Goal: Transaction & Acquisition: Subscribe to service/newsletter

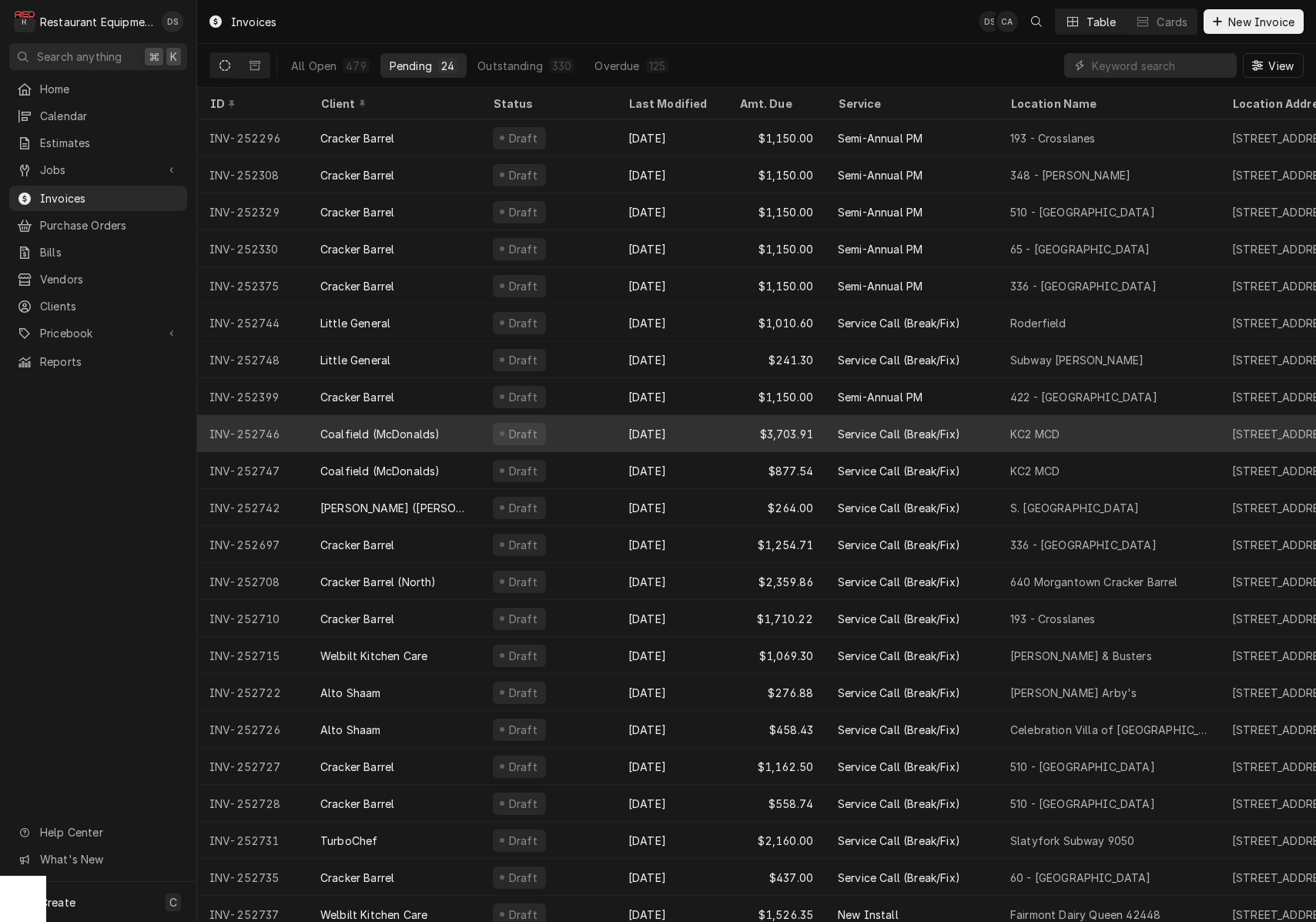
click at [713, 434] on div "[DATE]" at bounding box center [671, 434] width 111 height 37
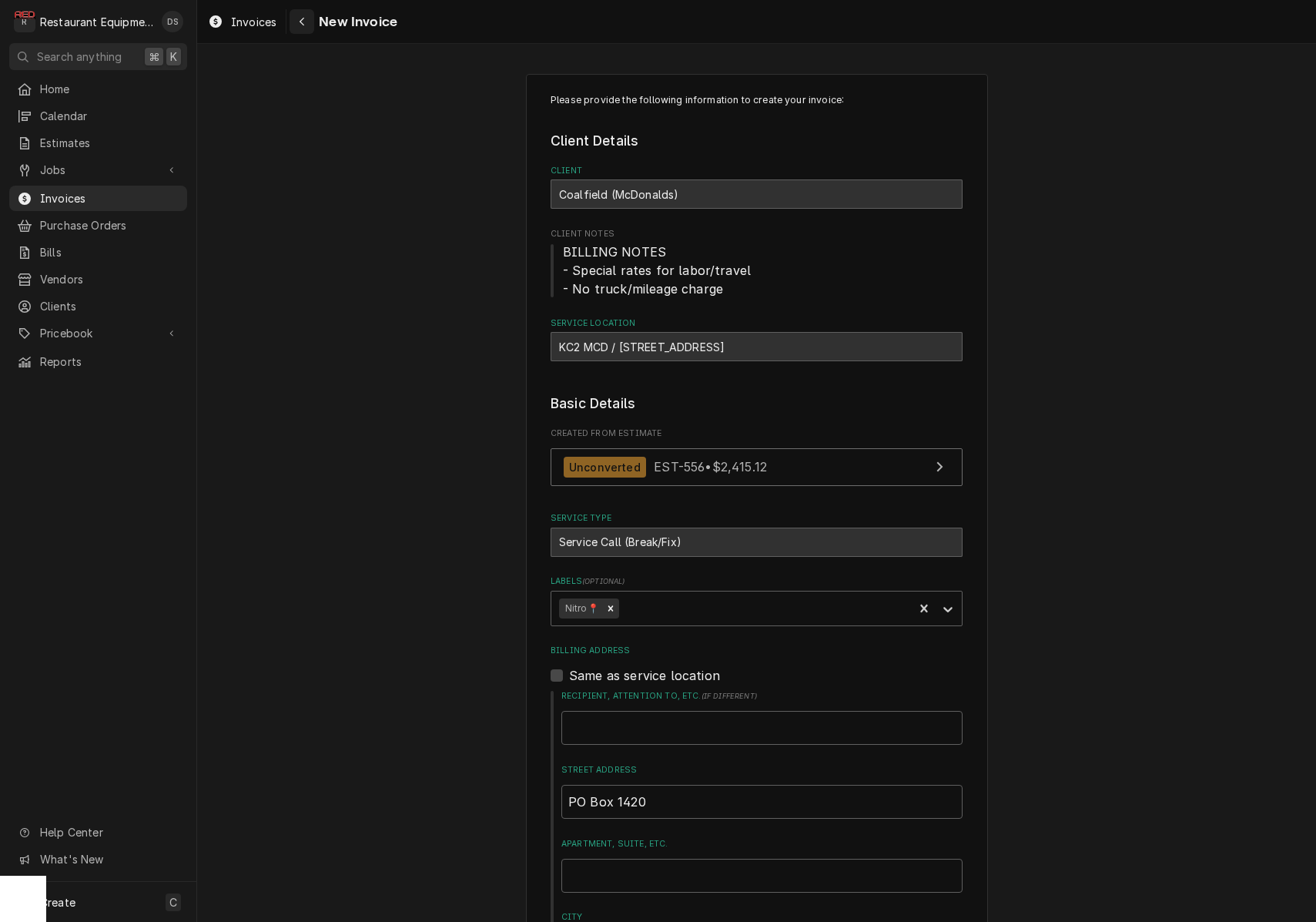
click at [308, 22] on div "Navigate back" at bounding box center [301, 21] width 15 height 15
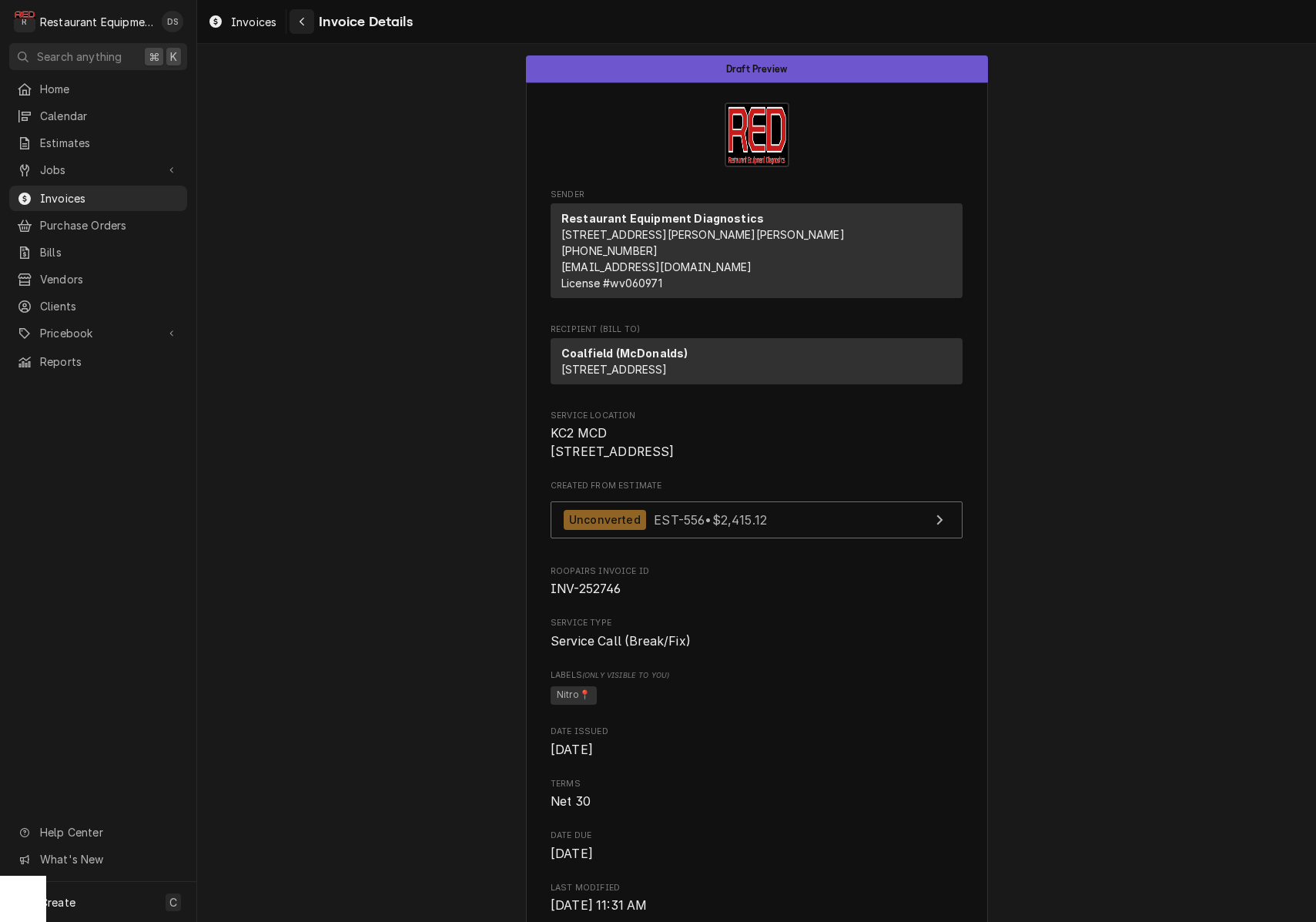
click at [306, 22] on div "Navigate back" at bounding box center [301, 21] width 15 height 15
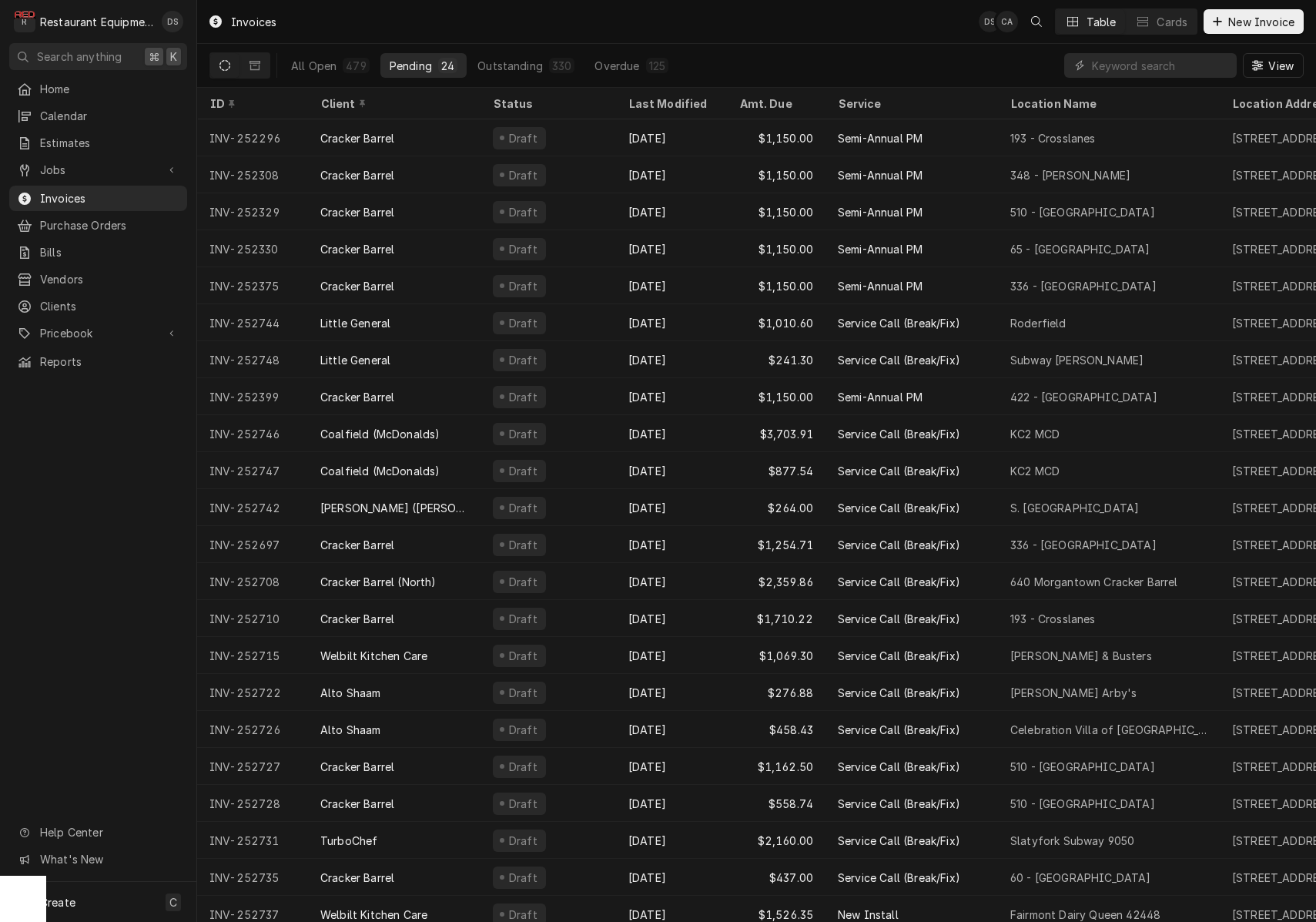
click at [654, 105] on div "Last Modified" at bounding box center [670, 104] width 83 height 16
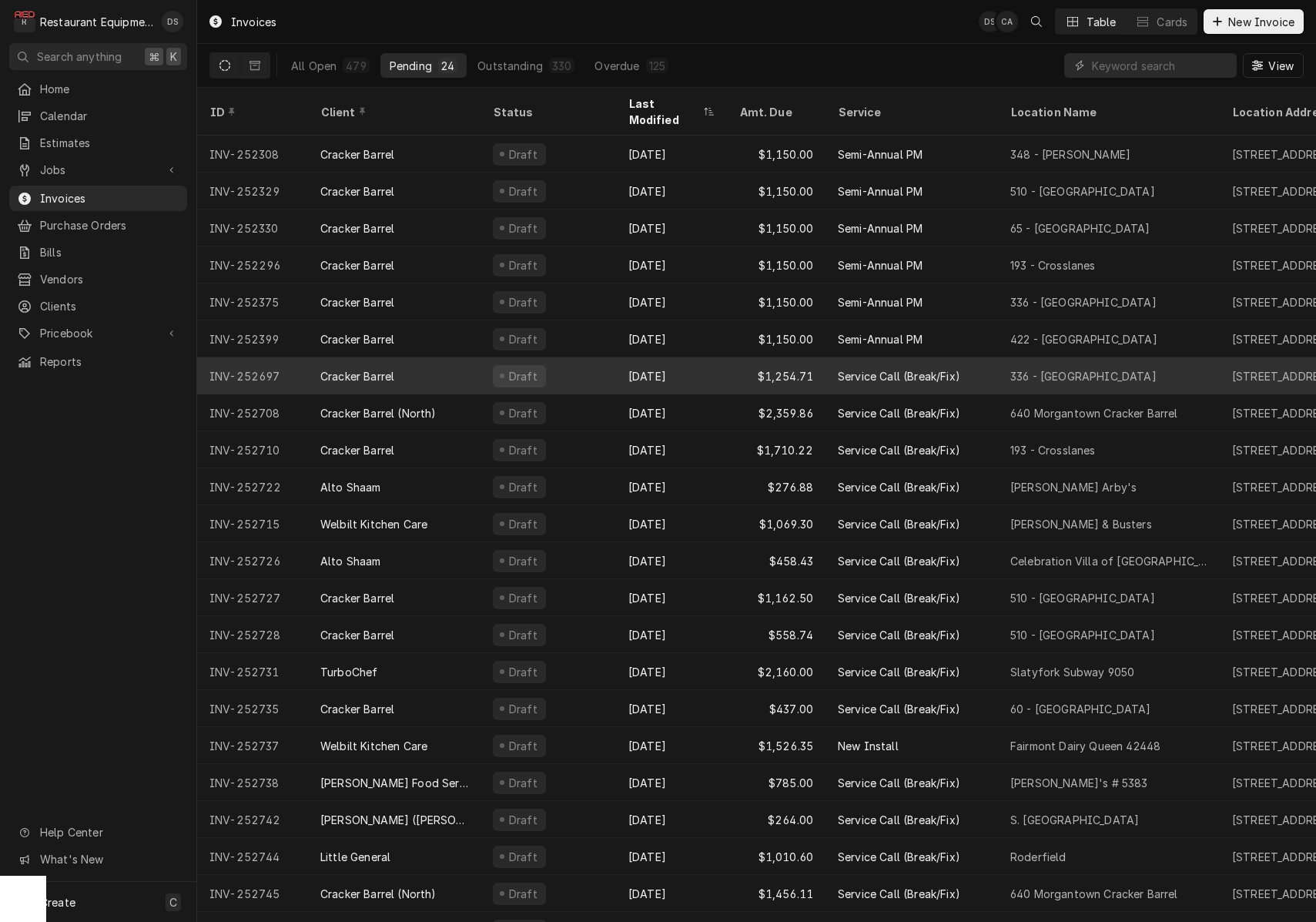
click at [675, 357] on div "Sep 5" at bounding box center [671, 376] width 111 height 37
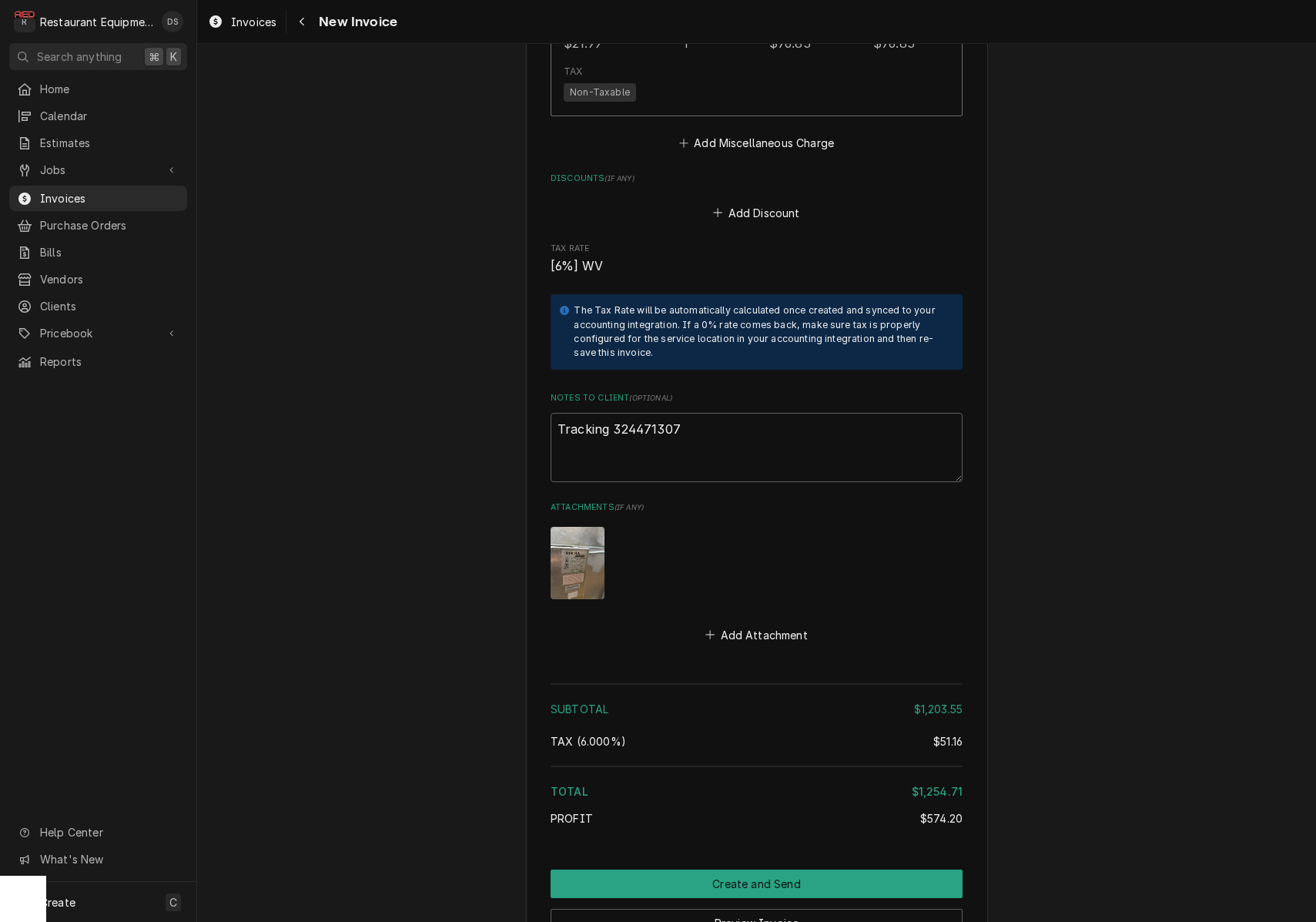
scroll to position [3453, 0]
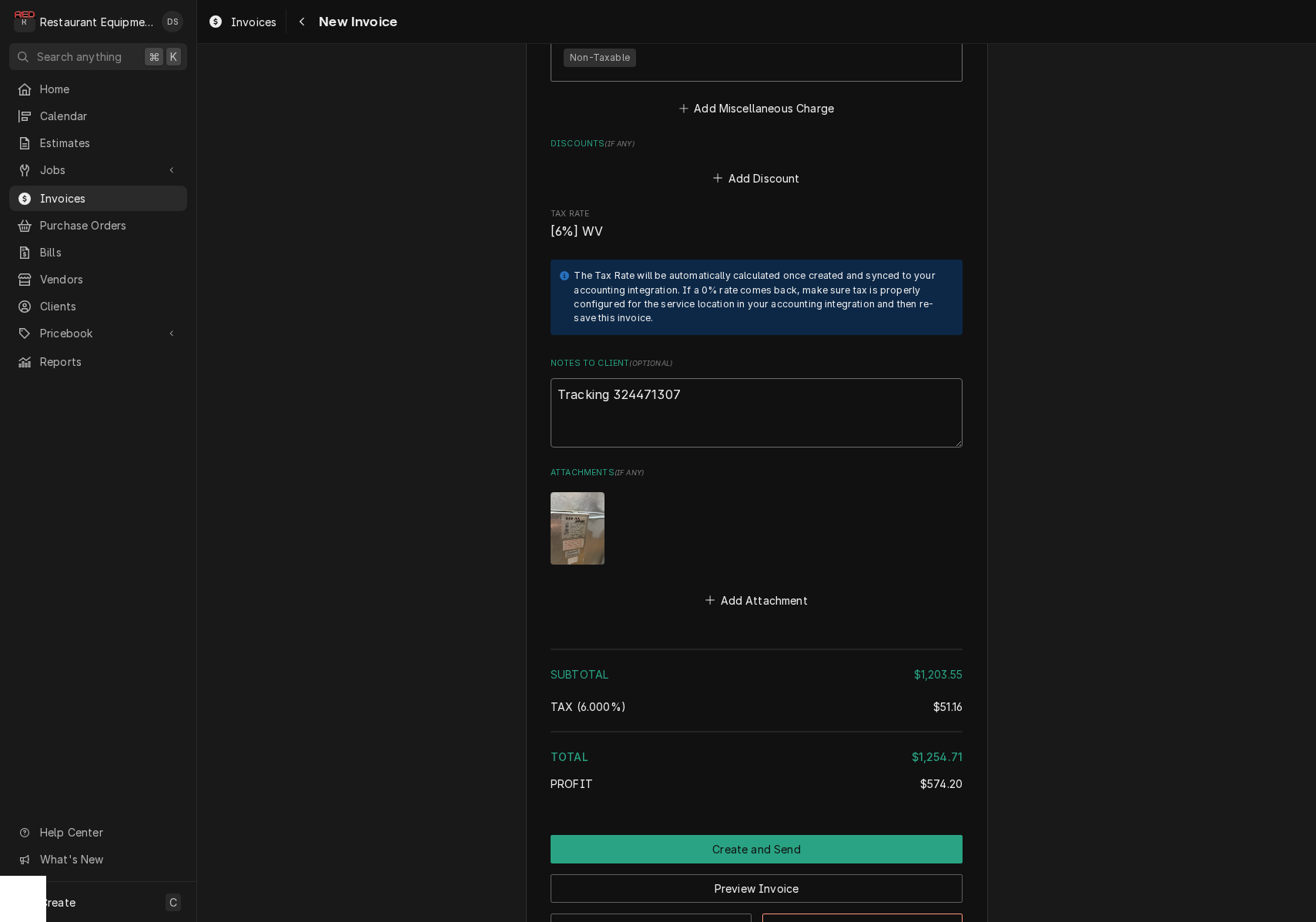
drag, startPoint x: 684, startPoint y: 369, endPoint x: 615, endPoint y: 369, distance: 69.0
click at [615, 378] on textarea "Tracking 324471307" at bounding box center [756, 413] width 412 height 69
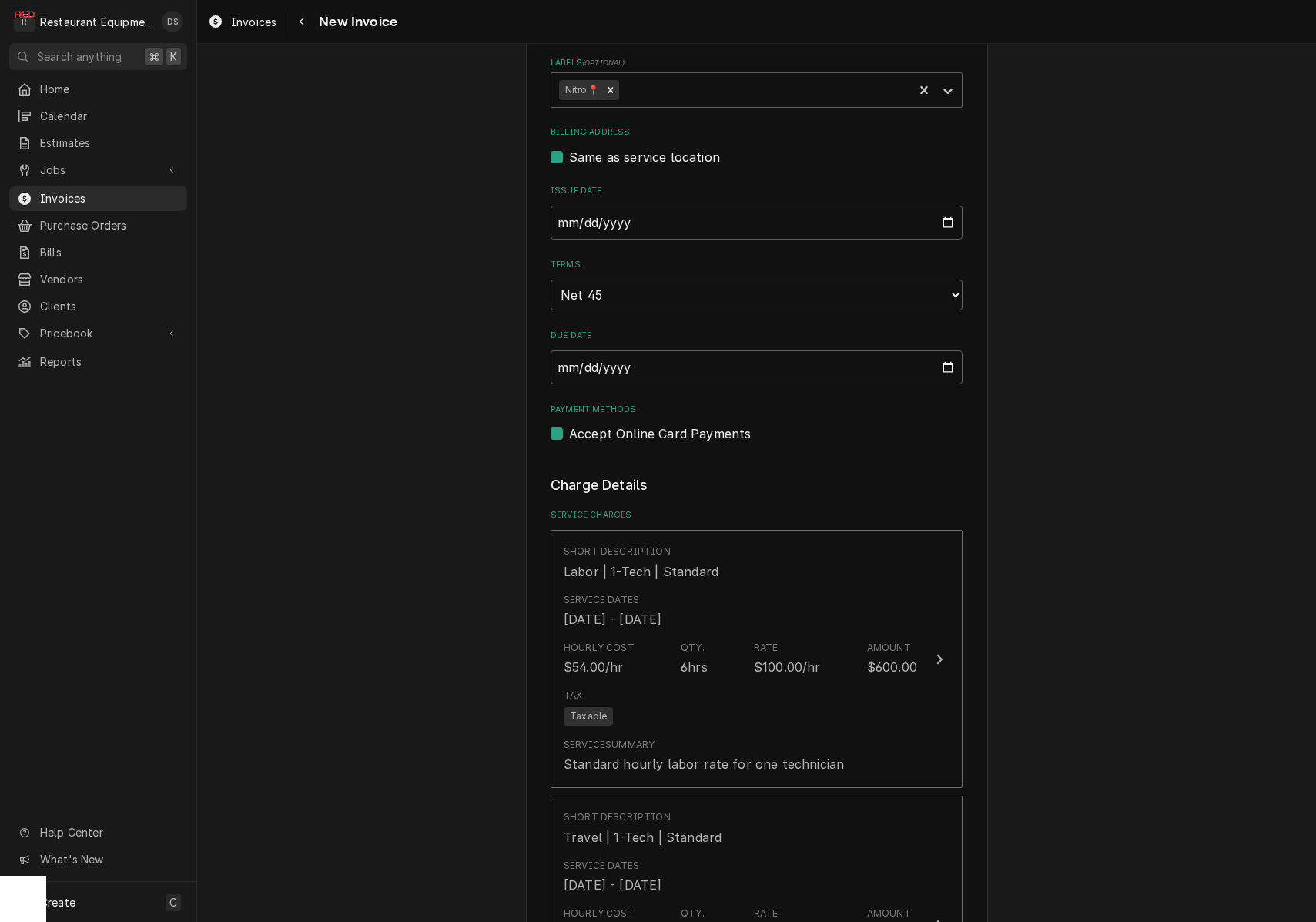
scroll to position [144, 0]
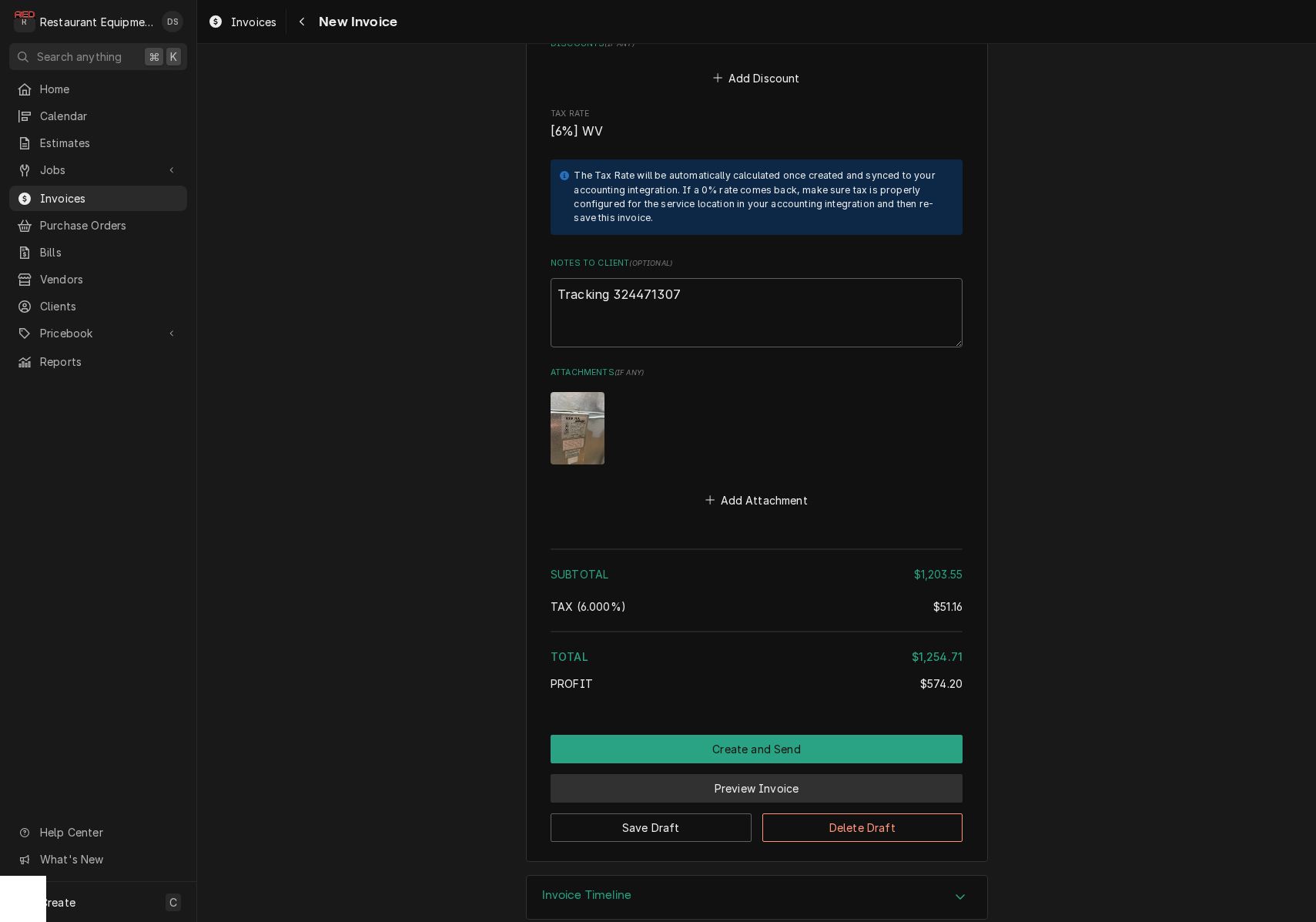
click at [762, 774] on button "Preview Invoice" at bounding box center [756, 788] width 412 height 28
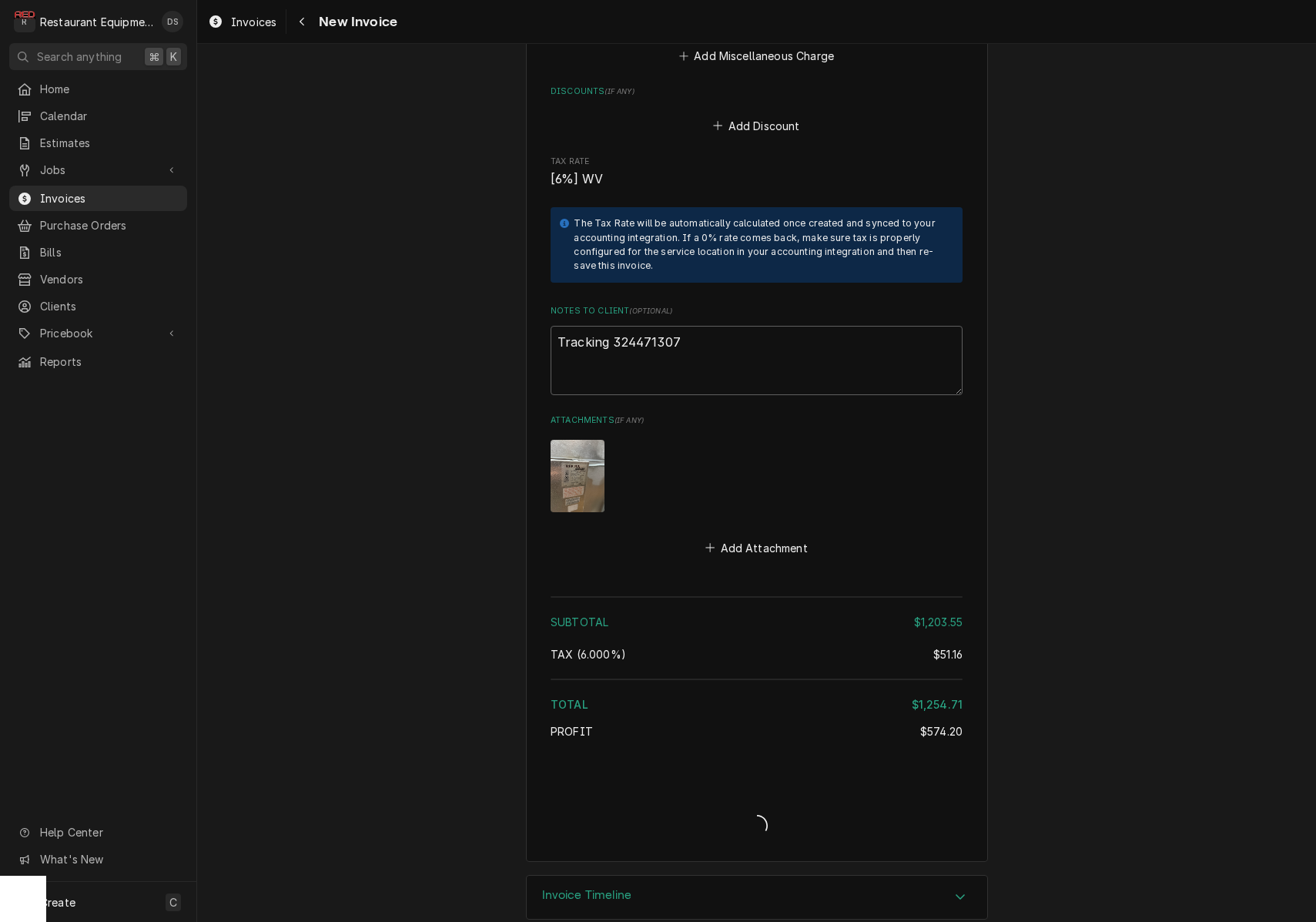
type textarea "x"
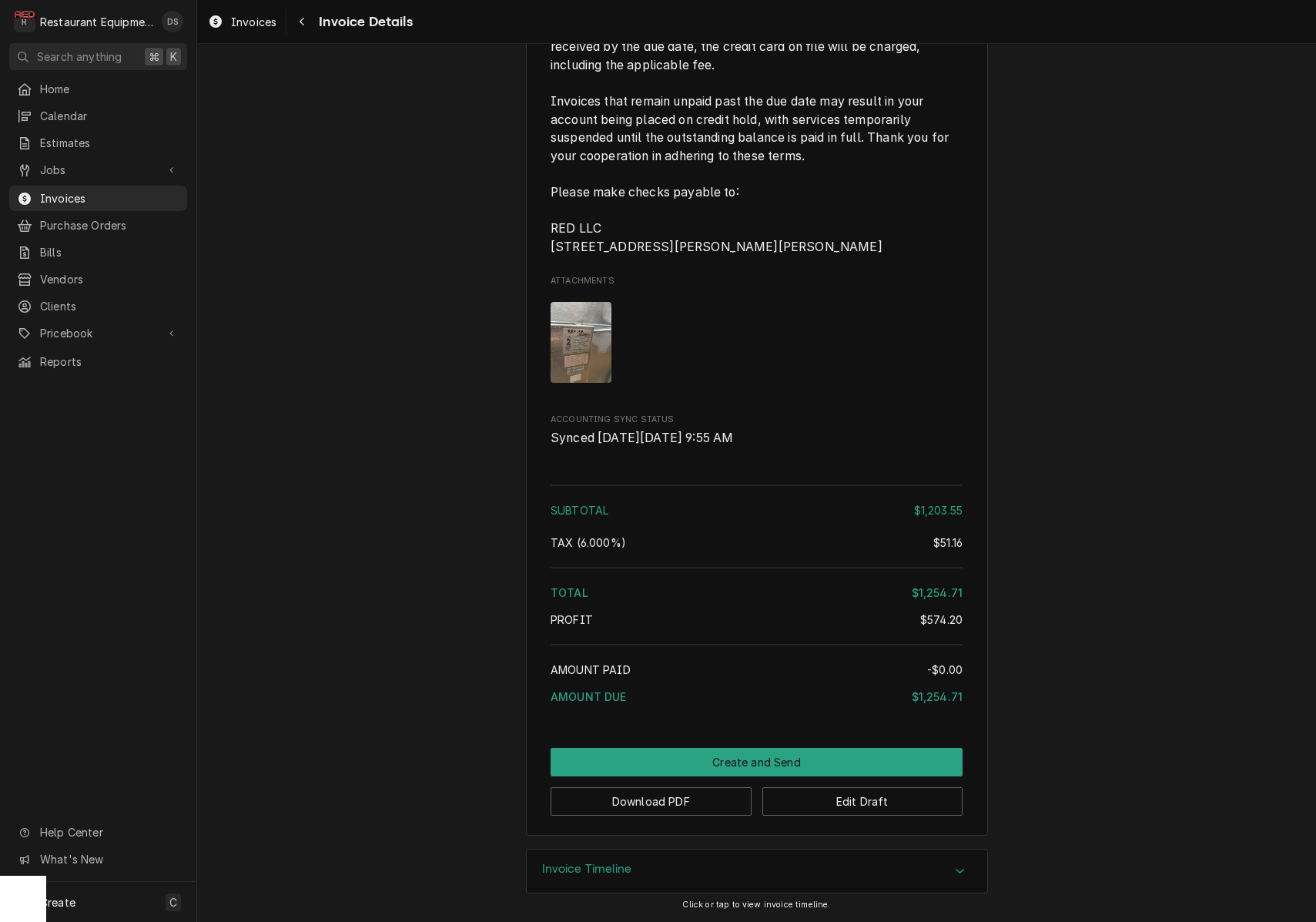
scroll to position [3245, 0]
click at [648, 816] on button "Download PDF" at bounding box center [651, 802] width 201 height 28
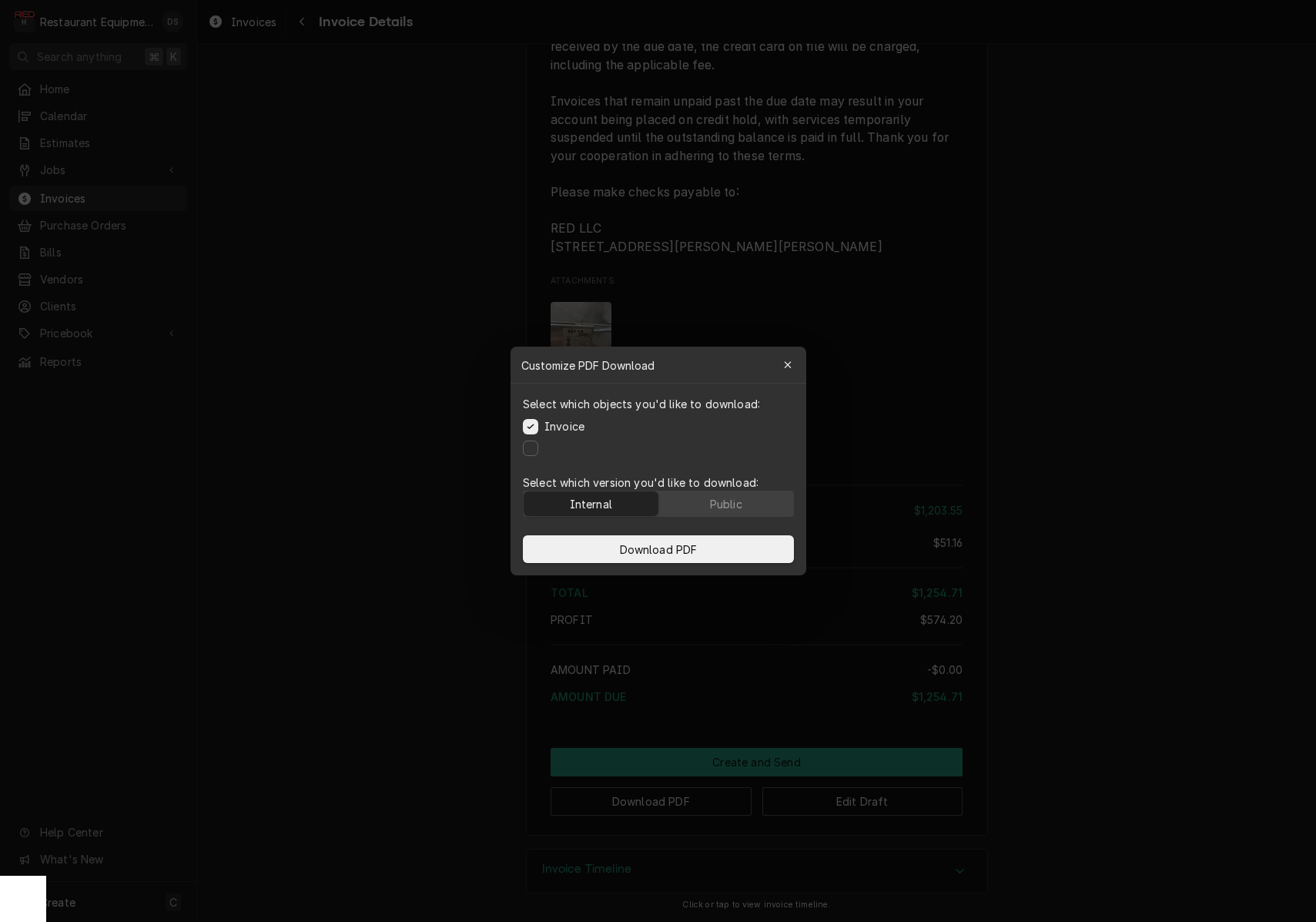
drag, startPoint x: 732, startPoint y: 505, endPoint x: 732, endPoint y: 527, distance: 22.0
click at [732, 506] on div "Public" at bounding box center [725, 504] width 33 height 16
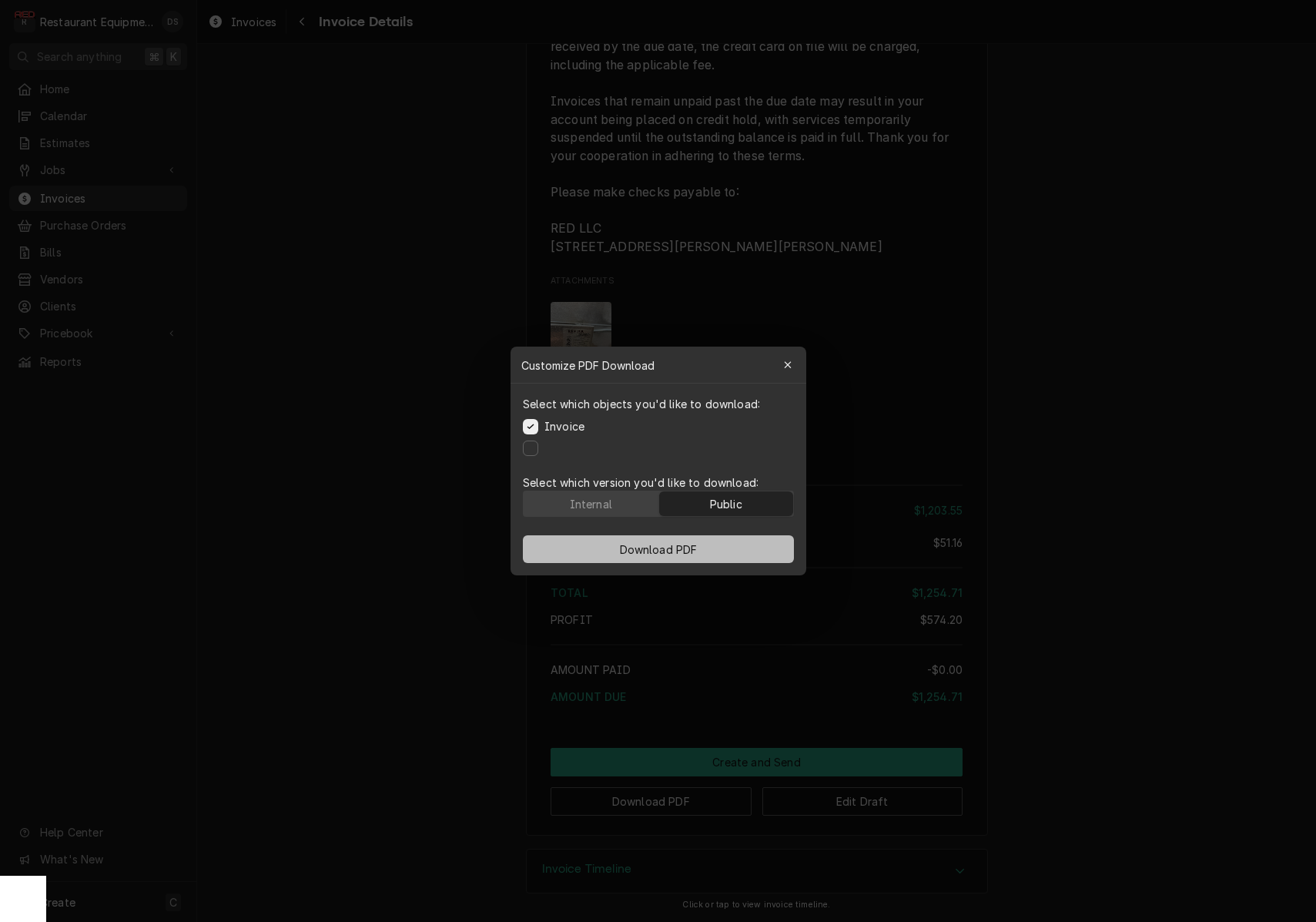
click at [730, 544] on button "Download PDF" at bounding box center [658, 548] width 271 height 27
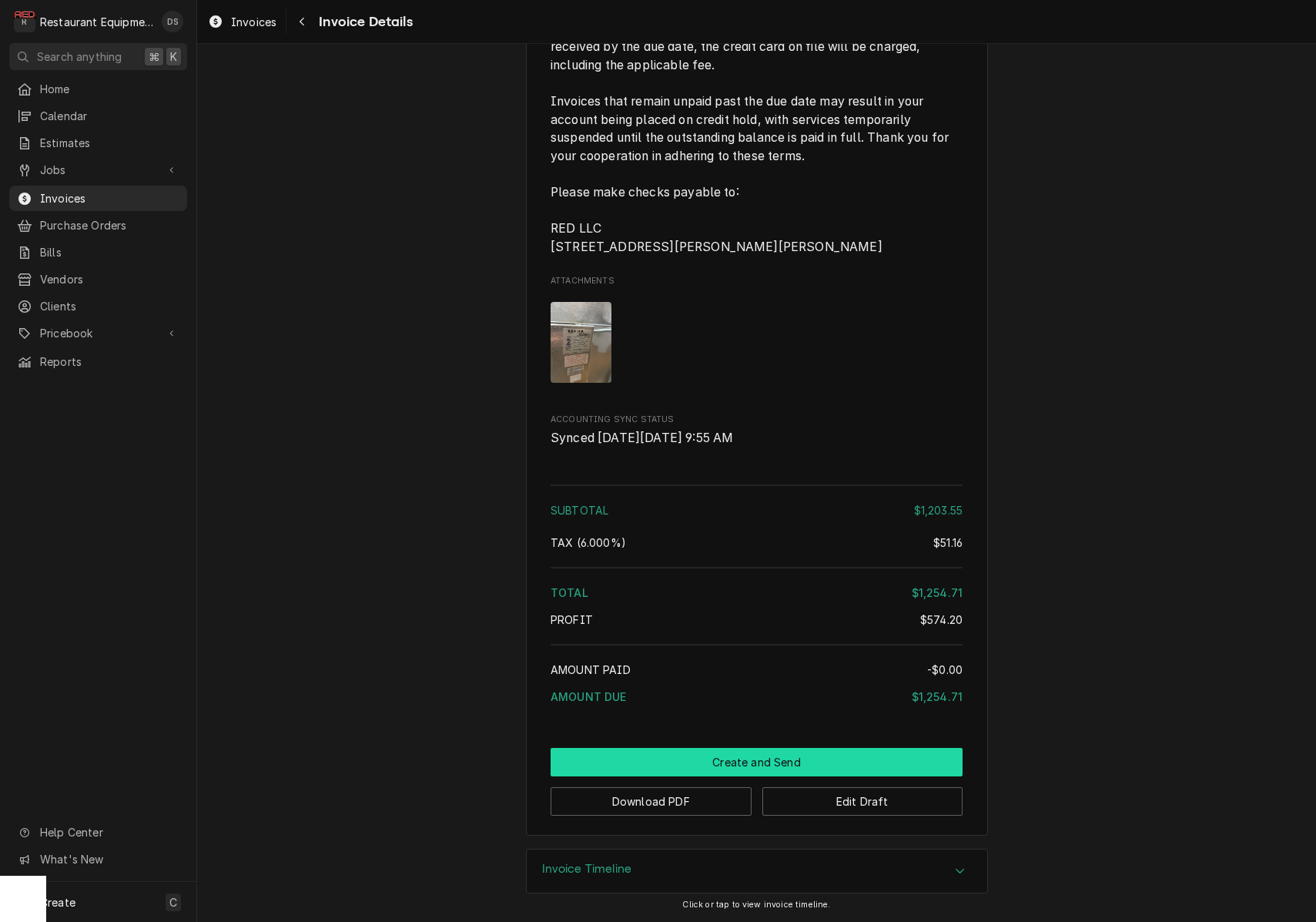
click at [818, 771] on button "Create and Send" at bounding box center [756, 762] width 412 height 28
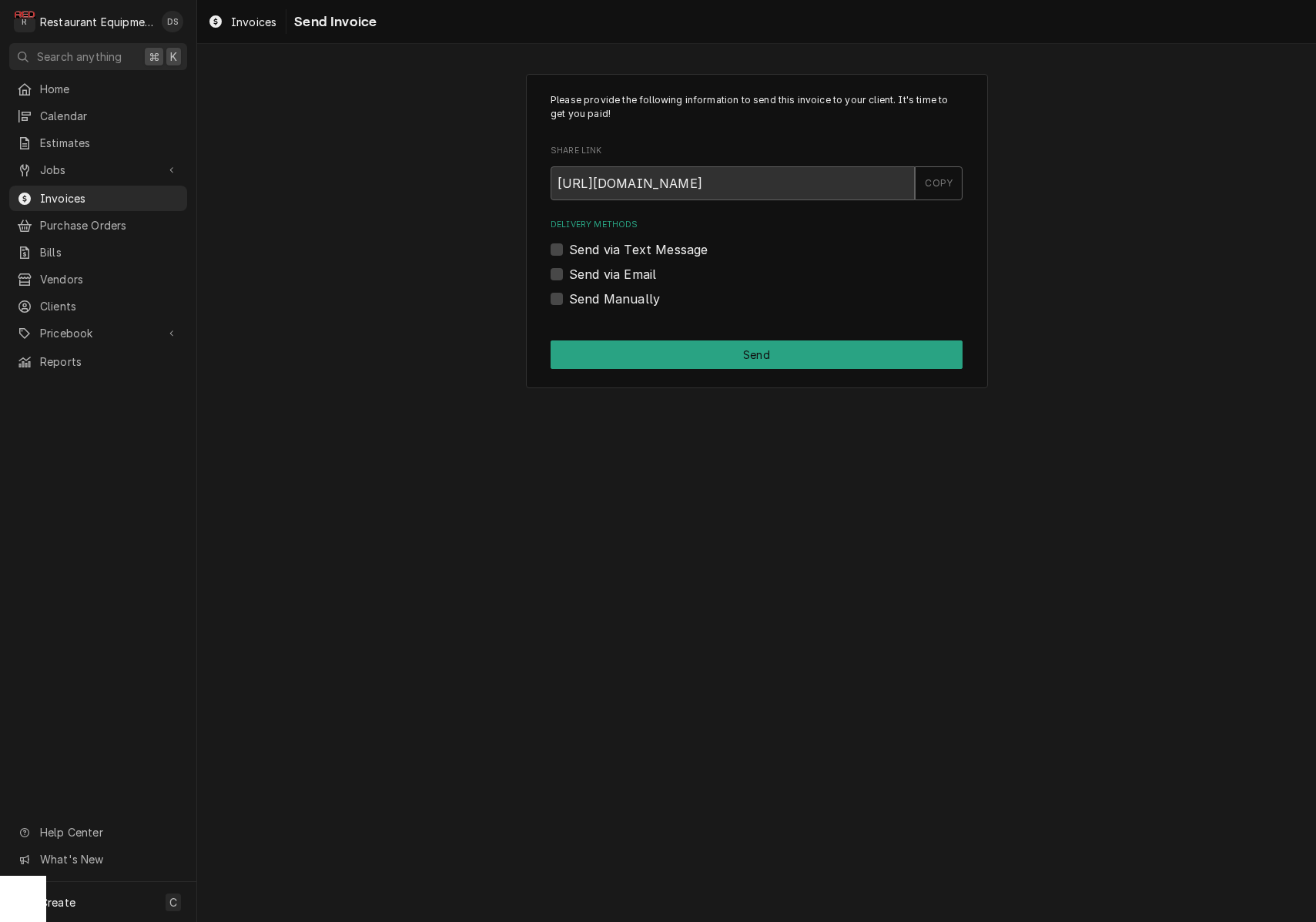
click at [569, 295] on label "Send Manually" at bounding box center [614, 298] width 91 height 19
click at [569, 295] on input "Send Manually" at bounding box center [774, 306] width 412 height 34
checkbox input "true"
click at [665, 345] on button "Send" at bounding box center [756, 354] width 412 height 28
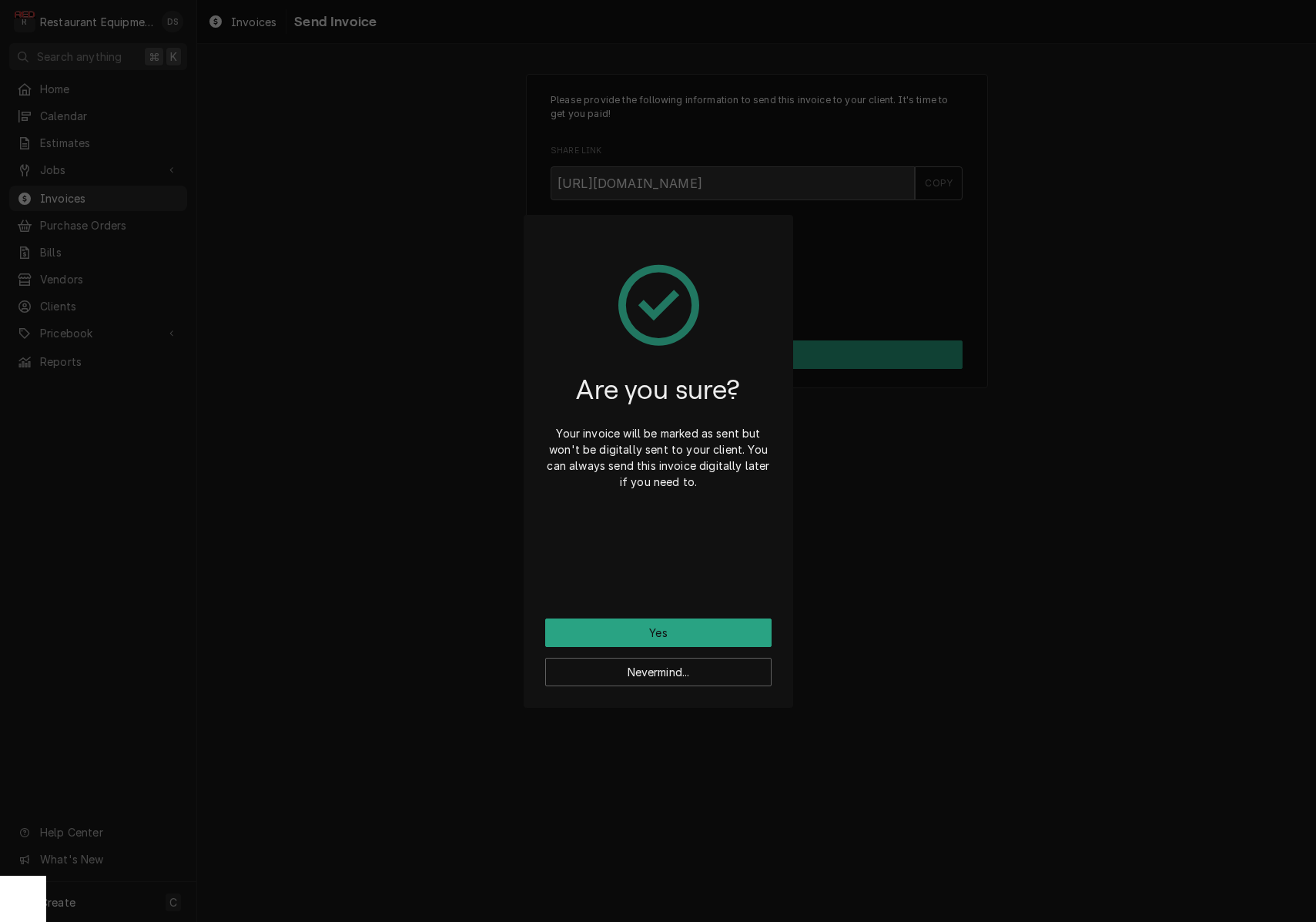
click at [686, 630] on button "Yes" at bounding box center [659, 632] width 227 height 28
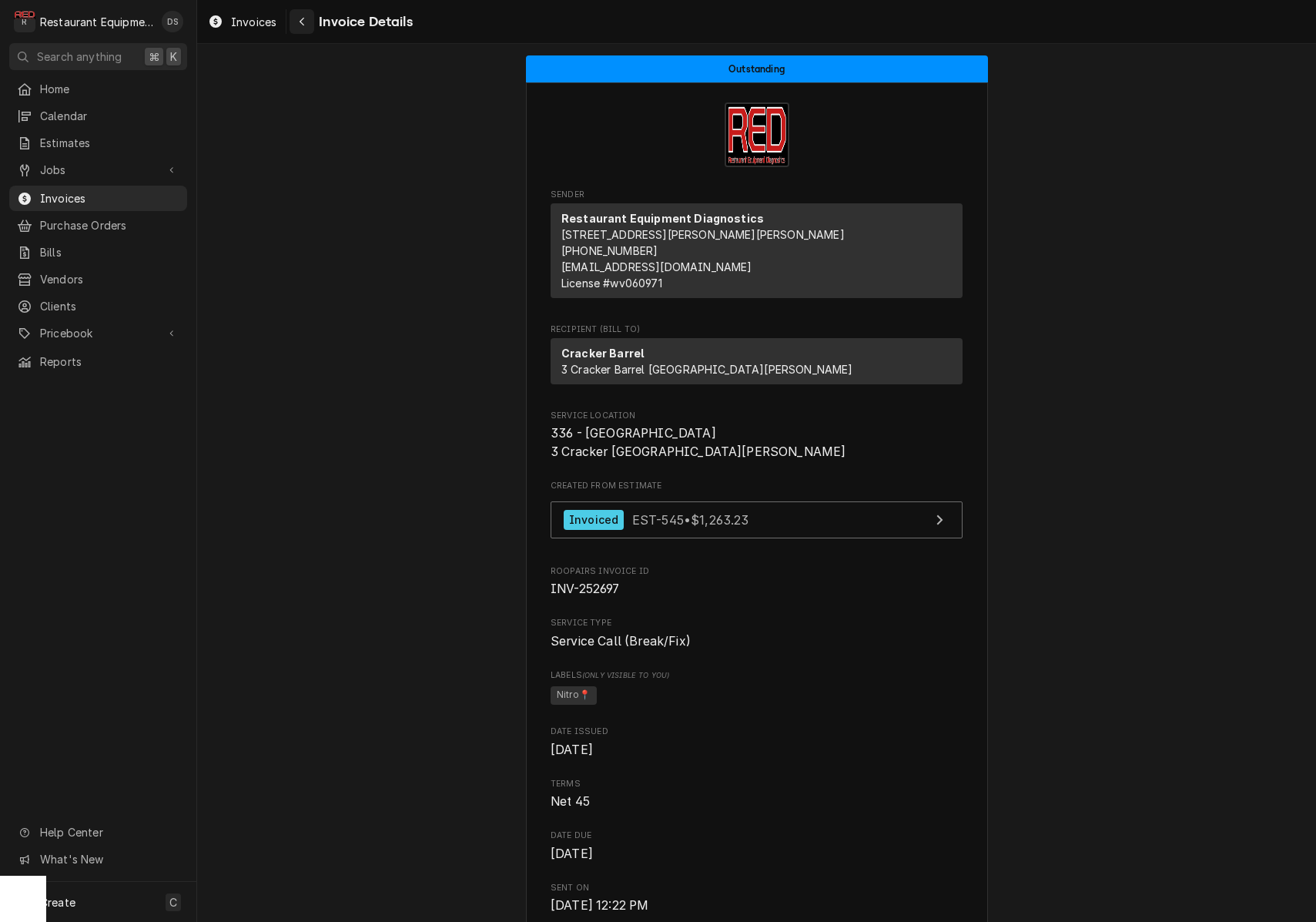
click at [309, 23] on button "Navigate back" at bounding box center [302, 21] width 25 height 25
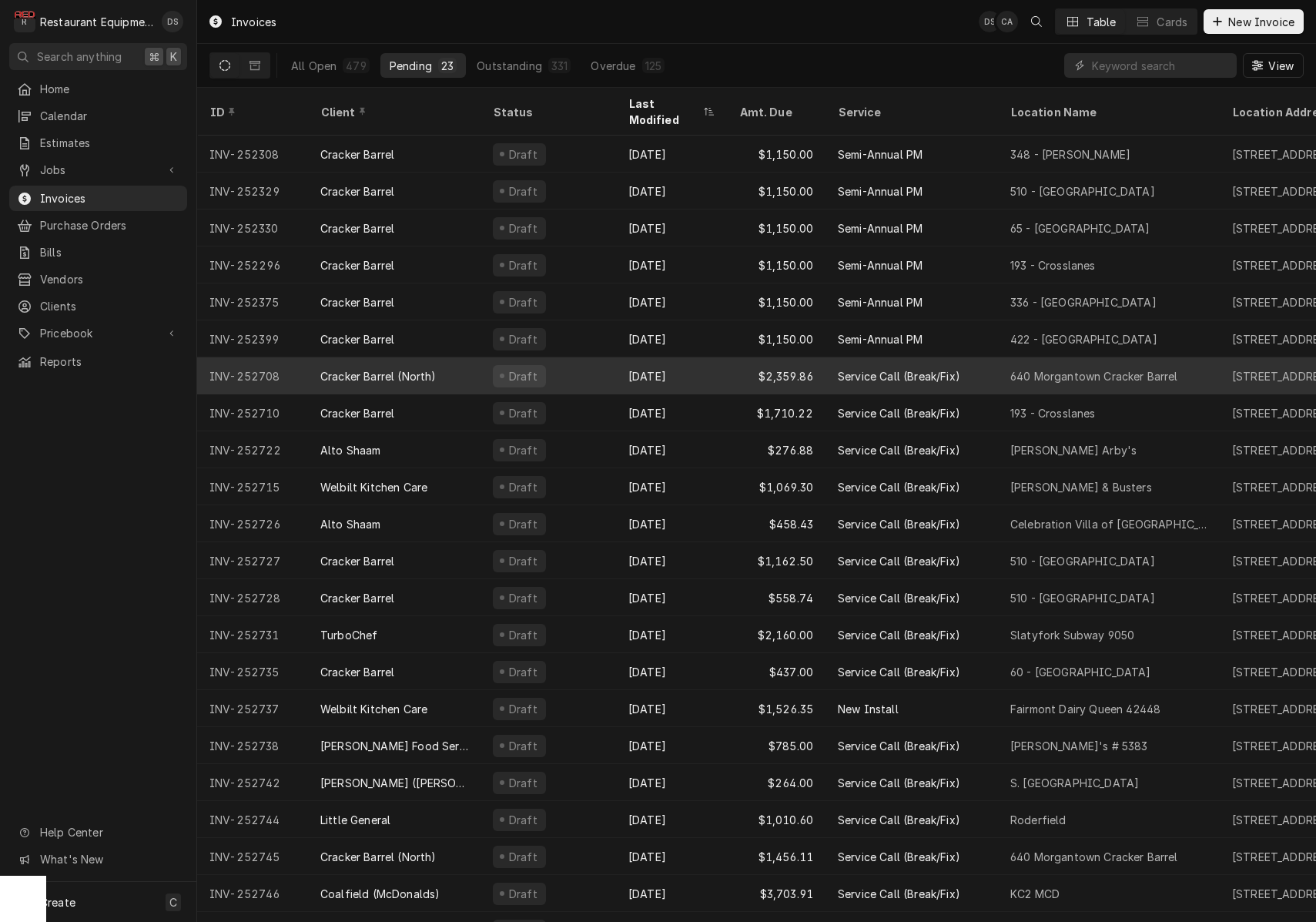
click at [448, 360] on div "Cracker Barrel (North)" at bounding box center [394, 376] width 173 height 37
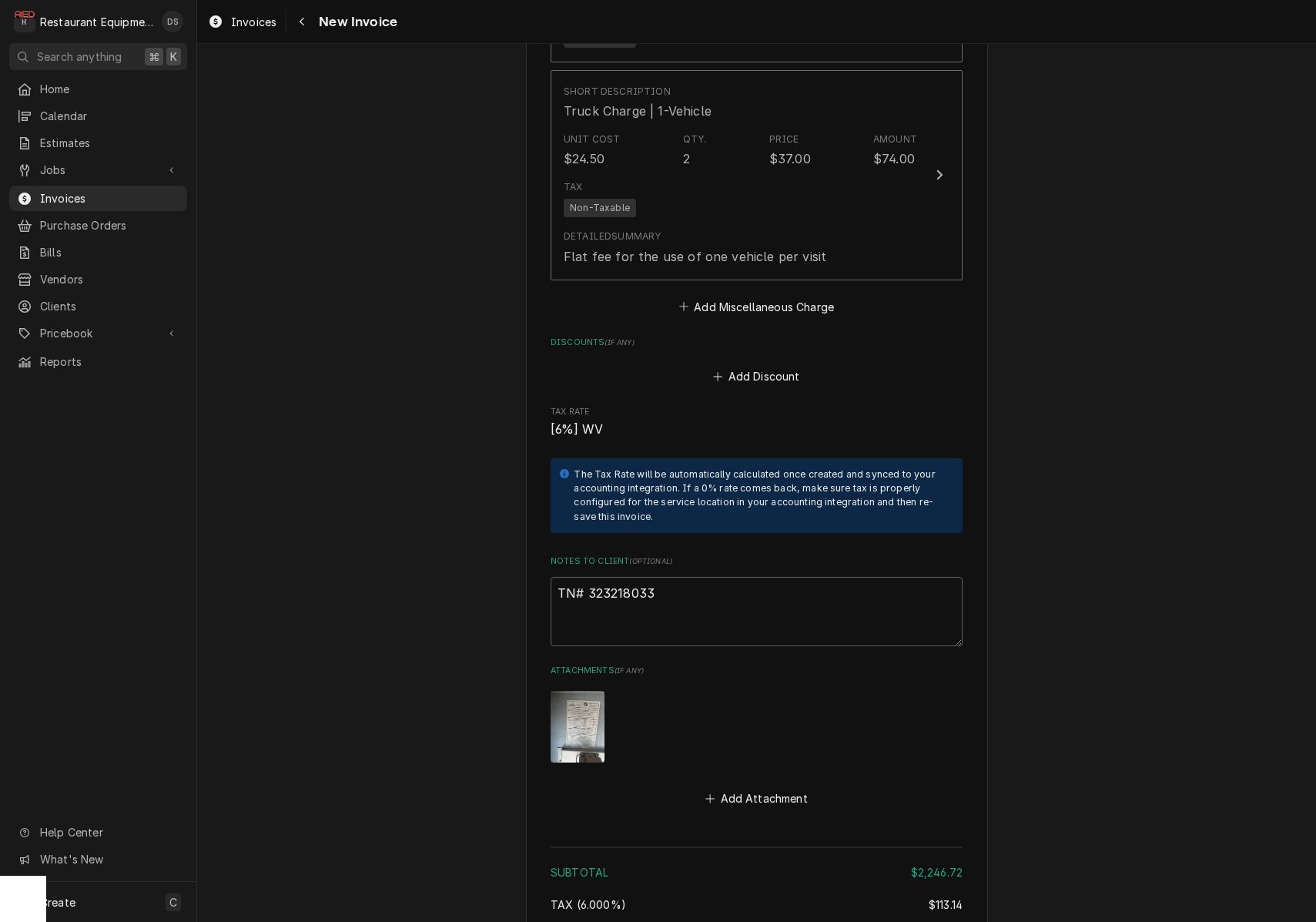
scroll to position [5129, 0]
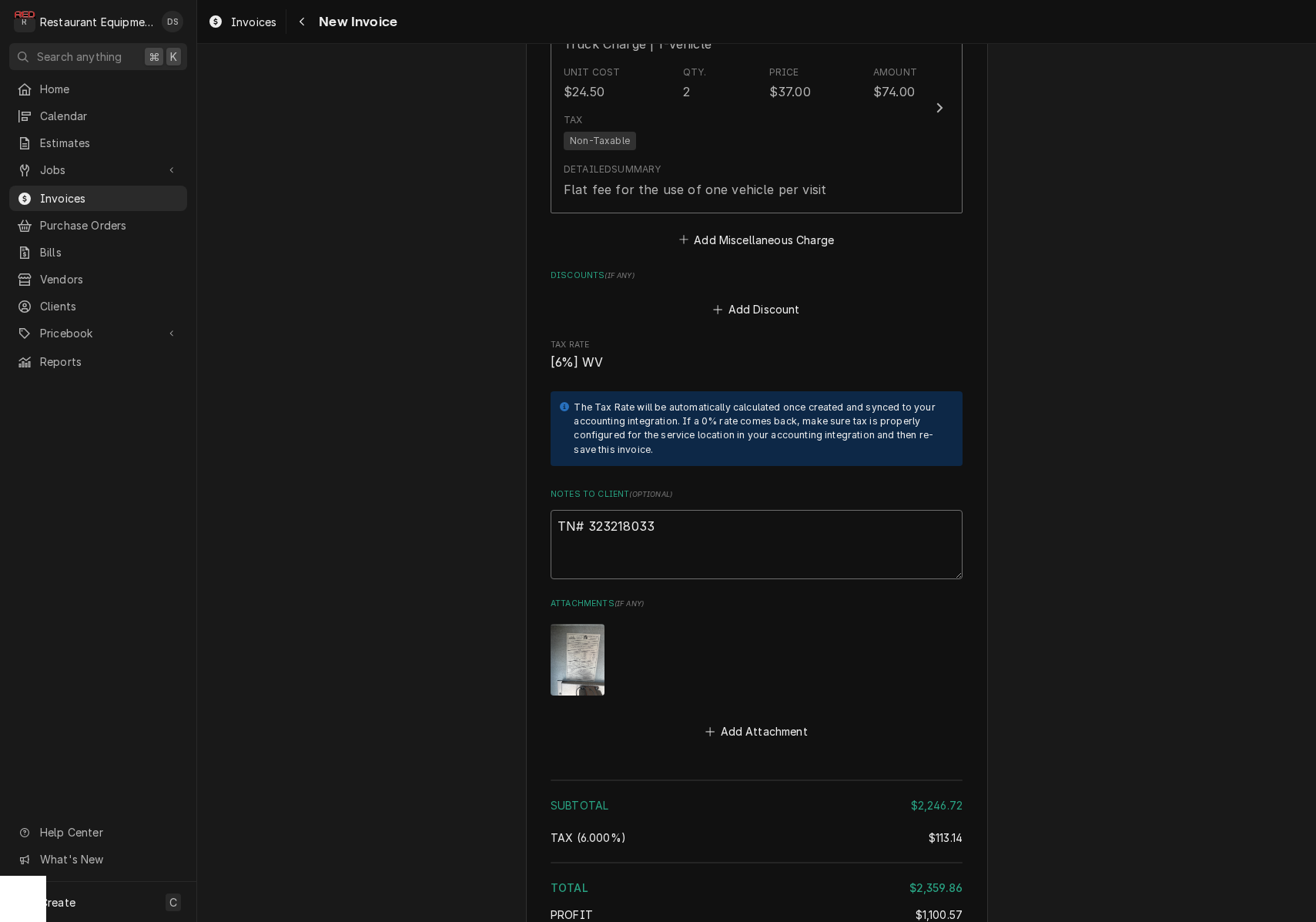
drag, startPoint x: 673, startPoint y: 482, endPoint x: 589, endPoint y: 481, distance: 84.0
click at [589, 510] on textarea "TN# 323218033" at bounding box center [756, 545] width 412 height 69
click at [304, 27] on icon "Navigate back" at bounding box center [302, 21] width 7 height 11
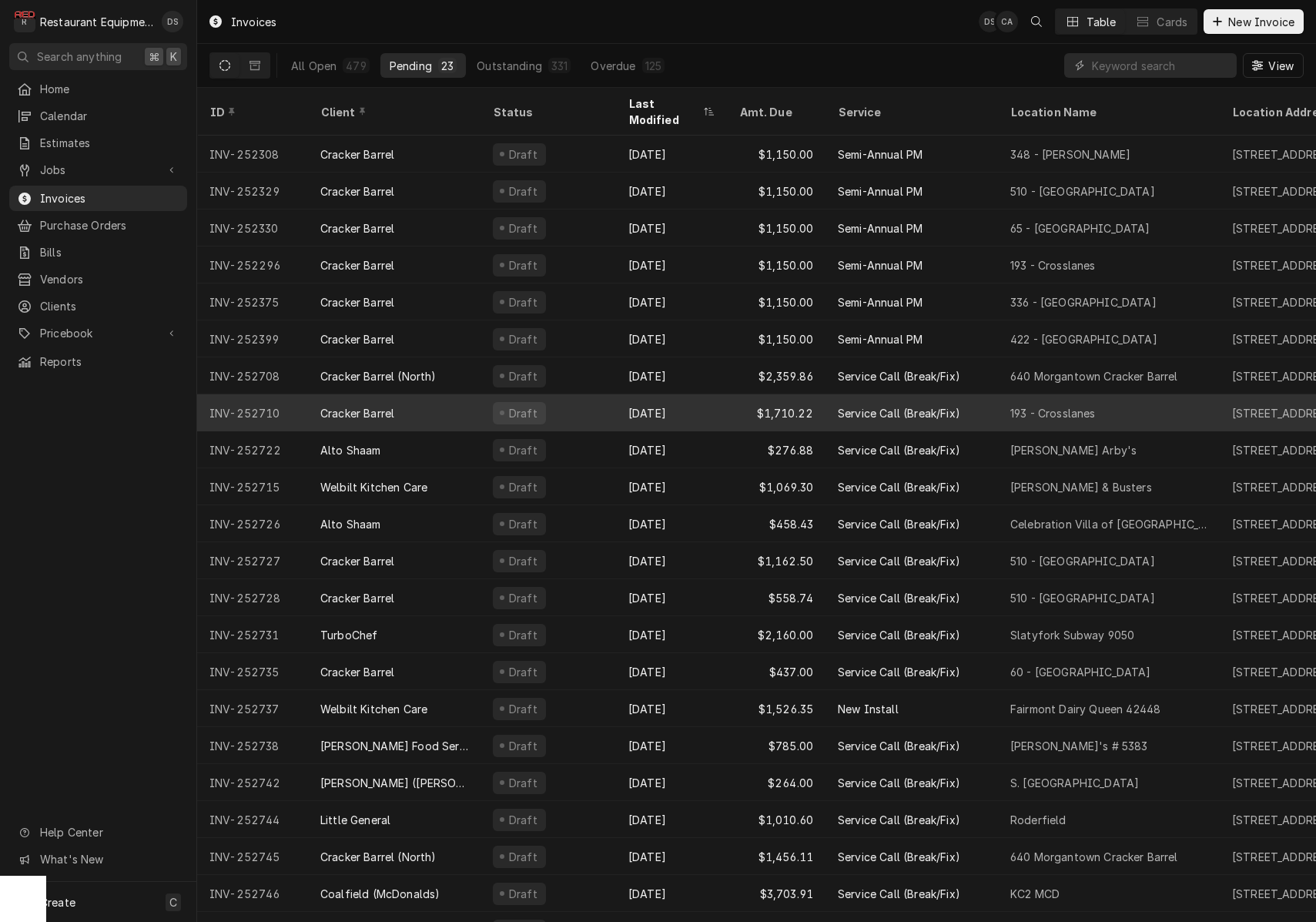
click at [685, 394] on div "[DATE]" at bounding box center [671, 413] width 111 height 37
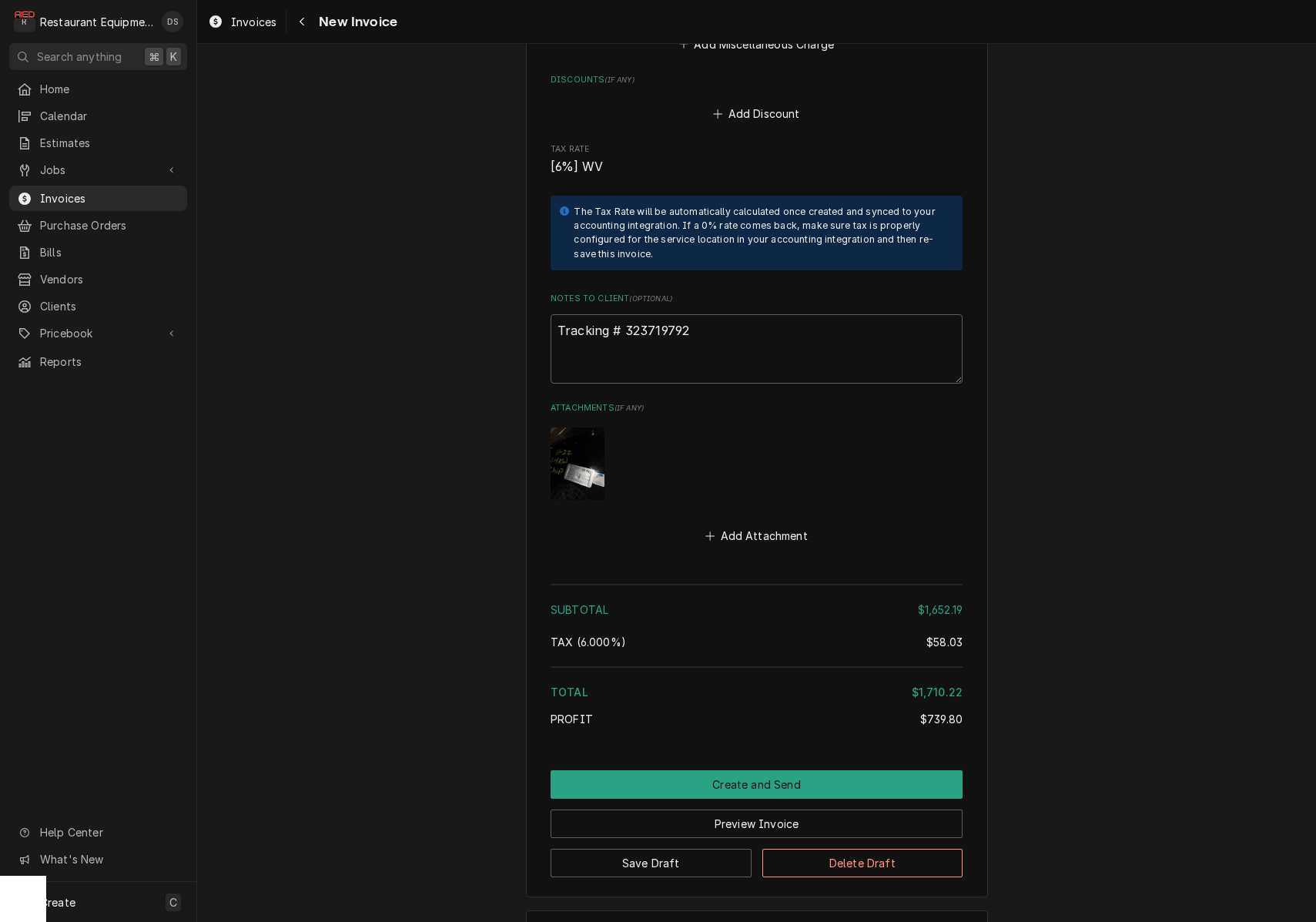
scroll to position [3799, 0]
drag, startPoint x: 700, startPoint y: 271, endPoint x: 623, endPoint y: 269, distance: 77.0
click at [623, 315] on textarea "Tracking # 323719792" at bounding box center [756, 350] width 412 height 69
click at [303, 20] on icon "Navigate back" at bounding box center [302, 21] width 7 height 11
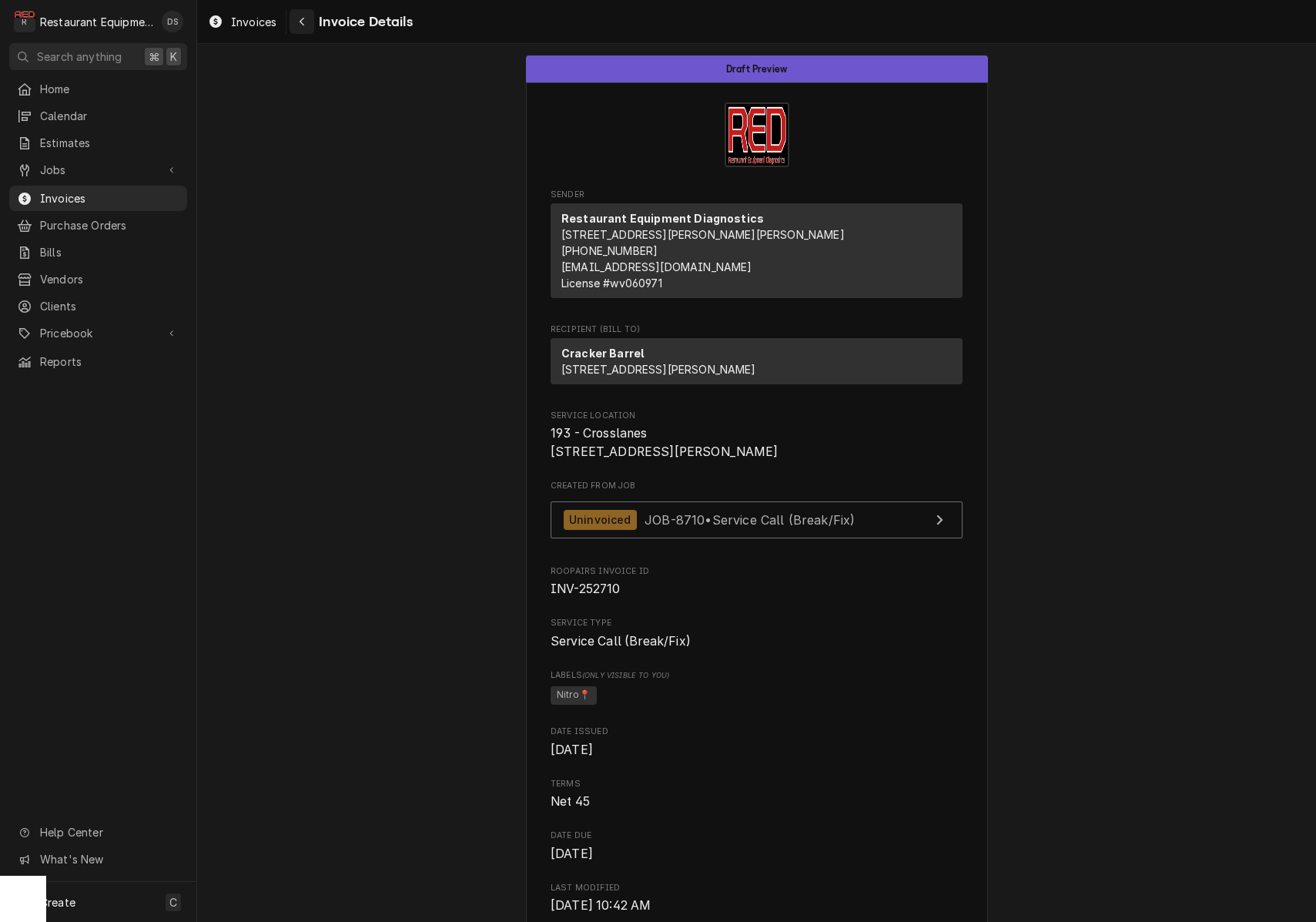
click at [308, 25] on div "Navigate back" at bounding box center [301, 21] width 15 height 15
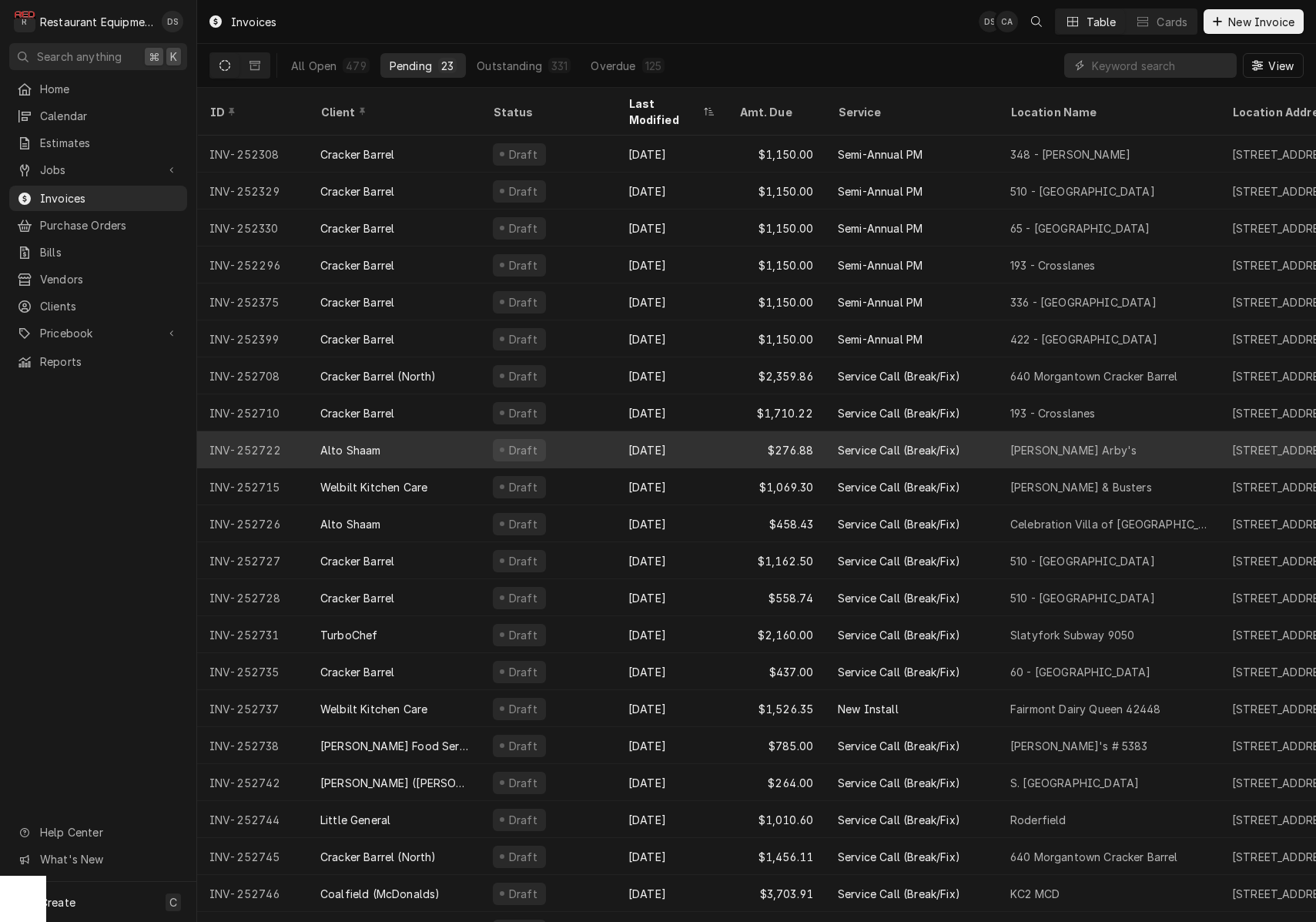
click at [580, 434] on div "Draft" at bounding box center [548, 450] width 135 height 37
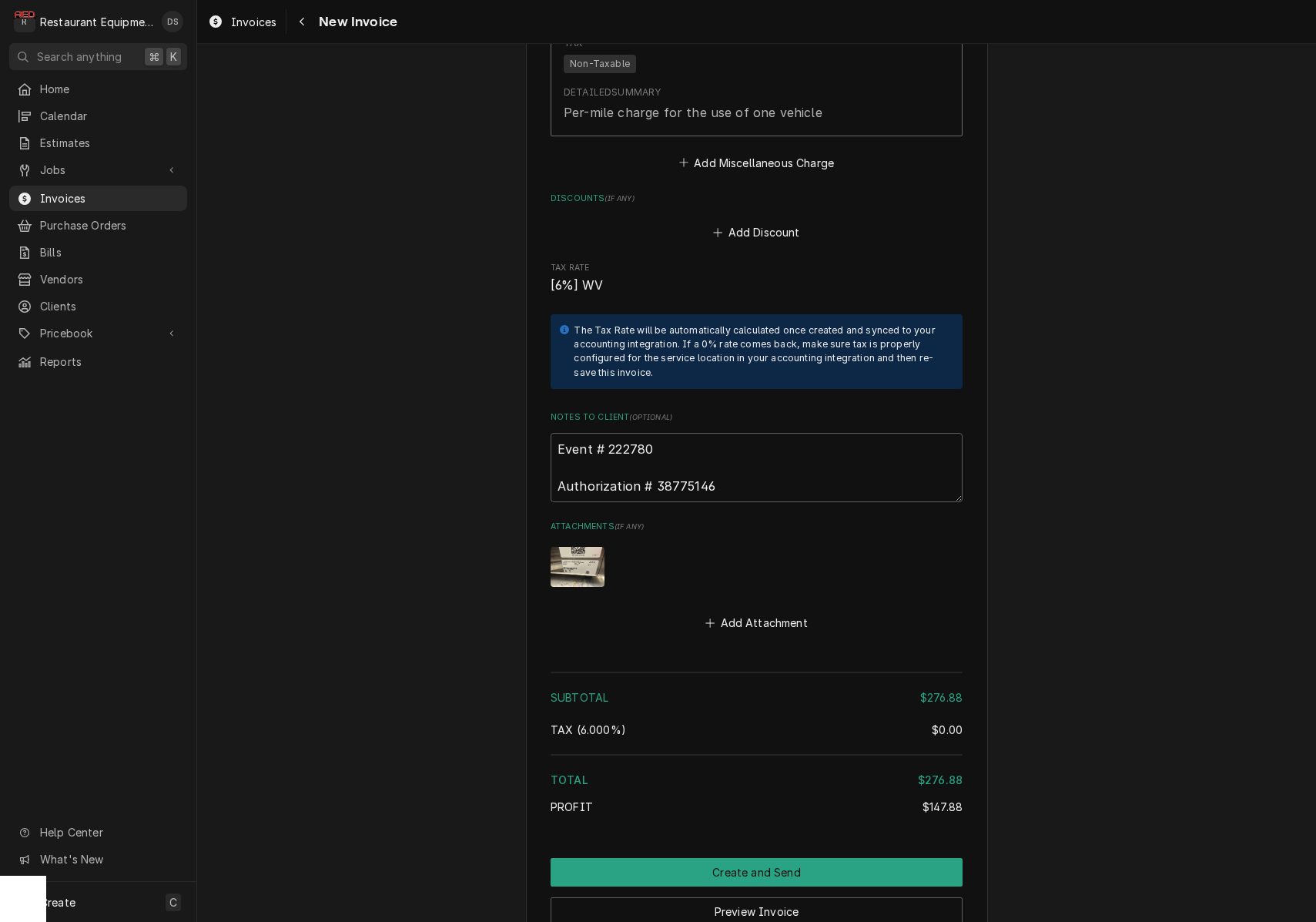
scroll to position [2767, 0]
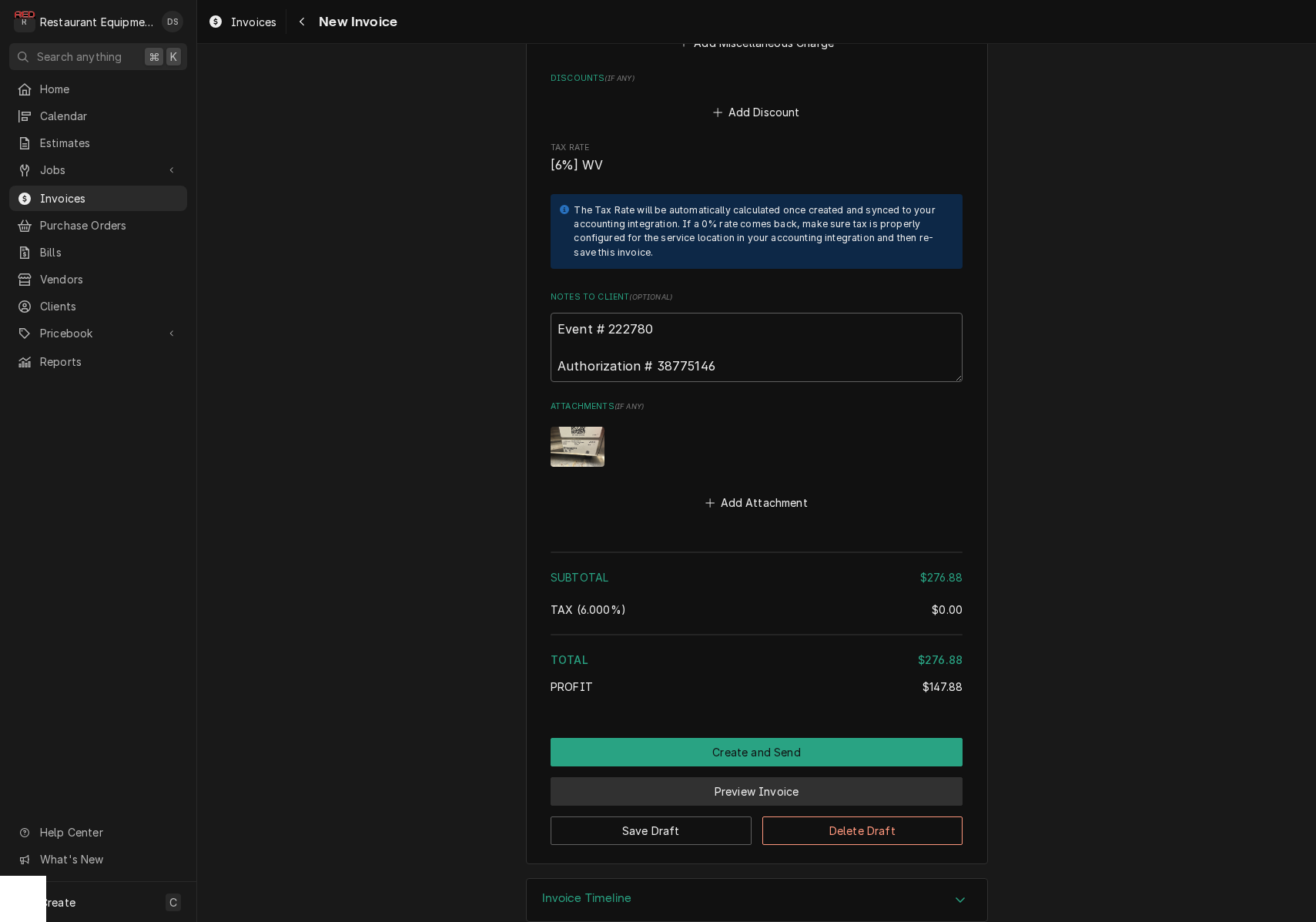
click at [725, 777] on button "Preview Invoice" at bounding box center [756, 791] width 412 height 28
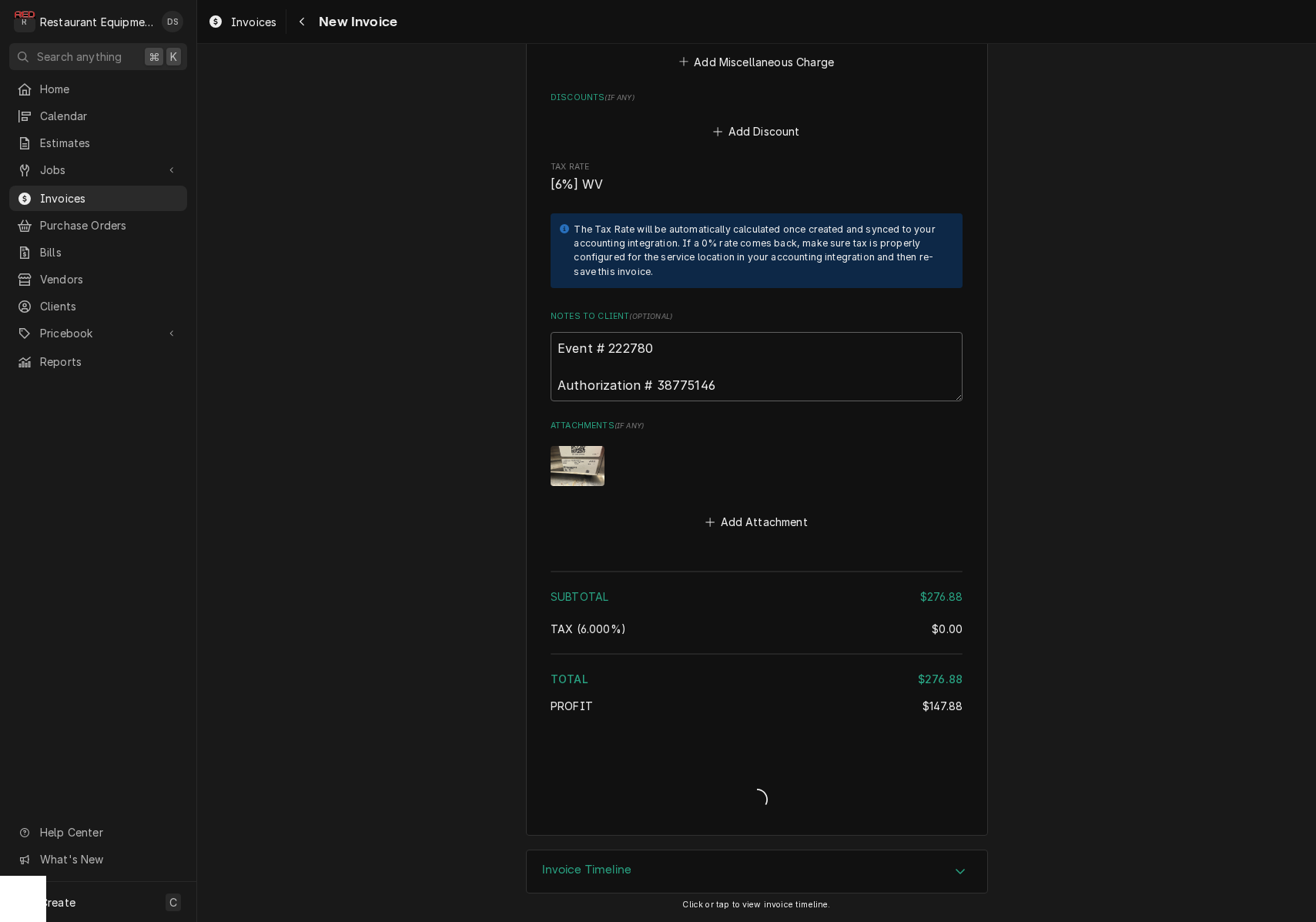
scroll to position [2831, 0]
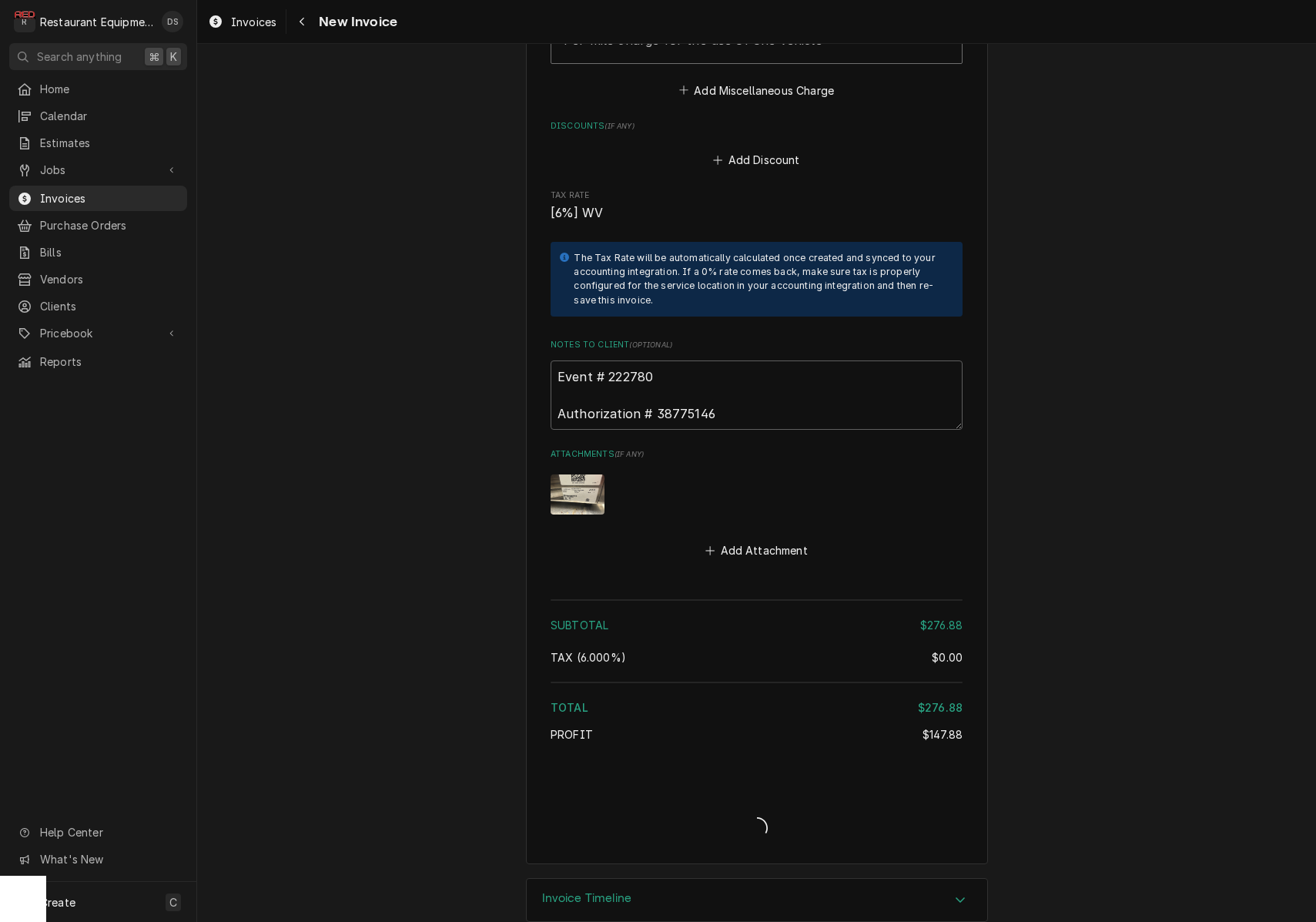
type textarea "x"
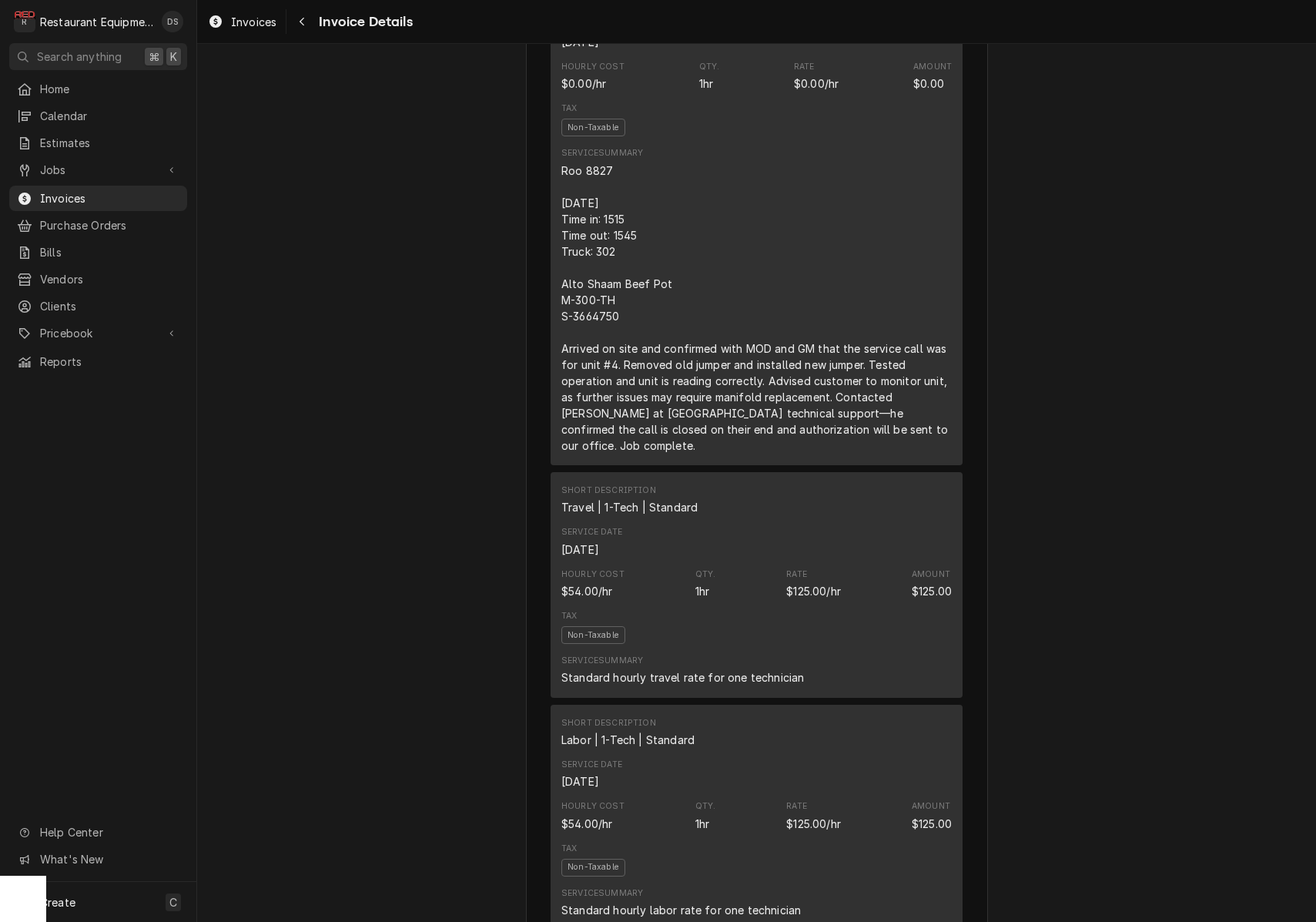
scroll to position [905, 0]
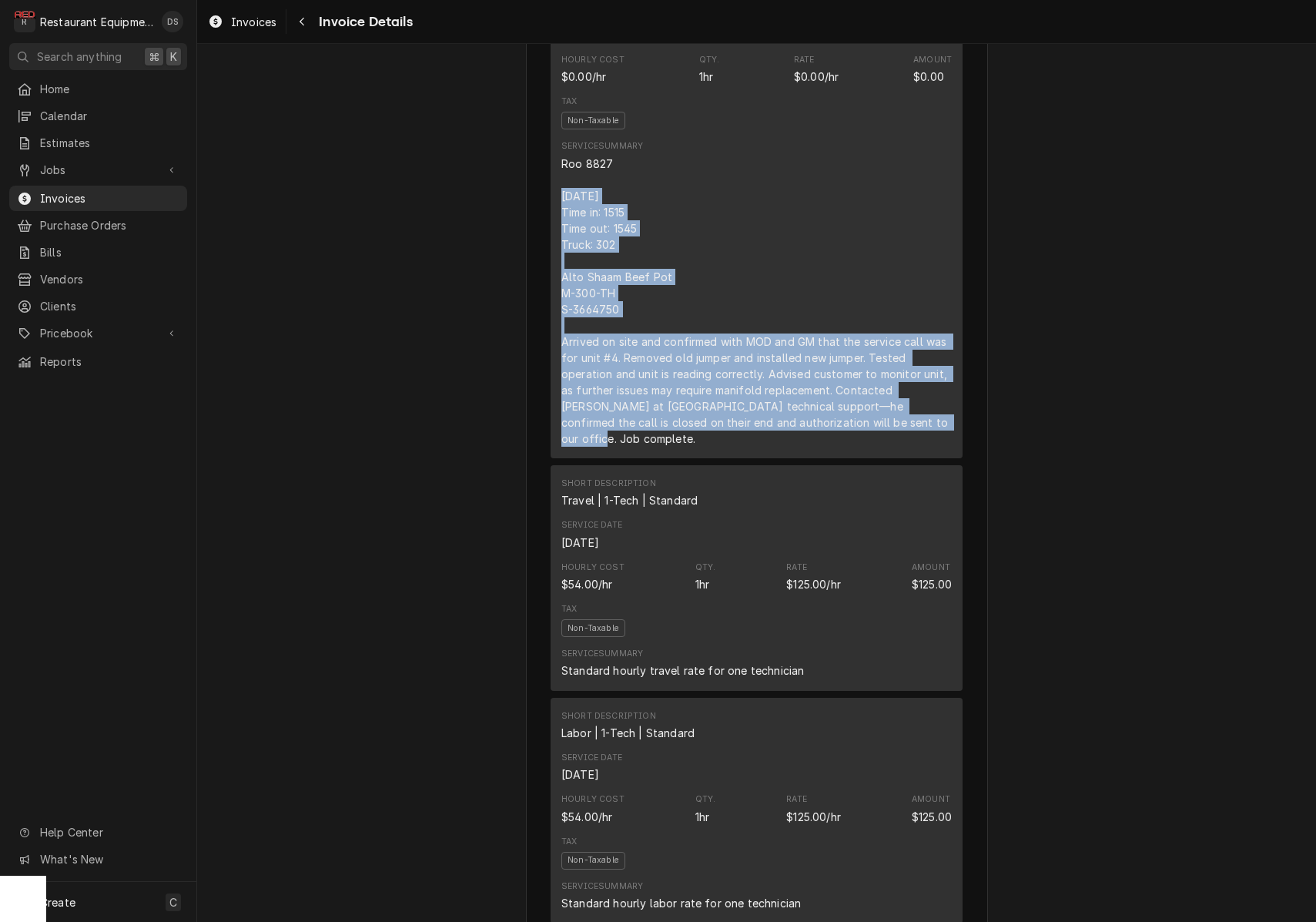
drag, startPoint x: 560, startPoint y: 213, endPoint x: 868, endPoint y: 404, distance: 362.4
click at [925, 440] on div "Short Description Service Call (Break/Fix) Service Date Sep 8, 2025 Hourly Cost…" at bounding box center [756, 207] width 412 height 500
copy div "9/8/25 Time in: 1515 Time out: 1545 Truck: 302 Alto Shaam Beef Pot M-300-TH S-3…"
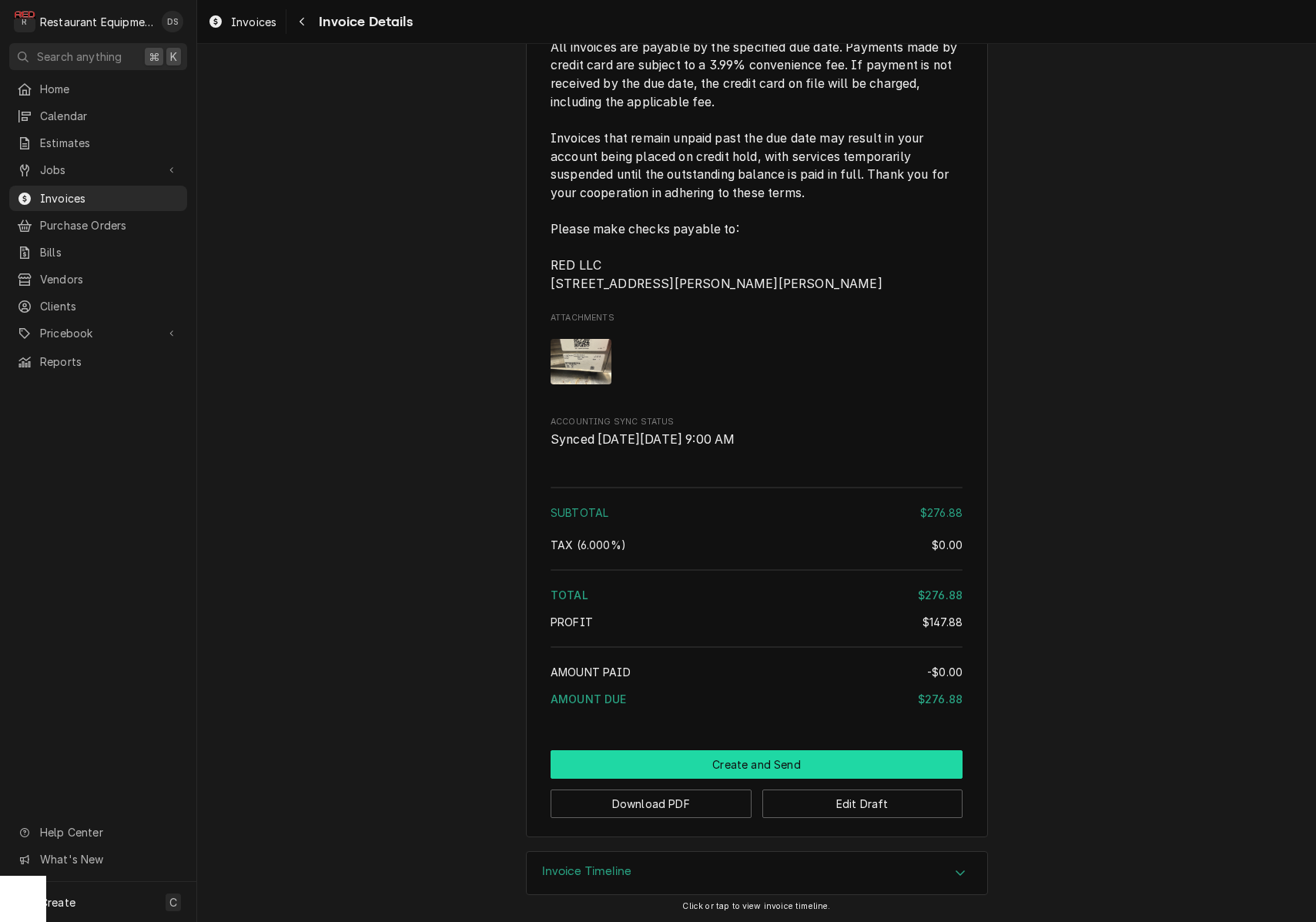
scroll to position [2344, 0]
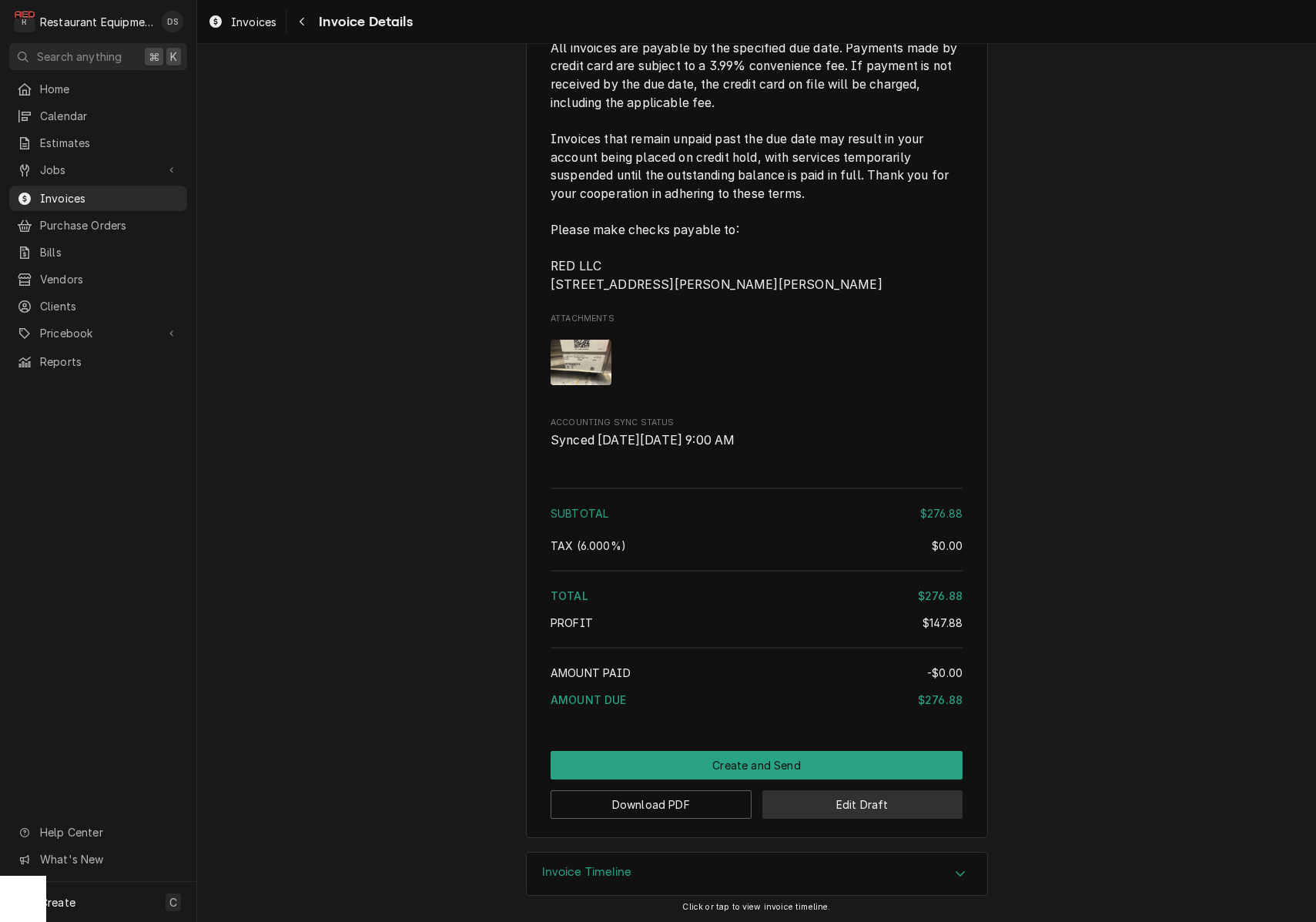
click at [854, 800] on button "Edit Draft" at bounding box center [863, 804] width 201 height 28
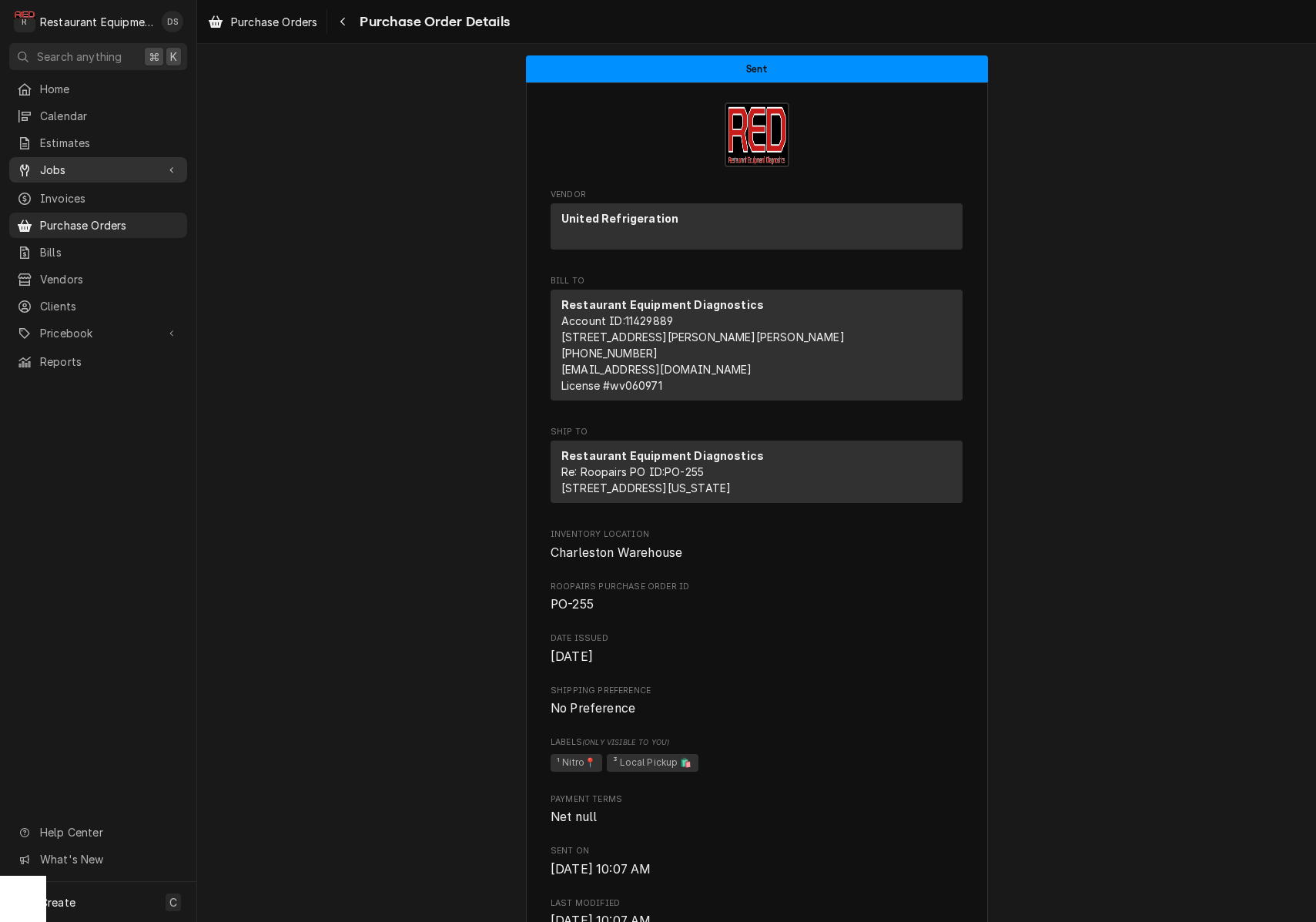
scroll to position [755, 0]
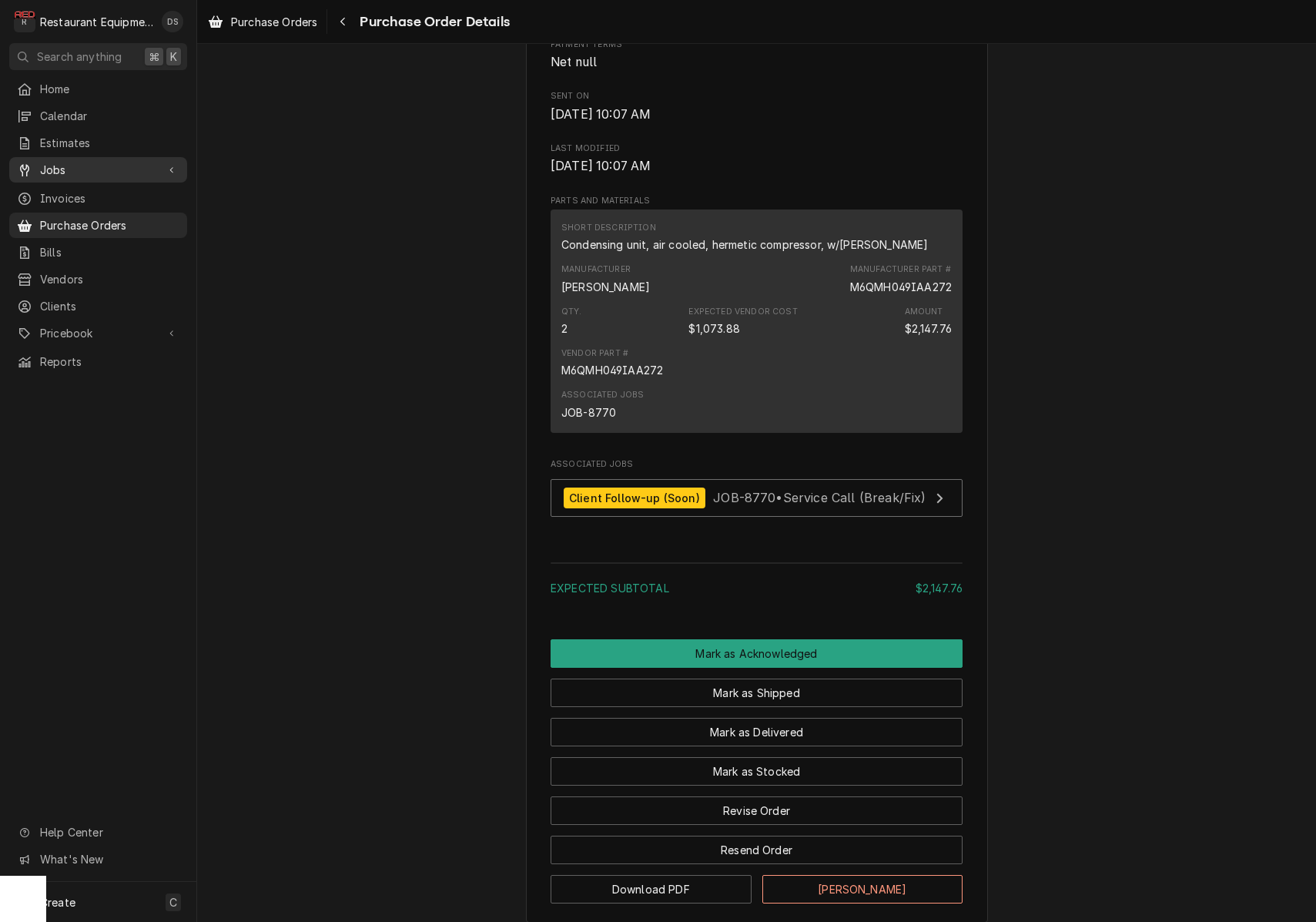
click at [105, 167] on span "Jobs" at bounding box center [97, 170] width 116 height 16
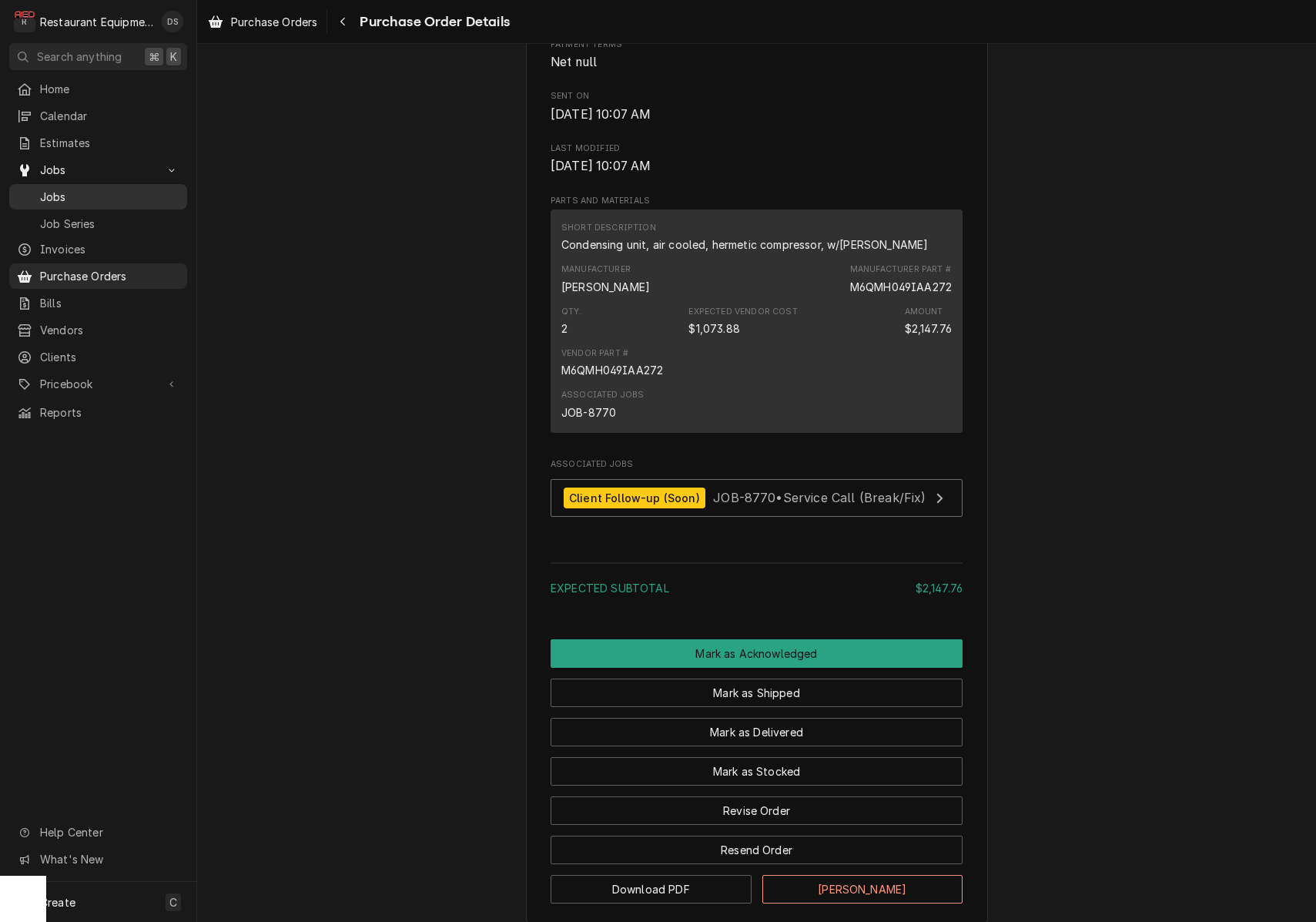
click at [93, 189] on span "Jobs" at bounding box center [109, 197] width 139 height 16
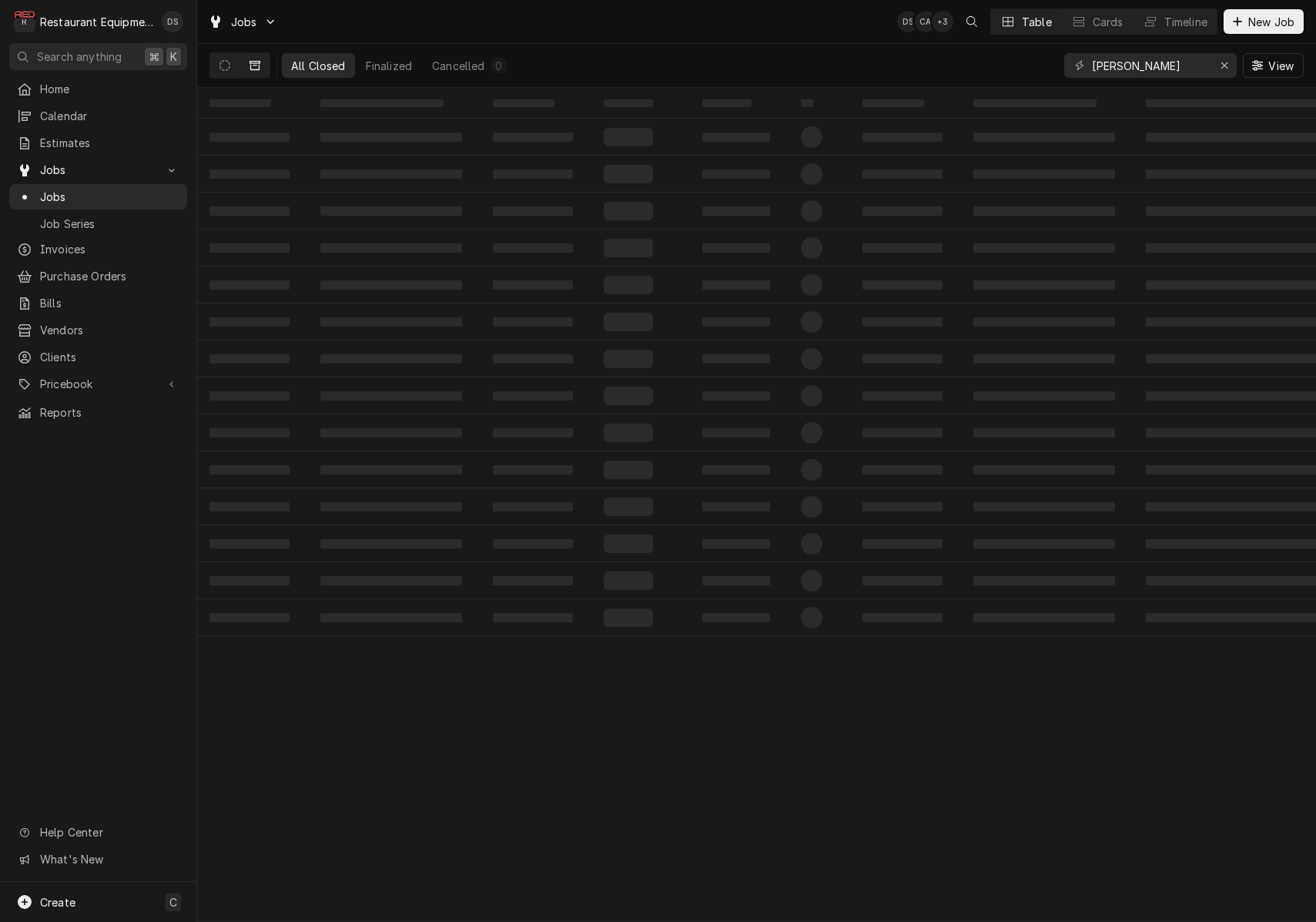
scroll to position [0, 1]
click at [1230, 68] on div "Erase input" at bounding box center [1224, 65] width 15 height 15
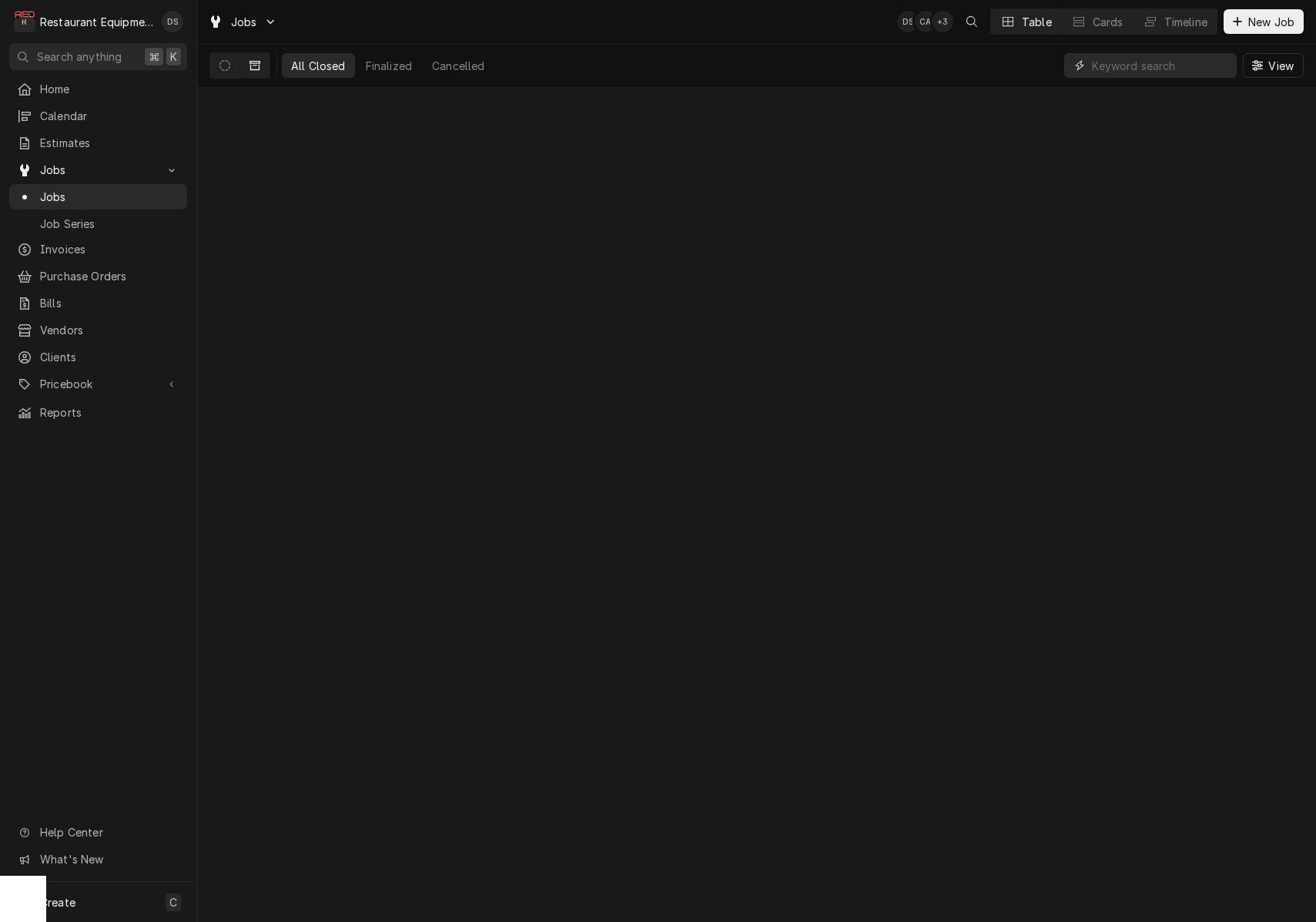
click at [1184, 68] on input "Dynamic Content Wrapper" at bounding box center [1160, 66] width 137 height 25
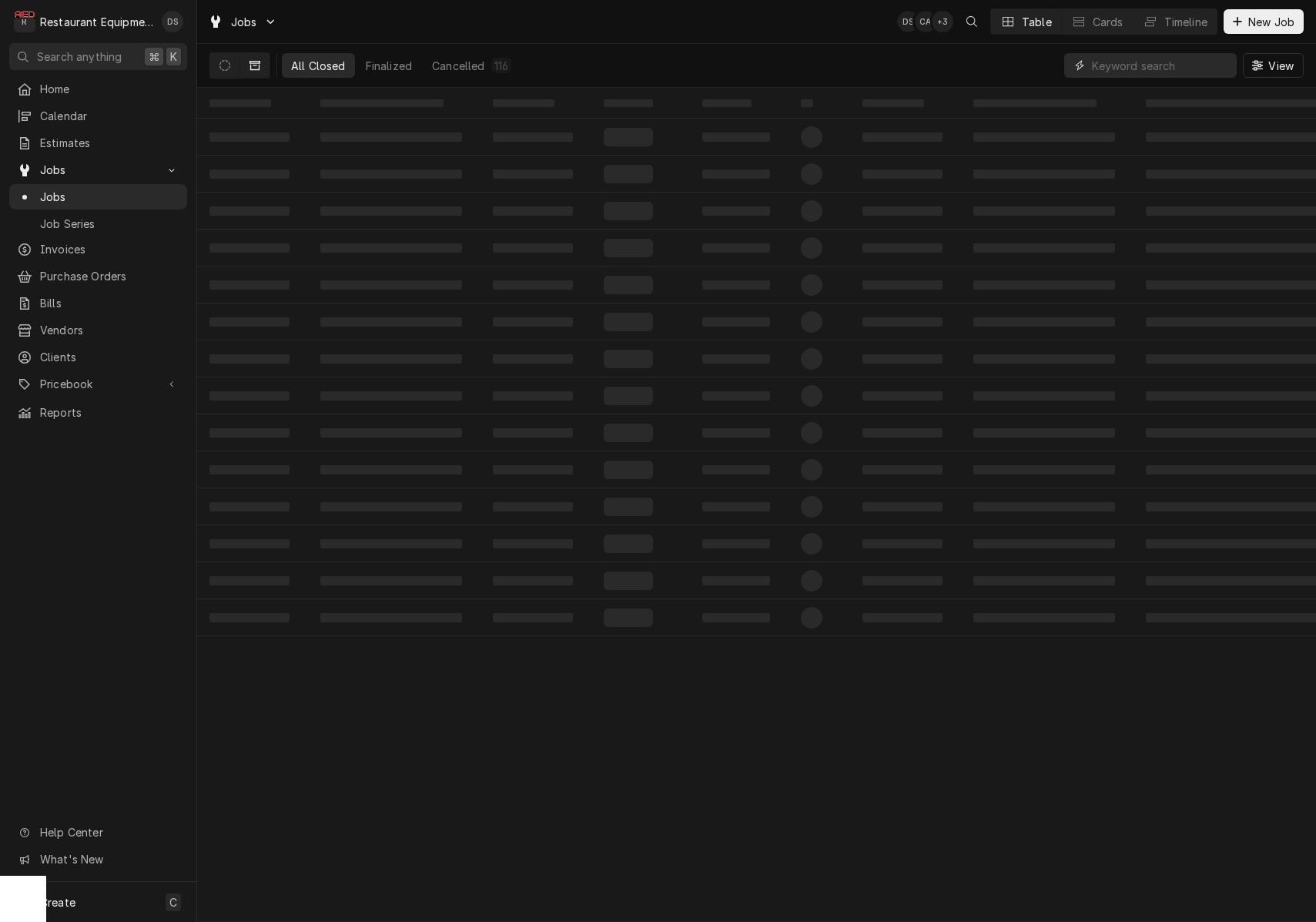
scroll to position [0, 0]
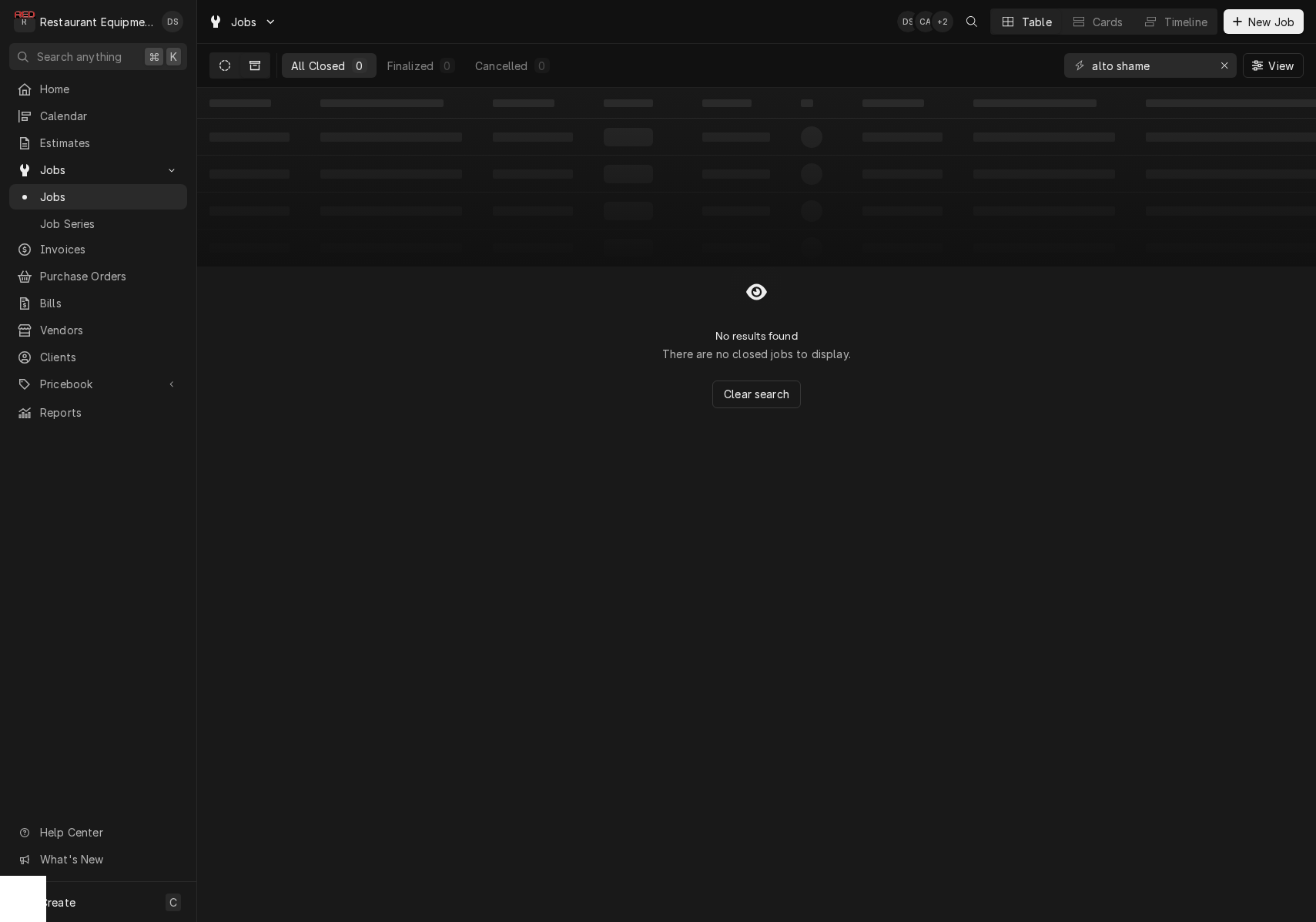
drag, startPoint x: 1158, startPoint y: 86, endPoint x: 228, endPoint y: 69, distance: 930.2
click at [228, 69] on icon "Dynamic Content Wrapper" at bounding box center [225, 66] width 11 height 11
click at [1181, 74] on input "alto shame" at bounding box center [1150, 66] width 115 height 25
click at [257, 68] on icon "Dynamic Content Wrapper" at bounding box center [255, 66] width 11 height 11
click at [1159, 68] on input "alto sham" at bounding box center [1150, 66] width 115 height 25
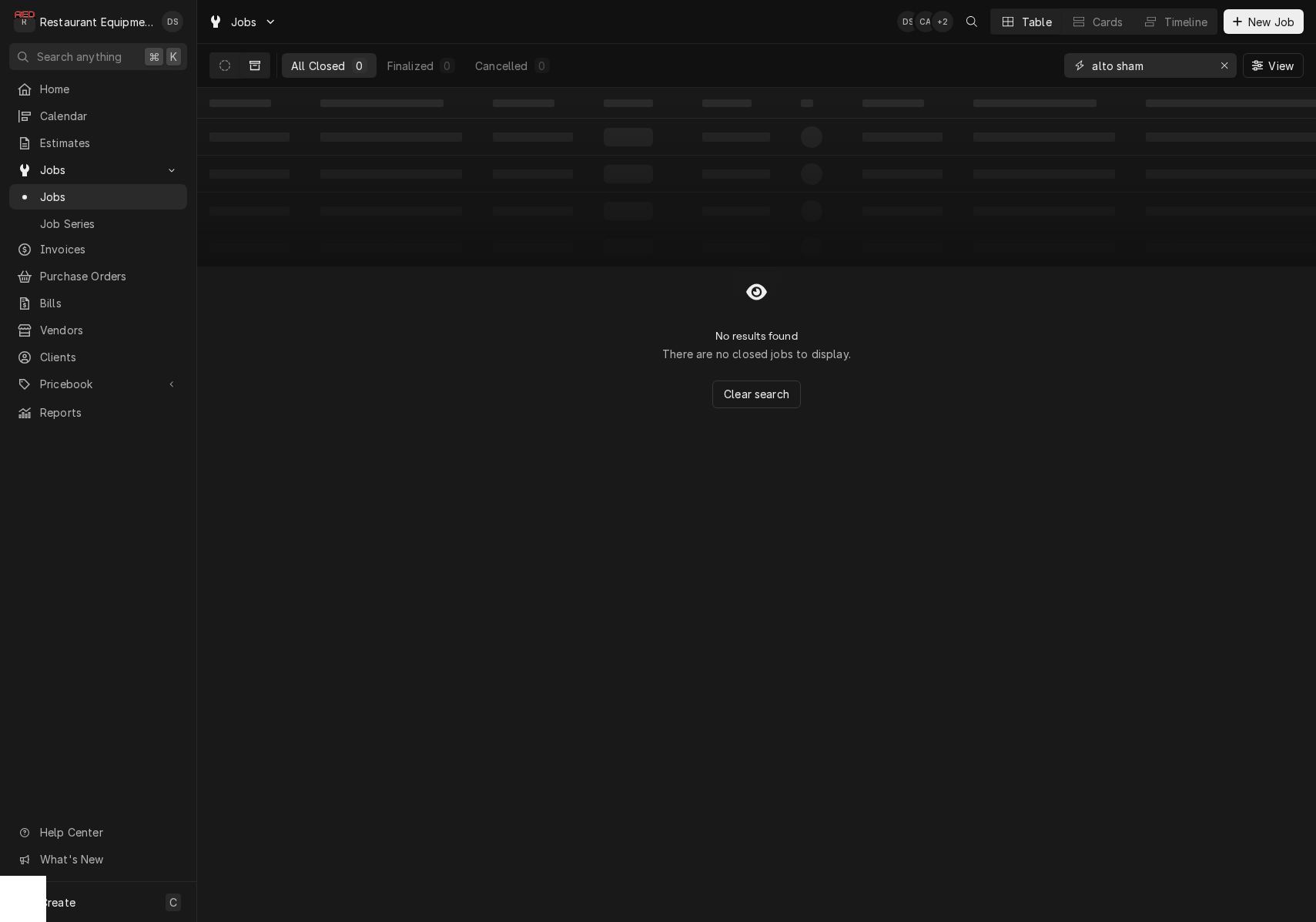
click at [1158, 68] on input "alto sham" at bounding box center [1150, 66] width 115 height 25
type input "8827"
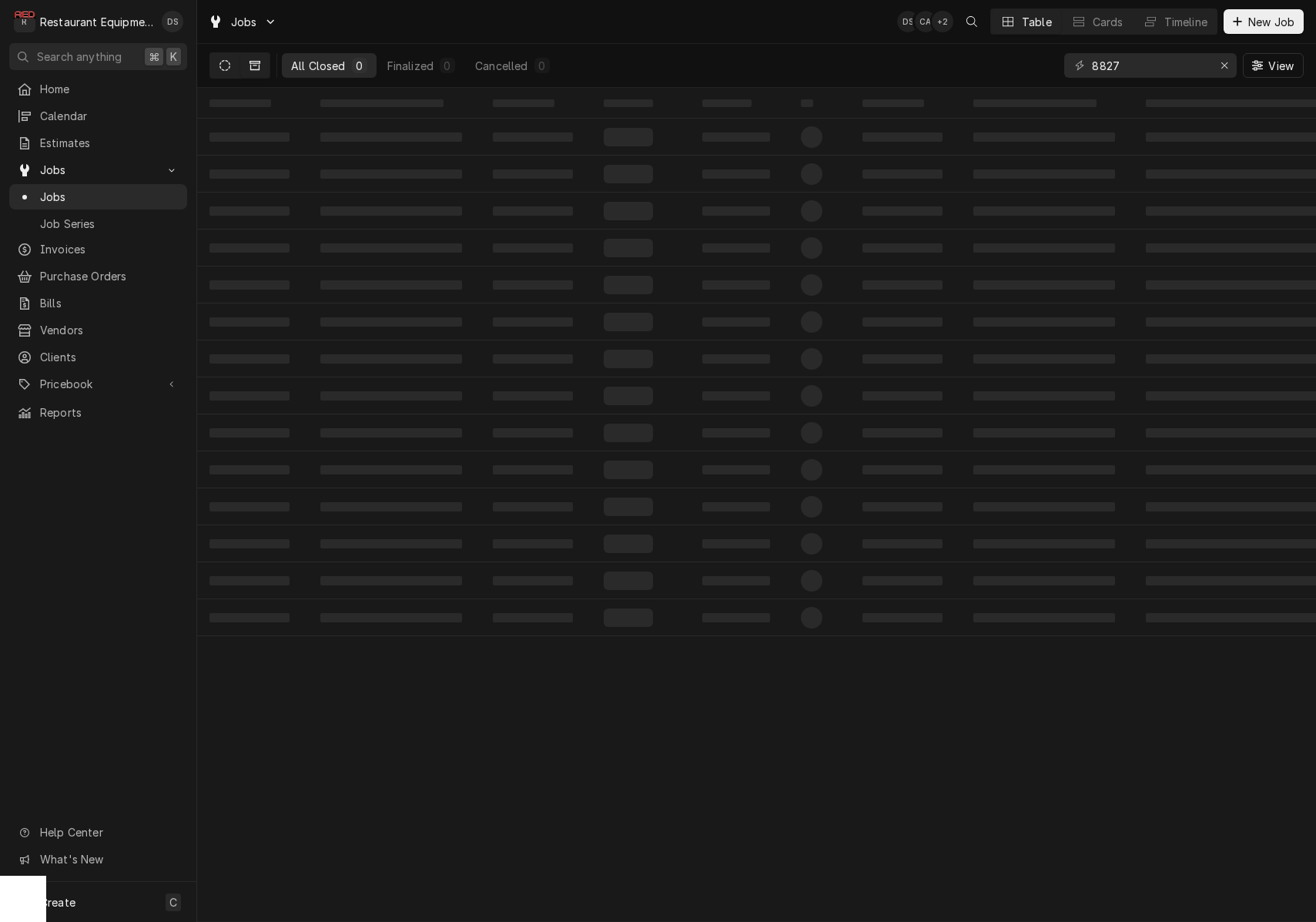
click at [228, 62] on icon "Dynamic Content Wrapper" at bounding box center [225, 66] width 11 height 11
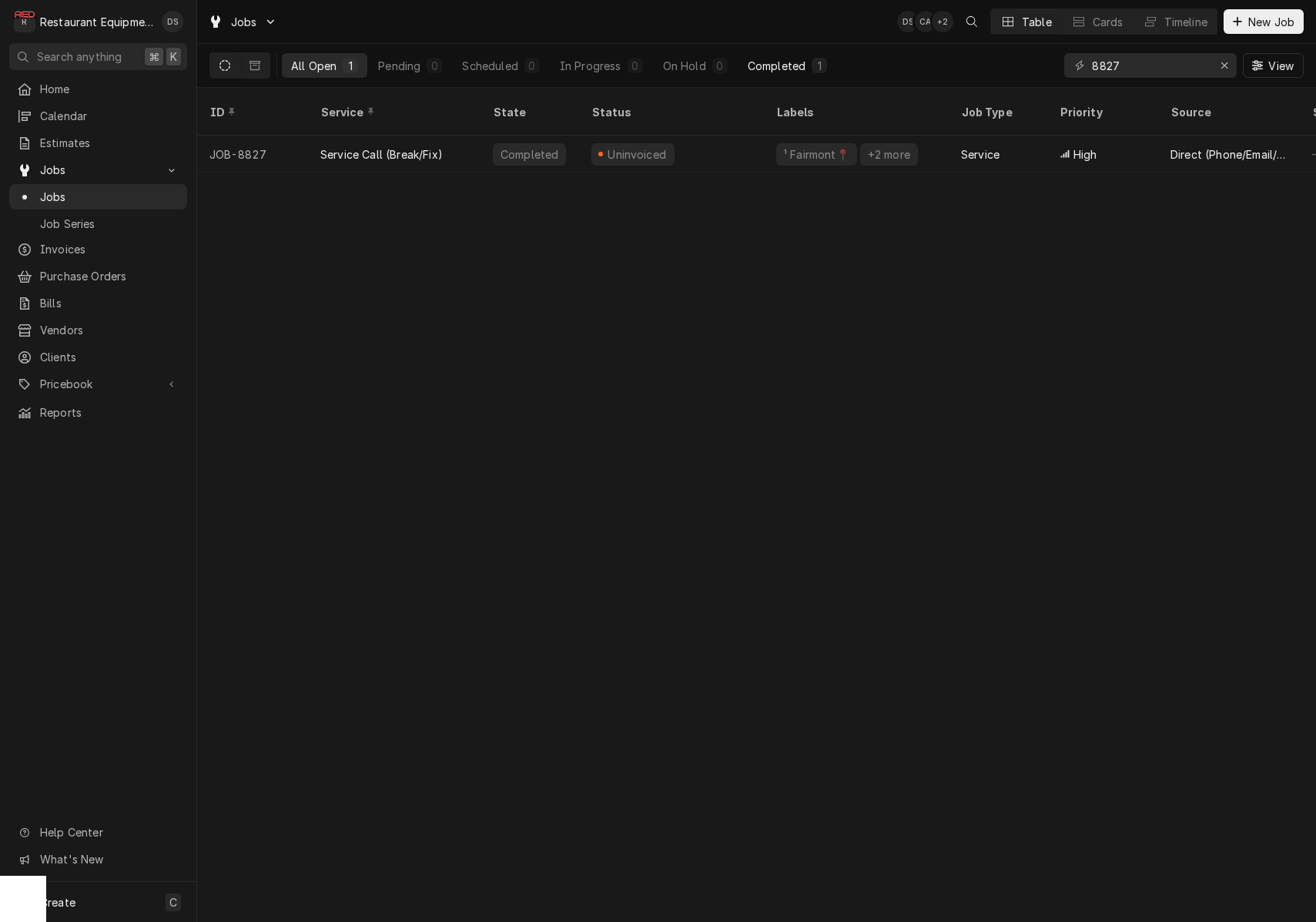
click at [778, 66] on div "Completed" at bounding box center [776, 66] width 58 height 16
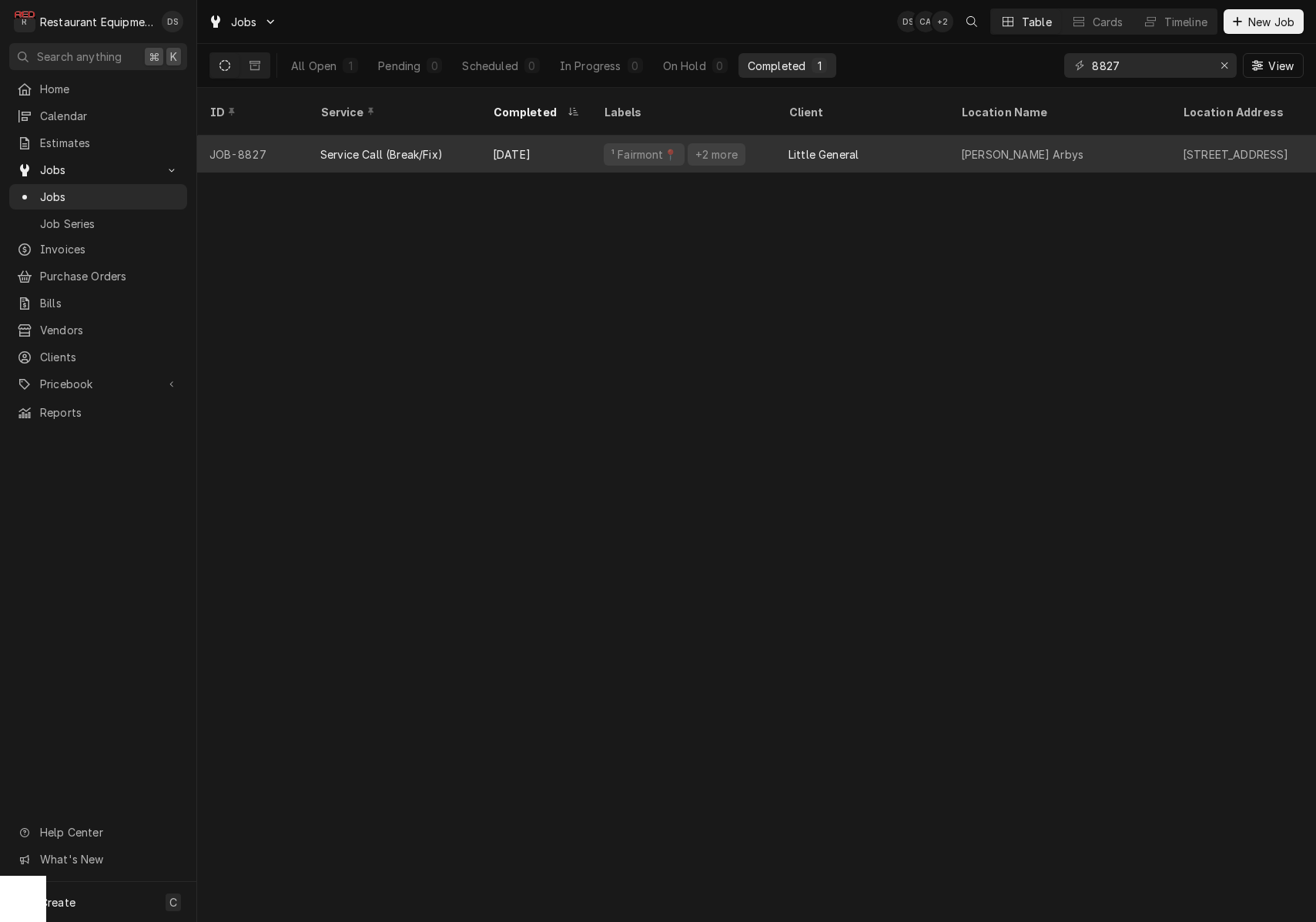
click at [783, 138] on div "Little General" at bounding box center [862, 154] width 173 height 37
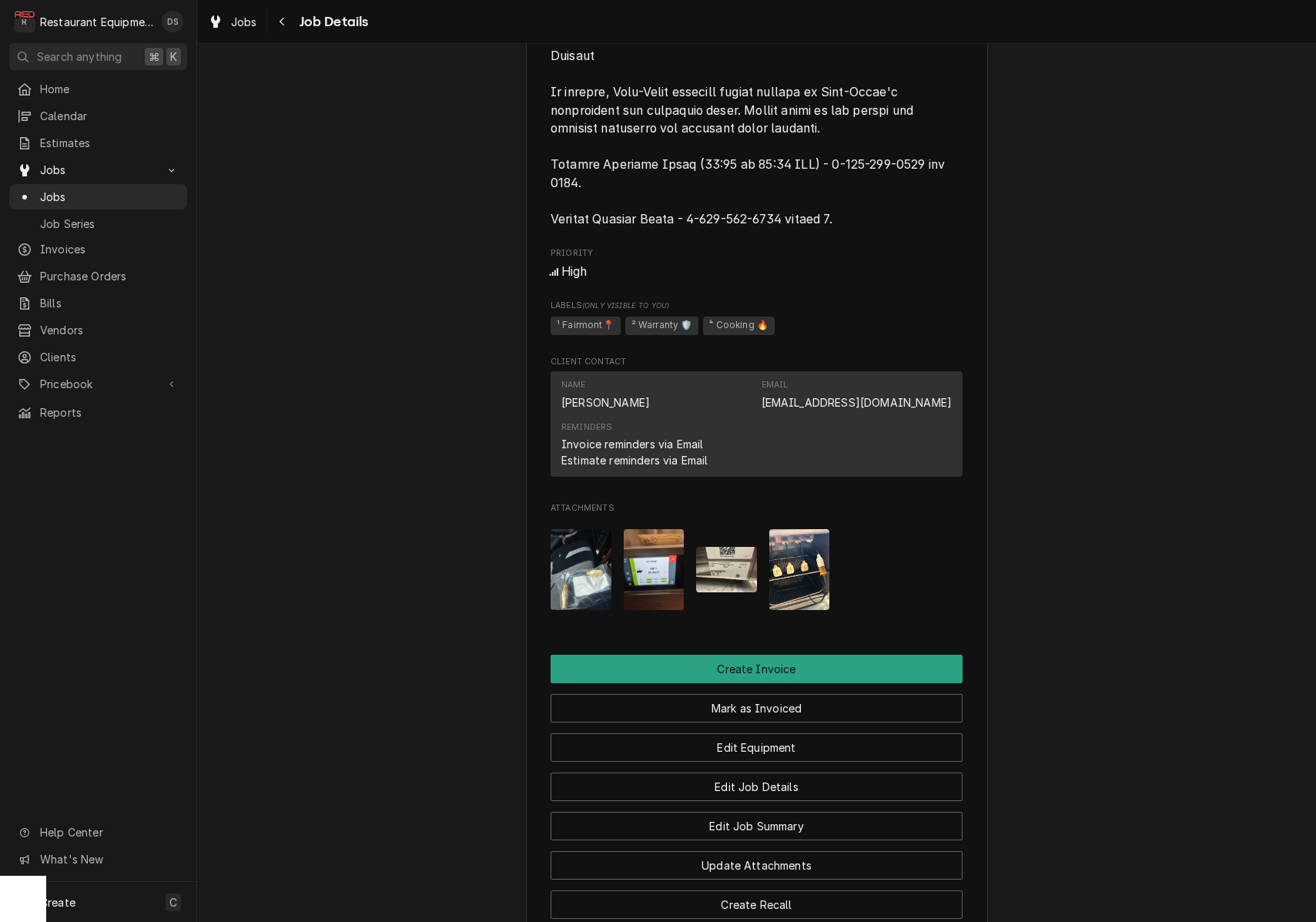
scroll to position [1747, 0]
click at [580, 528] on img "Attachments" at bounding box center [581, 568] width 61 height 81
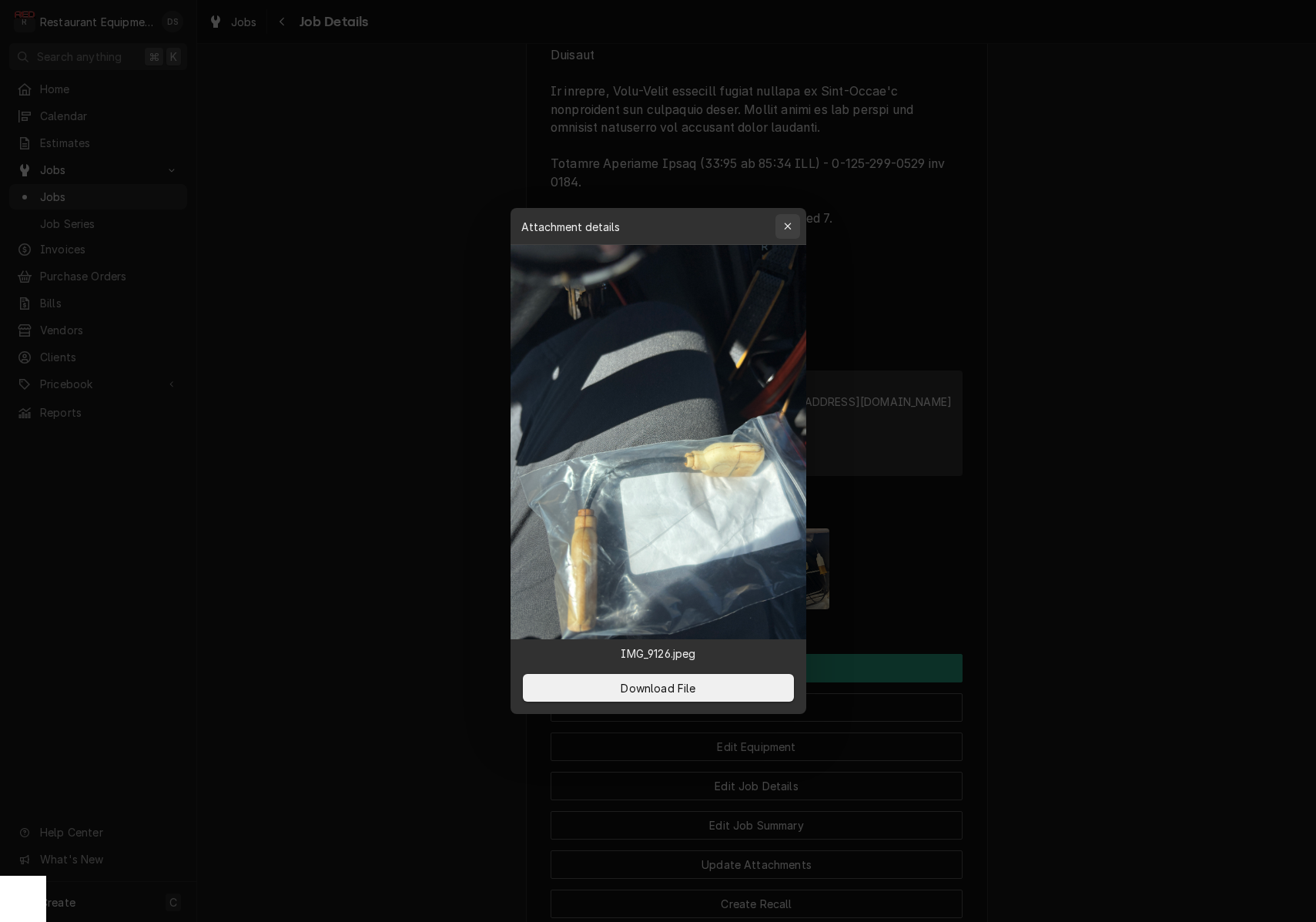
click at [793, 221] on div "button" at bounding box center [787, 226] width 15 height 15
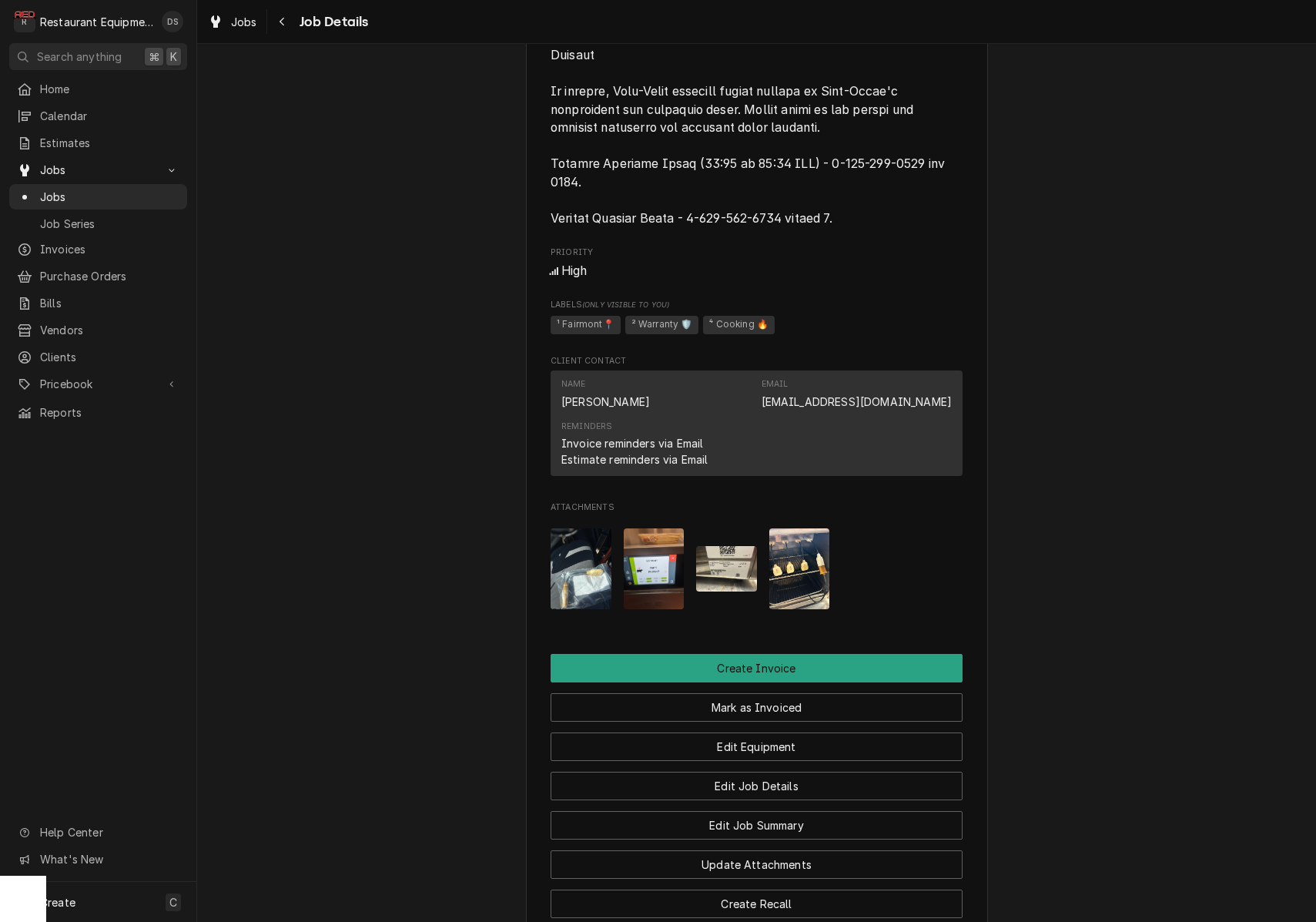
click at [807, 528] on img "Attachments" at bounding box center [800, 568] width 61 height 81
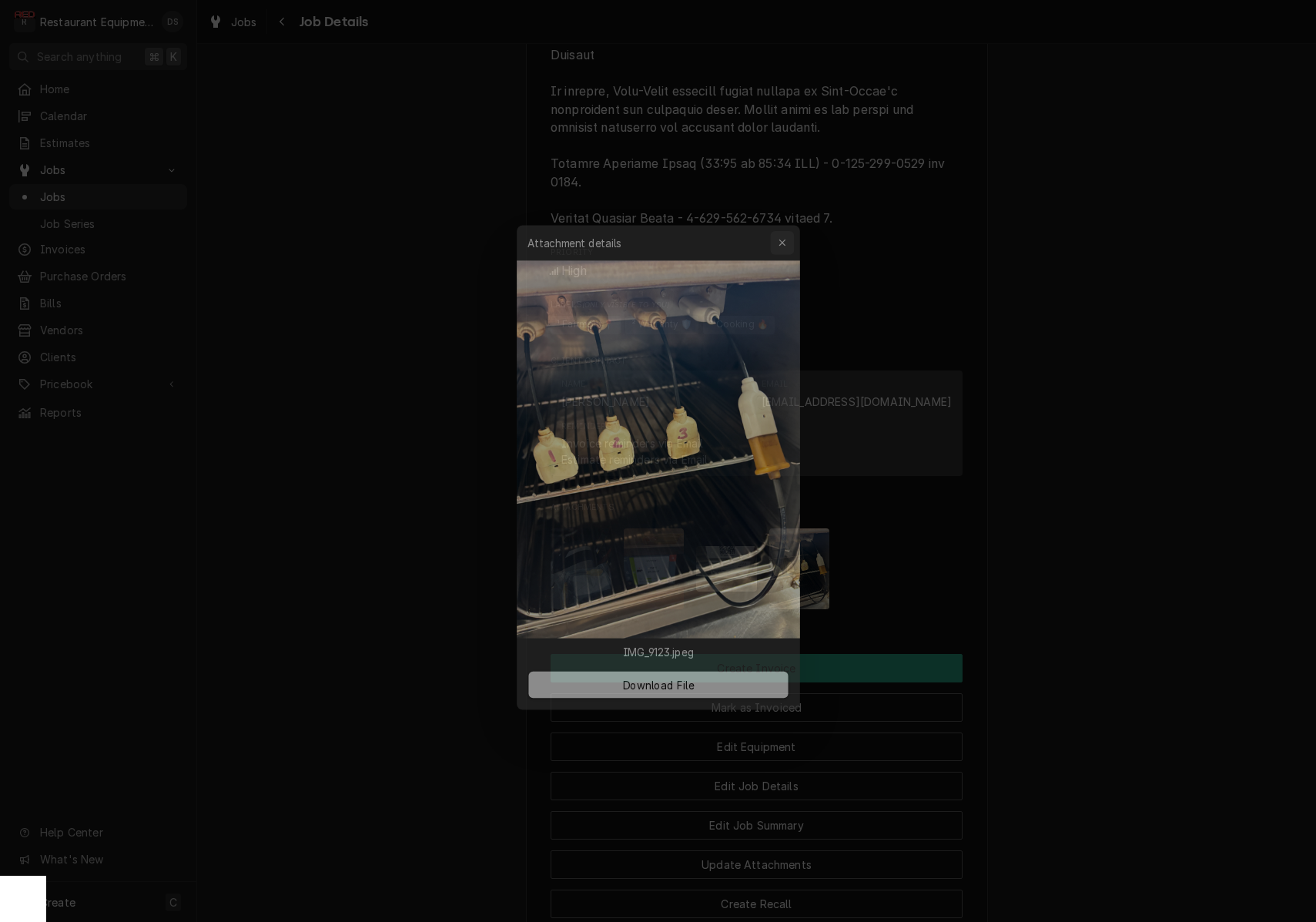
click at [793, 227] on div "button" at bounding box center [787, 226] width 15 height 15
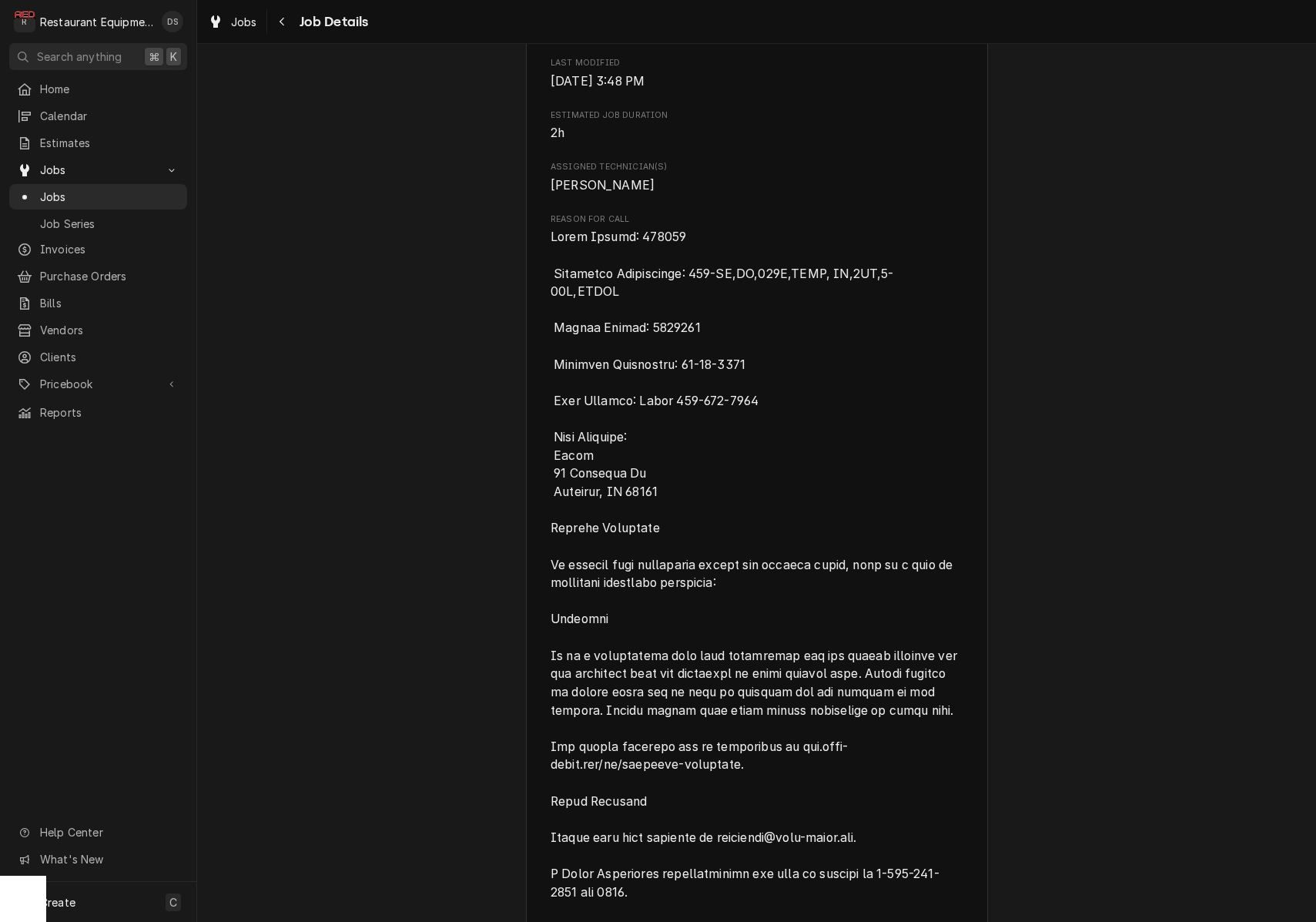
scroll to position [694, 0]
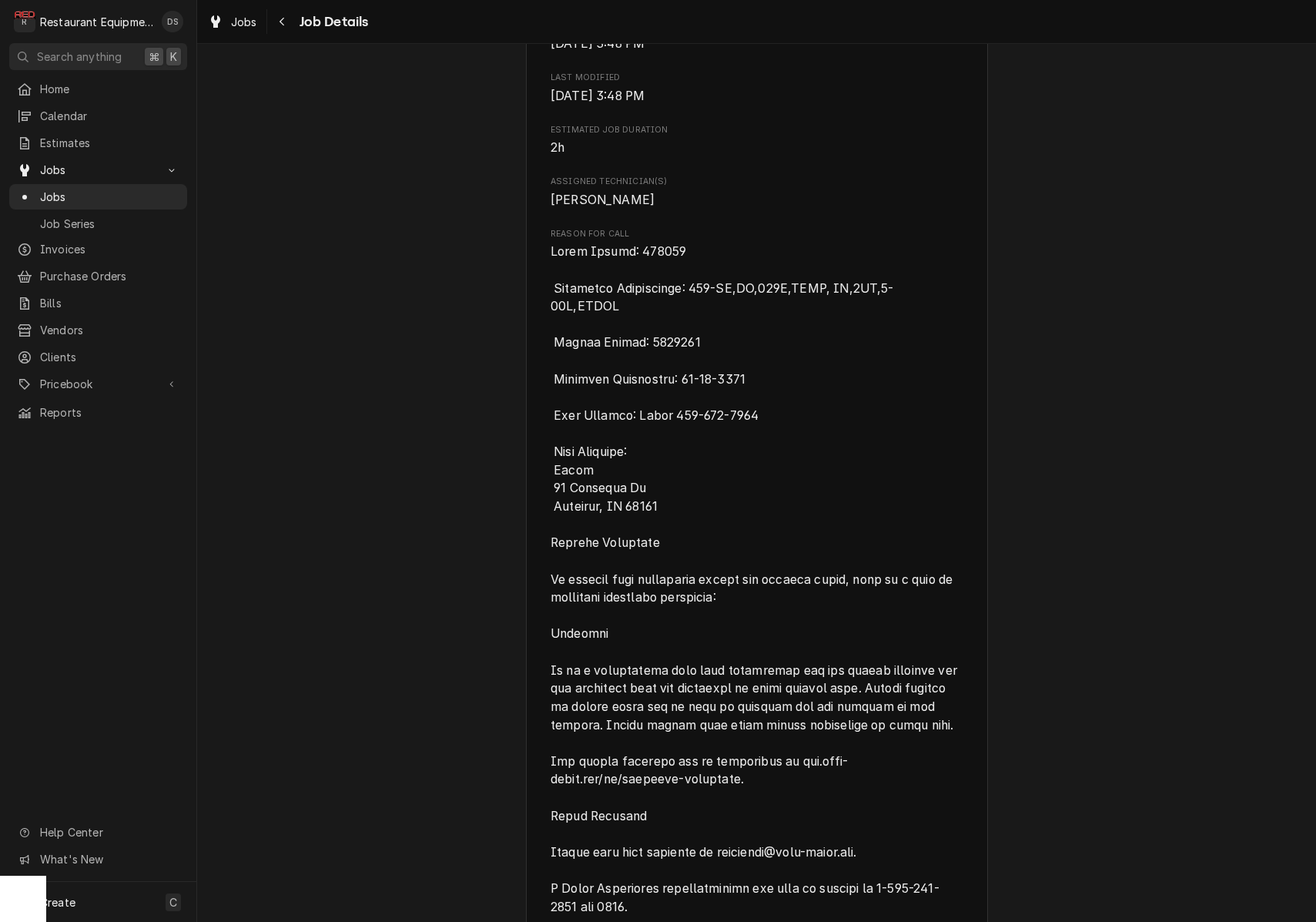
click at [645, 256] on span "Reason For Call" at bounding box center [755, 761] width 410 height 1034
drag, startPoint x: 553, startPoint y: 252, endPoint x: 691, endPoint y: 252, distance: 138.0
click at [703, 251] on span "Reason For Call" at bounding box center [756, 761] width 412 height 1037
copy span "Event Number: 222780"
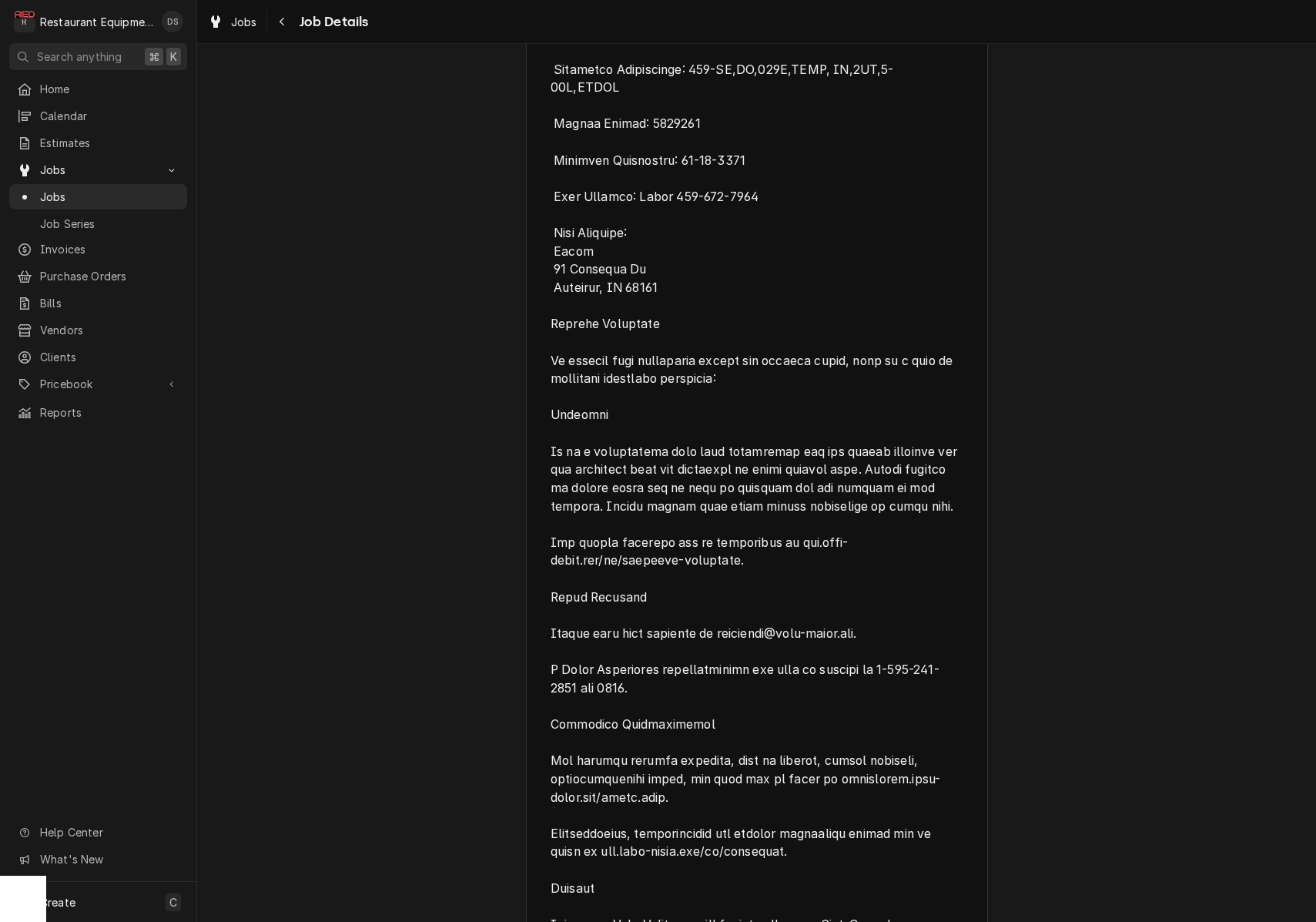
scroll to position [916, 0]
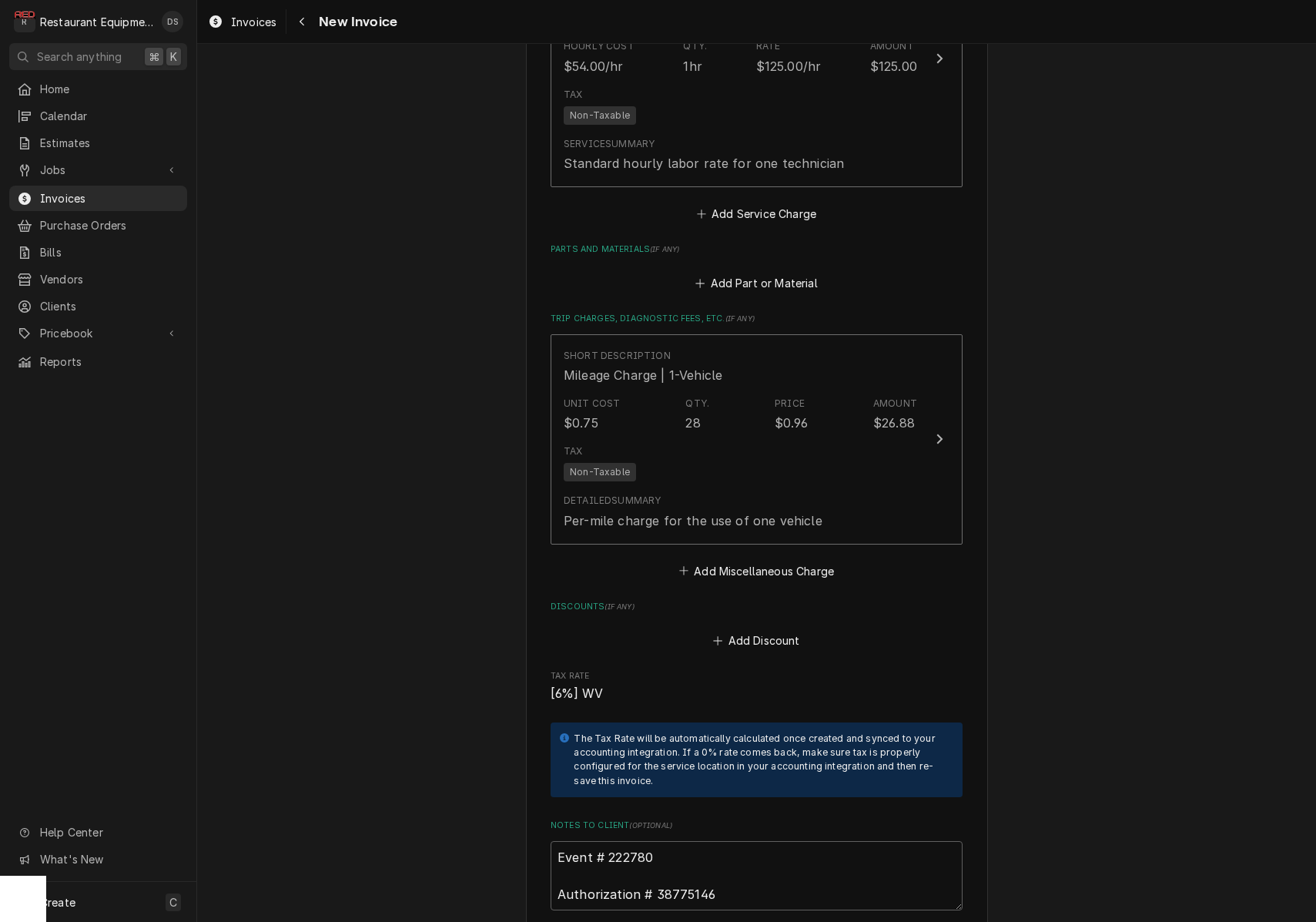
scroll to position [2352, 0]
click at [759, 270] on button "Add Part or Material" at bounding box center [755, 281] width 127 height 21
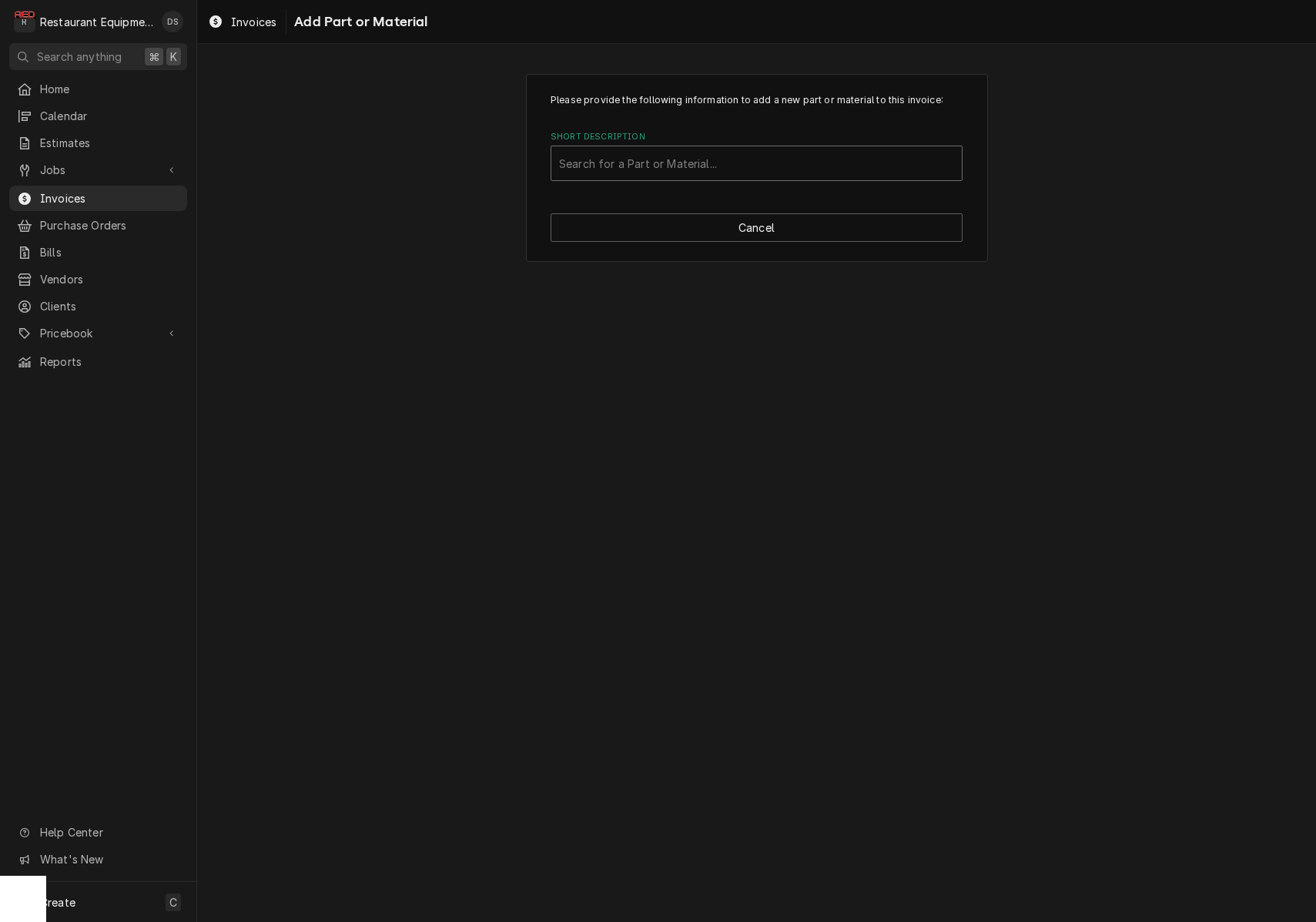
click at [801, 166] on div "Short Description" at bounding box center [756, 163] width 395 height 27
type input "WA-47235"
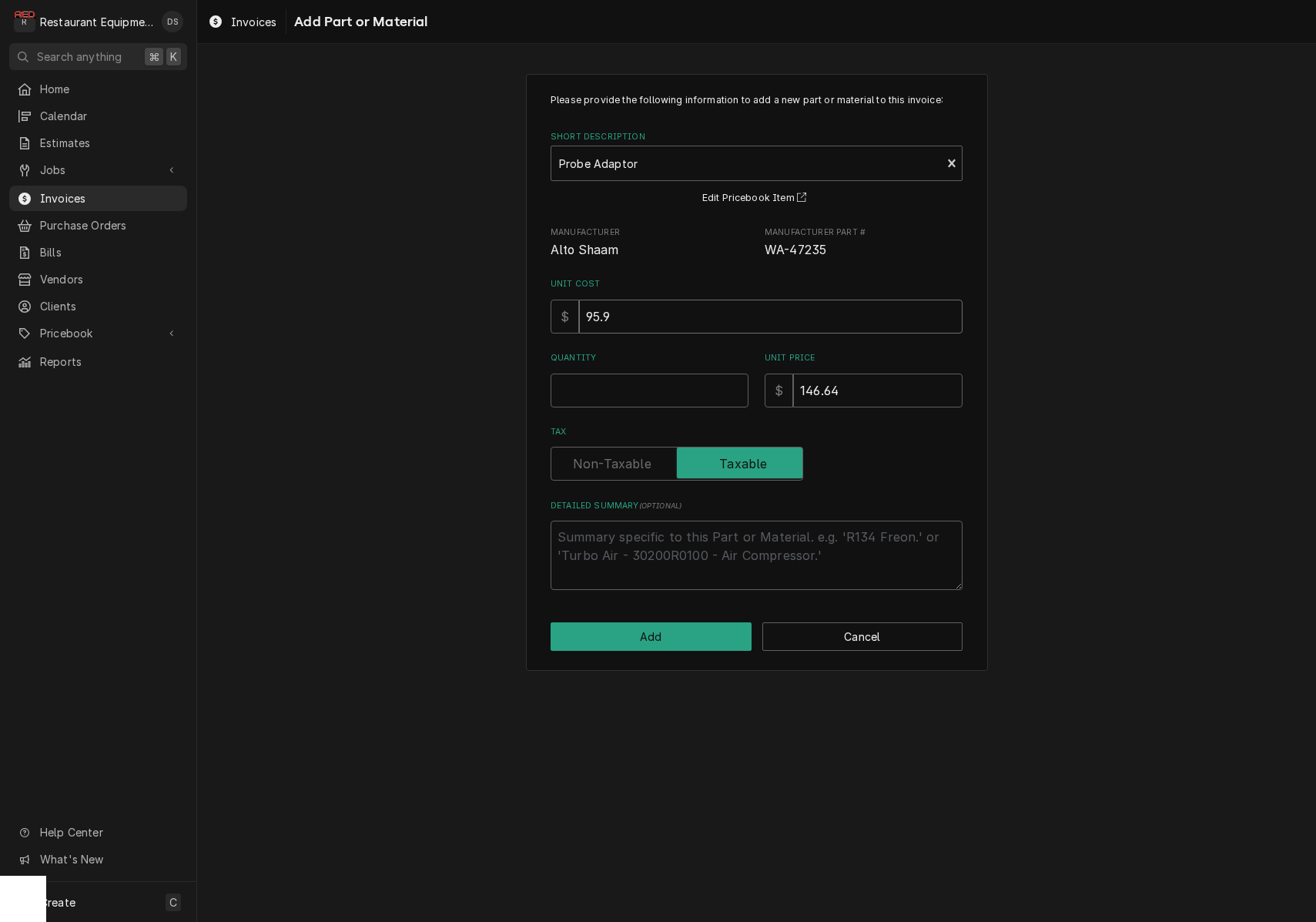
click at [659, 311] on input "95.9" at bounding box center [770, 316] width 383 height 34
type textarea "x"
type input "6"
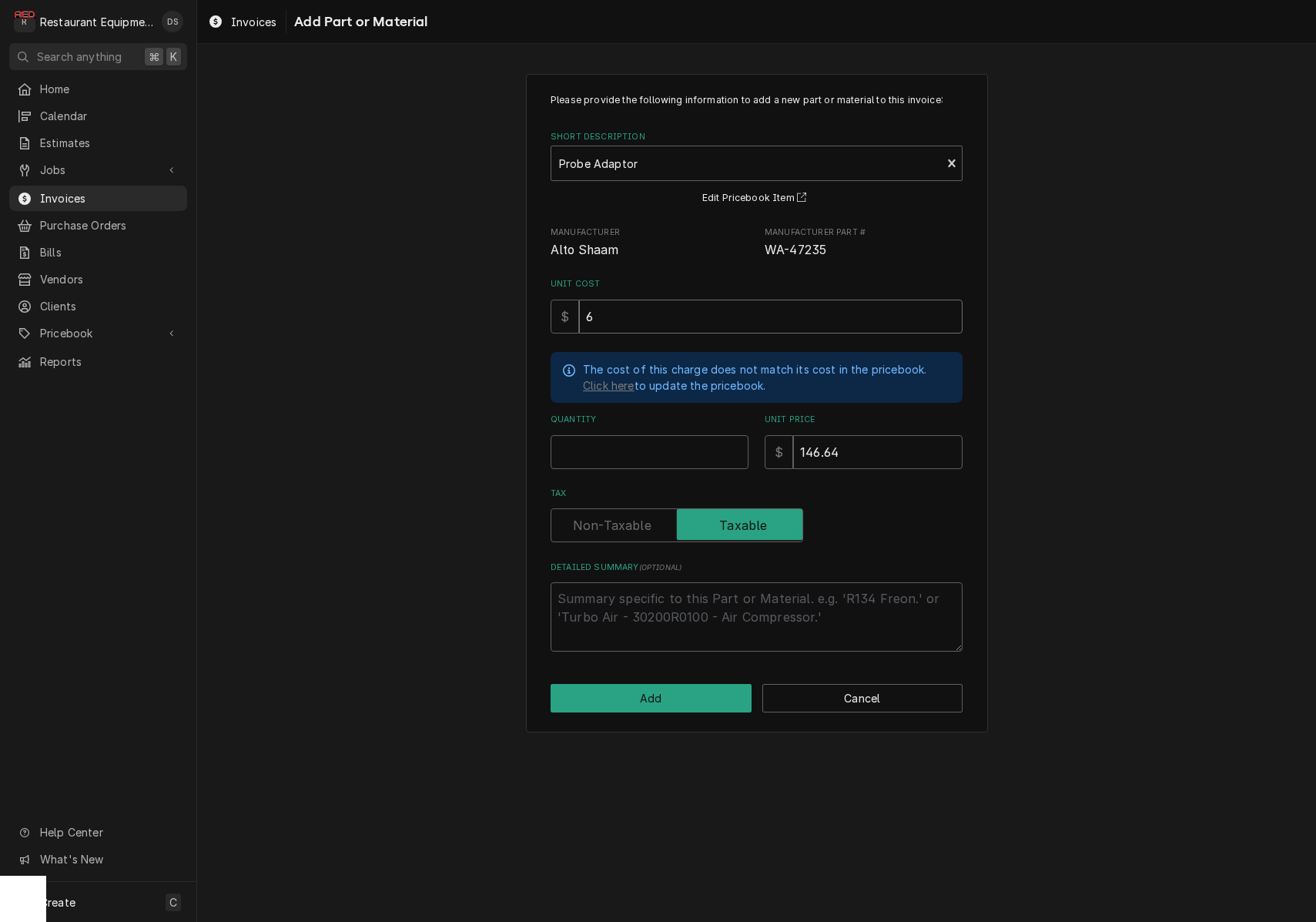
type textarea "x"
type input "67"
type textarea "x"
type input "67.0"
type textarea "x"
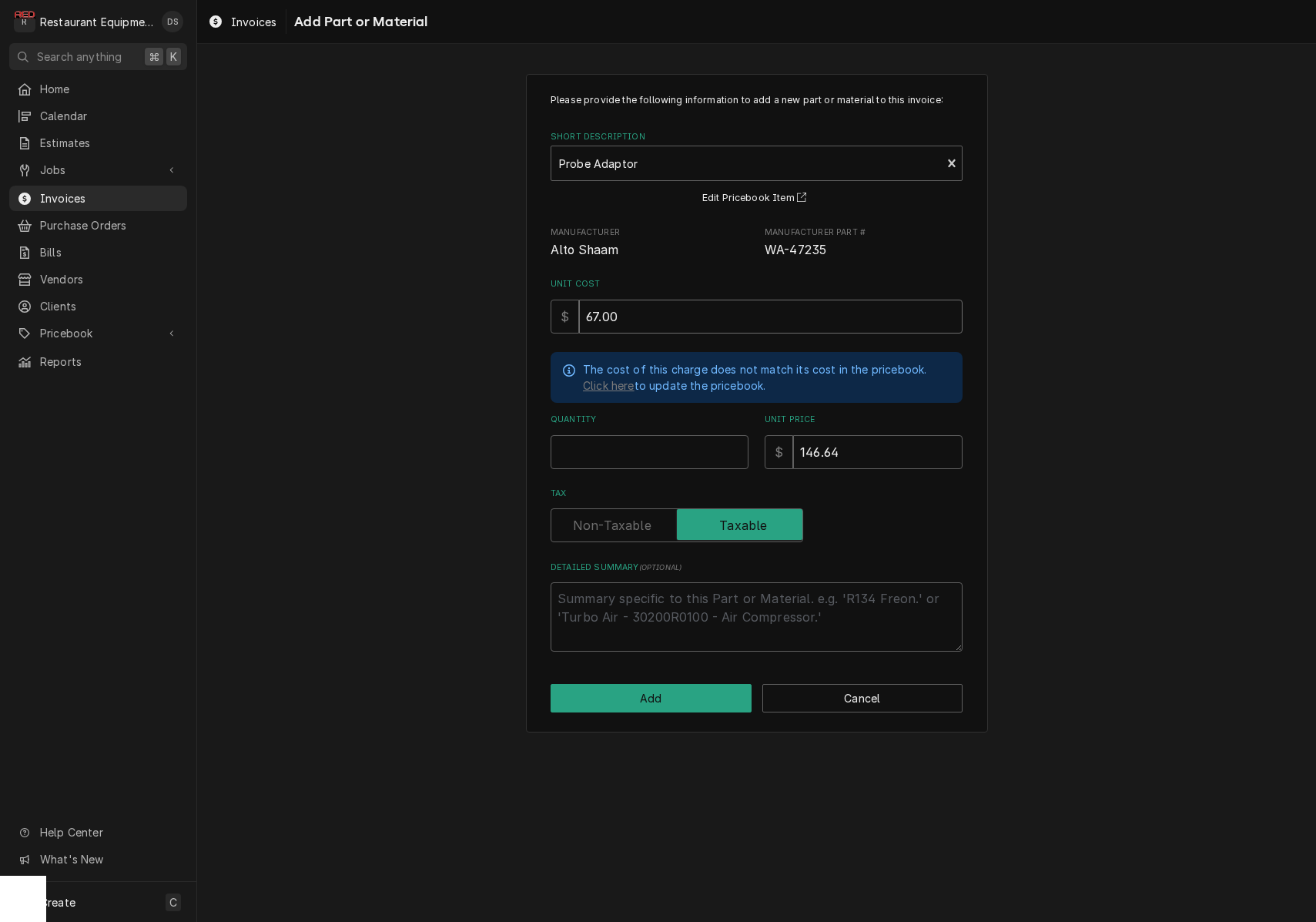
type input "67.00"
type textarea "x"
type input "1"
type textarea "x"
type input "6"
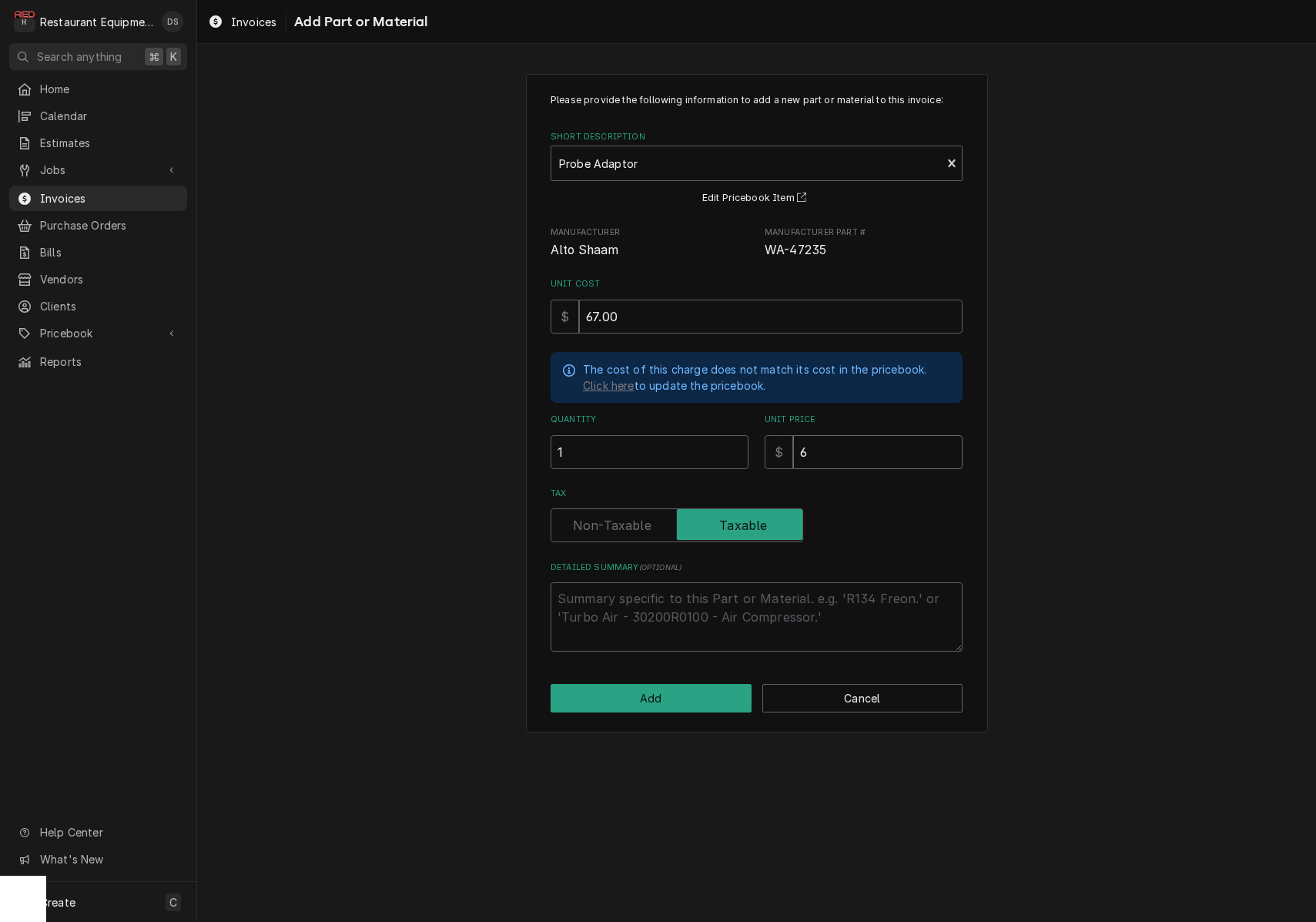
type textarea "x"
type input "67"
type textarea "x"
type input "67.0"
type textarea "x"
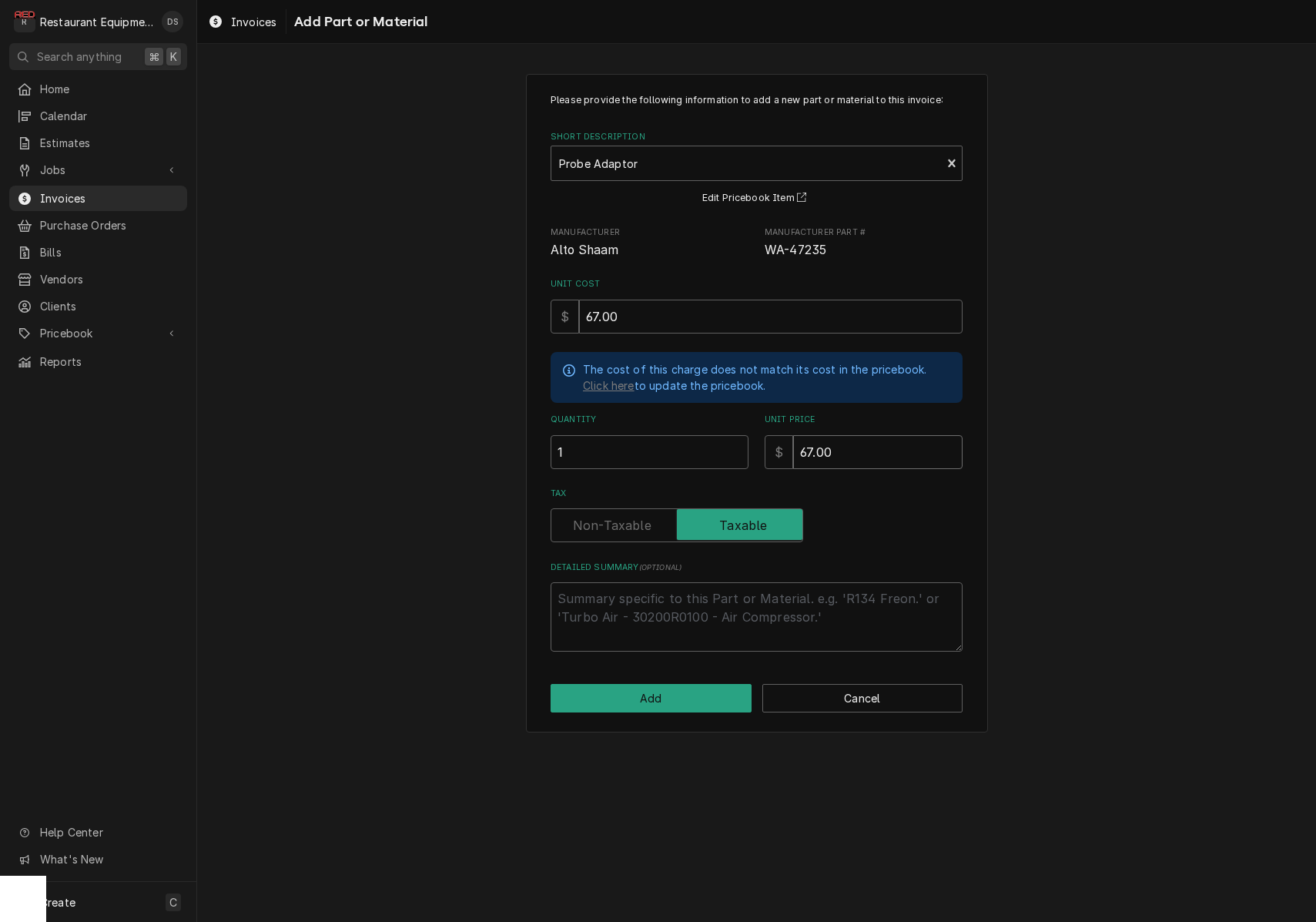
type input "67.00"
click at [654, 690] on button "Add" at bounding box center [651, 698] width 201 height 28
type textarea "x"
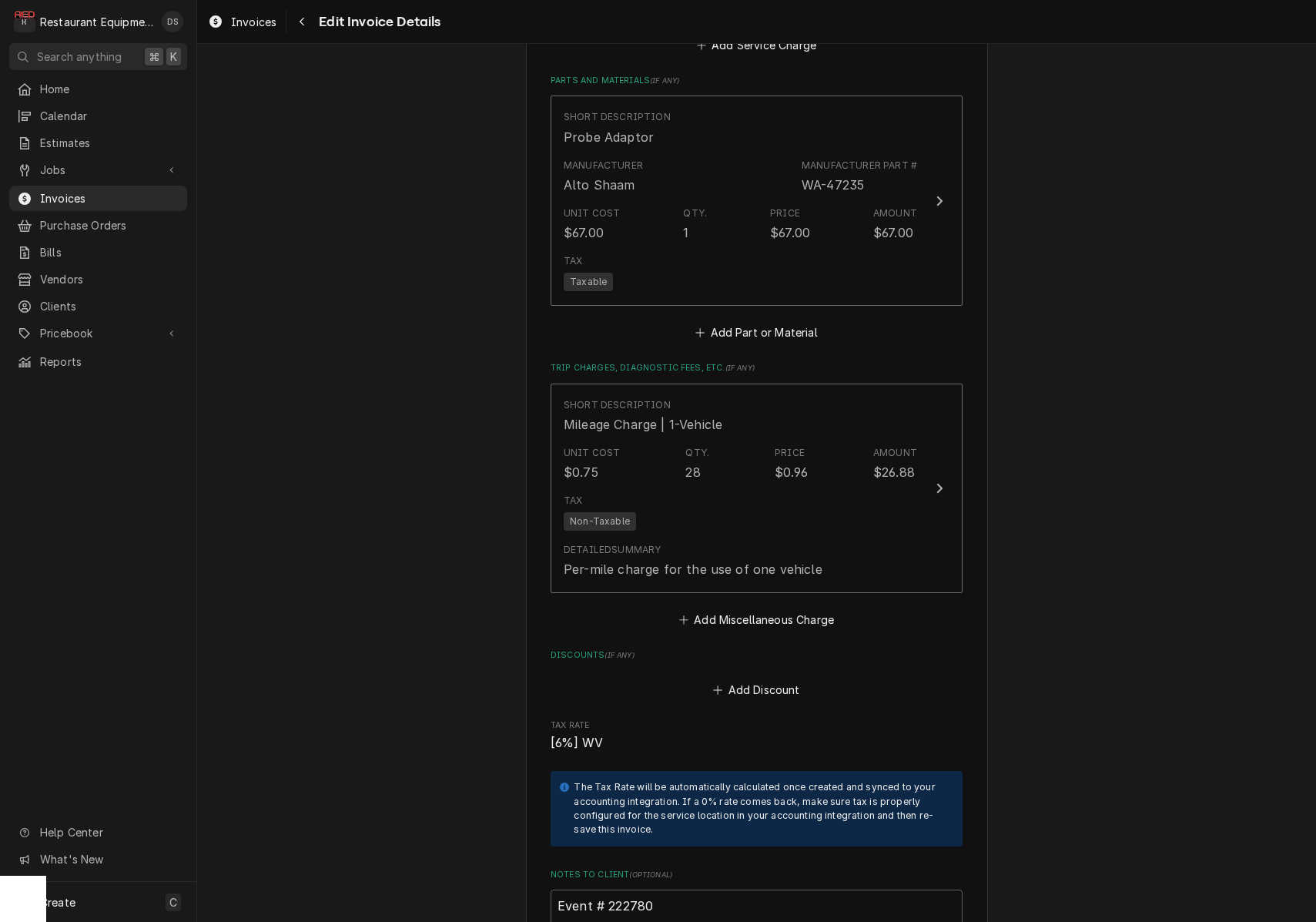
scroll to position [2644, 0]
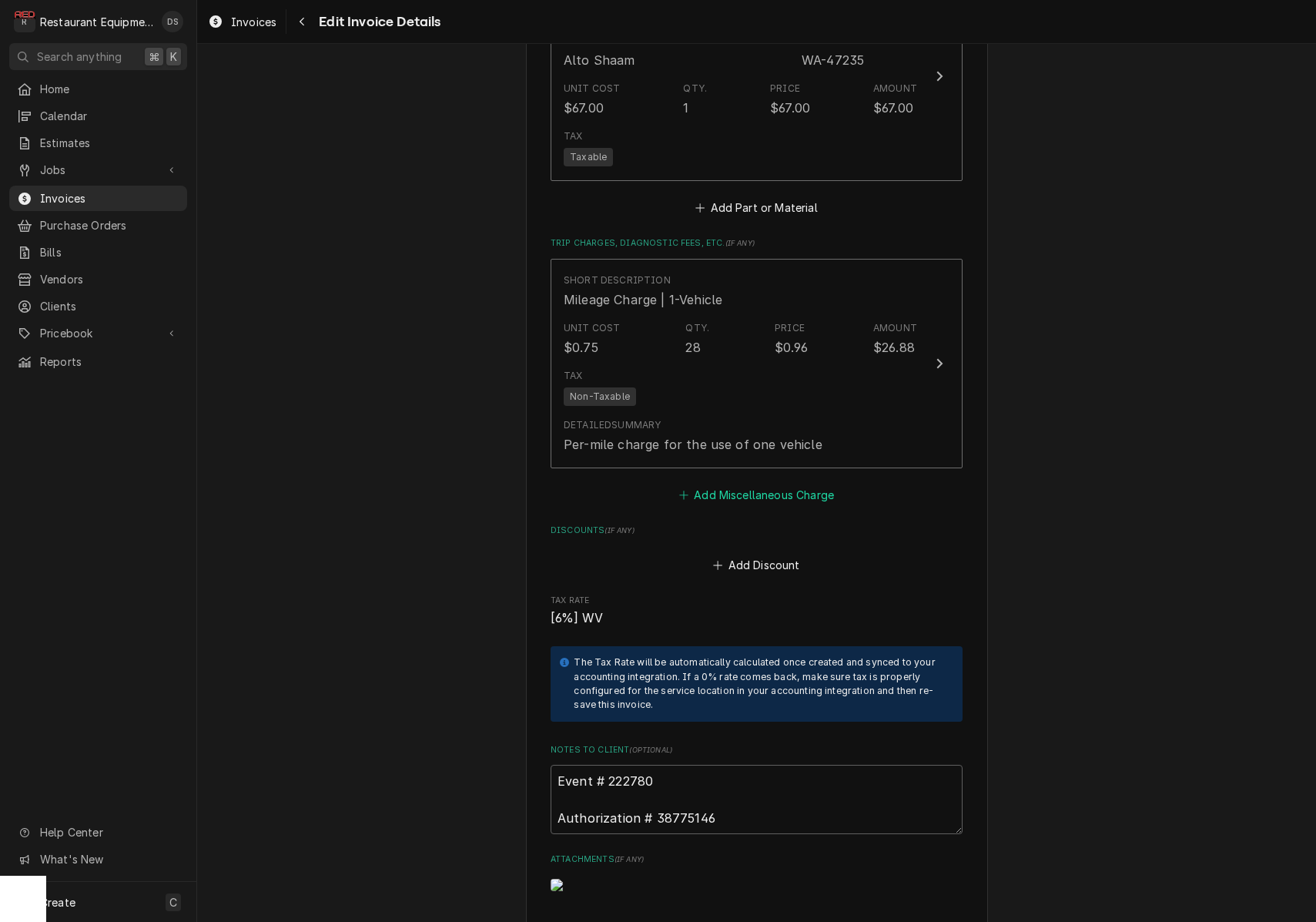
click at [739, 484] on button "Add Miscellaneous Charge" at bounding box center [755, 495] width 160 height 21
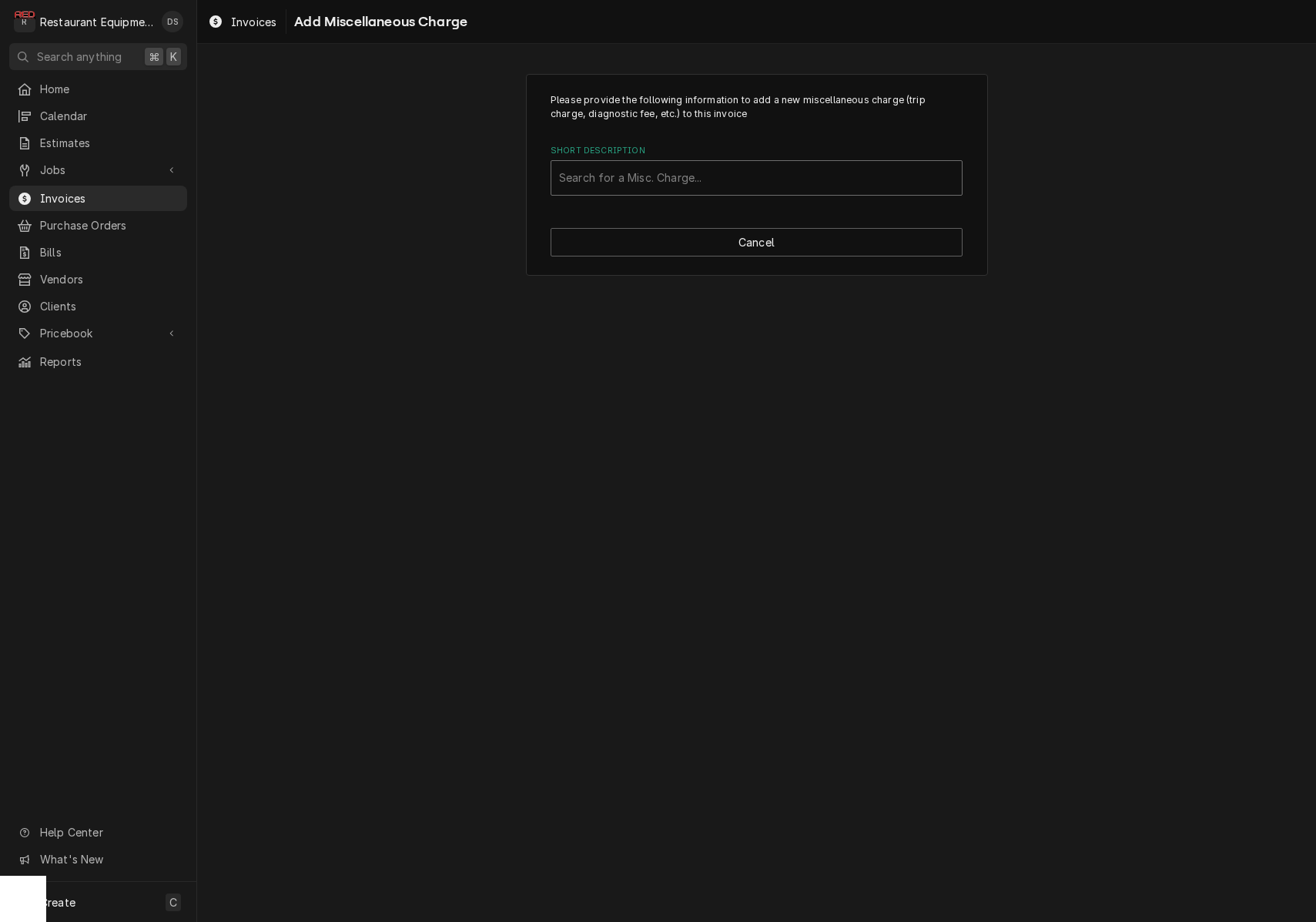
click at [692, 172] on div "Search for a Misc. Charge..." at bounding box center [756, 177] width 395 height 16
type input "Parts hand"
type textarea "x"
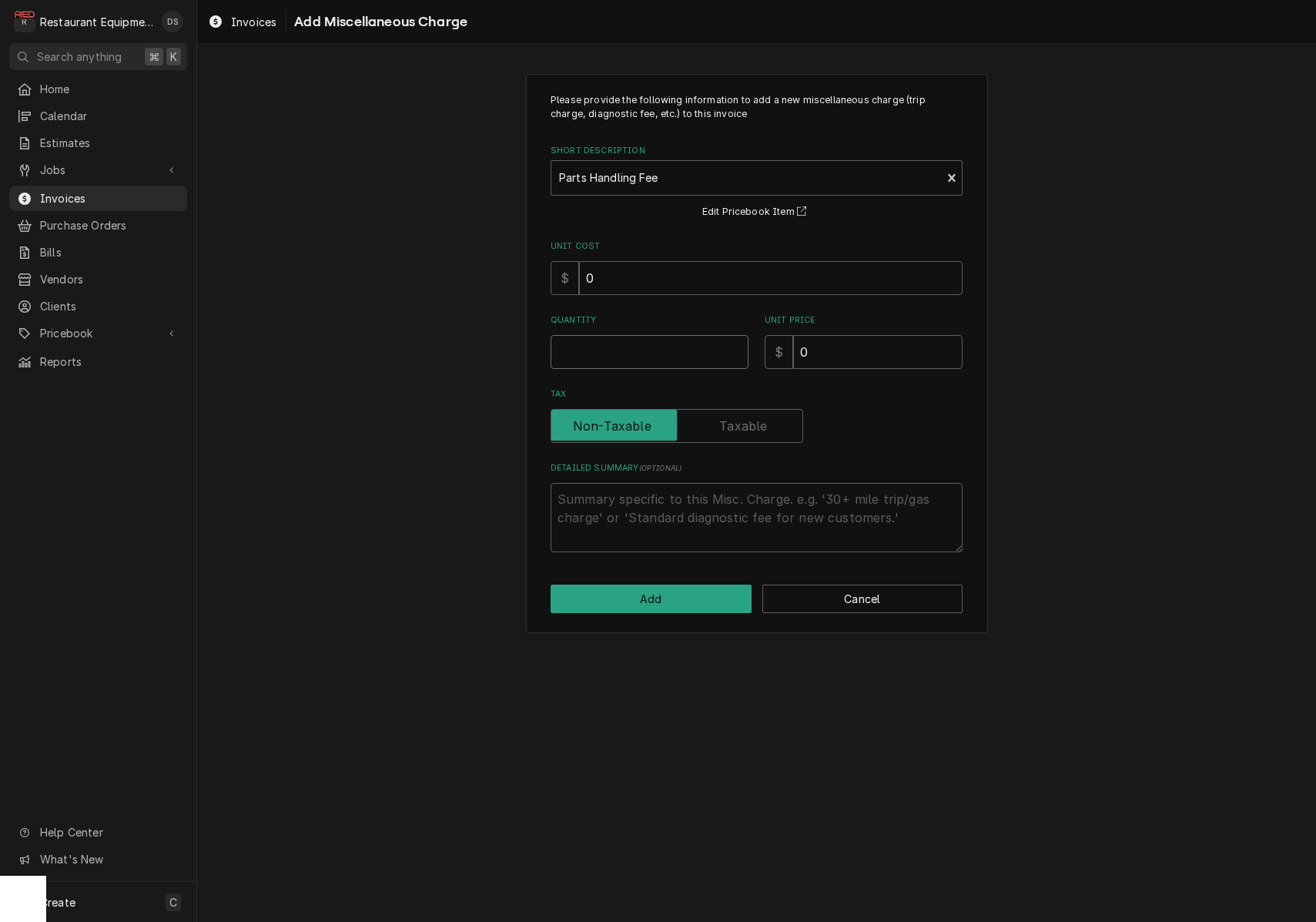
type textarea "x"
type input "1"
type textarea "x"
type input "6"
type textarea "x"
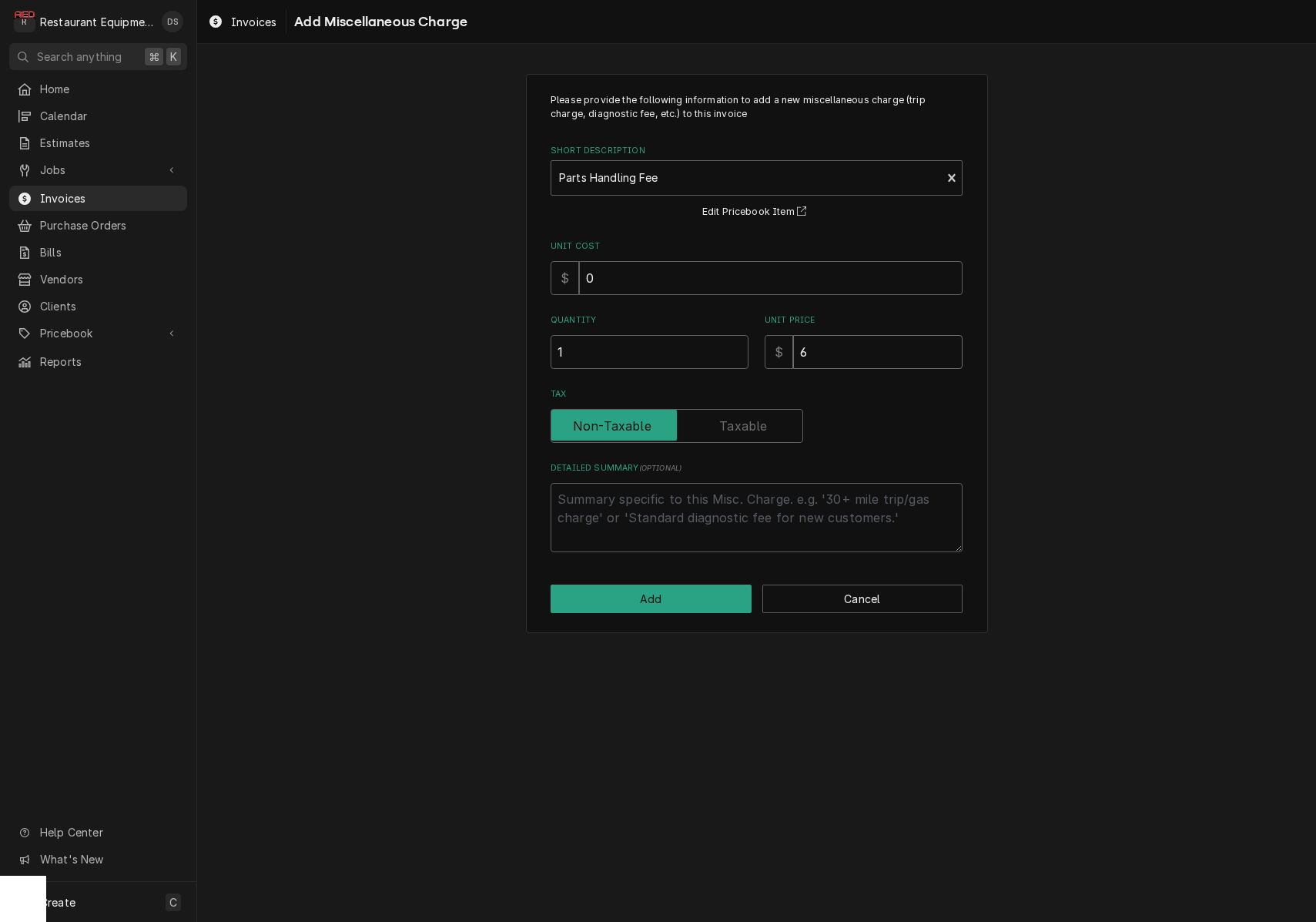
type input "6.7"
type textarea "x"
type input "6.70"
click at [667, 577] on div "Please provide the following information to add a new miscellaneous charge (tri…" at bounding box center [757, 353] width 462 height 559
click at [670, 585] on button "Add" at bounding box center [651, 599] width 201 height 28
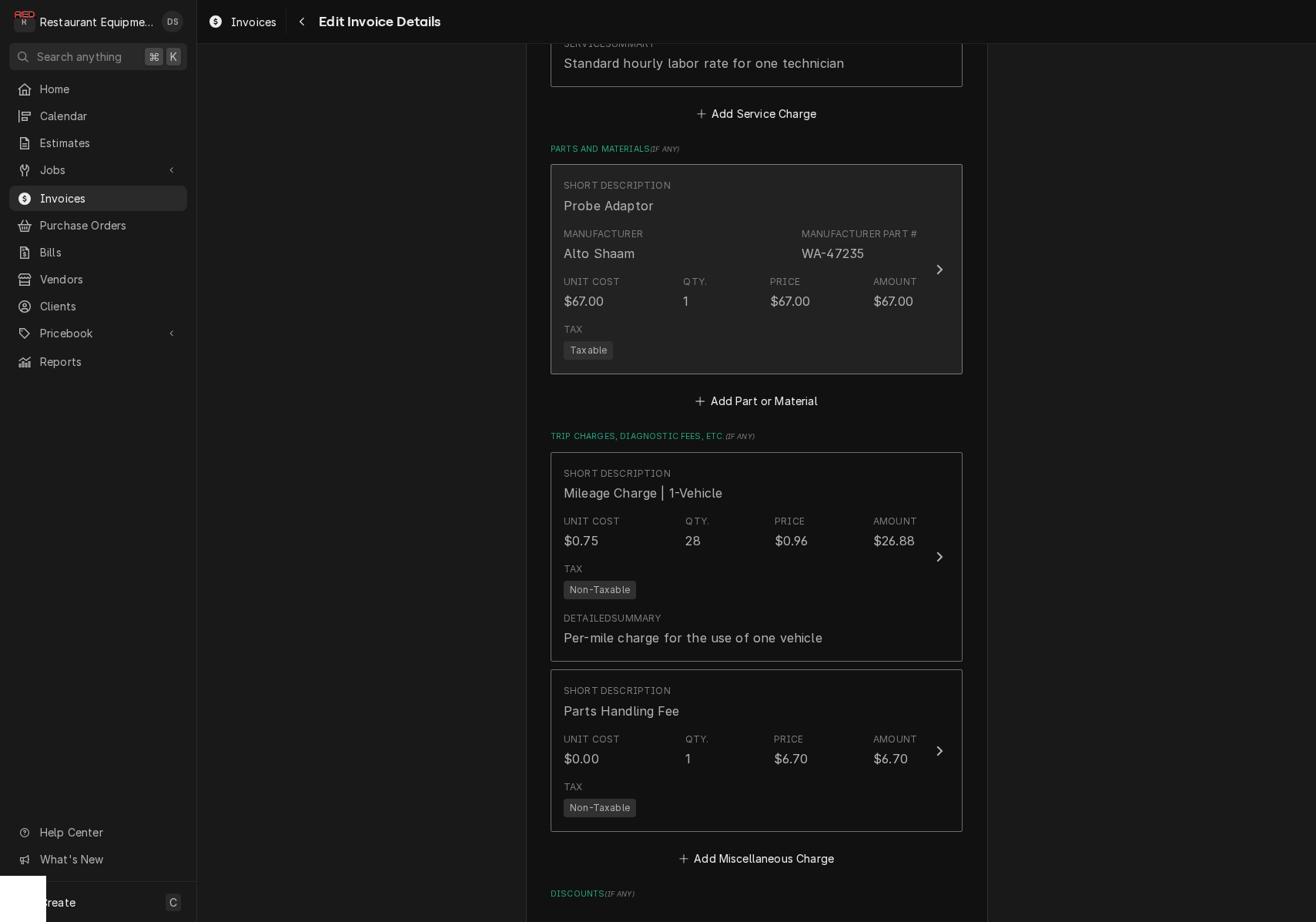
scroll to position [2365, 0]
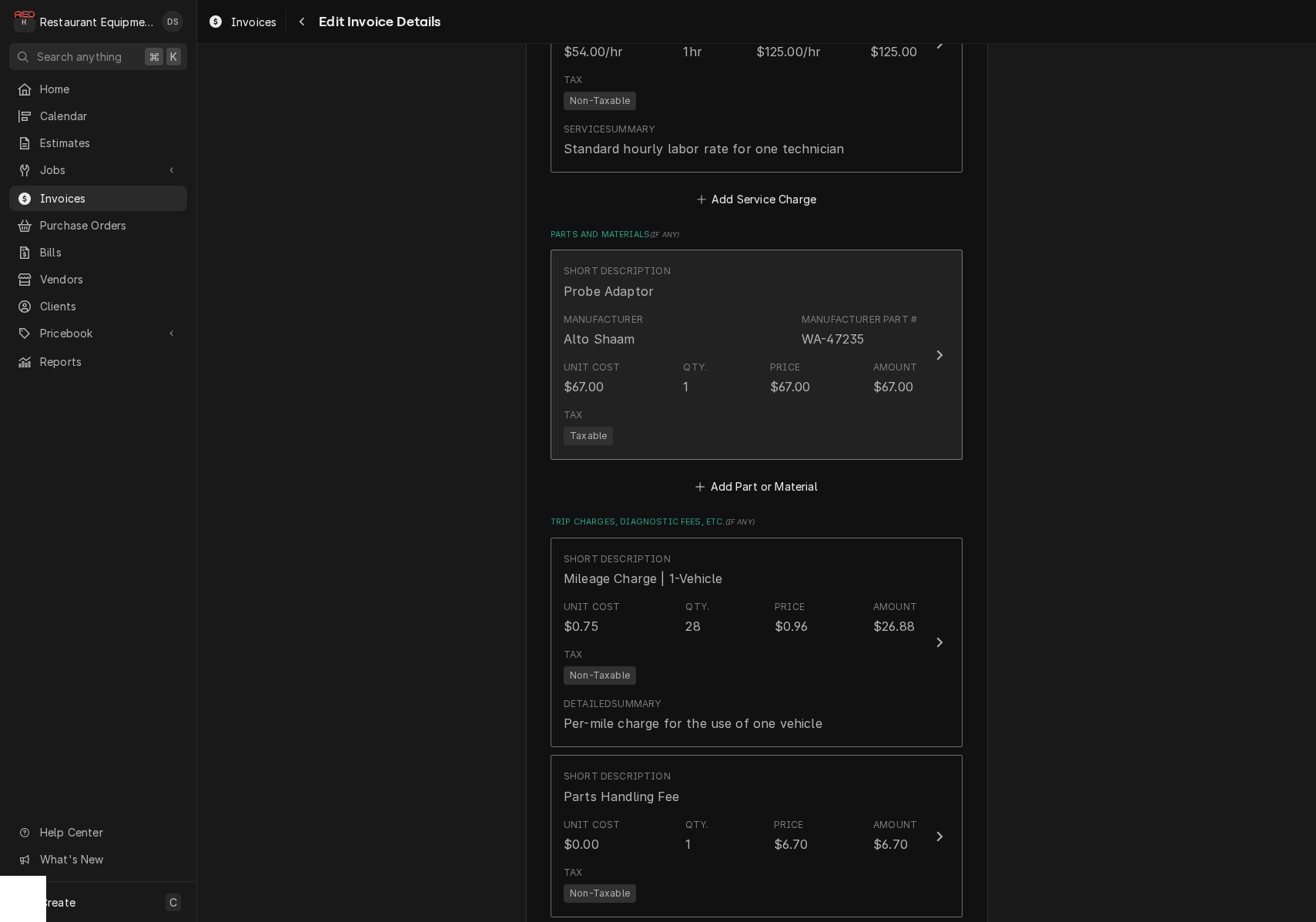
click at [687, 402] on div "Tax Taxable" at bounding box center [739, 427] width 353 height 50
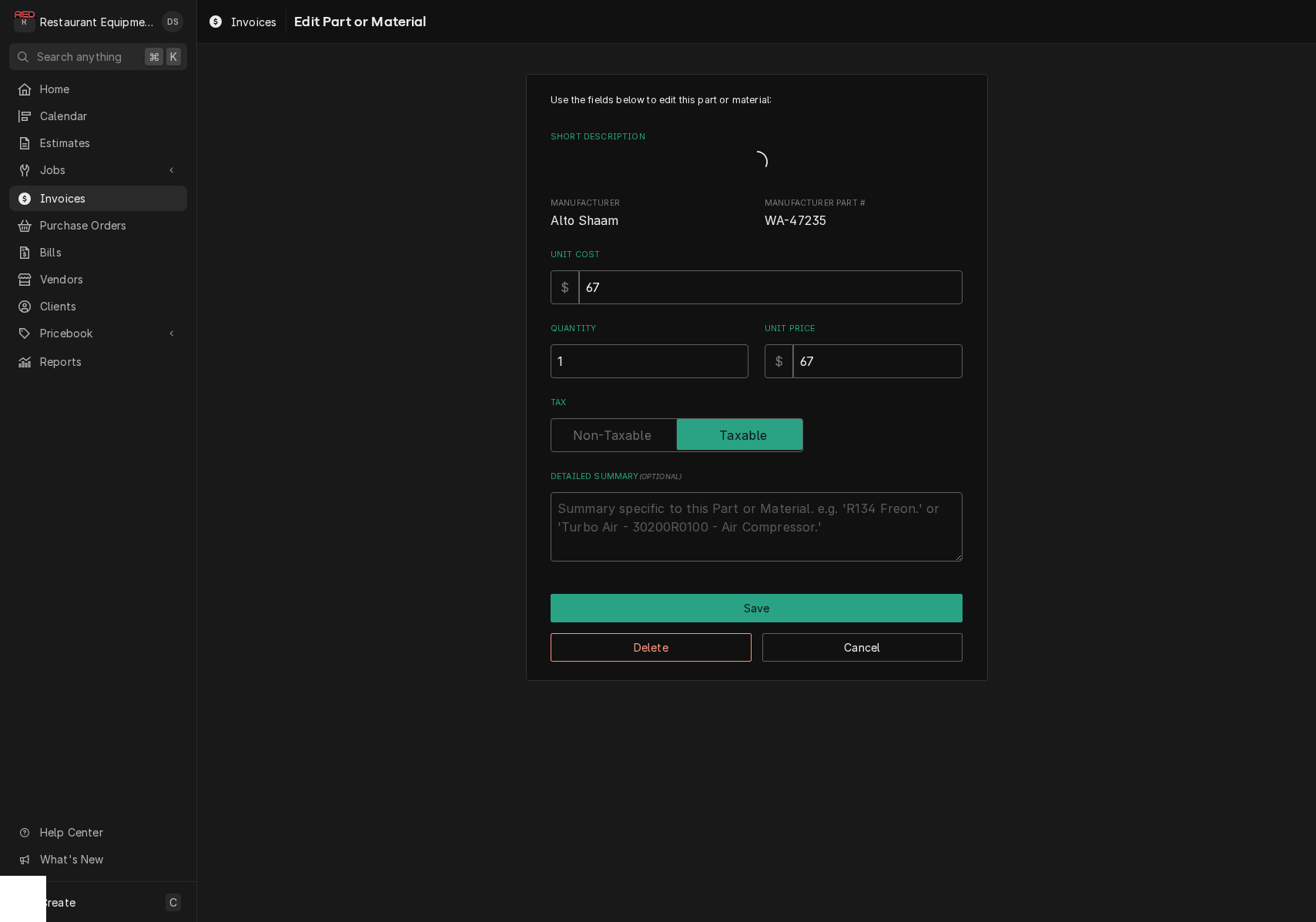
type textarea "x"
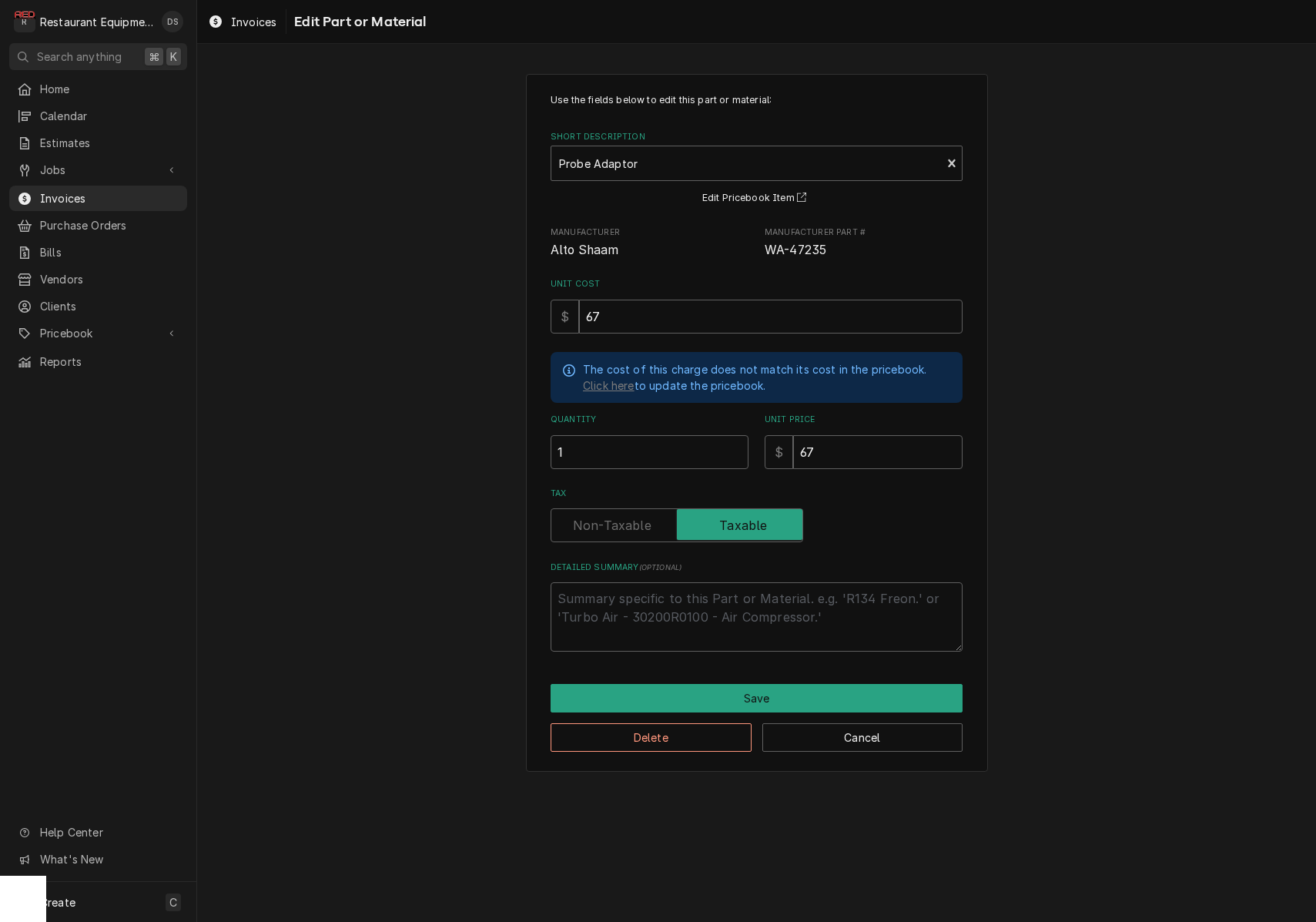
click at [618, 521] on label "Tax" at bounding box center [677, 525] width 252 height 34
click at [618, 521] on input "Tax" at bounding box center [677, 525] width 239 height 34
checkbox input "false"
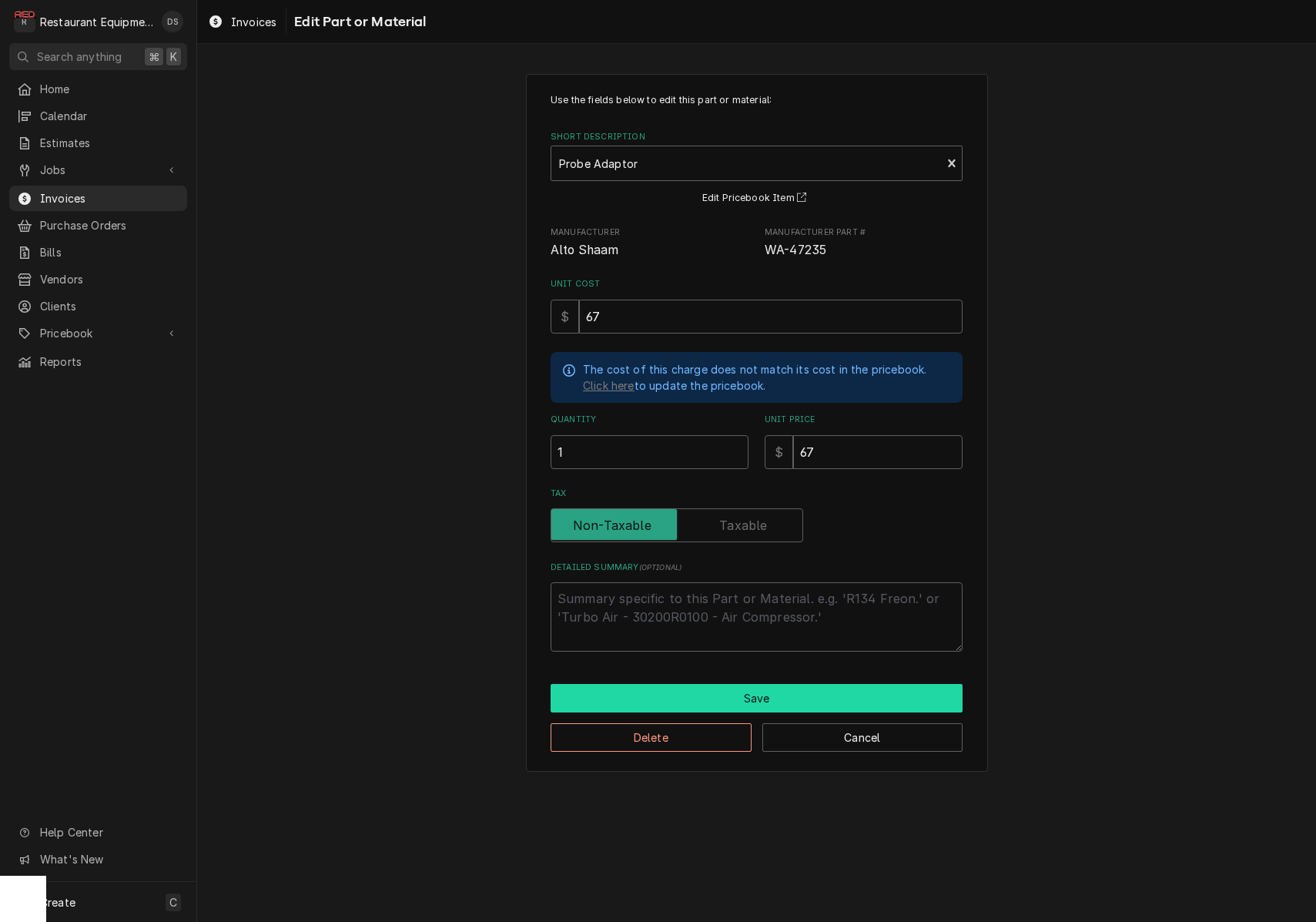
click at [761, 684] on button "Save" at bounding box center [756, 698] width 412 height 28
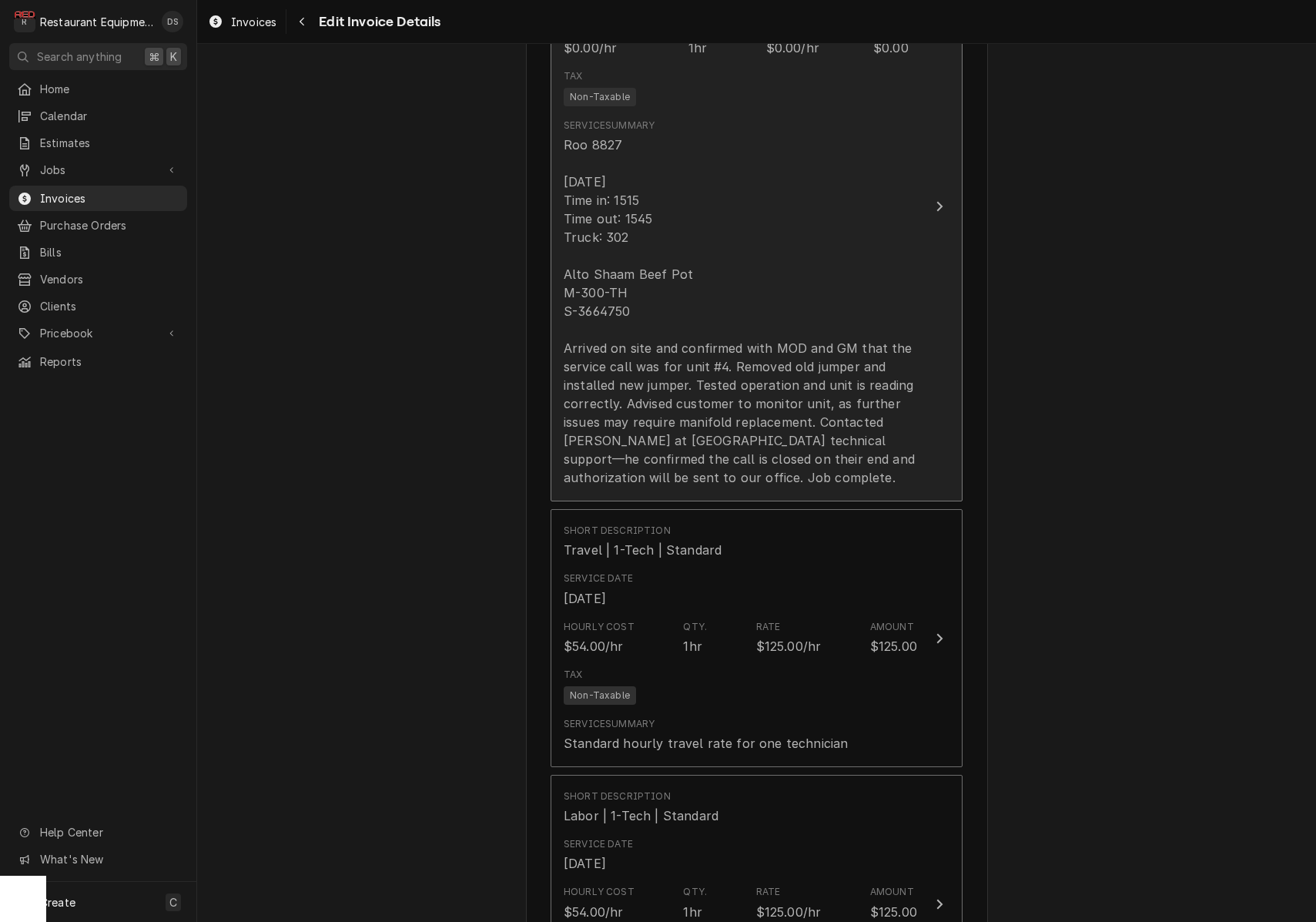
click at [654, 199] on div "Roo 8827 9/8/25 Time in: 1515 Time out: 1545 Truck: 302 Alto Shaam Beef Pot M-3…" at bounding box center [739, 311] width 353 height 351
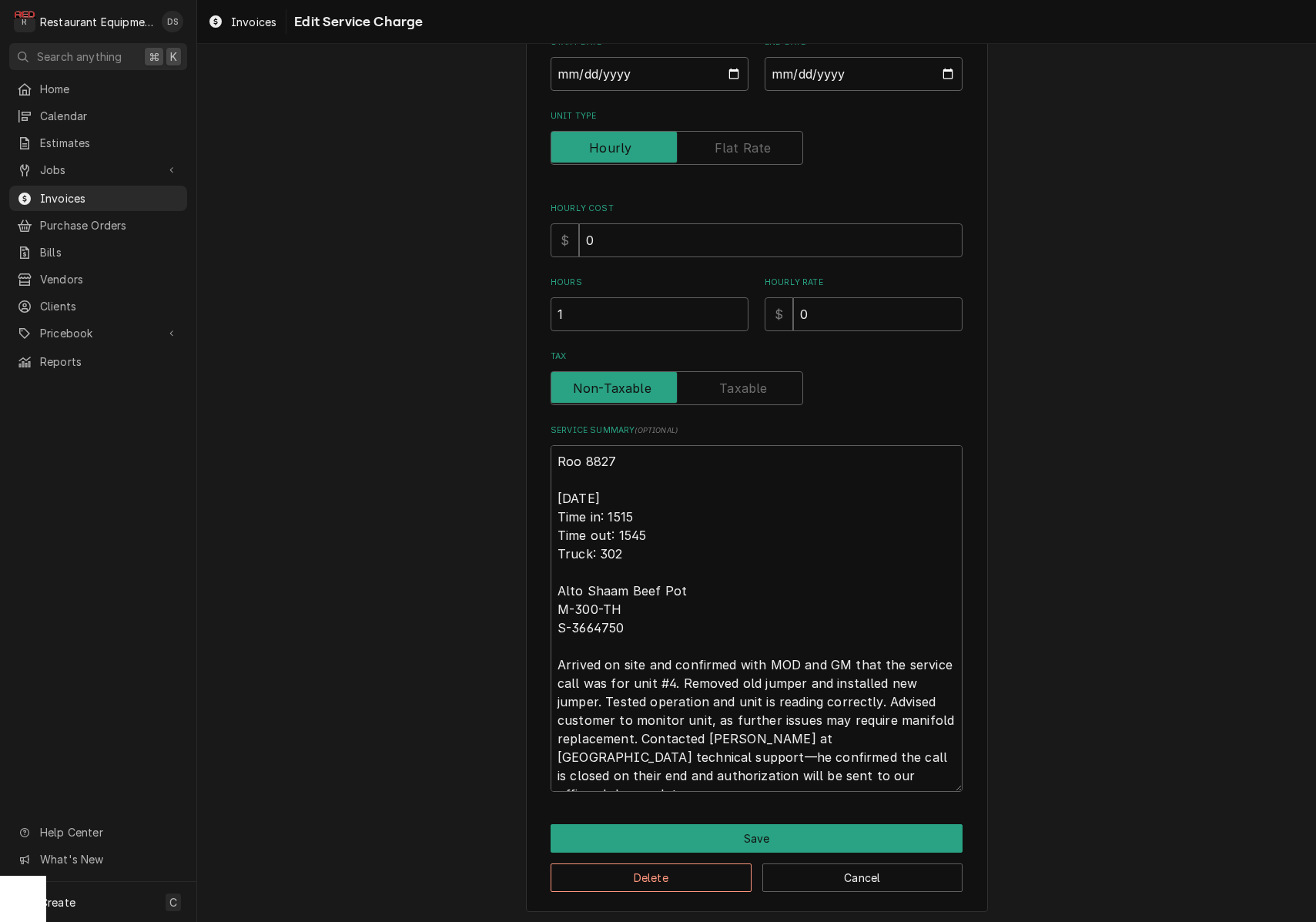
scroll to position [189, 0]
click at [656, 536] on textarea "Roo 8827 9/8/25 Time in: 1515 Time out: 1545 Truck: 302 Alto Shaam Beef Pot M-3…" at bounding box center [756, 619] width 412 height 346
type textarea "x"
type textarea "Roo 8827 9/8/25 Time in: 1515 Time out: 154 Truck: 302 Alto Shaam Beef Pot M-30…"
type textarea "x"
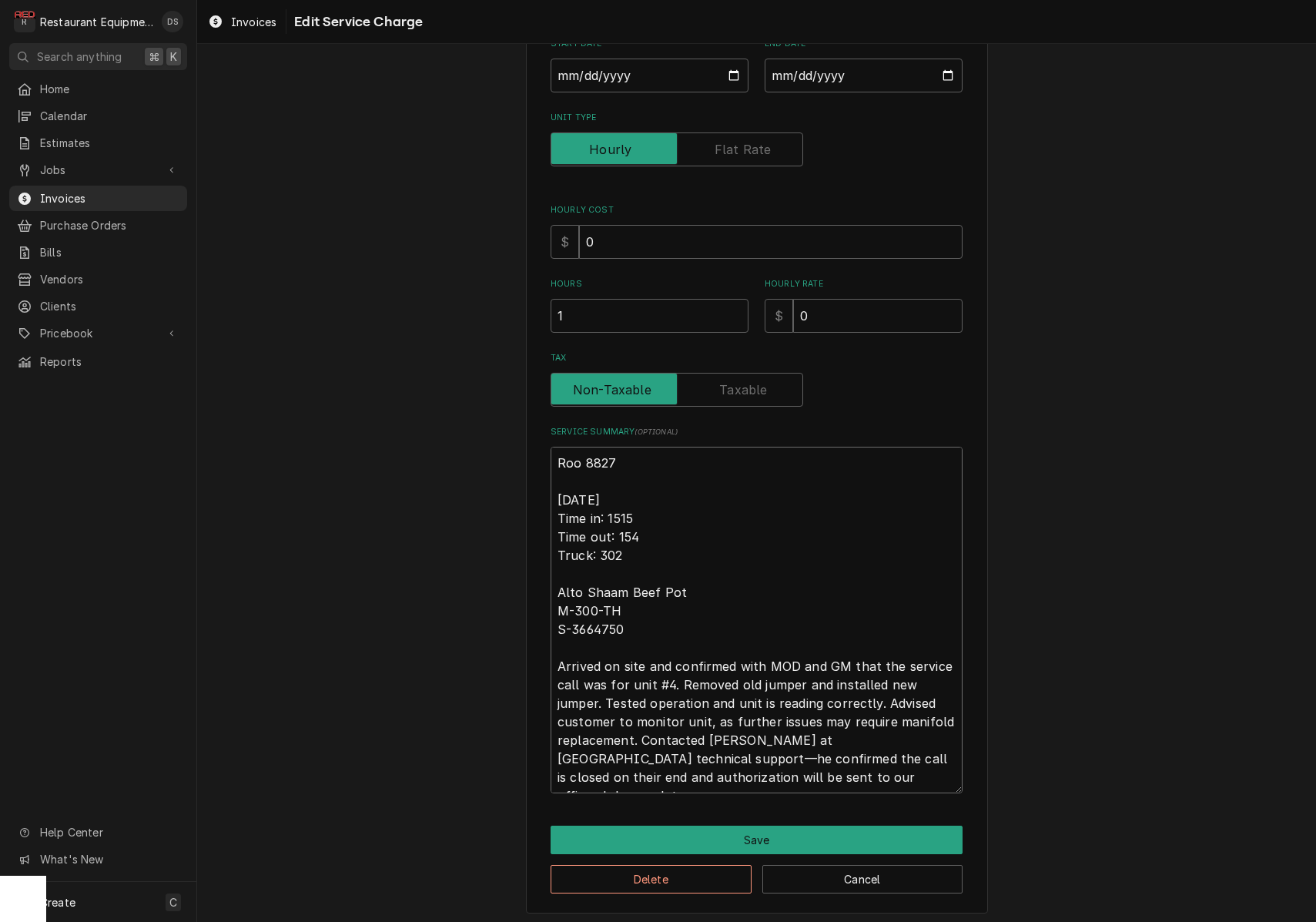
type textarea "Roo 8827 9/8/25 Time in: 1515 Time out: 15 Truck: 302 Alto Shaam Beef Pot M-300…"
type textarea "x"
type textarea "Roo 8827 9/8/25 Time in: 1515 Time out: 1 Truck: 302 Alto Shaam Beef Pot M-300-…"
type textarea "x"
type textarea "Roo 8827 9/8/25 Time in: 1515 Time out: 11 Truck: 302 Alto Shaam Beef Pot M-300…"
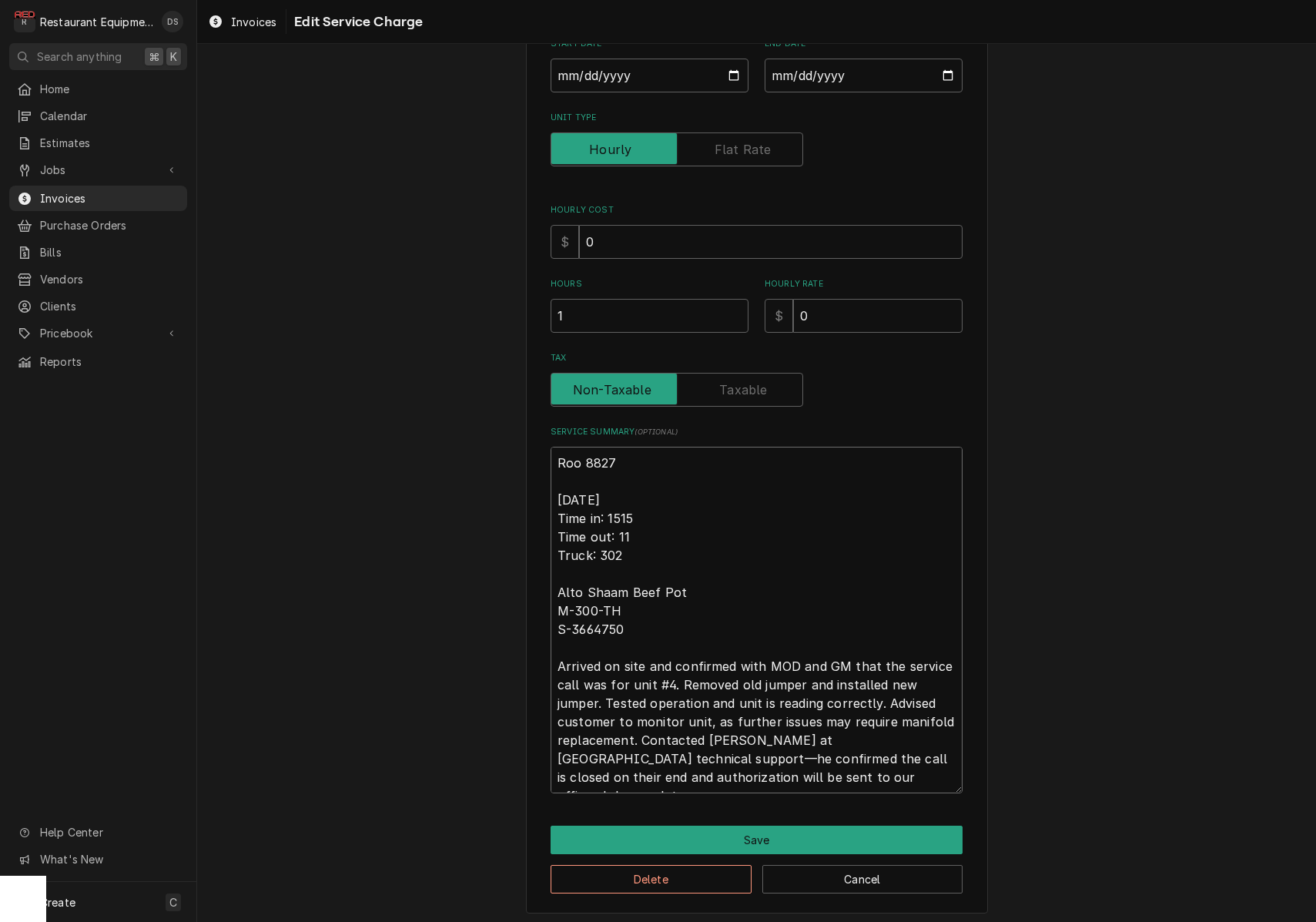
type textarea "x"
type textarea "Roo 8827 9/8/25 Time in: 1515 Time out: 112 Truck: 302 Alto Shaam Beef Pot M-30…"
type textarea "x"
type textarea "Roo 8827 9/8/25 Time in: 1515 Time out: 11 Truck: 302 Alto Shaam Beef Pot M-300…"
type textarea "x"
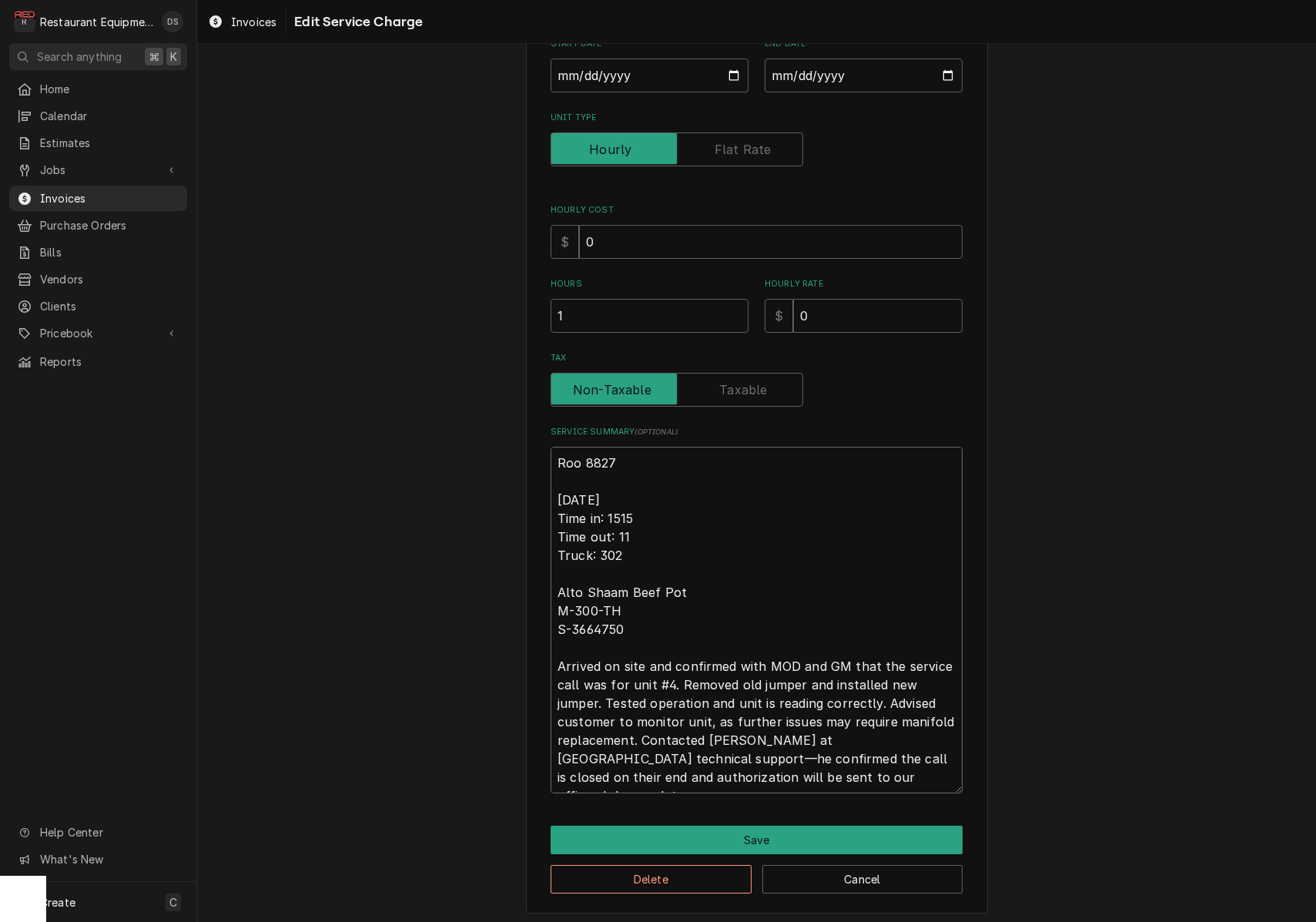
type textarea "Roo 8827 9/8/25 Time in: 1515 Time out: 1 Truck: 302 Alto Shaam Beef Pot M-300-…"
type textarea "x"
type textarea "Roo 8827 9/8/25 Time in: 1515 Time out: 16 Truck: 302 Alto Shaam Beef Pot M-300…"
type textarea "x"
type textarea "Roo 8827 9/8/25 Time in: 1515 Time out: 161 Truck: 302 Alto Shaam Beef Pot M-30…"
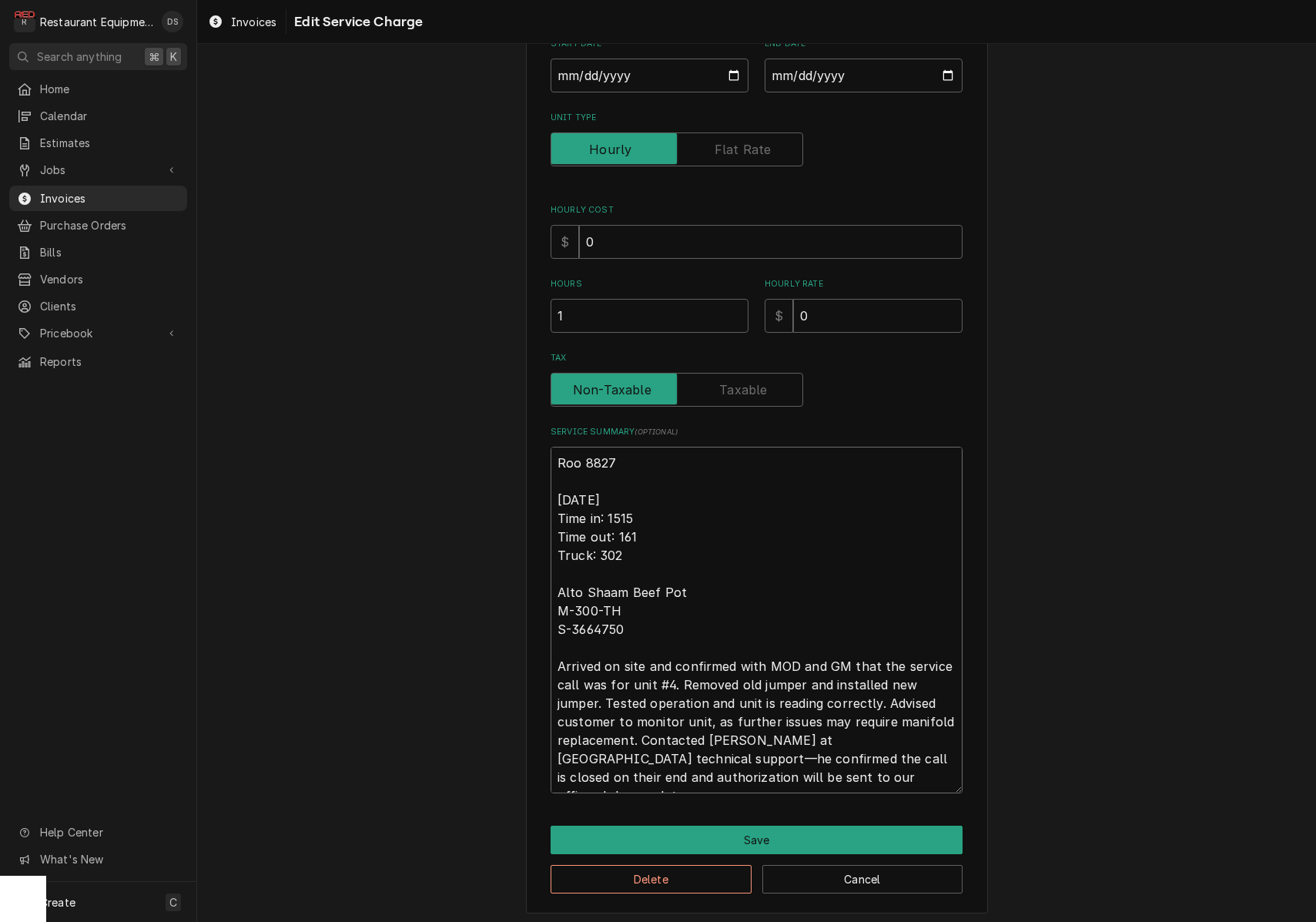
type textarea "x"
type textarea "Roo 8827 9/8/25 Time in: 1515 Time out: 1615 Truck: 302 Alto Shaam Beef Pot M-3…"
click at [754, 830] on button "Save" at bounding box center [756, 840] width 412 height 28
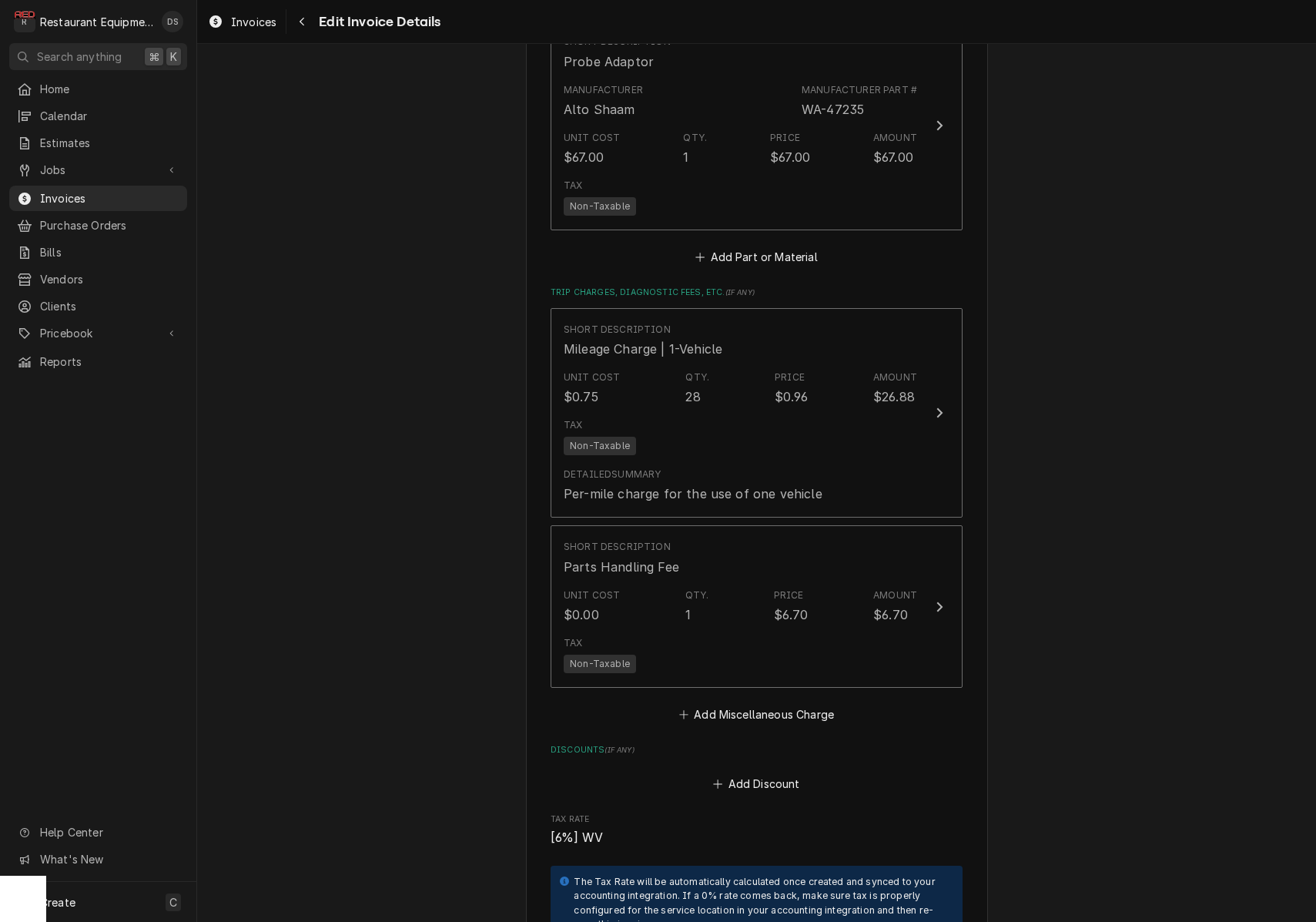
scroll to position [2596, 0]
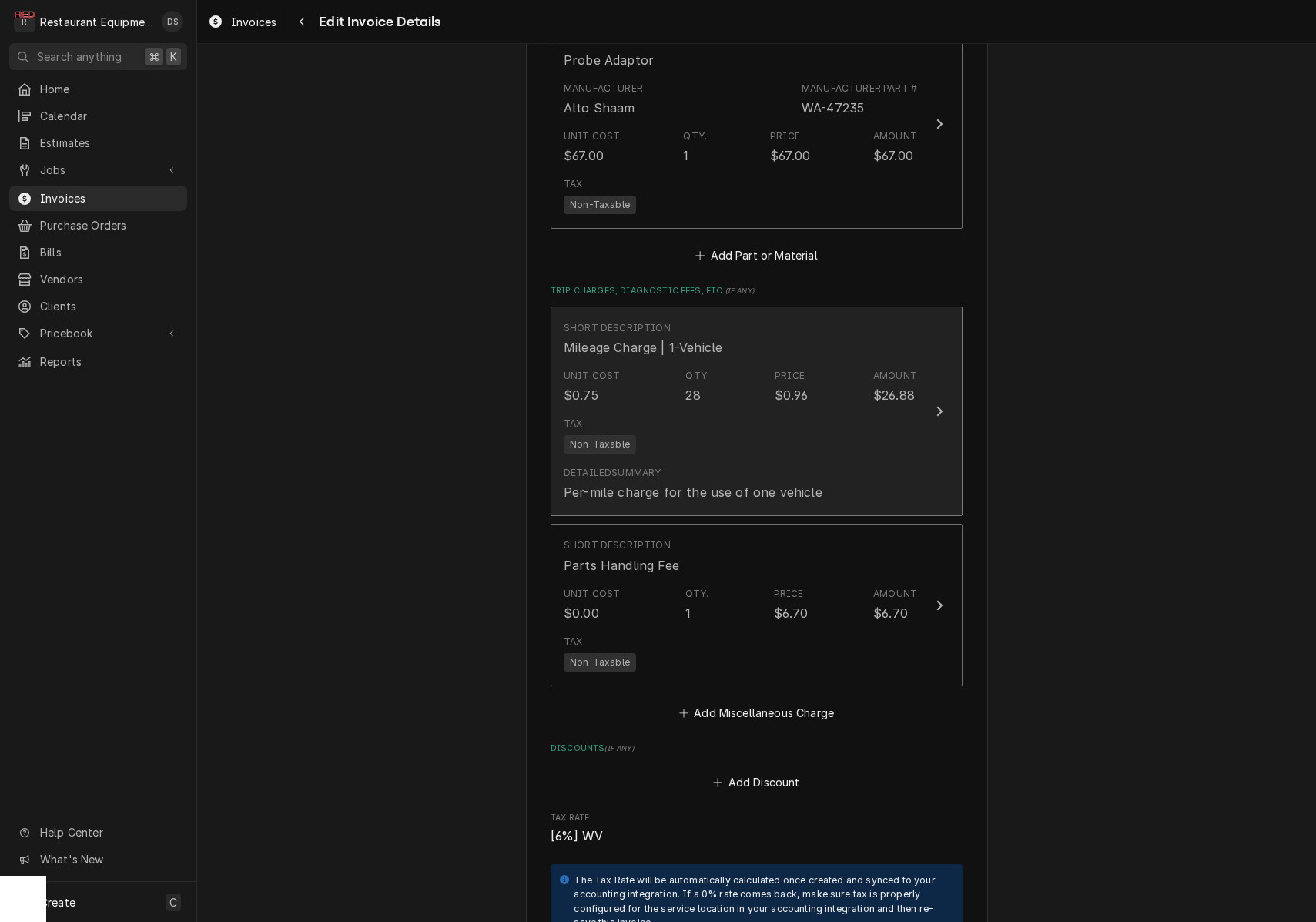
click at [721, 460] on div "Detailed Summary Per-mile charge for the use of one vehicle" at bounding box center [739, 484] width 353 height 48
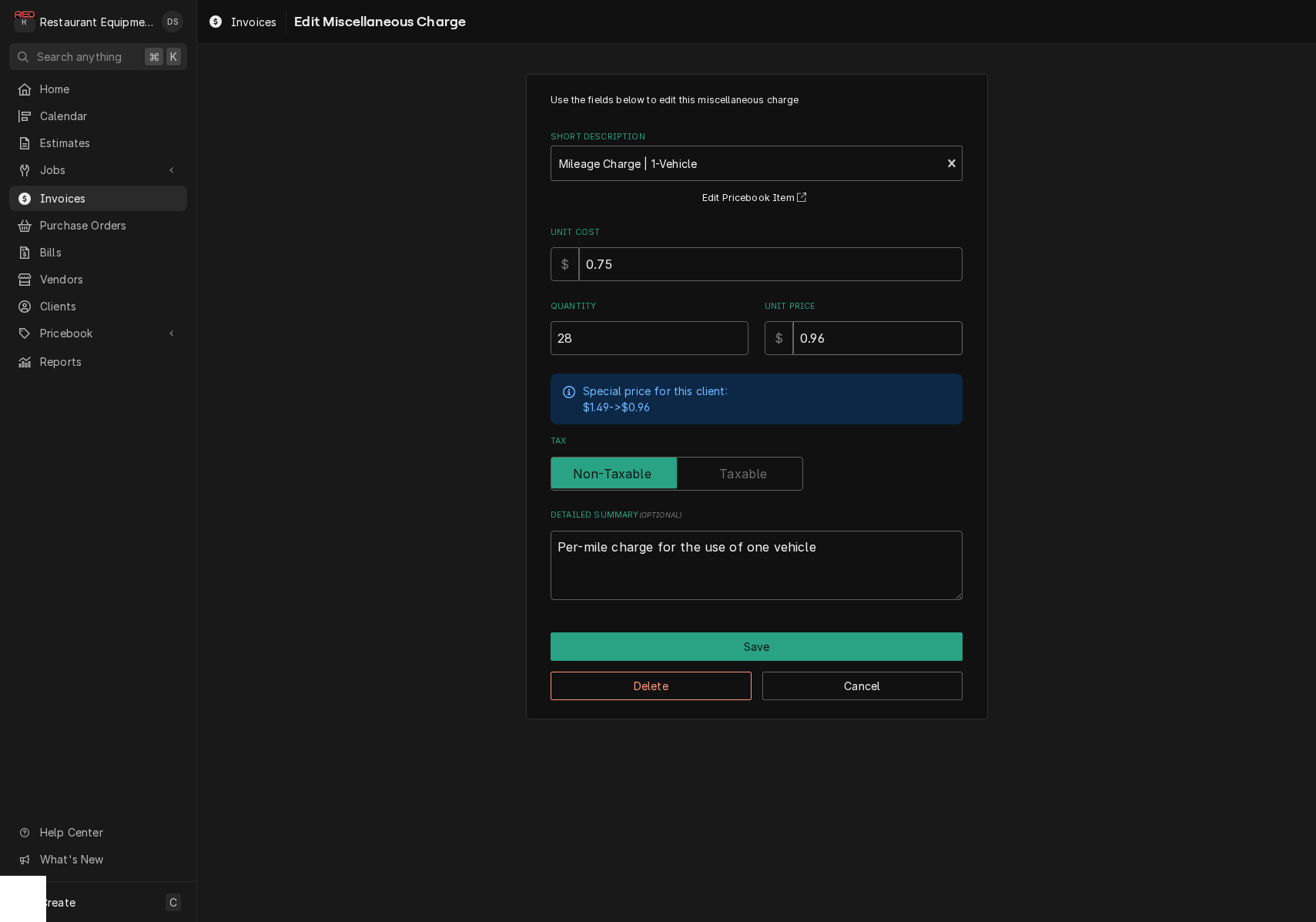
drag, startPoint x: 832, startPoint y: 342, endPoint x: 675, endPoint y: 326, distance: 157.8
click at [685, 327] on div "Quantity 28 Unit Price $ 0.96" at bounding box center [756, 328] width 412 height 55
type textarea "x"
type input "1"
type textarea "x"
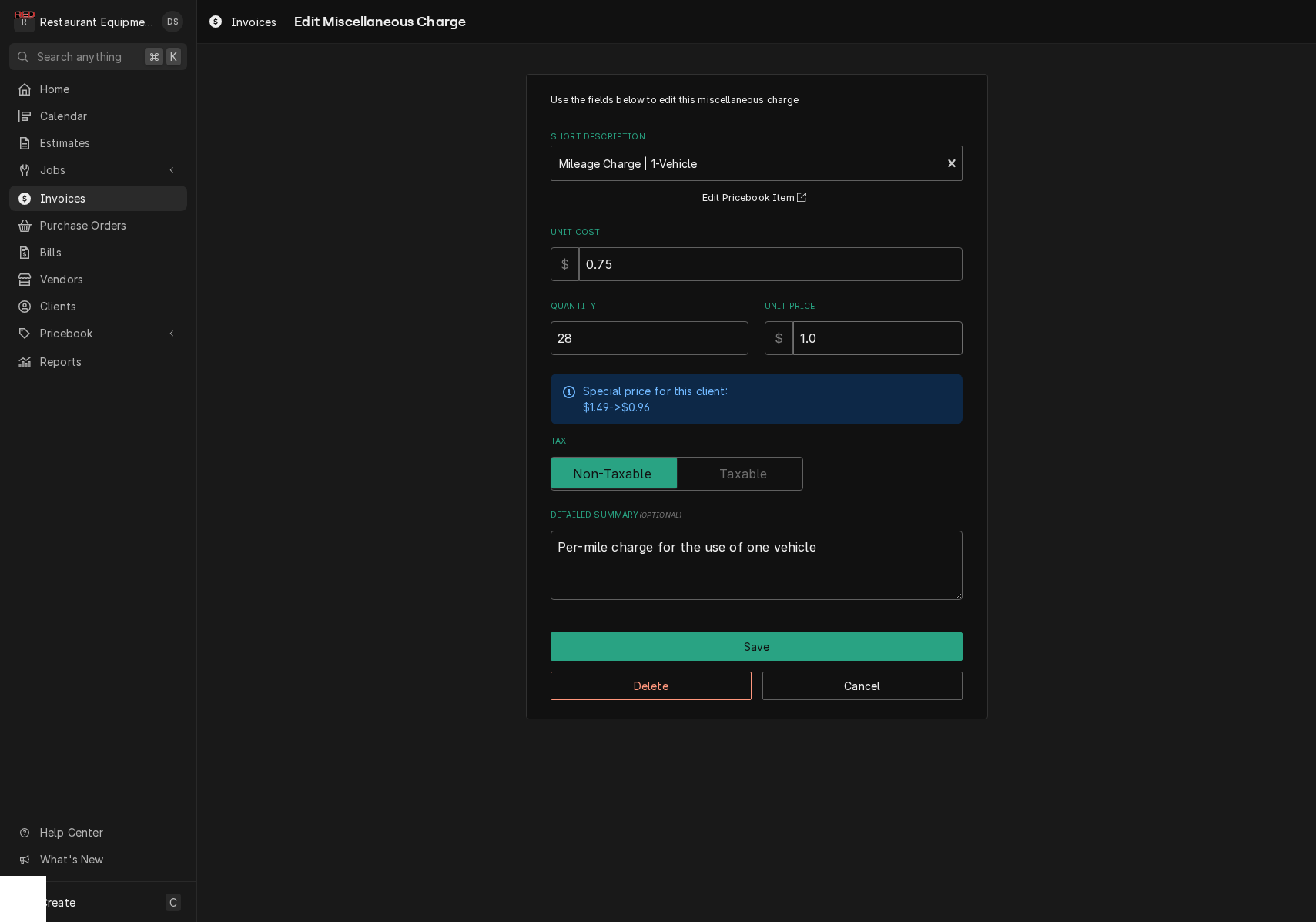
type input "1.0"
click at [670, 269] on input "0.75" at bounding box center [770, 264] width 383 height 34
click at [670, 270] on input "0.75" at bounding box center [770, 264] width 383 height 34
type textarea "x"
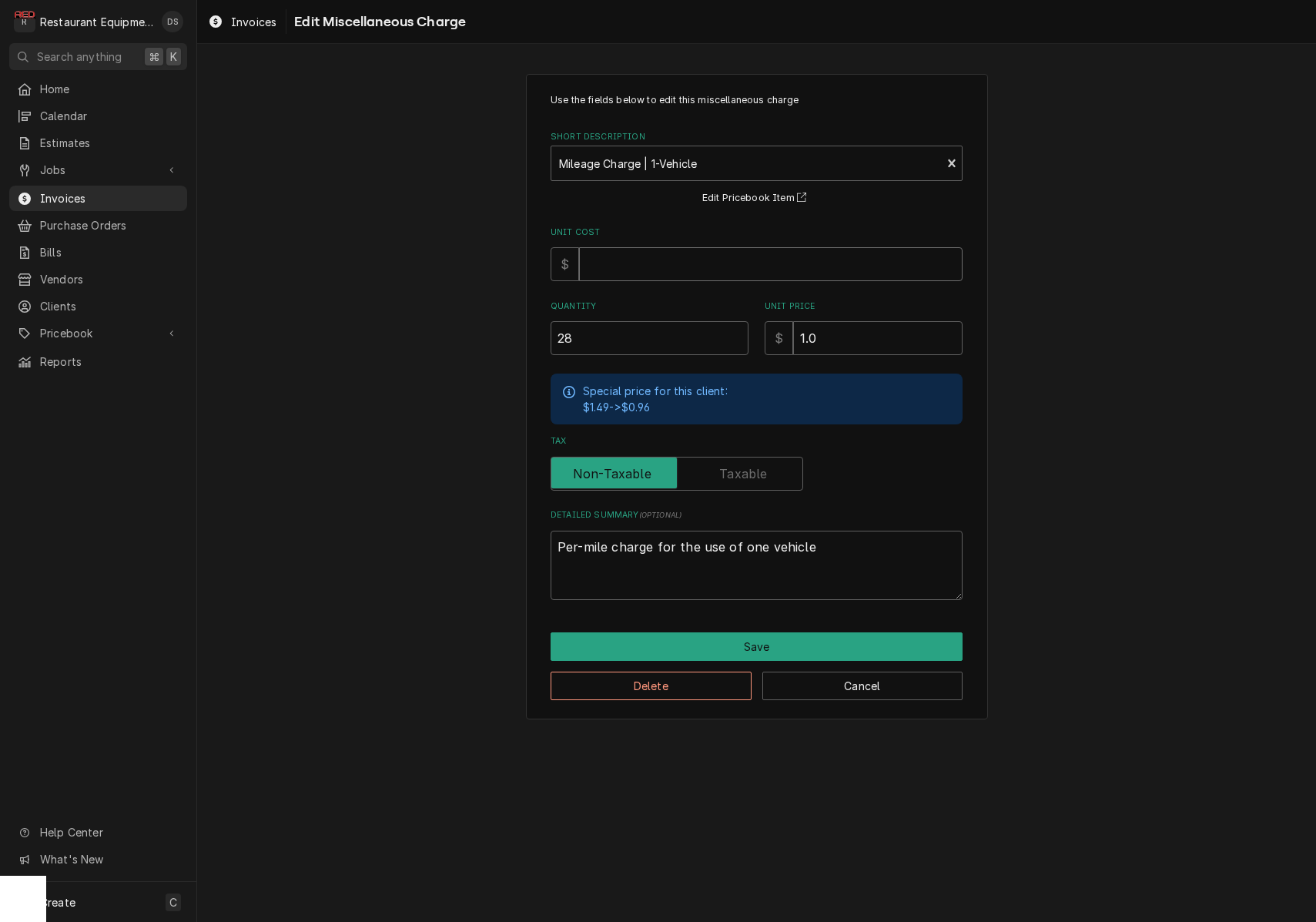
type textarea "x"
type input ".5"
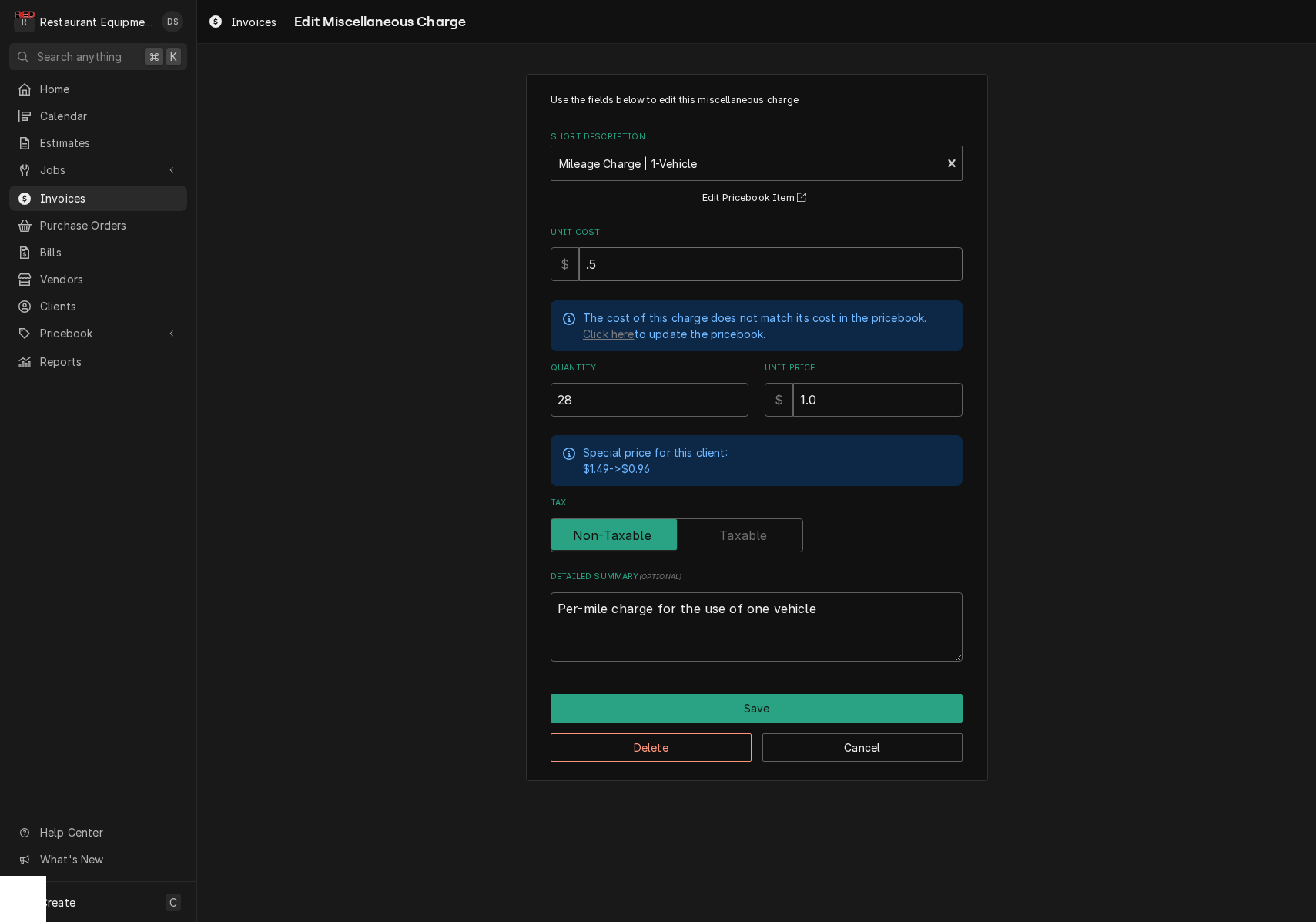
type textarea "x"
type input ".50"
click at [774, 699] on button "Save" at bounding box center [756, 708] width 412 height 28
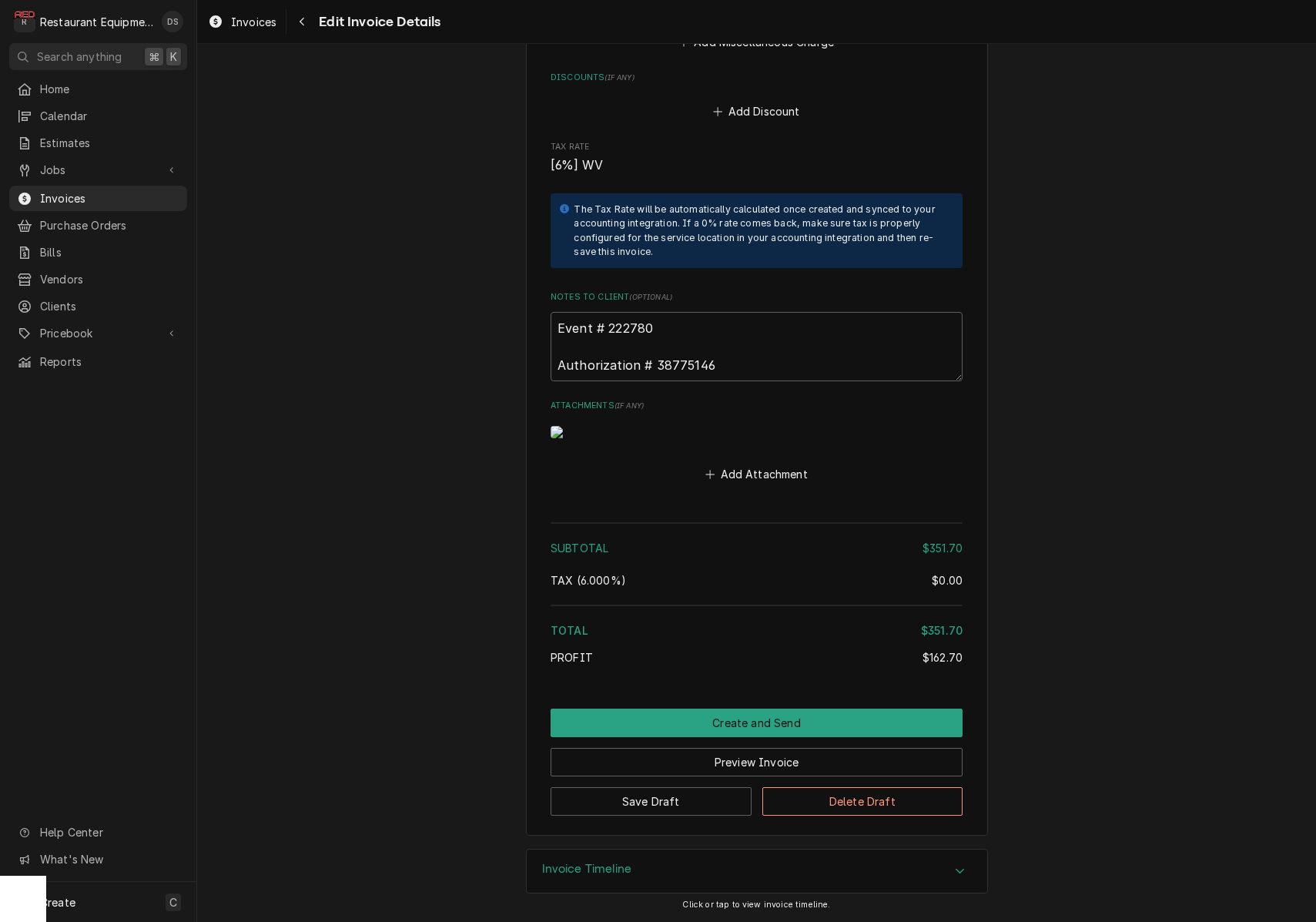
scroll to position [3266, 0]
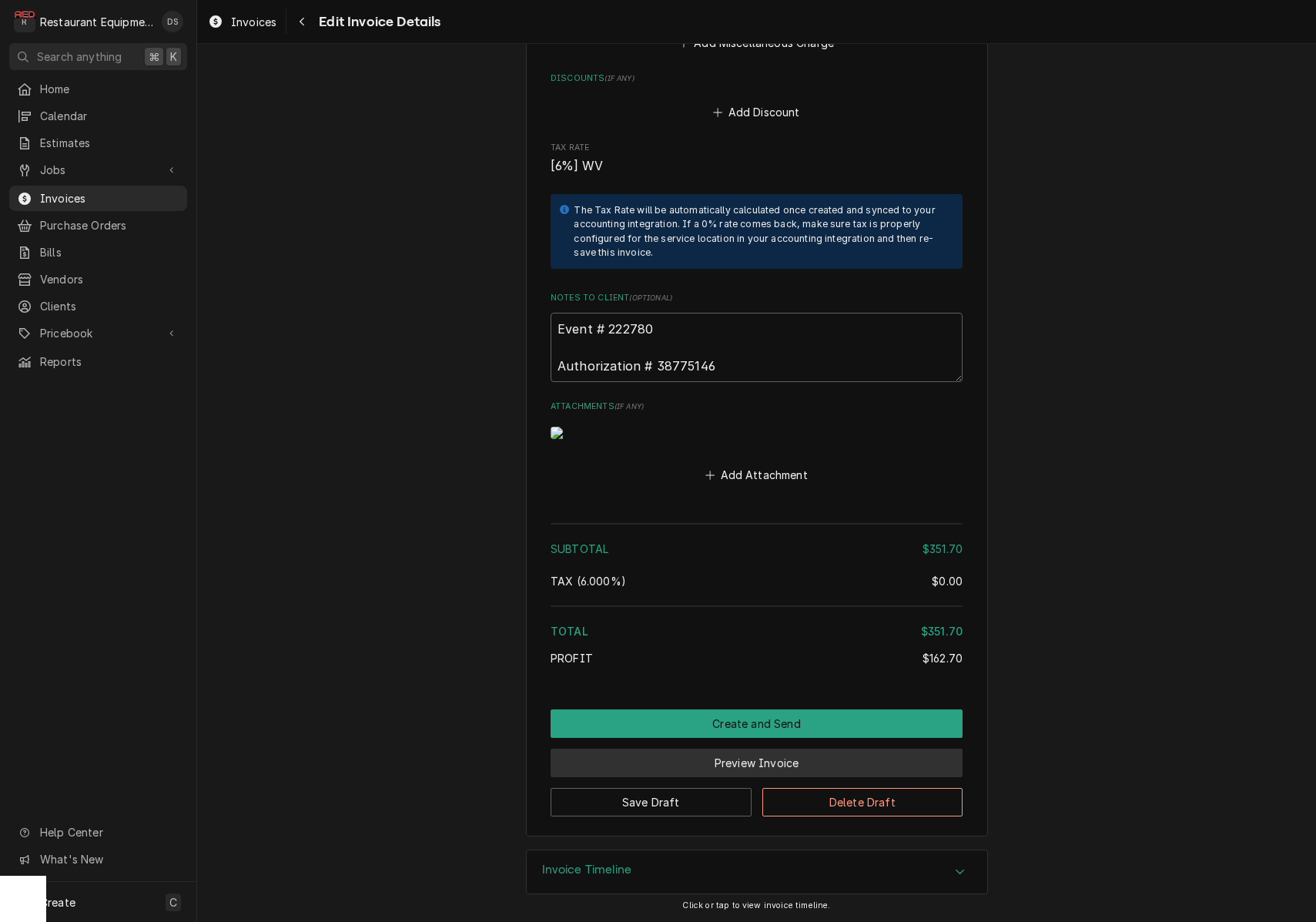
click at [734, 758] on button "Preview Invoice" at bounding box center [756, 763] width 412 height 28
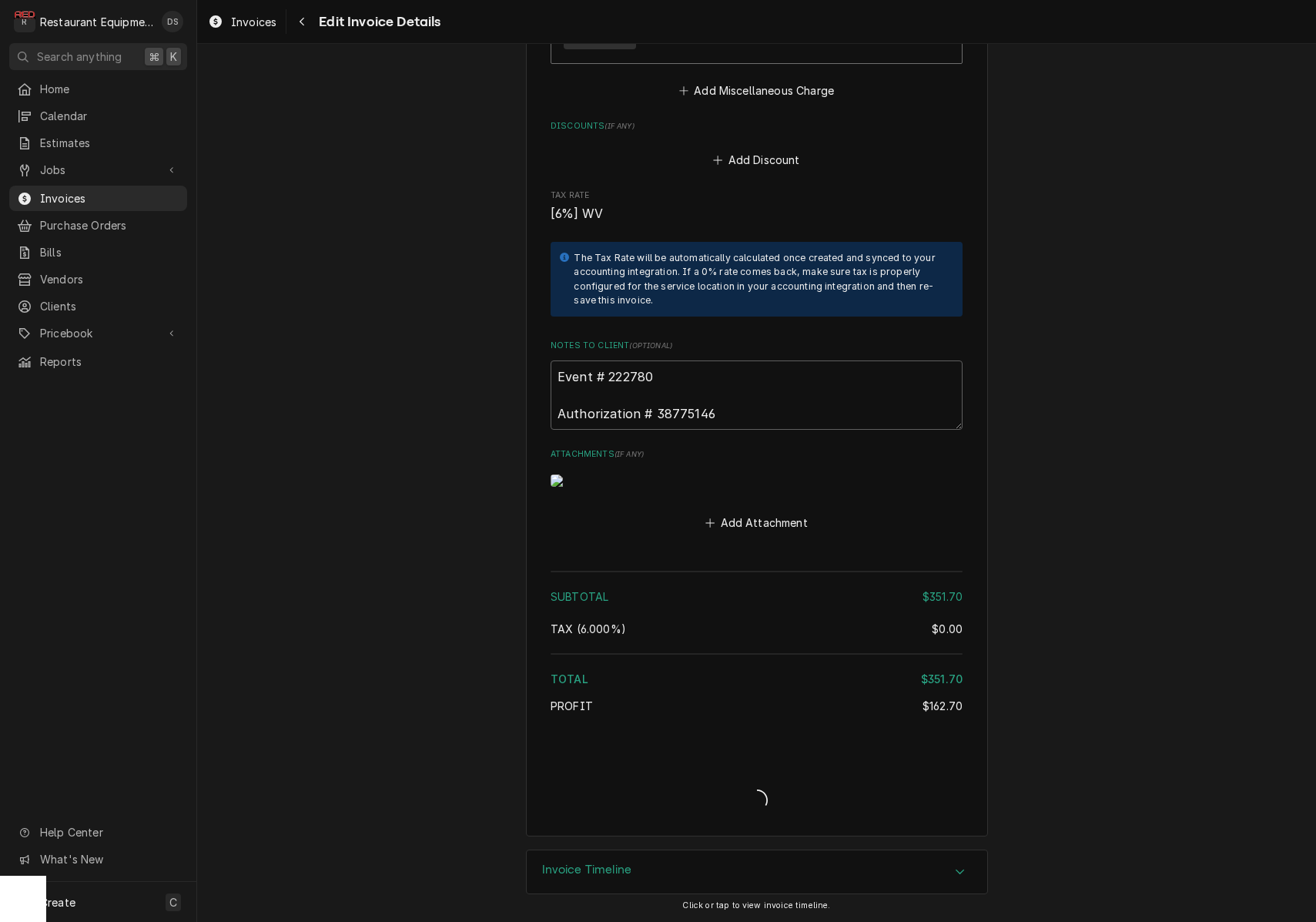
type textarea "x"
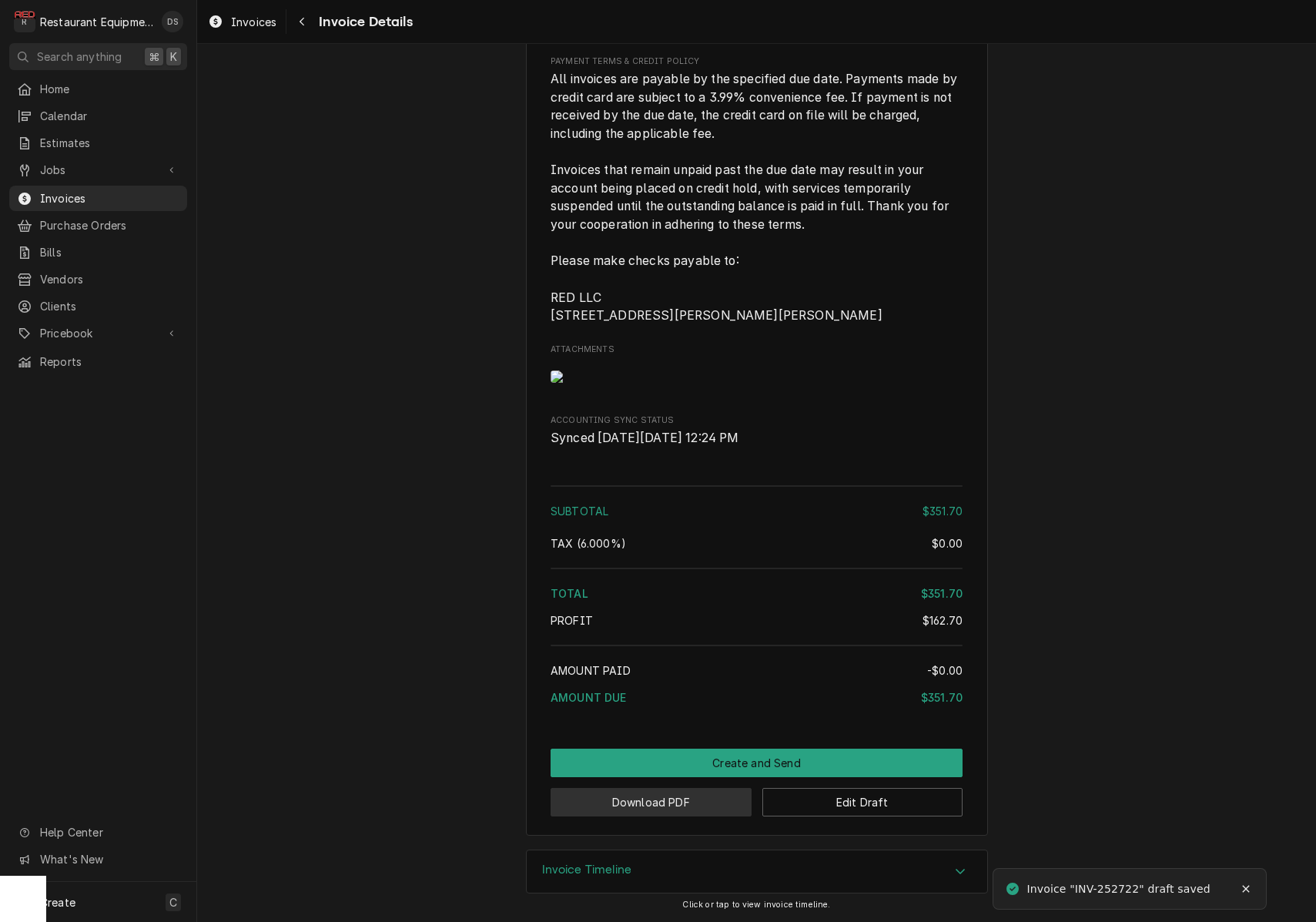
click at [681, 796] on button "Download PDF" at bounding box center [651, 802] width 201 height 28
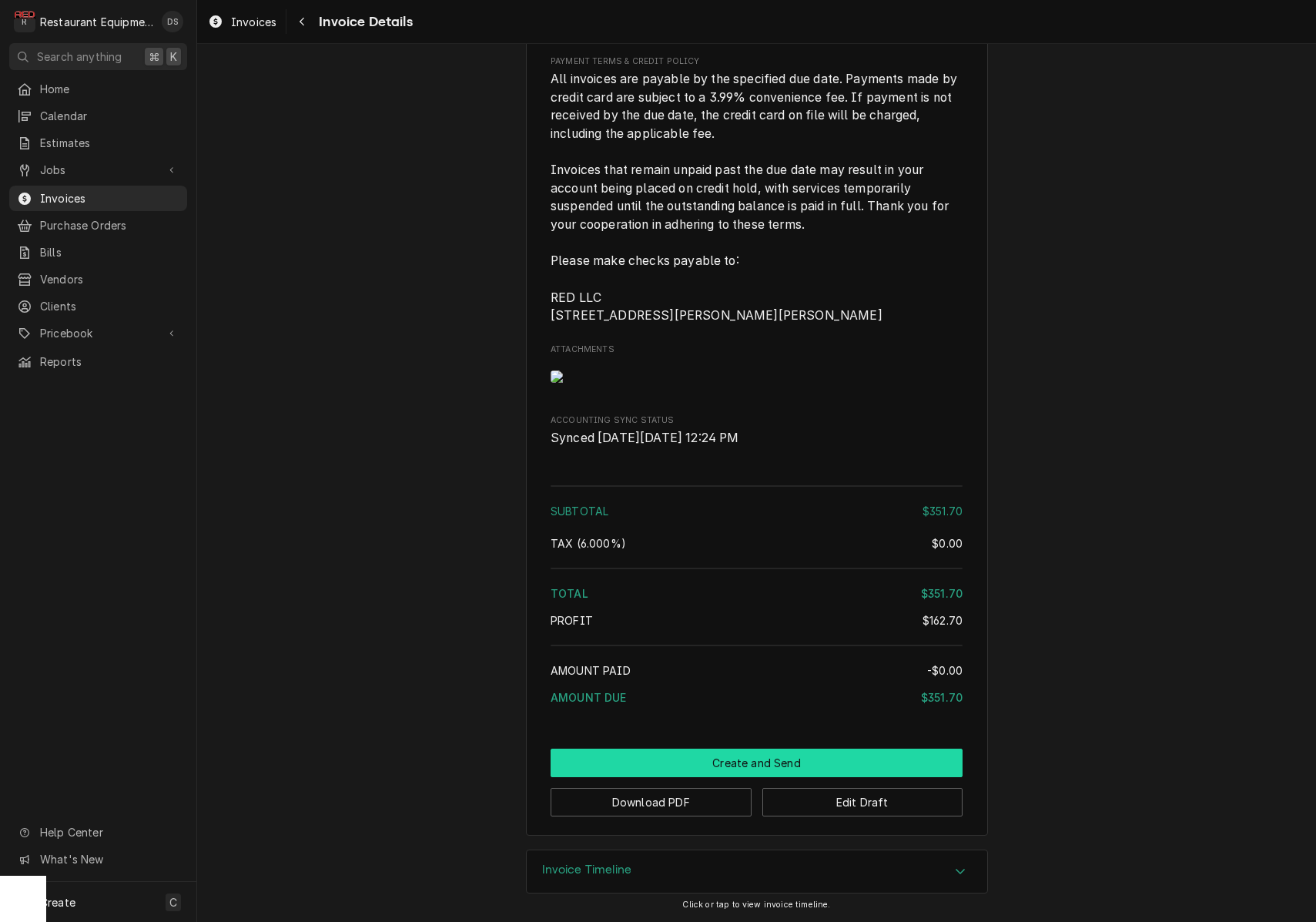
click at [784, 754] on button "Create and Send" at bounding box center [756, 763] width 412 height 28
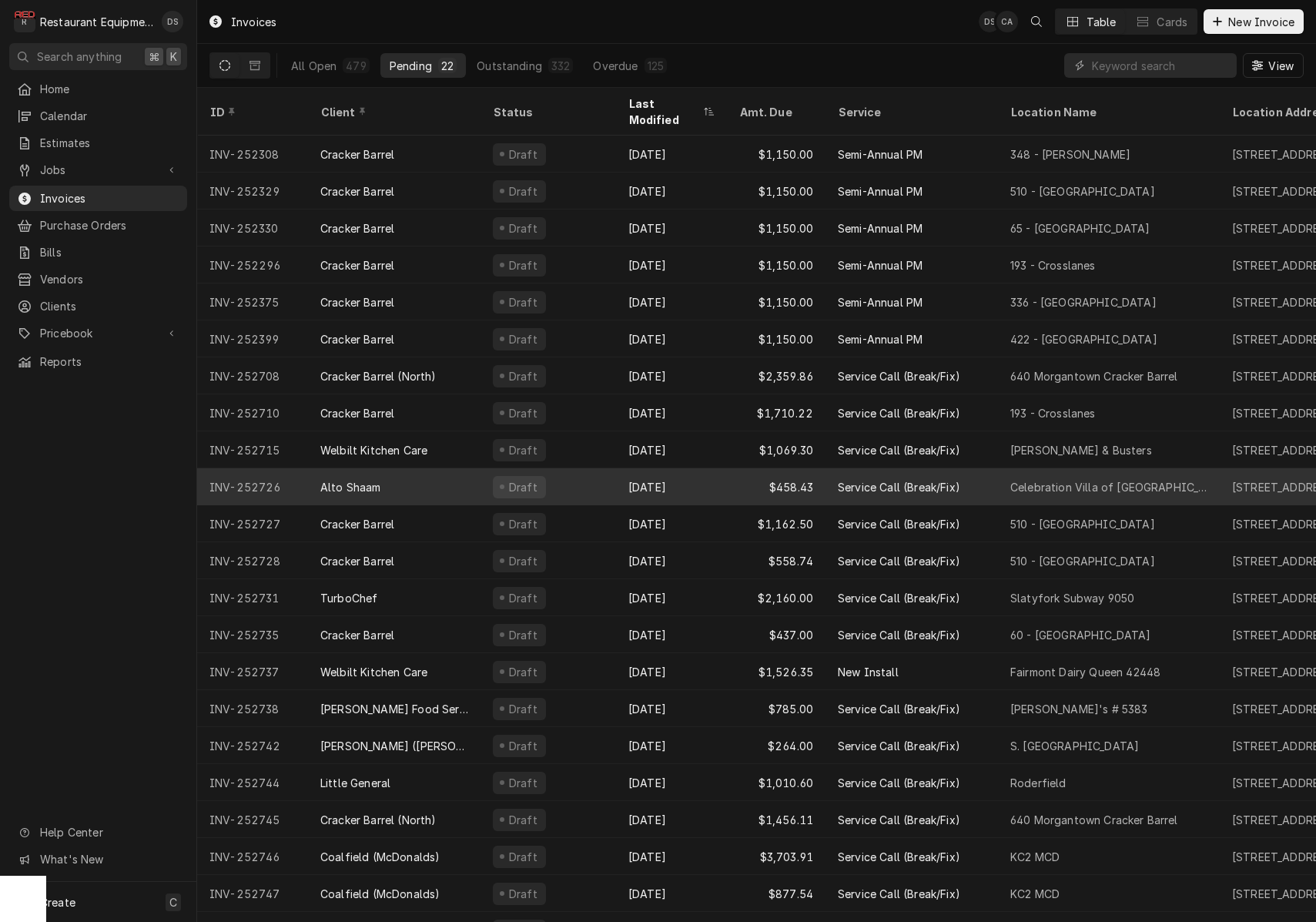
click at [457, 477] on div "Alto Shaam" at bounding box center [394, 487] width 173 height 37
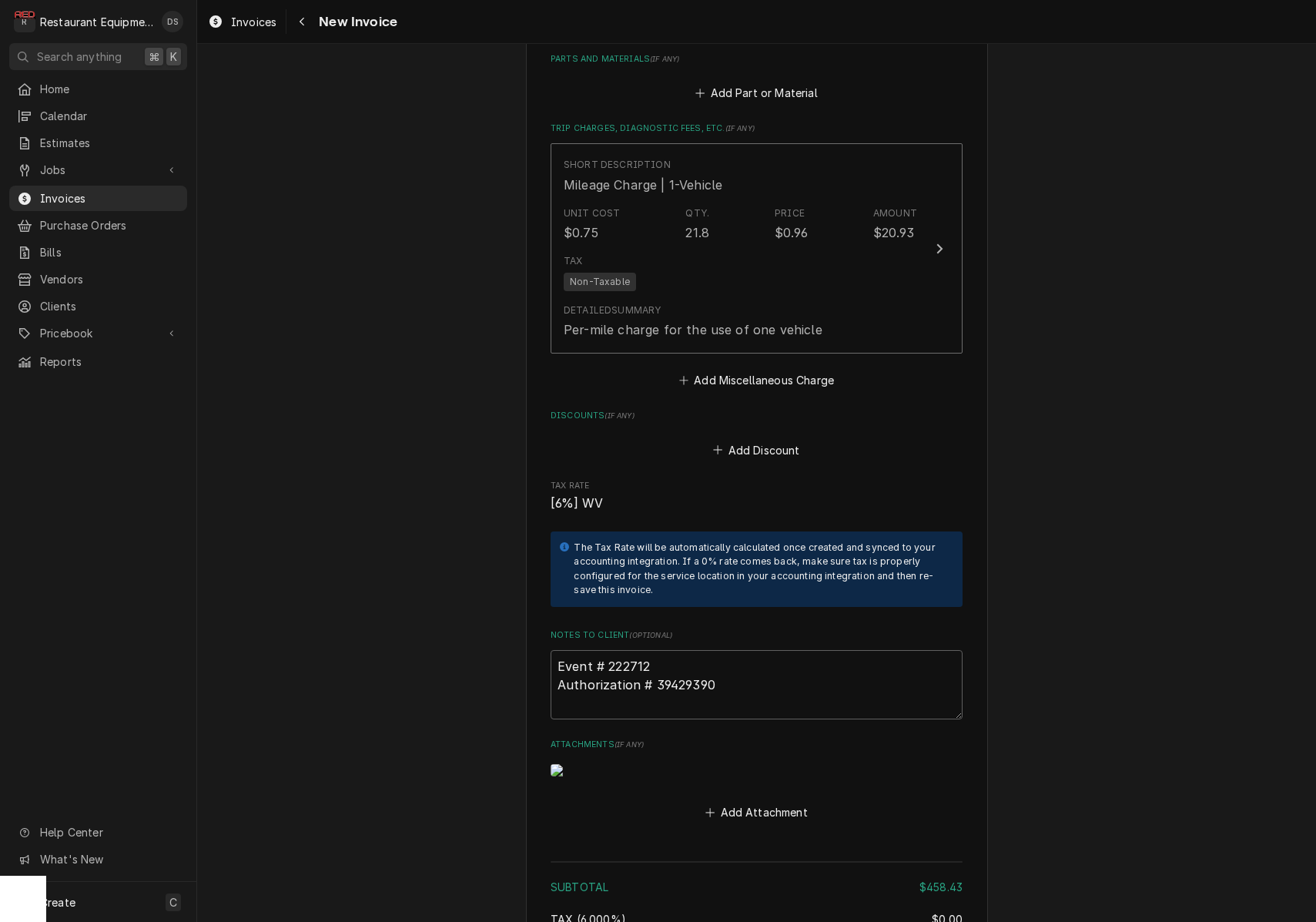
scroll to position [2551, 0]
drag, startPoint x: 667, startPoint y: 636, endPoint x: 534, endPoint y: 631, distance: 133.1
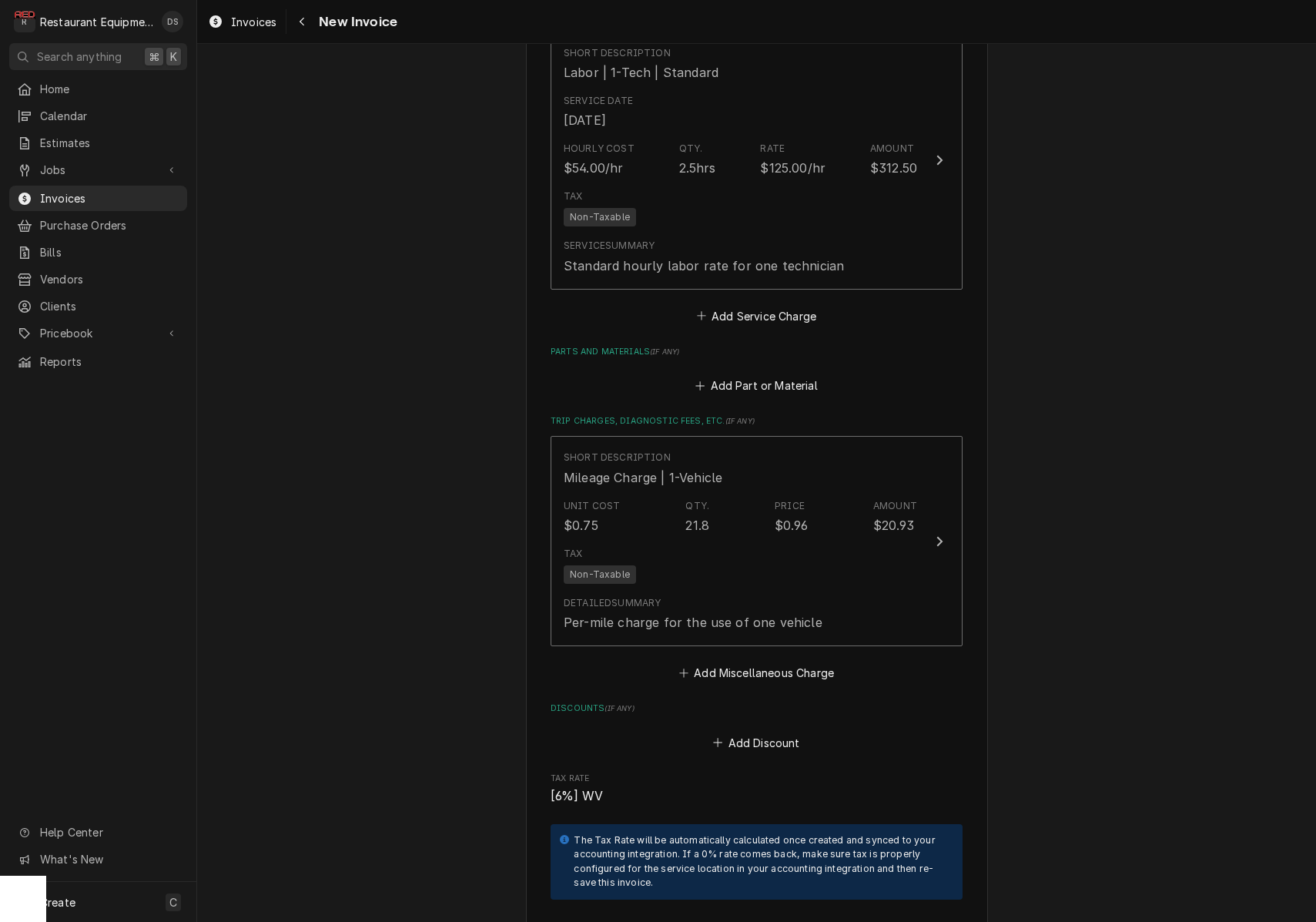
scroll to position [2015, 0]
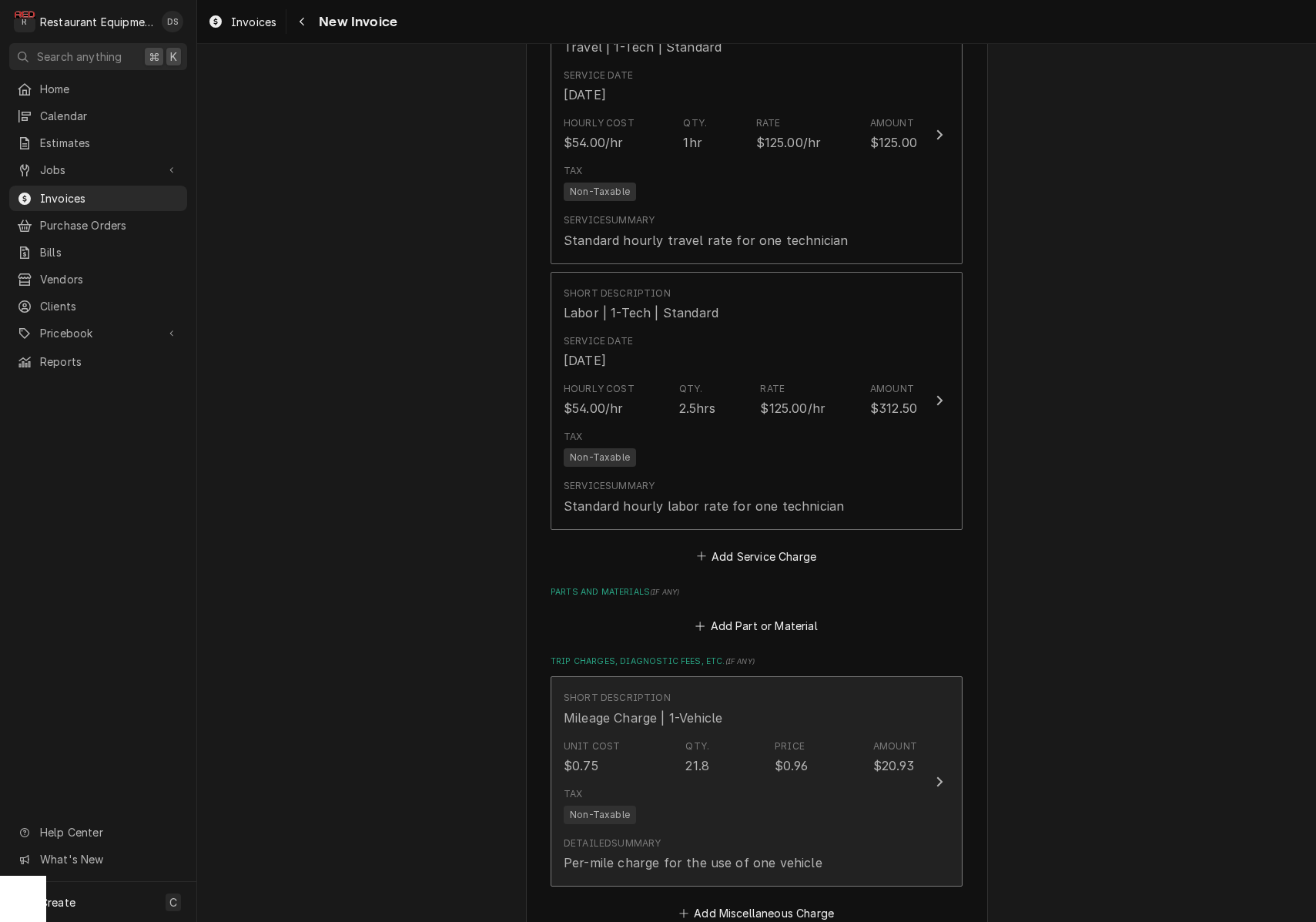
click at [822, 733] on div "Unit Cost $0.75 Qty. 21.8 Price $0.96 Amount $20.93" at bounding box center [739, 757] width 353 height 48
click at [822, 721] on div "Please provide the following information to create your invoice: Client Details…" at bounding box center [756, 483] width 1119 height 878
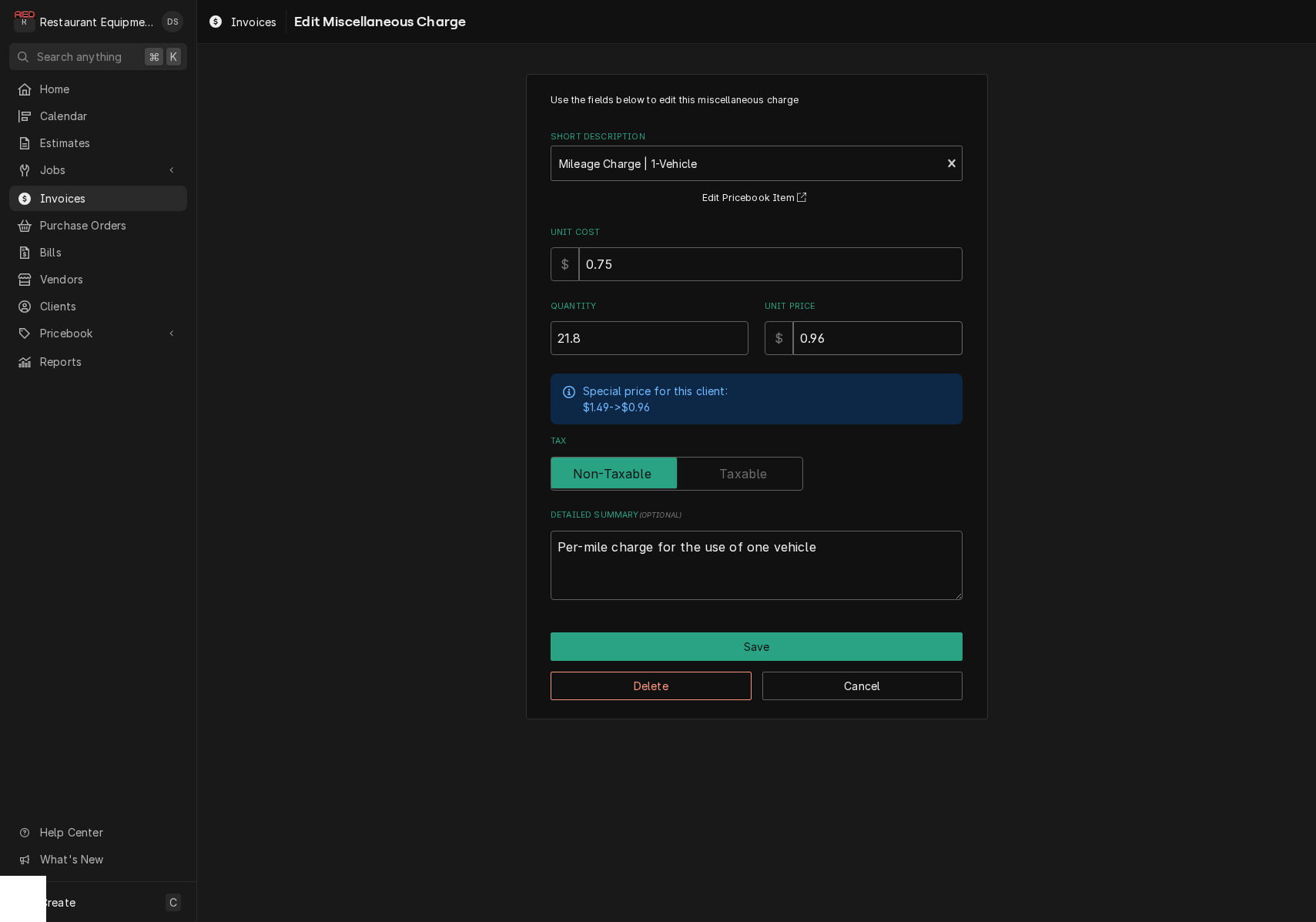
drag, startPoint x: 865, startPoint y: 339, endPoint x: 762, endPoint y: 329, distance: 103.5
click at [763, 329] on div "Quantity 21.8 Unit Price $ 0.96" at bounding box center [756, 328] width 412 height 55
type textarea "x"
type input "1"
type textarea "x"
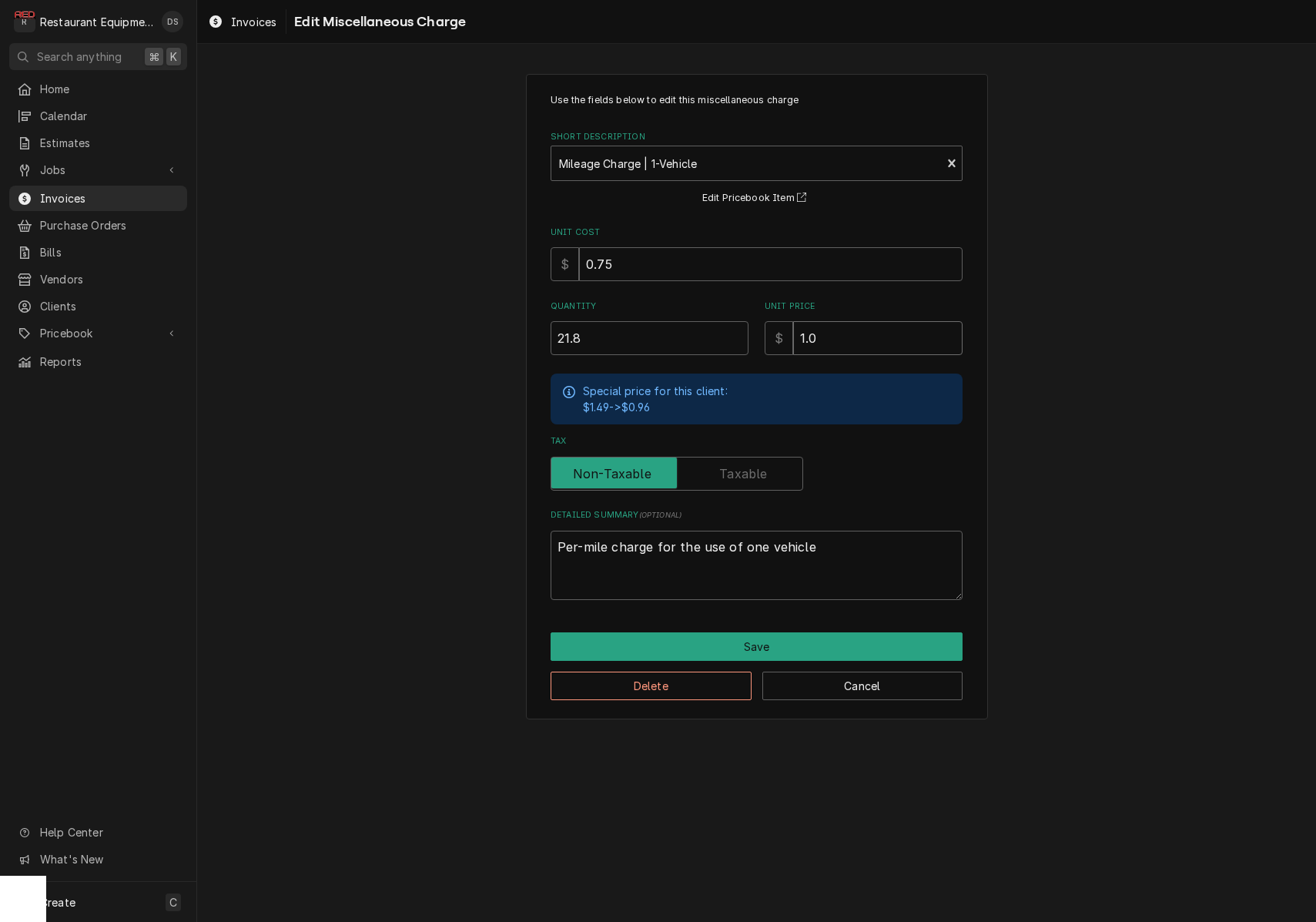
type input "1.0"
click at [677, 272] on input "0.75" at bounding box center [770, 264] width 383 height 34
type textarea "x"
type input "0.7"
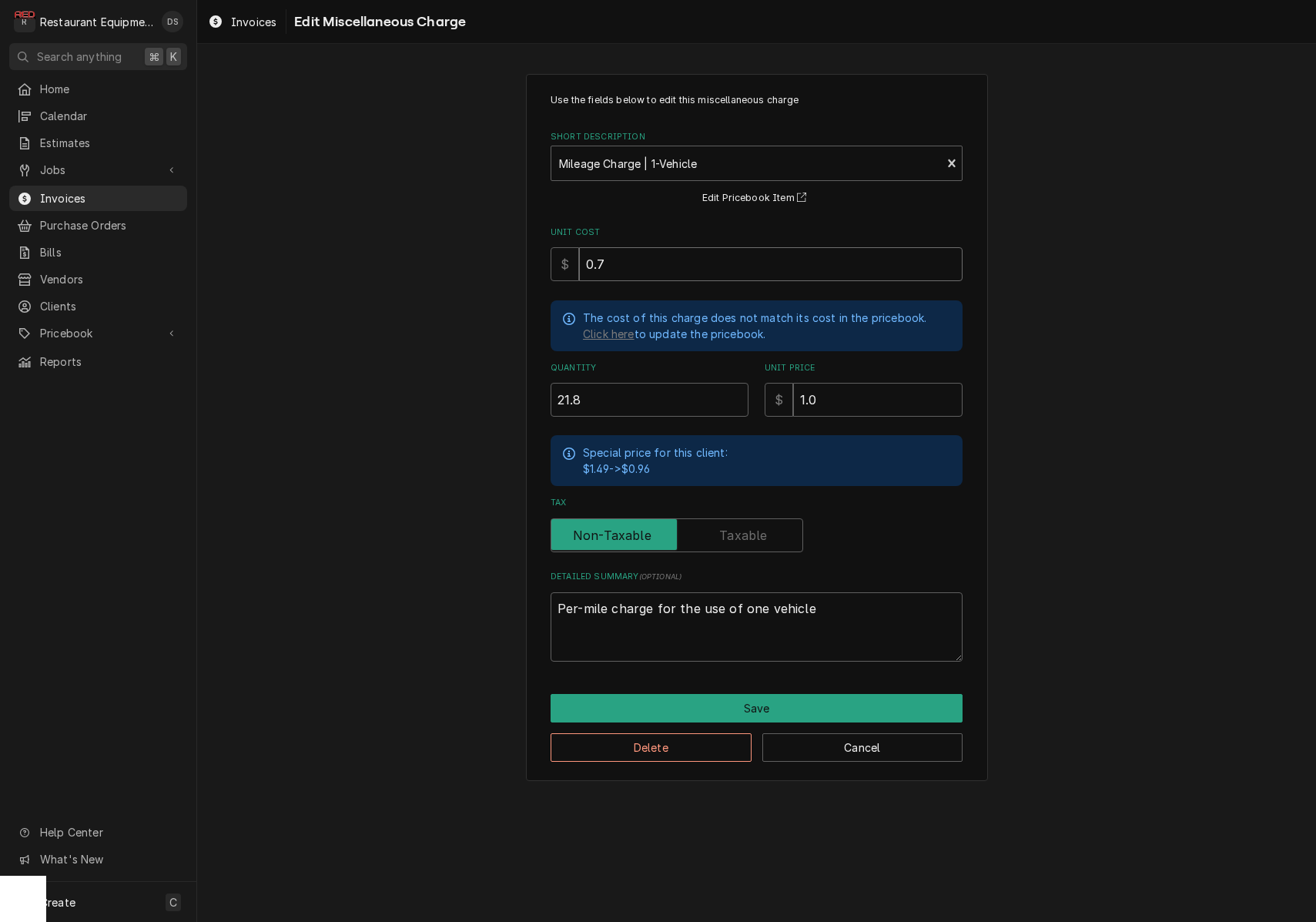
type textarea "x"
type input "0"
type textarea "x"
type input "0.5"
type textarea "x"
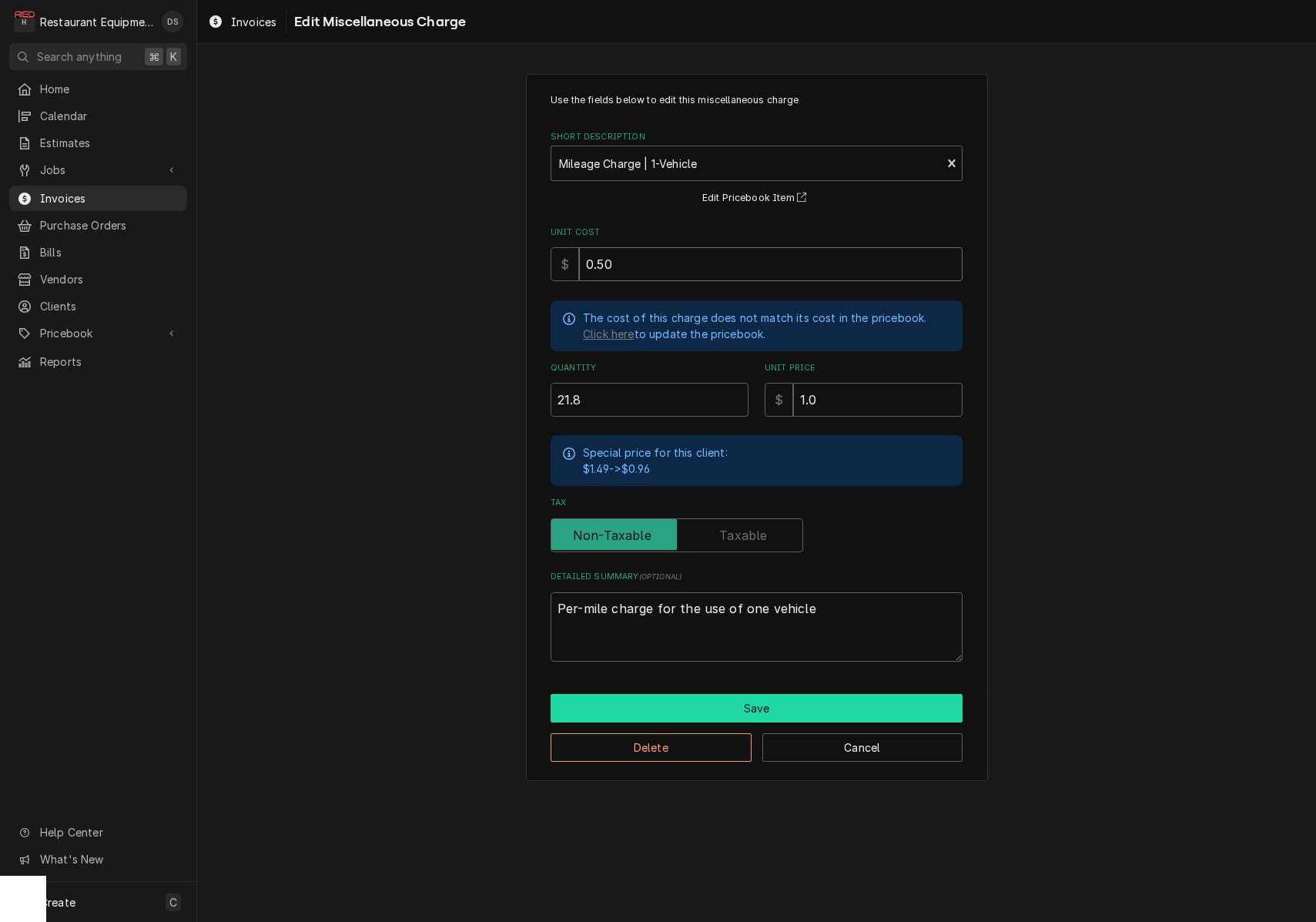
type input "0.50"
click at [776, 709] on button "Save" at bounding box center [756, 708] width 412 height 28
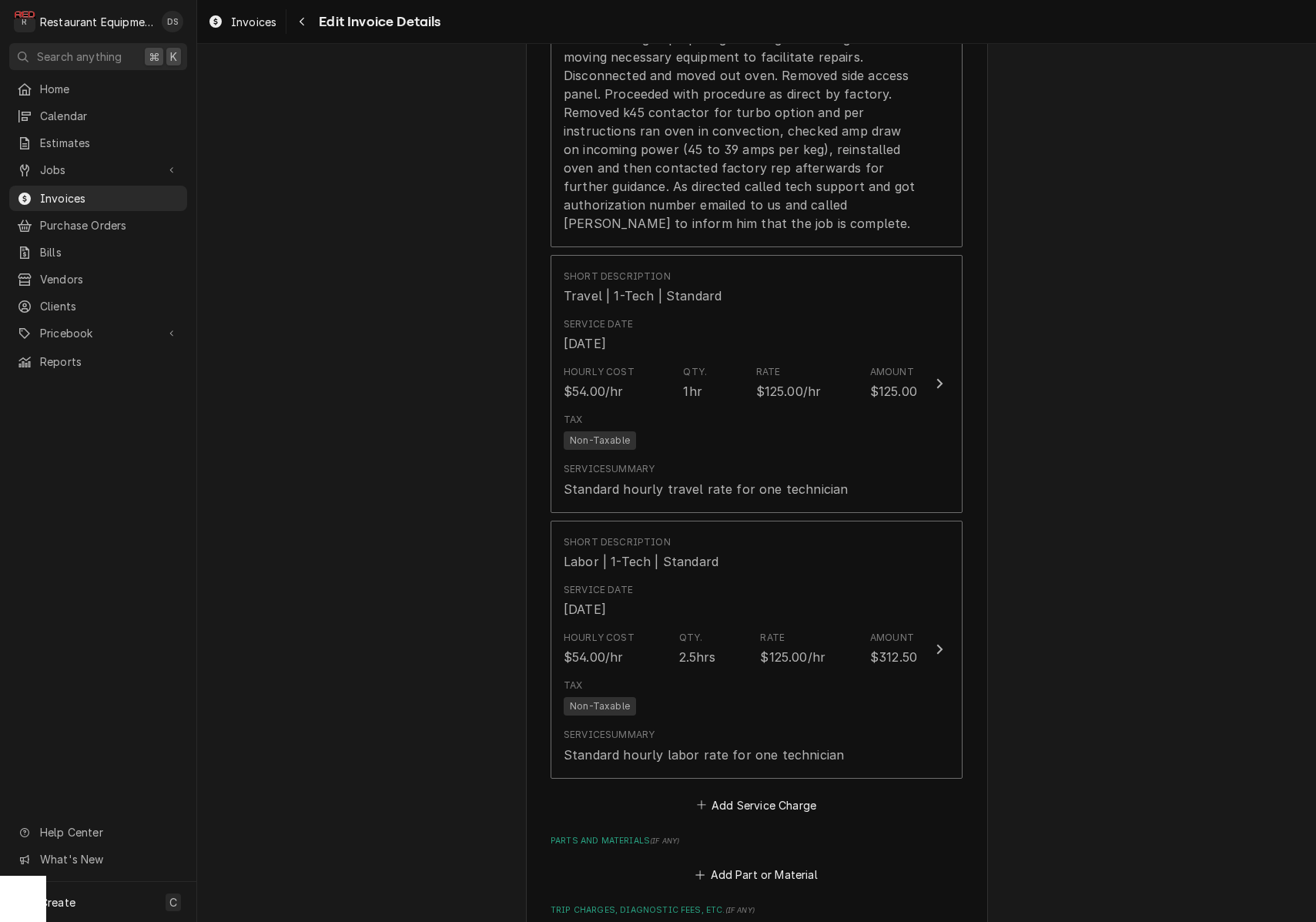
scroll to position [1767, 0]
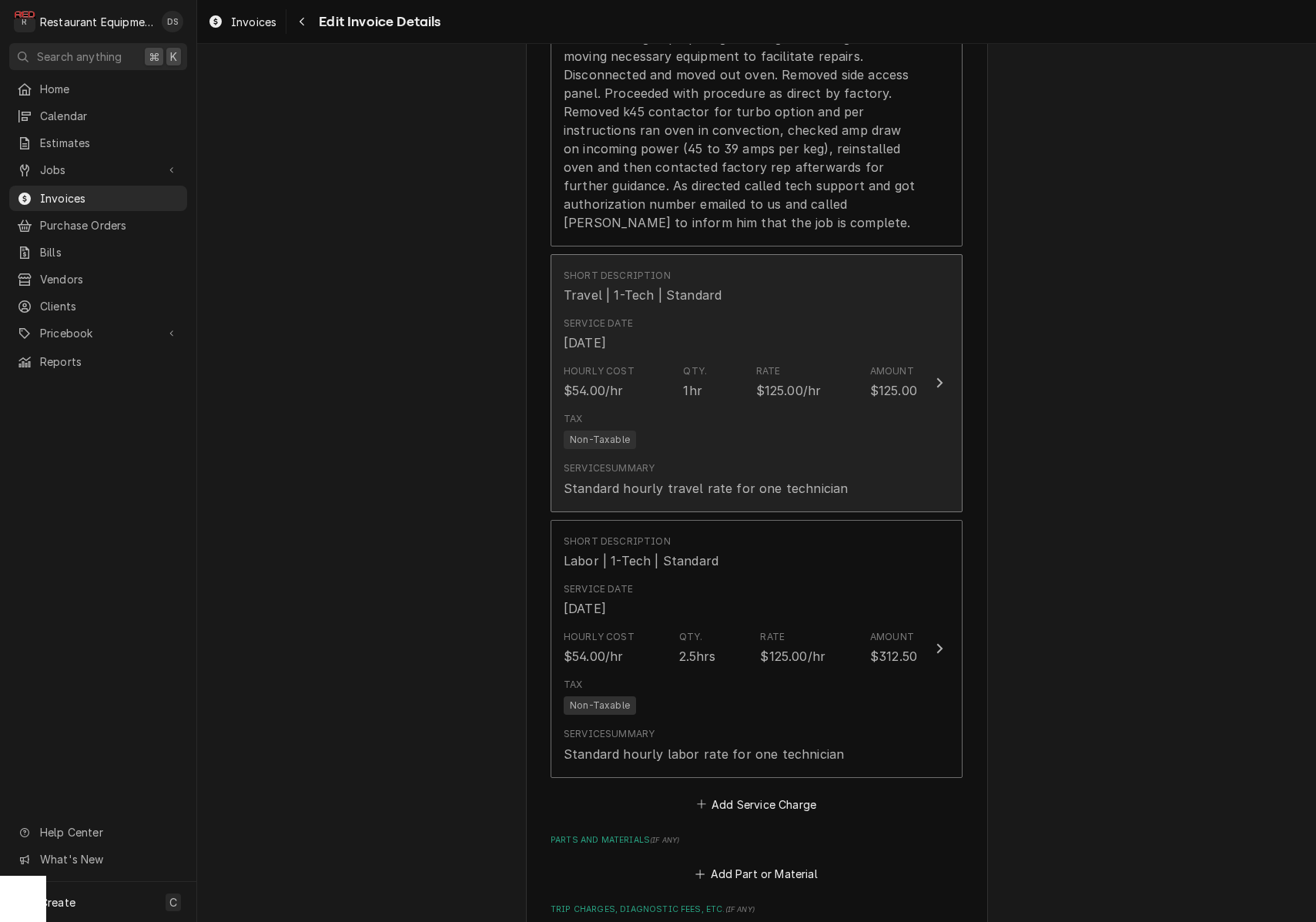
click at [801, 406] on div "Tax Non-Taxable" at bounding box center [739, 430] width 353 height 50
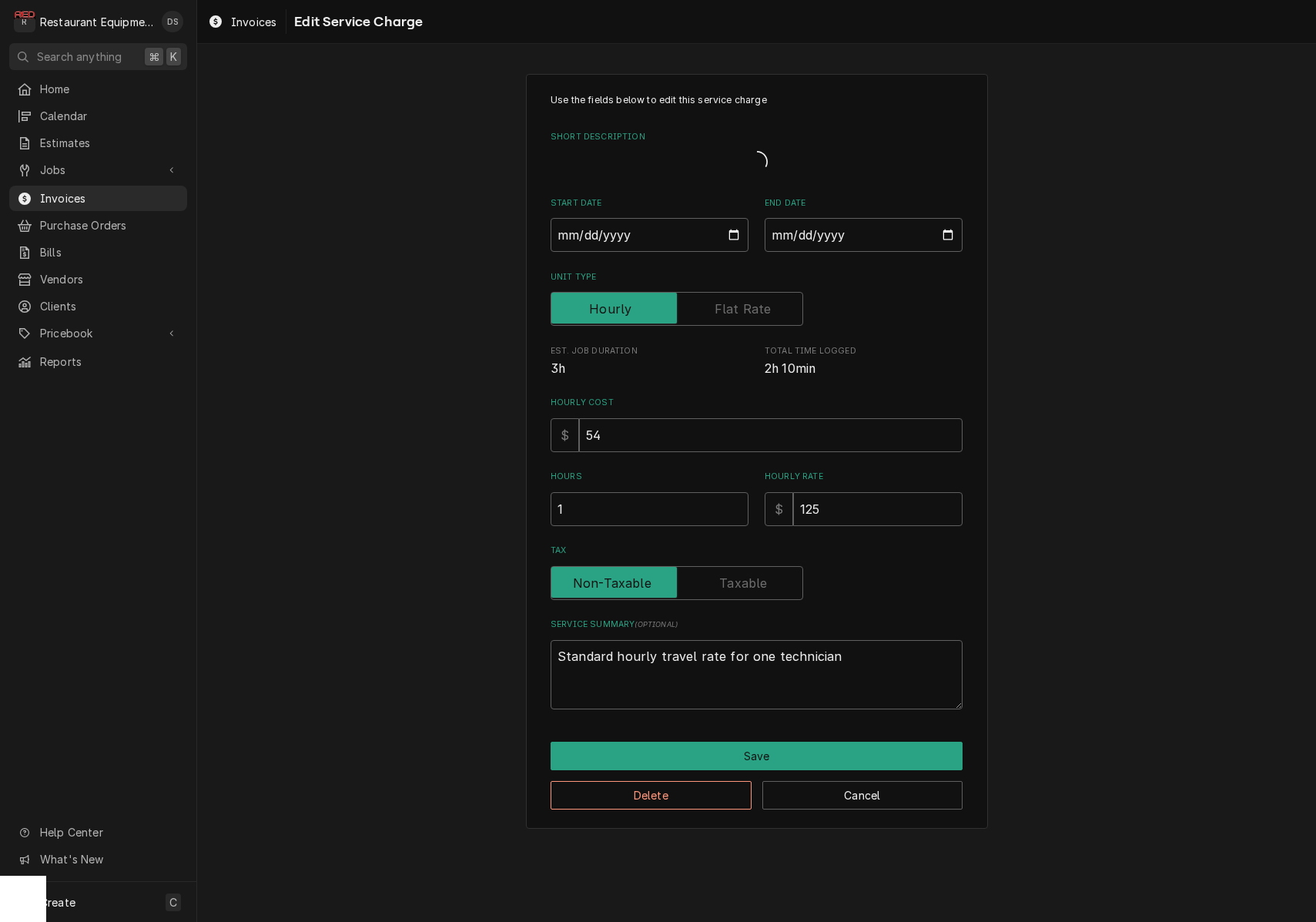
type textarea "x"
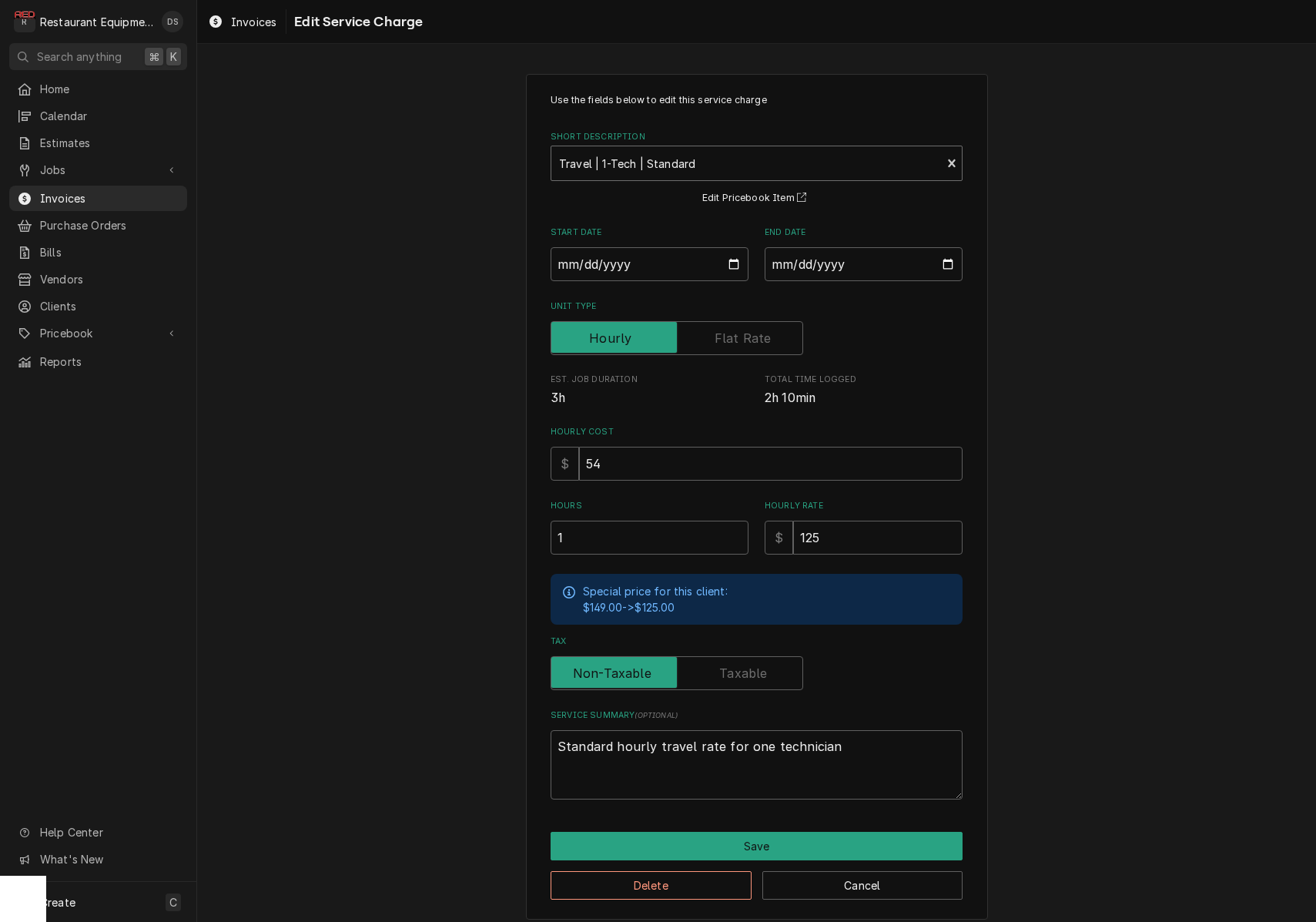
click at [702, 164] on div "Short Description" at bounding box center [746, 163] width 375 height 27
type input "trave"
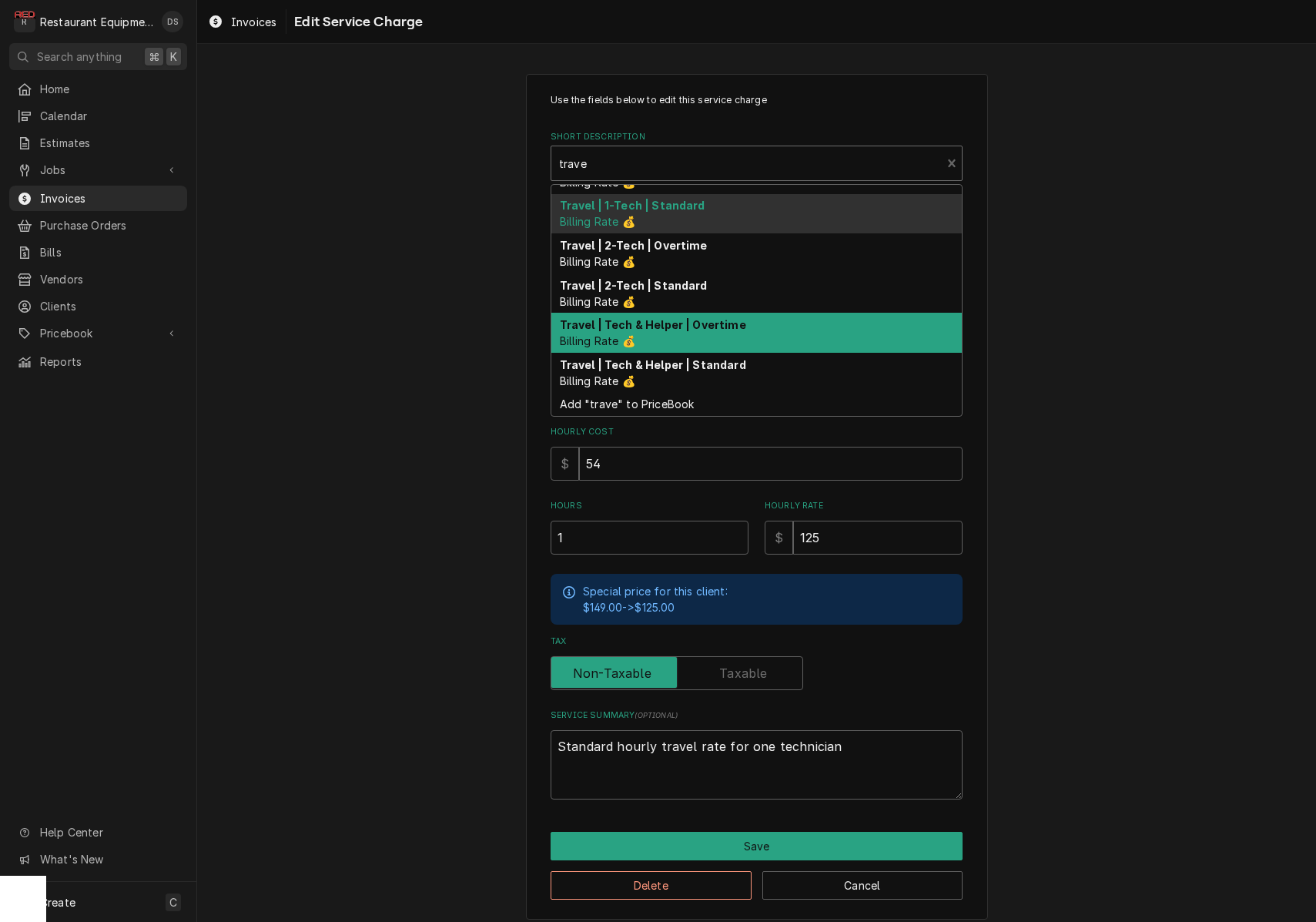
scroll to position [31, 0]
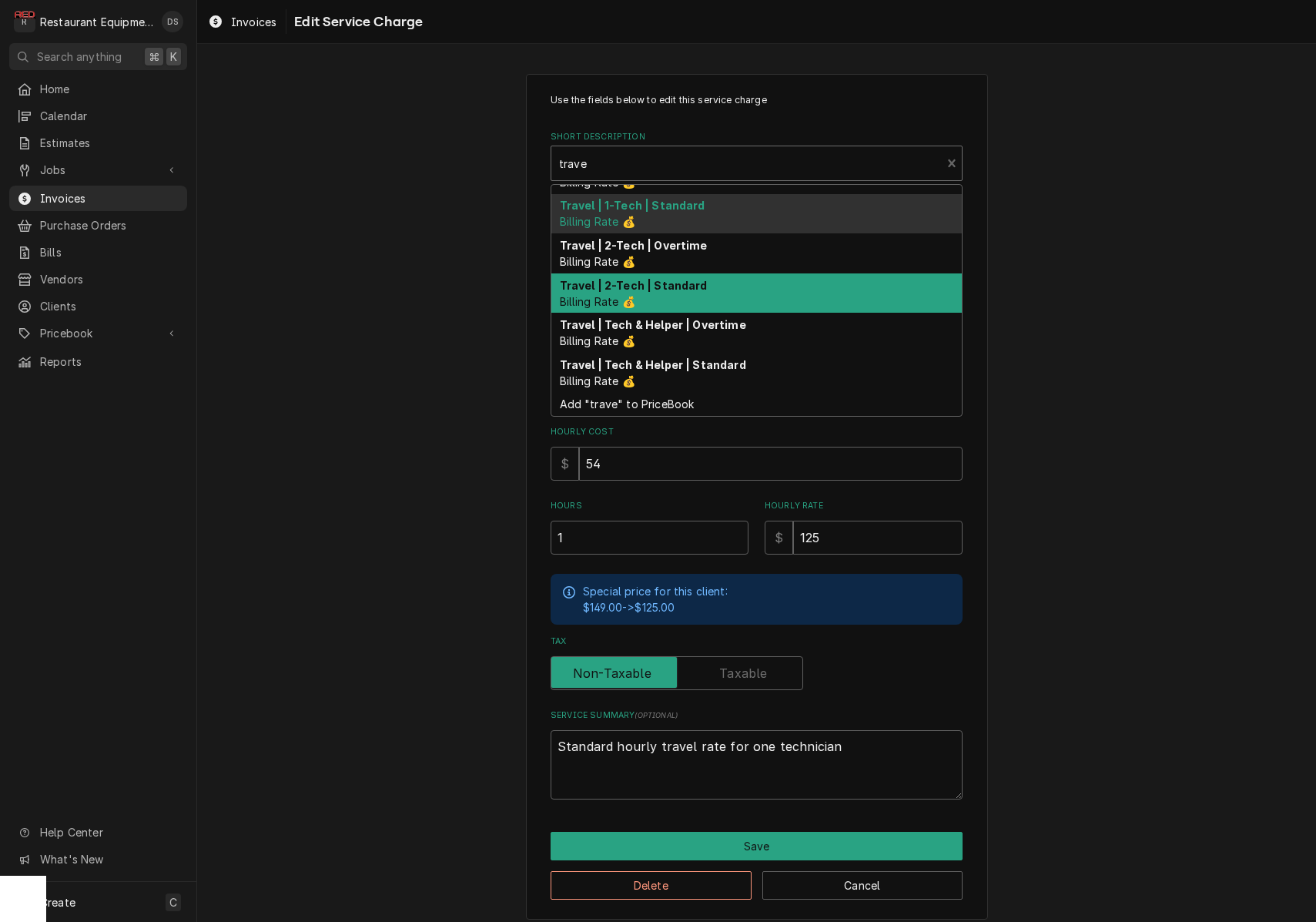
click at [681, 295] on div "Travel | 2-Tech | Standard Billing Rate 💰" at bounding box center [755, 293] width 410 height 40
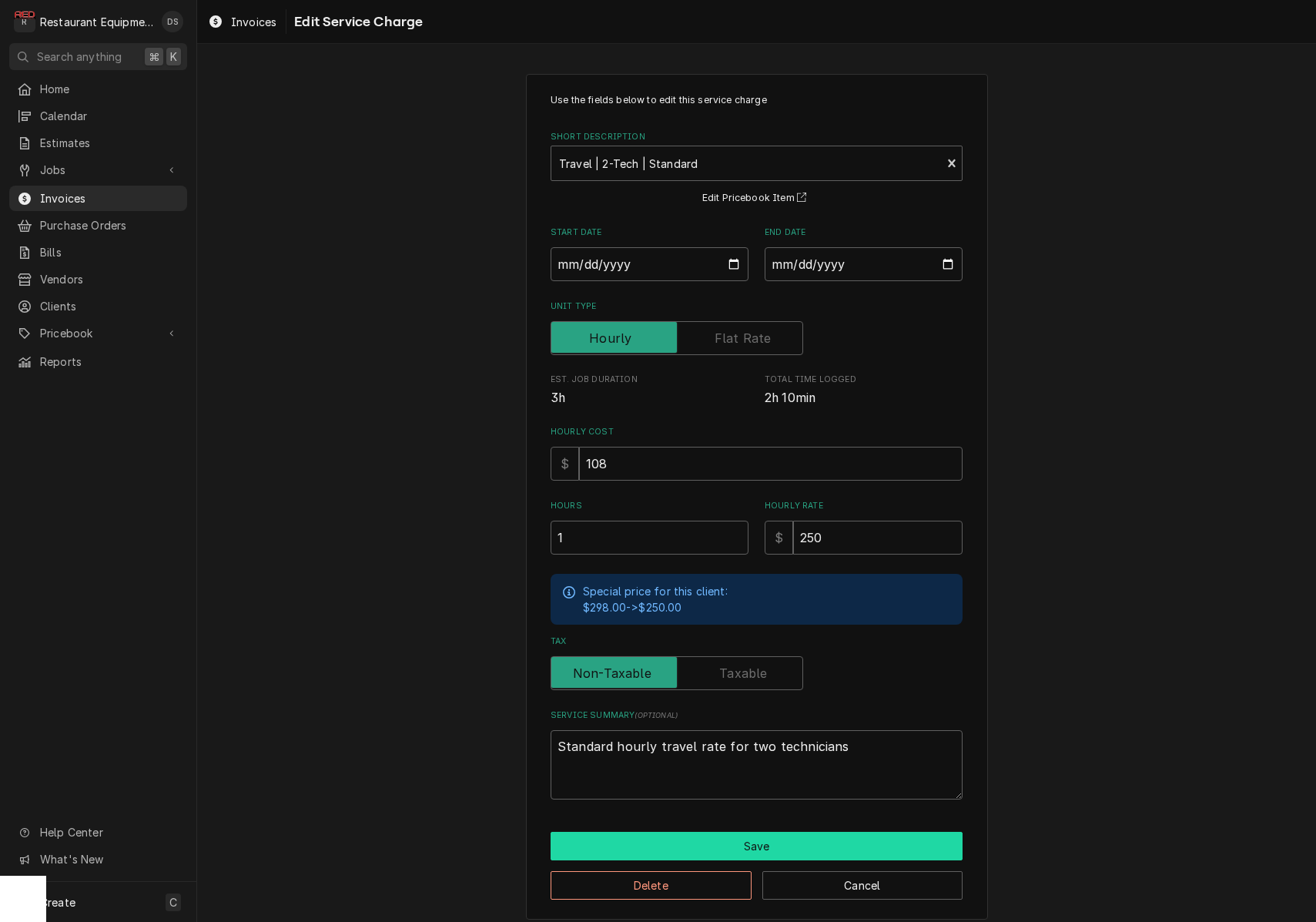
click at [739, 839] on button "Save" at bounding box center [756, 846] width 412 height 28
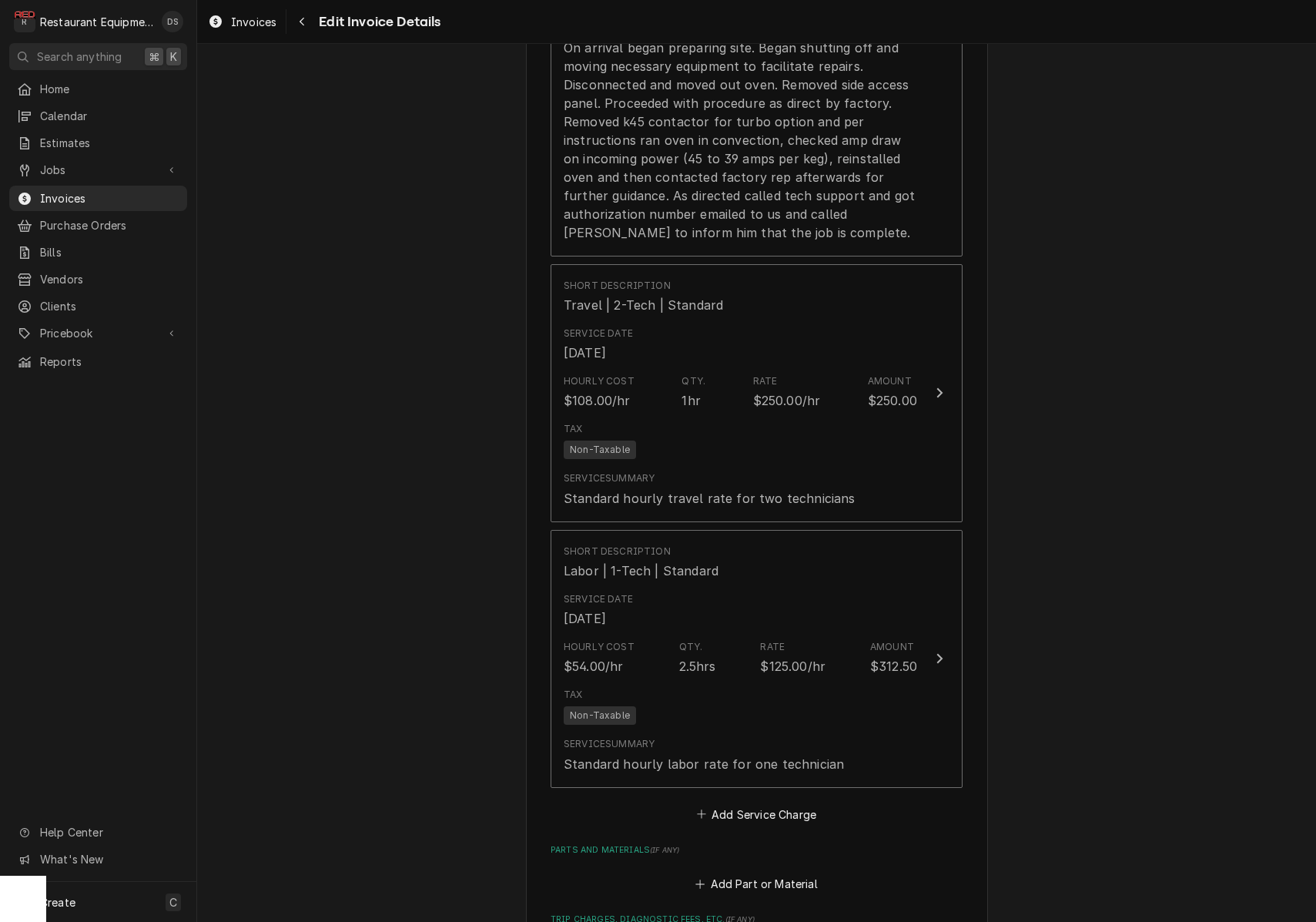
scroll to position [1760, 0]
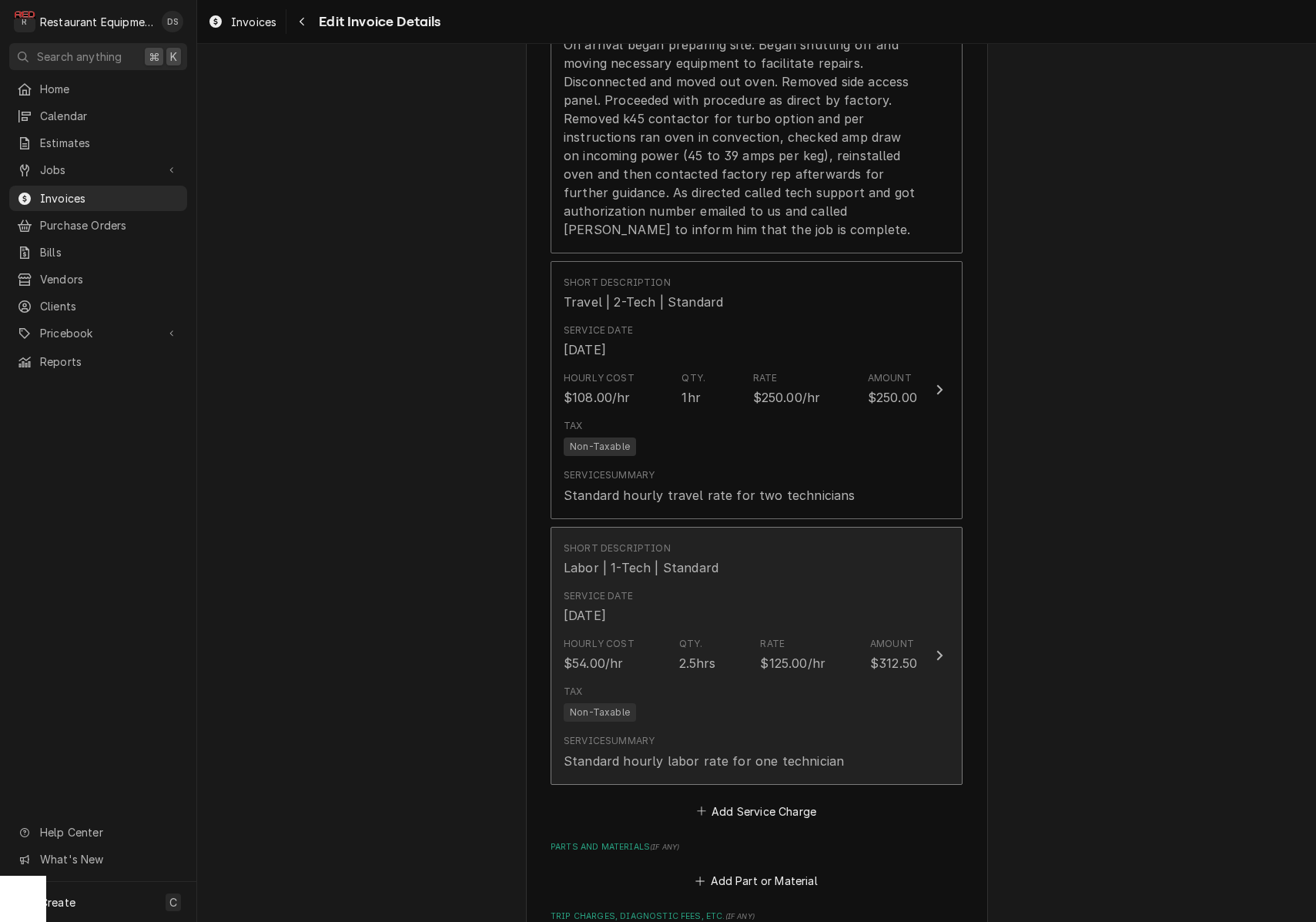
click at [758, 631] on div "Hourly Cost $54.00/hr Qty. 2.5hrs Rate $125.00/hr Amount $312.50" at bounding box center [739, 655] width 353 height 48
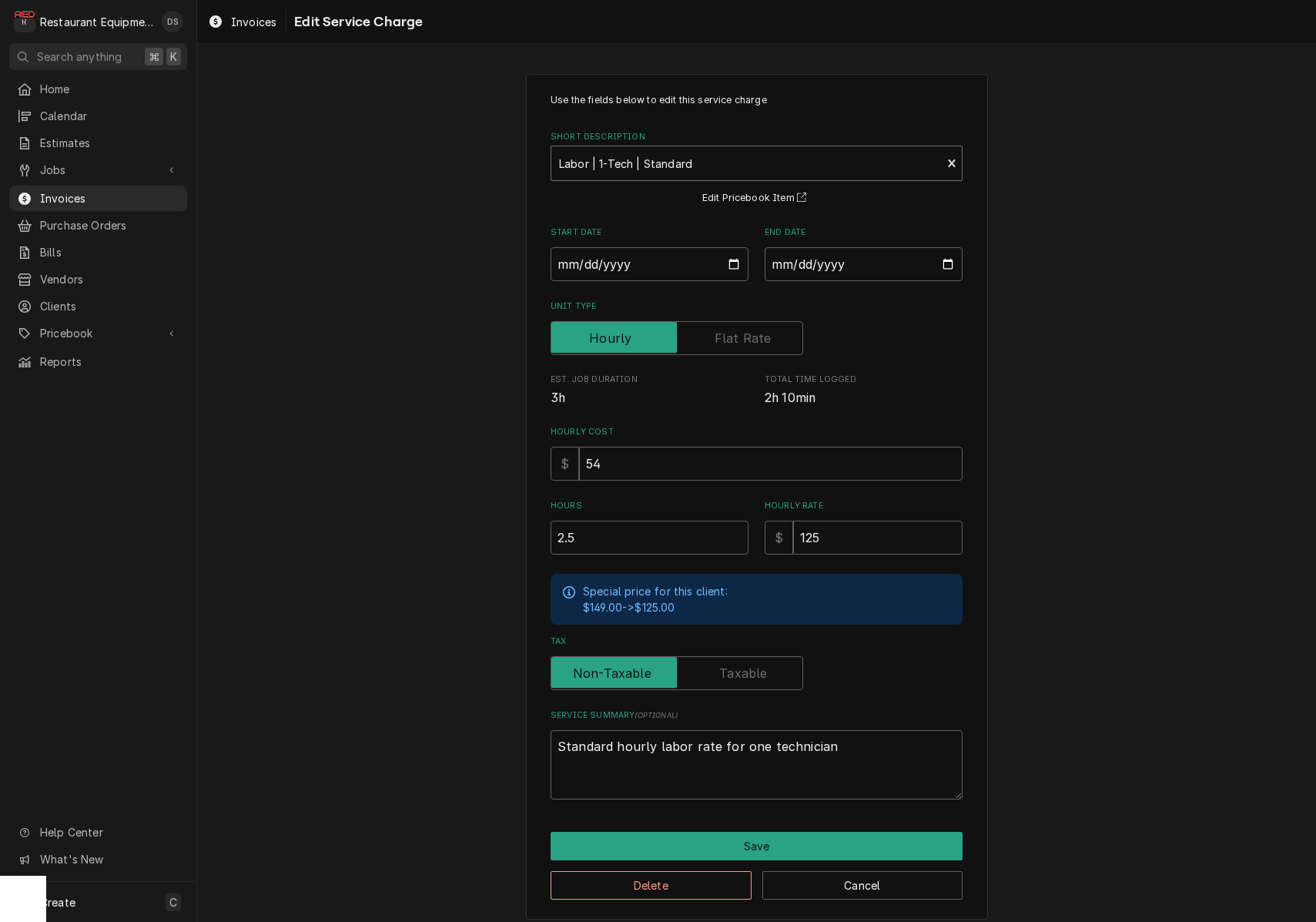
click at [692, 174] on div "Short Description" at bounding box center [746, 163] width 375 height 27
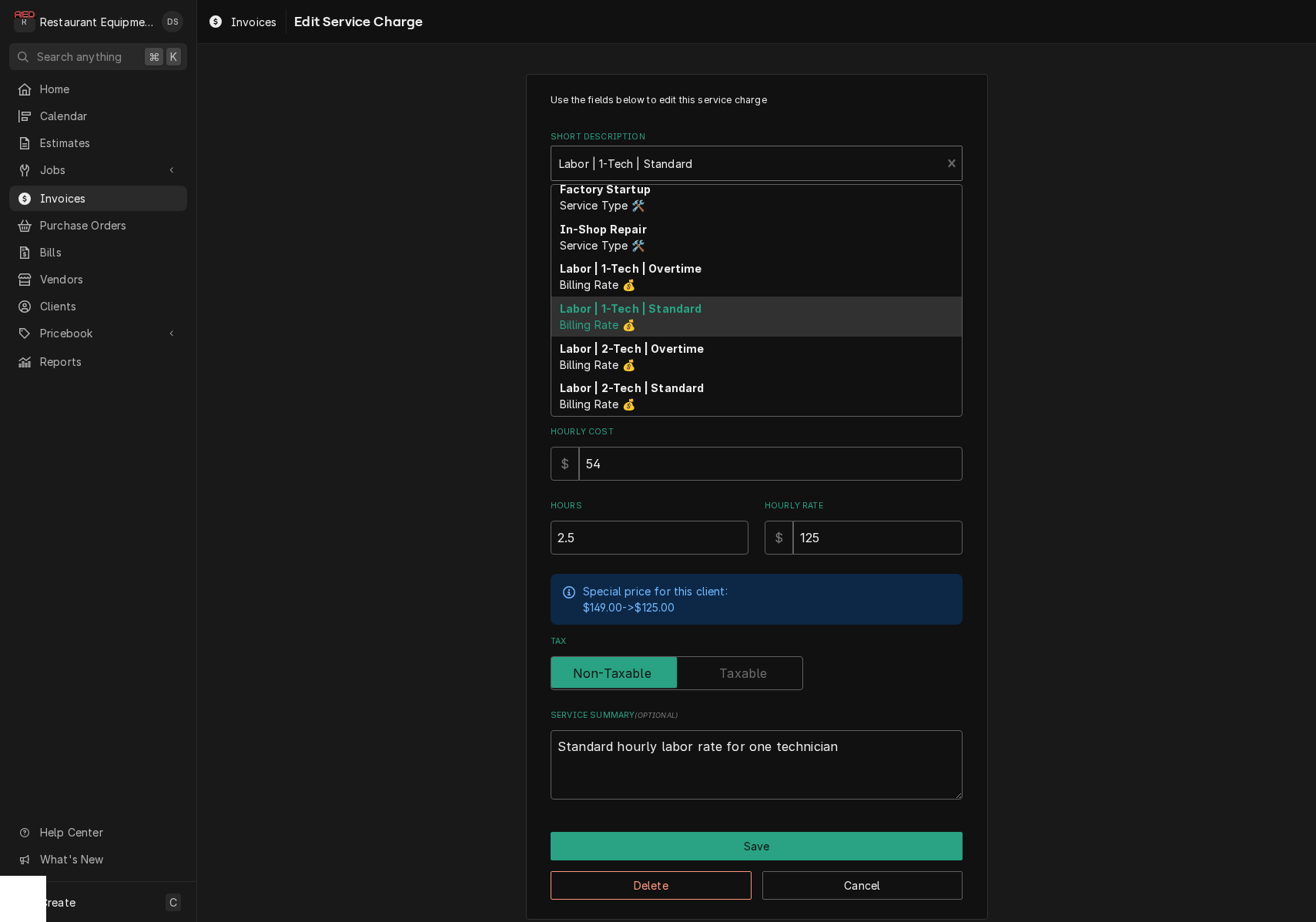
scroll to position [167, 0]
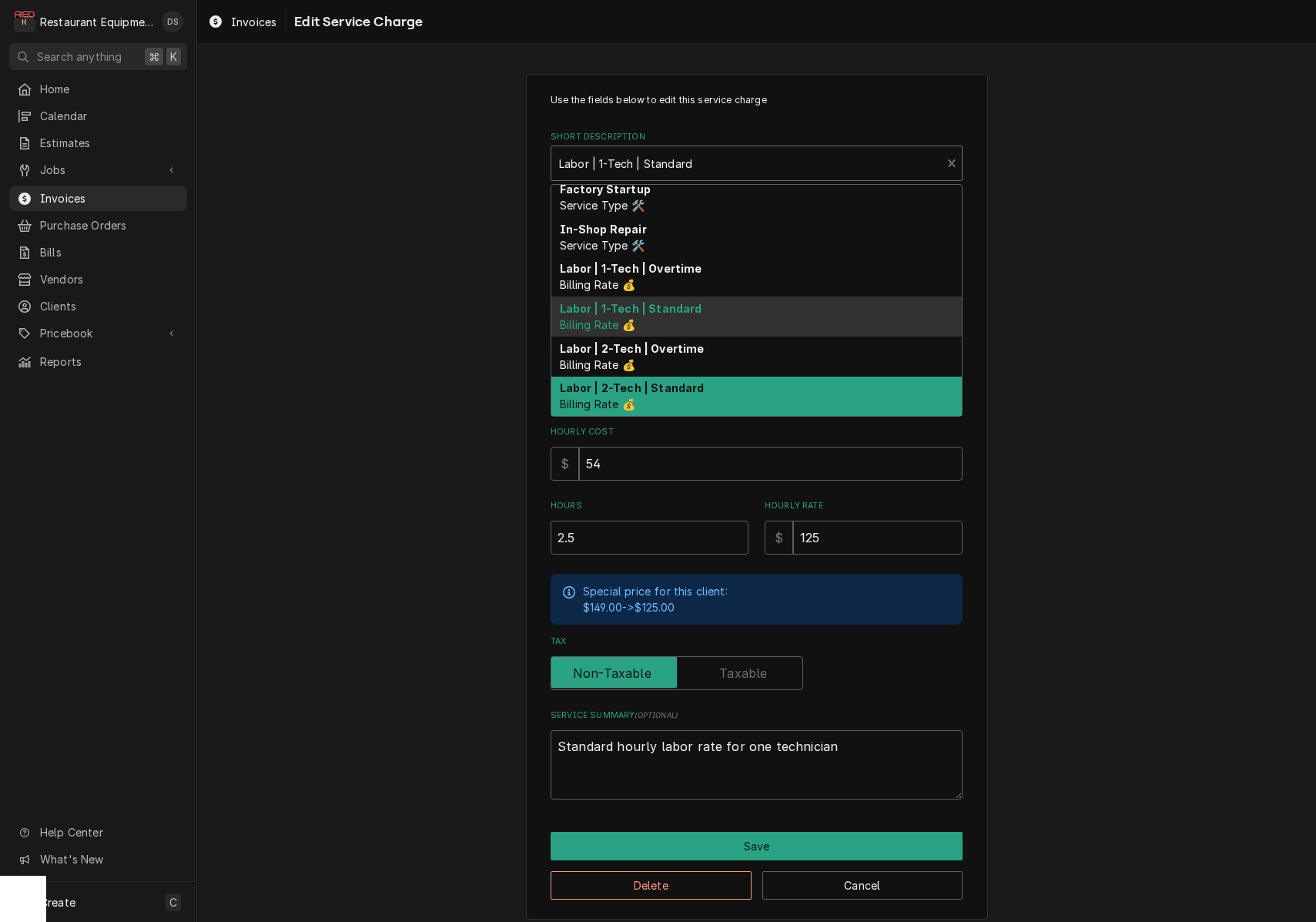
click at [670, 383] on strong "Labor | 2-Tech | Standard" at bounding box center [631, 387] width 144 height 13
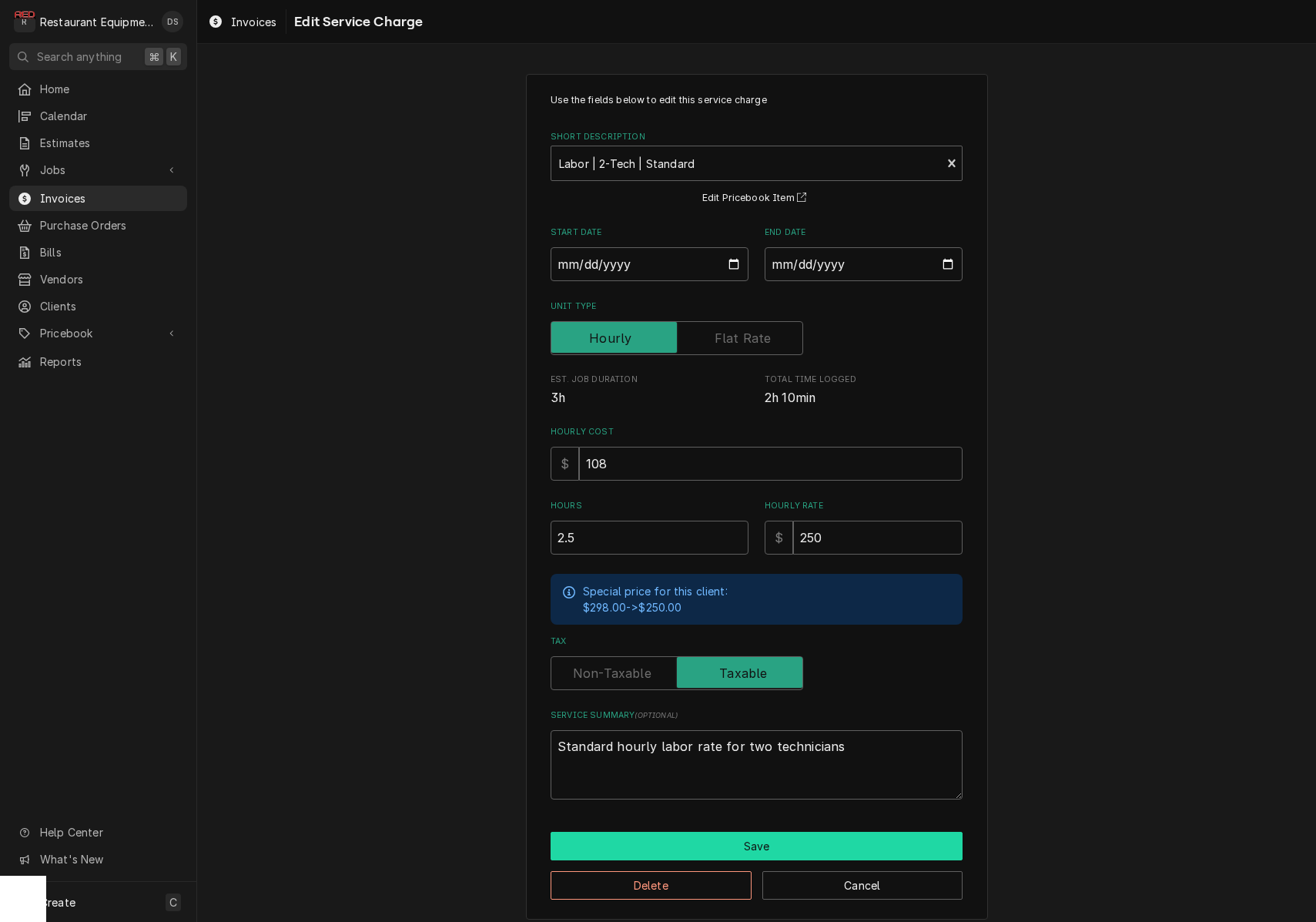
click at [781, 833] on button "Save" at bounding box center [756, 846] width 412 height 28
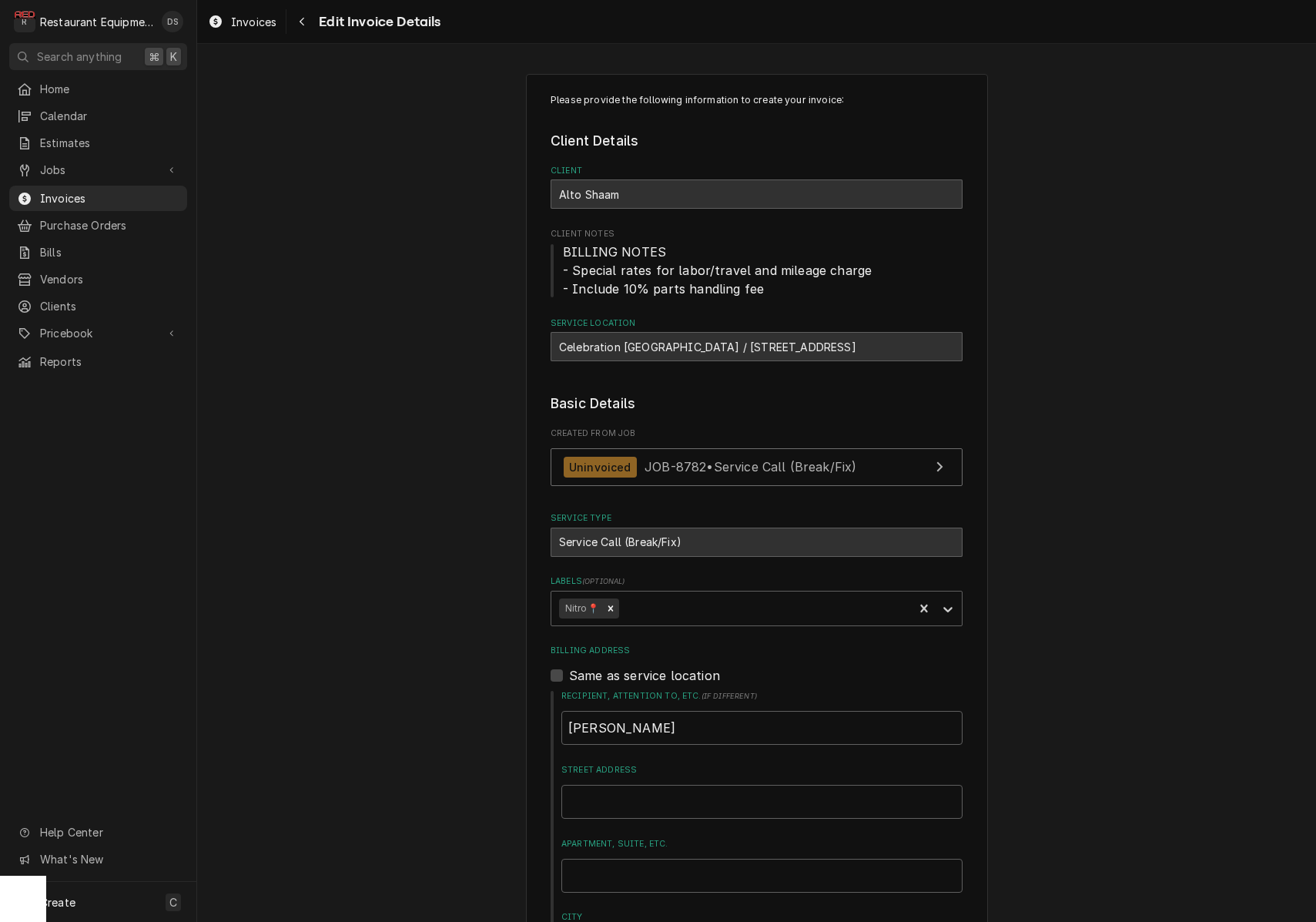
click at [735, 763] on label "Street Address" at bounding box center [762, 770] width 401 height 12
click at [735, 785] on input "Street Address" at bounding box center [762, 802] width 401 height 34
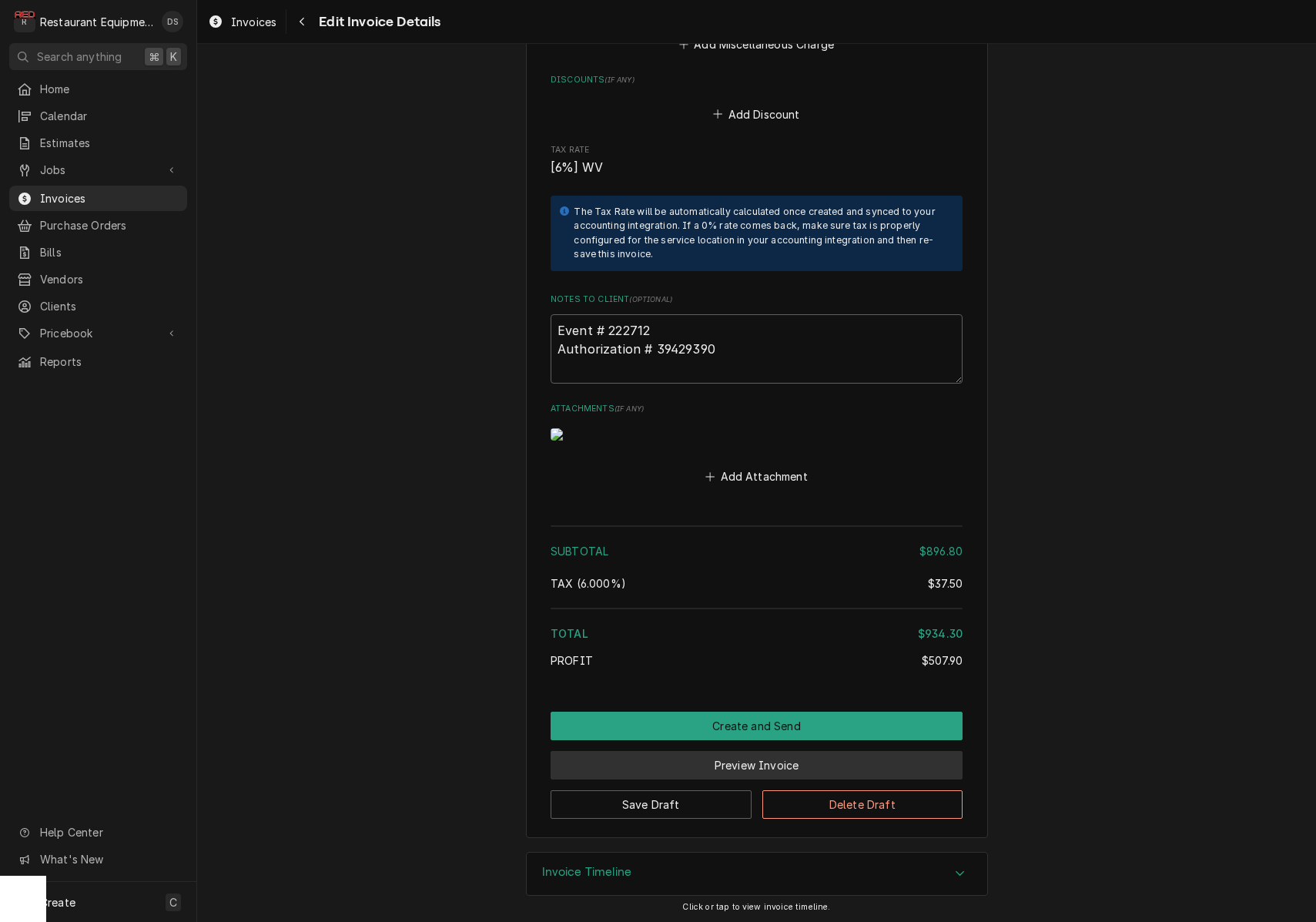
click at [763, 757] on button "Preview Invoice" at bounding box center [756, 765] width 412 height 28
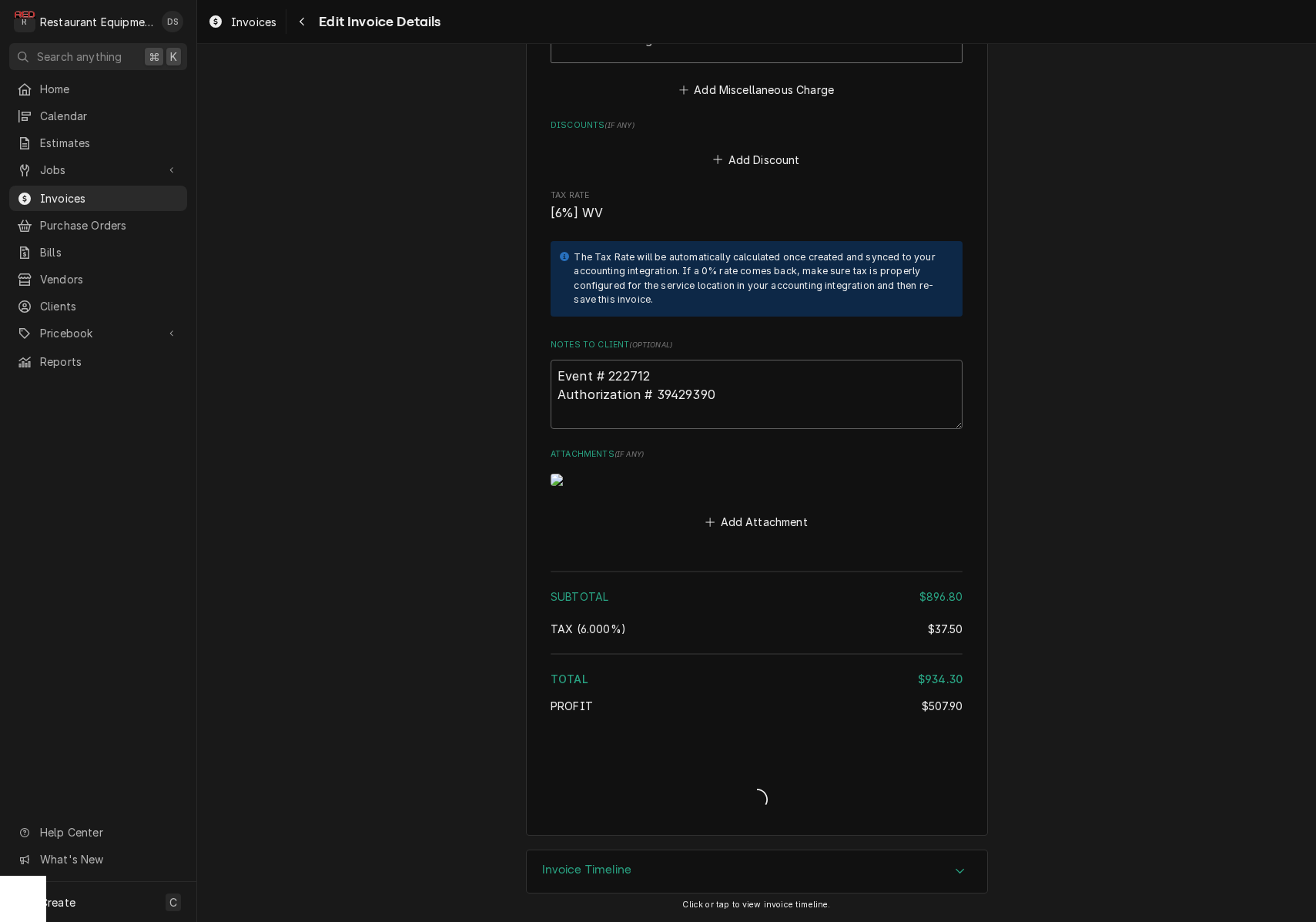
type textarea "x"
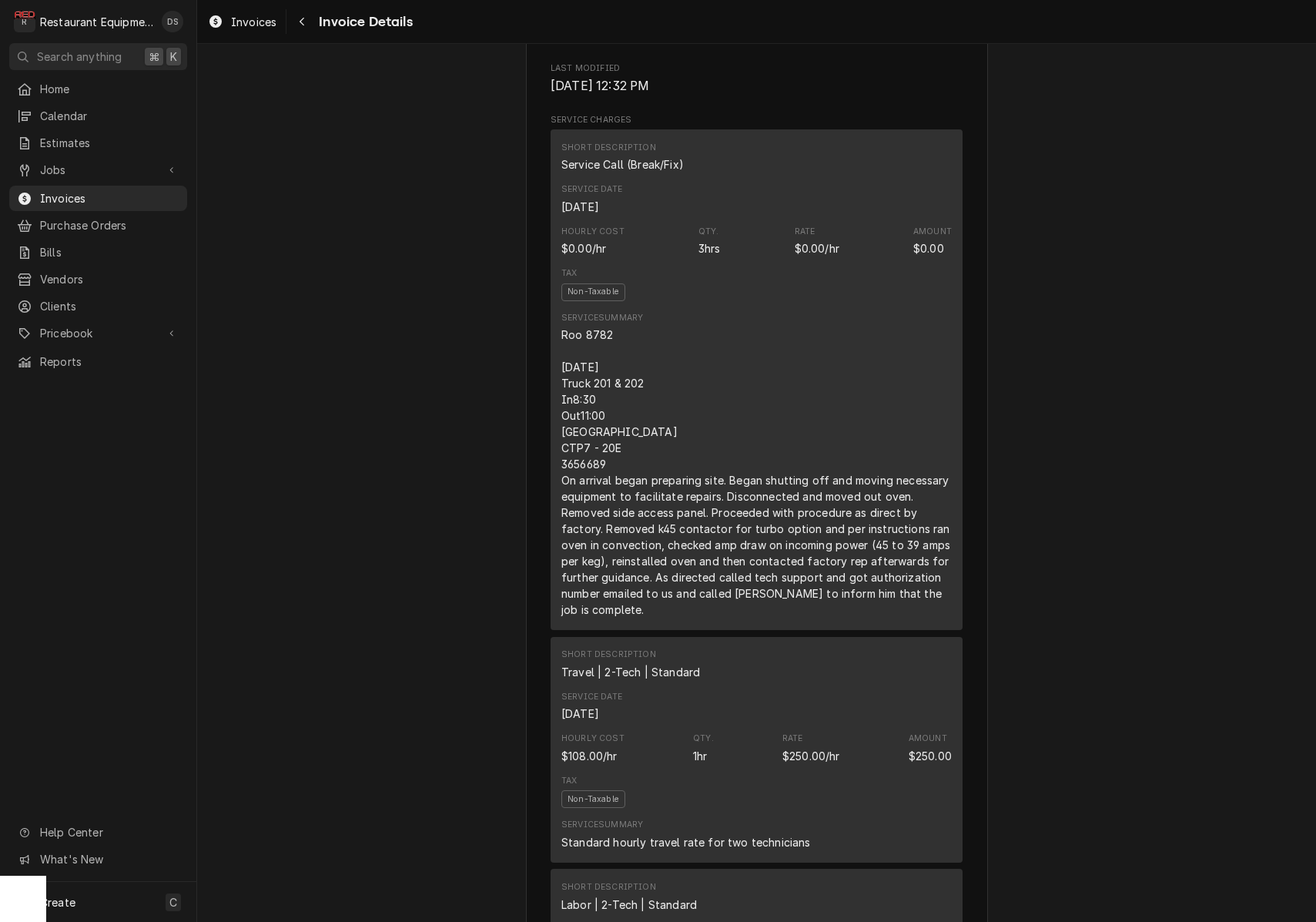
scroll to position [834, 0]
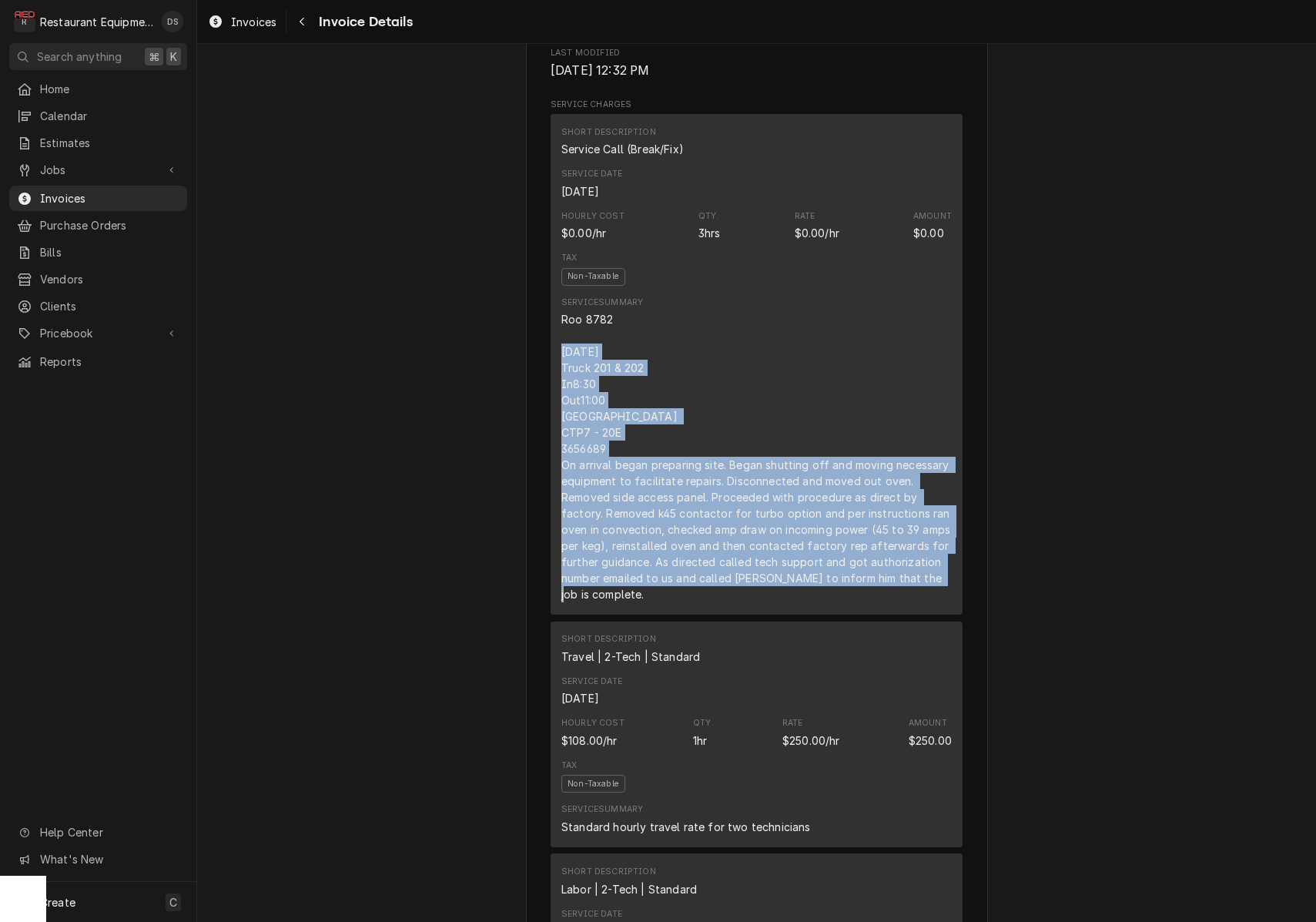
drag, startPoint x: 558, startPoint y: 368, endPoint x: 679, endPoint y: 560, distance: 226.9
click at [659, 613] on div "Short Description Service Call (Break/Fix) Service Date [DATE] Hourly Cost $0.0…" at bounding box center [756, 364] width 412 height 500
copy div "[DATE] Truck 201 & 202 In8:30 Out11:00 [GEOGRAPHIC_DATA] CTP7 - 20E 3656689 On …"
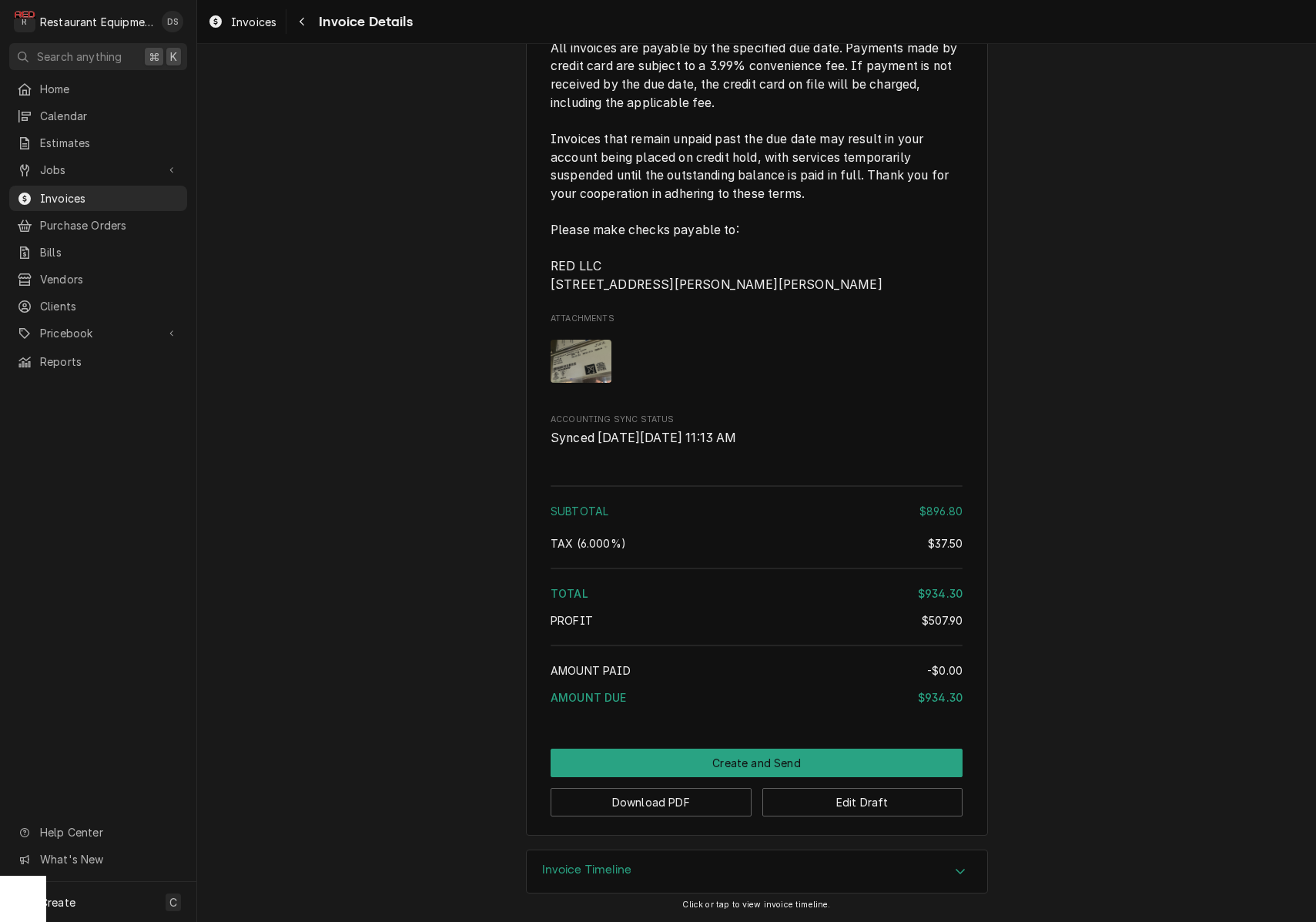
scroll to position [2426, 0]
click at [834, 802] on button "Edit Draft" at bounding box center [863, 802] width 201 height 28
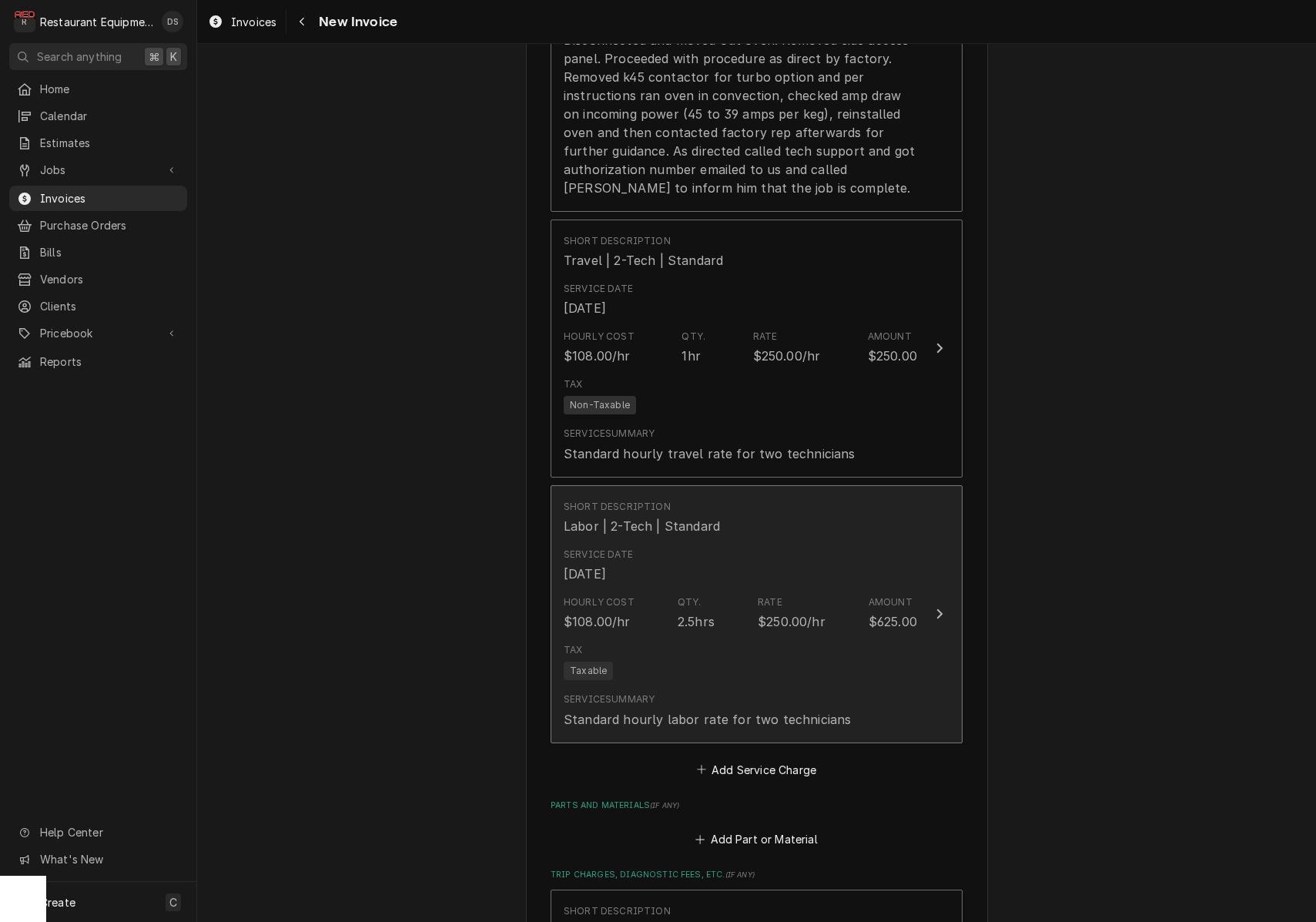
scroll to position [1818, 0]
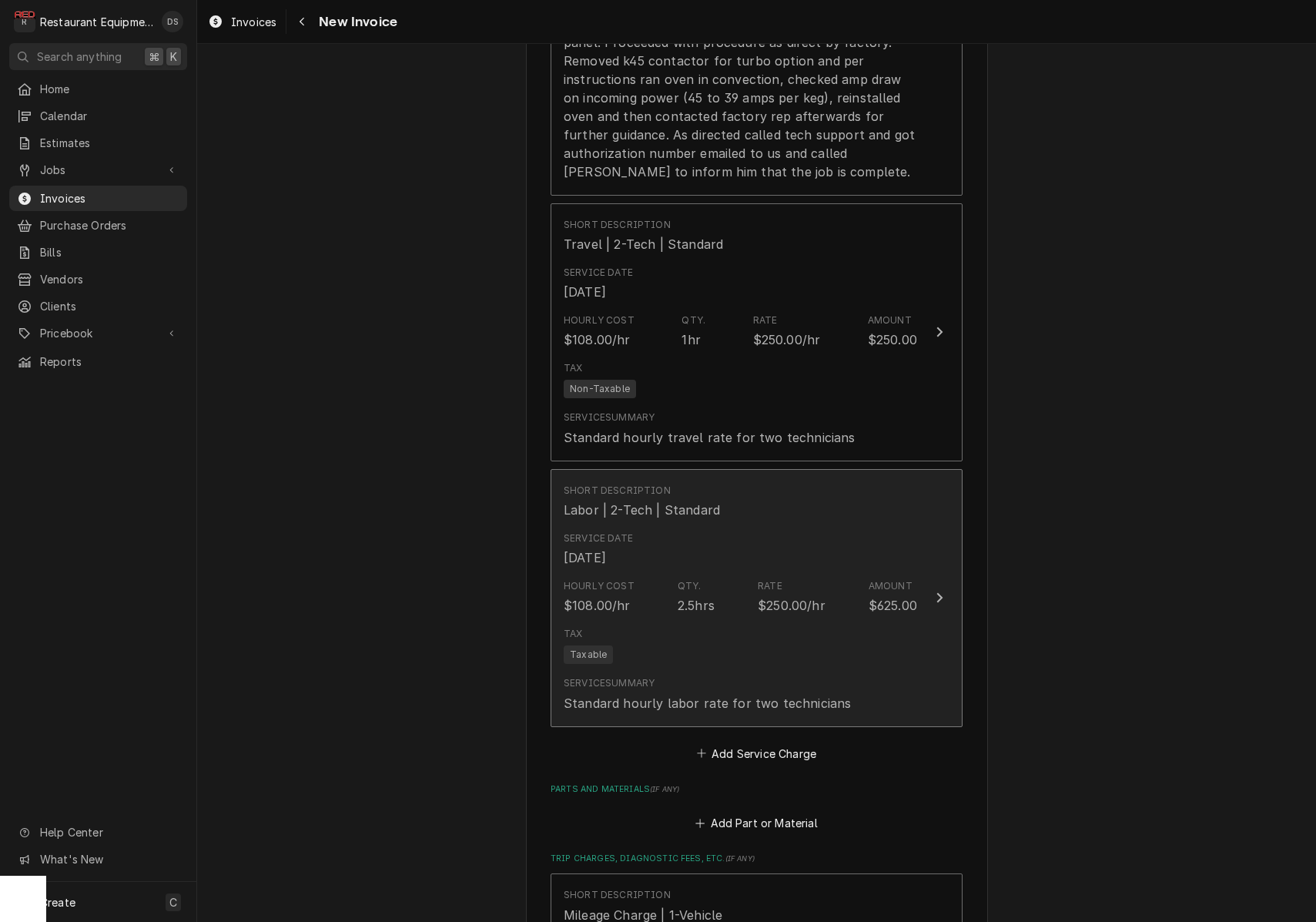
click at [751, 573] on div "Hourly Cost $108.00/hr Qty. 2.5hrs Rate $250.00/hr Amount $625.00" at bounding box center [739, 597] width 353 height 48
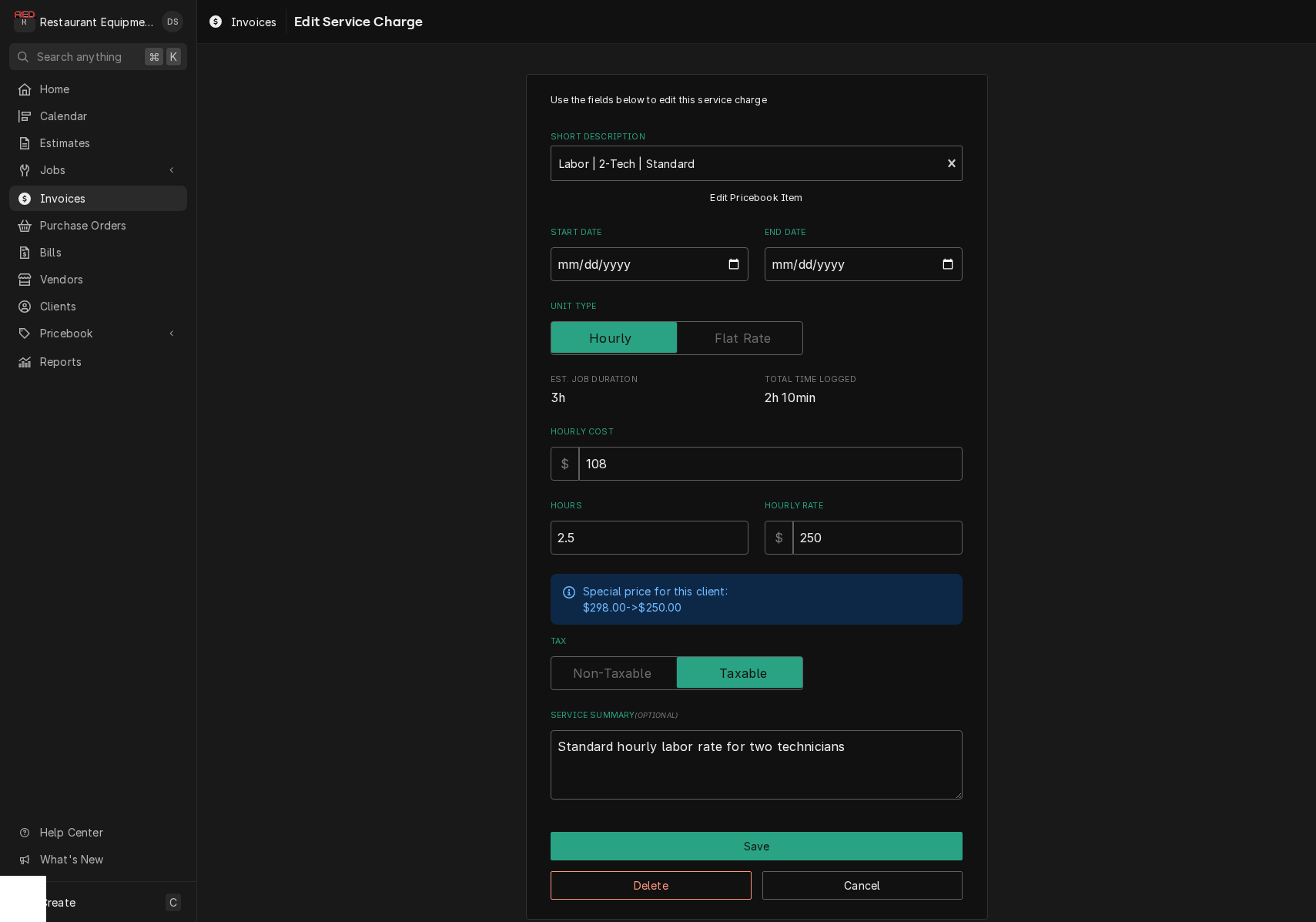
type textarea "x"
click at [629, 670] on label "Tax" at bounding box center [677, 673] width 252 height 34
click at [629, 670] on input "Tax" at bounding box center [677, 673] width 239 height 34
checkbox input "false"
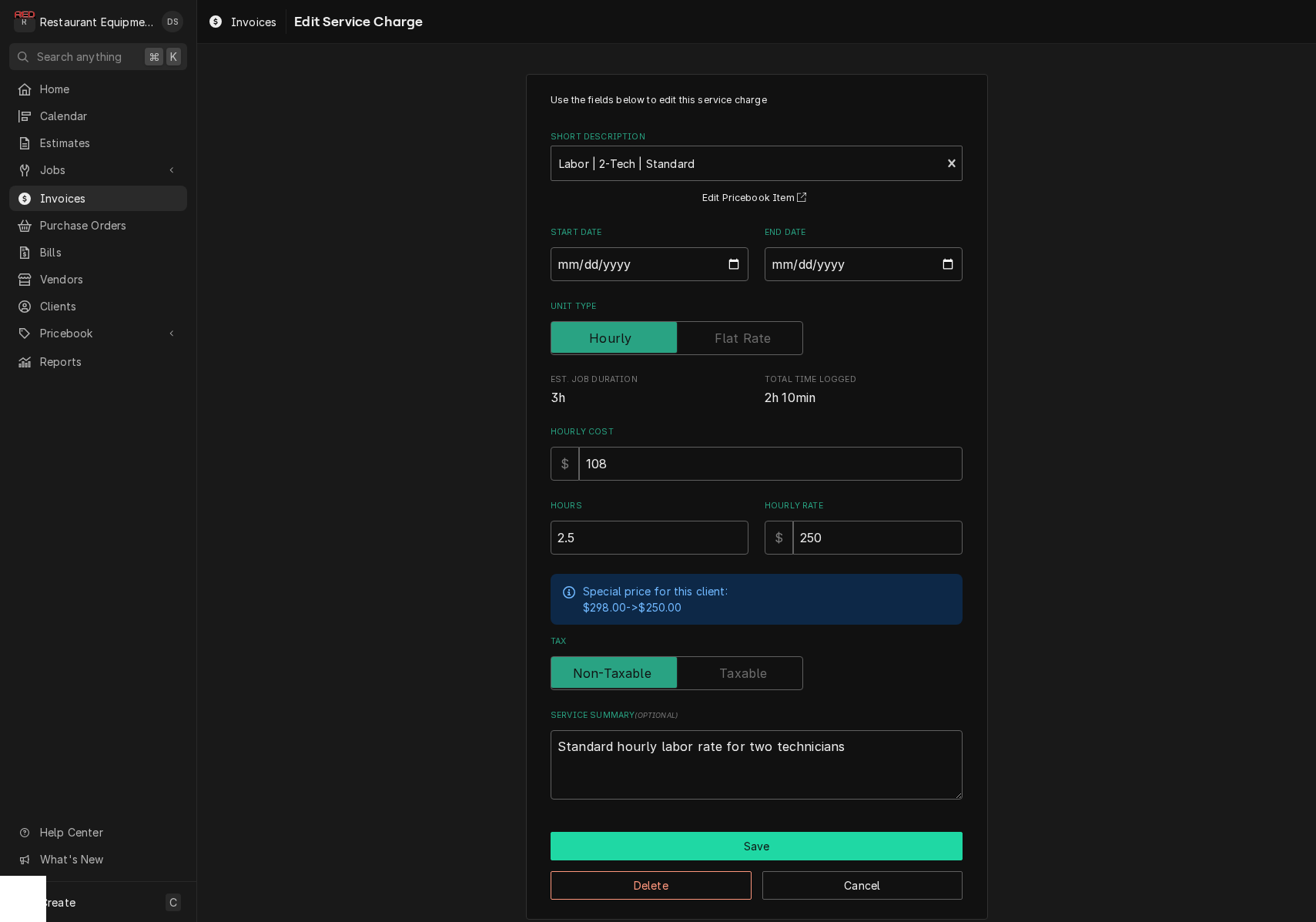
click at [756, 840] on button "Save" at bounding box center [756, 846] width 412 height 28
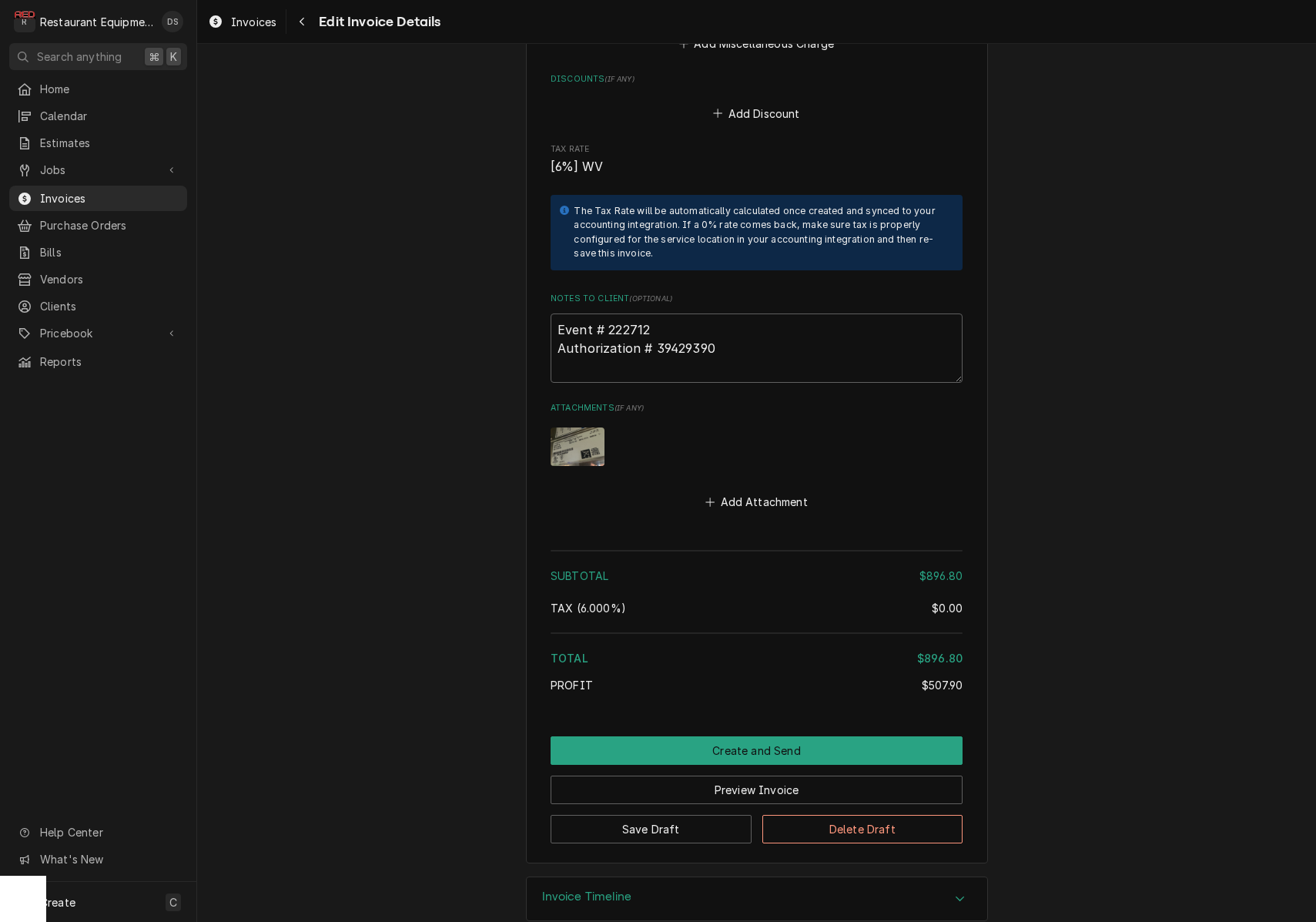
scroll to position [2884, 0]
click at [742, 776] on button "Preview Invoice" at bounding box center [756, 790] width 412 height 28
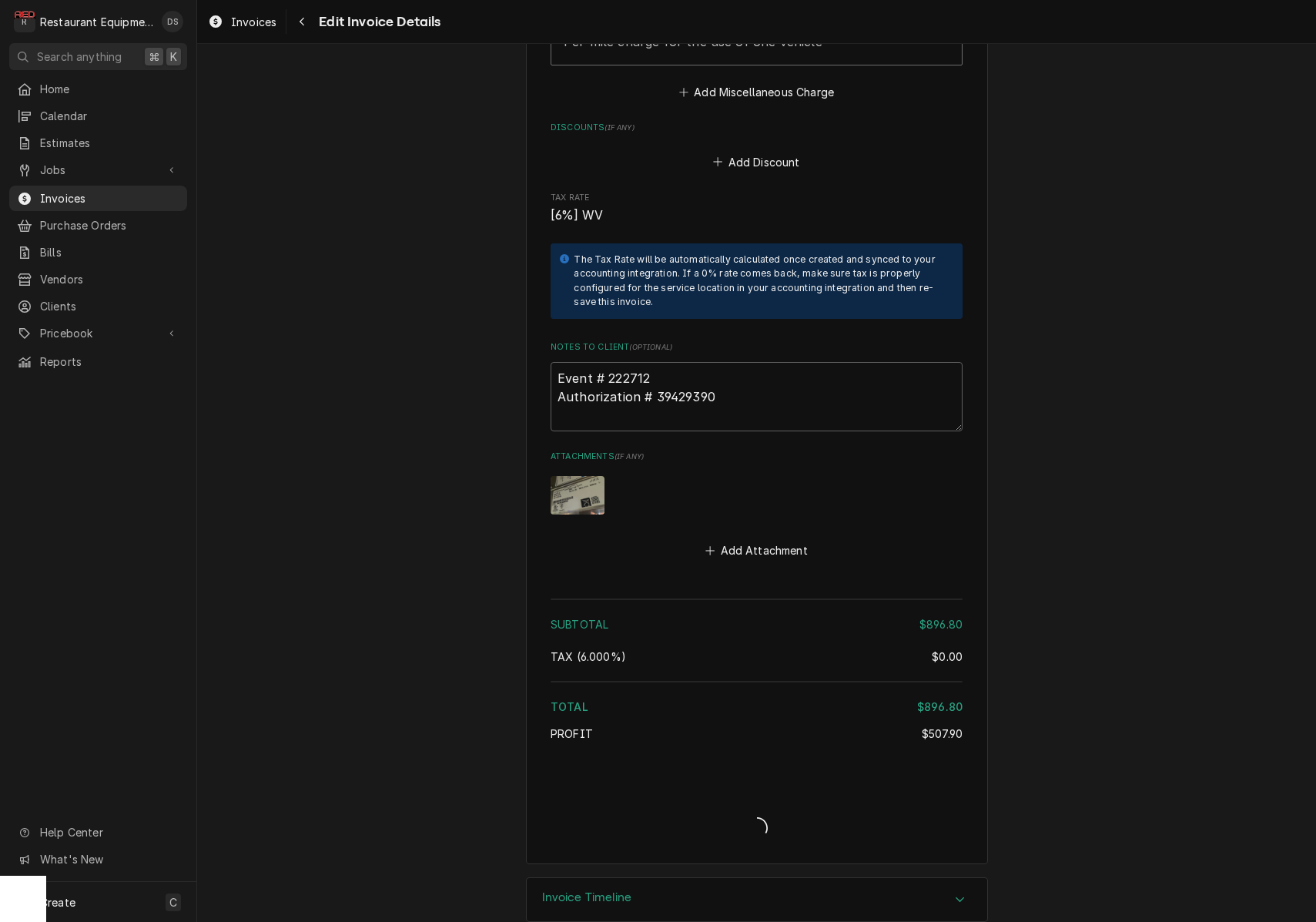
type textarea "x"
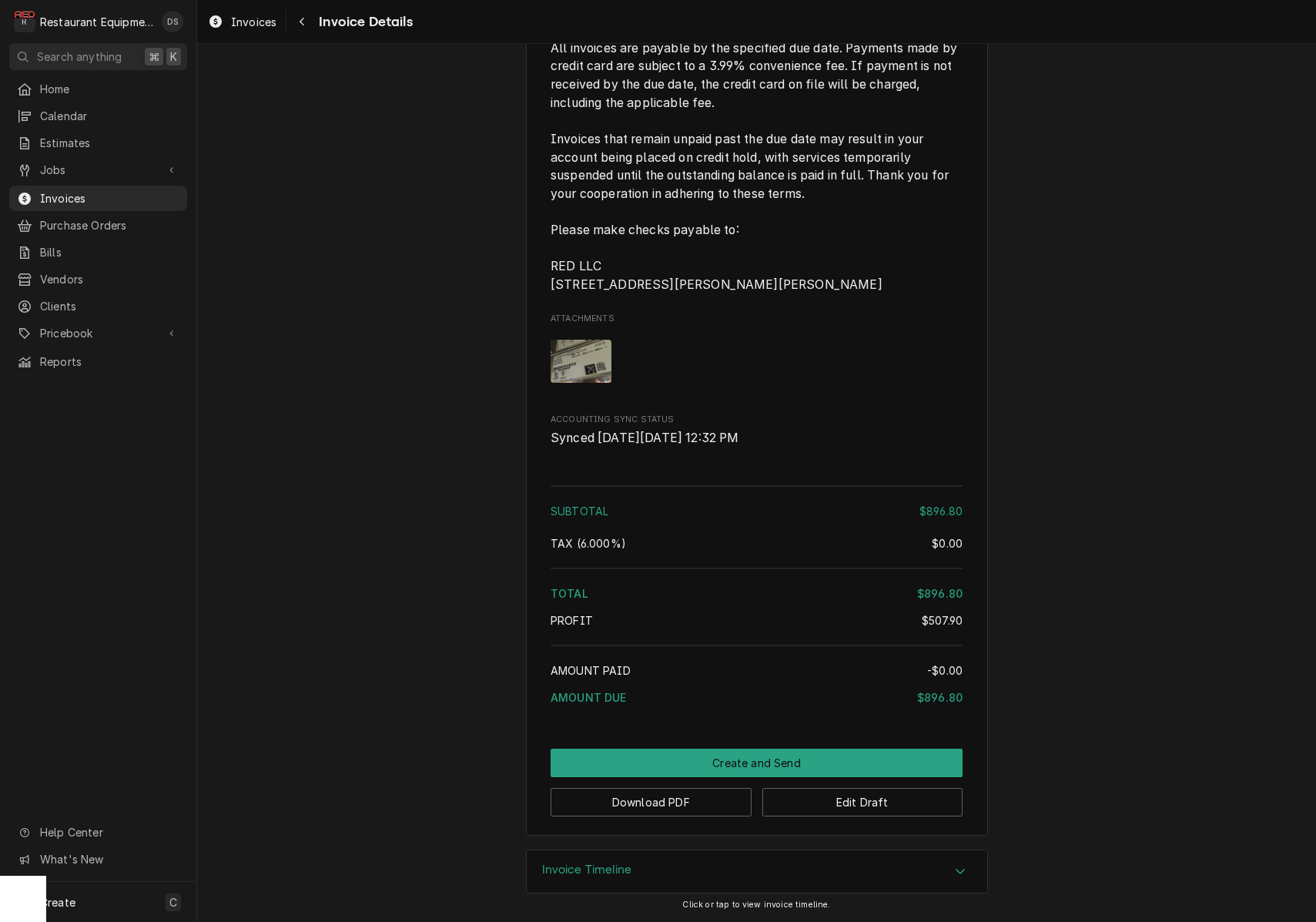
scroll to position [2426, 0]
click at [653, 817] on button "Download PDF" at bounding box center [651, 802] width 201 height 28
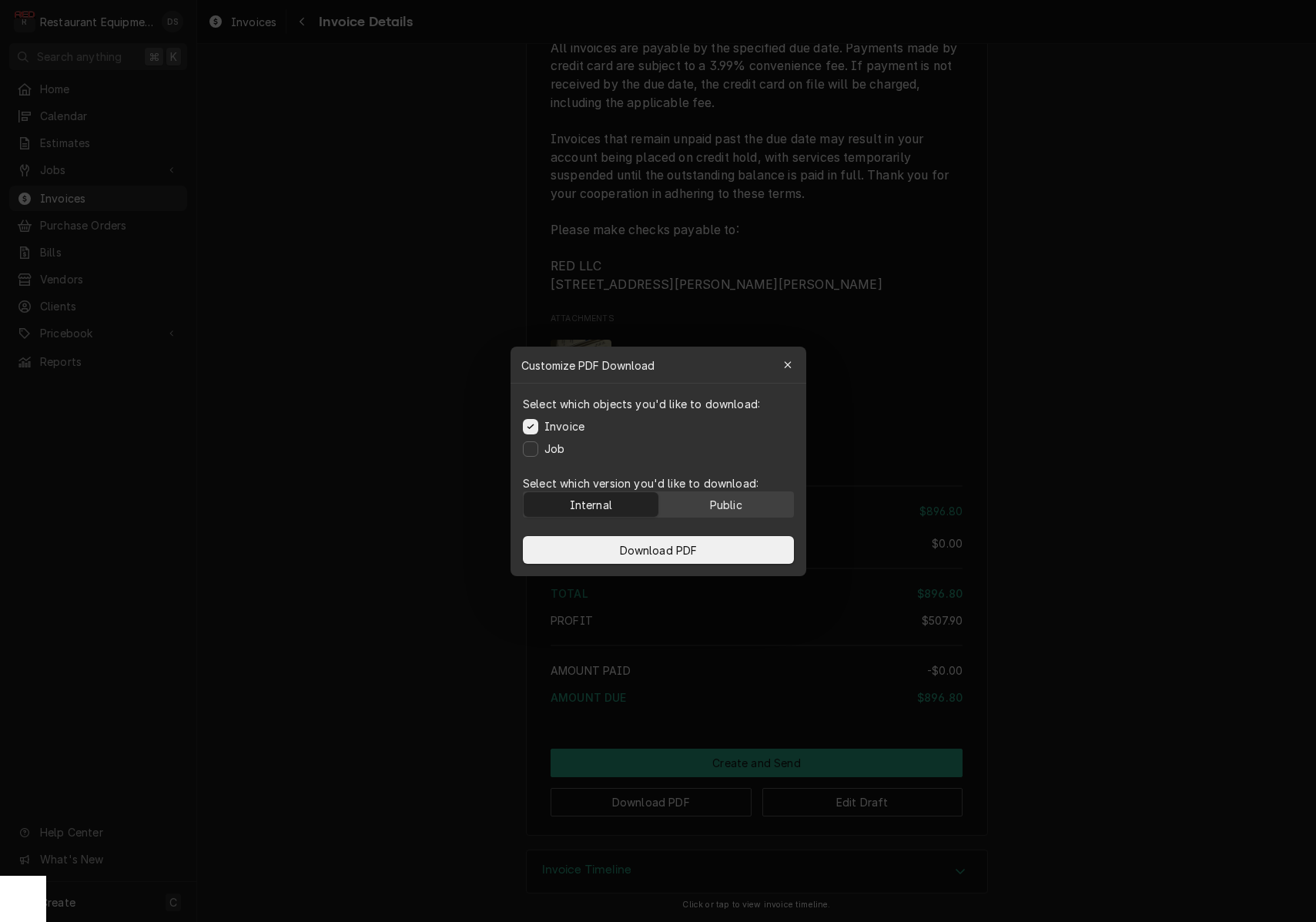
click at [735, 511] on button "Public" at bounding box center [725, 505] width 135 height 25
drag, startPoint x: 732, startPoint y: 547, endPoint x: 748, endPoint y: 546, distance: 16.0
click at [732, 547] on button "Download PDF" at bounding box center [658, 549] width 271 height 27
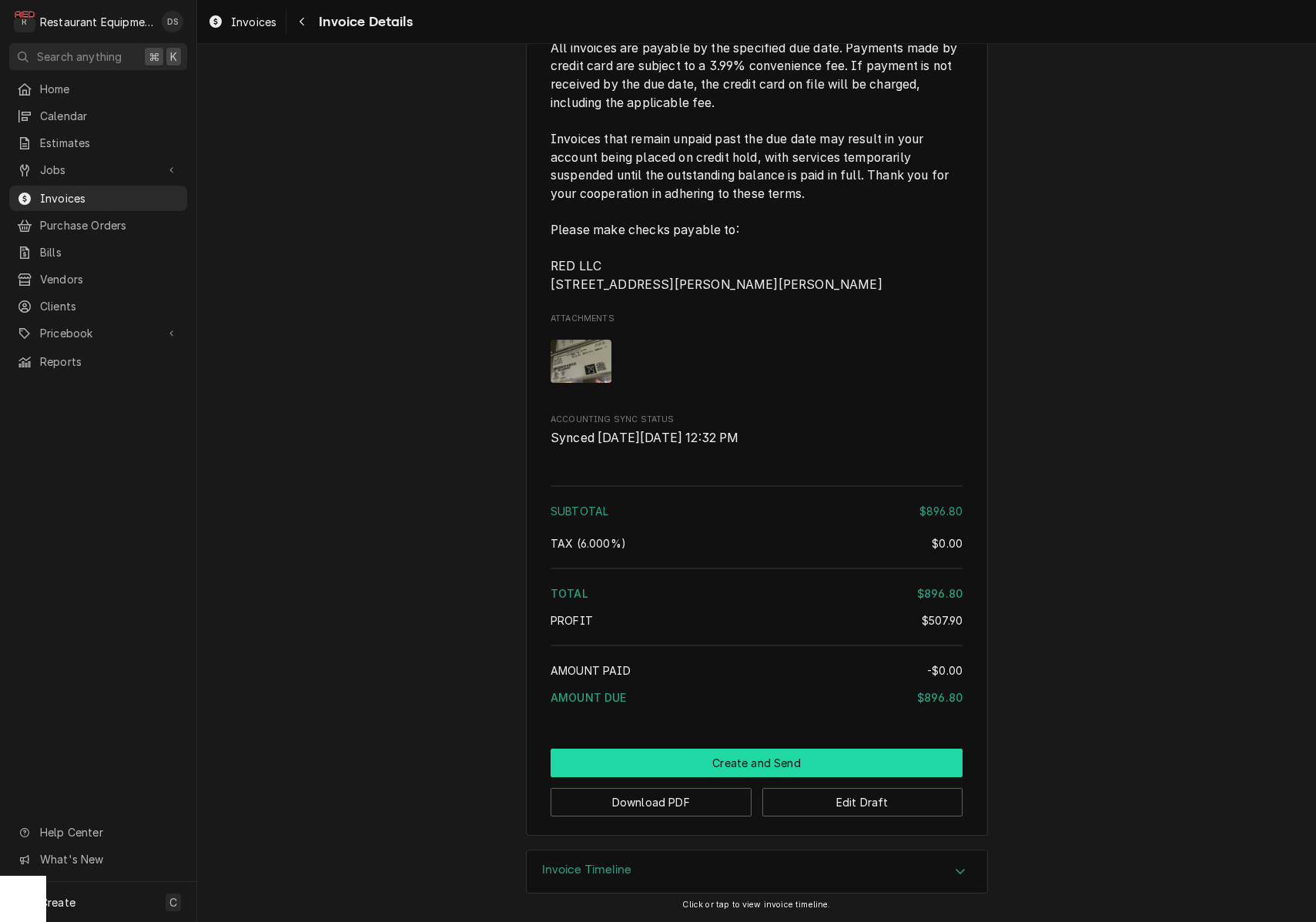
click at [752, 763] on button "Create and Send" at bounding box center [756, 763] width 412 height 28
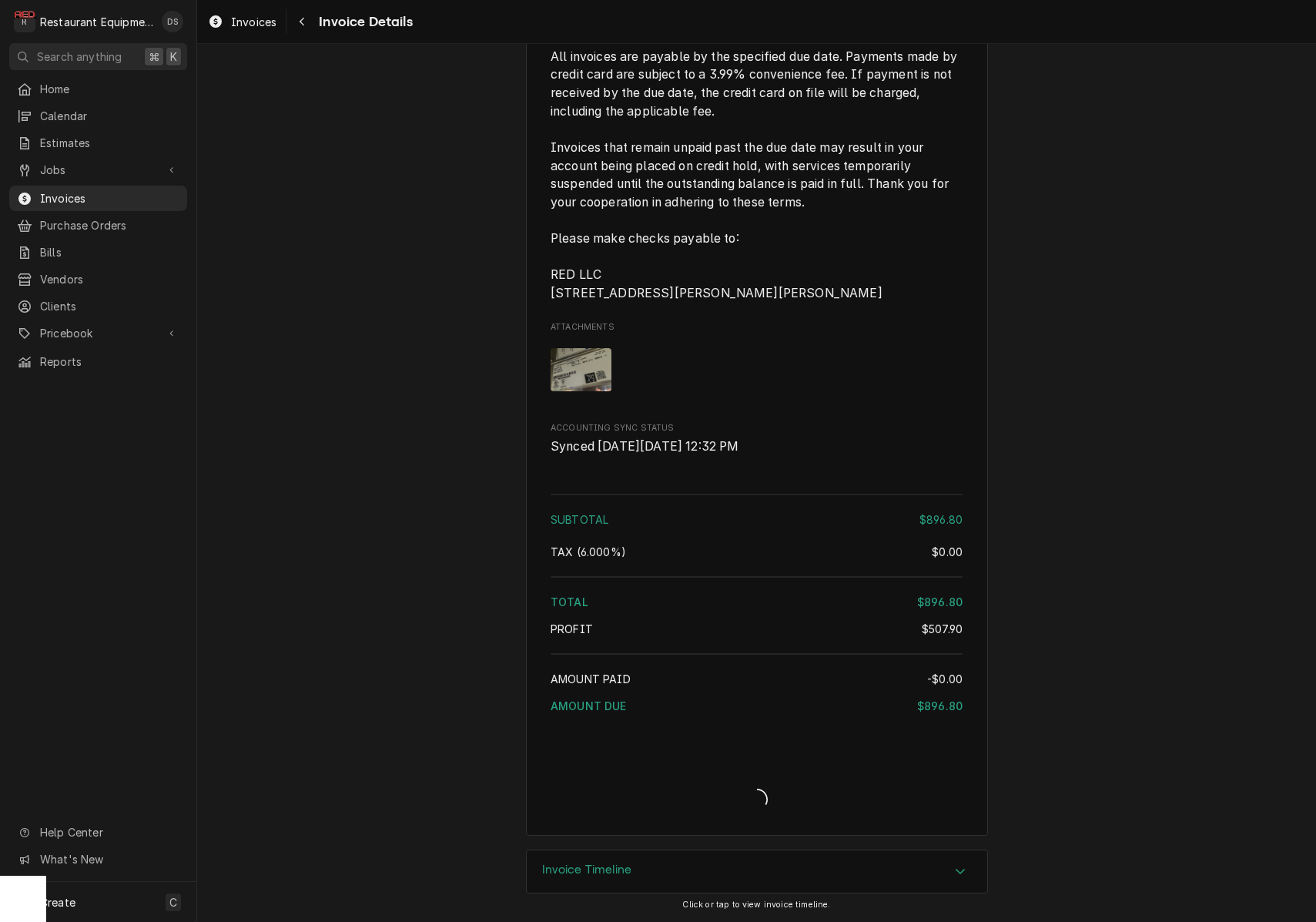
click at [752, 763] on div "Invoice Details" at bounding box center [756, 786] width 412 height 59
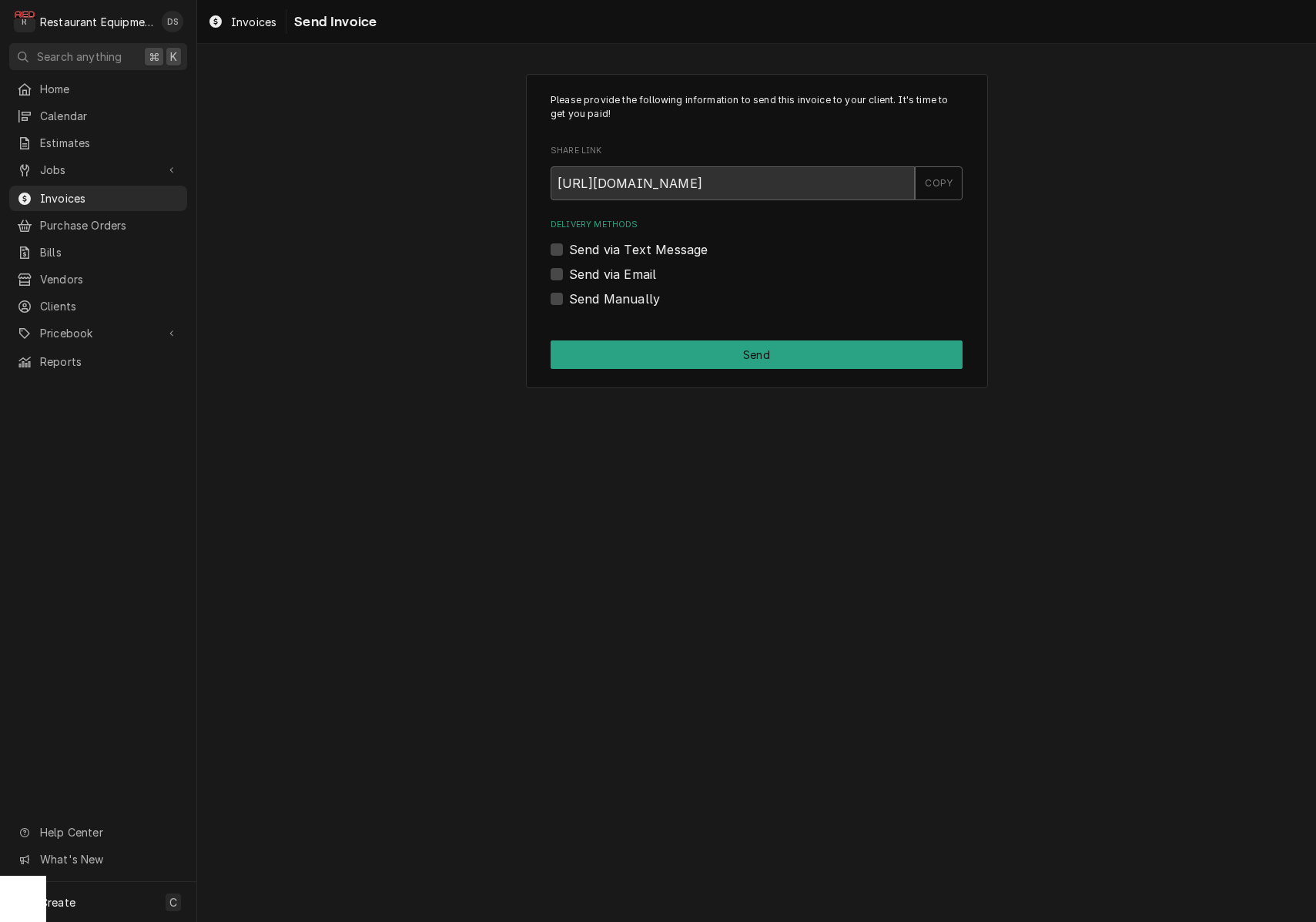
click at [569, 300] on label "Send Manually" at bounding box center [614, 298] width 91 height 19
click at [569, 300] on input "Send Manually" at bounding box center [774, 306] width 412 height 34
checkbox input "true"
click at [653, 349] on button "Send" at bounding box center [756, 354] width 412 height 28
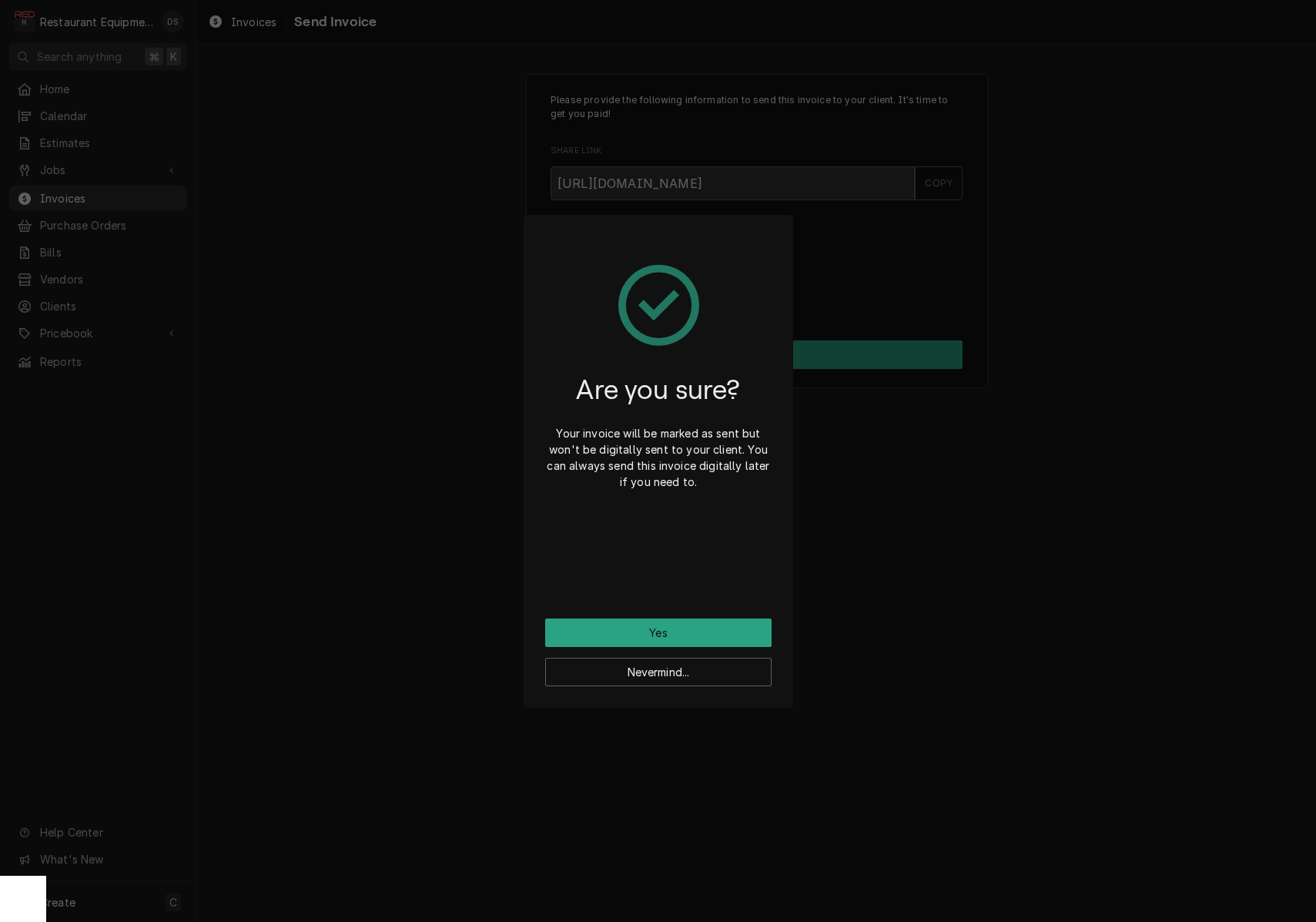
click at [682, 634] on button "Yes" at bounding box center [659, 632] width 227 height 28
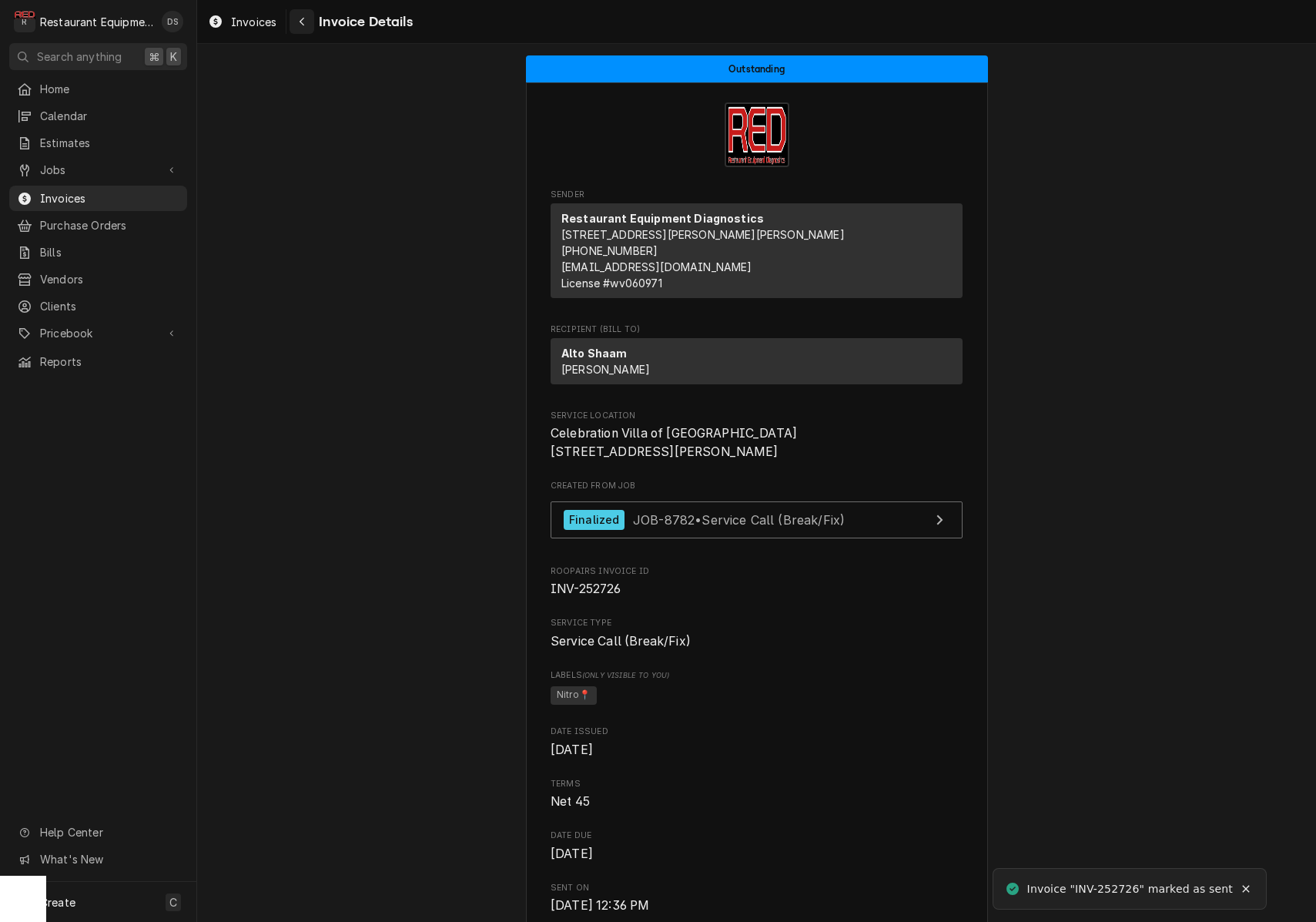
click at [305, 20] on icon "Navigate back" at bounding box center [302, 21] width 7 height 11
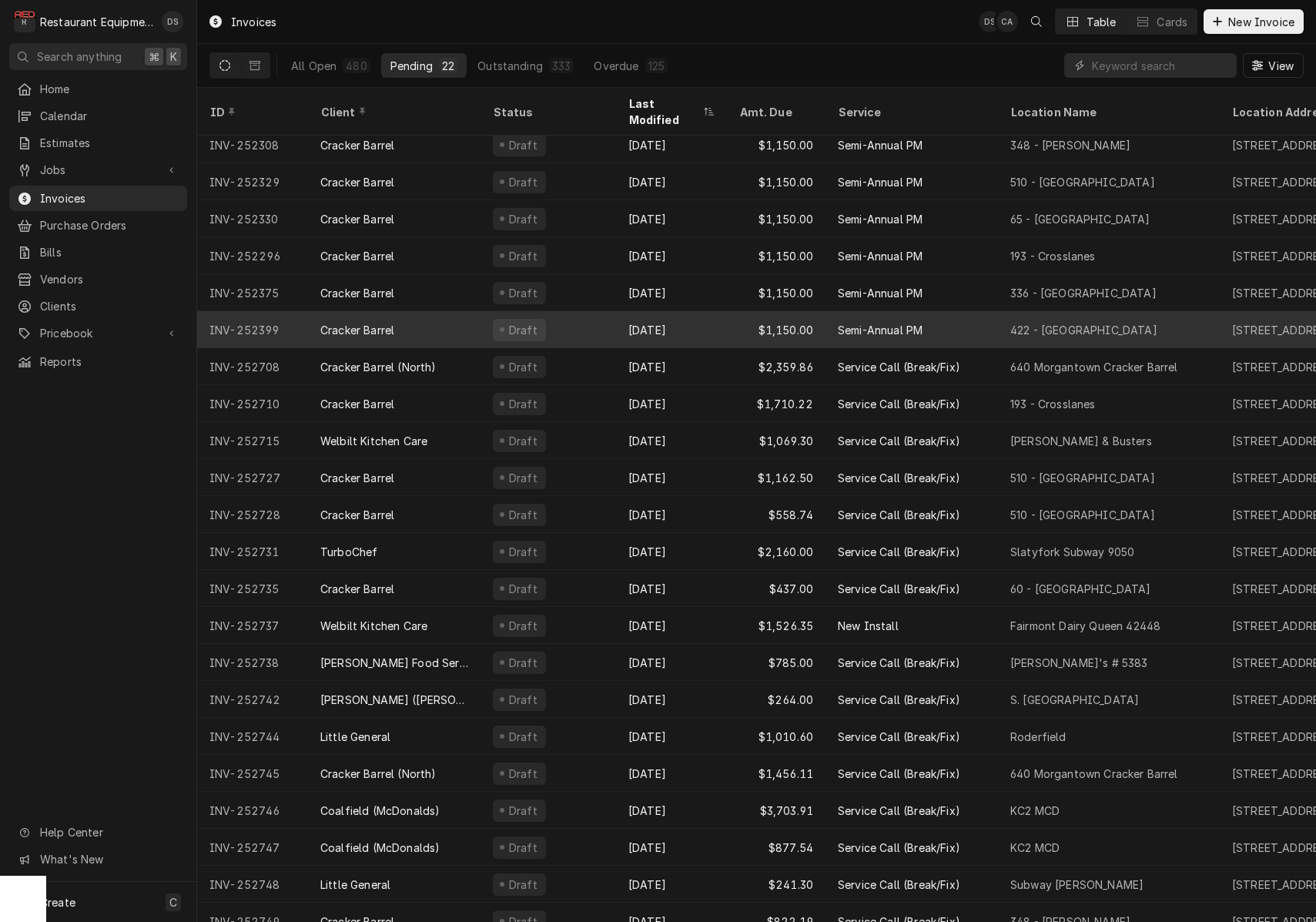
scroll to position [9, 0]
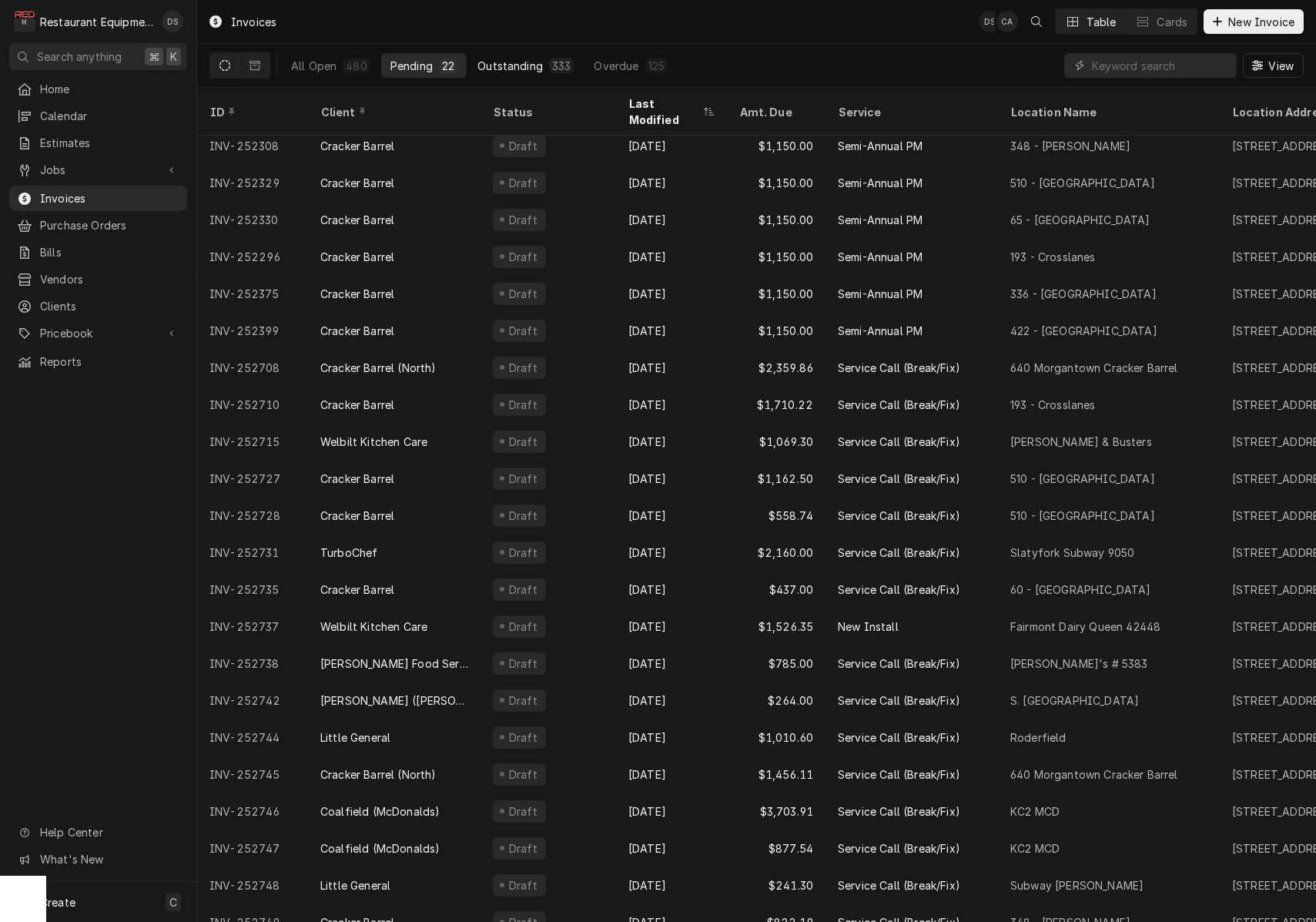
click at [509, 69] on div "Outstanding" at bounding box center [510, 66] width 66 height 16
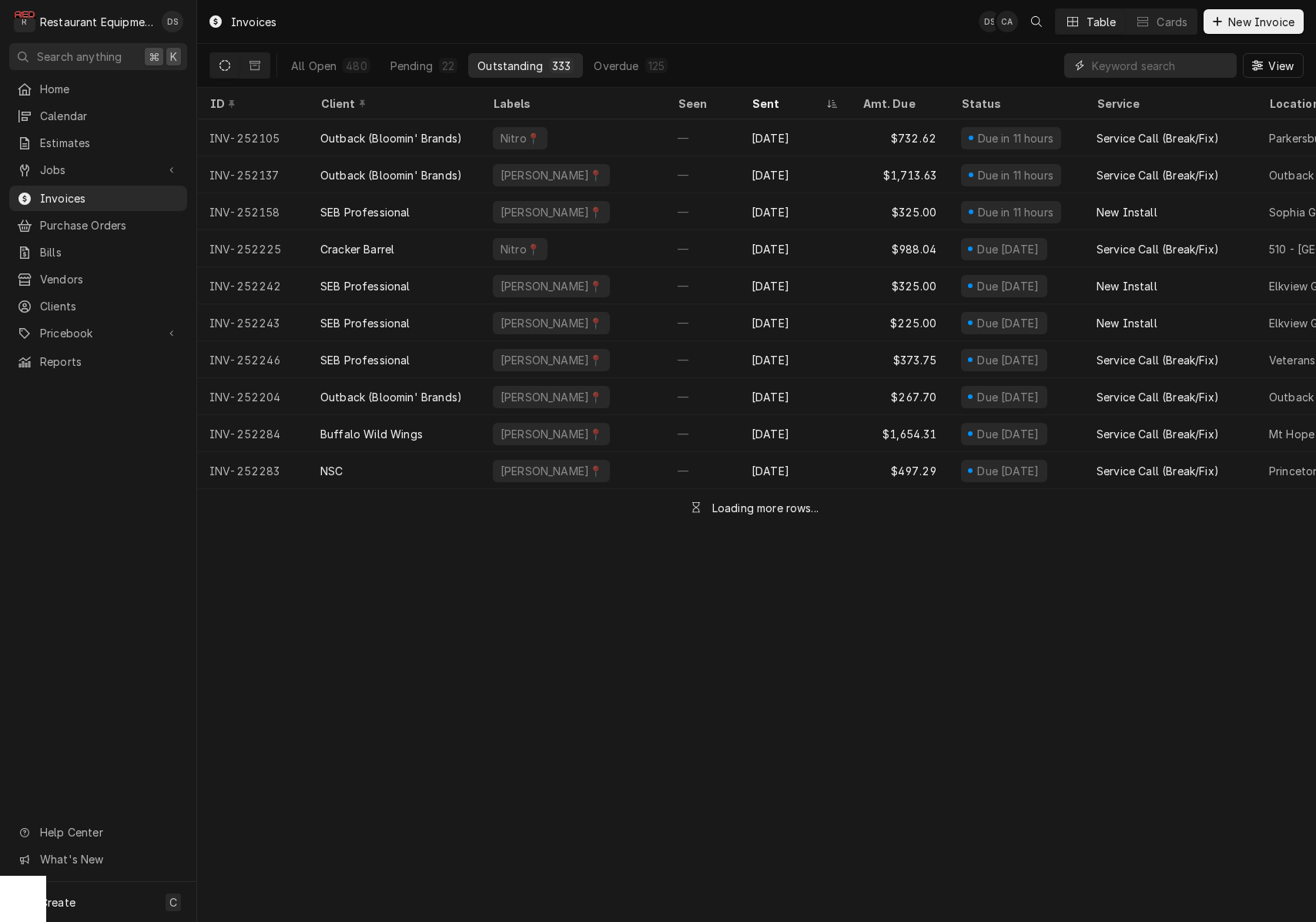
click at [1144, 69] on input "Dynamic Content Wrapper" at bounding box center [1160, 66] width 137 height 25
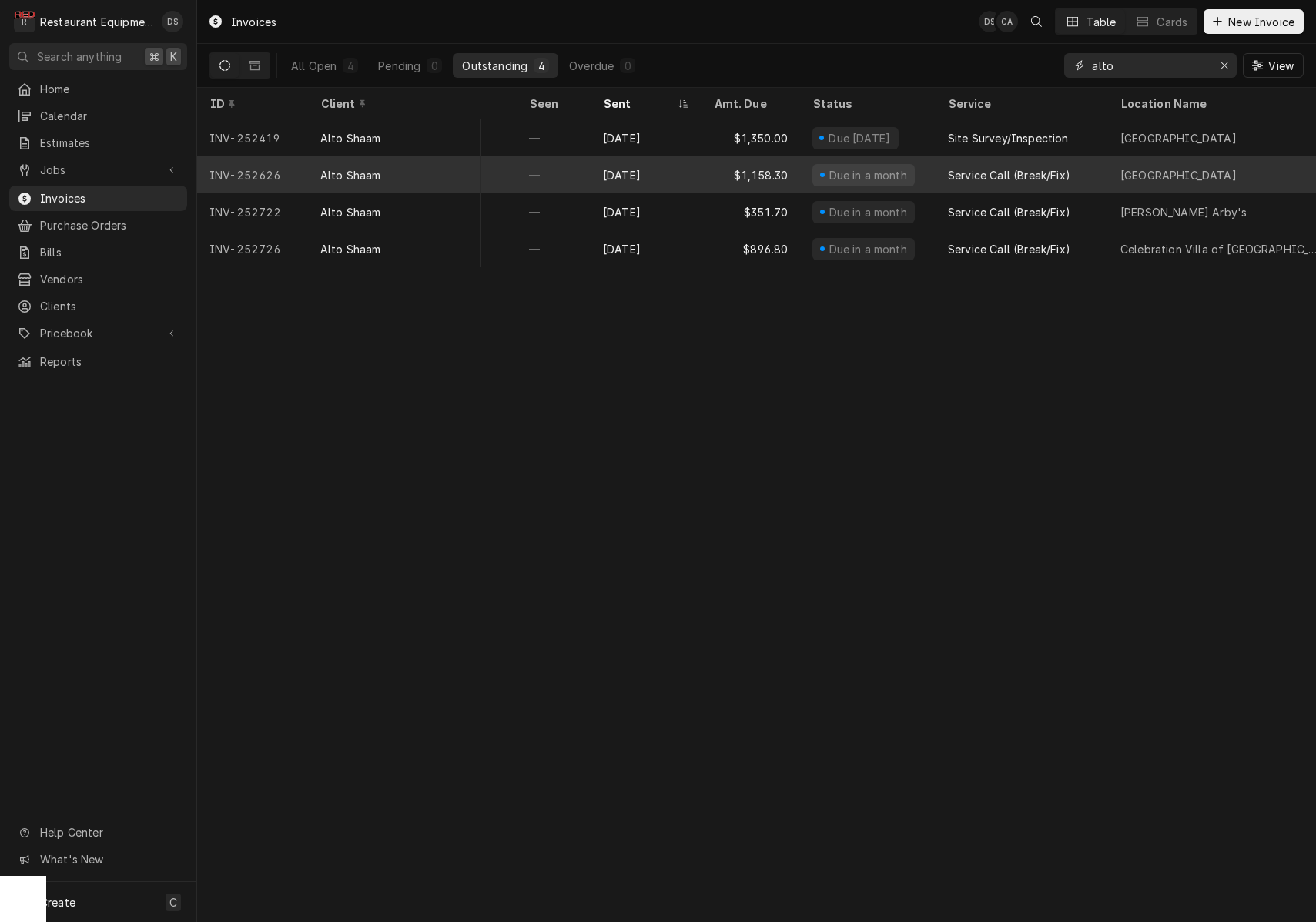
scroll to position [0, 150]
type input "alto"
click at [686, 180] on div "Aug 29" at bounding box center [645, 174] width 111 height 37
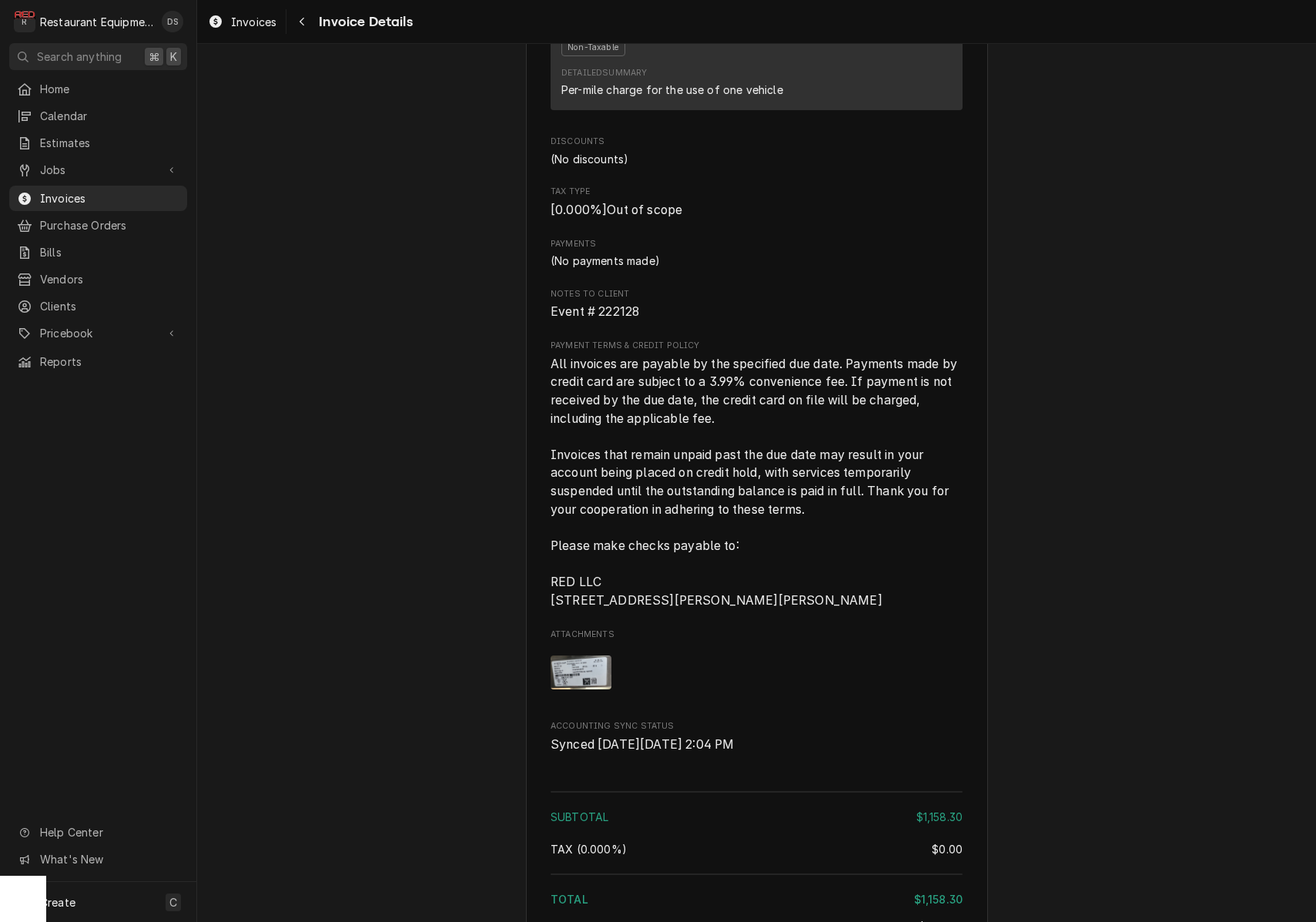
scroll to position [2180, 0]
drag, startPoint x: 652, startPoint y: 315, endPoint x: 619, endPoint y: 315, distance: 33.0
click at [600, 317] on span "Event # 222128" at bounding box center [756, 310] width 412 height 19
drag, startPoint x: 563, startPoint y: 314, endPoint x: 642, endPoint y: 319, distance: 79.2
click at [647, 317] on span "Event # 222128" at bounding box center [756, 310] width 412 height 19
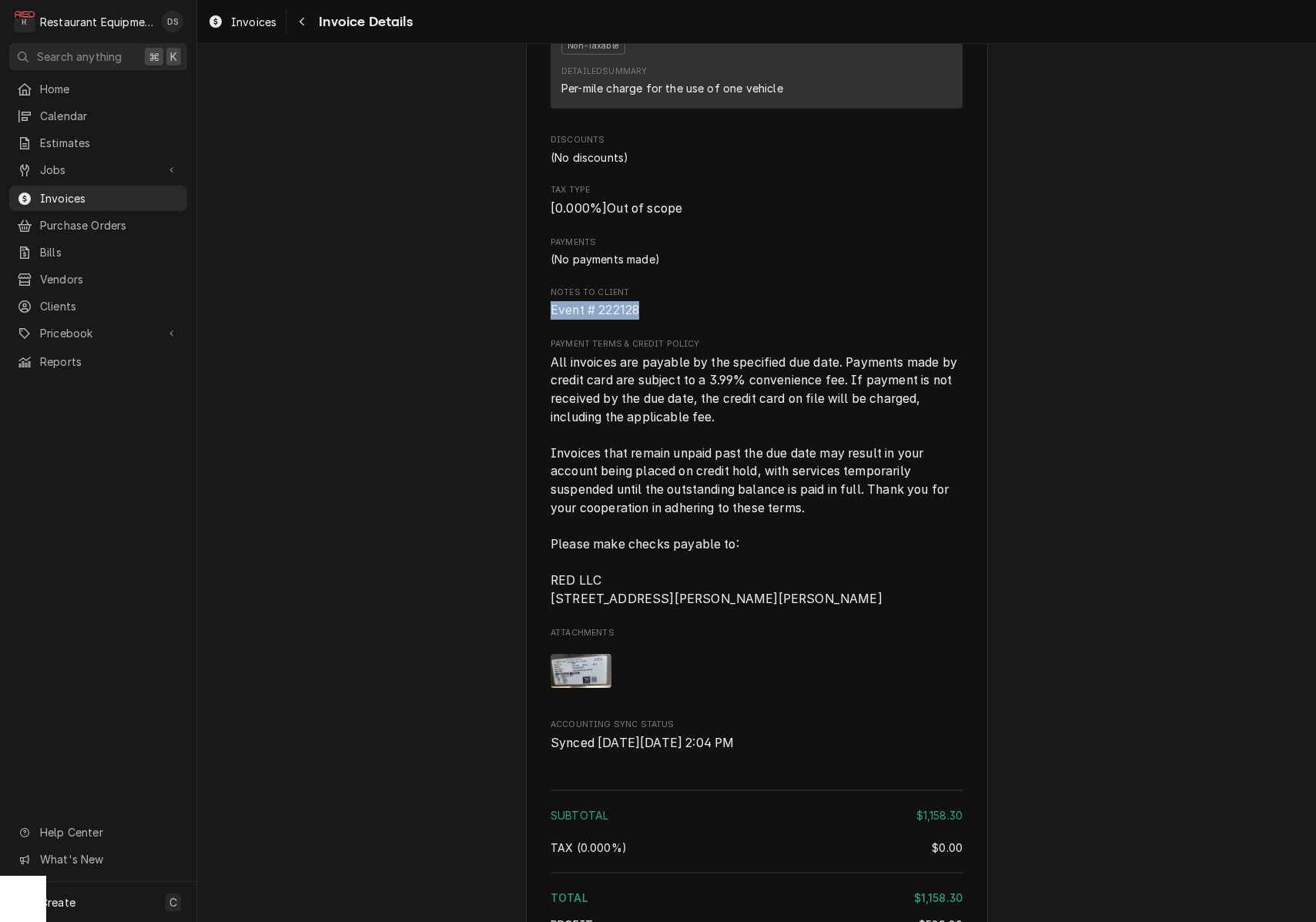
copy span "Event # 222128"
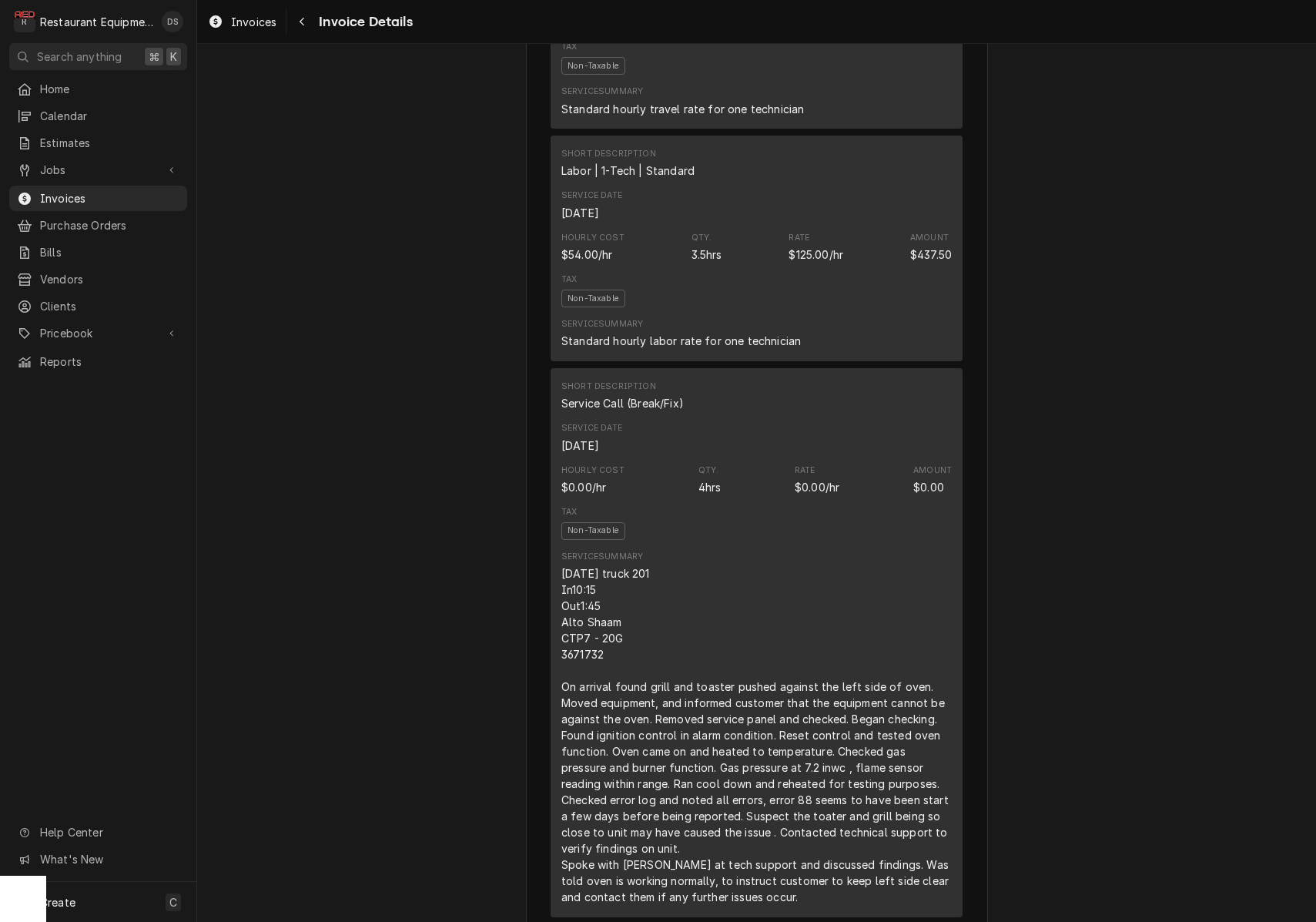
scroll to position [1285, 0]
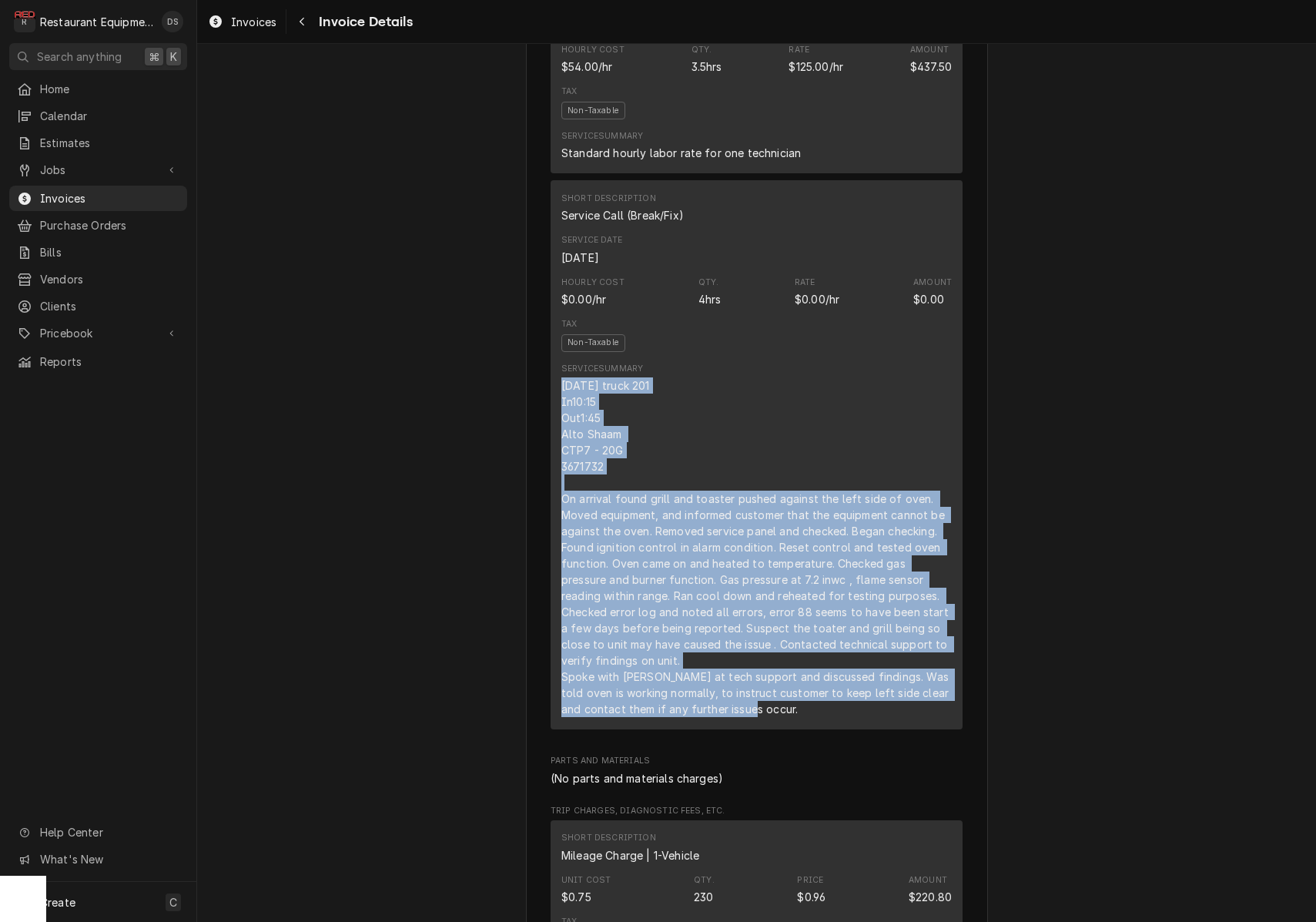
drag, startPoint x: 561, startPoint y: 394, endPoint x: 797, endPoint y: 717, distance: 400.0
click at [799, 717] on div "Short Description Service Call (Break/Fix) Service Date Aug 28, 2025 Hourly Cos…" at bounding box center [756, 454] width 412 height 549
copy div "8/28/25 truck 201 In10:15 Out1:45 Alto Shaam CTP7 - 20G 3671732 On arrival foun…"
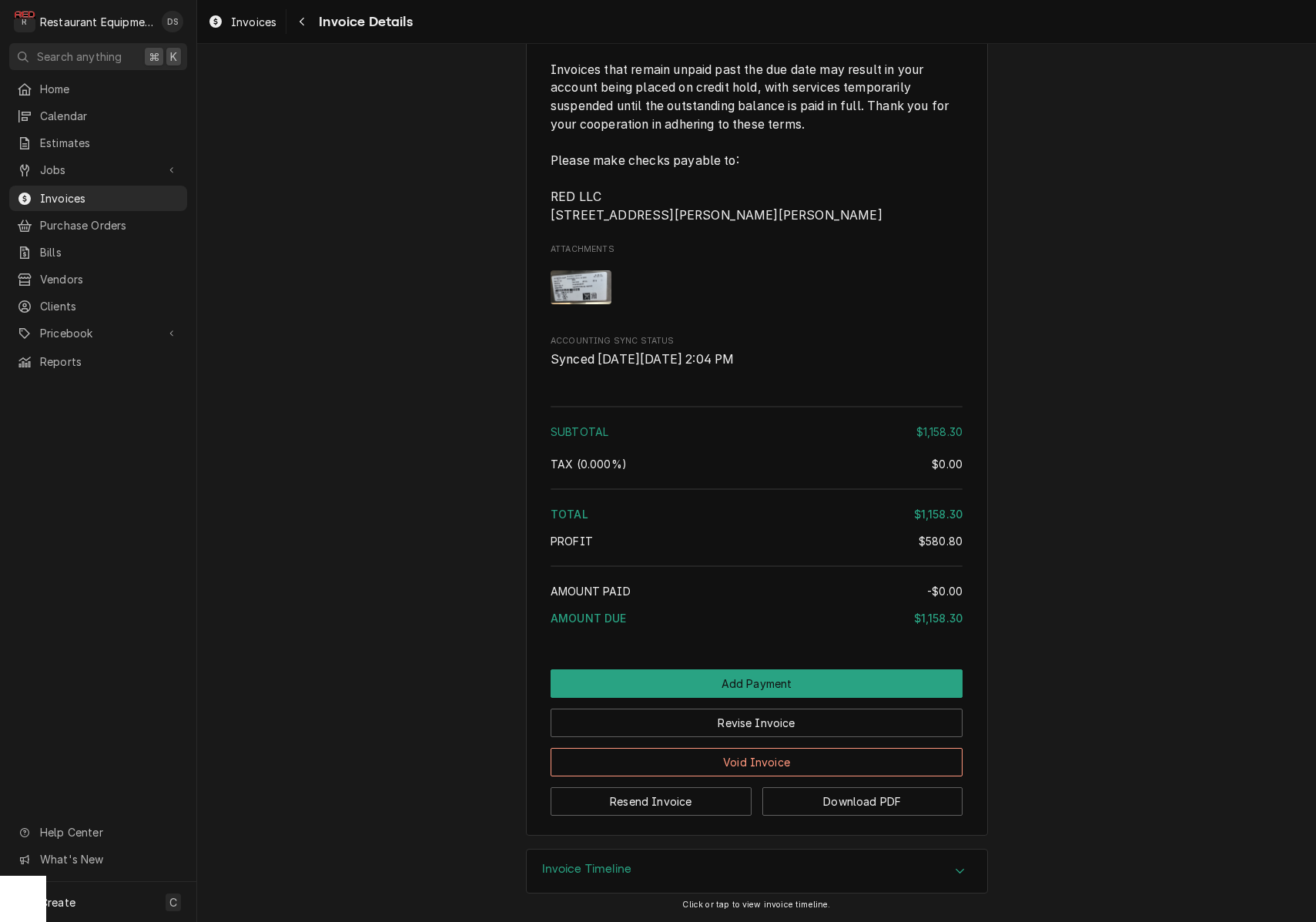
scroll to position [0, 0]
click at [812, 729] on button "Revise Invoice" at bounding box center [756, 723] width 412 height 28
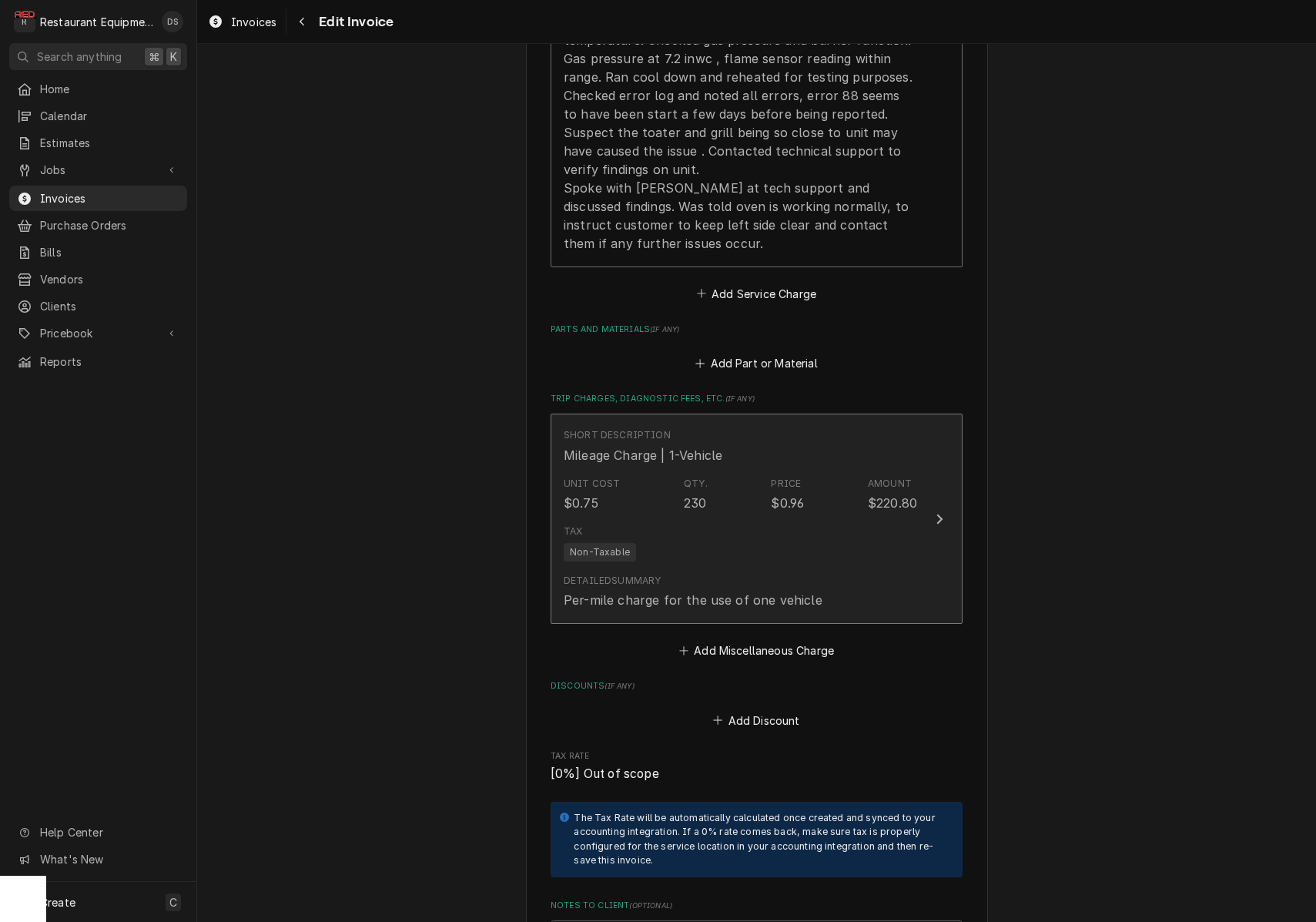
scroll to position [2392, 0]
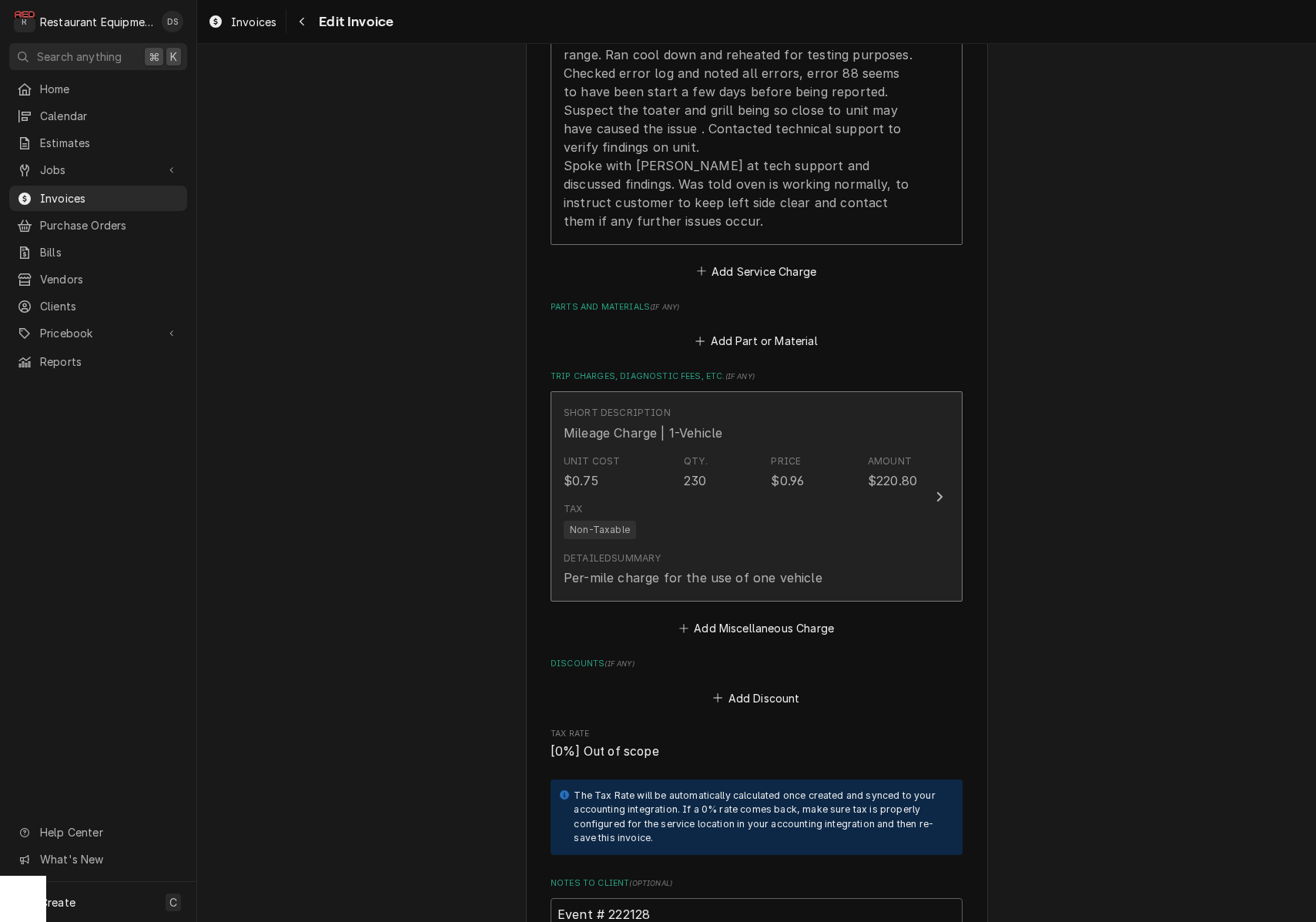
click at [916, 546] on div "Detailed Summary Per-mile charge for the use of one vehicle" at bounding box center [739, 569] width 353 height 48
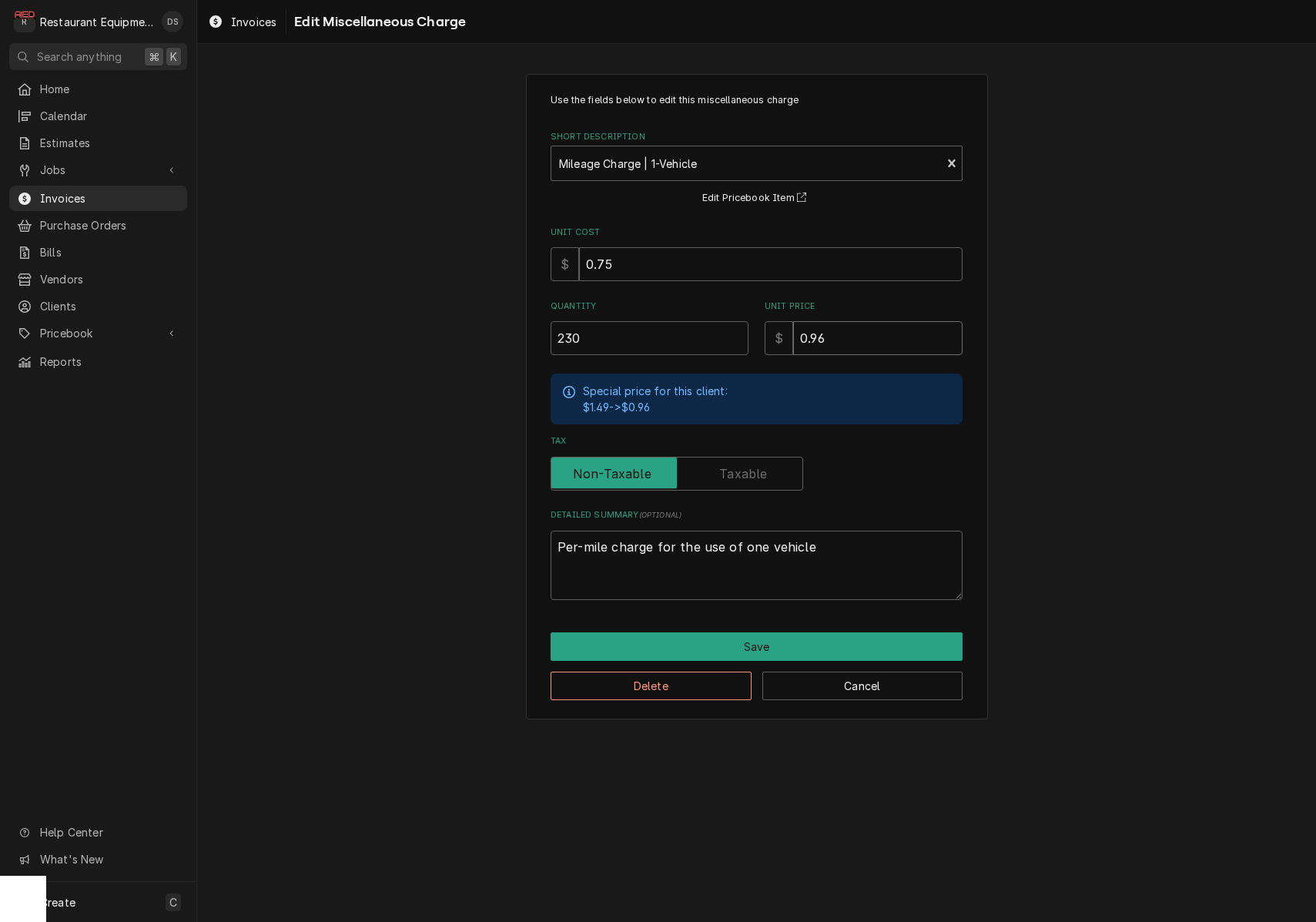
drag, startPoint x: 810, startPoint y: 338, endPoint x: 716, endPoint y: 329, distance: 94.4
click at [722, 330] on div "Quantity 230 Unit Price $ 0.96" at bounding box center [756, 328] width 412 height 55
type textarea "x"
type input "1"
type textarea "x"
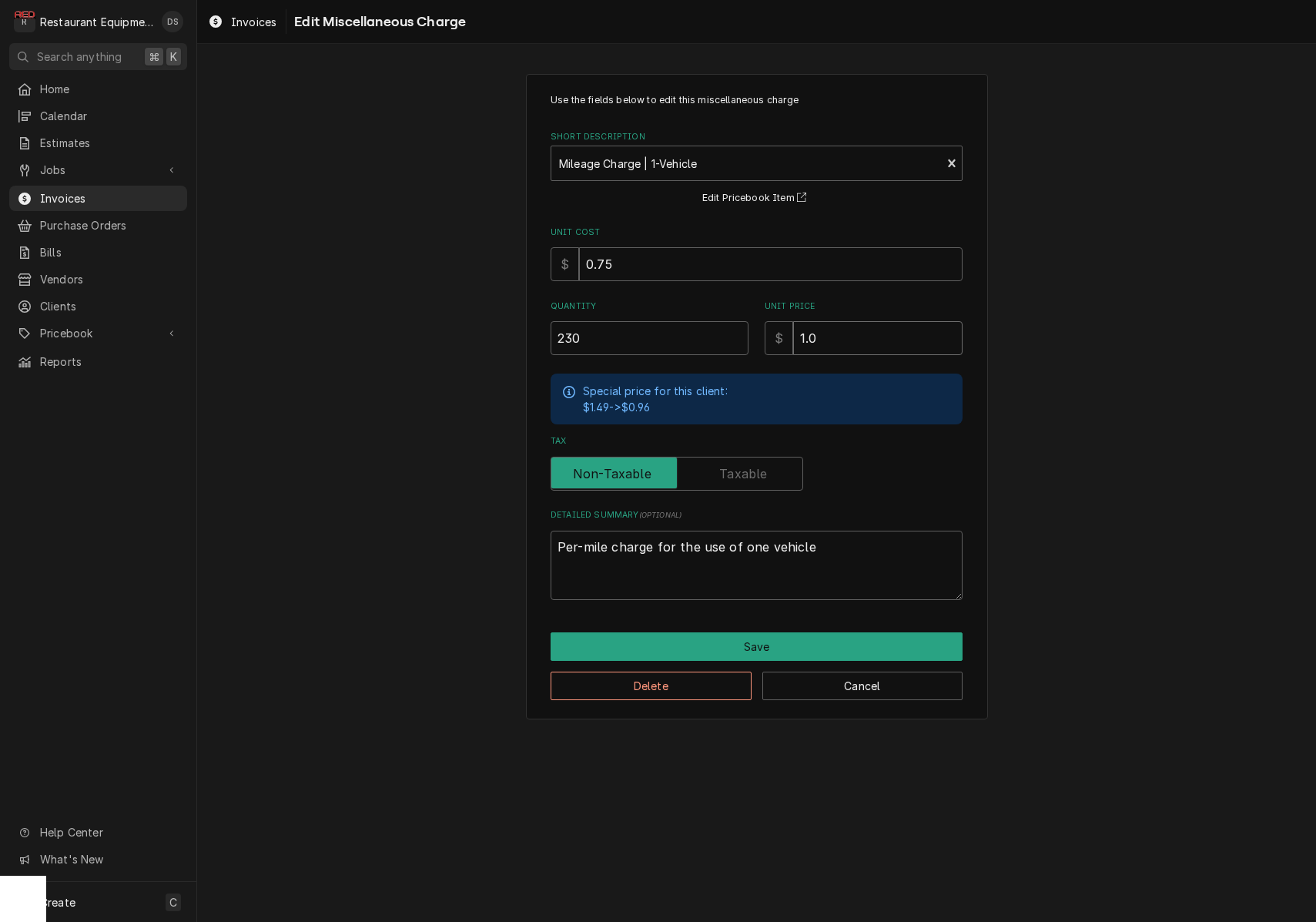
type input "1.0"
click at [600, 257] on input "0.75" at bounding box center [770, 264] width 383 height 34
click at [601, 257] on input "0.75" at bounding box center [770, 264] width 383 height 34
type textarea "x"
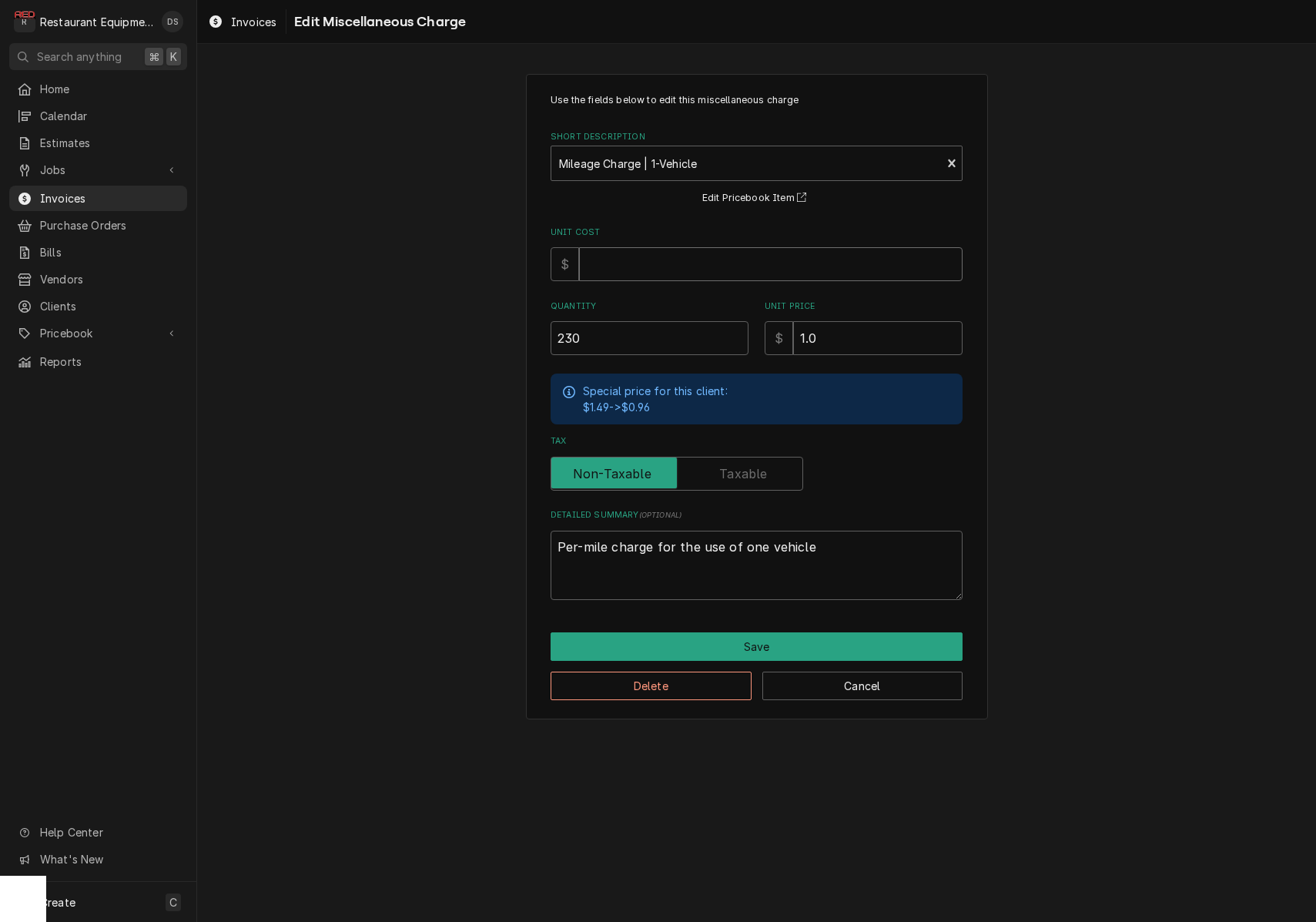
type textarea "x"
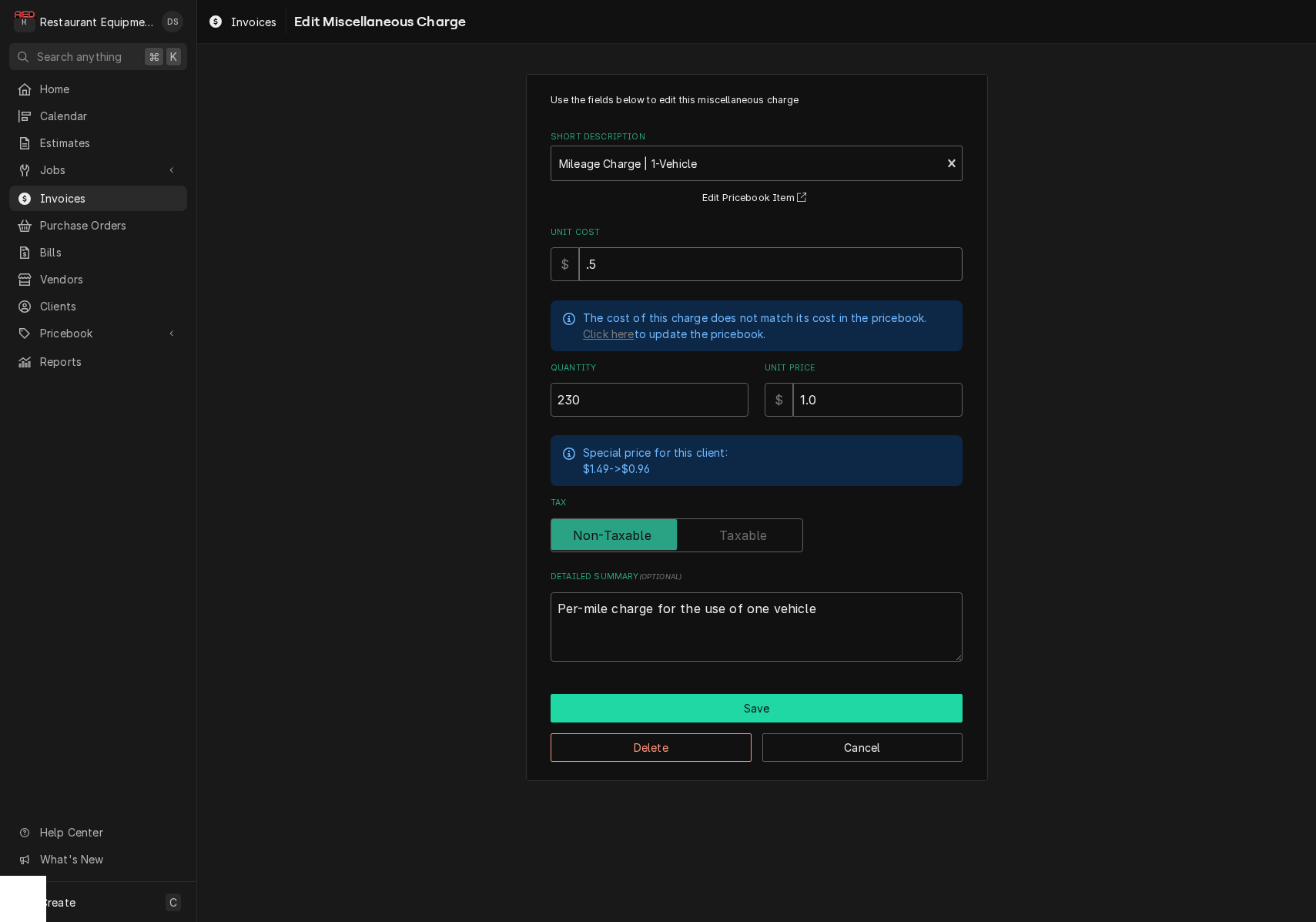
type input ".5"
click at [757, 694] on button "Save" at bounding box center [756, 708] width 412 height 28
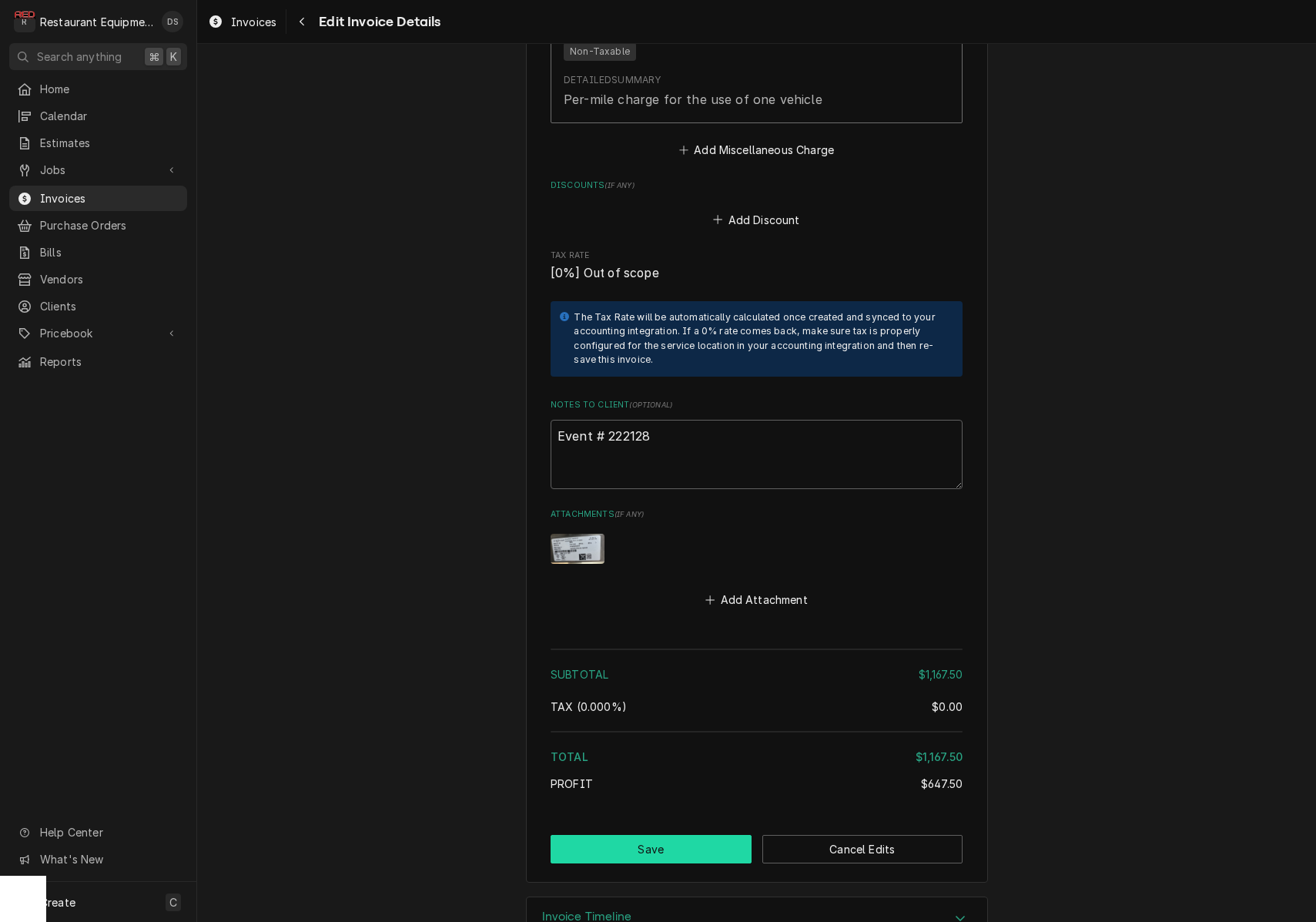
click at [670, 834] on button "Save" at bounding box center [651, 848] width 201 height 28
type textarea "x"
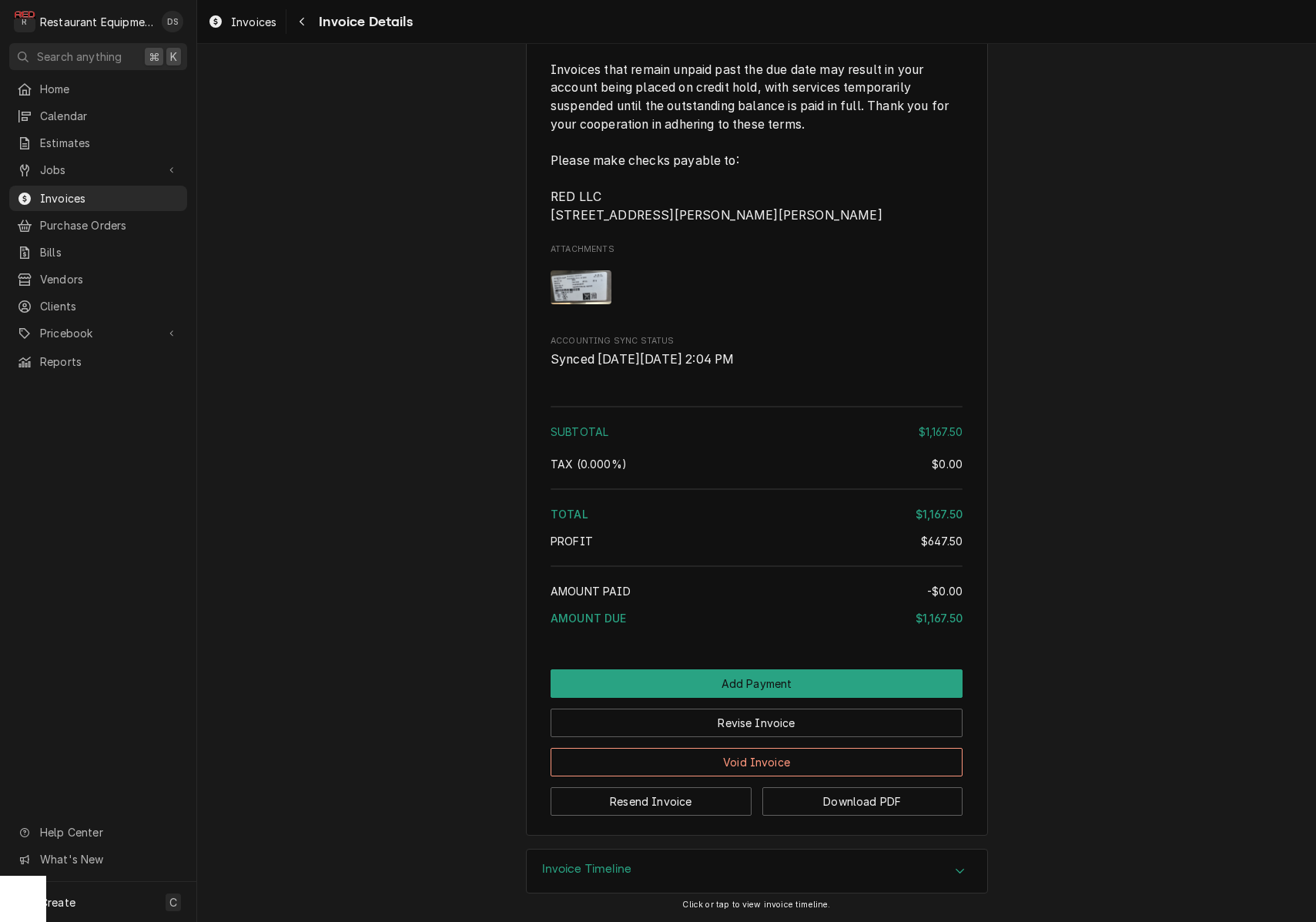
scroll to position [2576, 0]
click at [825, 799] on button "Download PDF" at bounding box center [863, 802] width 201 height 28
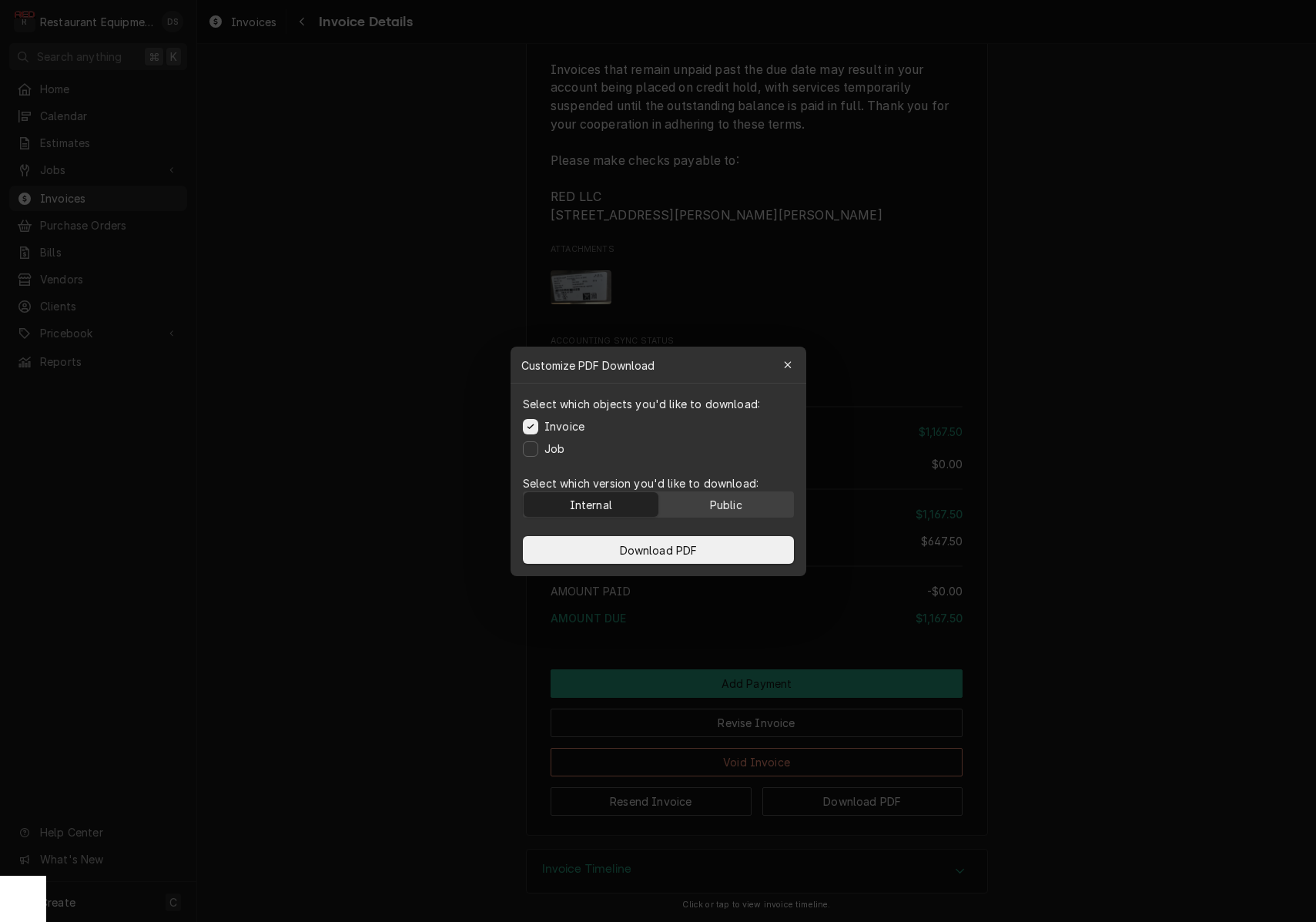
click at [724, 497] on div "Public" at bounding box center [725, 504] width 33 height 16
click at [709, 539] on button "Download PDF" at bounding box center [658, 549] width 271 height 27
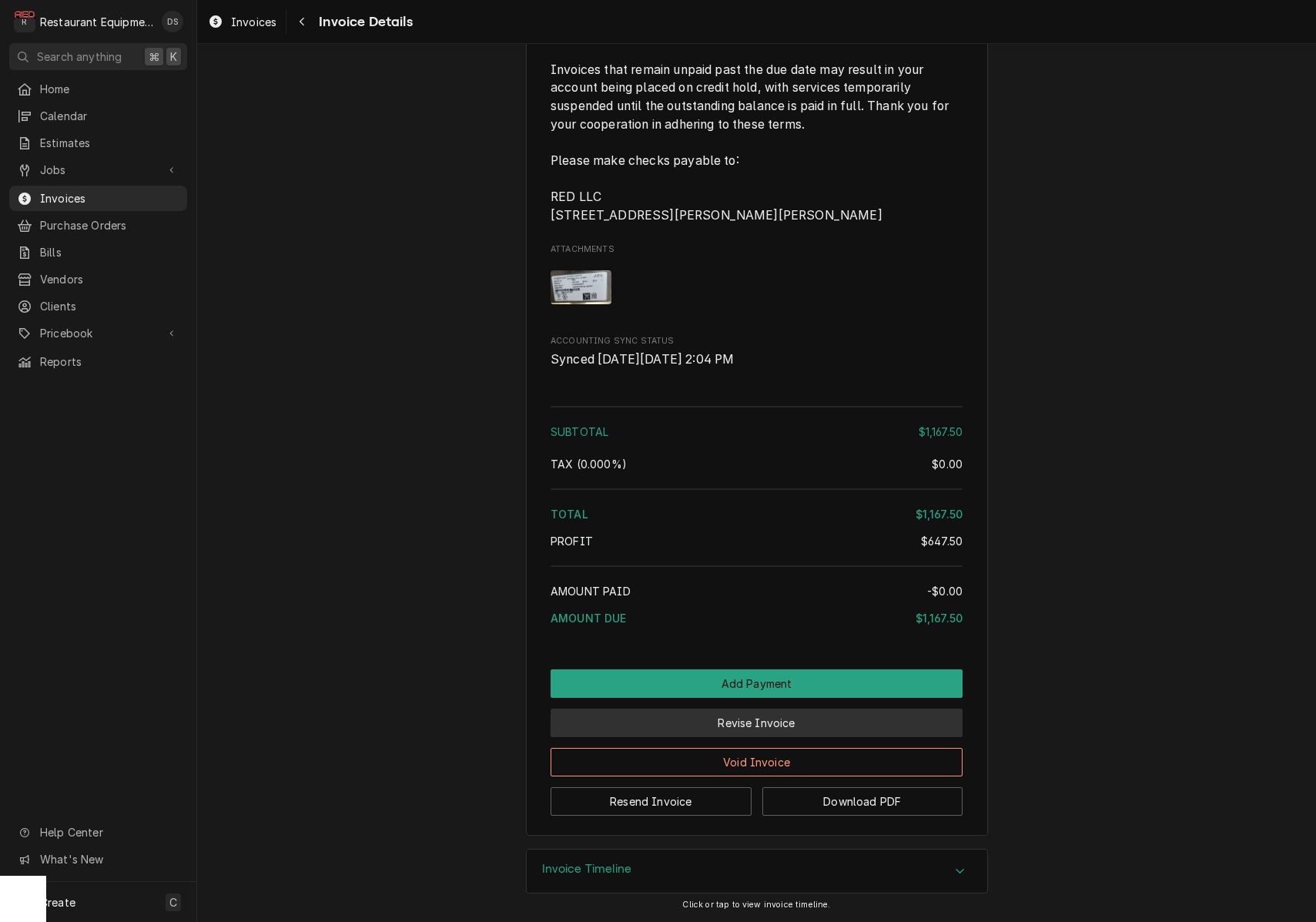
click at [785, 724] on button "Revise Invoice" at bounding box center [756, 723] width 412 height 28
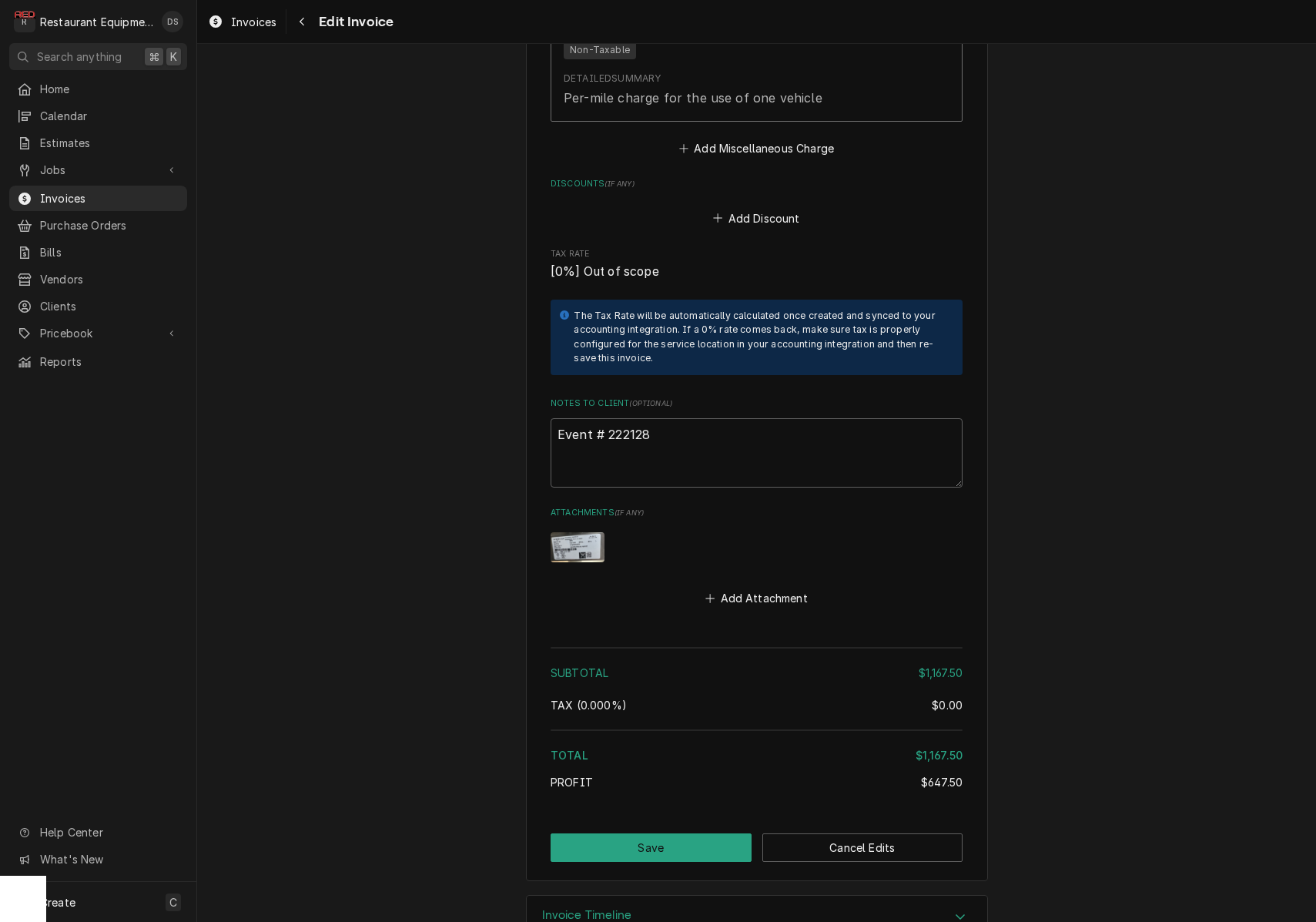
scroll to position [2871, 0]
click at [705, 420] on textarea "Event # 222128" at bounding box center [756, 454] width 412 height 69
type textarea "x"
type textarea "Event # 222128"
paste textarea "Claim #7146143 Auth #45581085"
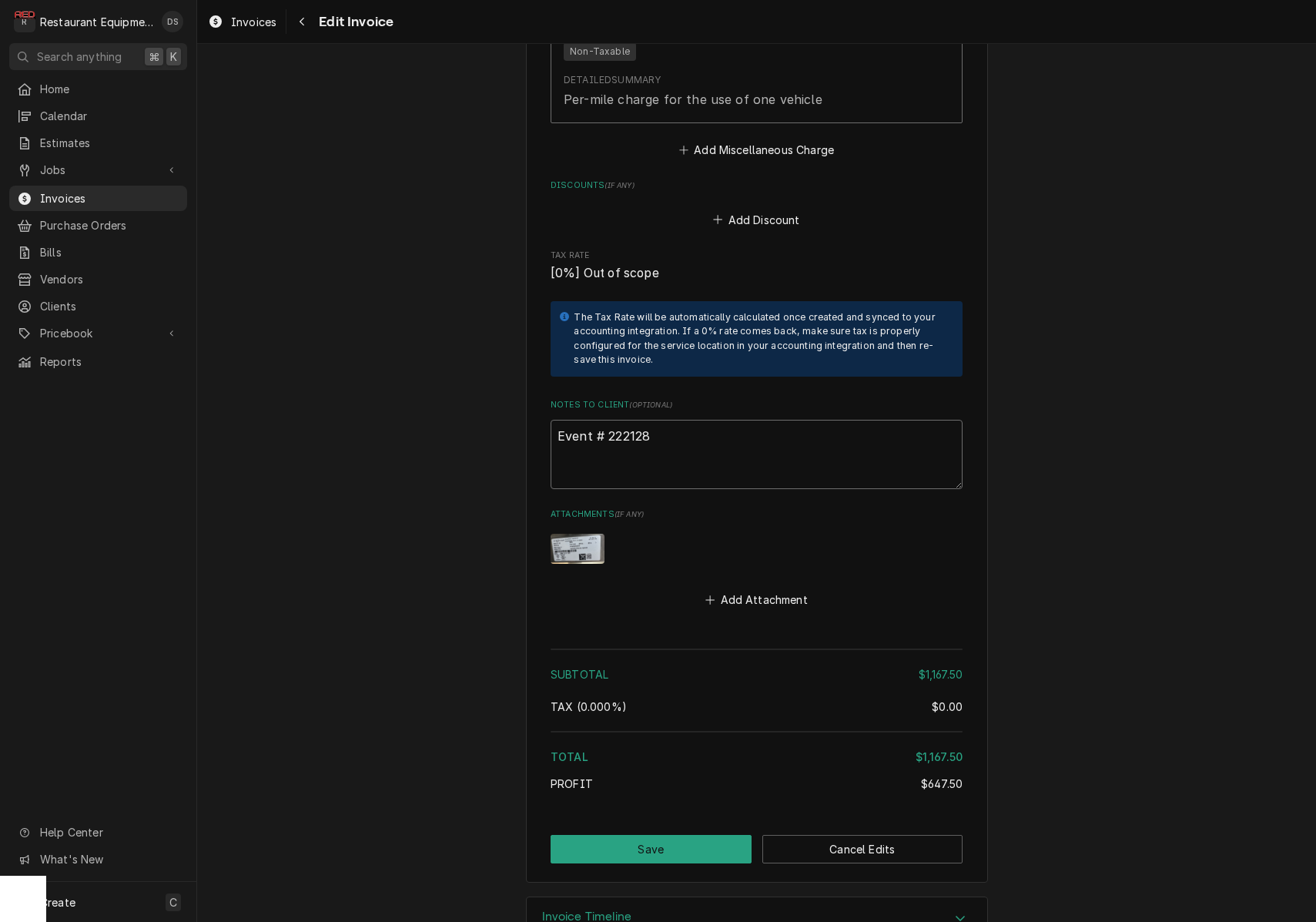
type textarea "x"
type textarea "Event # 222128Claim #7146143 Auth #45581085"
click at [652, 420] on textarea "Event # 222128Claim #7146143 Auth #45581085" at bounding box center [756, 454] width 412 height 69
type textarea "x"
type textarea "Event # 222128 Claim #7146143 Auth #45581085"
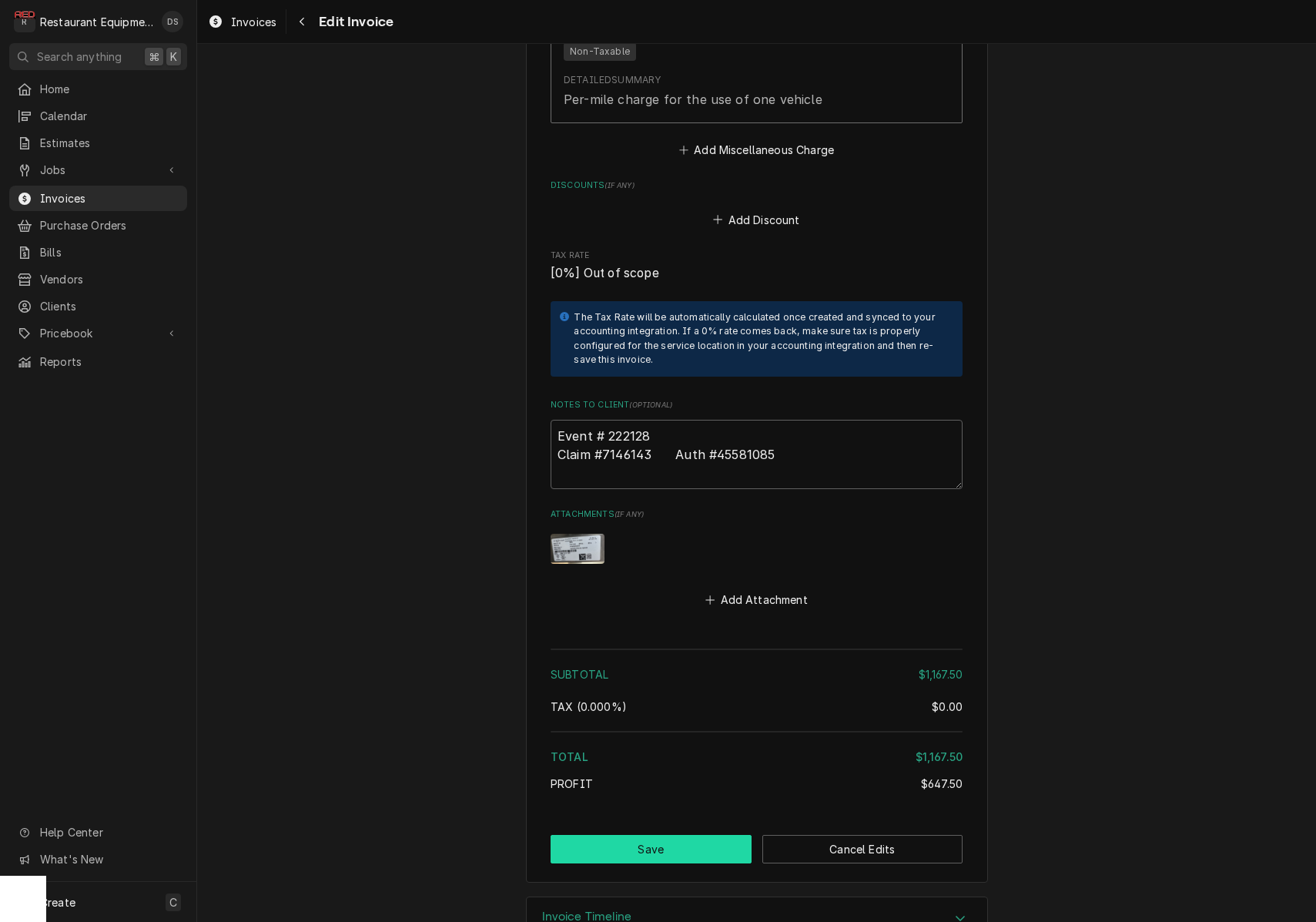
click at [710, 834] on button "Save" at bounding box center [651, 848] width 201 height 28
type textarea "x"
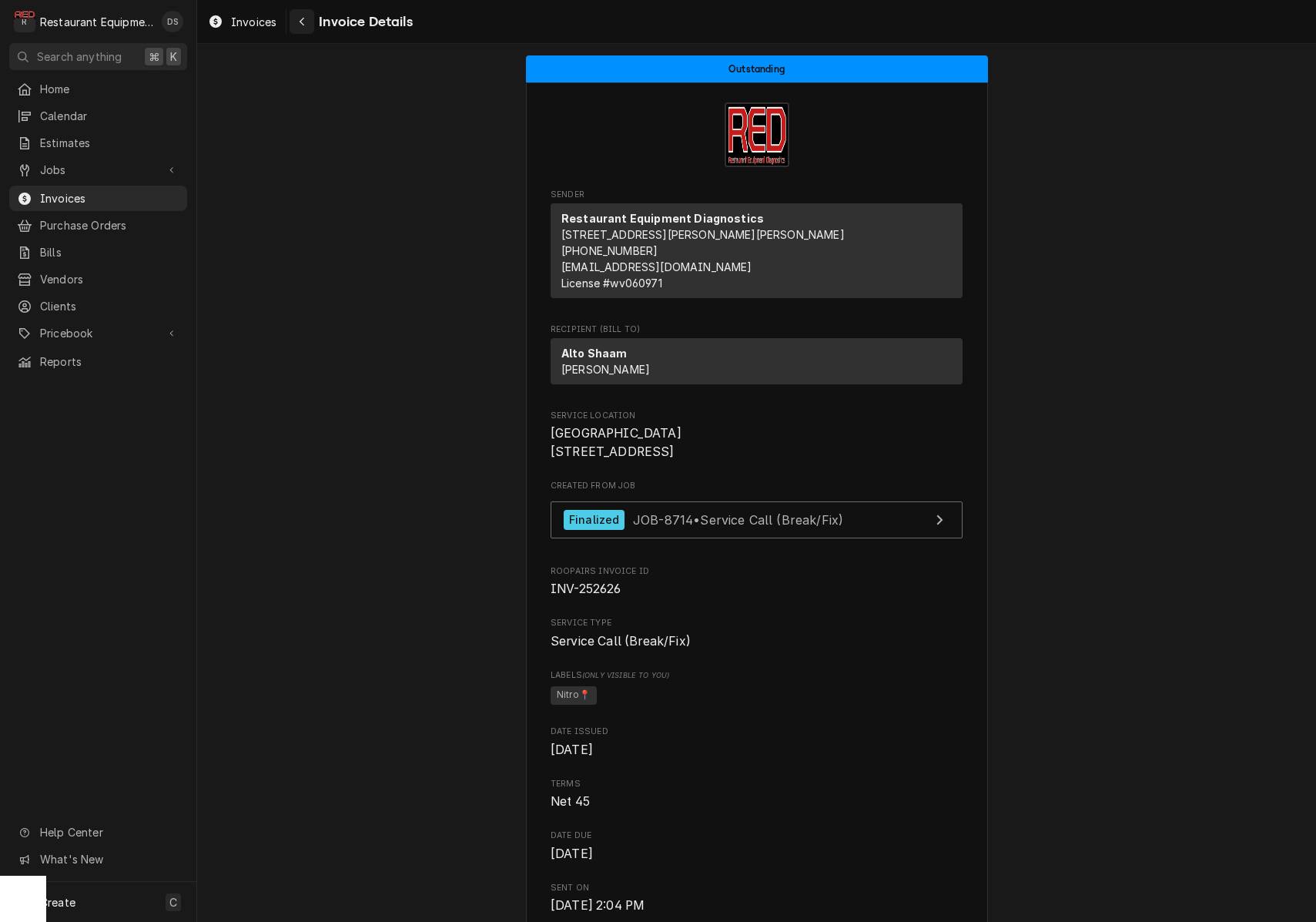
click at [306, 27] on div "Navigate back" at bounding box center [301, 21] width 15 height 15
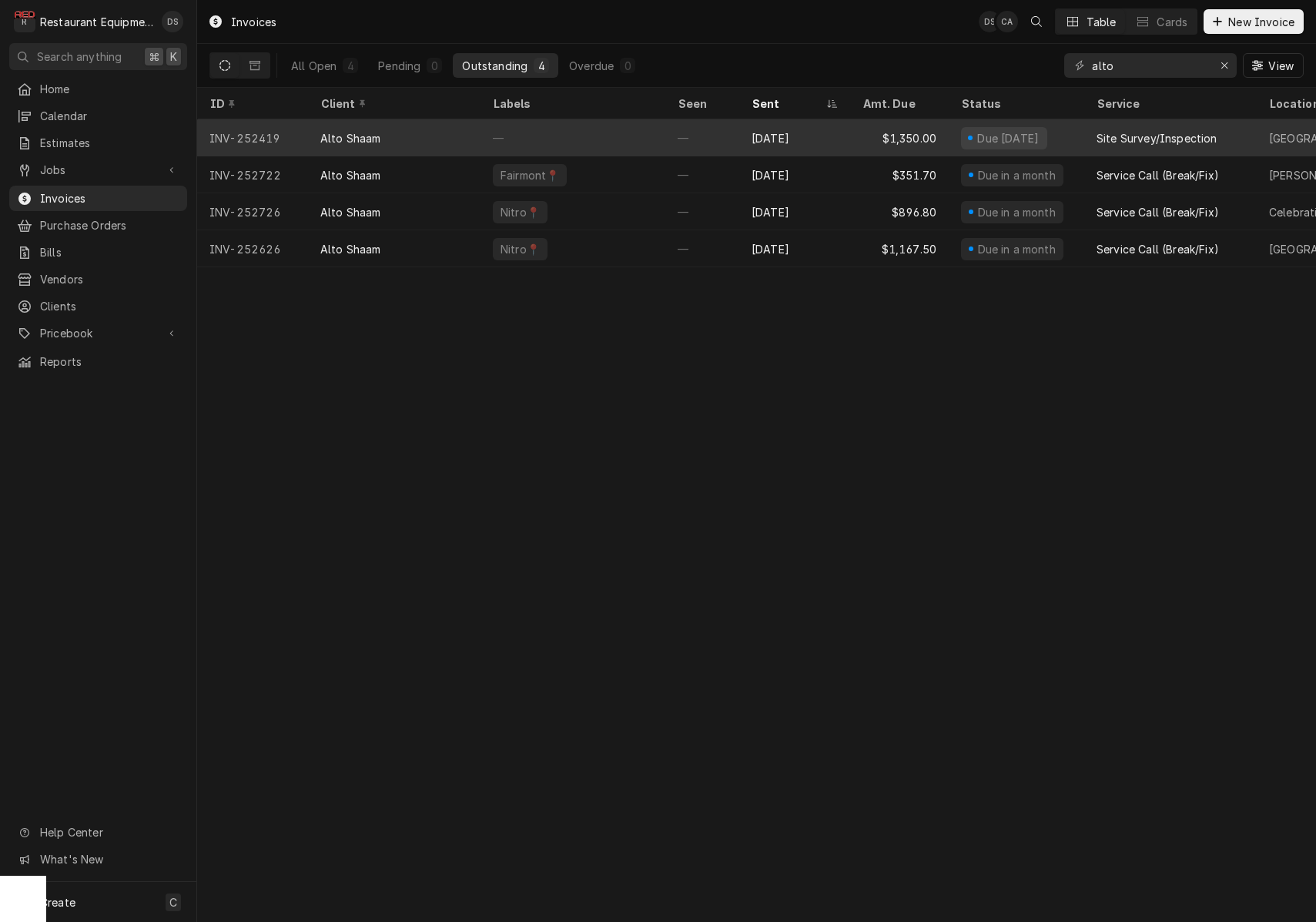
click at [701, 128] on div "—" at bounding box center [701, 138] width 74 height 37
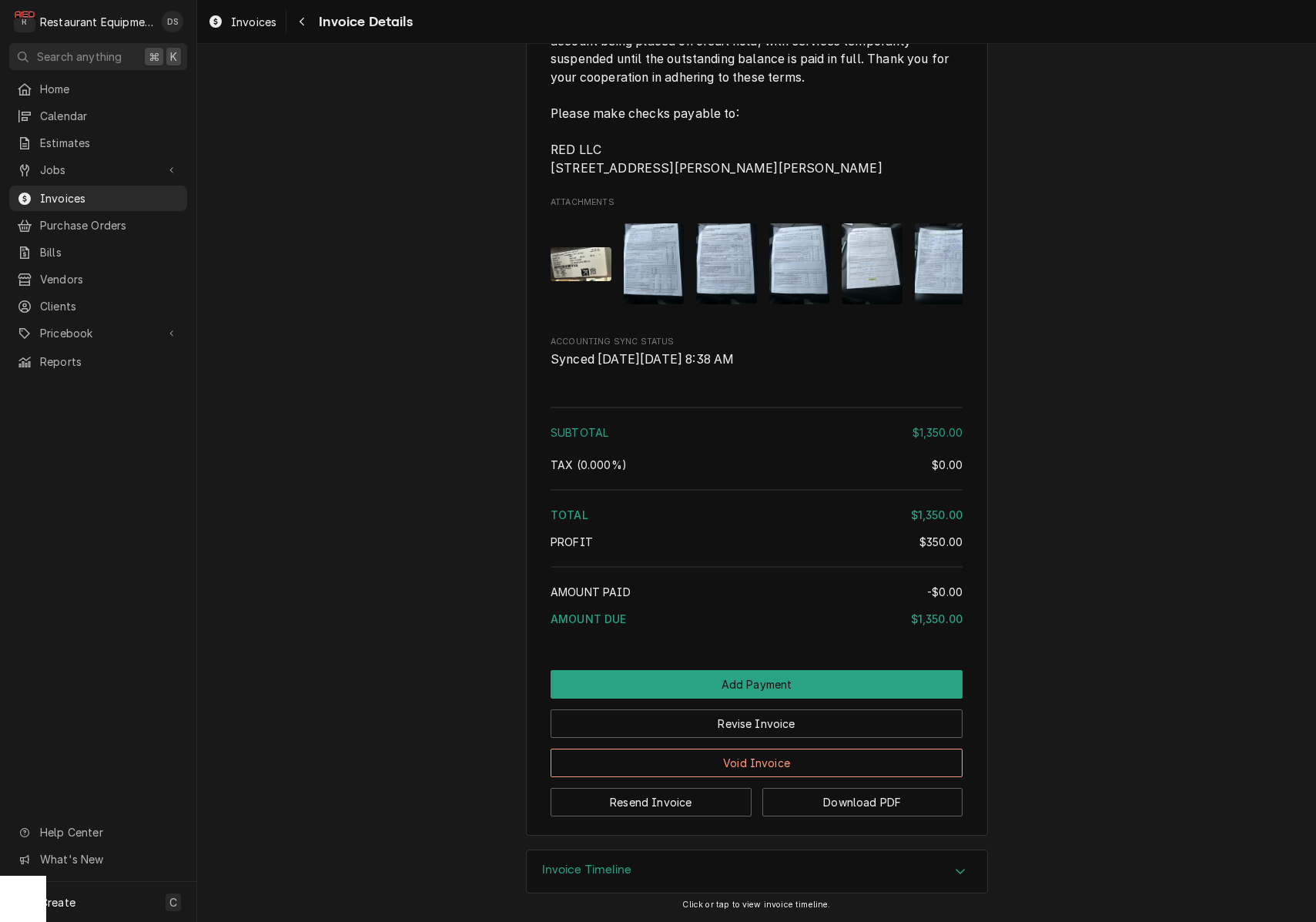
scroll to position [2623, 0]
click at [825, 802] on button "Download PDF" at bounding box center [863, 802] width 201 height 28
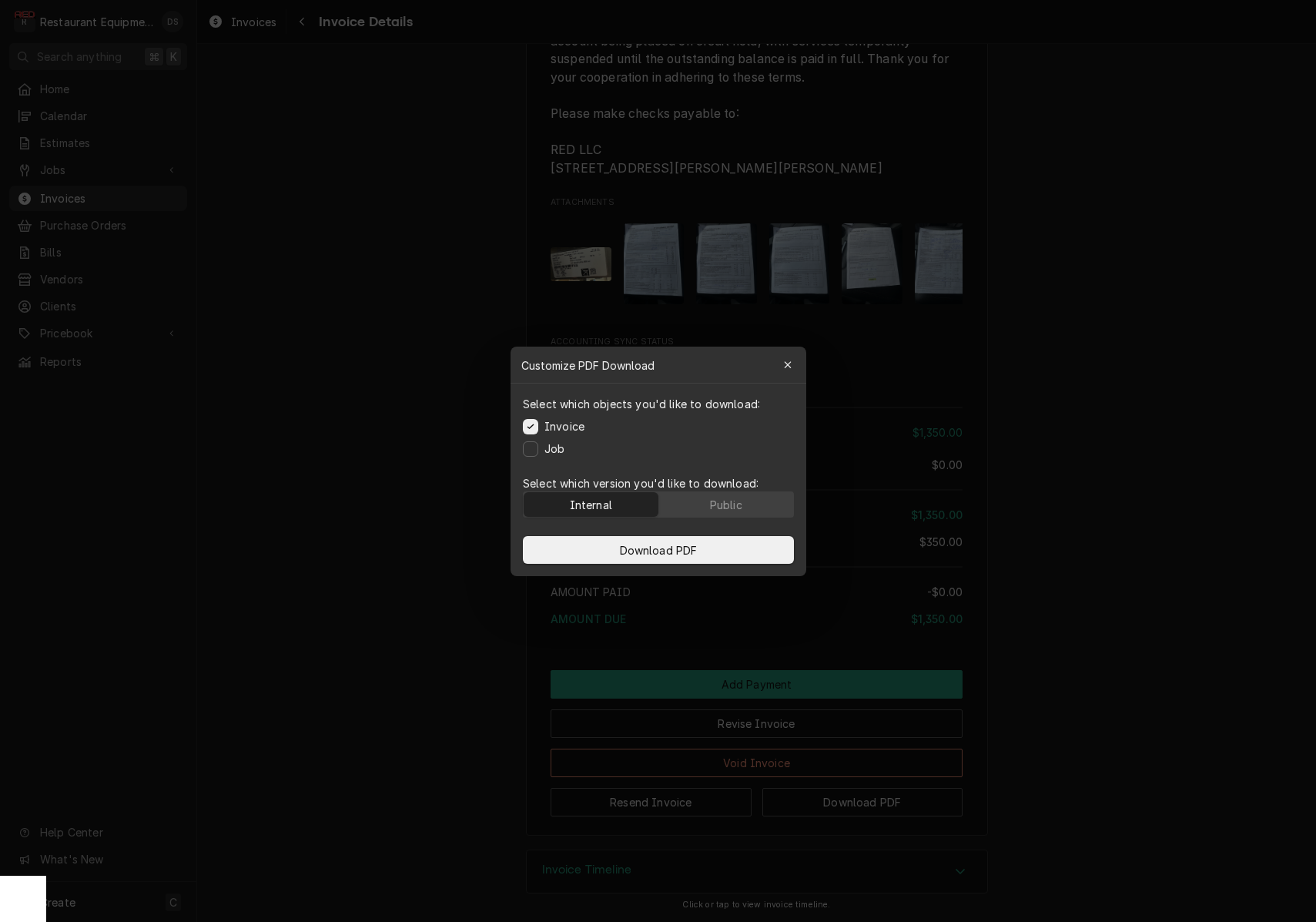
drag, startPoint x: 735, startPoint y: 497, endPoint x: 726, endPoint y: 524, distance: 28.5
click at [735, 497] on div "Public" at bounding box center [725, 504] width 33 height 16
click at [713, 549] on button "Download PDF" at bounding box center [658, 549] width 271 height 27
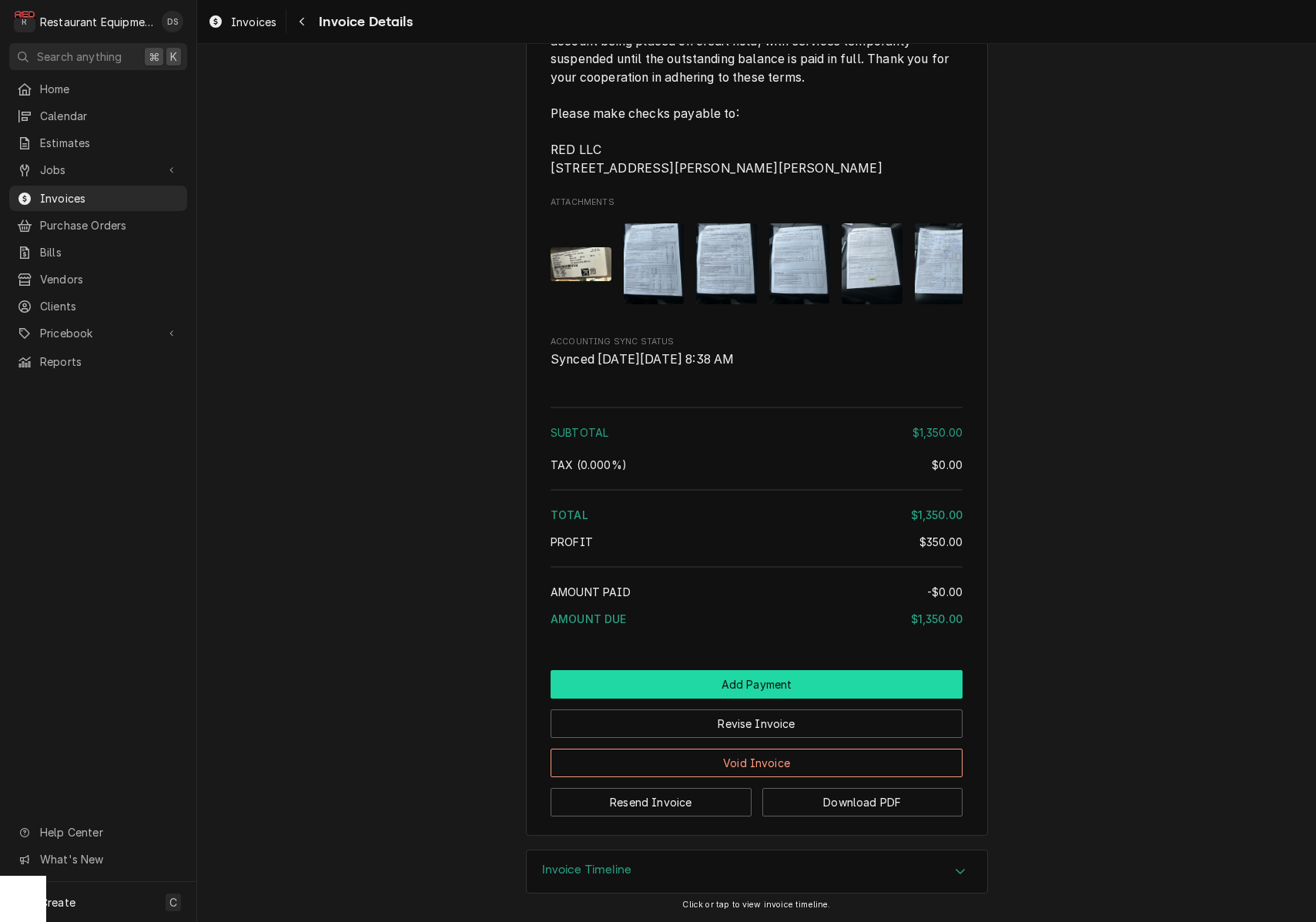
scroll to position [0, 0]
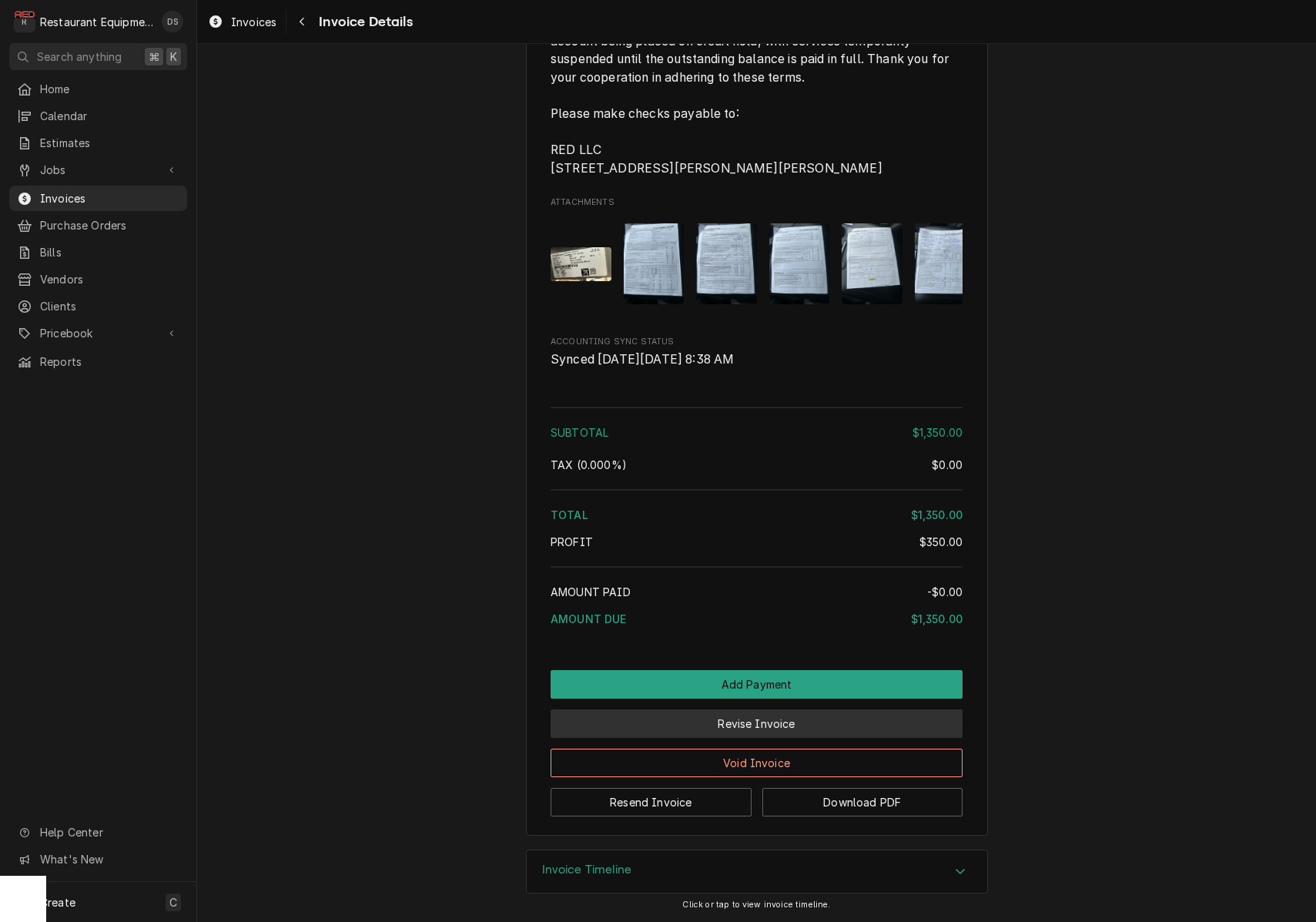
click at [774, 731] on button "Revise Invoice" at bounding box center [756, 724] width 412 height 28
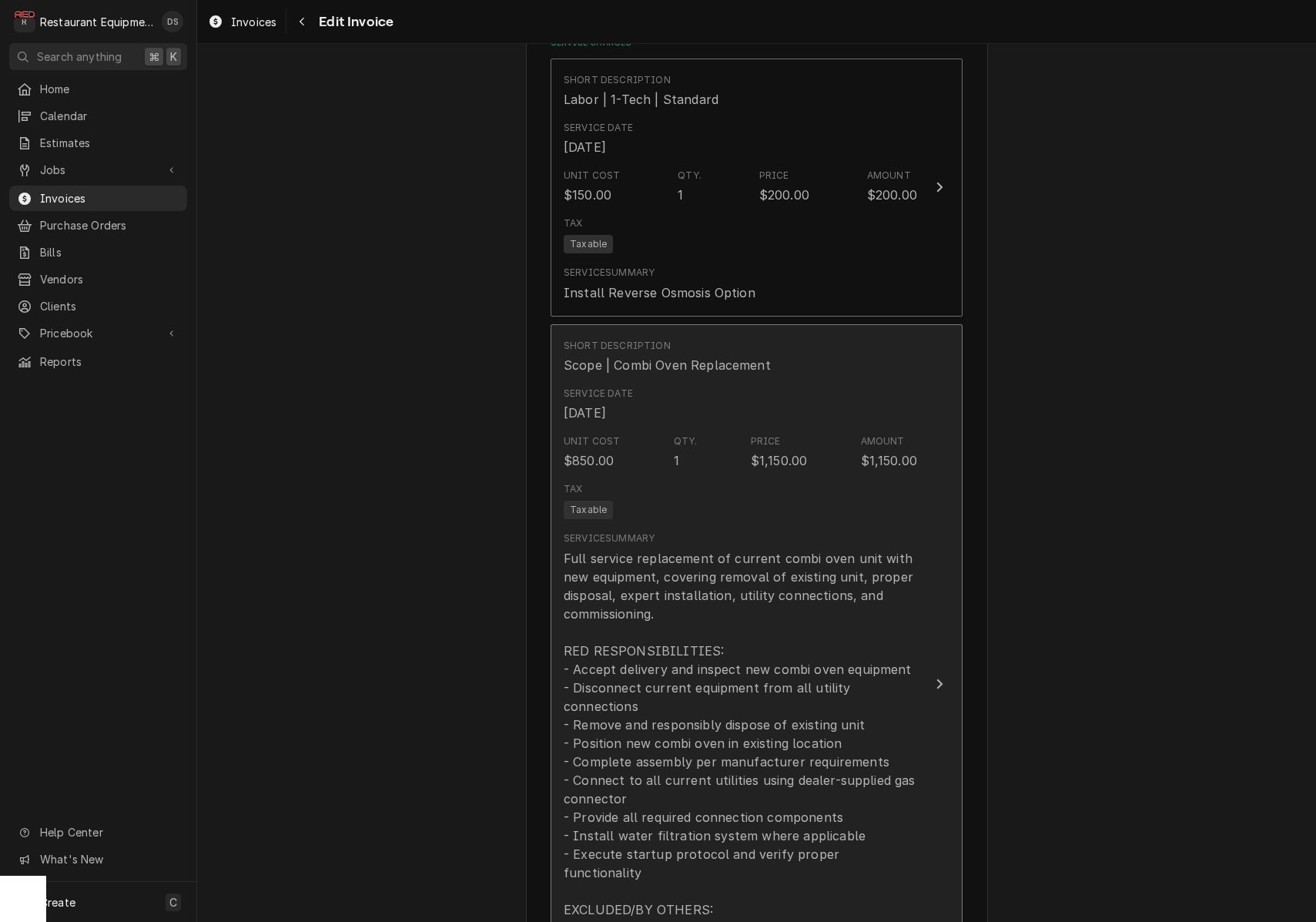
scroll to position [1349, 0]
click at [800, 630] on div "Full service replacement of current combi oven unit with new equipment, coverin…" at bounding box center [739, 786] width 353 height 481
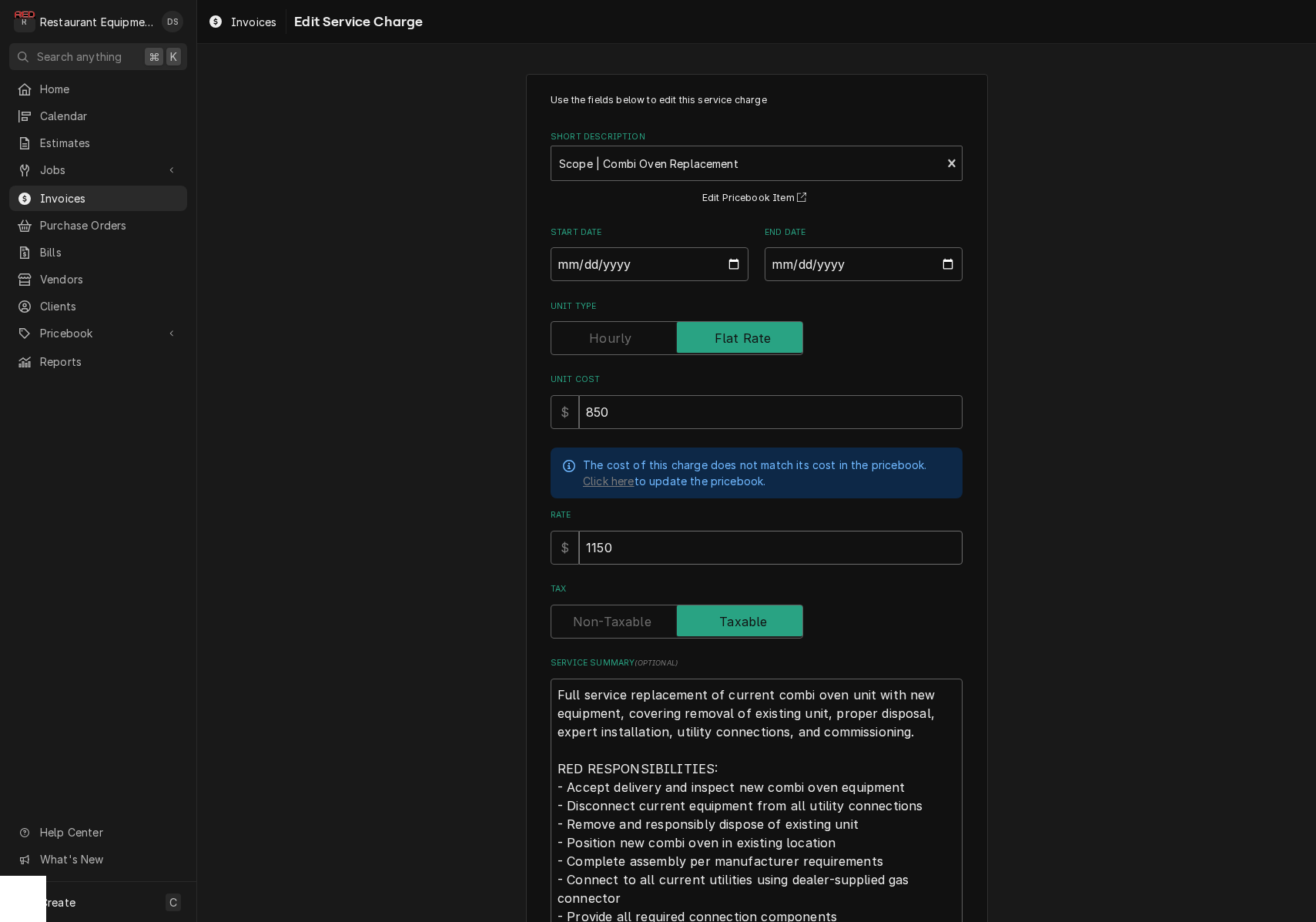
drag, startPoint x: 698, startPoint y: 546, endPoint x: 541, endPoint y: 535, distance: 157.4
click at [543, 536] on div "Use the fields below to edit this service charge Short Description Scope | Comb…" at bounding box center [757, 655] width 462 height 1164
type textarea "x"
type input "9"
type textarea "x"
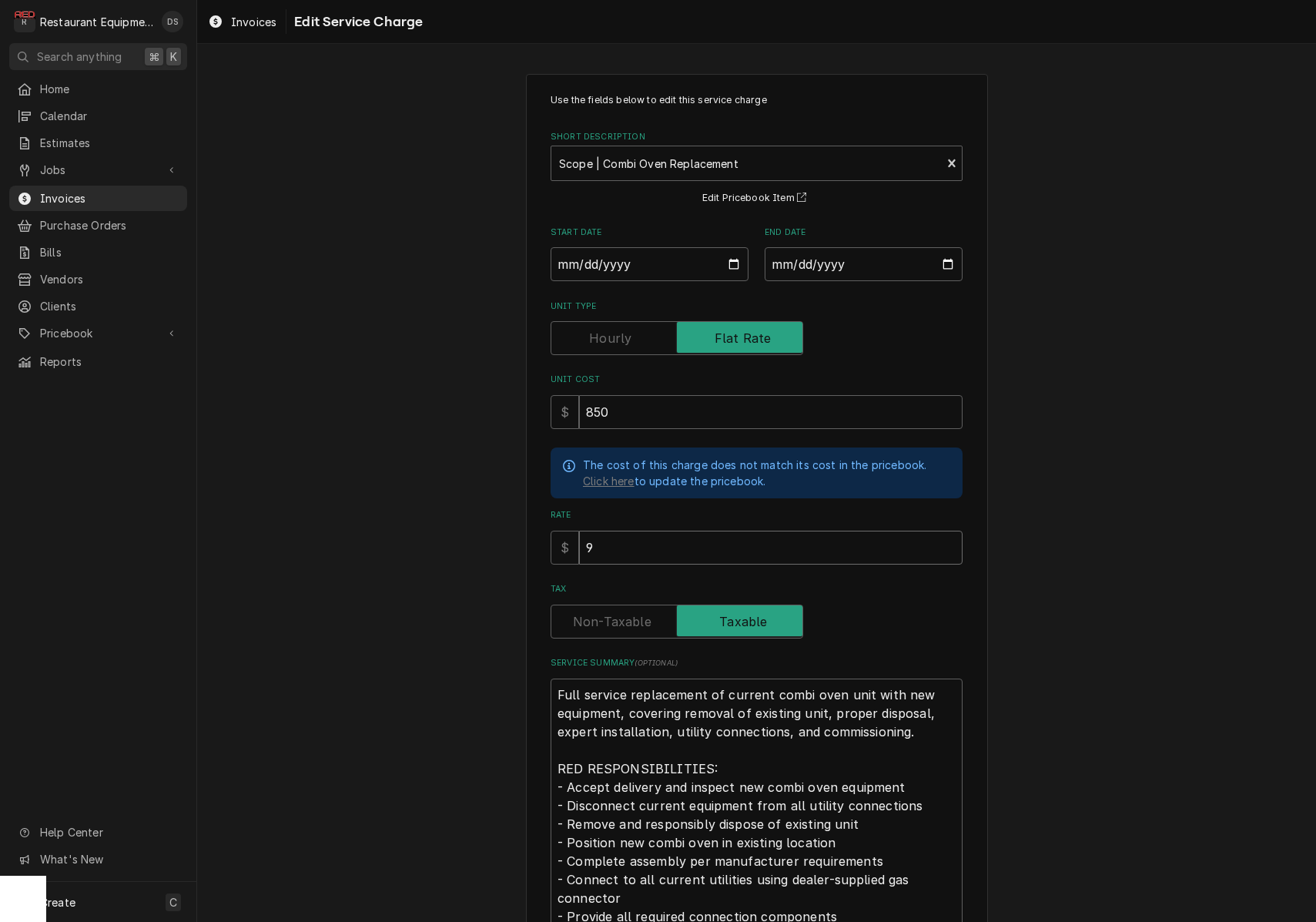
type input "95"
type textarea "x"
type input "950"
type textarea "x"
type input "950.0"
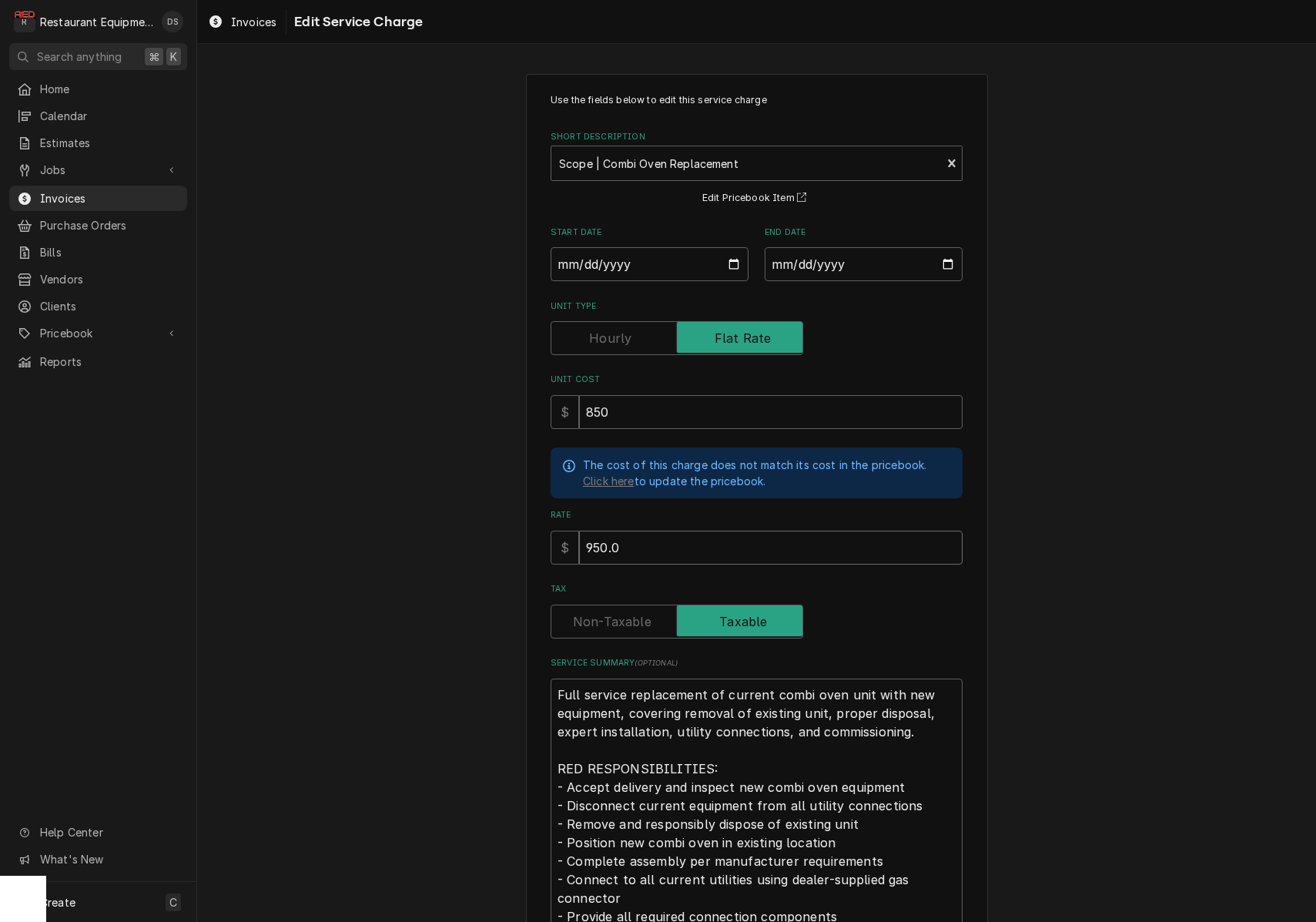
type textarea "x"
type input "950.00"
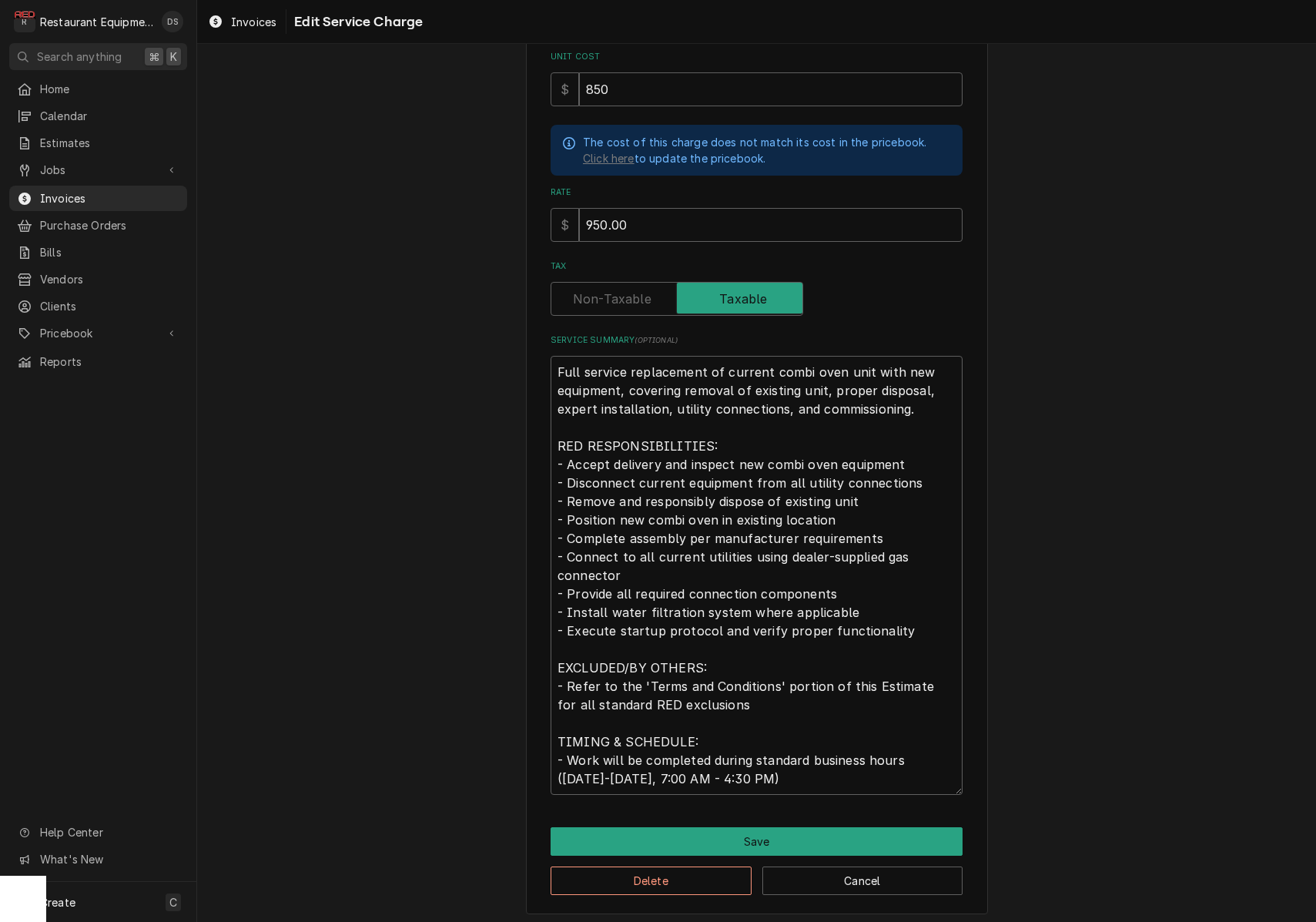
click at [615, 283] on label "Tax" at bounding box center [677, 298] width 252 height 34
click at [615, 283] on input "Tax" at bounding box center [677, 298] width 239 height 34
checkbox input "false"
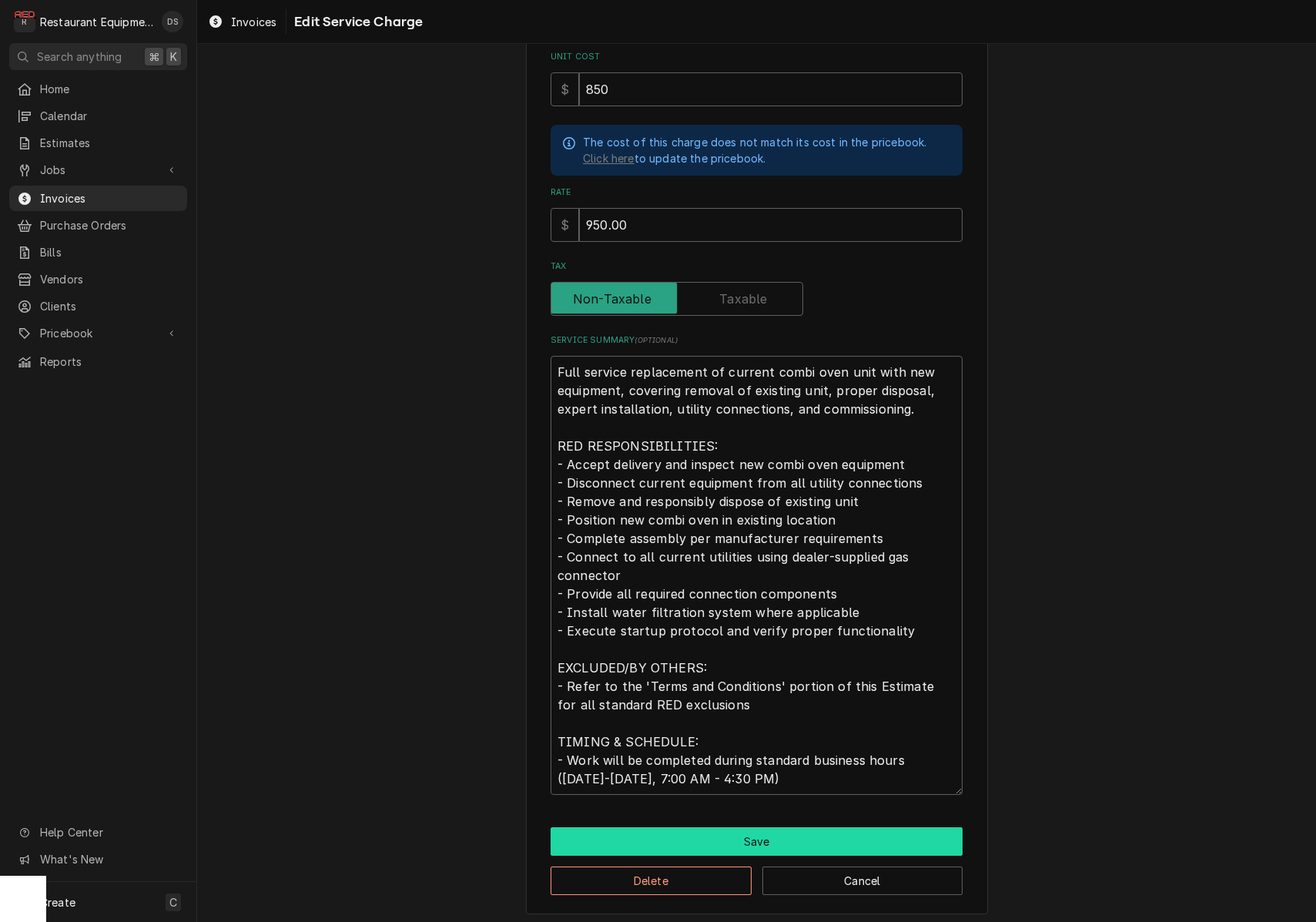
click at [778, 828] on button "Save" at bounding box center [756, 841] width 412 height 28
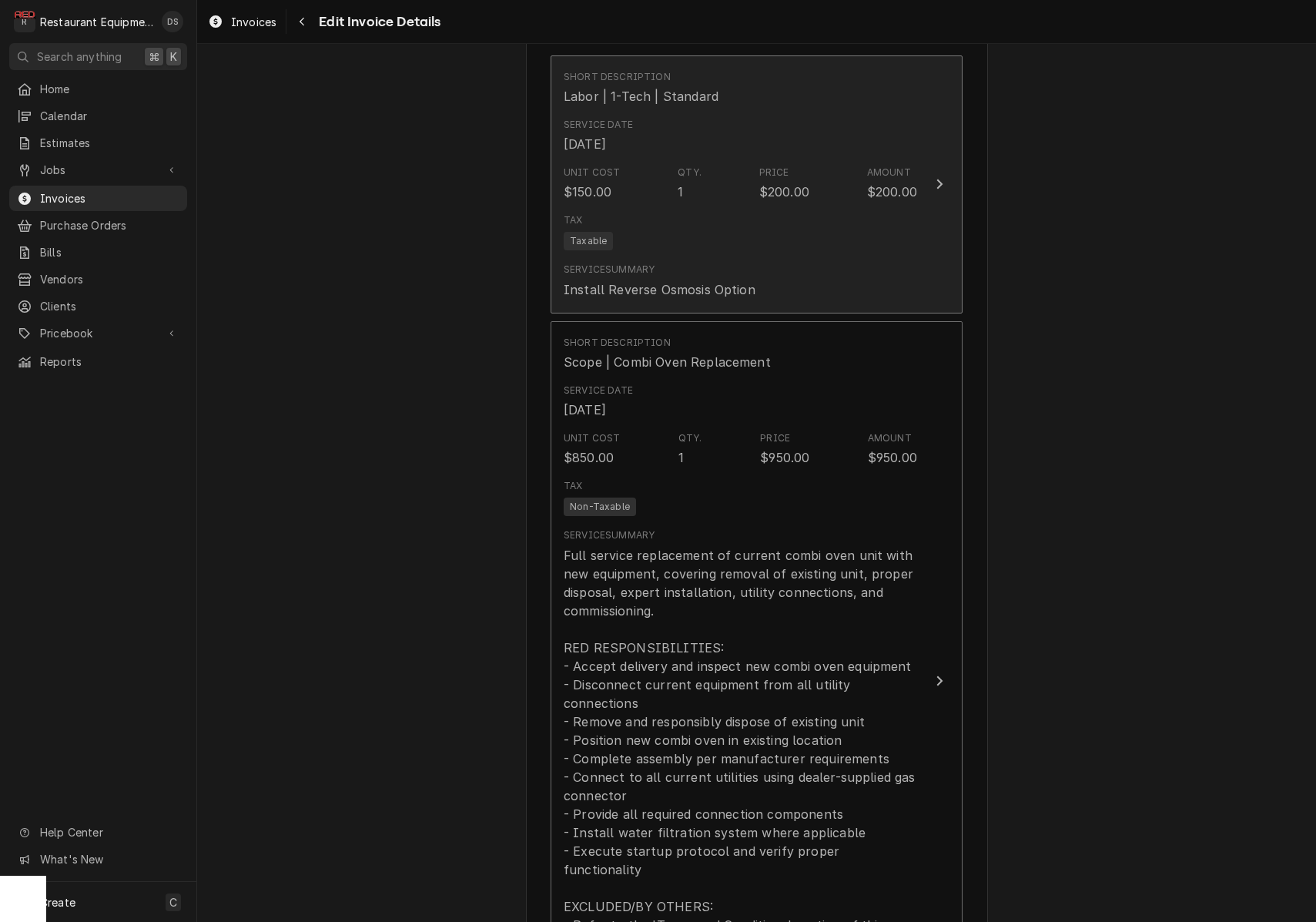
click at [692, 280] on div "Install Reverse Osmosis Option" at bounding box center [659, 289] width 191 height 19
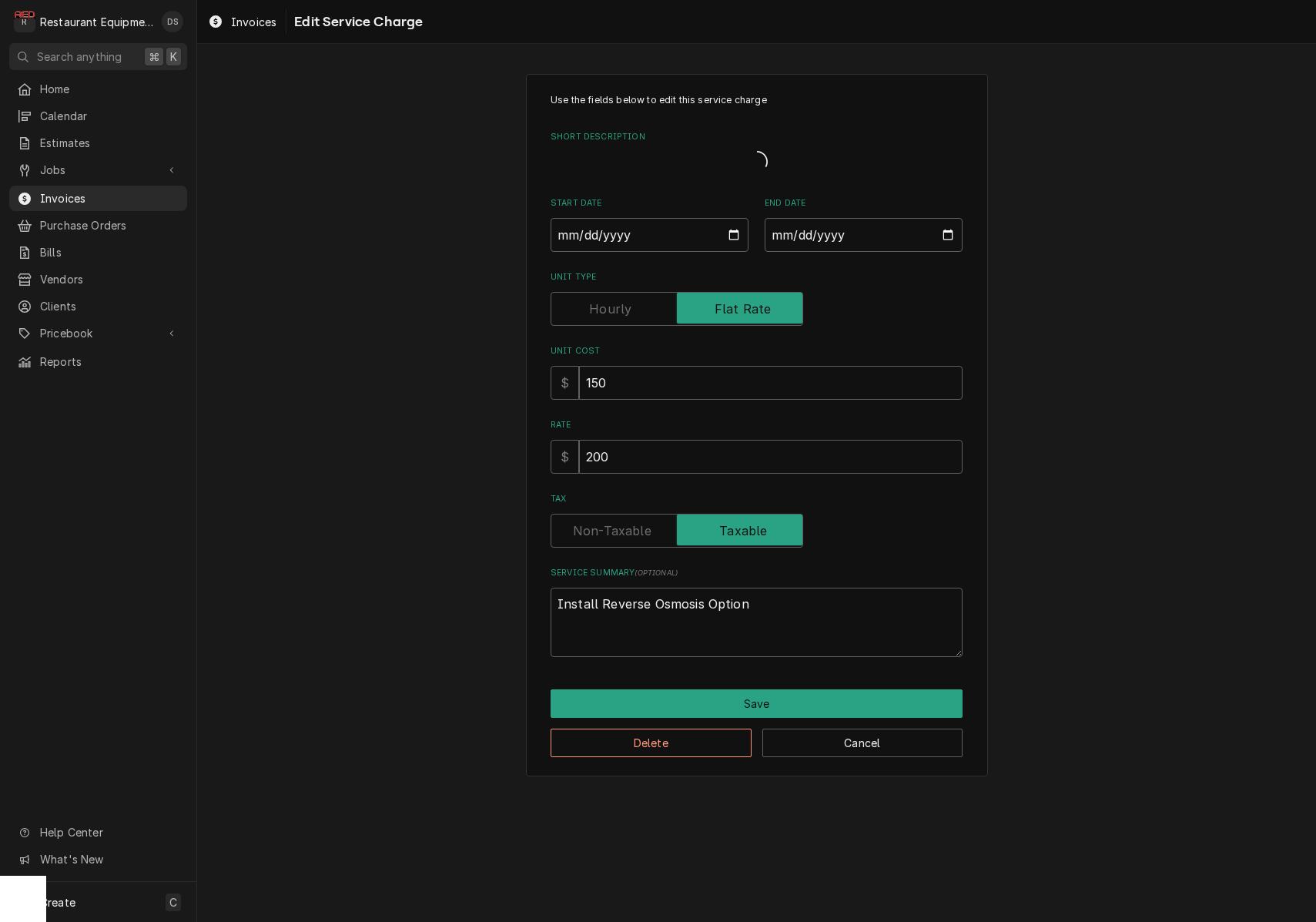
type textarea "x"
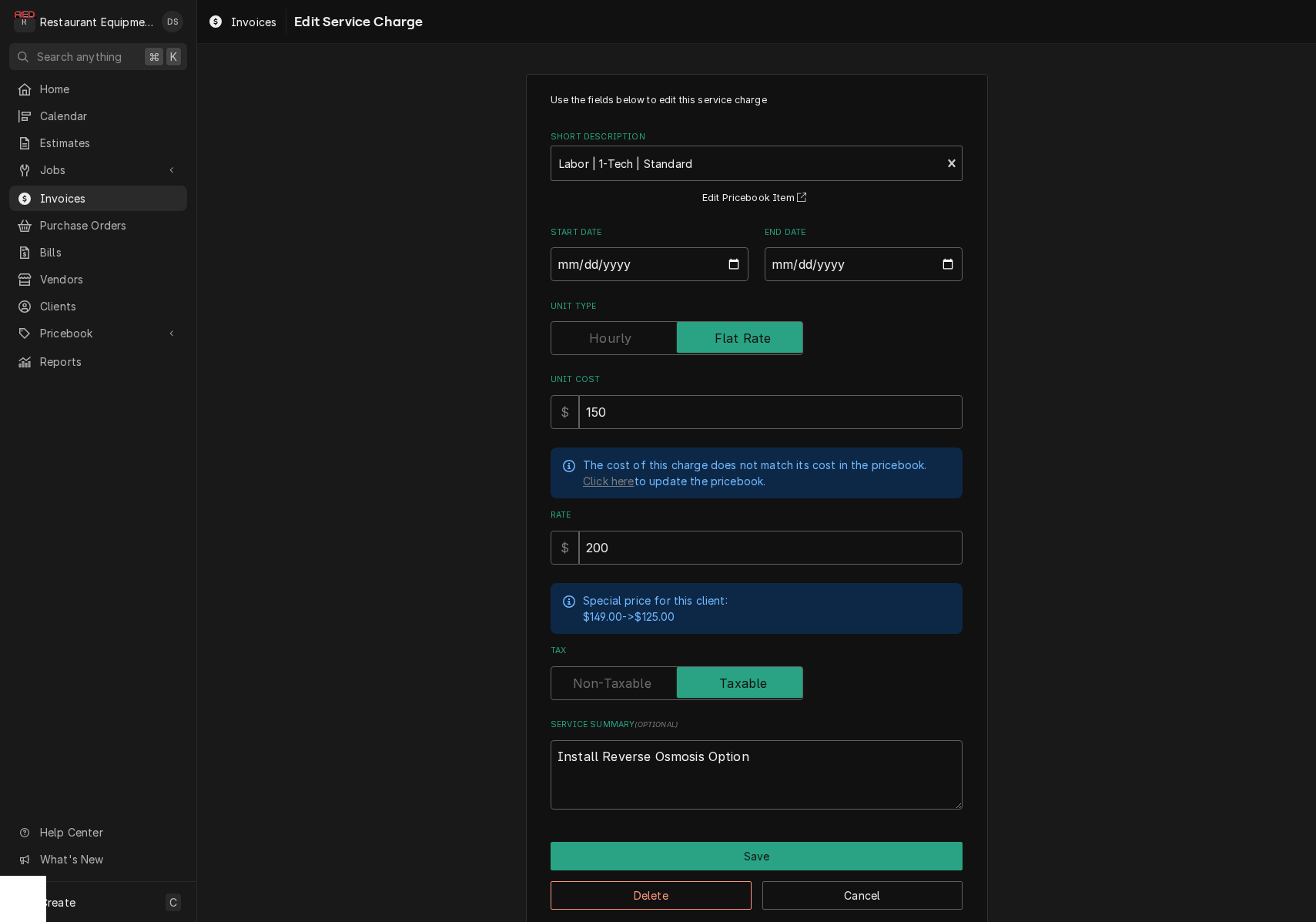
drag, startPoint x: 615, startPoint y: 682, endPoint x: 667, endPoint y: 744, distance: 80.9
click at [615, 682] on label "Tax" at bounding box center [677, 683] width 252 height 34
click at [615, 682] on input "Tax" at bounding box center [677, 683] width 239 height 34
checkbox input "false"
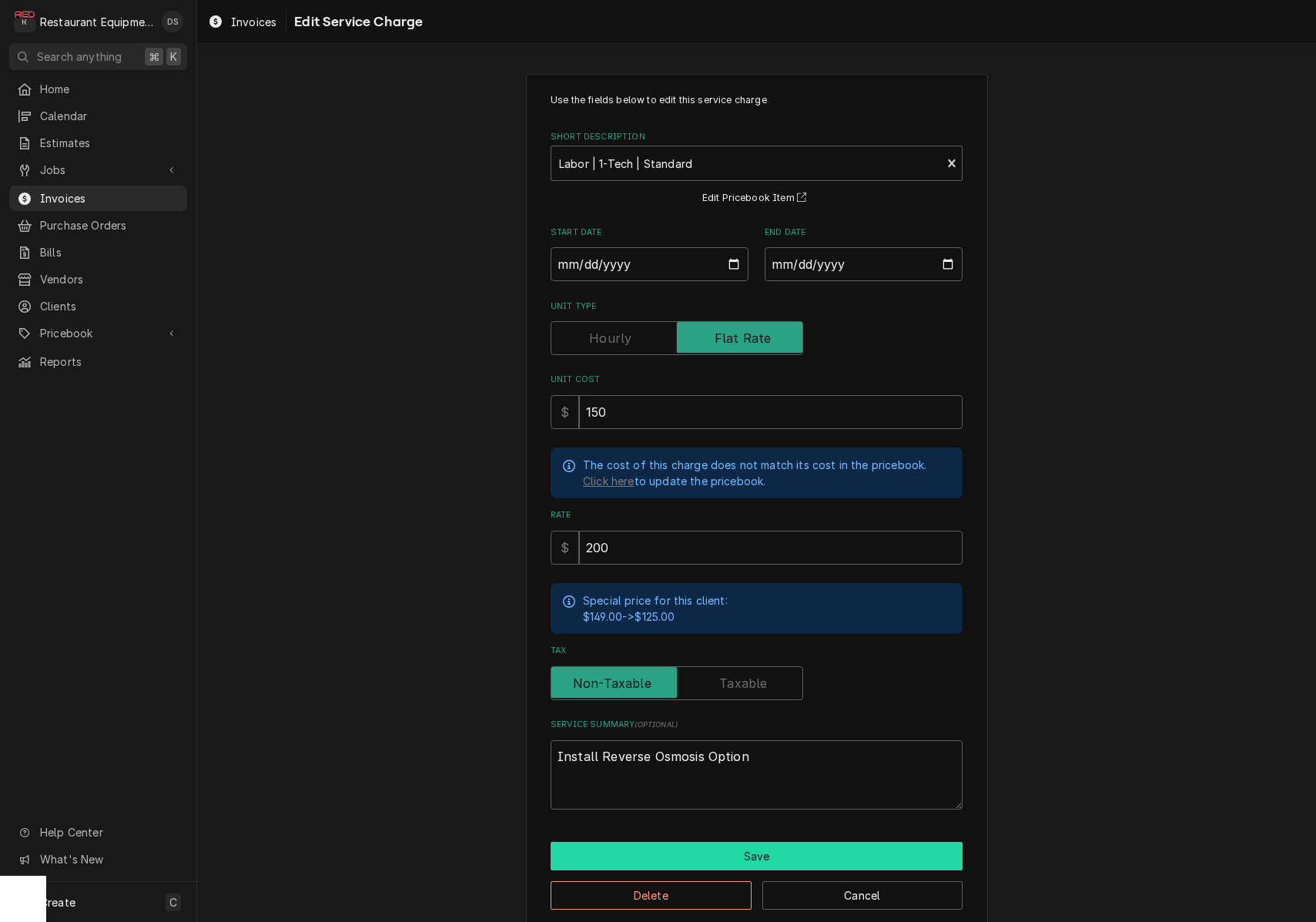
click at [771, 841] on button "Save" at bounding box center [756, 856] width 412 height 28
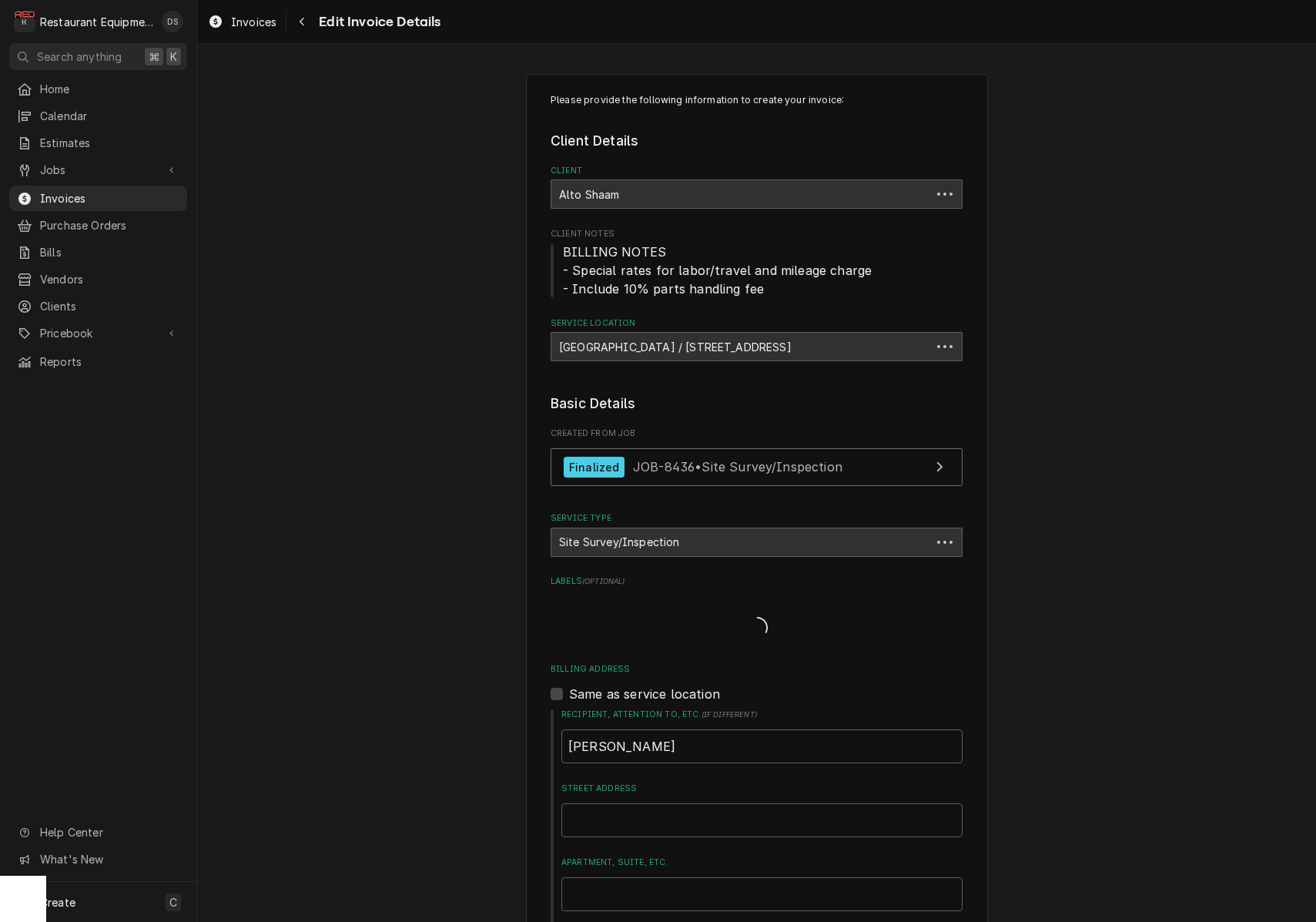
scroll to position [1349, 0]
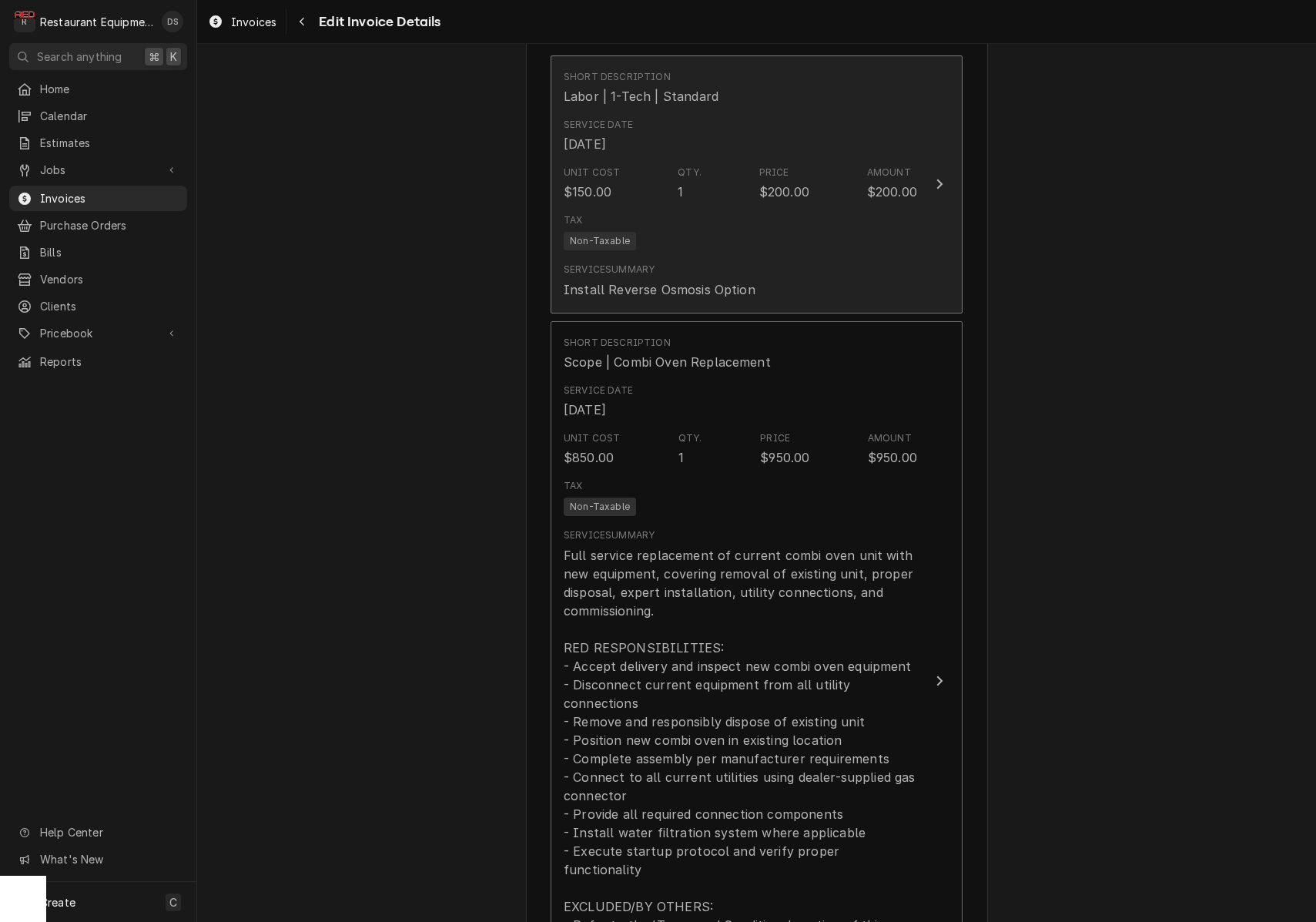
click at [870, 229] on div "Tax Non-Taxable" at bounding box center [739, 232] width 353 height 50
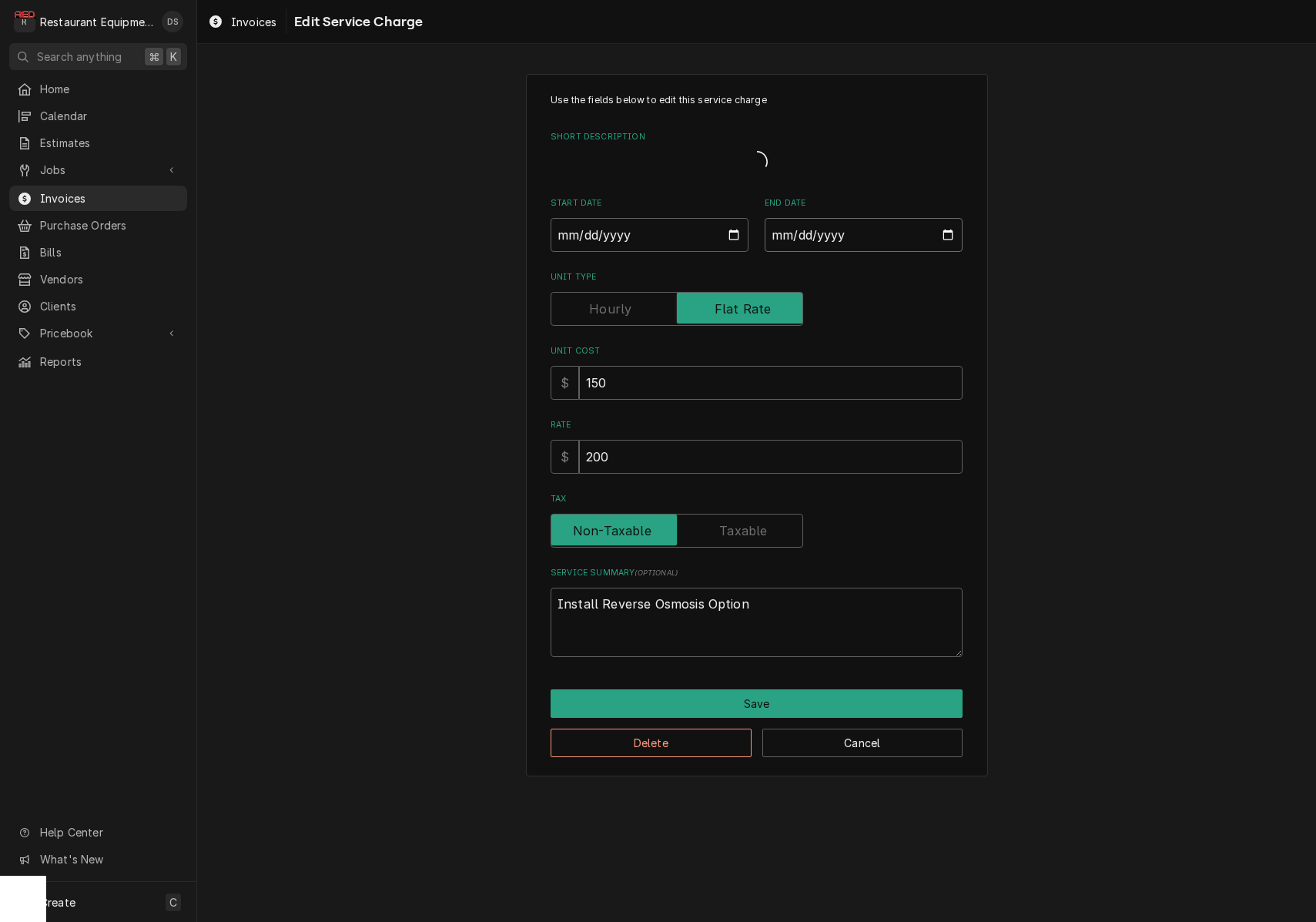
click at [857, 229] on div "End Date [DATE]" at bounding box center [863, 225] width 197 height 55
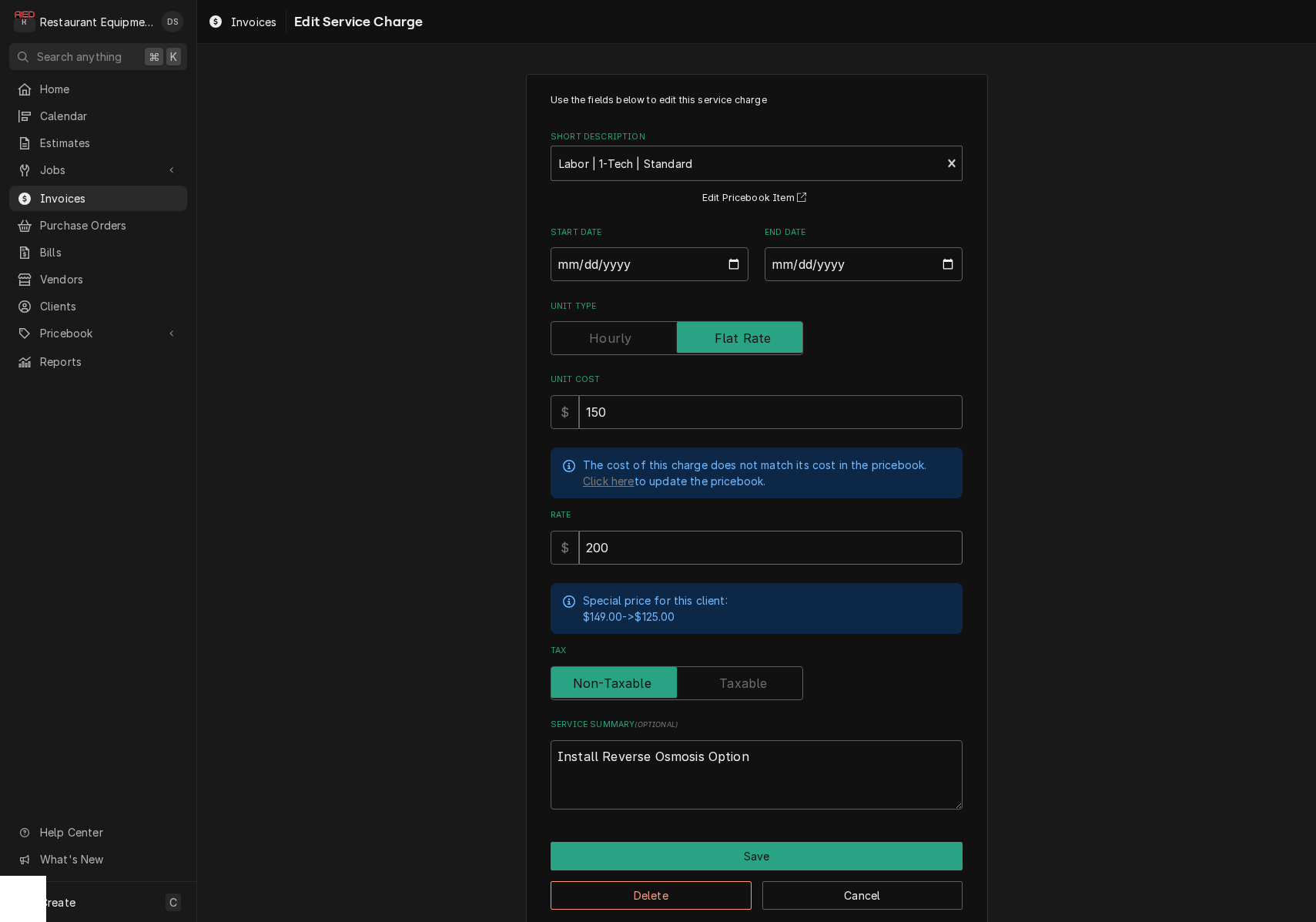
drag, startPoint x: 634, startPoint y: 540, endPoint x: 554, endPoint y: 536, distance: 80.1
click at [556, 539] on div "$ 200" at bounding box center [756, 547] width 412 height 34
type textarea "x"
type input "2"
type textarea "x"
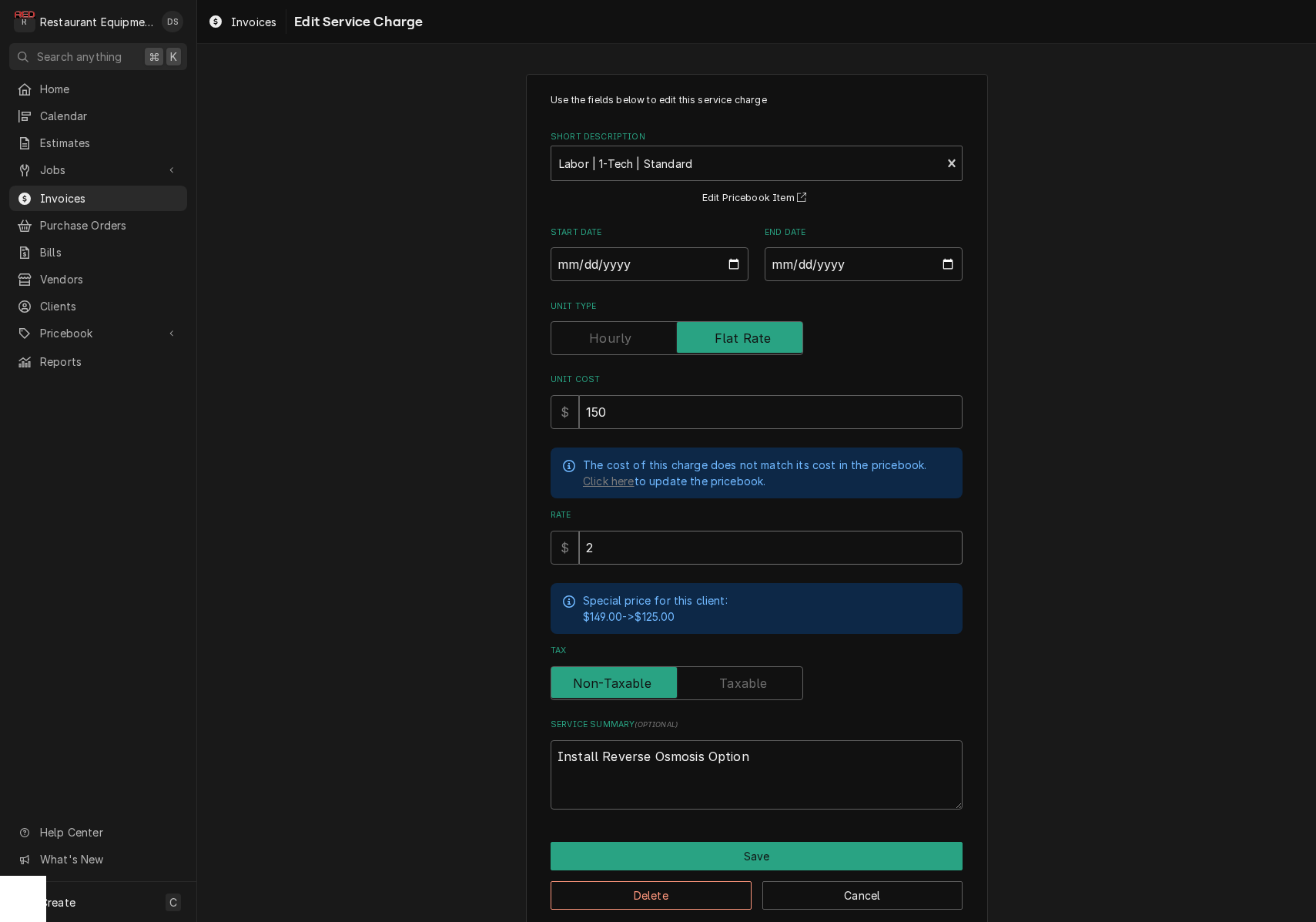
type input "25"
type textarea "x"
type input "250"
type textarea "x"
type input "250.0"
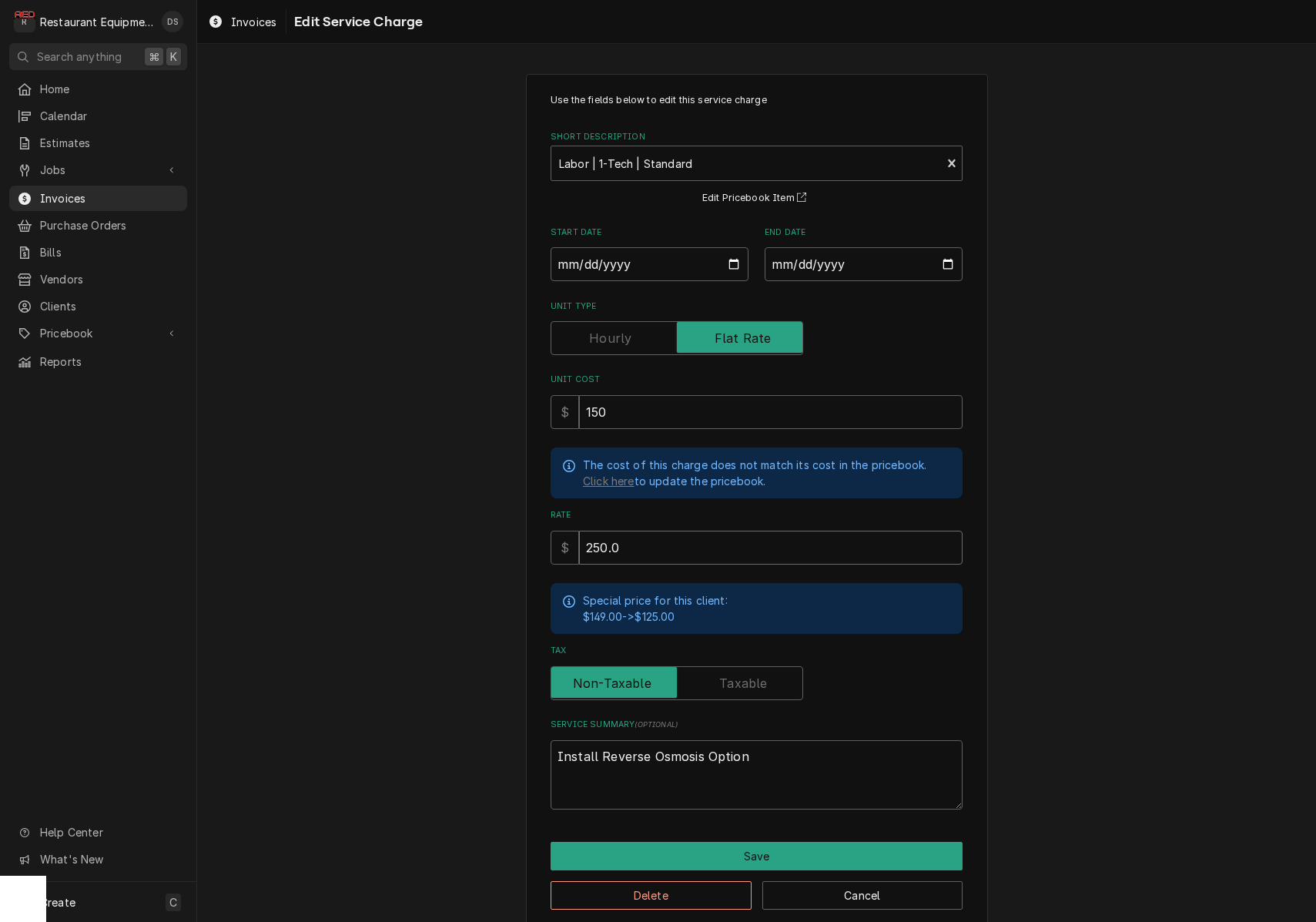
type textarea "x"
type input "250.00"
click at [770, 845] on button "Save" at bounding box center [756, 856] width 412 height 28
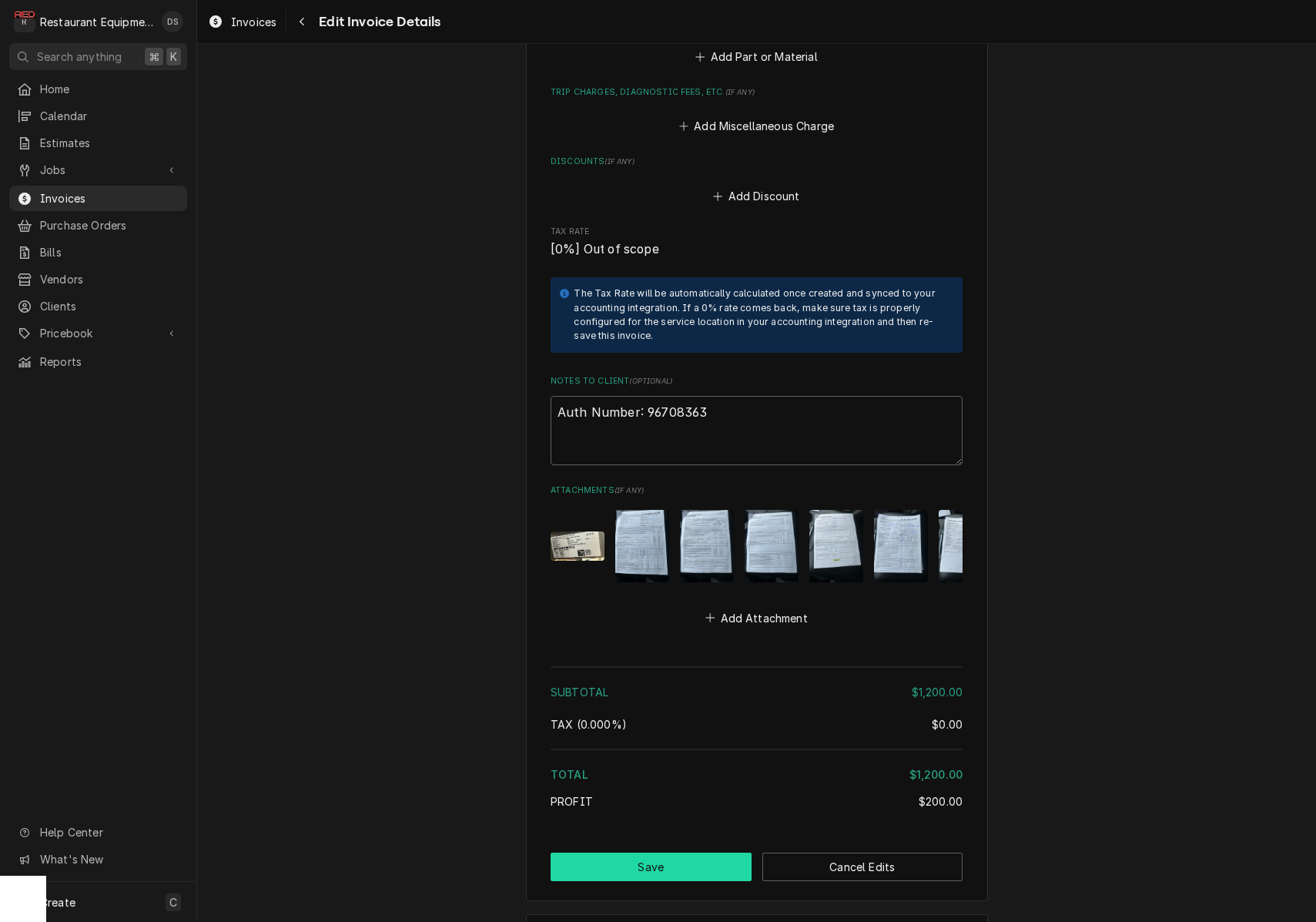
click at [678, 852] on button "Save" at bounding box center [651, 866] width 201 height 28
type textarea "x"
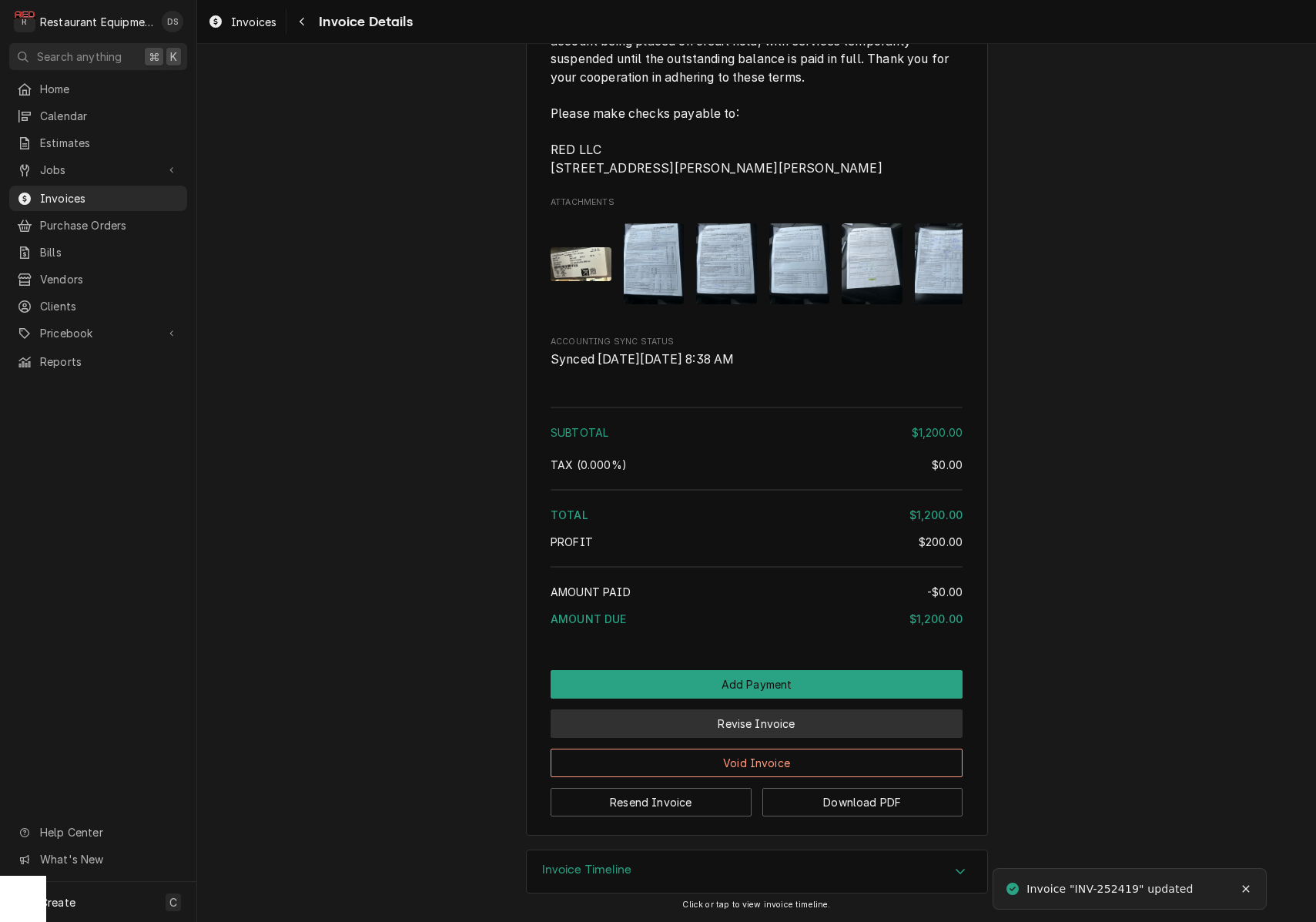
scroll to position [2623, 0]
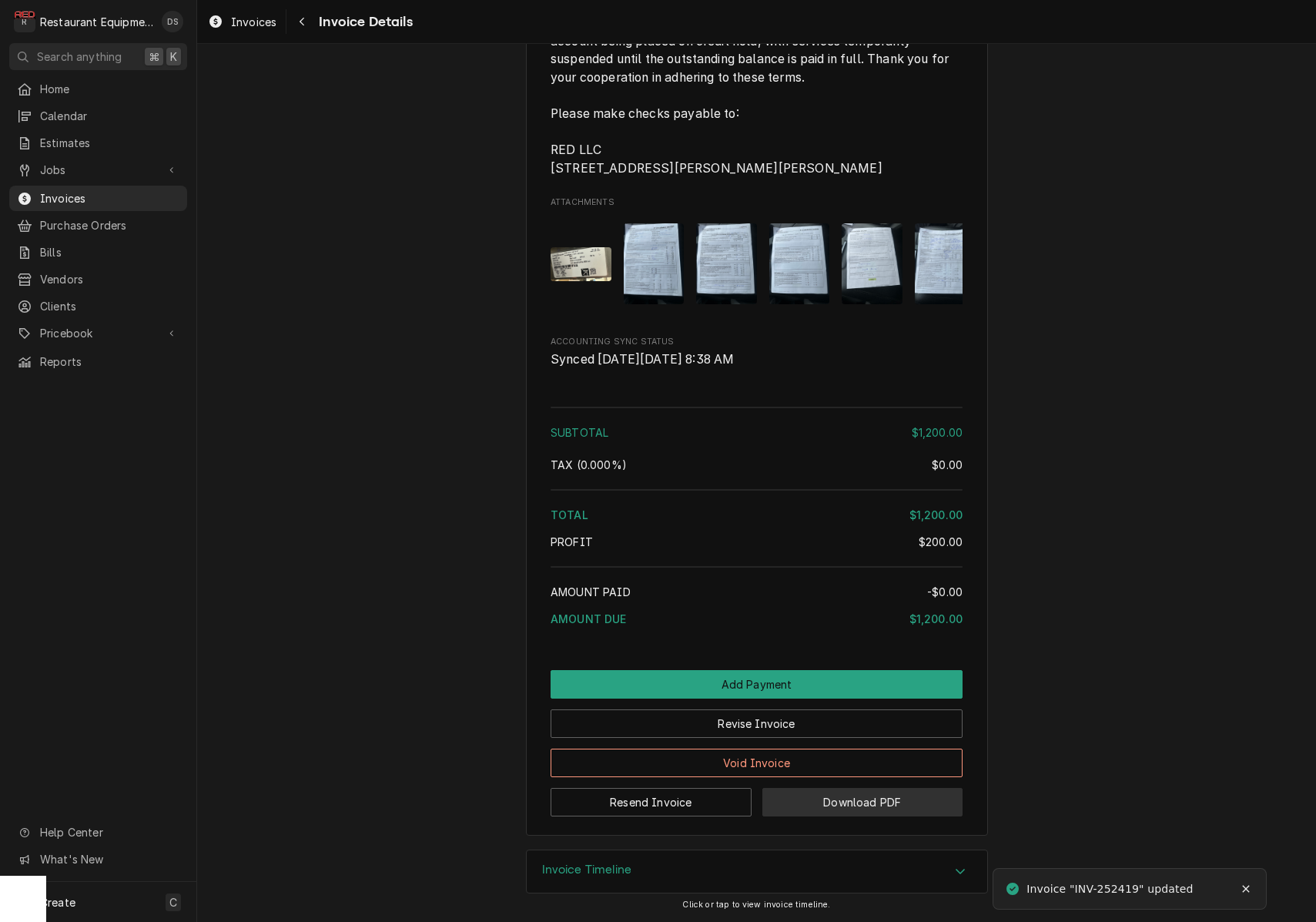
click at [838, 794] on button "Download PDF" at bounding box center [863, 802] width 201 height 28
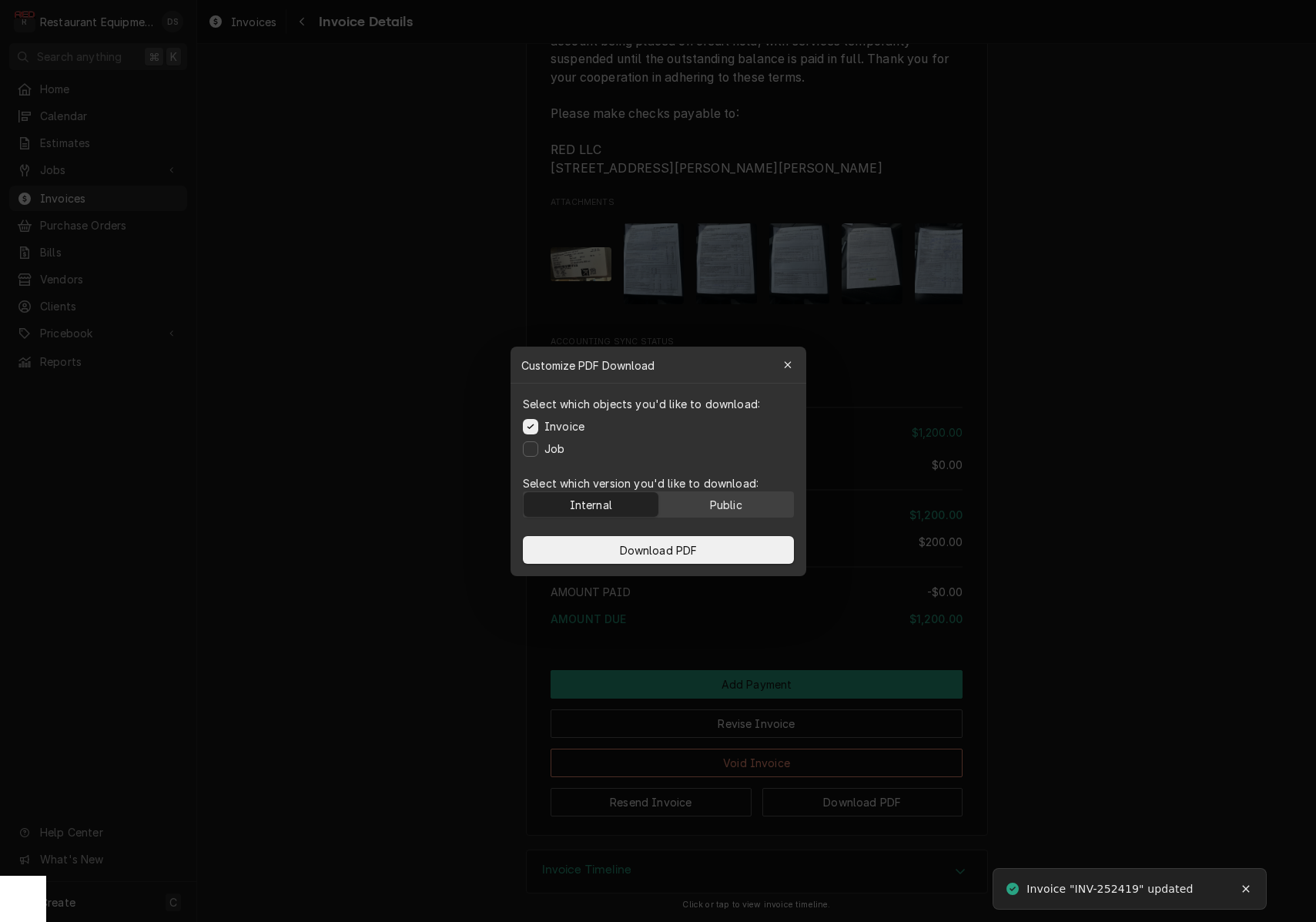
drag, startPoint x: 738, startPoint y: 507, endPoint x: 733, endPoint y: 515, distance: 9.4
click at [737, 507] on div "Public" at bounding box center [725, 504] width 33 height 16
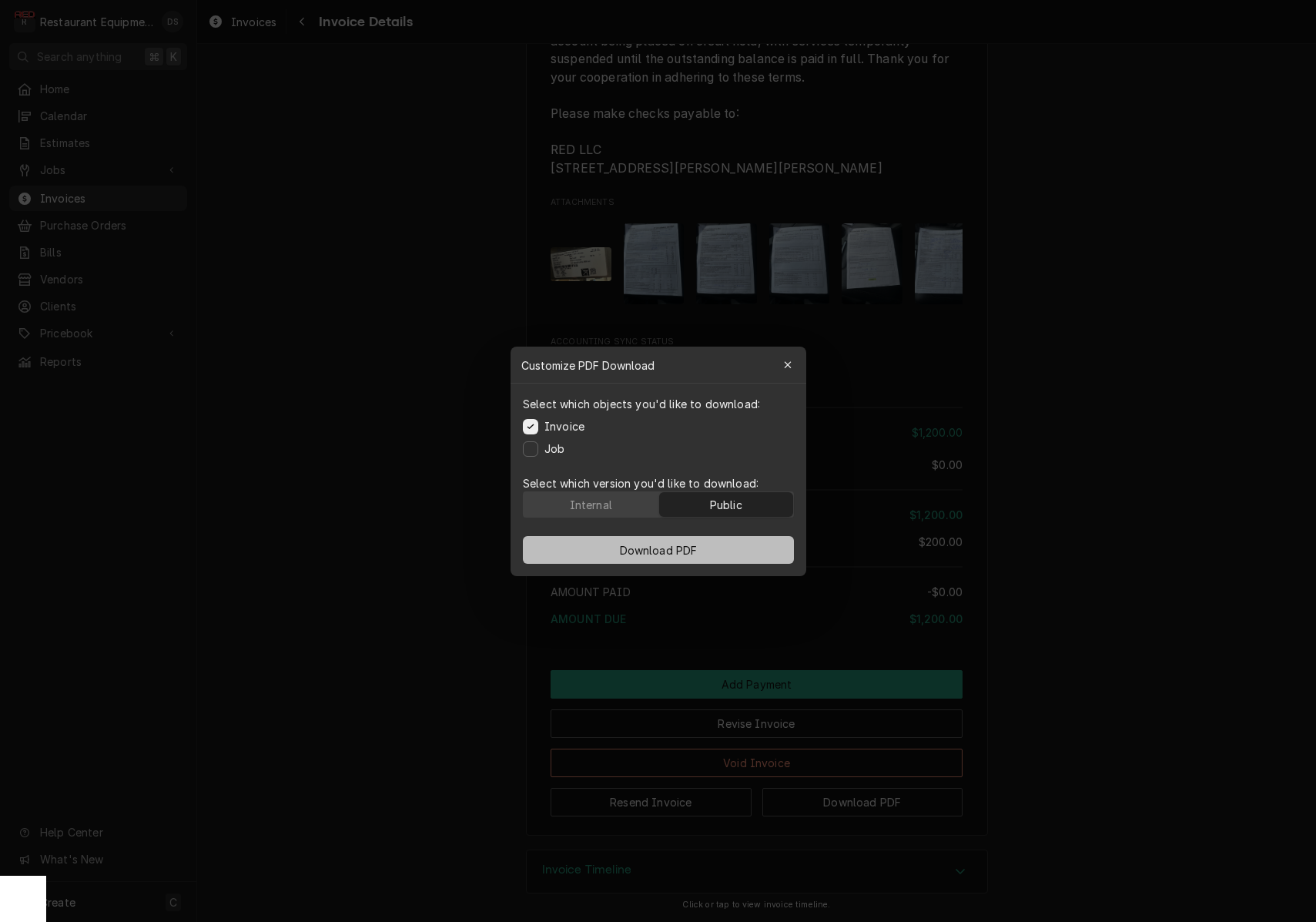
click at [727, 536] on button "Download PDF" at bounding box center [658, 549] width 271 height 27
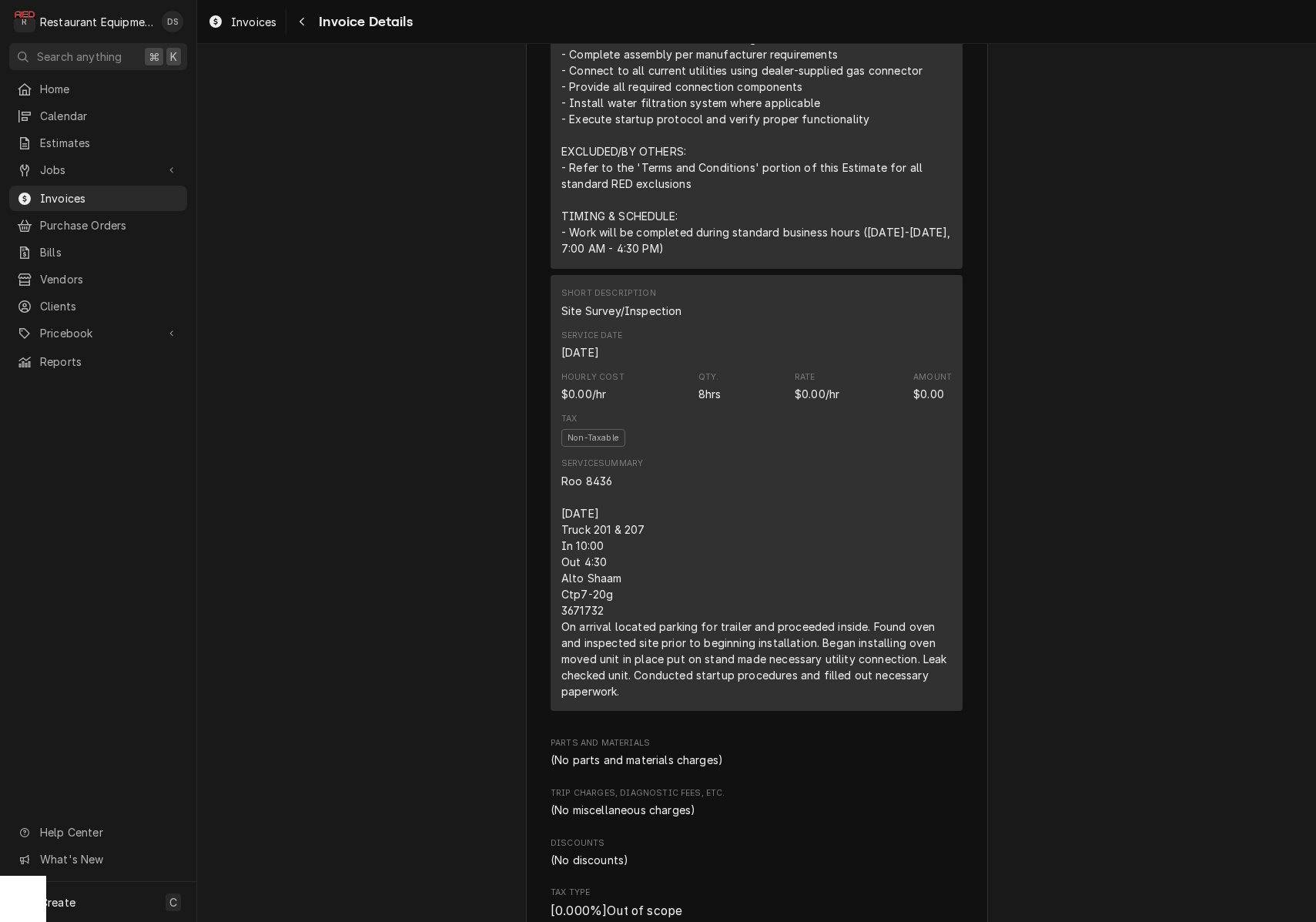
scroll to position [1474, 0]
drag, startPoint x: 559, startPoint y: 490, endPoint x: 927, endPoint y: 710, distance: 428.7
click at [927, 710] on div "Short Description Site Survey/Inspection Service Date [DATE] Hourly Cost $0.00/…" at bounding box center [756, 492] width 412 height 436
copy div "Roo 8436 [DATE] Truck 201 & 207 In 10:00 Out 4:30 Alto Shaam Ctp7-20g 3671732 O…"
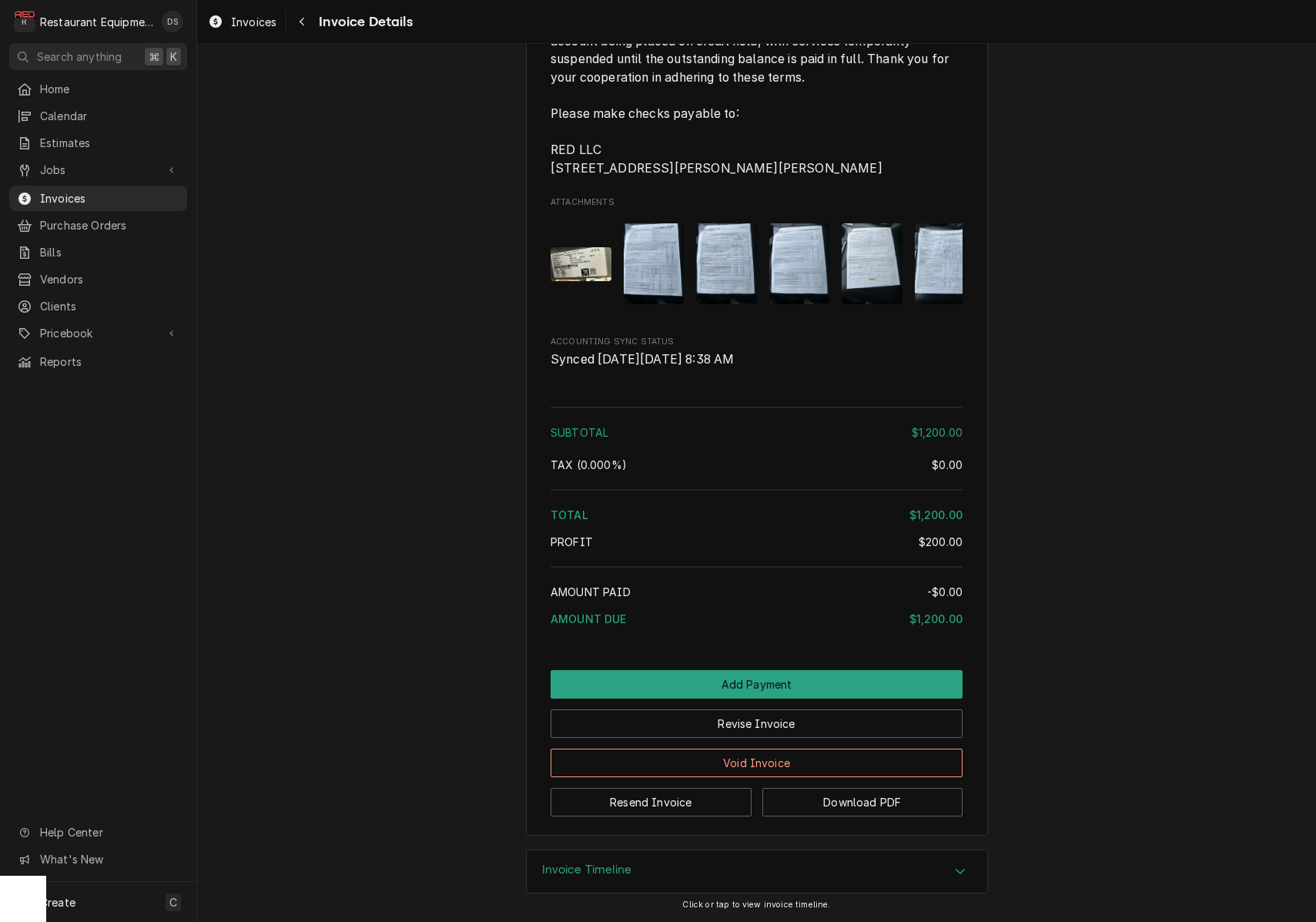
scroll to position [0, 0]
click at [301, 27] on icon "Navigate back" at bounding box center [302, 21] width 7 height 11
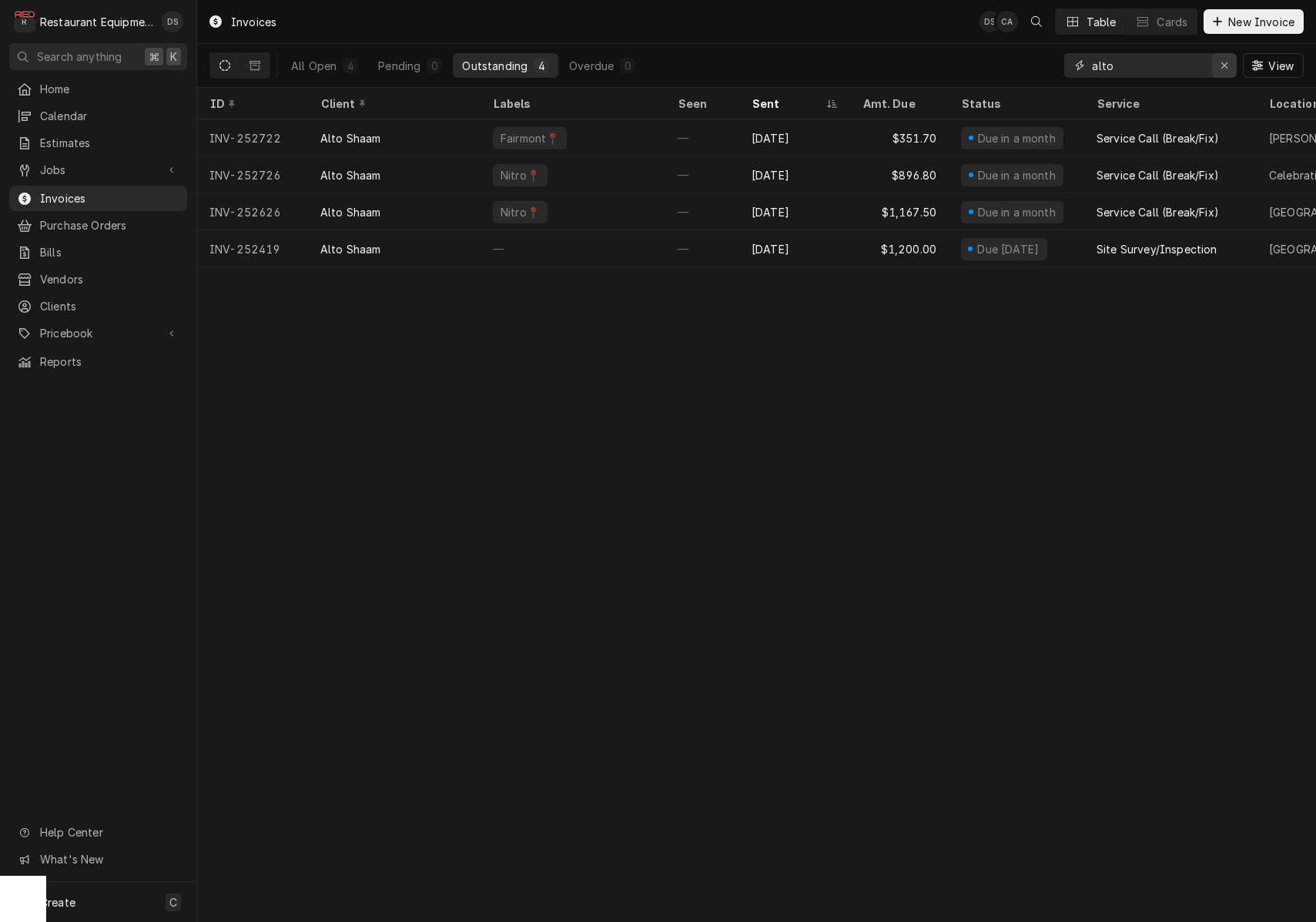
click at [1221, 66] on icon "Erase input" at bounding box center [1225, 66] width 9 height 11
click at [1207, 66] on input "Dynamic Content Wrapper" at bounding box center [1150, 66] width 115 height 25
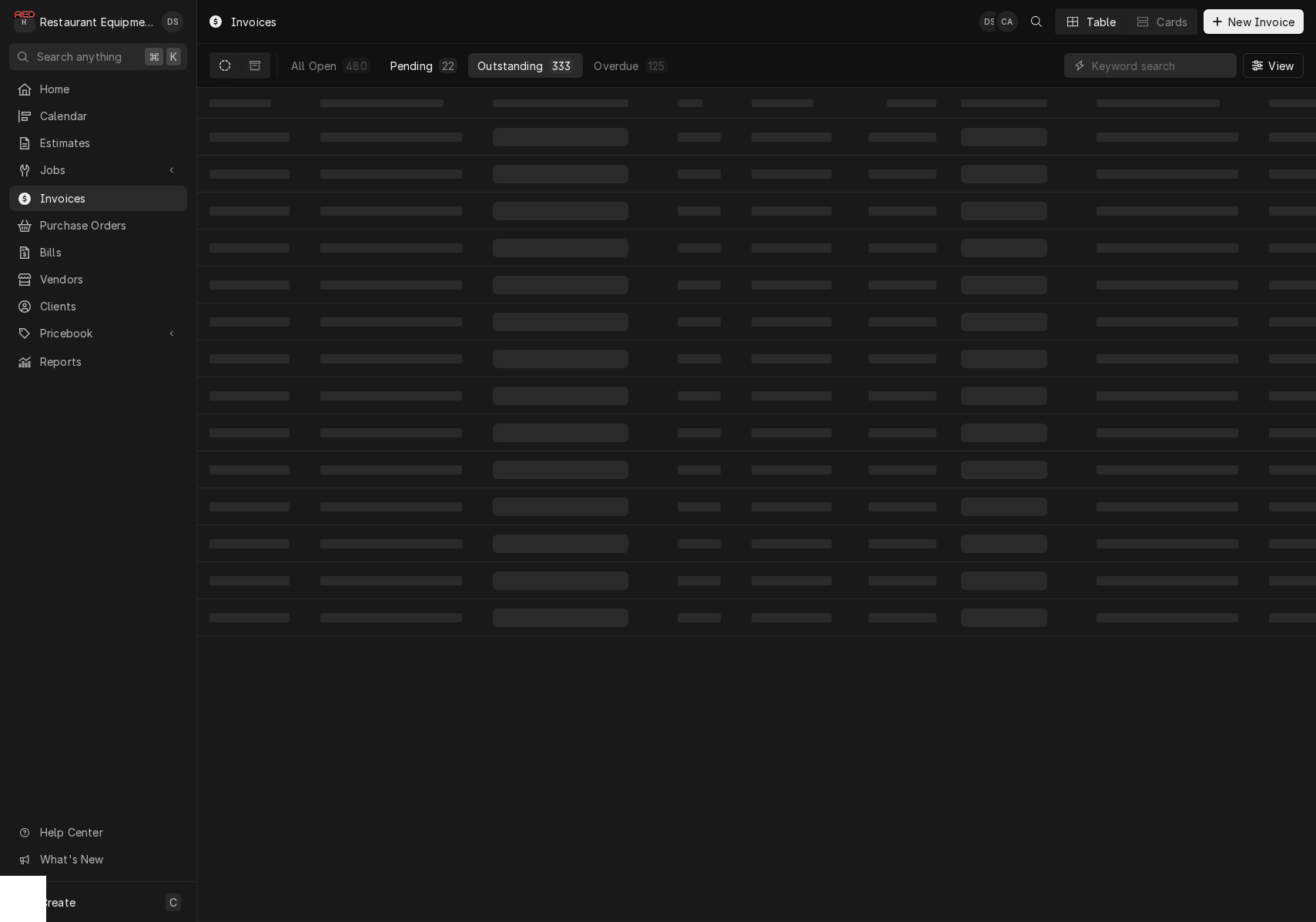
drag, startPoint x: 380, startPoint y: 62, endPoint x: 392, endPoint y: 62, distance: 12.0
click at [381, 62] on button "Pending 22" at bounding box center [423, 66] width 86 height 25
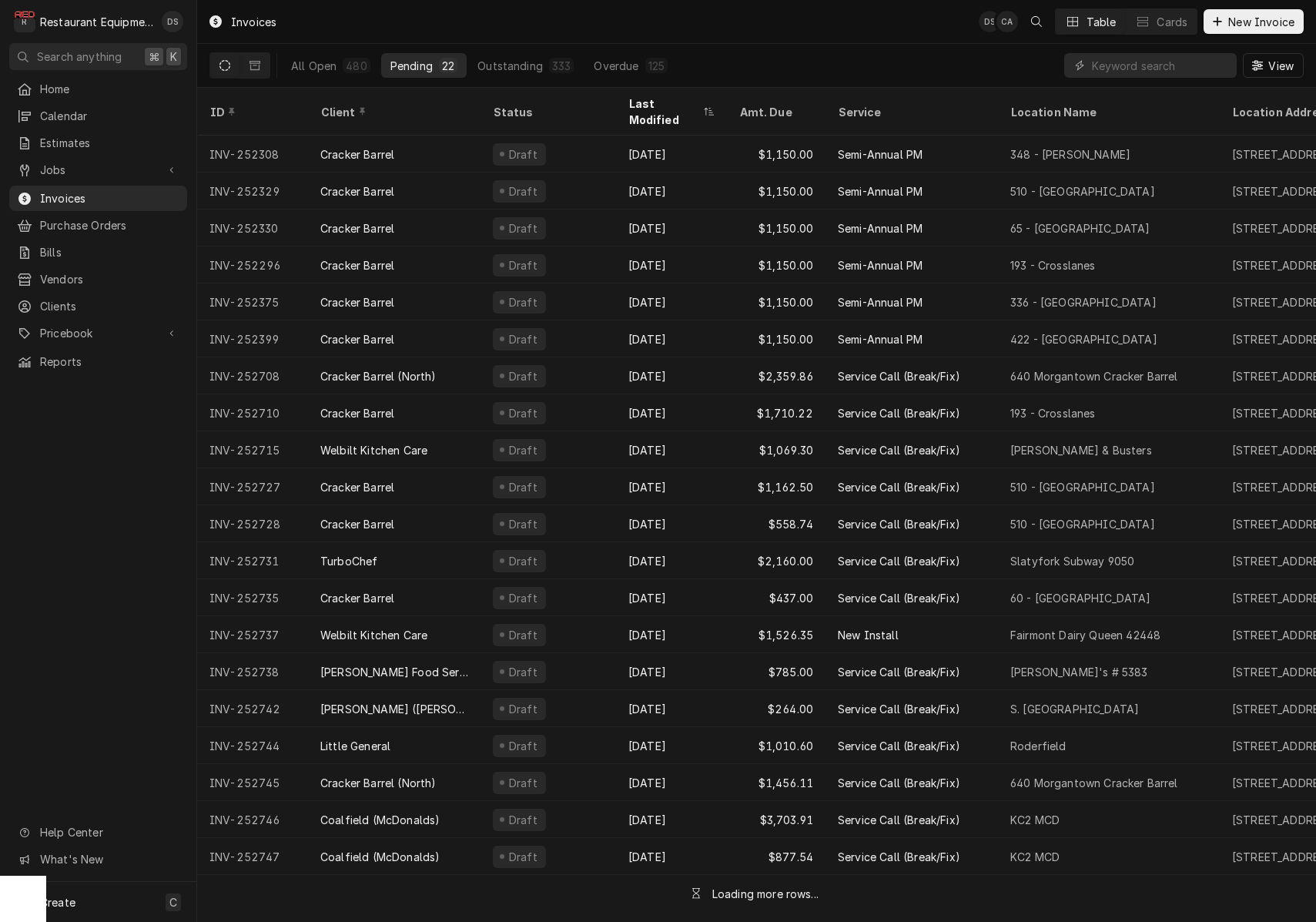
click at [405, 63] on div "Pending" at bounding box center [412, 66] width 43 height 16
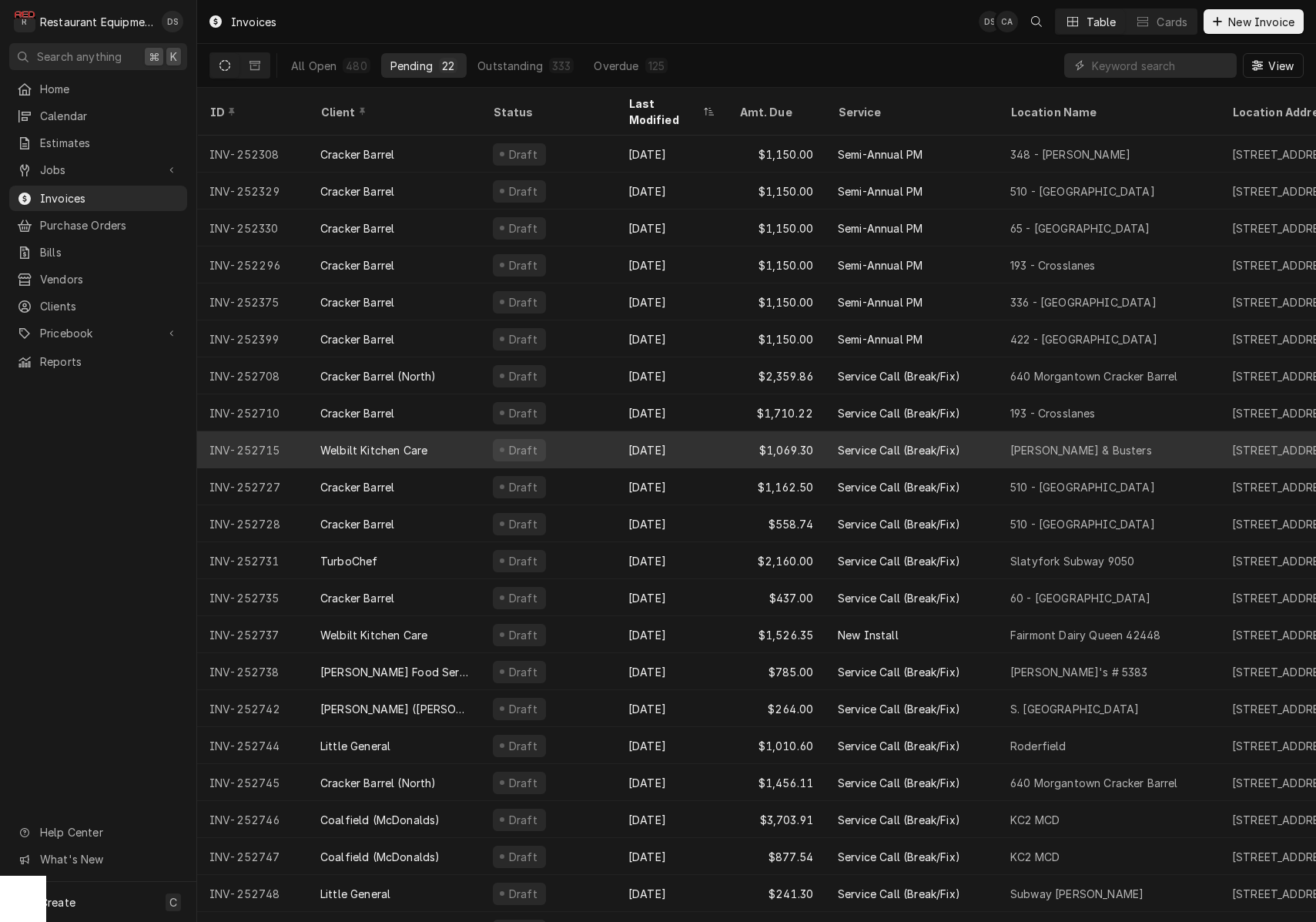
click at [569, 441] on div "Draft" at bounding box center [548, 450] width 135 height 37
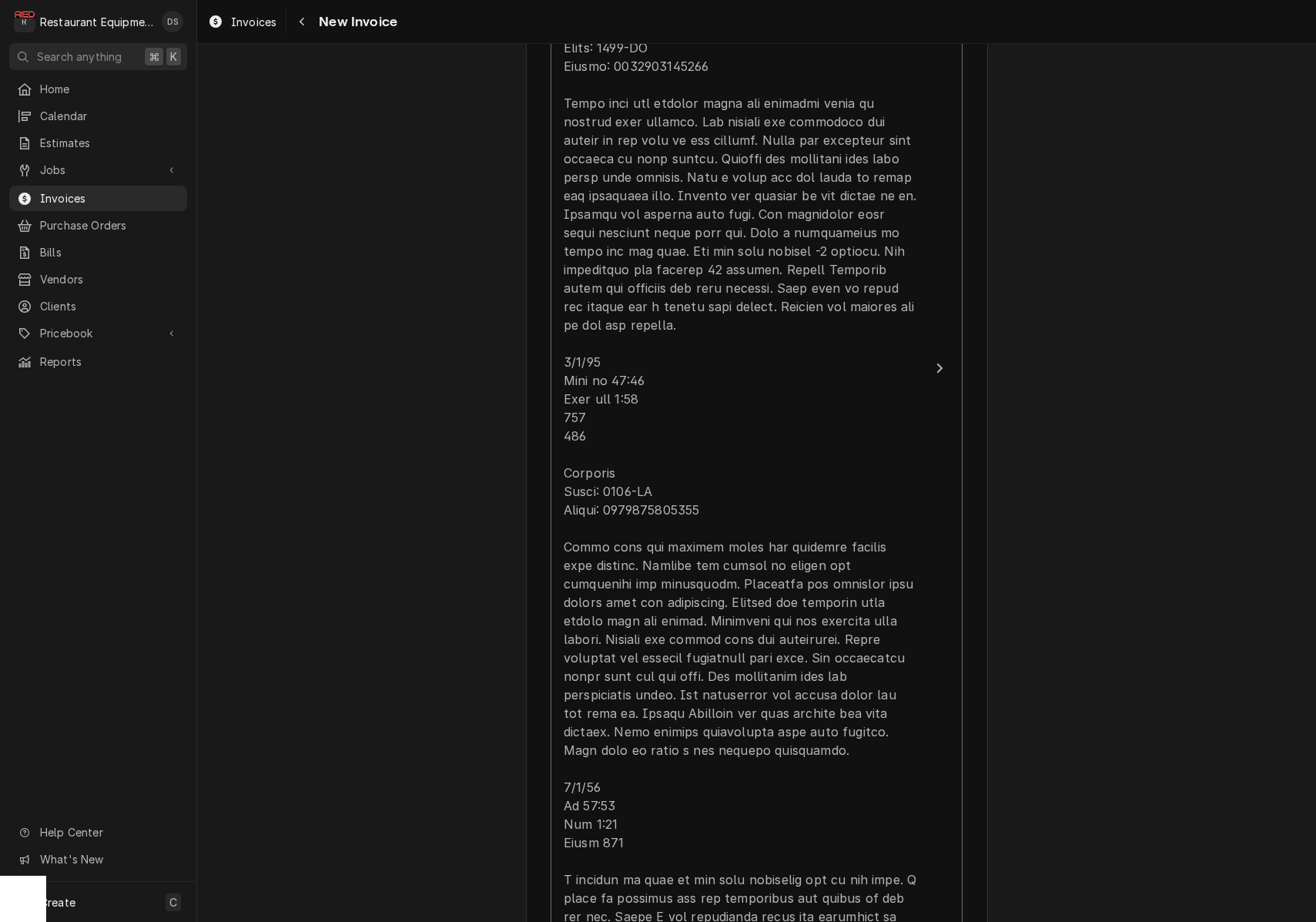
scroll to position [1368, 0]
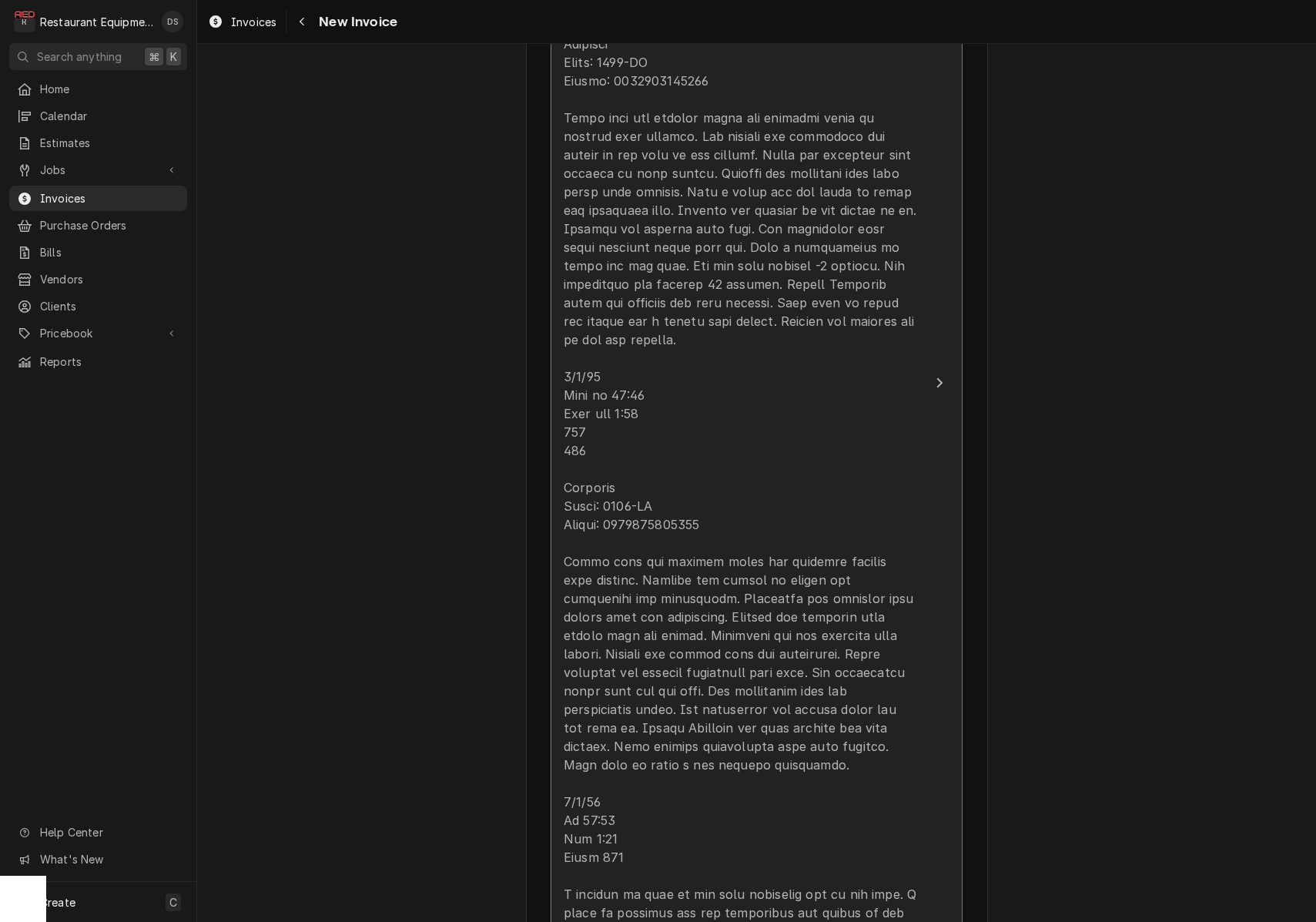
click at [755, 342] on div "Update Line Item" at bounding box center [739, 487] width 353 height 1165
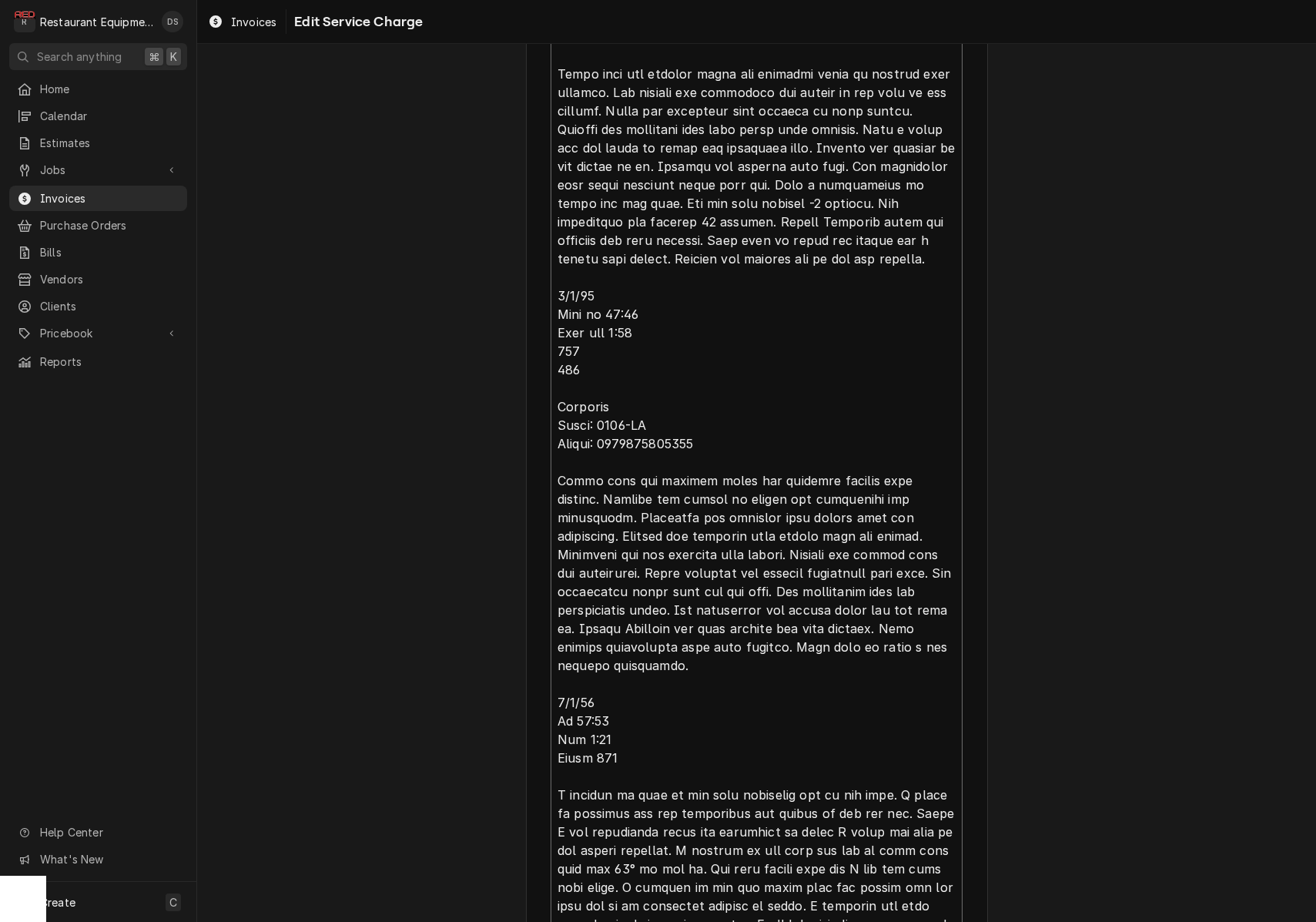
scroll to position [979, 0]
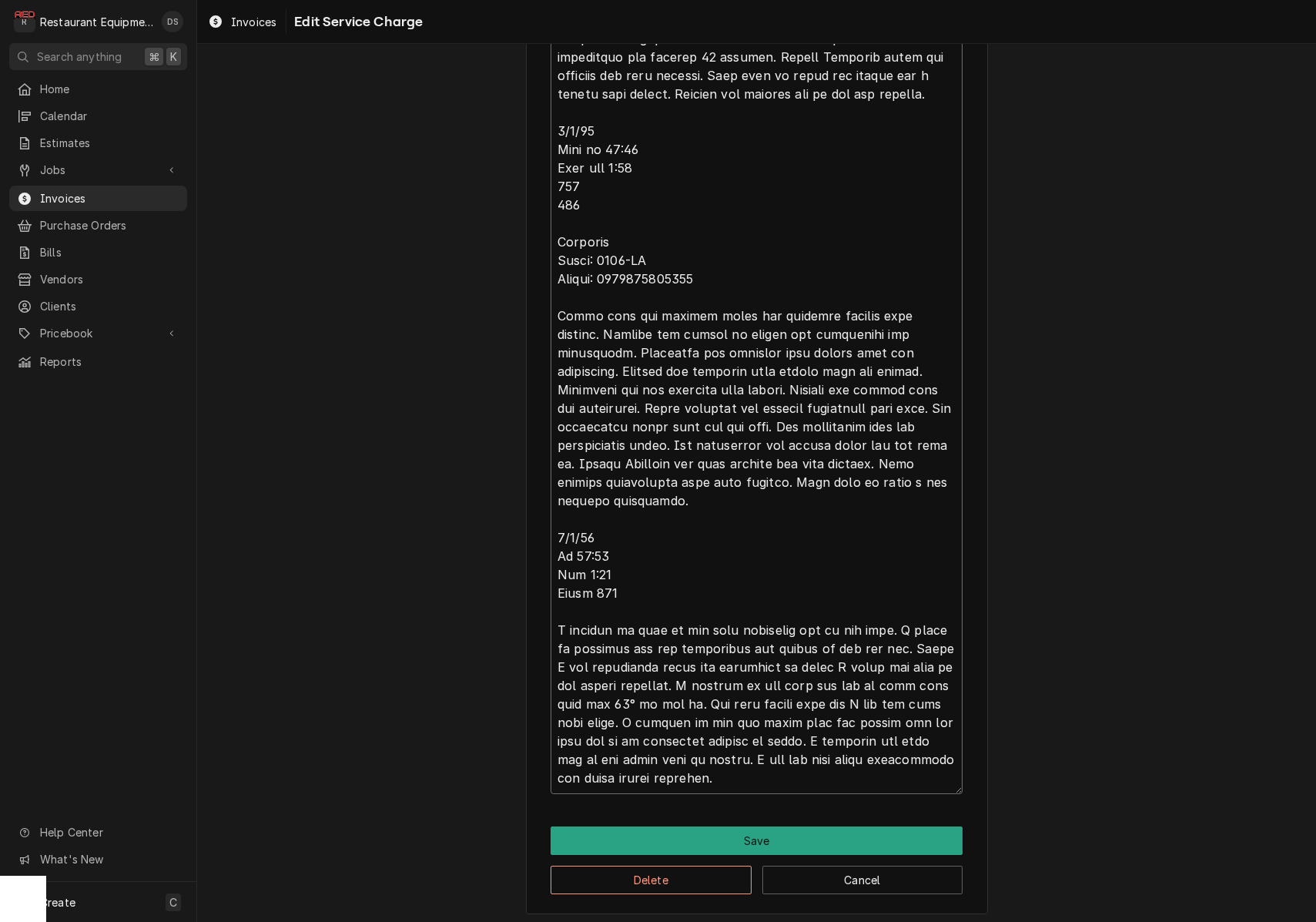
drag, startPoint x: 575, startPoint y: 409, endPoint x: 886, endPoint y: 787, distance: 489.5
click at [887, 786] on textarea "Service Summary ( optional )" at bounding box center [756, 242] width 412 height 1104
click at [730, 841] on button "Save" at bounding box center [756, 841] width 412 height 28
click at [761, 831] on button "Save" at bounding box center [756, 841] width 412 height 28
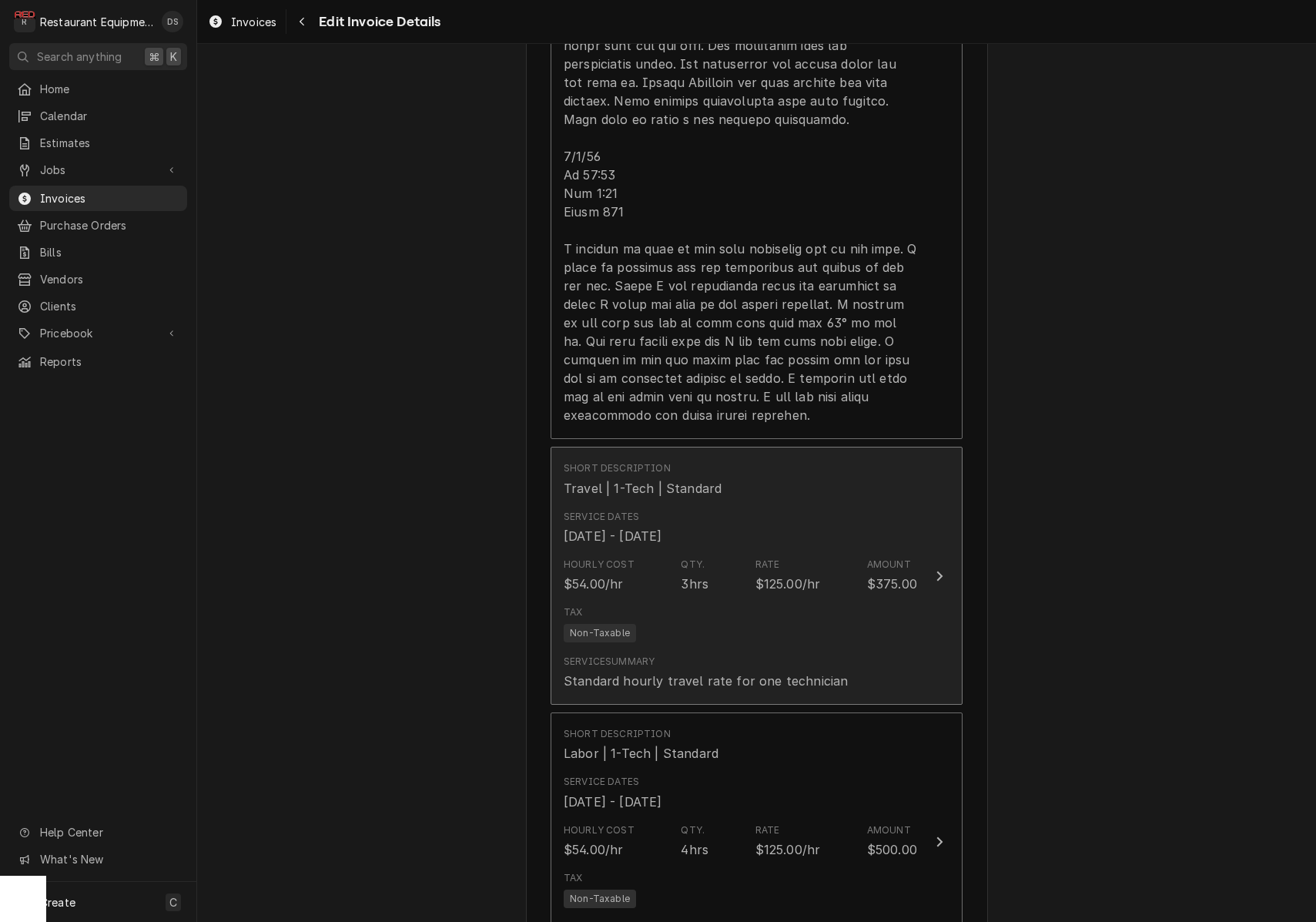
scroll to position [1996, 0]
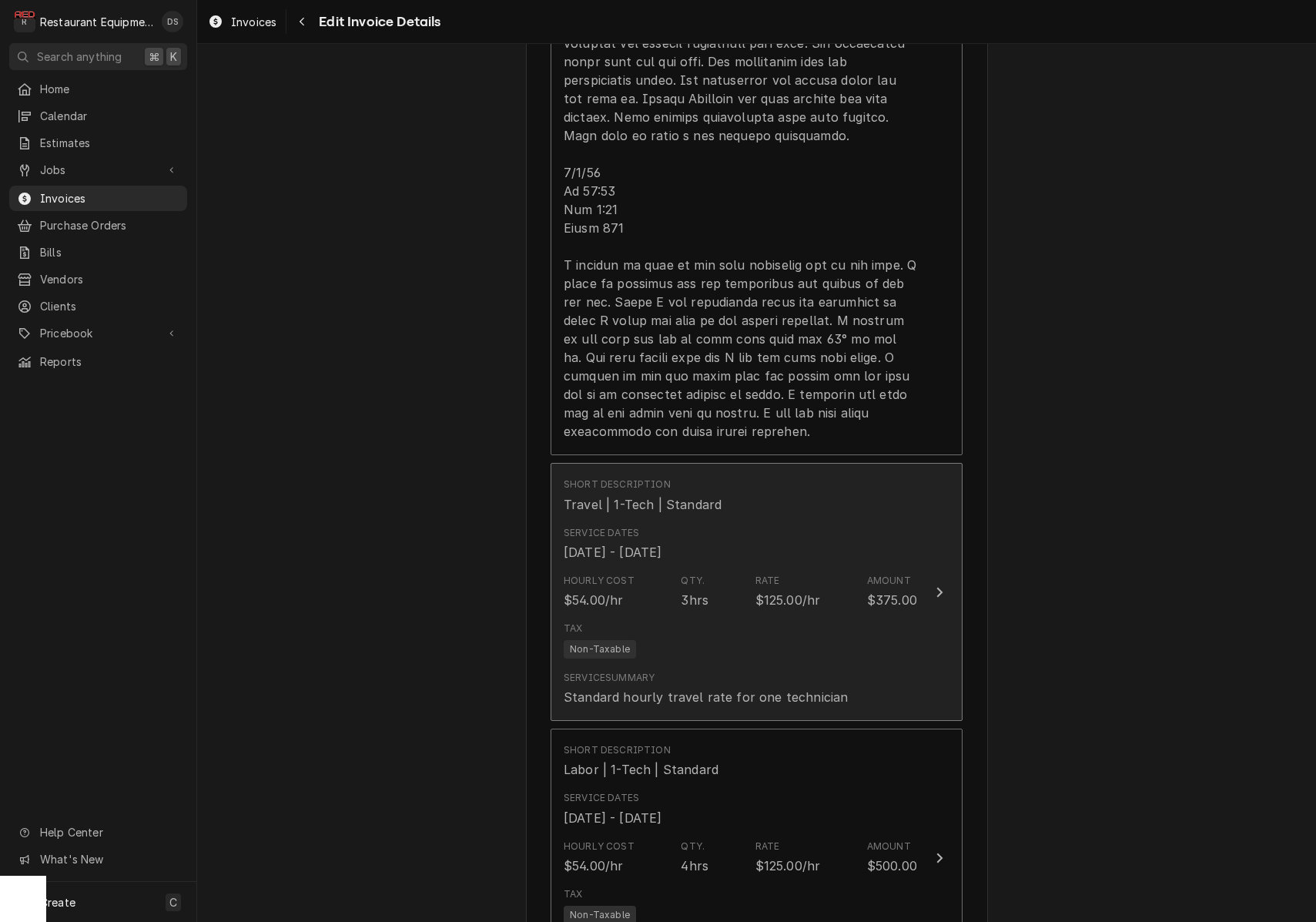
click at [735, 664] on div "Service Summary Standard hourly travel rate for one technician" at bounding box center [739, 688] width 353 height 48
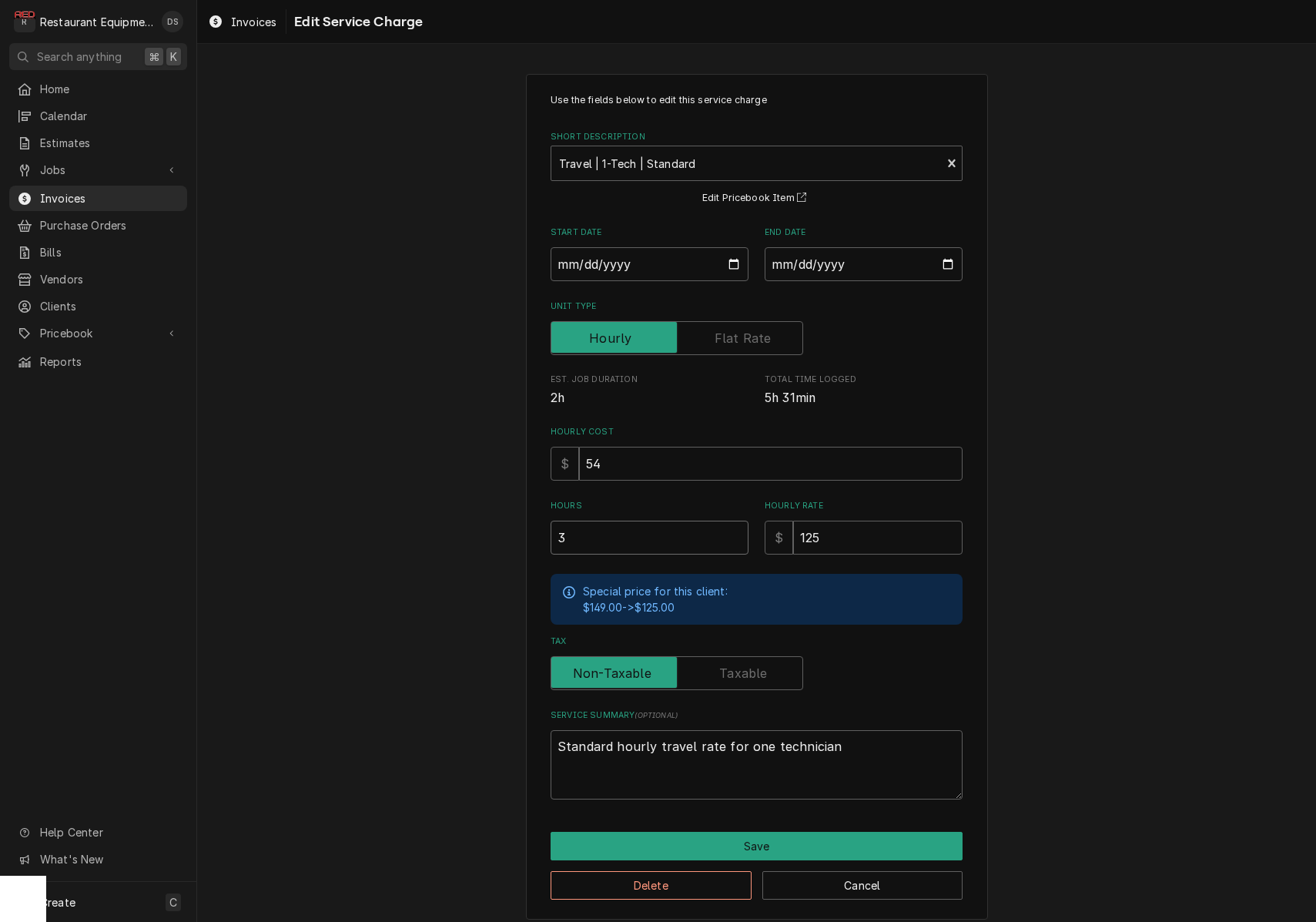
click at [595, 538] on input "3" at bounding box center [649, 538] width 197 height 34
type textarea "x"
type input "2"
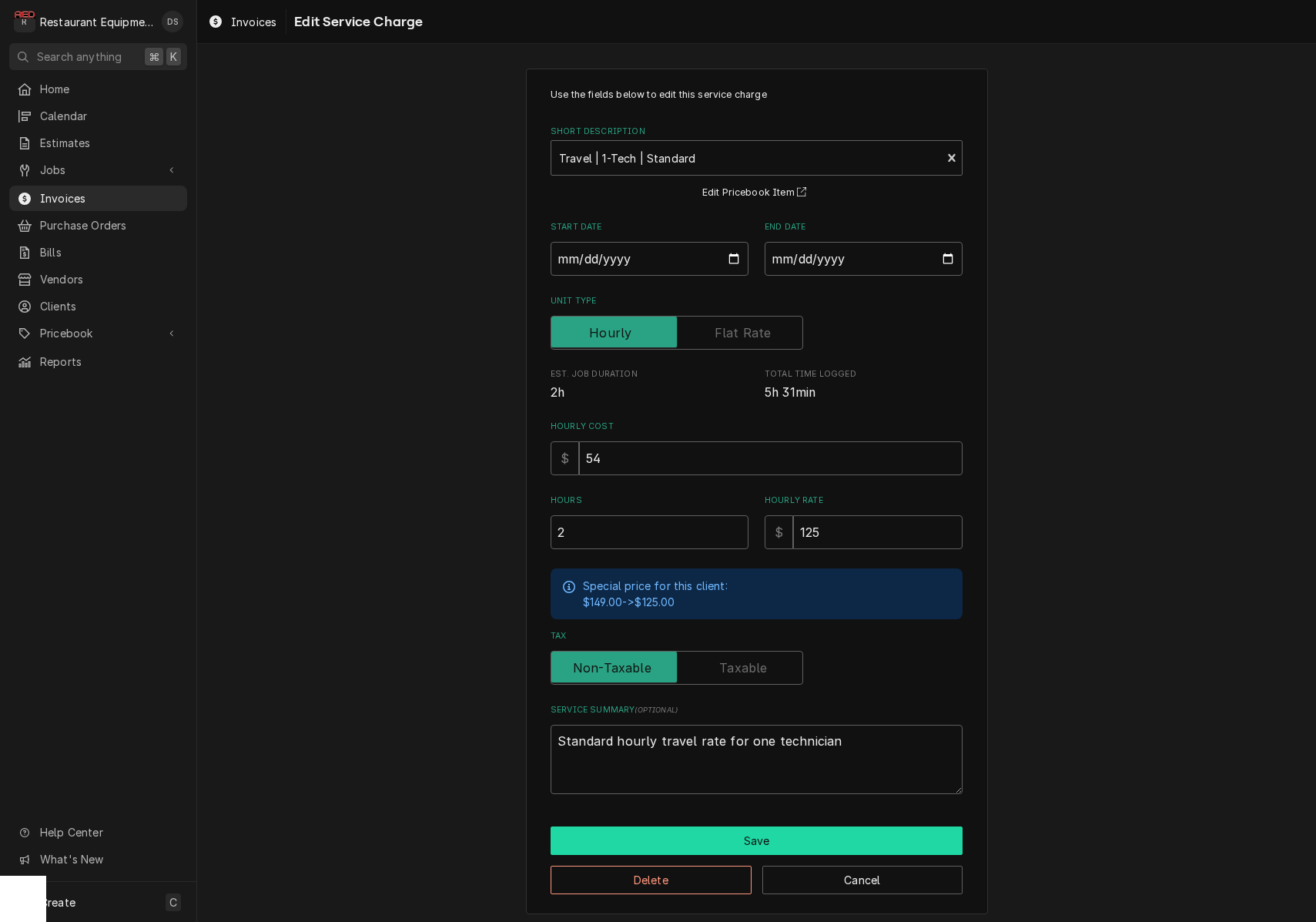
click at [777, 832] on button "Save" at bounding box center [756, 841] width 412 height 28
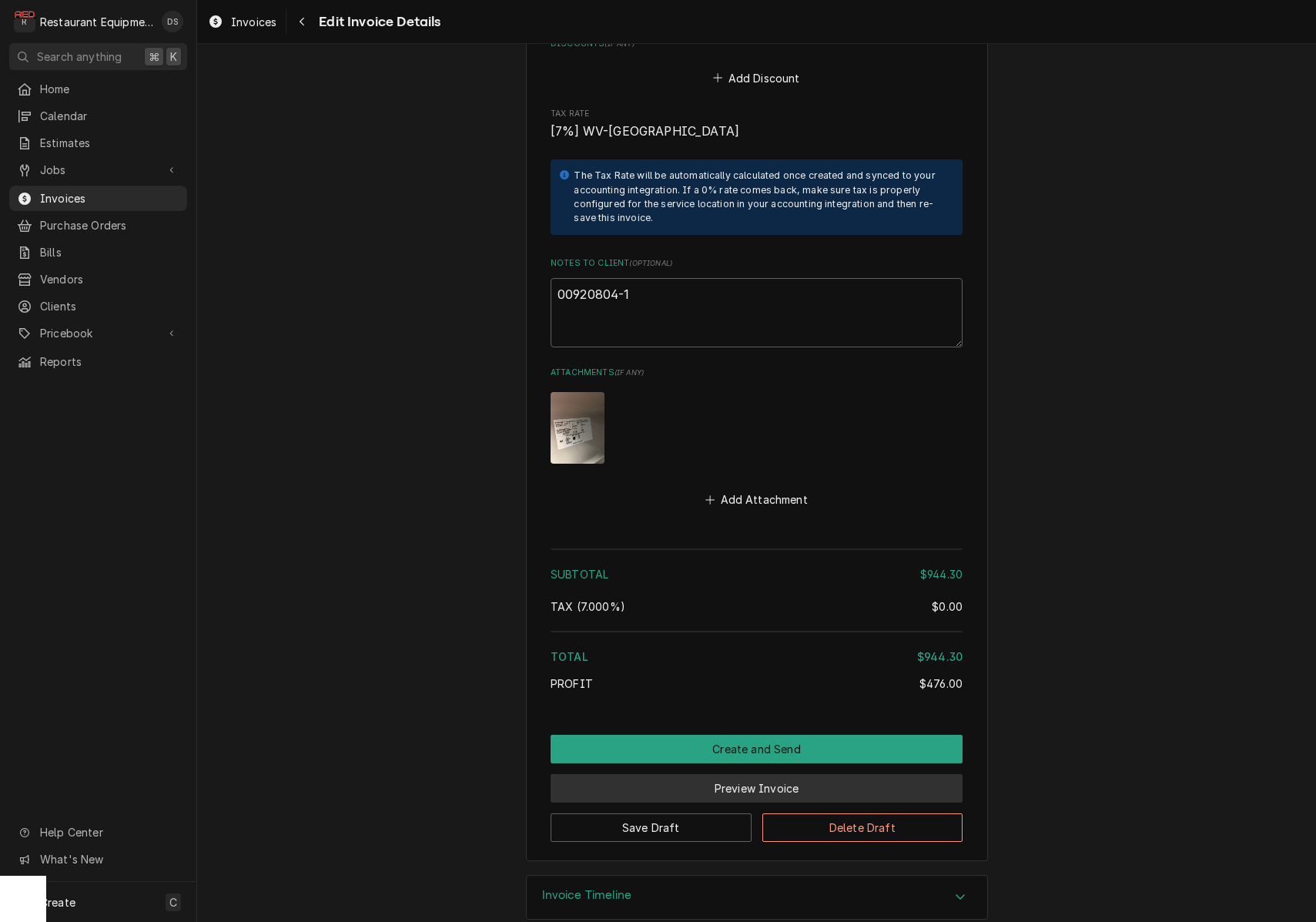
click at [746, 774] on button "Preview Invoice" at bounding box center [756, 788] width 412 height 28
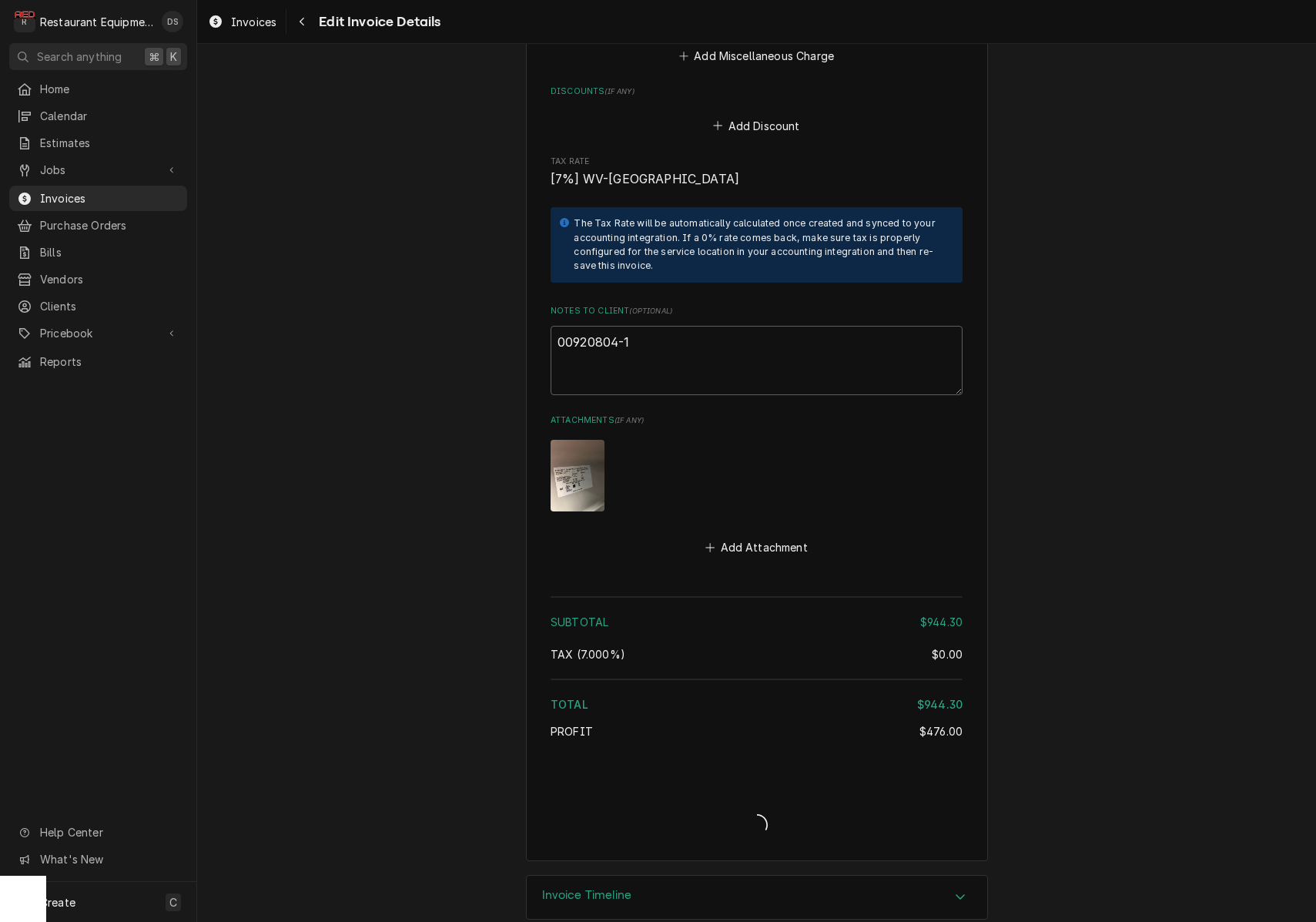
type textarea "x"
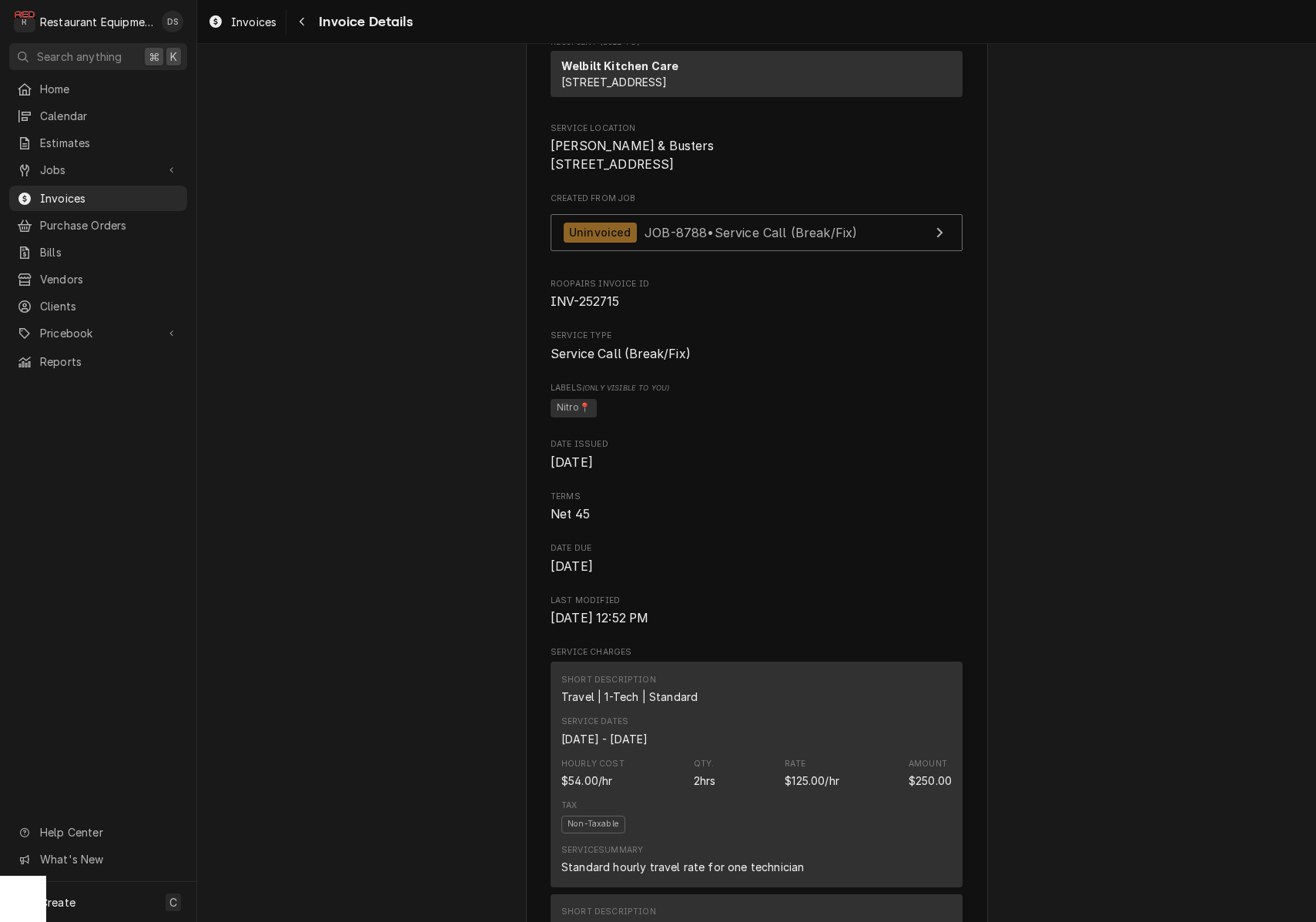
scroll to position [272, 0]
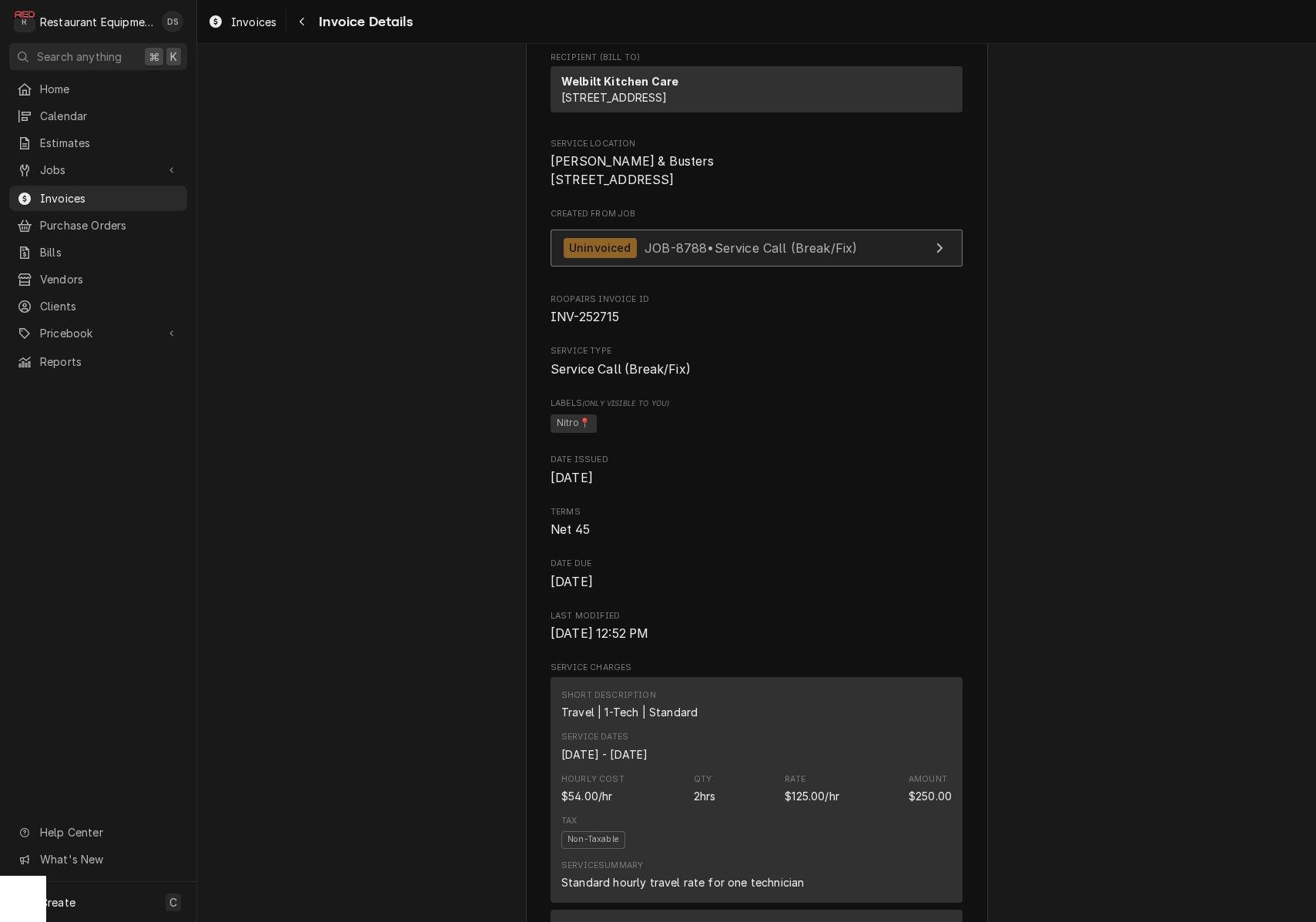
click at [820, 255] on span "JOB-8788 • Service Call (Break/Fix)" at bounding box center [751, 246] width 213 height 15
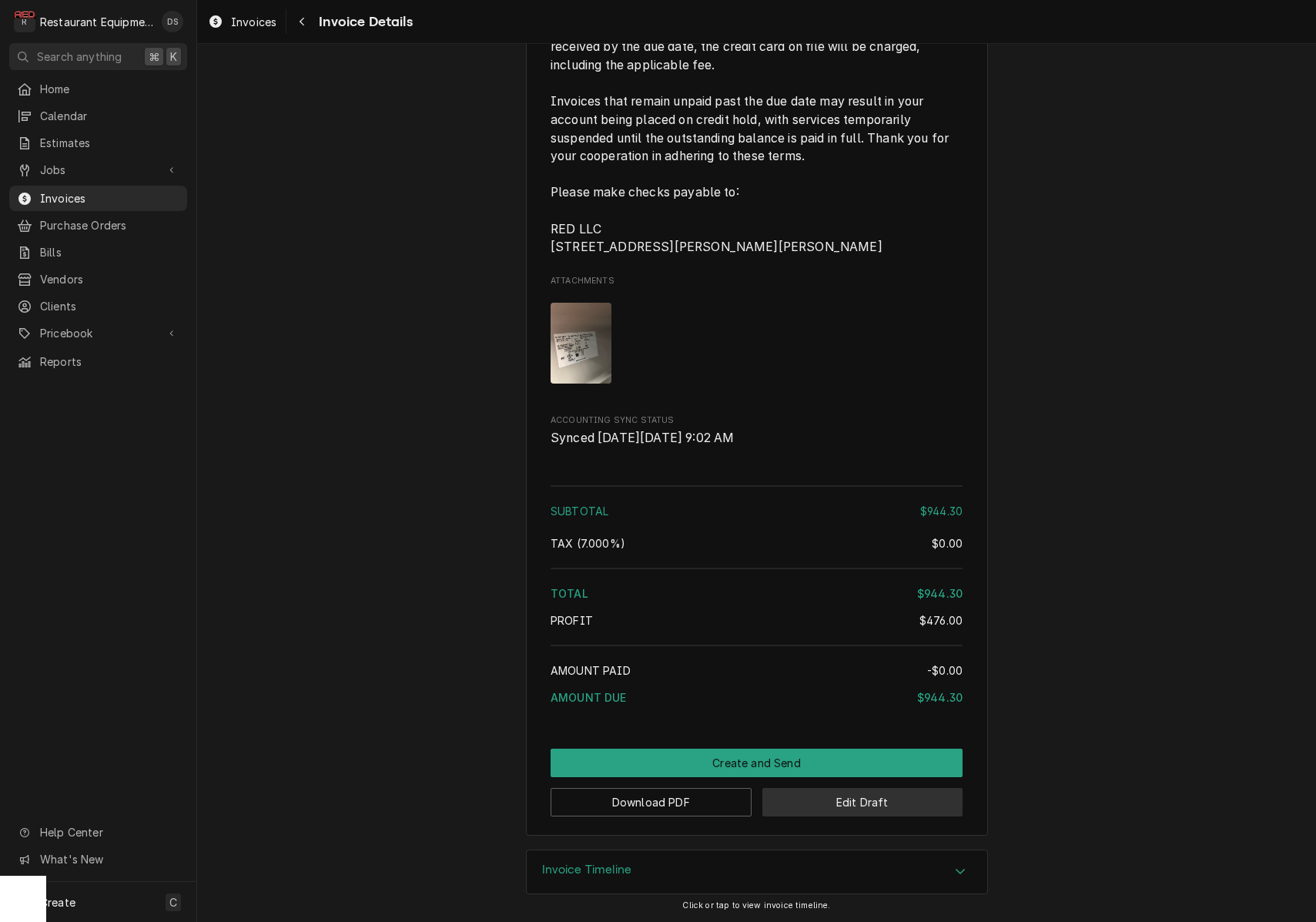
scroll to position [3878, 0]
click at [868, 799] on button "Edit Draft" at bounding box center [863, 802] width 201 height 28
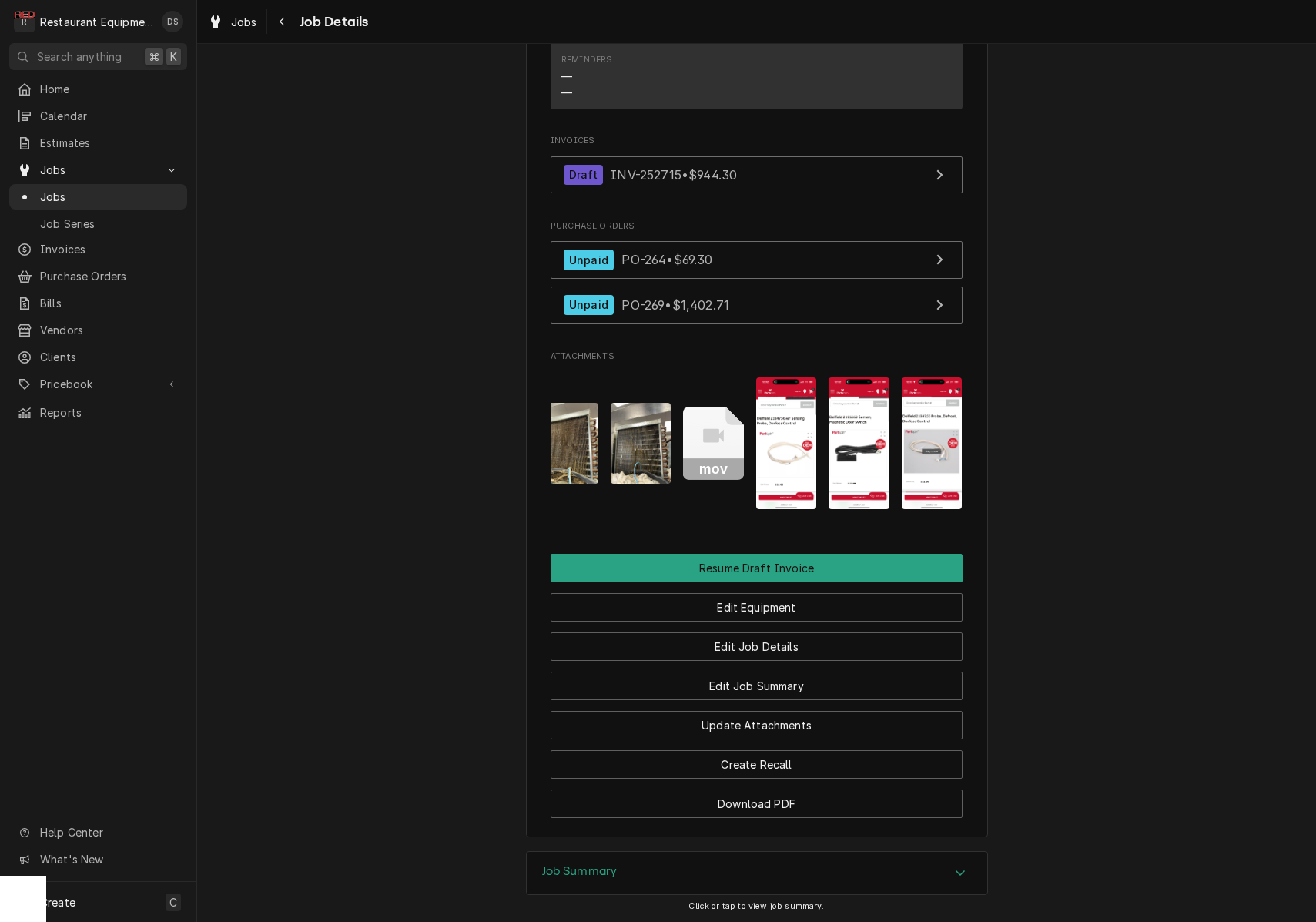
scroll to position [0, 158]
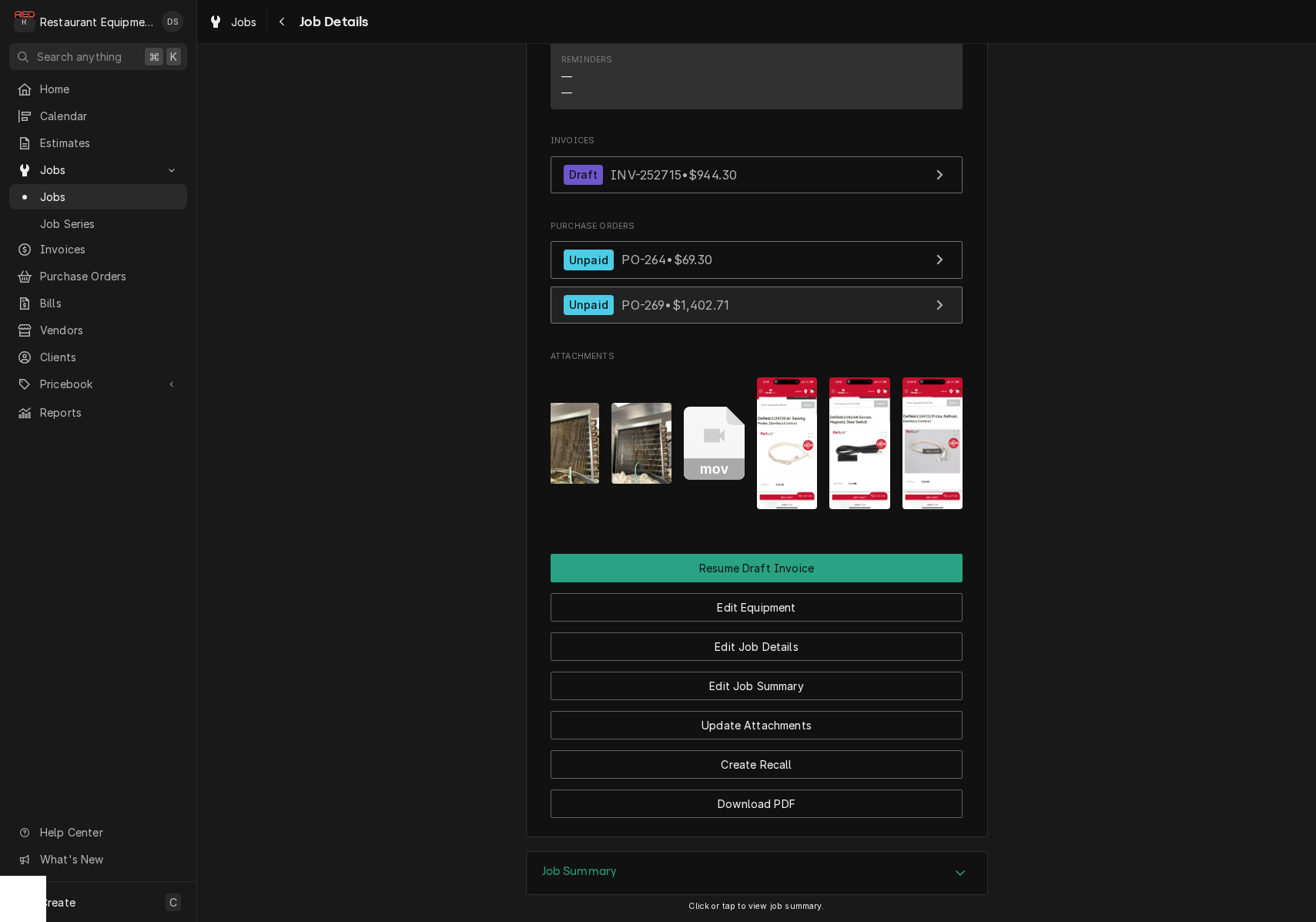
click at [754, 286] on link "Unpaid PO-269 • $1,402.71" at bounding box center [756, 305] width 412 height 38
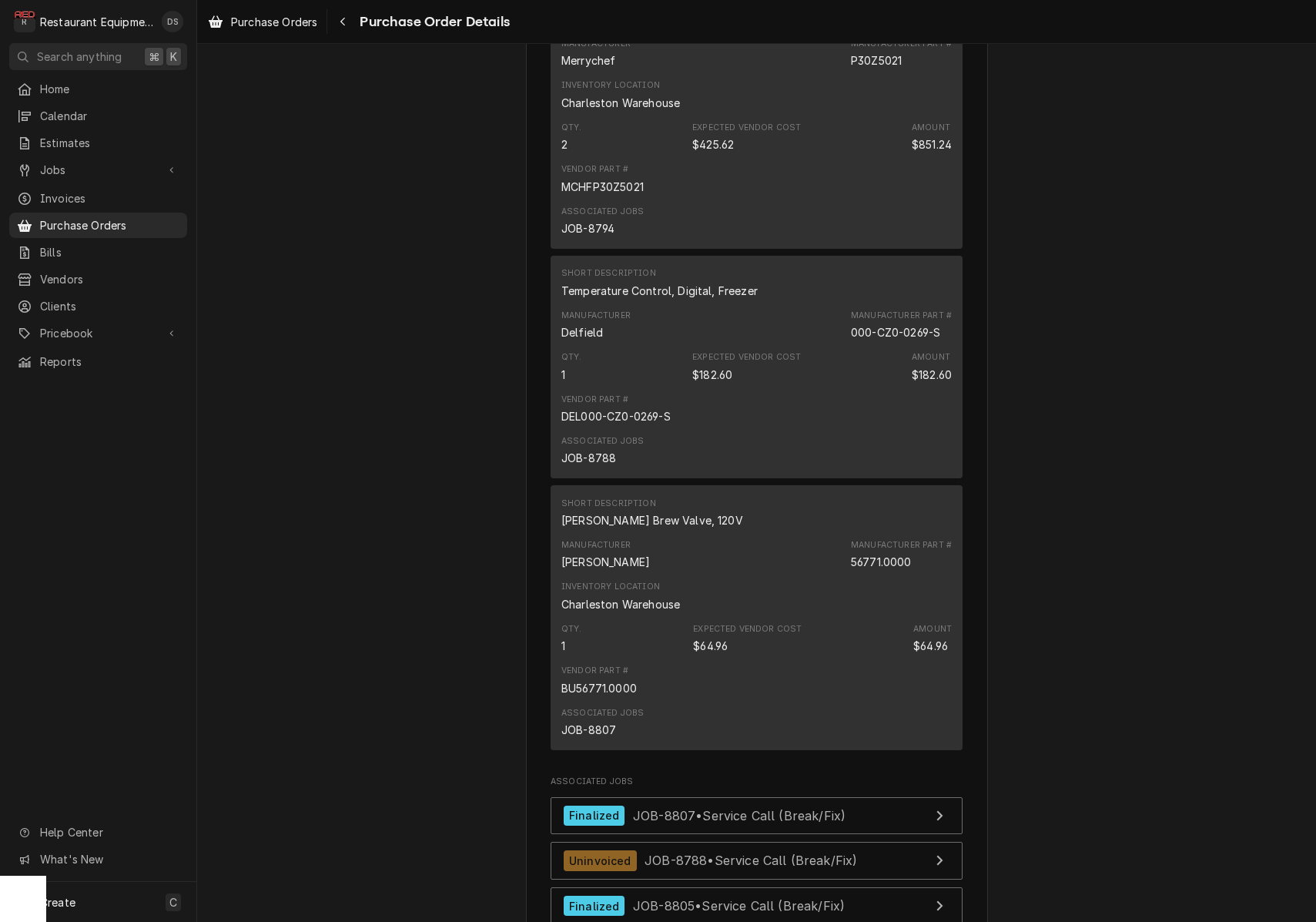
scroll to position [1545, 0]
drag, startPoint x: 852, startPoint y: 354, endPoint x: 974, endPoint y: 361, distance: 122.2
drag, startPoint x: 939, startPoint y: 357, endPoint x: 870, endPoint y: 355, distance: 69.0
click at [849, 345] on div "Manufacturer Delfield Manufacturer Part # 000-CZ0-0269-S" at bounding box center [756, 324] width 391 height 42
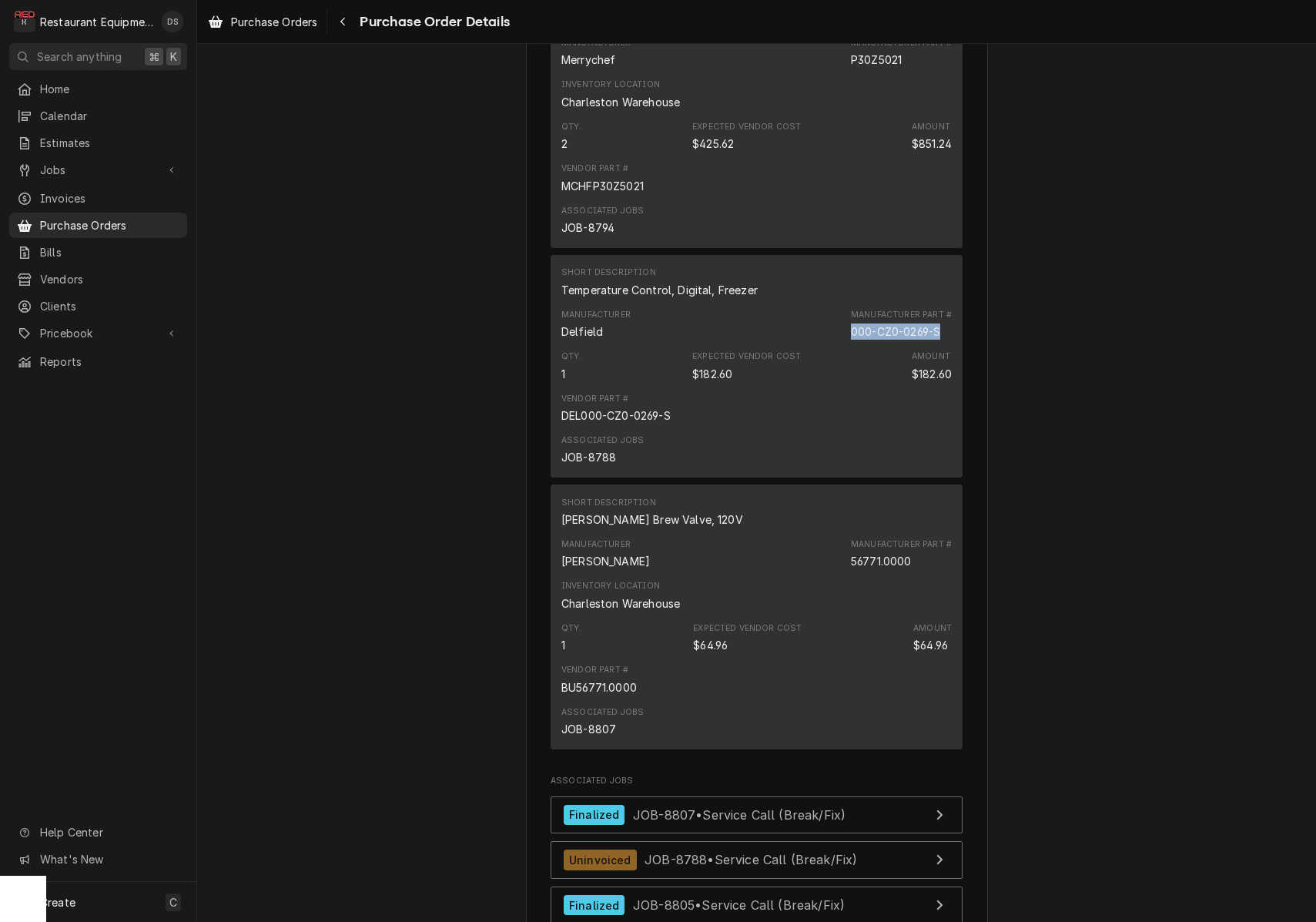
copy div "000-CZ0-0269-S"
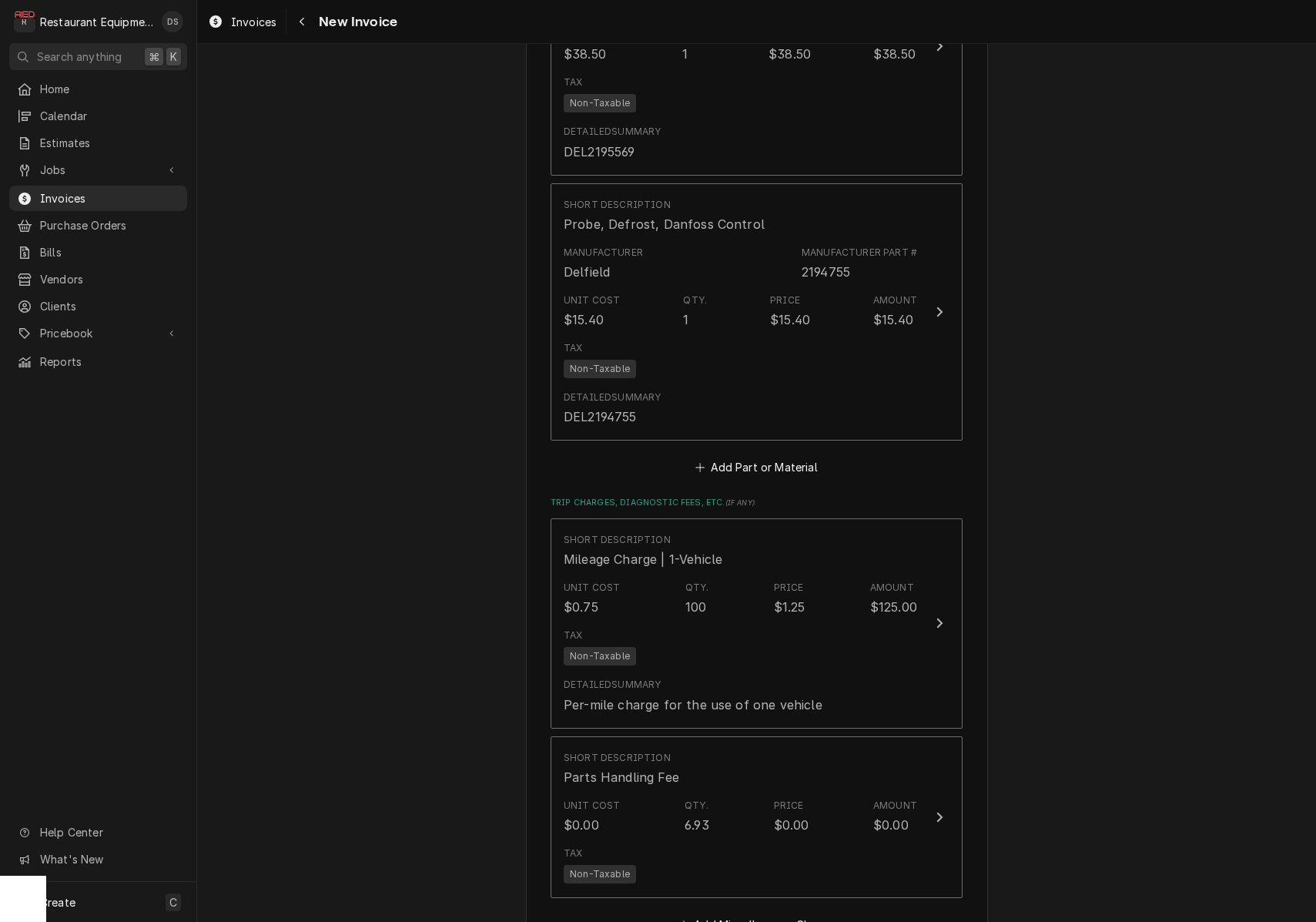
scroll to position [0, 1]
click at [757, 457] on button "Add Part or Material" at bounding box center [755, 468] width 127 height 21
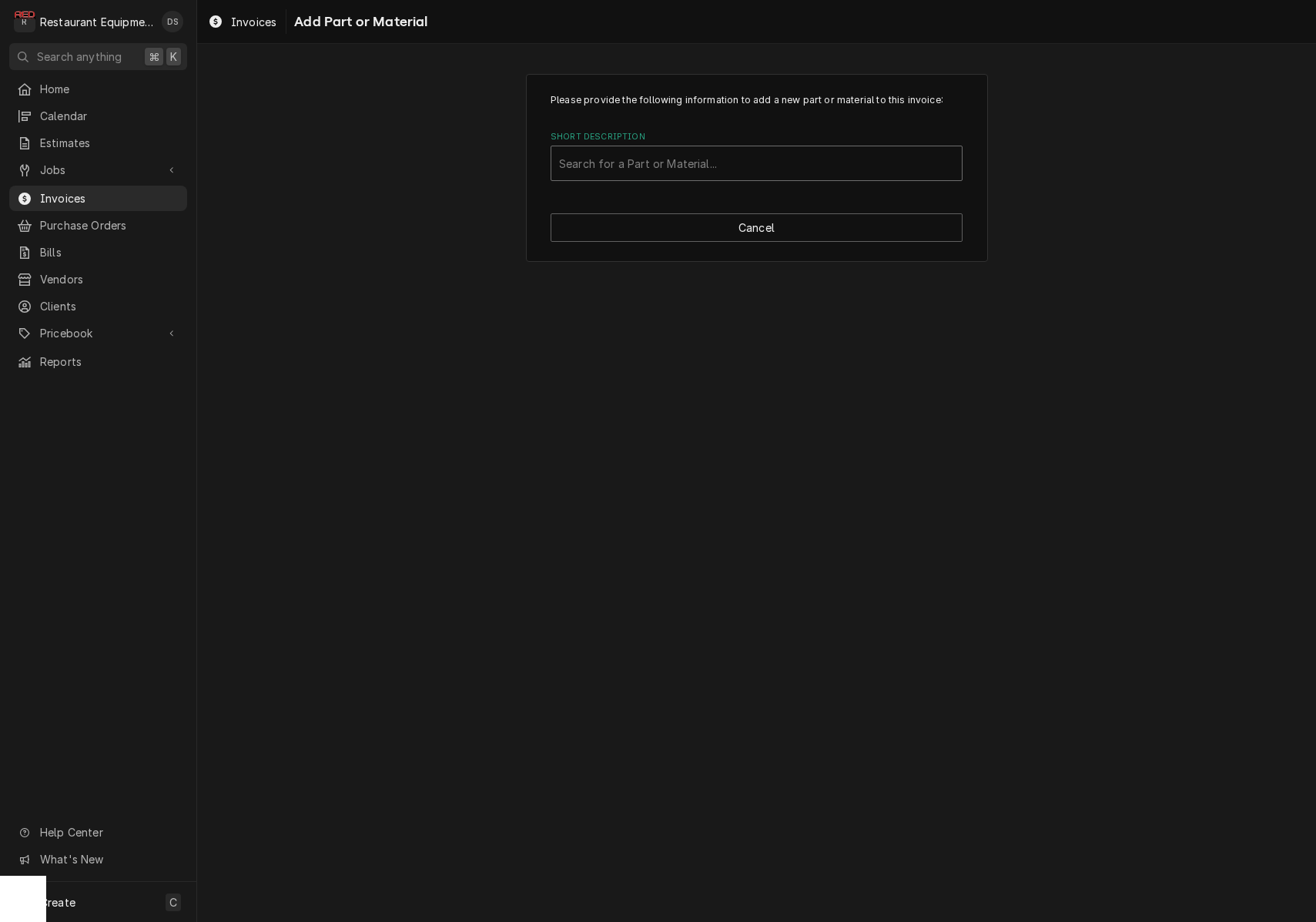
click at [698, 158] on div "Search for a Part or Material..." at bounding box center [756, 164] width 395 height 16
click at [603, 160] on div "Search for a Part or Material..." at bounding box center [756, 164] width 395 height 16
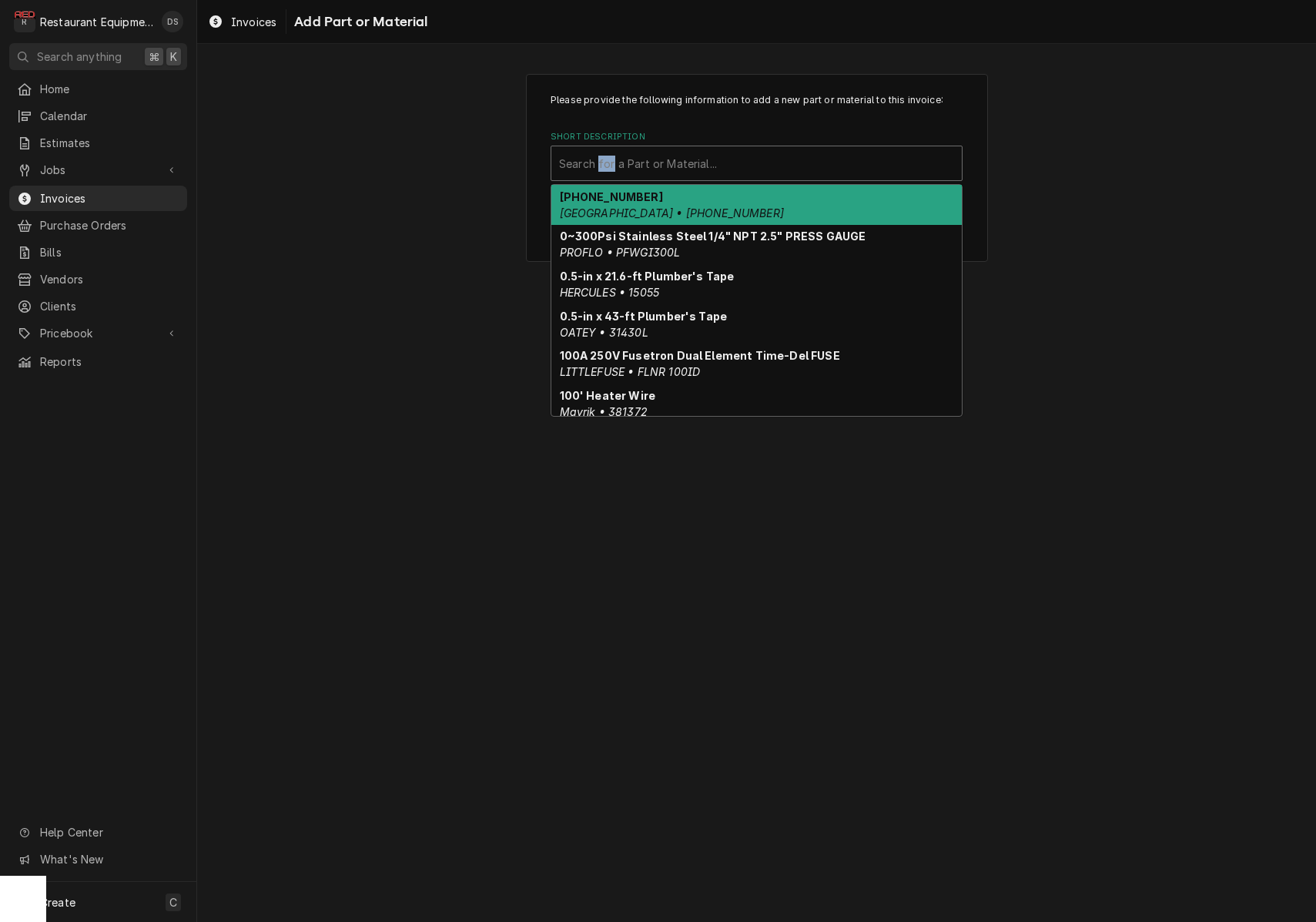
click at [585, 164] on div "Search for a Part or Material..." at bounding box center [756, 164] width 395 height 16
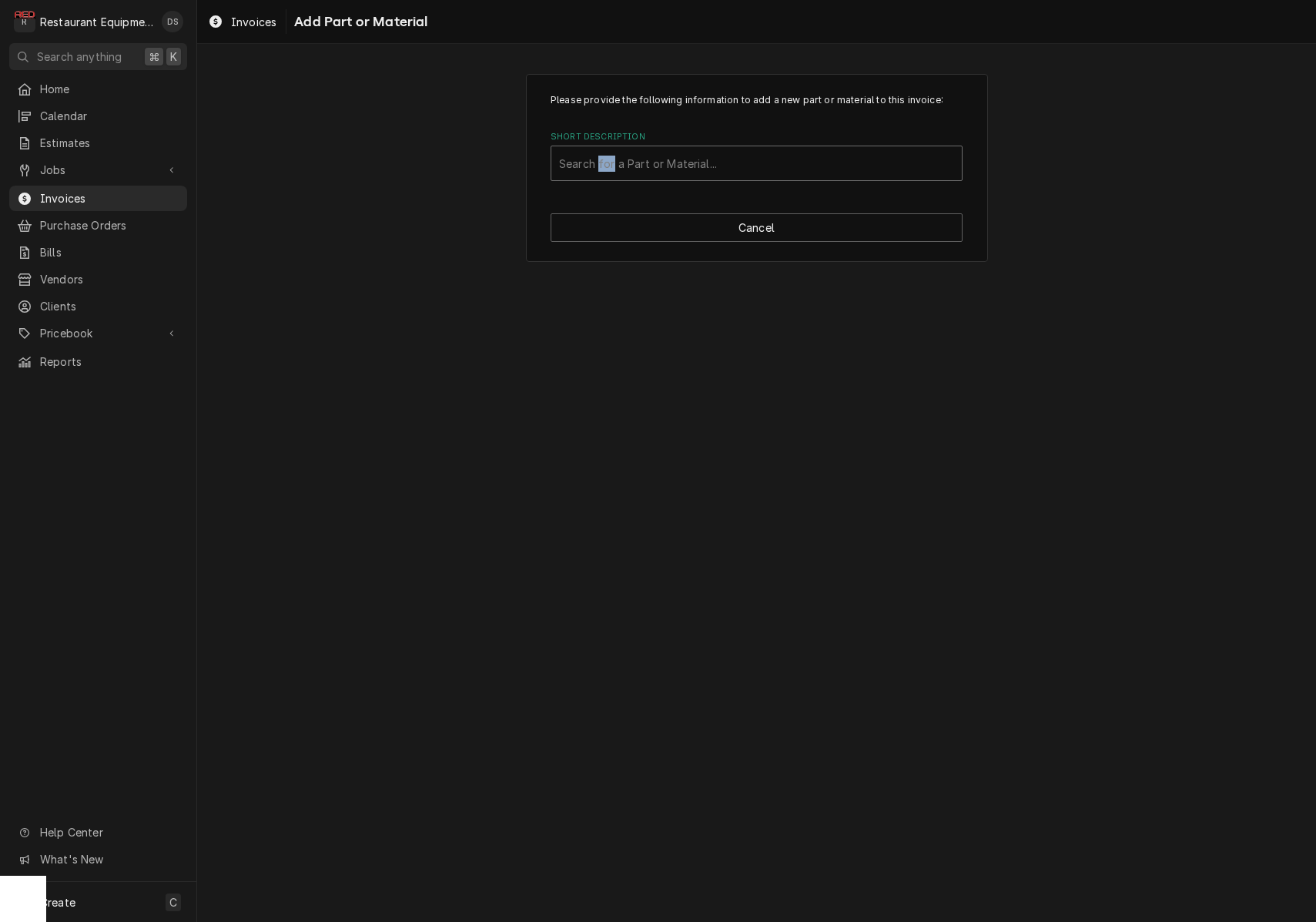
drag, startPoint x: 674, startPoint y: 151, endPoint x: 674, endPoint y: 162, distance: 11.0
click at [673, 152] on div "Short Description" at bounding box center [756, 163] width 395 height 27
click at [674, 162] on div "Search for a Part or Material..." at bounding box center [756, 164] width 395 height 16
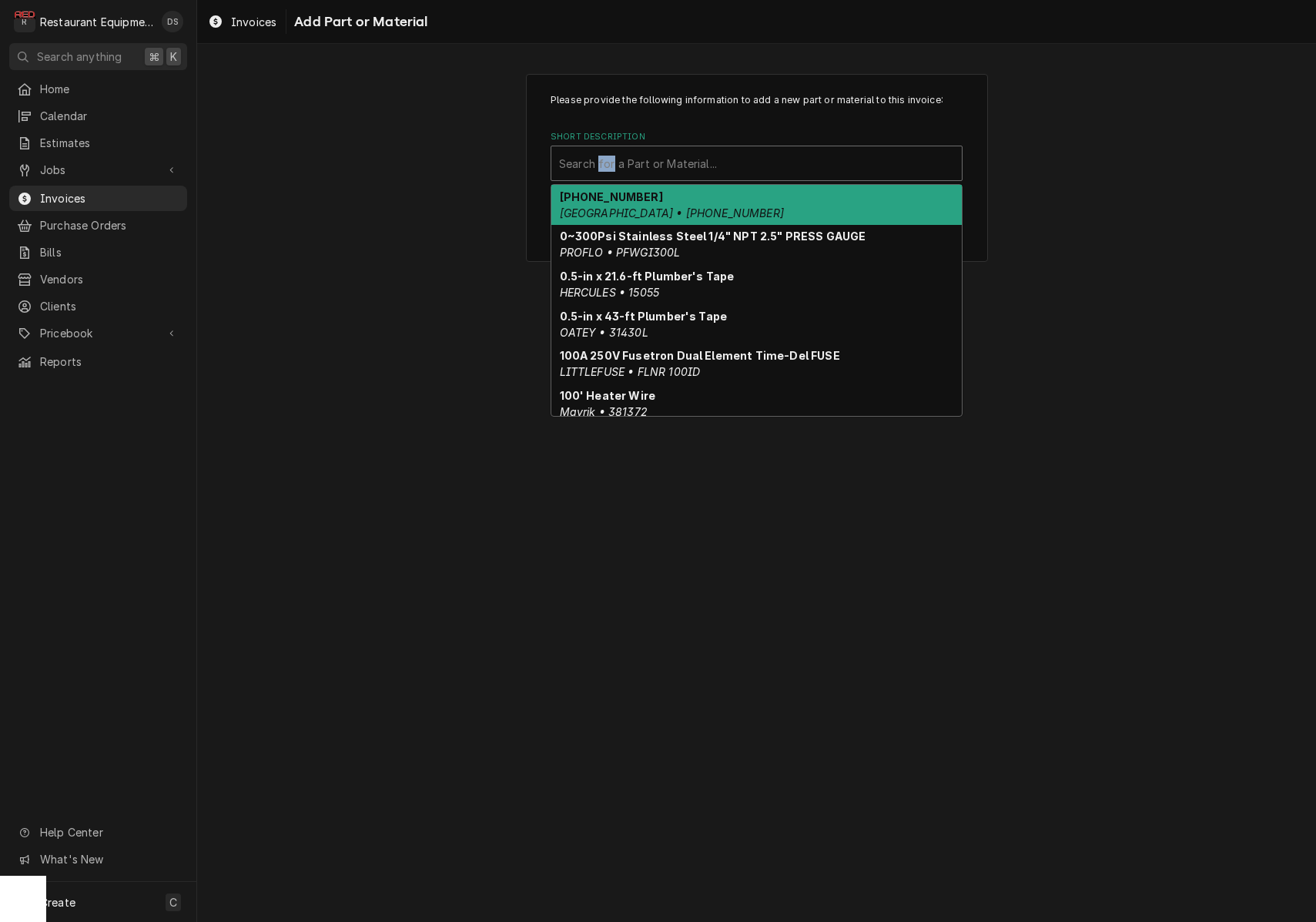
drag, startPoint x: 652, startPoint y: 166, endPoint x: 665, endPoint y: 159, distance: 14.8
click at [654, 163] on div "Search for a Part or Material..." at bounding box center [755, 163] width 410 height 34
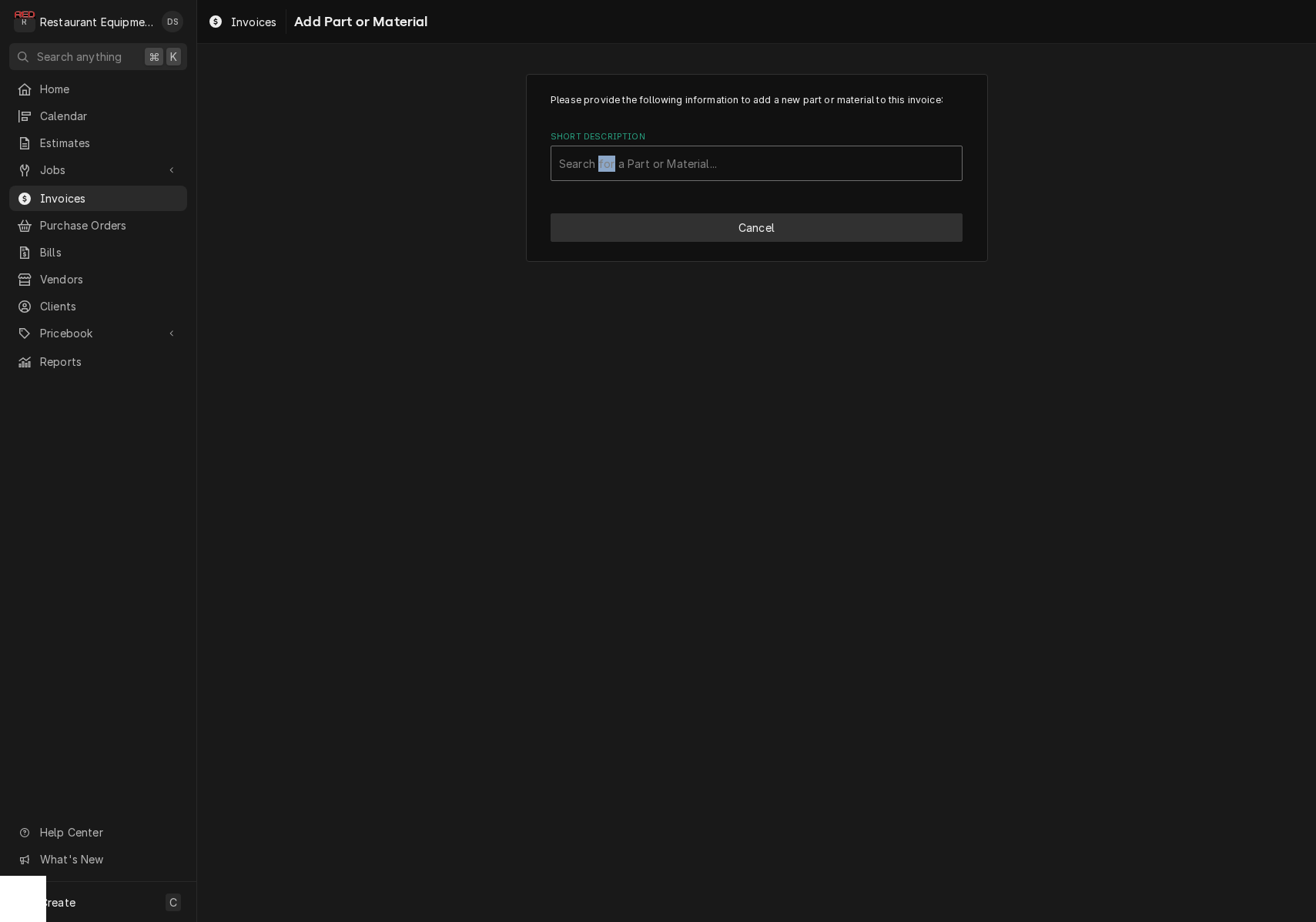
click at [846, 220] on button "Cancel" at bounding box center [756, 228] width 412 height 28
type textarea "x"
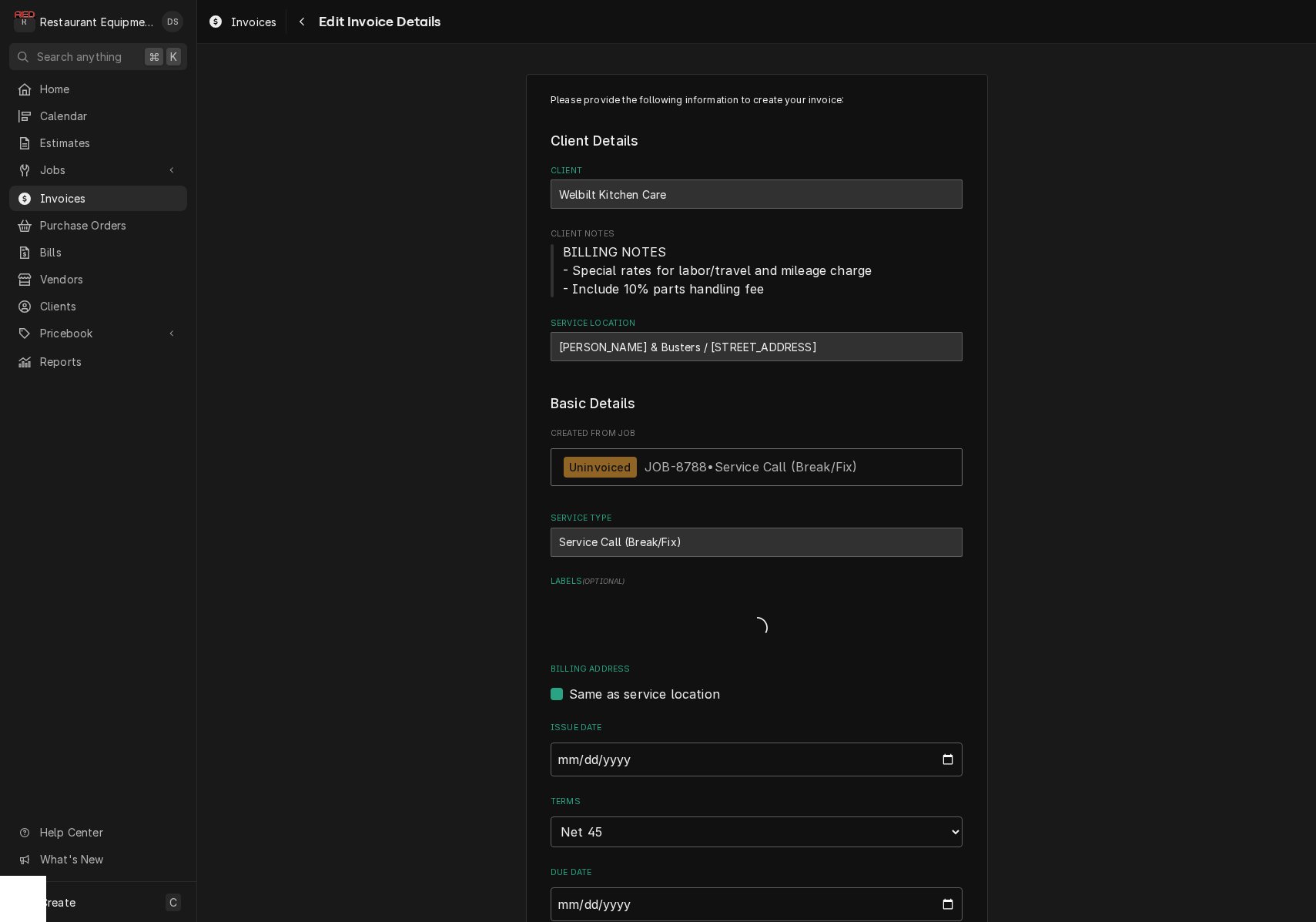
scroll to position [3409, 0]
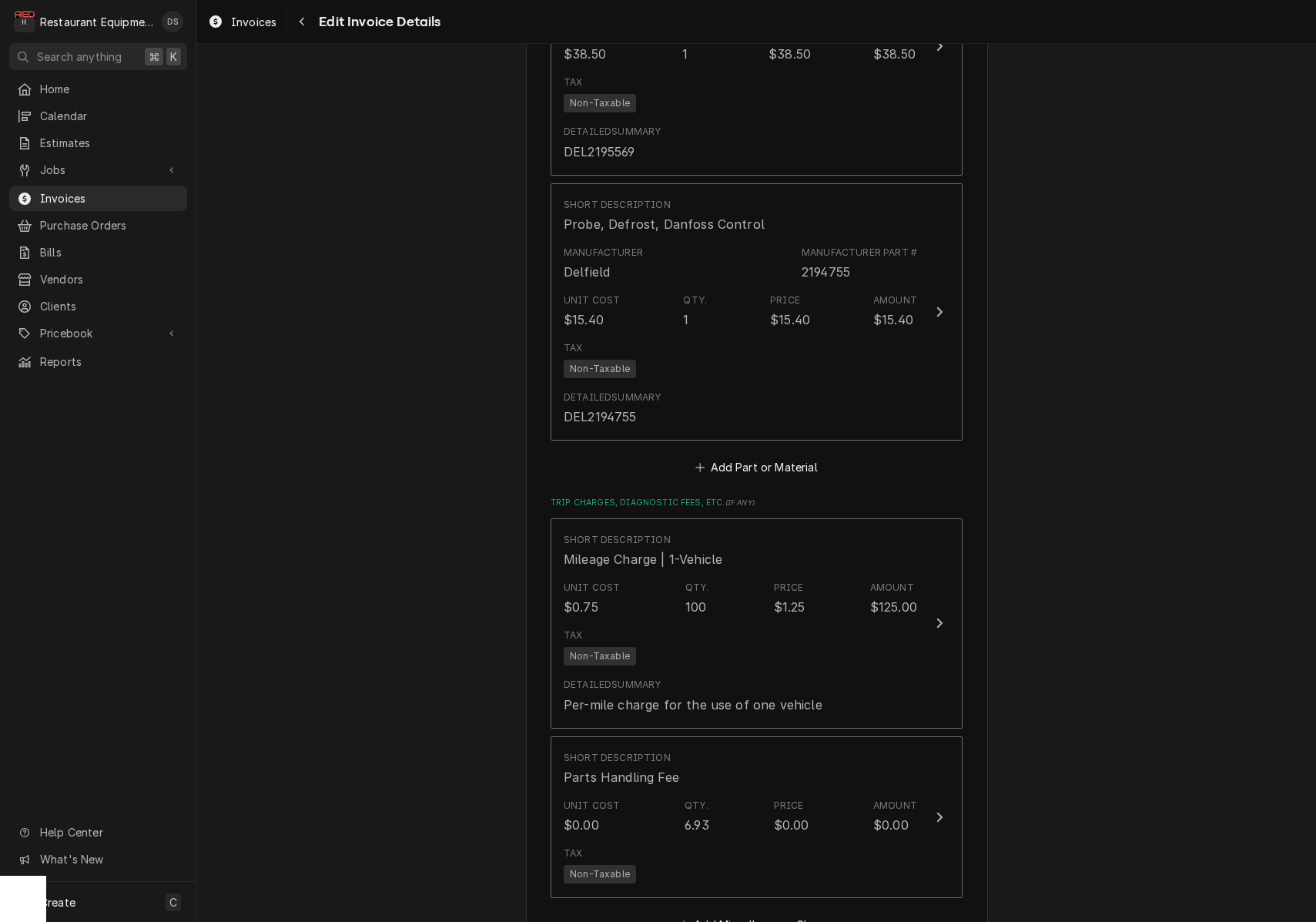
click at [774, 457] on button "Add Part or Material" at bounding box center [755, 468] width 127 height 21
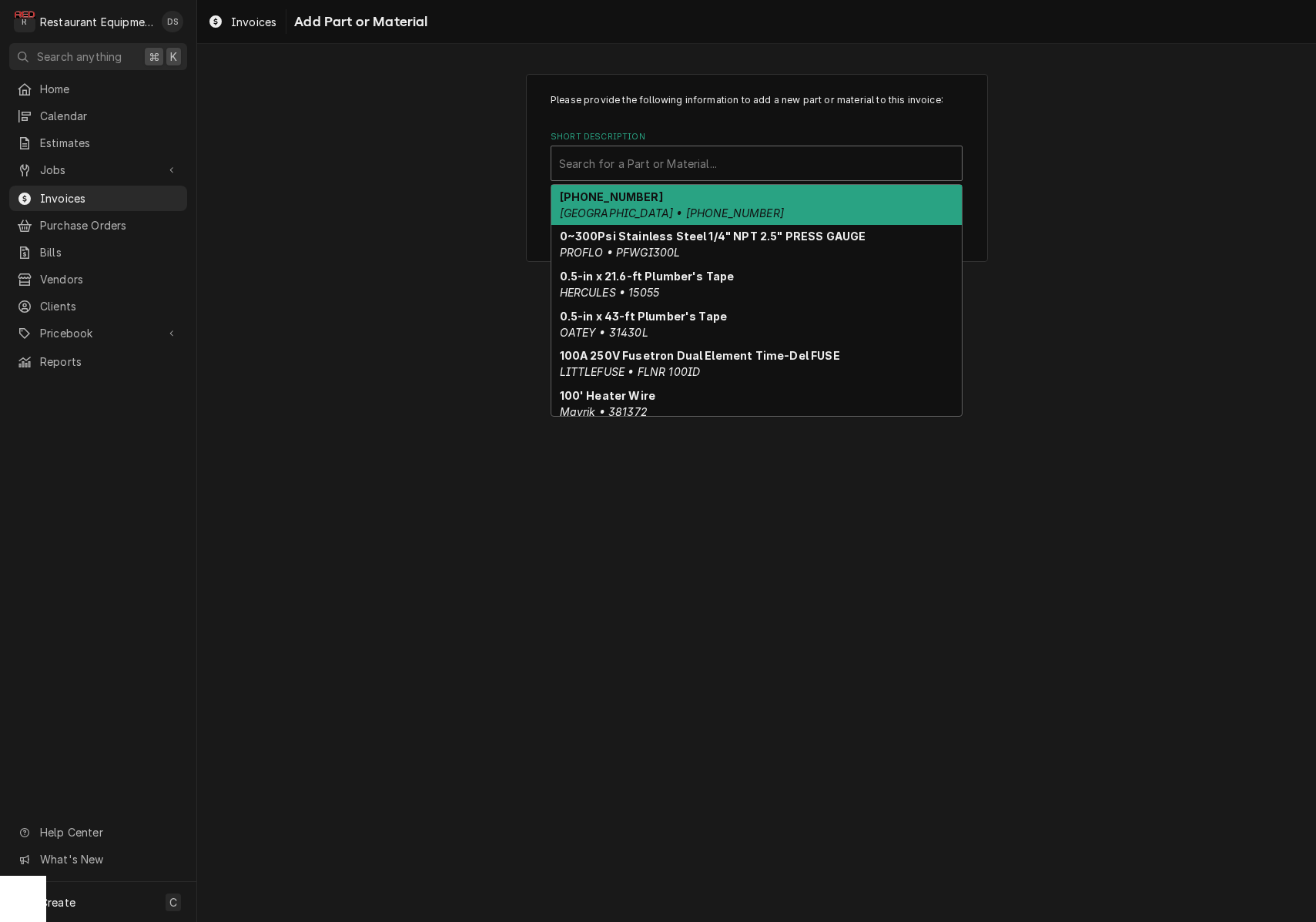
click at [703, 172] on div "Short Description" at bounding box center [756, 163] width 395 height 27
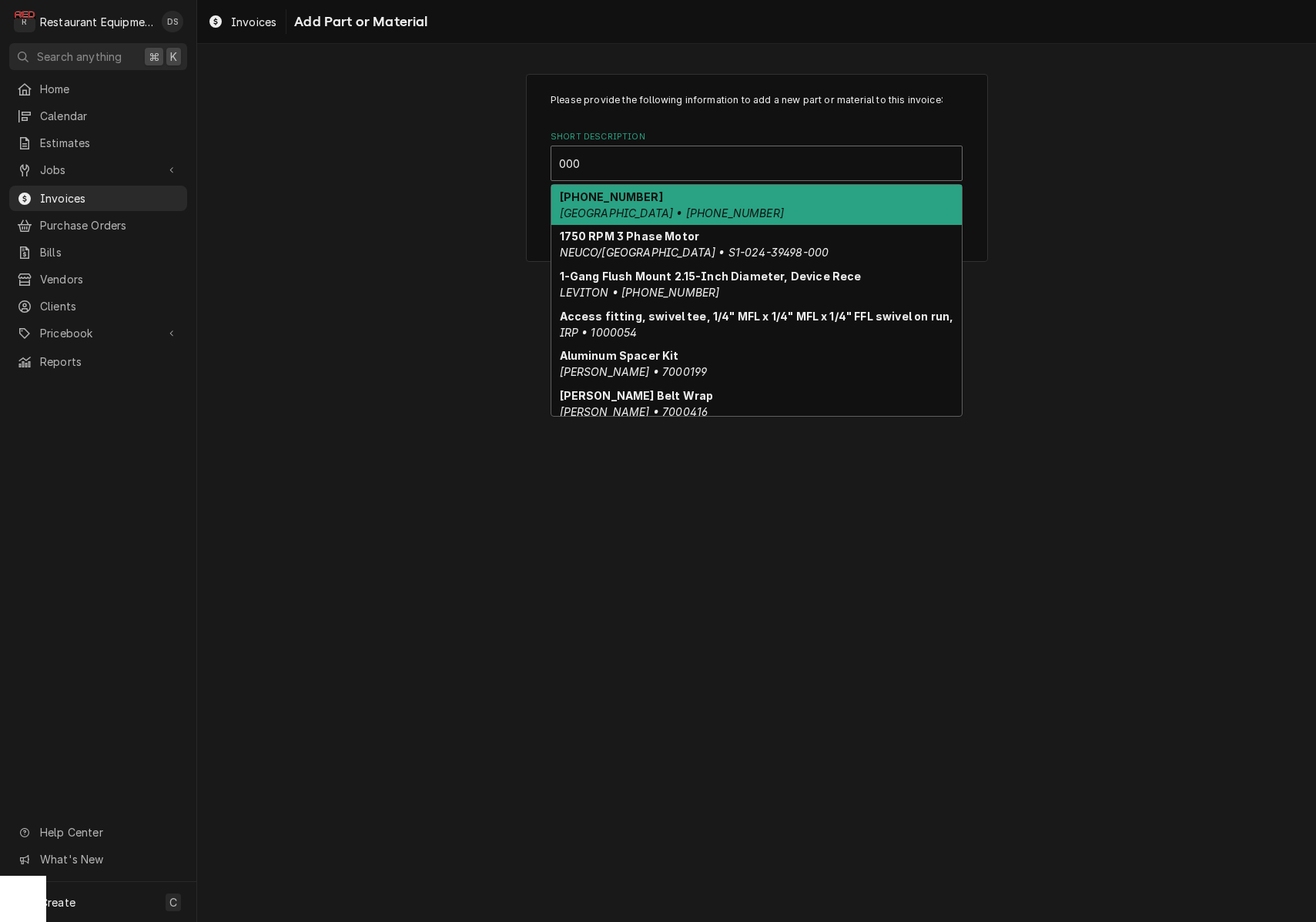
type input "000-"
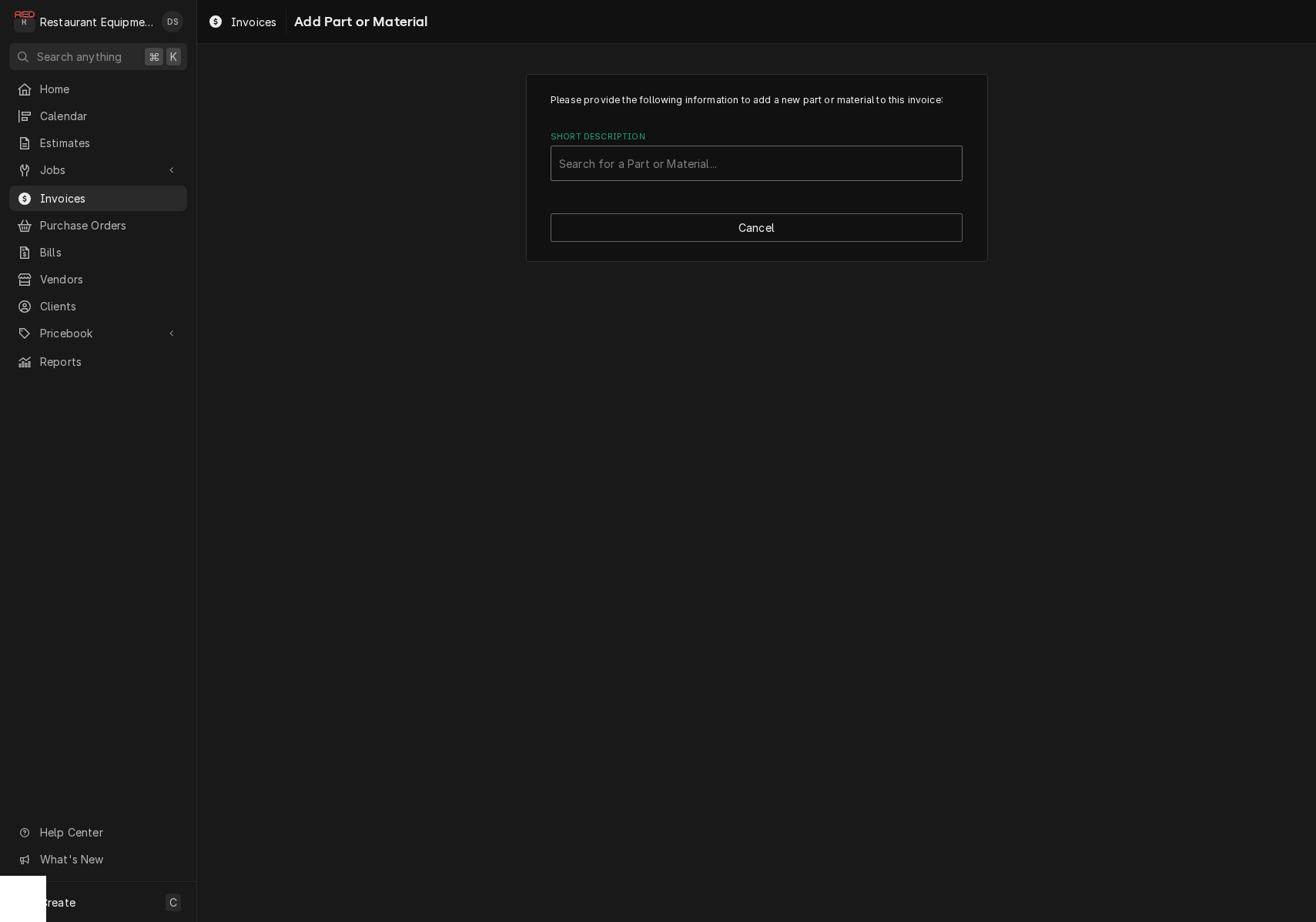
click at [606, 165] on div "Search for a Part or Material..." at bounding box center [756, 164] width 395 height 16
click at [588, 165] on div "Search for a Part or Material..." at bounding box center [756, 164] width 395 height 16
click at [615, 163] on div "Search for a Part or Material..." at bounding box center [756, 164] width 395 height 16
click at [610, 163] on div "Search for a Part or Material..." at bounding box center [756, 164] width 395 height 16
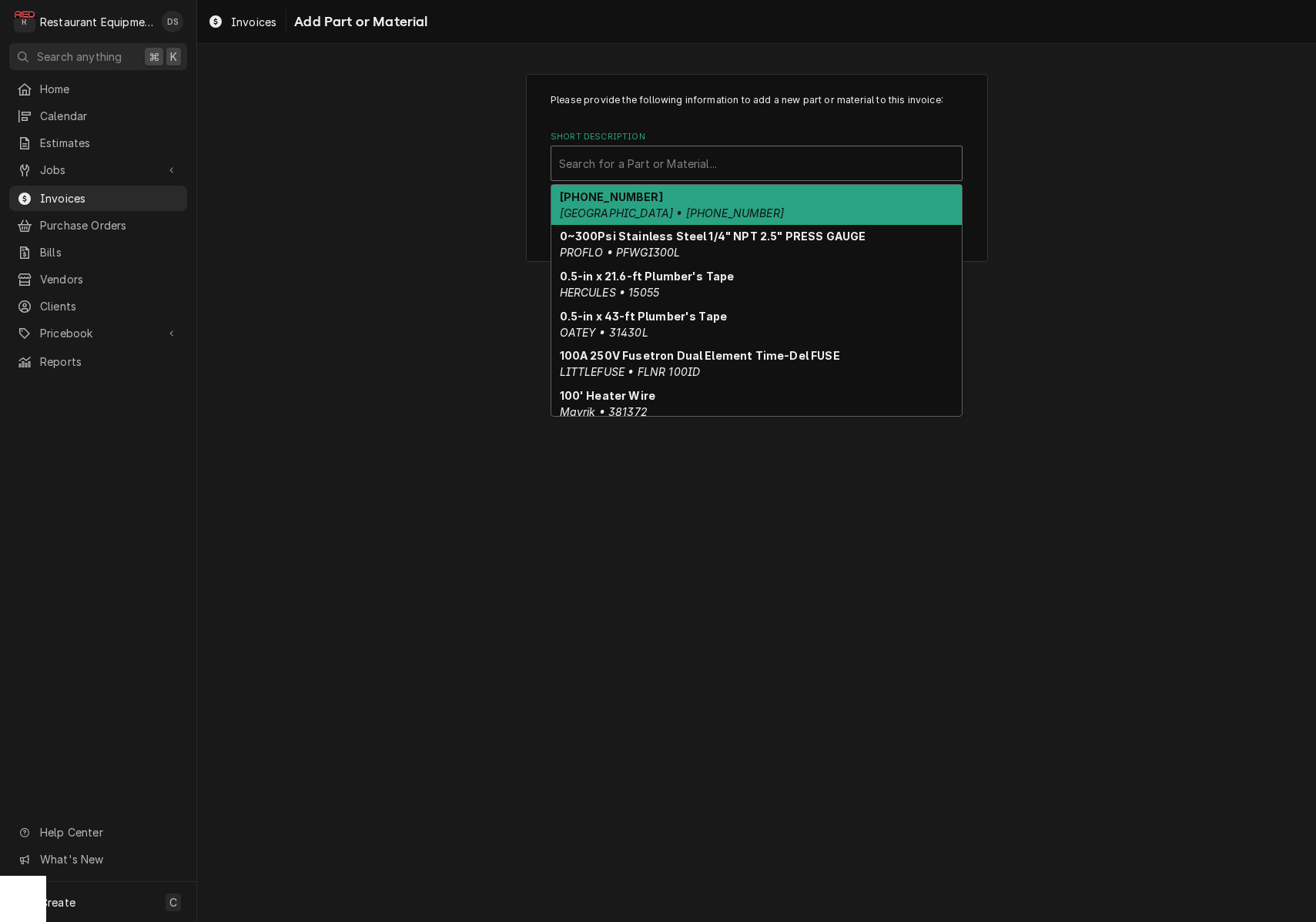
click at [1089, 170] on div "Please provide the following information to add a new part or material to this …" at bounding box center [756, 167] width 1119 height 215
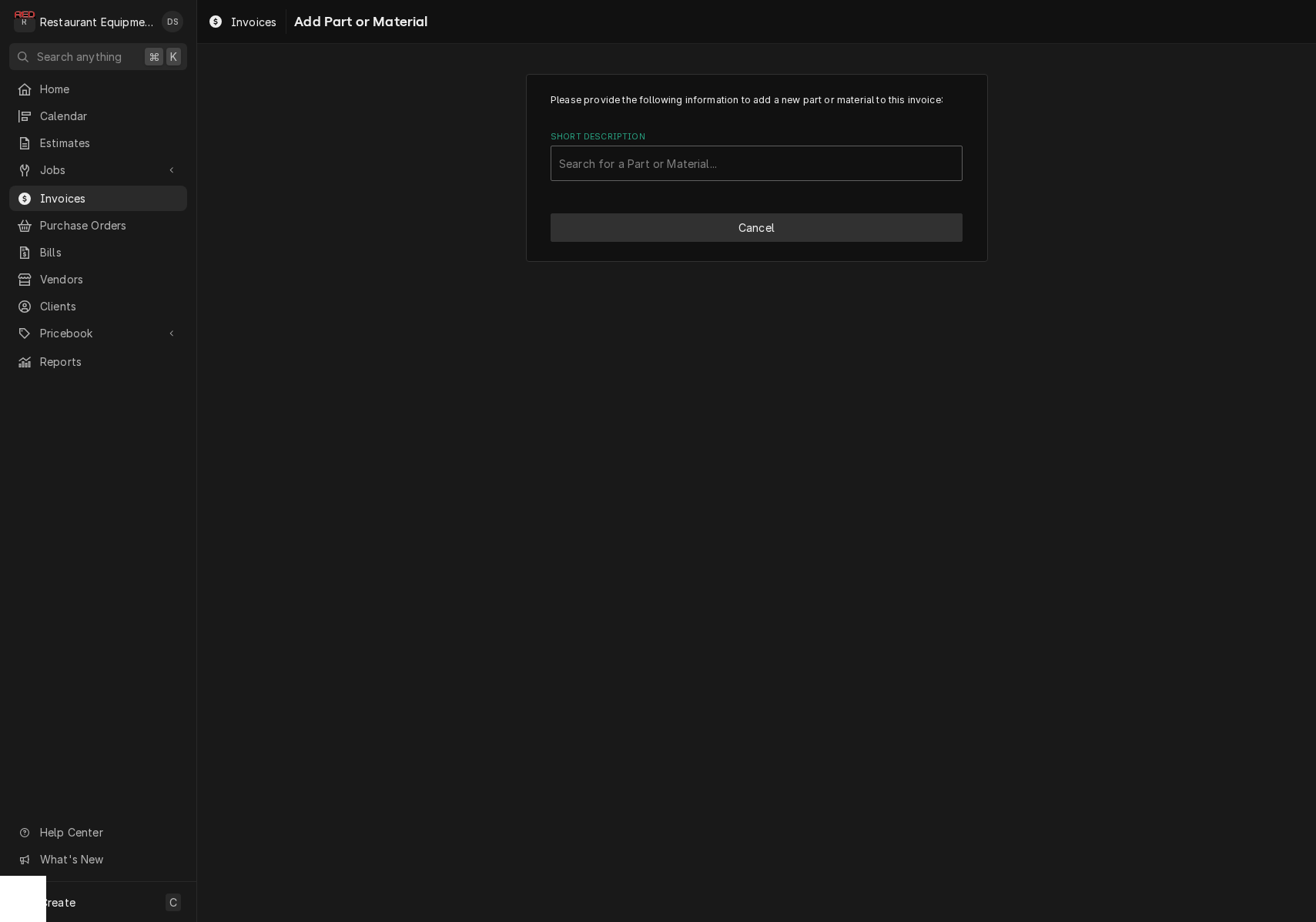
click at [801, 236] on button "Cancel" at bounding box center [756, 228] width 412 height 28
type textarea "x"
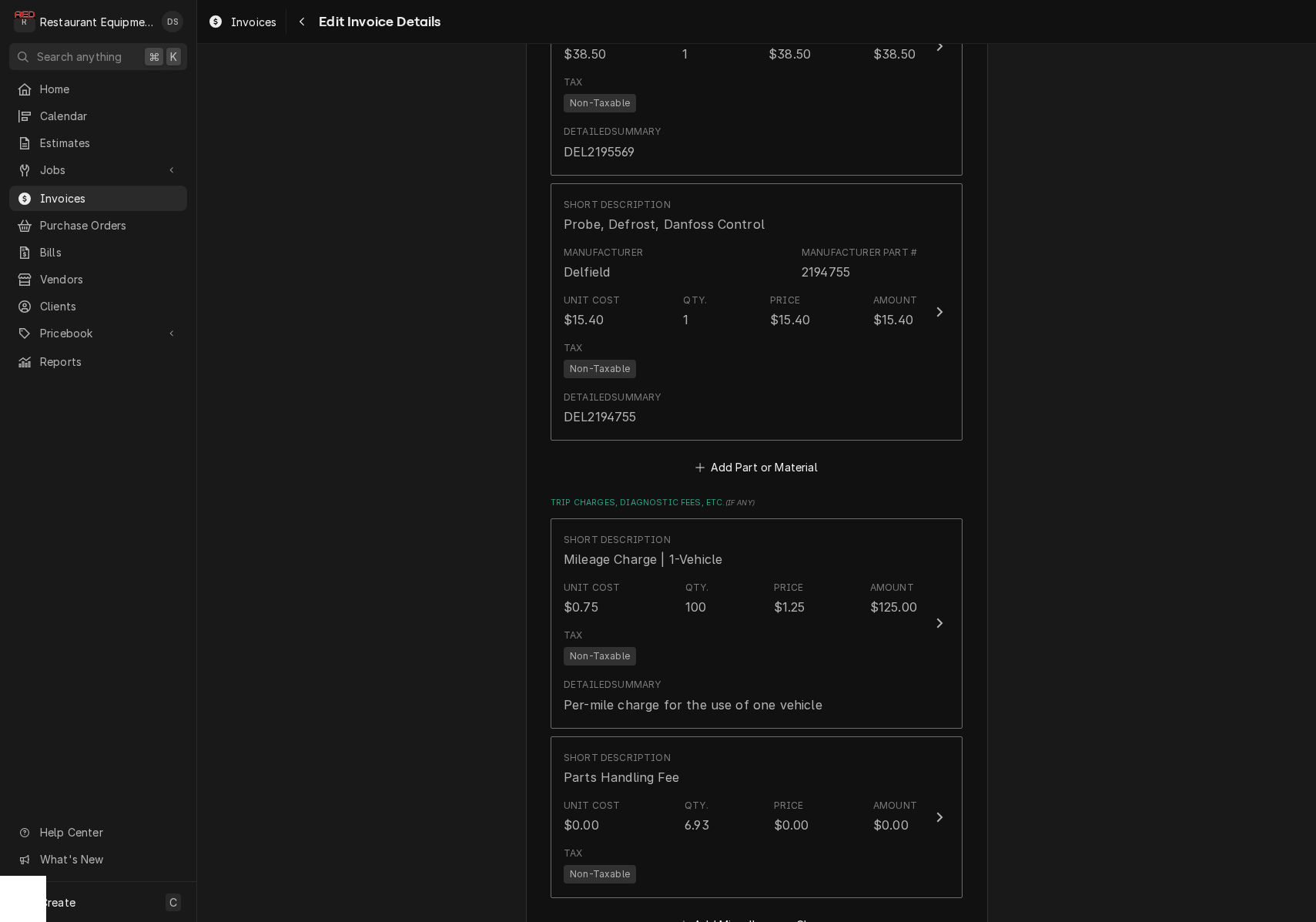
drag, startPoint x: 755, startPoint y: 444, endPoint x: 769, endPoint y: 388, distance: 57.7
click at [755, 457] on button "Add Part or Material" at bounding box center [755, 468] width 127 height 21
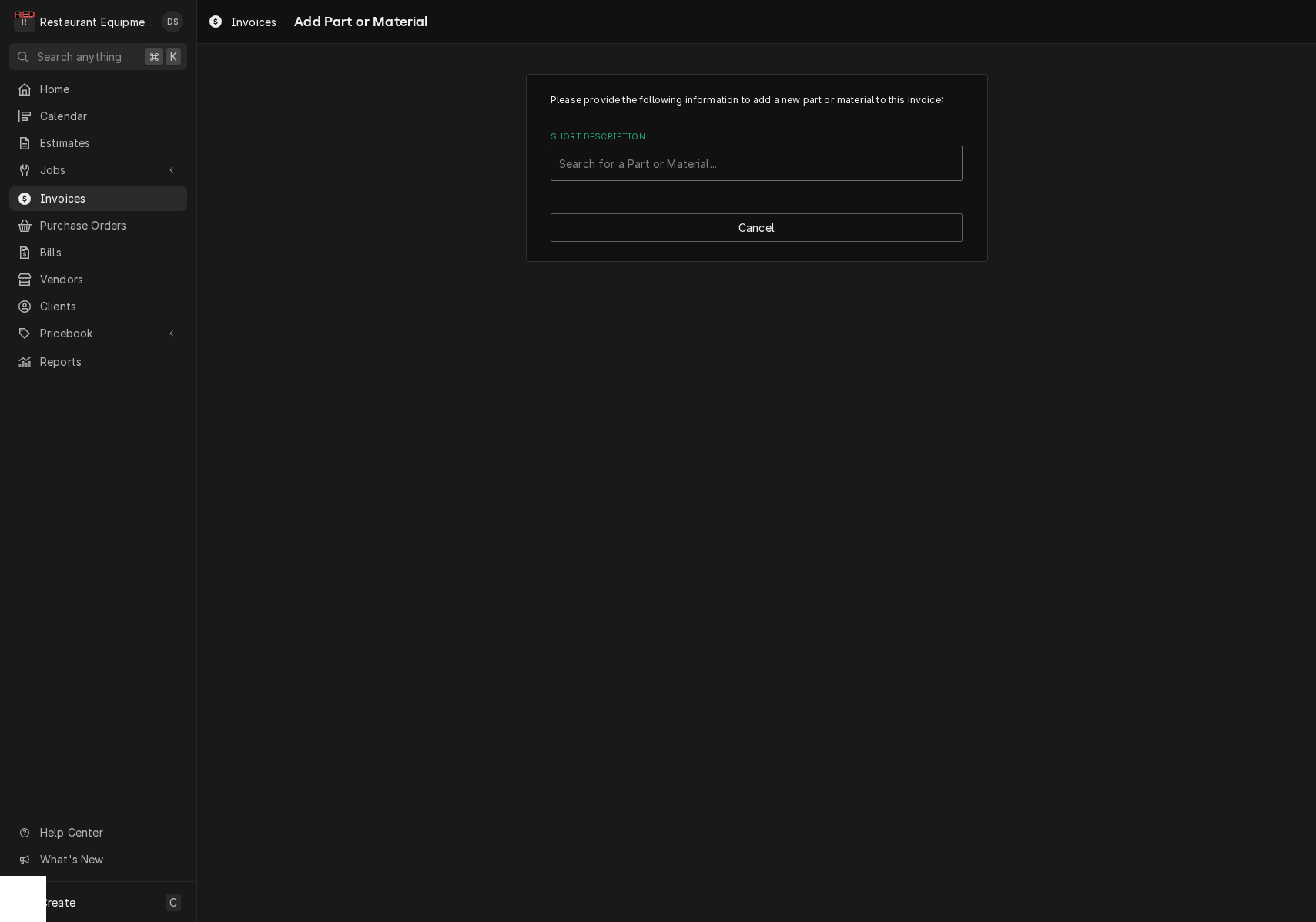
click at [703, 165] on div "Search for a Part or Material..." at bounding box center [756, 164] width 395 height 16
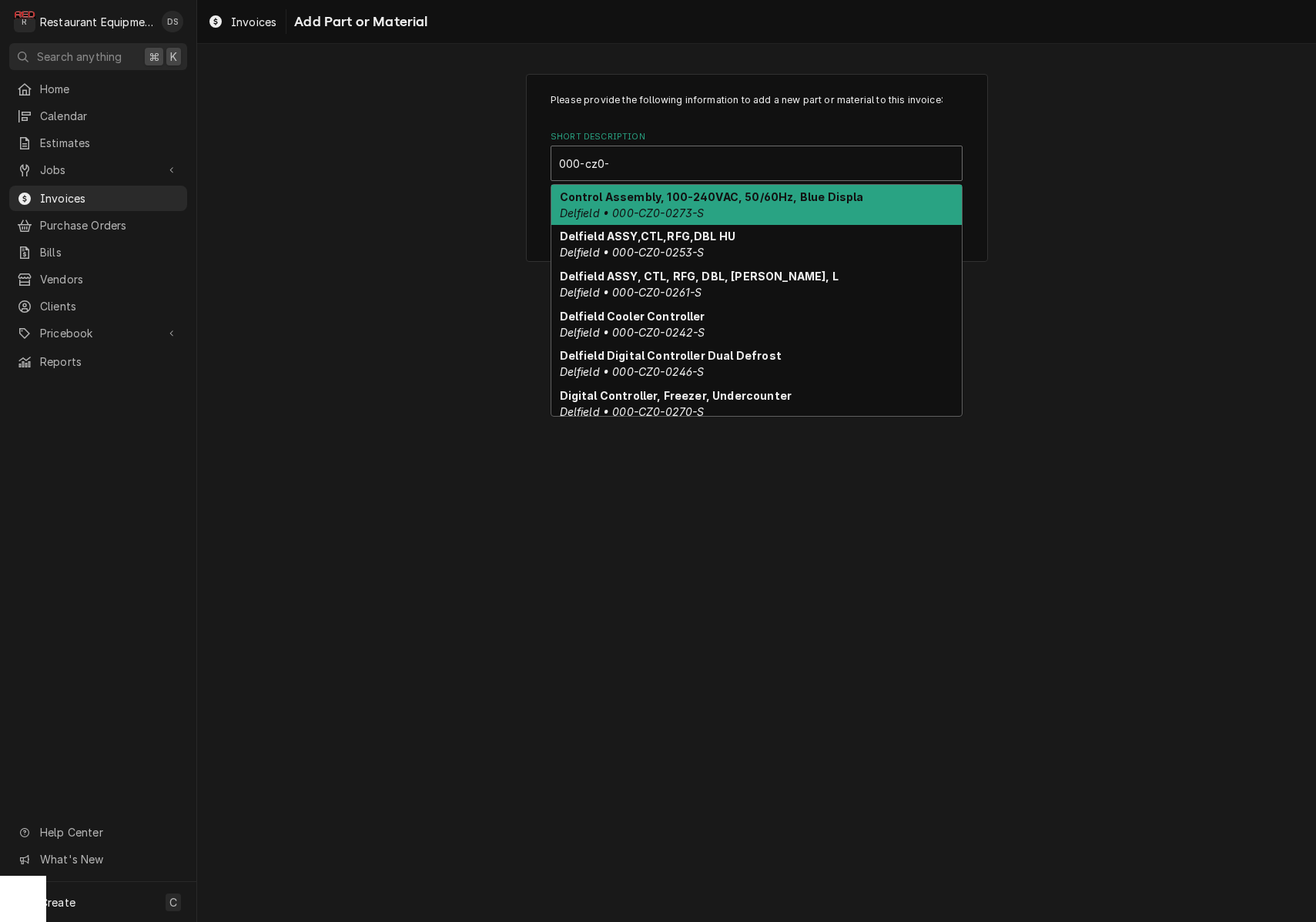
scroll to position [0, 1]
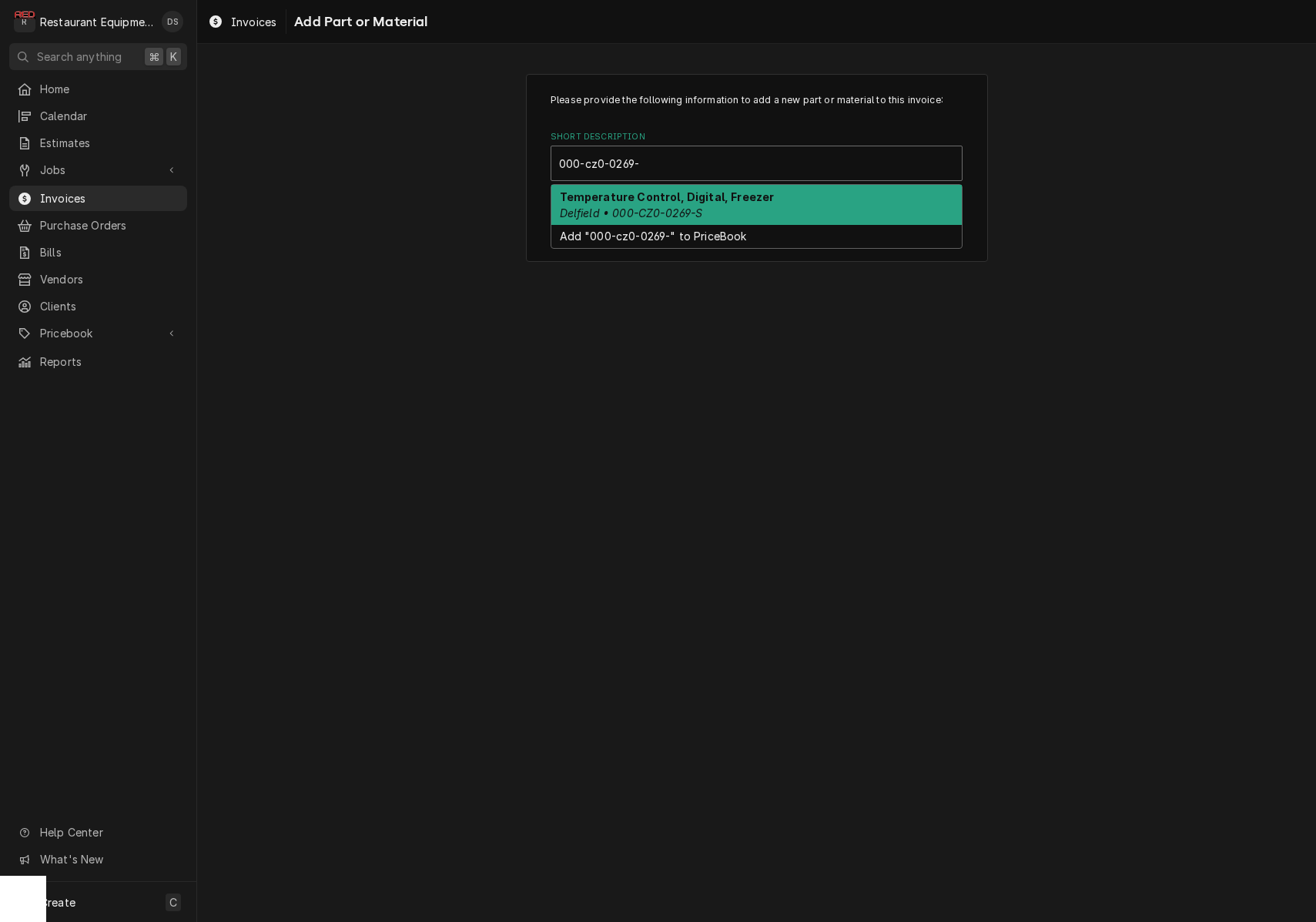
type input "000-cz0-0269-s"
click at [759, 210] on div "Temperature Control, Digital, Freezer Delfield • 000-CZ0-0269-S" at bounding box center [755, 205] width 410 height 40
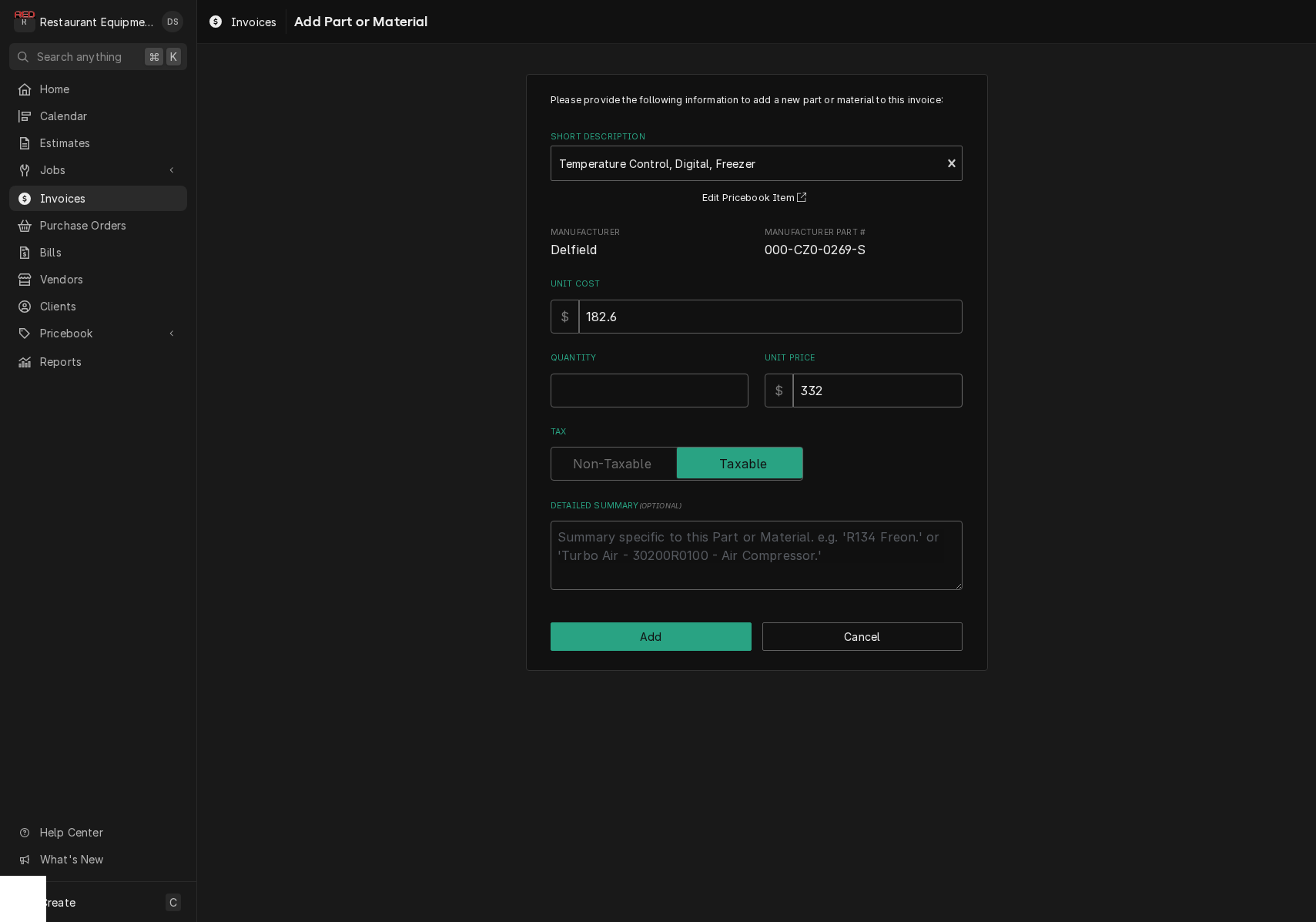
drag, startPoint x: 881, startPoint y: 397, endPoint x: 732, endPoint y: 383, distance: 149.7
click at [737, 384] on input "Quantity" at bounding box center [649, 391] width 197 height 34
type textarea "x"
type input "1"
type textarea "x"
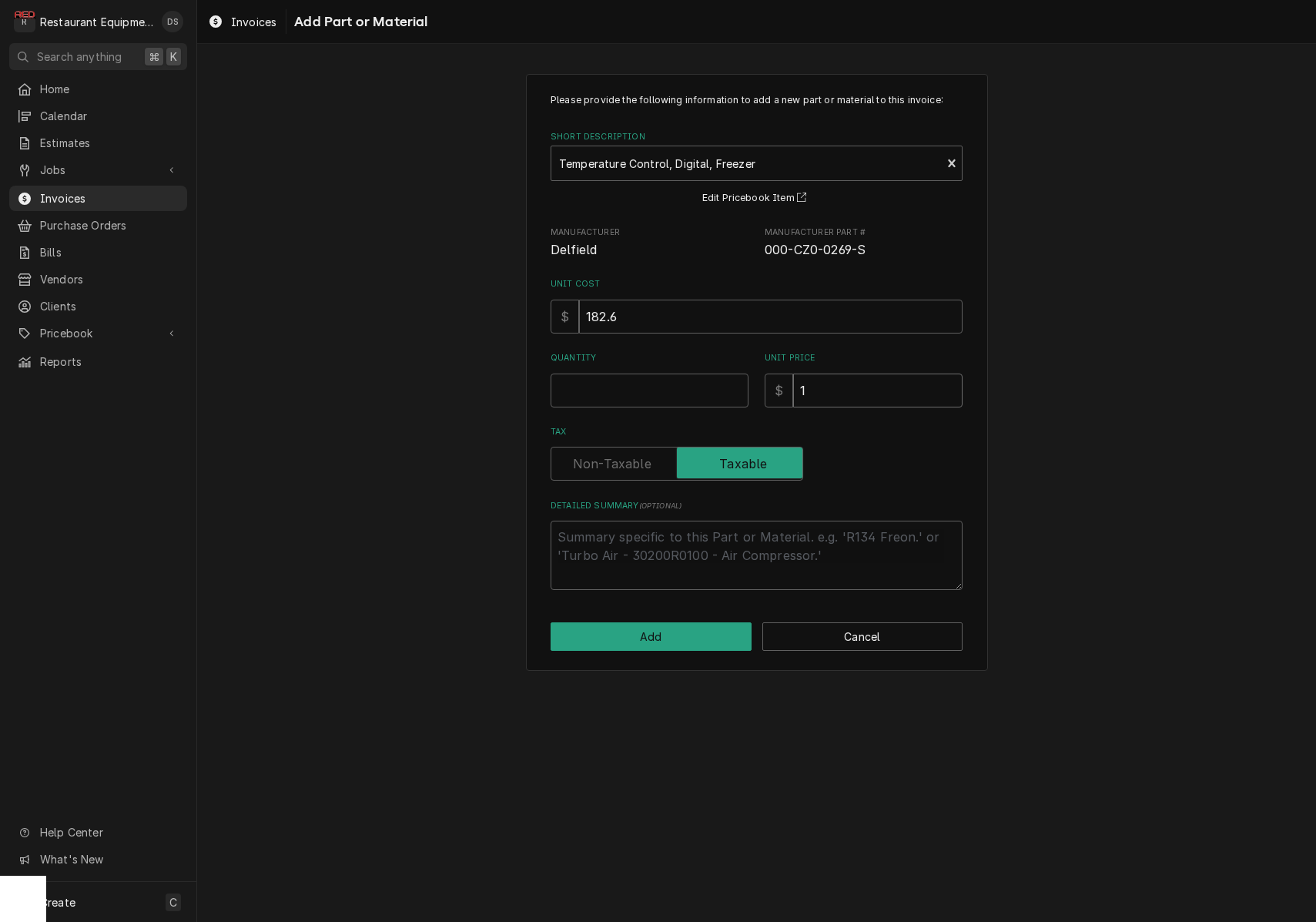
type input "18"
type textarea "x"
type input "182"
type textarea "x"
type input "182.6"
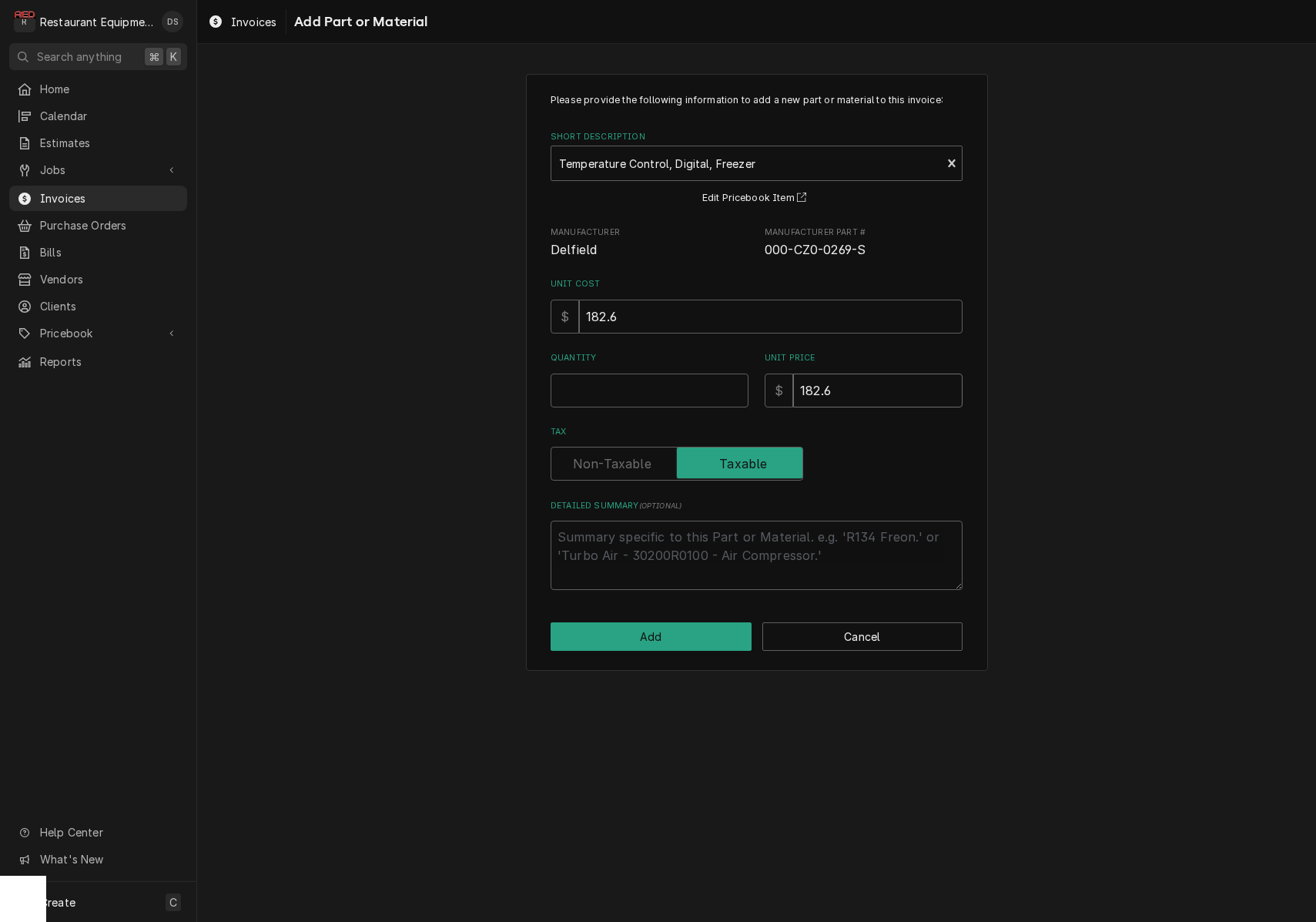
type textarea "x"
type input "182.61"
type textarea "x"
type input "182.6"
type textarea "x"
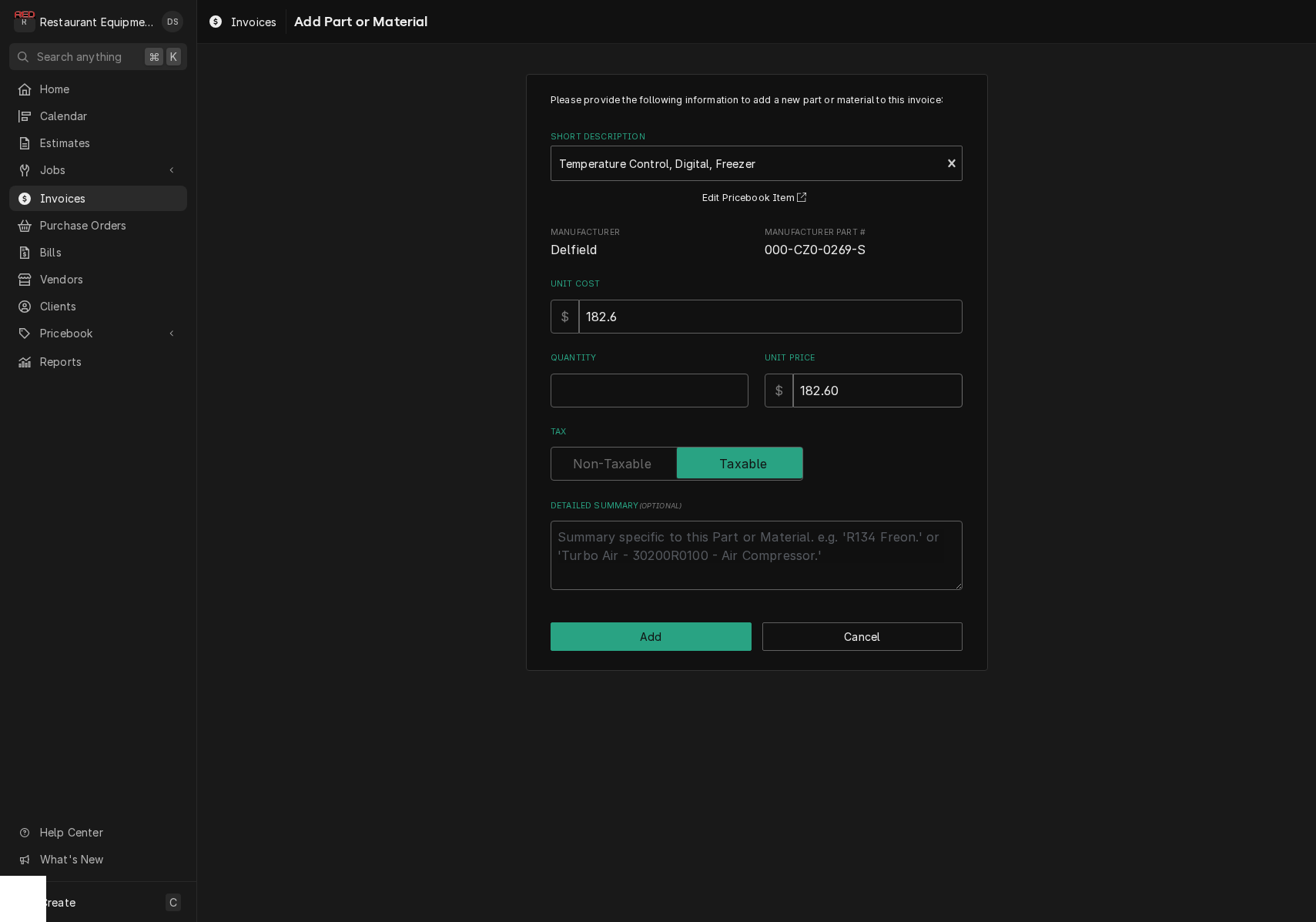
type input "182.60"
click at [687, 379] on input "Quantity" at bounding box center [649, 391] width 197 height 34
type textarea "x"
type input "1"
drag, startPoint x: 631, startPoint y: 455, endPoint x: 663, endPoint y: 525, distance: 77.0
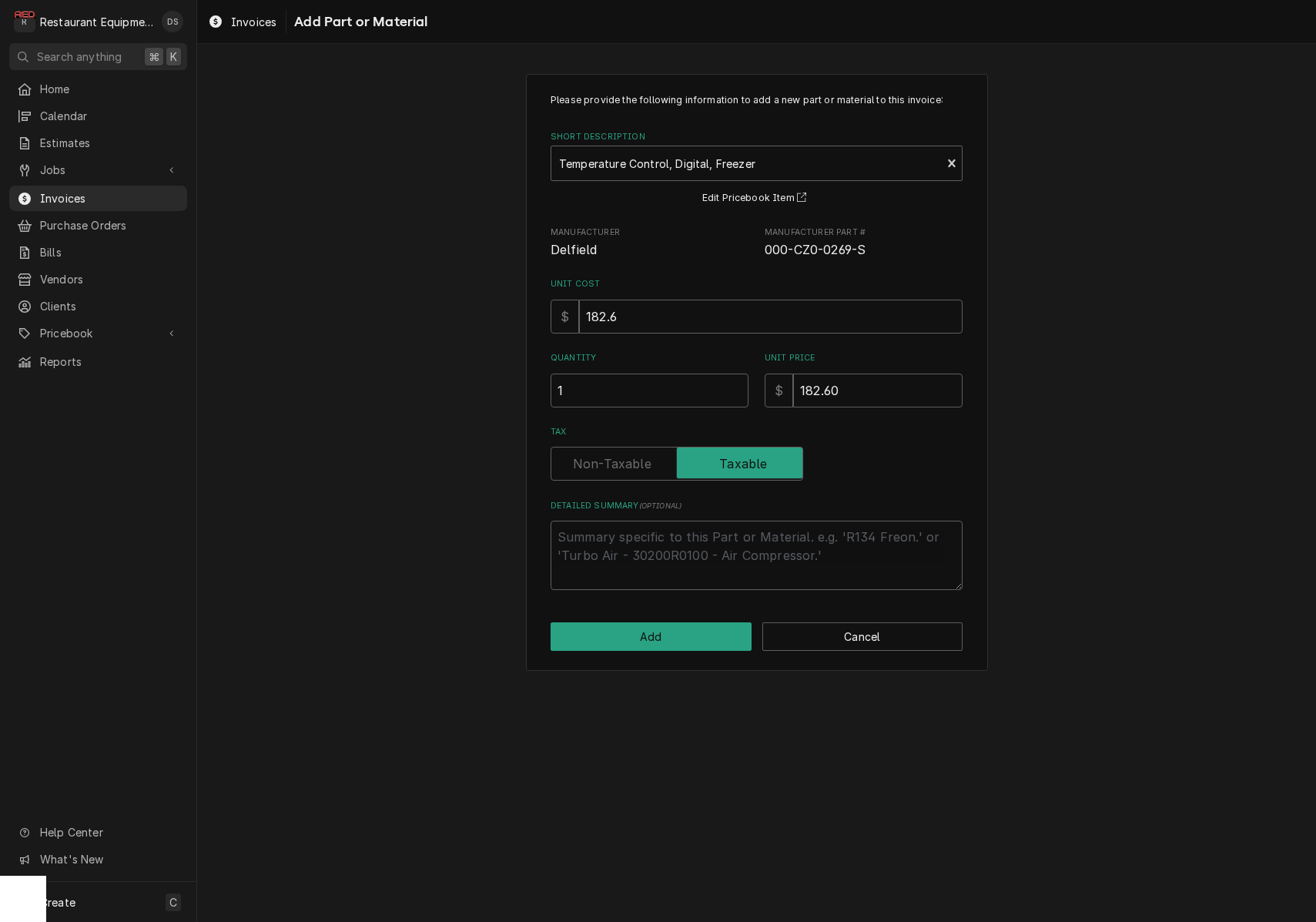
click at [631, 457] on label "Tax" at bounding box center [677, 463] width 252 height 34
click at [631, 457] on input "Tax" at bounding box center [677, 463] width 239 height 34
checkbox input "false"
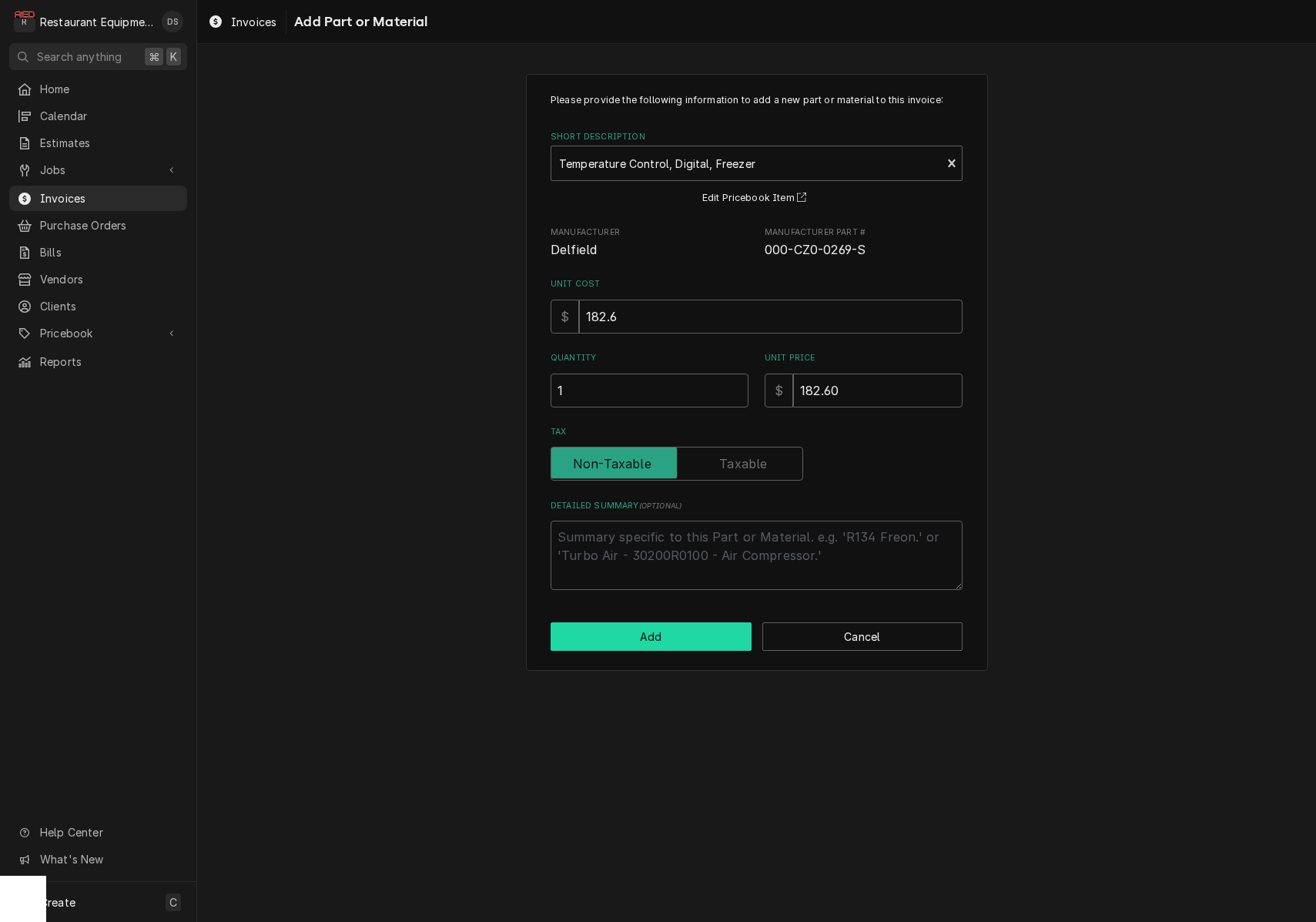
click at [687, 628] on button "Add" at bounding box center [651, 636] width 201 height 28
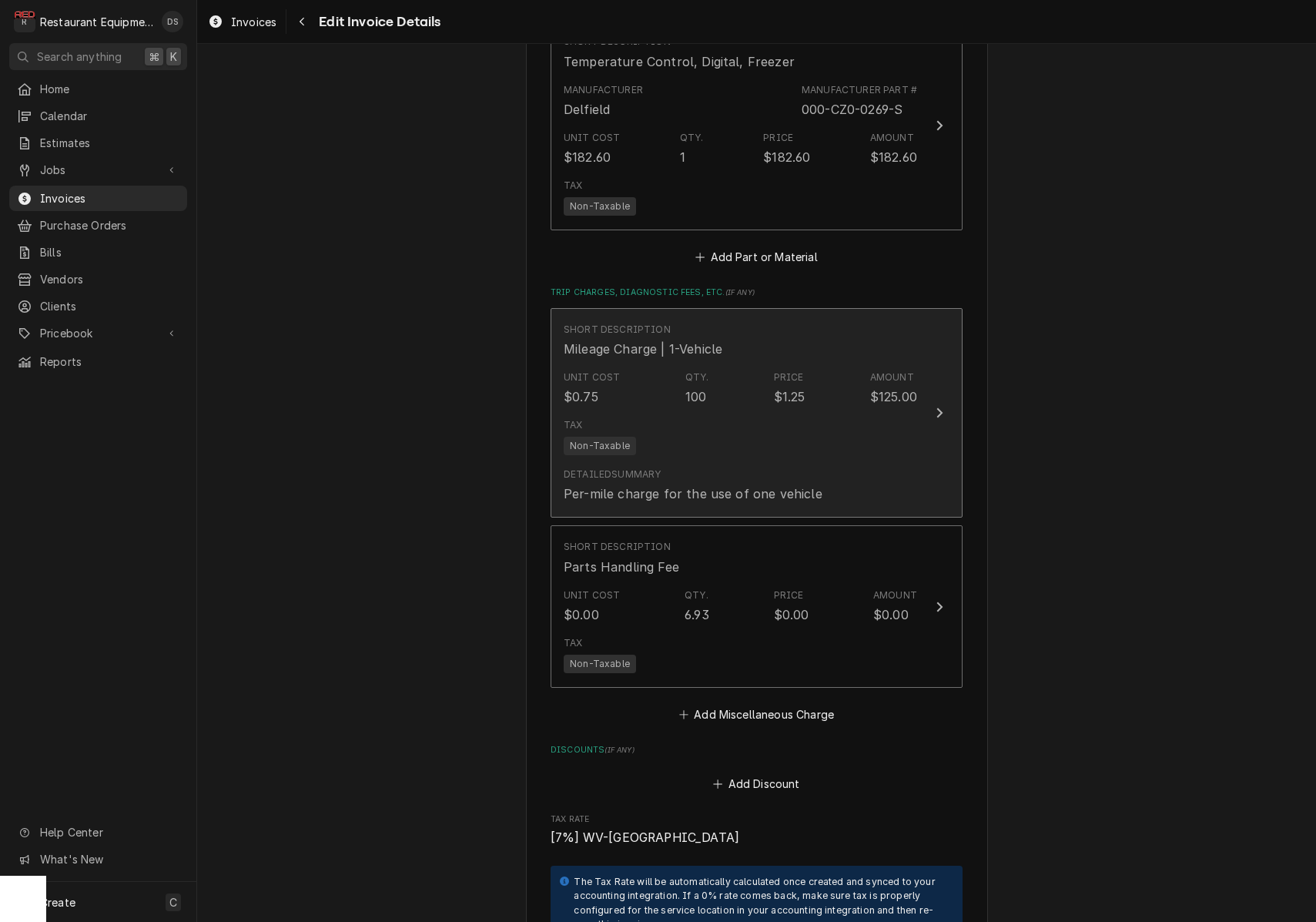
scroll to position [3839, 0]
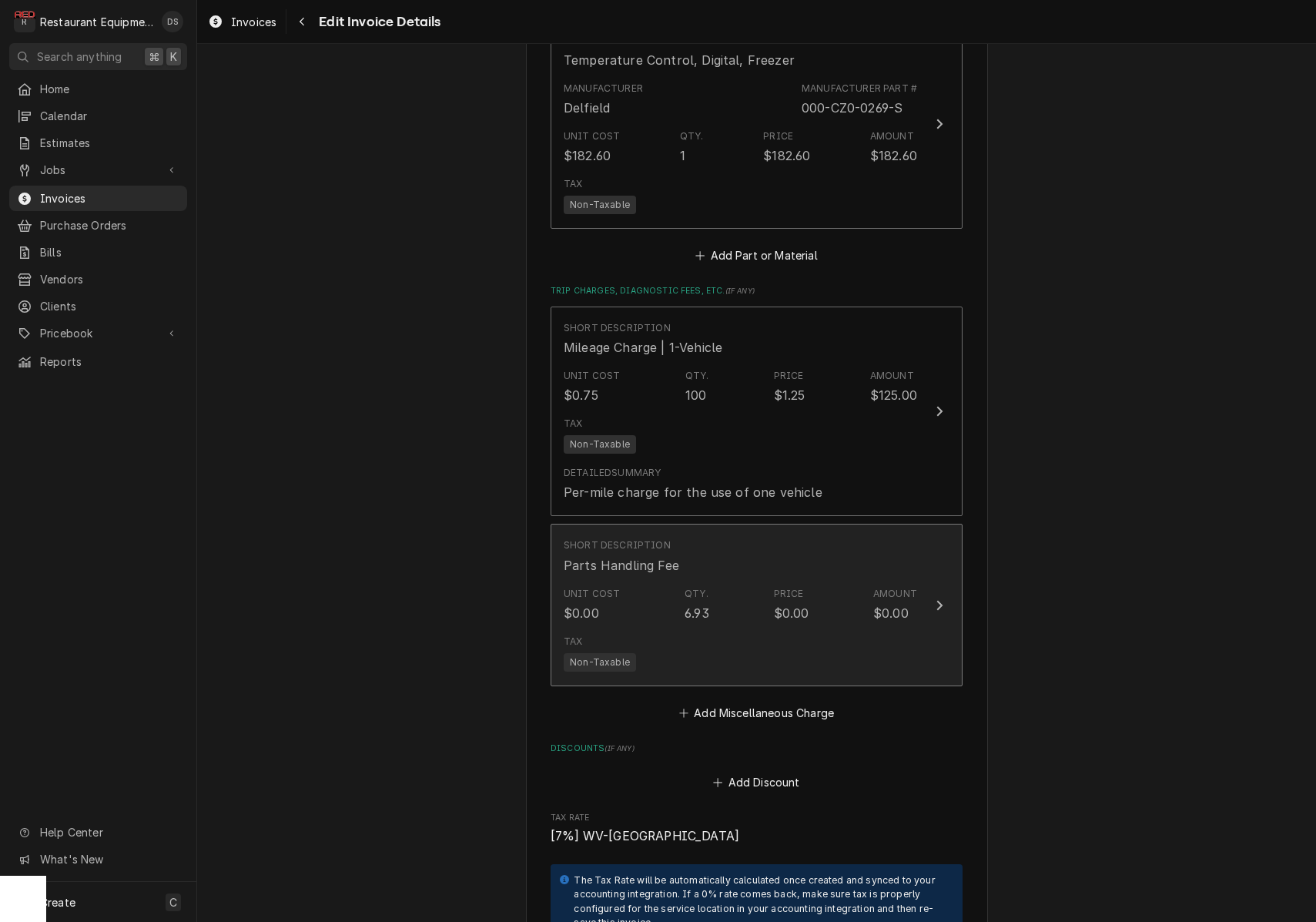
click at [834, 581] on div "Unit Cost $0.00 Qty. 6.93 Price $0.00 Amount $0.00" at bounding box center [739, 605] width 353 height 48
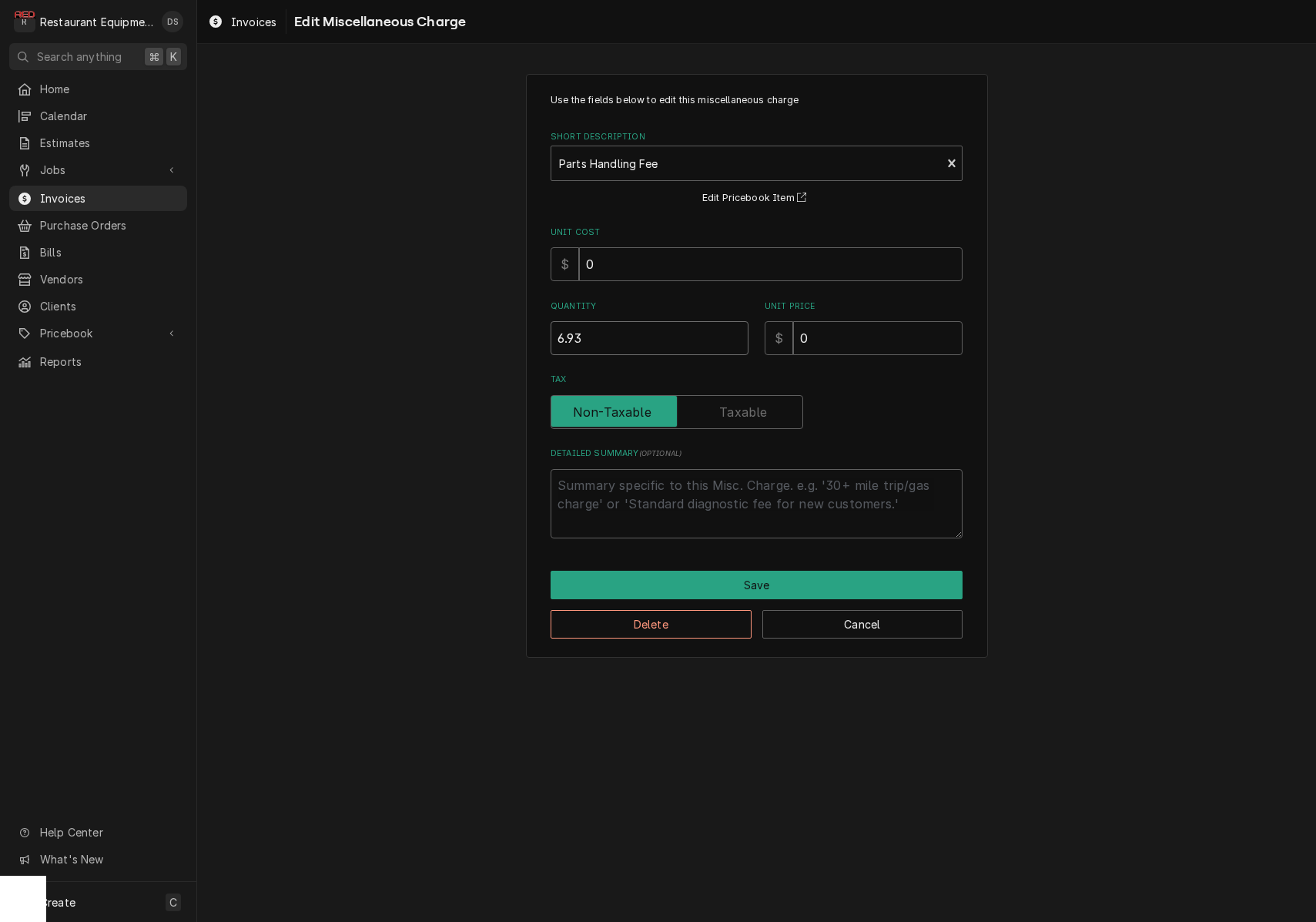
click at [704, 335] on input "6.93" at bounding box center [649, 338] width 197 height 34
drag, startPoint x: 574, startPoint y: 335, endPoint x: 460, endPoint y: 328, distance: 114.2
click at [461, 328] on div "Use the fields below to edit this miscellaneous charge Short Description Parts …" at bounding box center [756, 366] width 1119 height 611
type textarea "x"
type input "1"
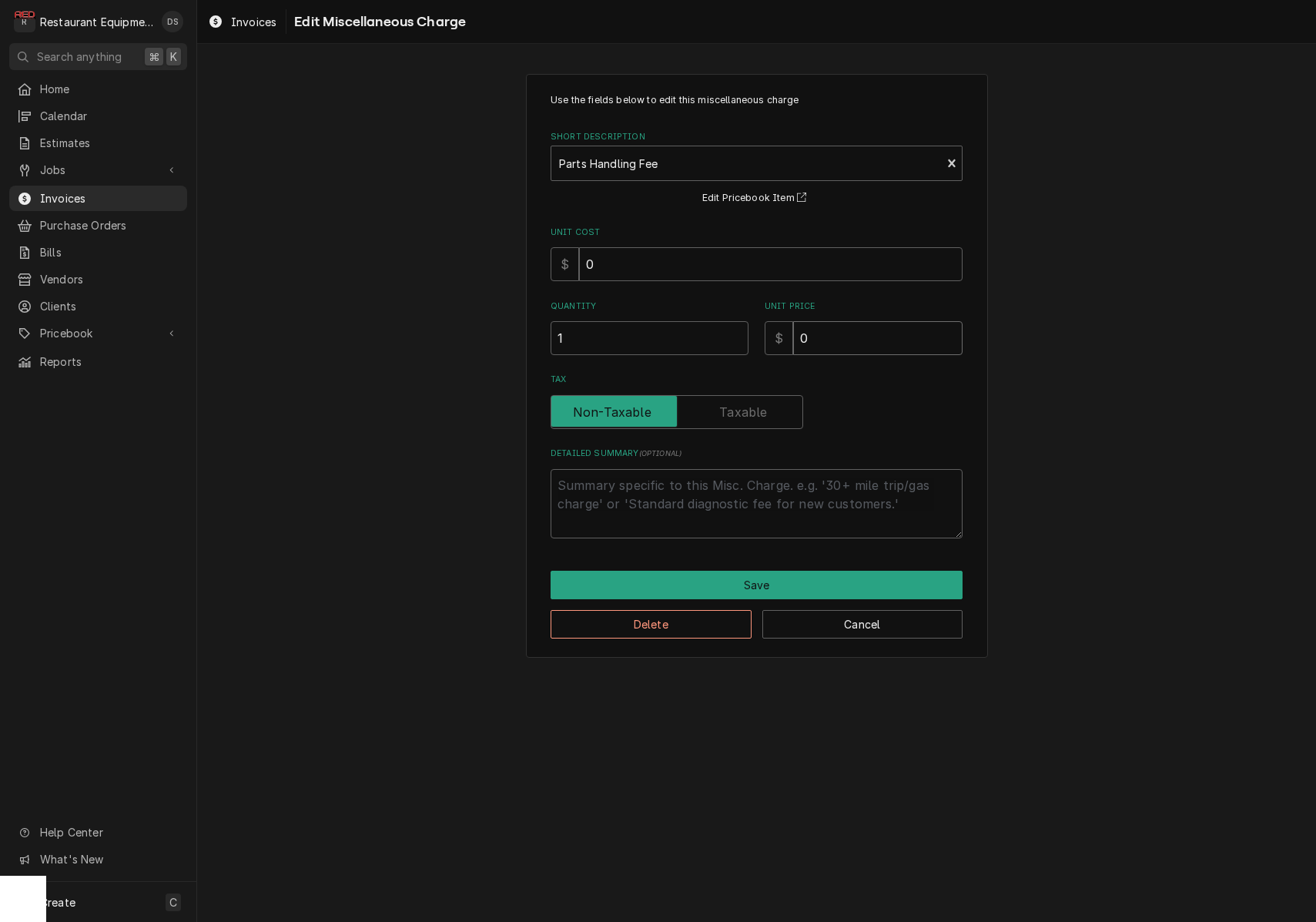
type textarea "x"
type input "2"
type textarea "x"
type input "21"
type textarea "x"
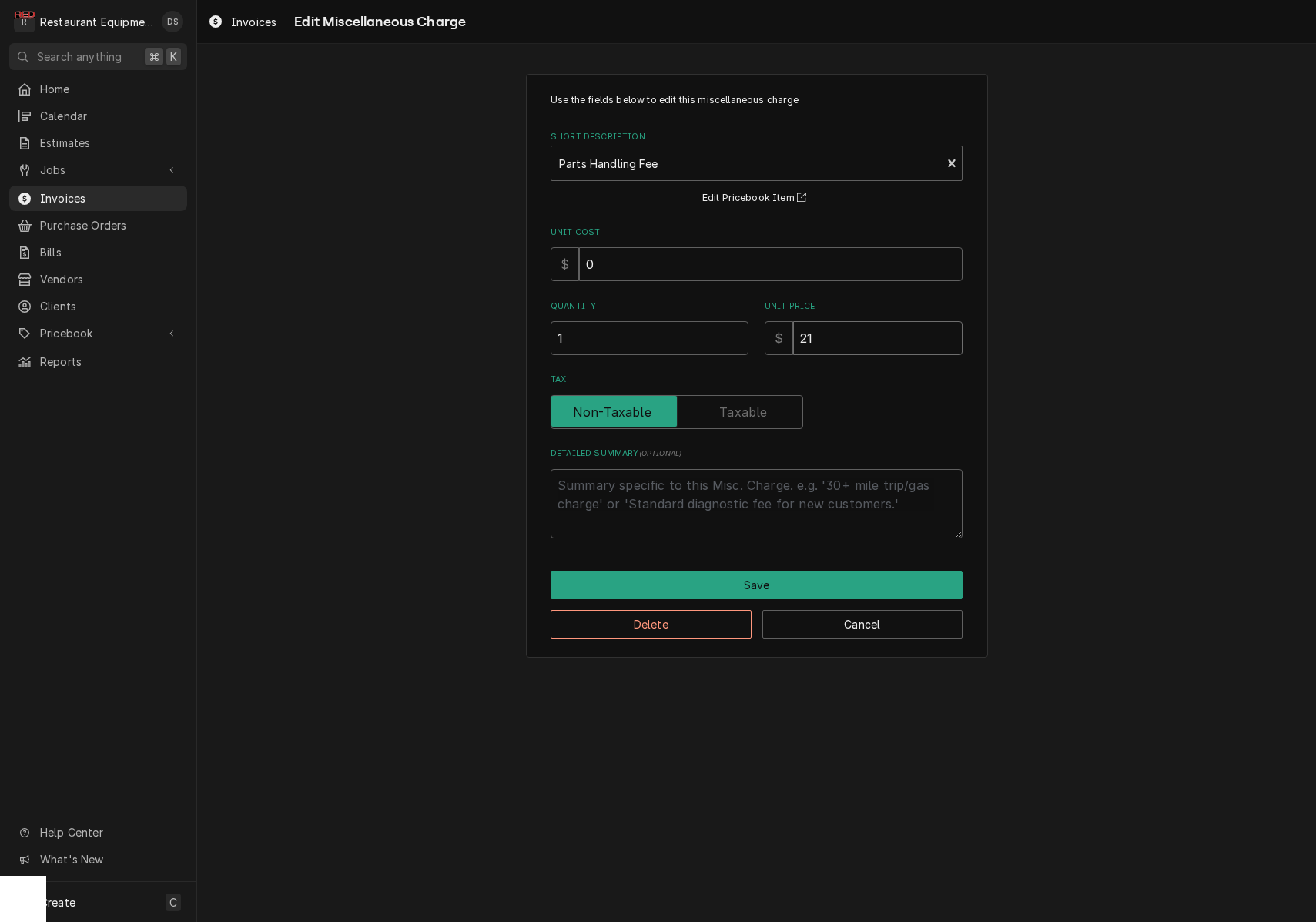
type input "21.1"
type textarea "x"
type input "21.19"
type textarea "x"
type input "21.1"
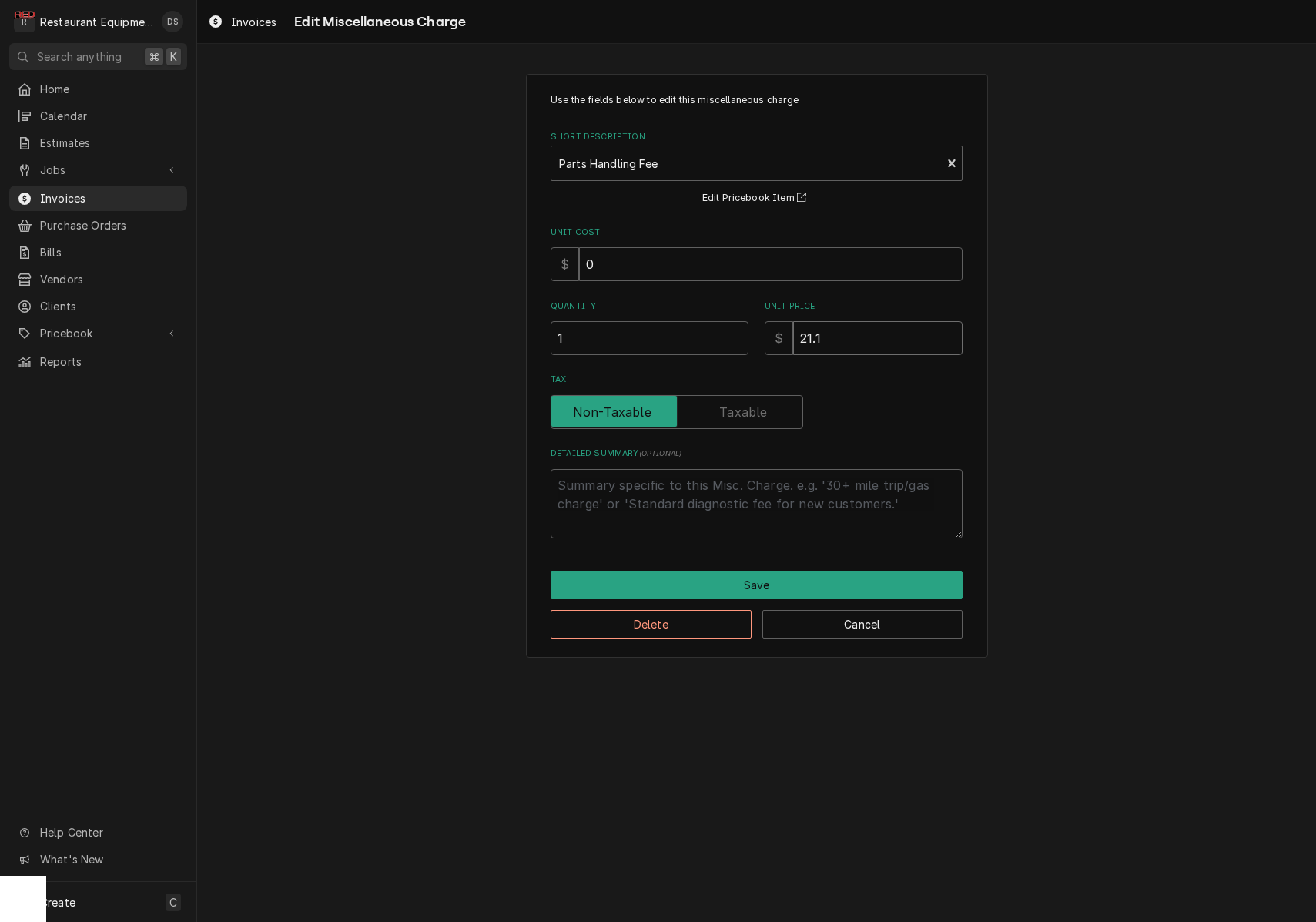
type textarea "x"
type input "21"
type textarea "x"
type input "2"
type textarea "x"
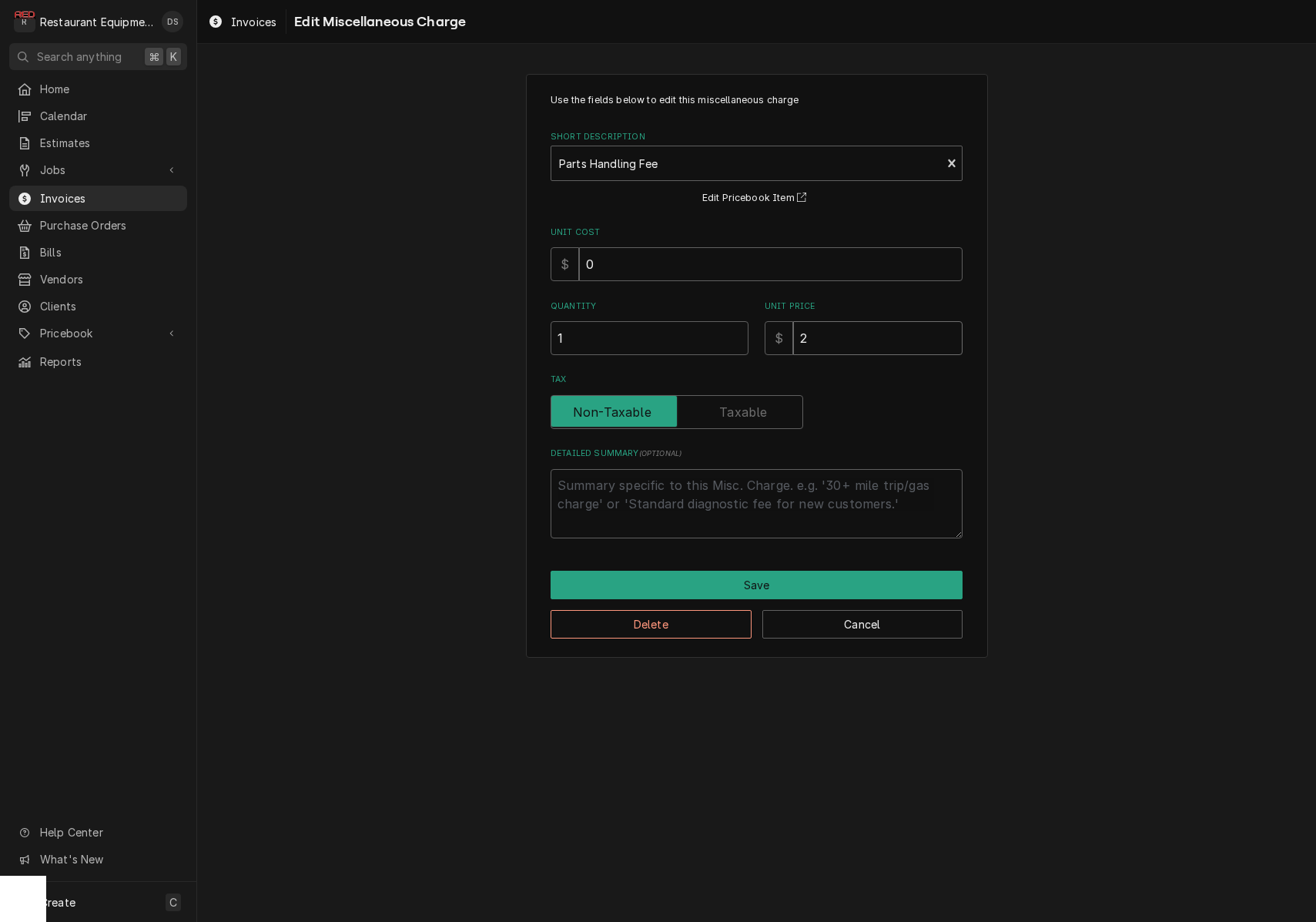
type input "25"
type textarea "x"
type input "25.1"
type textarea "x"
type input "25.19"
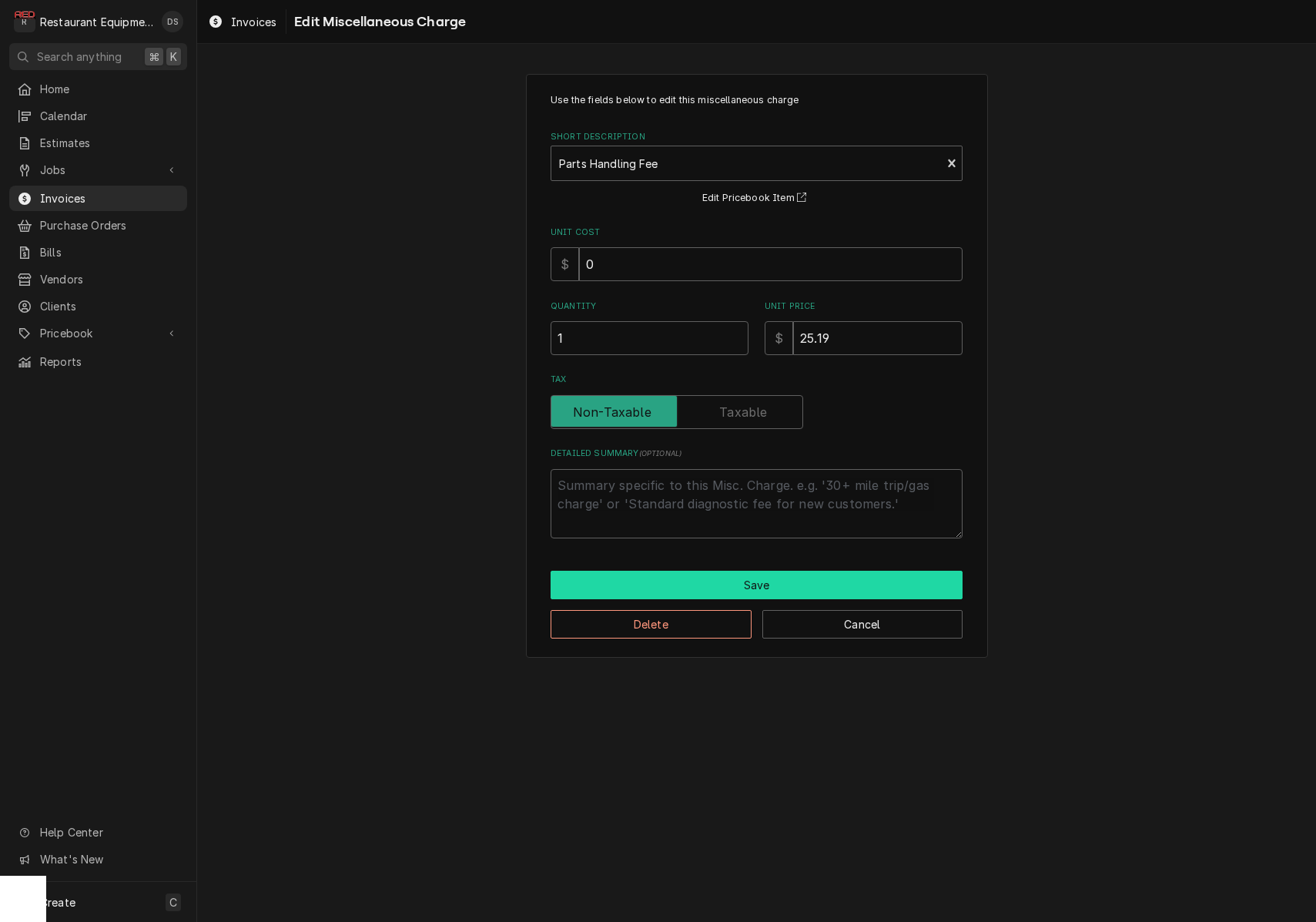
click at [742, 570] on button "Save" at bounding box center [756, 585] width 412 height 28
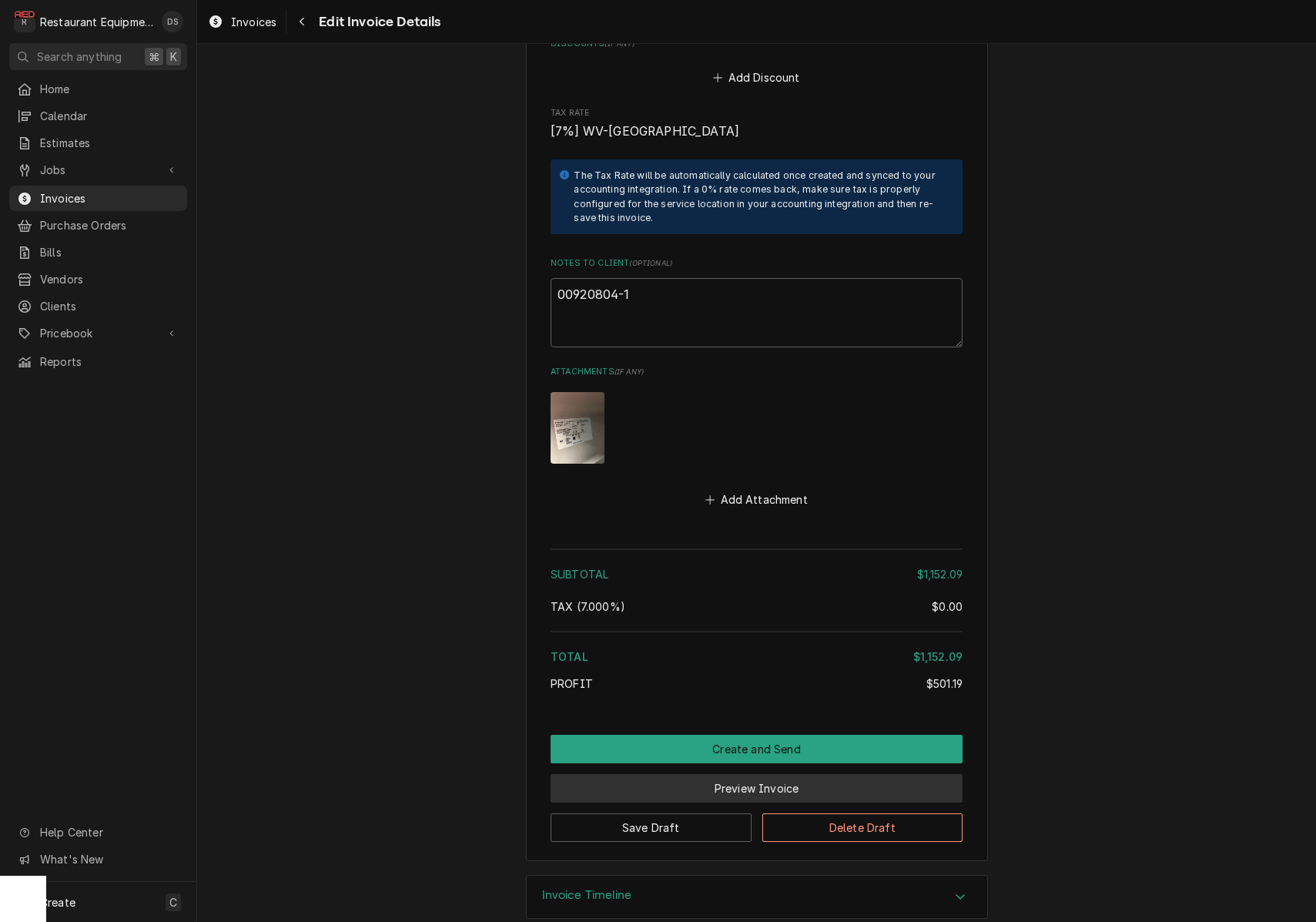
click at [767, 774] on button "Preview Invoice" at bounding box center [756, 788] width 412 height 28
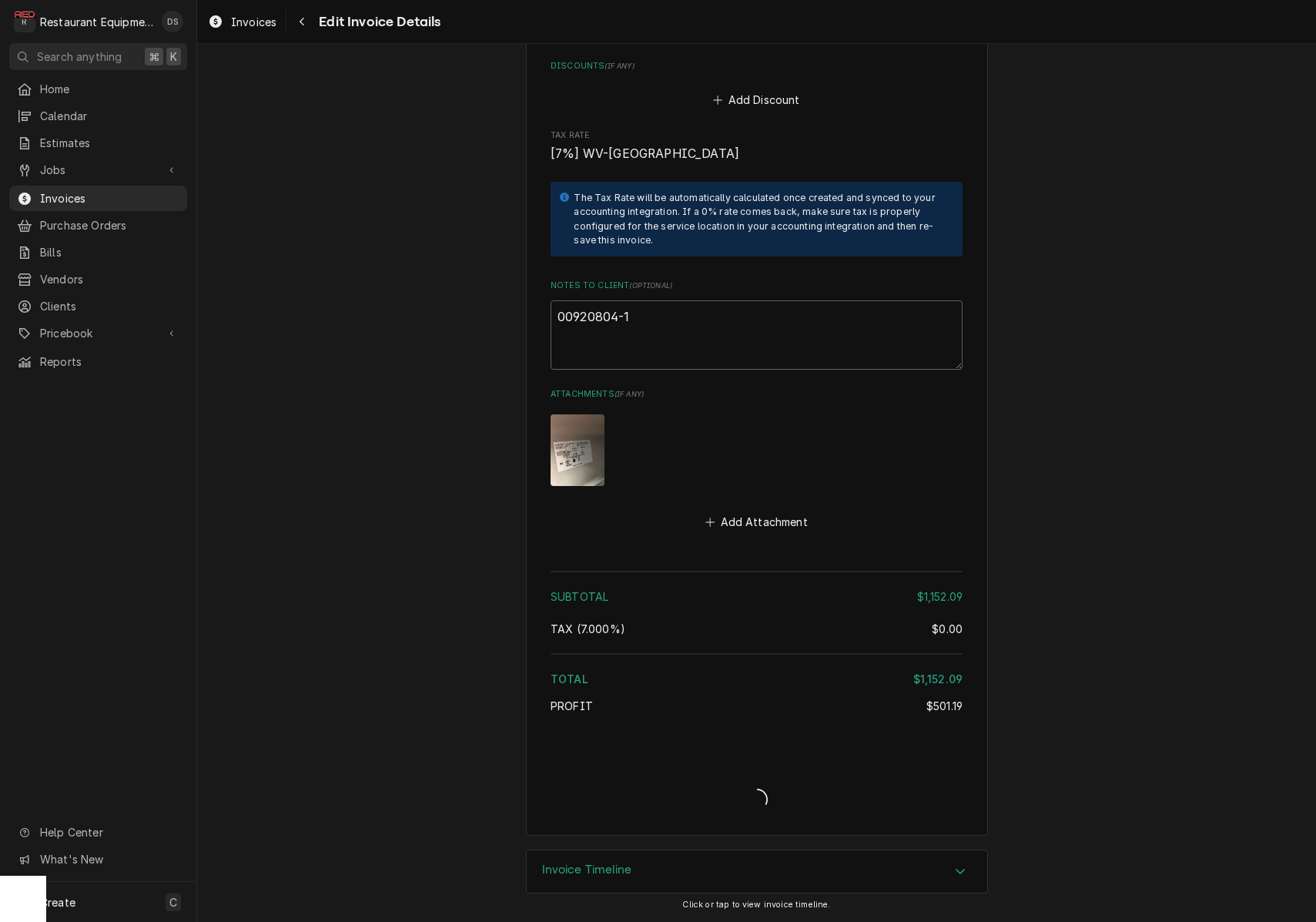
type textarea "x"
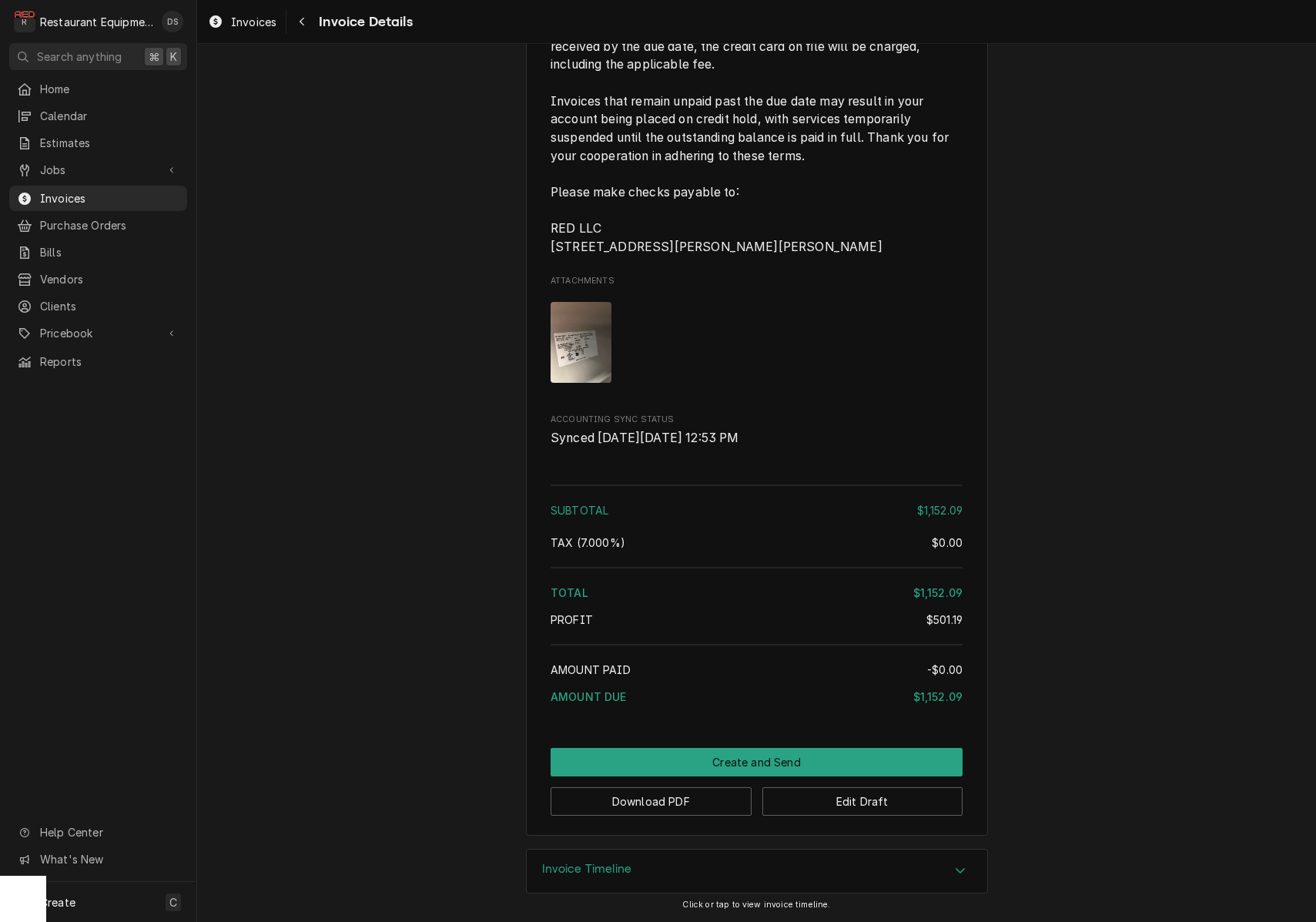
scroll to position [4066, 0]
click at [687, 801] on button "Download PDF" at bounding box center [651, 802] width 201 height 28
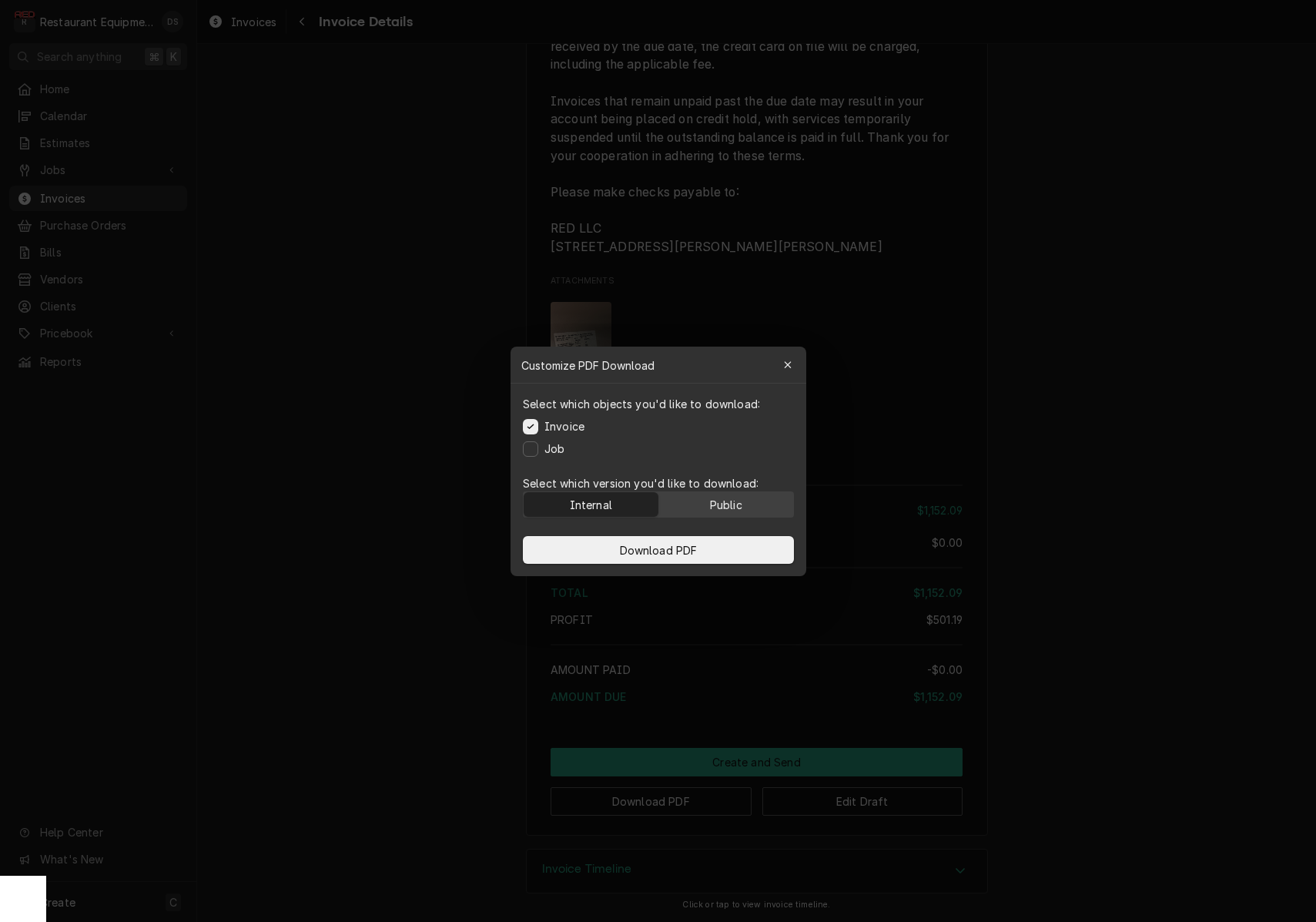
click at [745, 500] on button "Public" at bounding box center [725, 505] width 135 height 25
click at [650, 556] on span "Download PDF" at bounding box center [658, 549] width 84 height 16
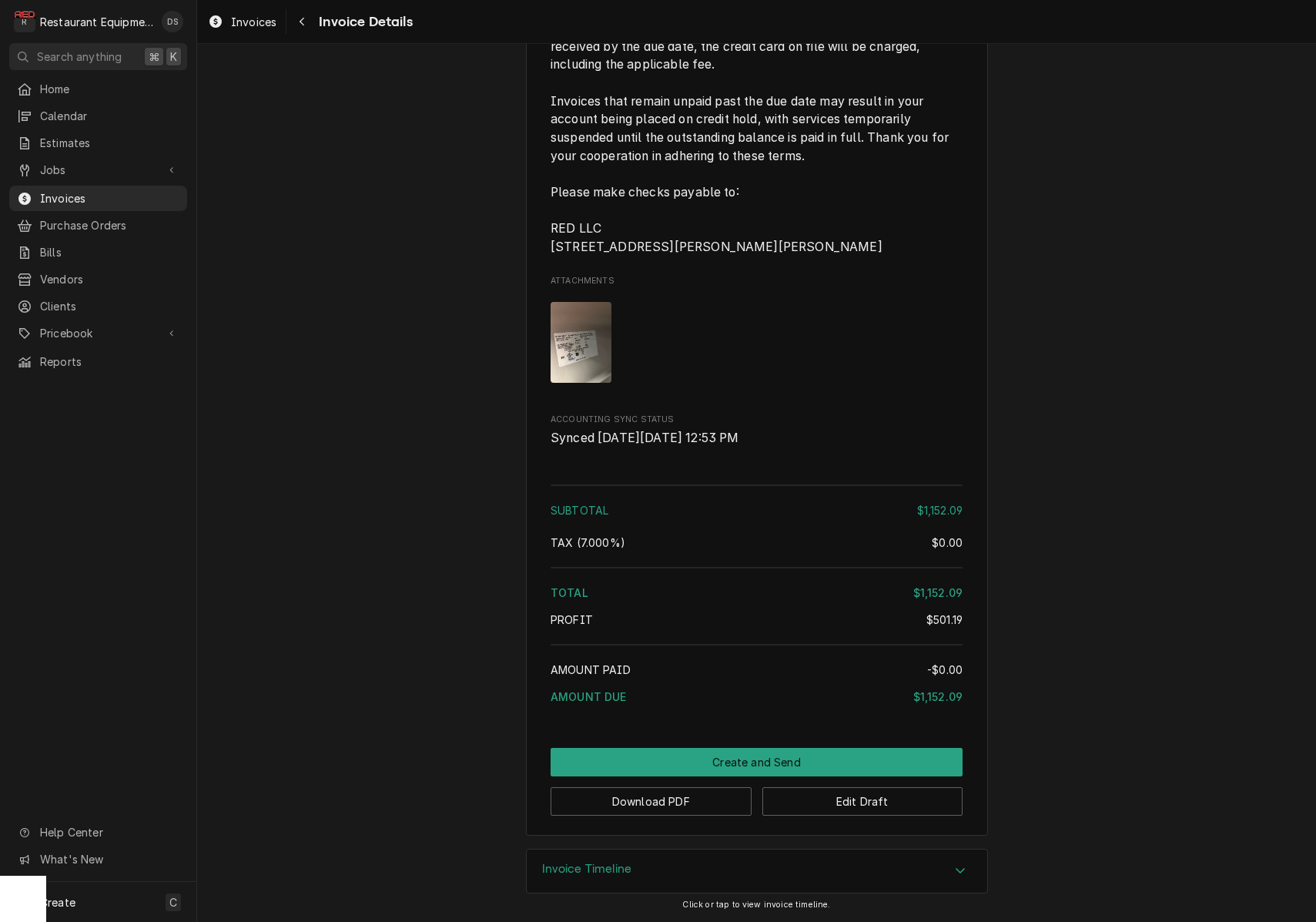
click at [591, 380] on img "Attachments" at bounding box center [581, 342] width 61 height 81
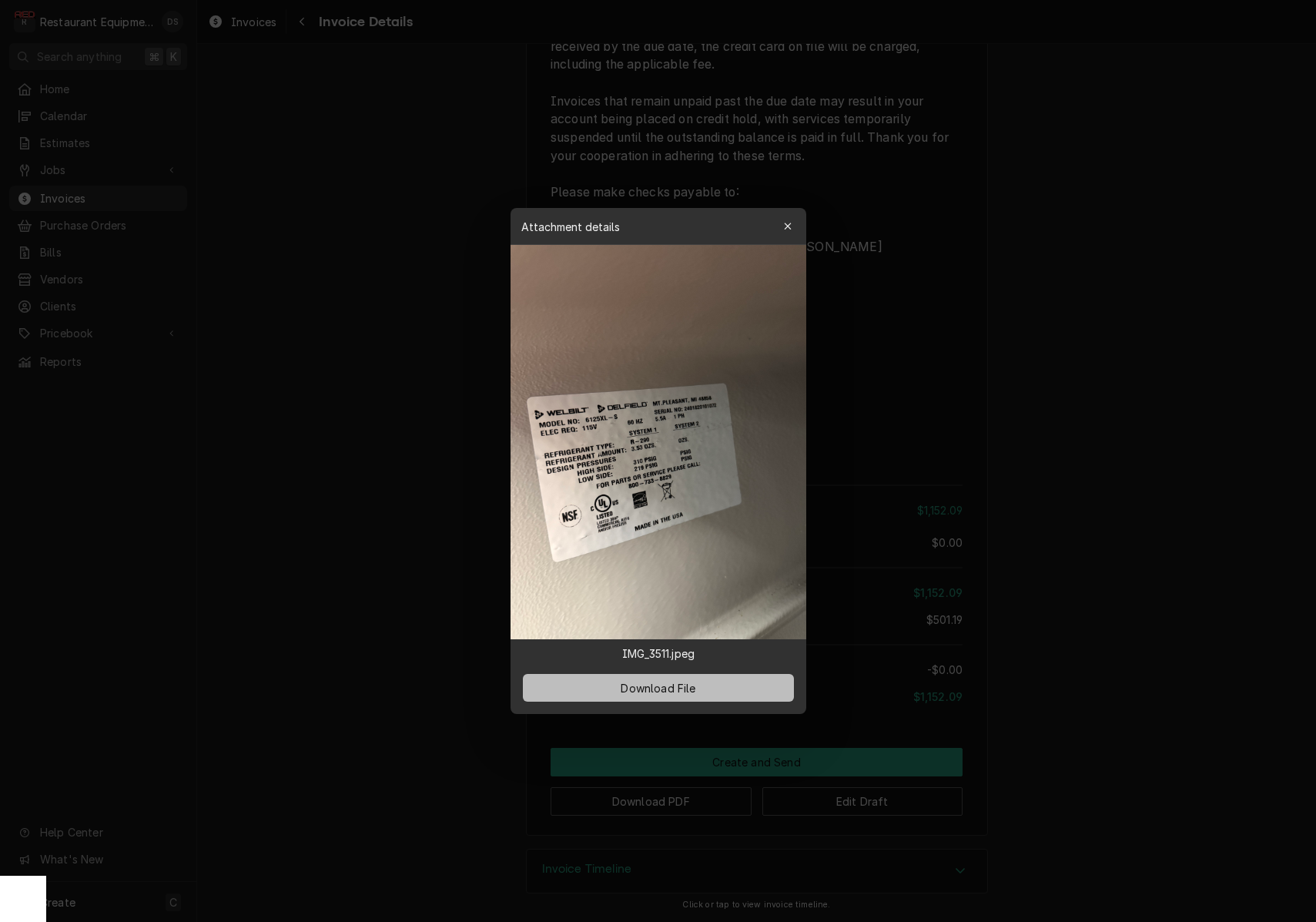
click at [646, 686] on span "Download File" at bounding box center [657, 688] width 81 height 16
click at [784, 227] on icon "button" at bounding box center [787, 227] width 9 height 11
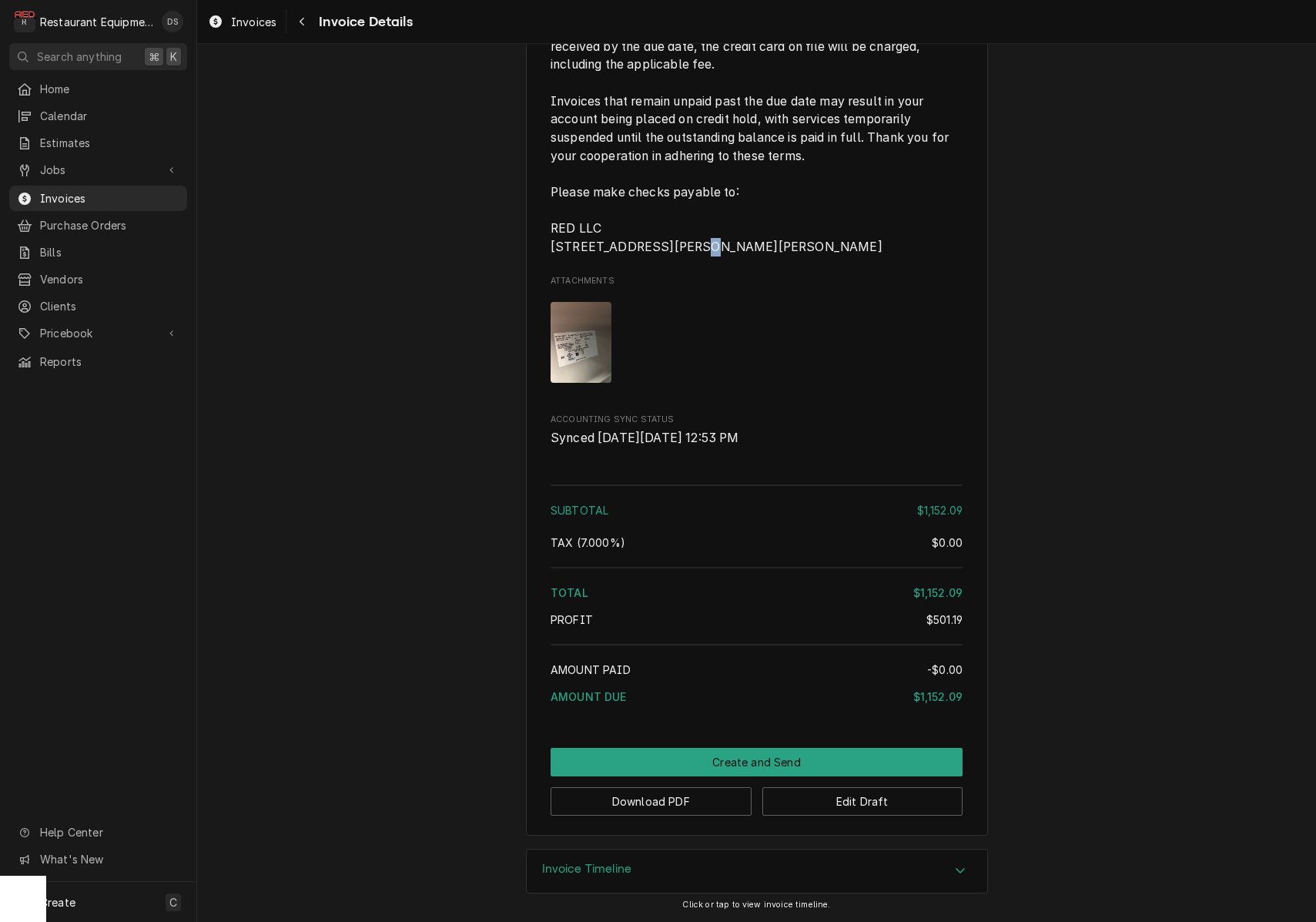
click at [784, 227] on span "All invoices are payable by the specified due date. Payments made by credit car…" at bounding box center [756, 129] width 412 height 255
click at [858, 797] on button "Edit Draft" at bounding box center [863, 802] width 201 height 28
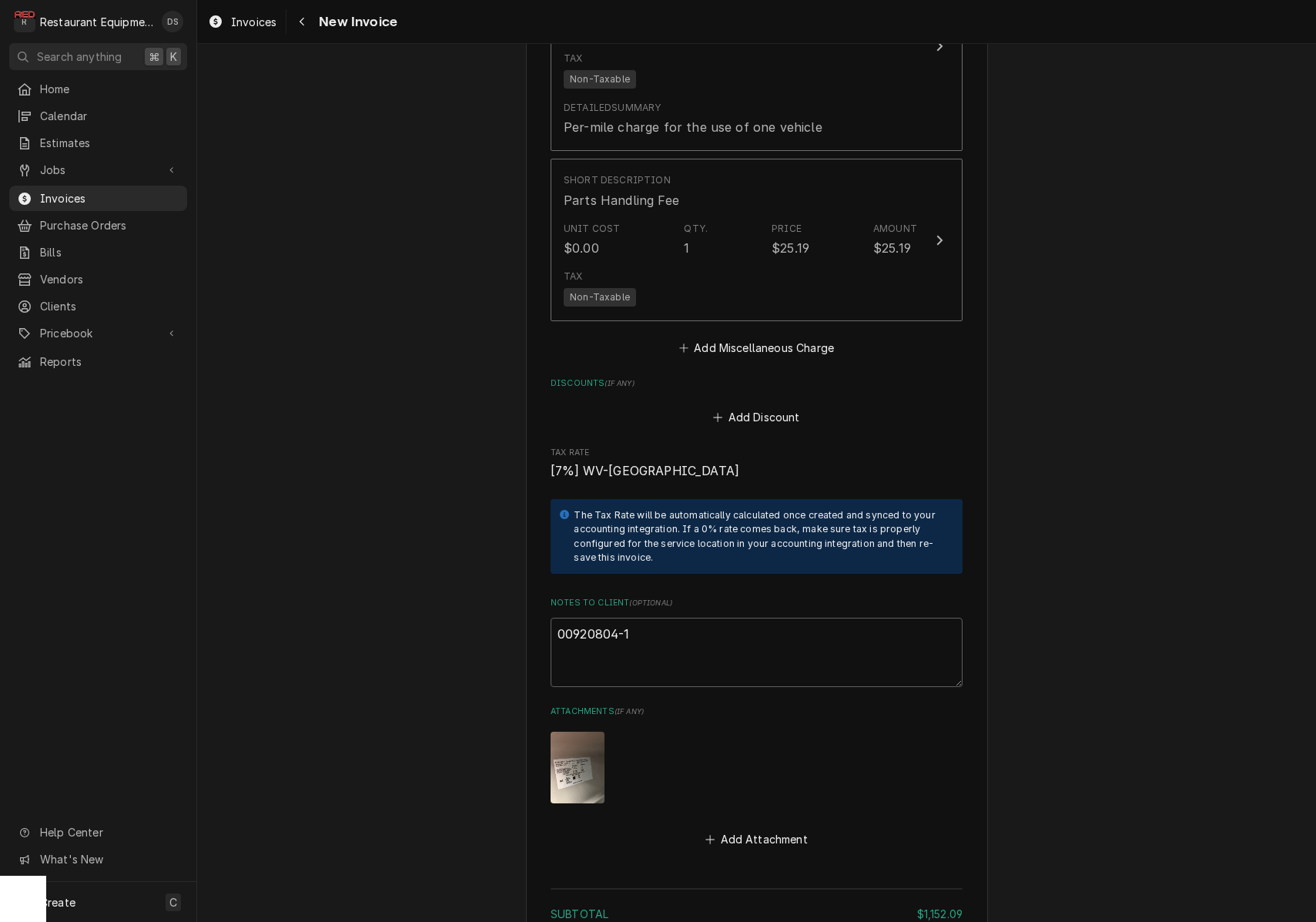
scroll to position [4256, 0]
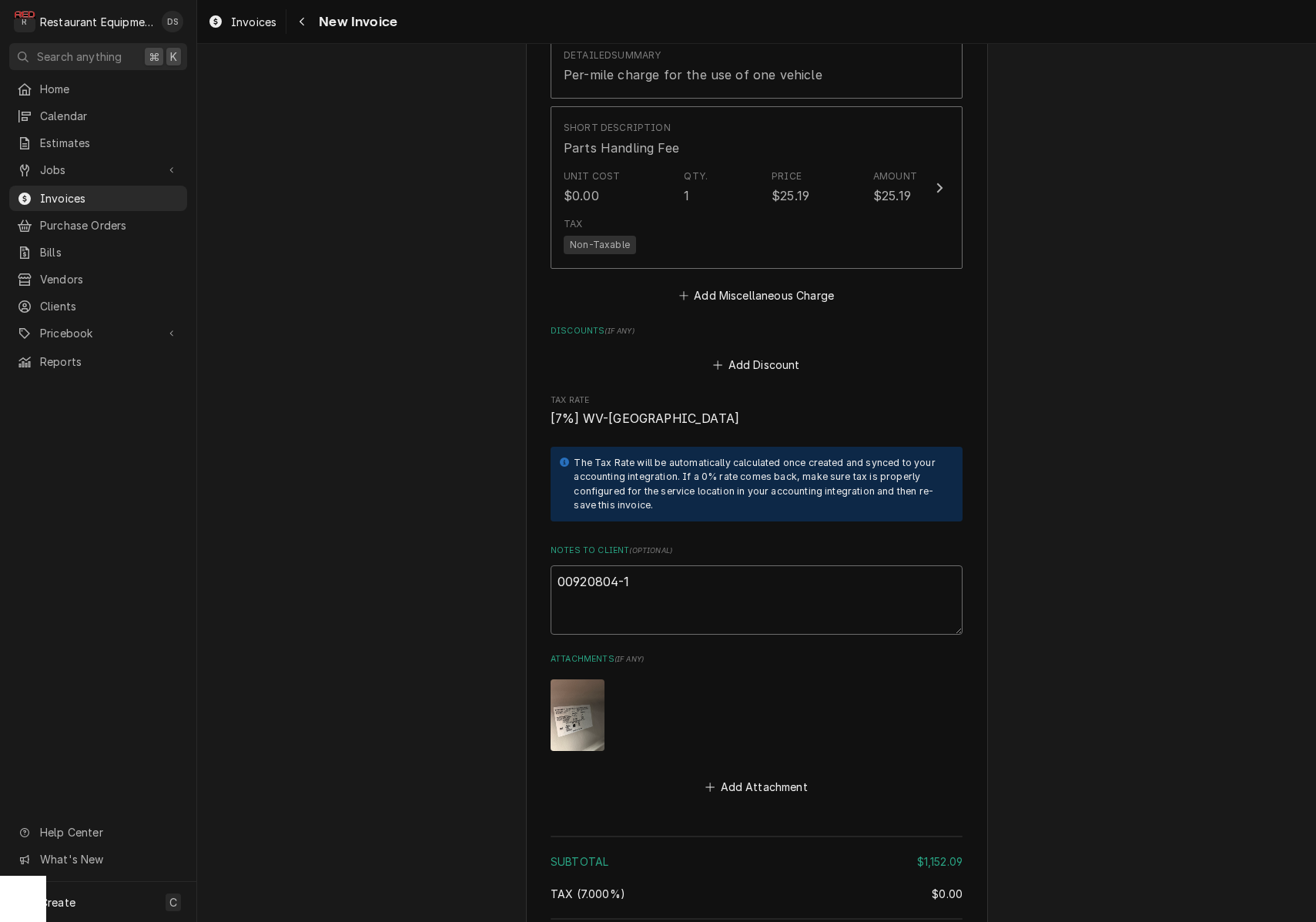
click at [717, 565] on textarea "00920804-1" at bounding box center [756, 600] width 412 height 69
type textarea "x"
type textarea "00920804-1"
type textarea "x"
type textarea "00920804-1"
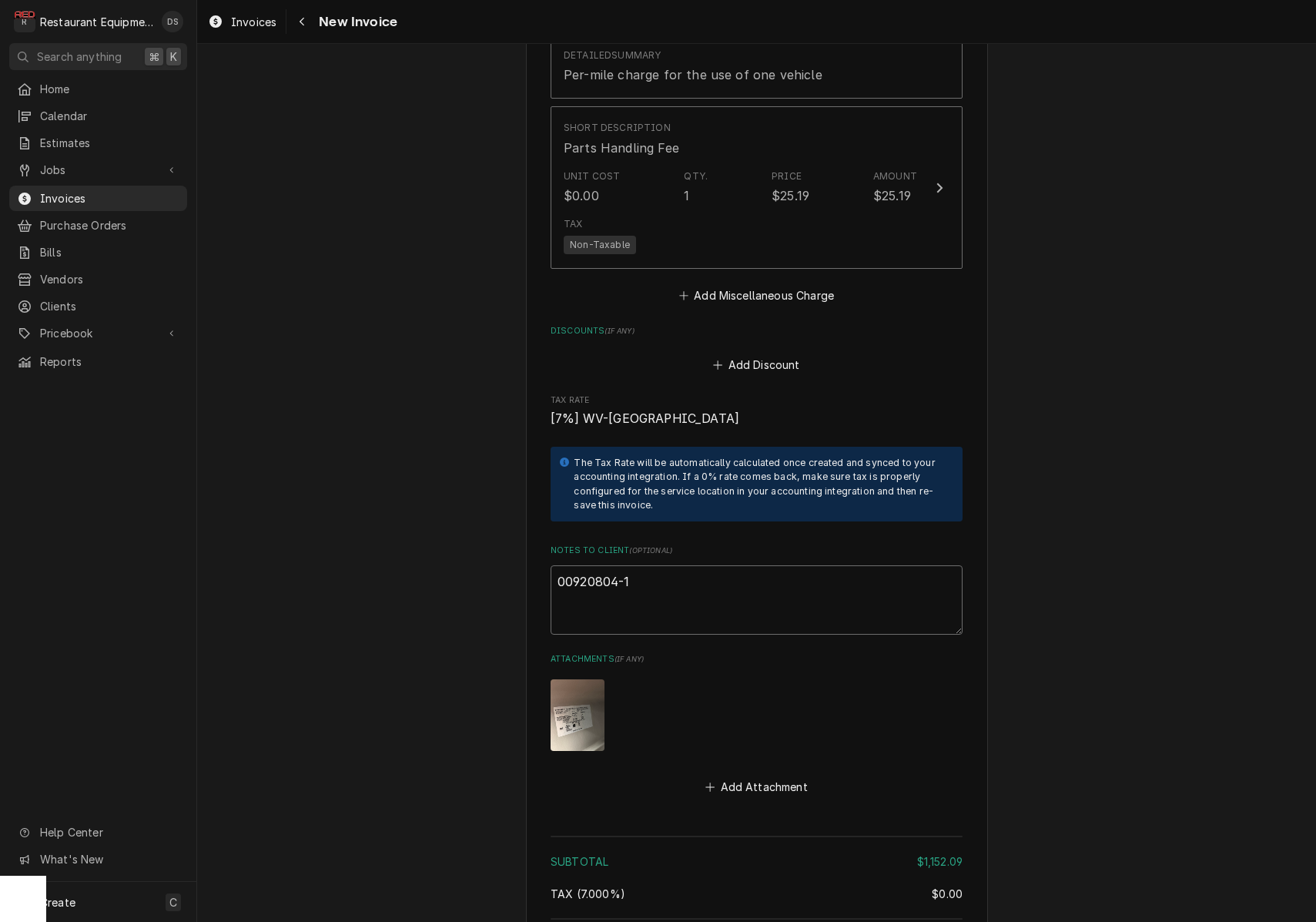
type textarea "x"
type textarea "00920804-1"
paste textarea "Claim KC-1027418"
type textarea "x"
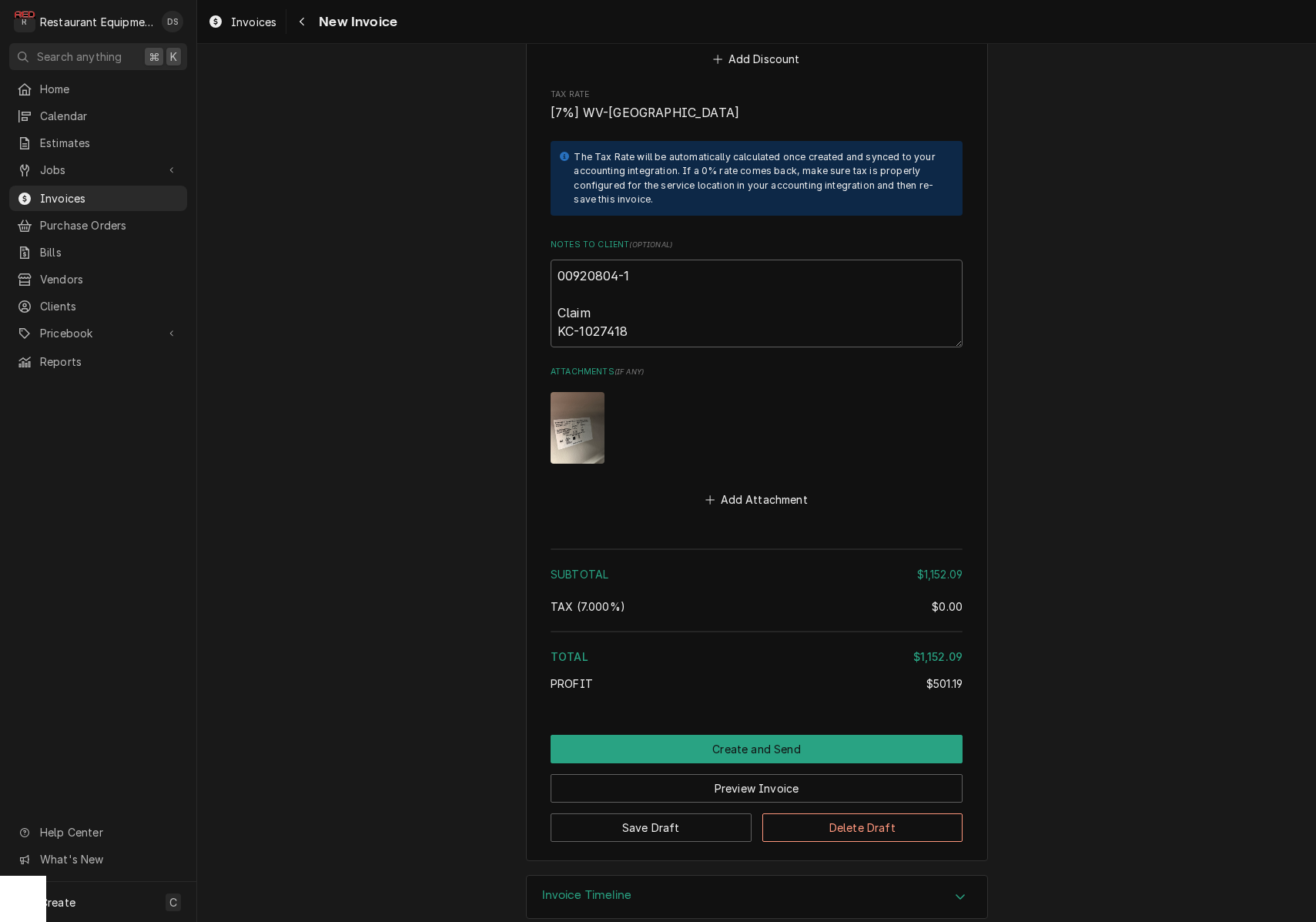
scroll to position [0, 0]
type textarea "00920804-1 Claim KC-1027418"
click at [720, 734] on button "Create and Send" at bounding box center [756, 748] width 412 height 28
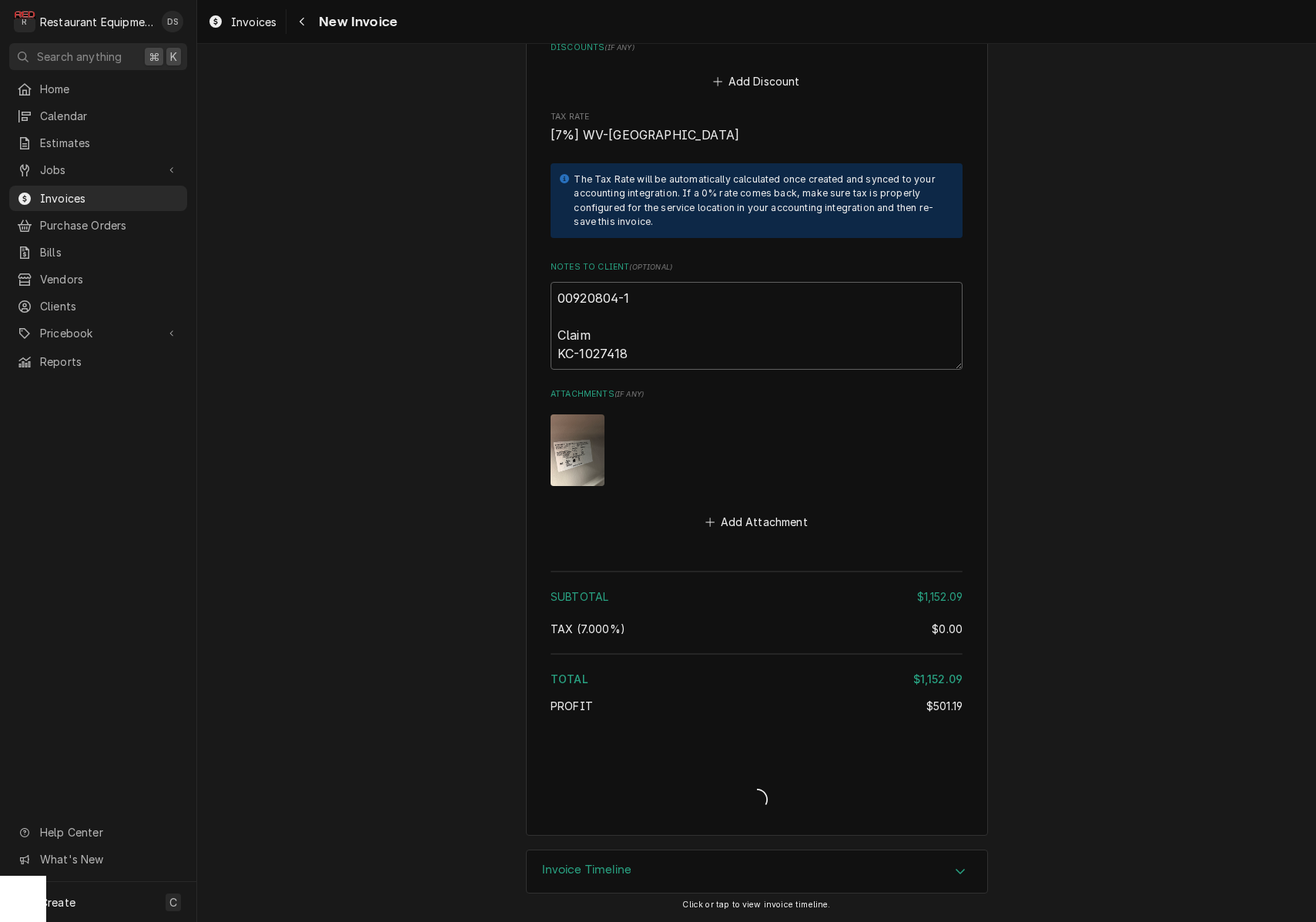
type textarea "x"
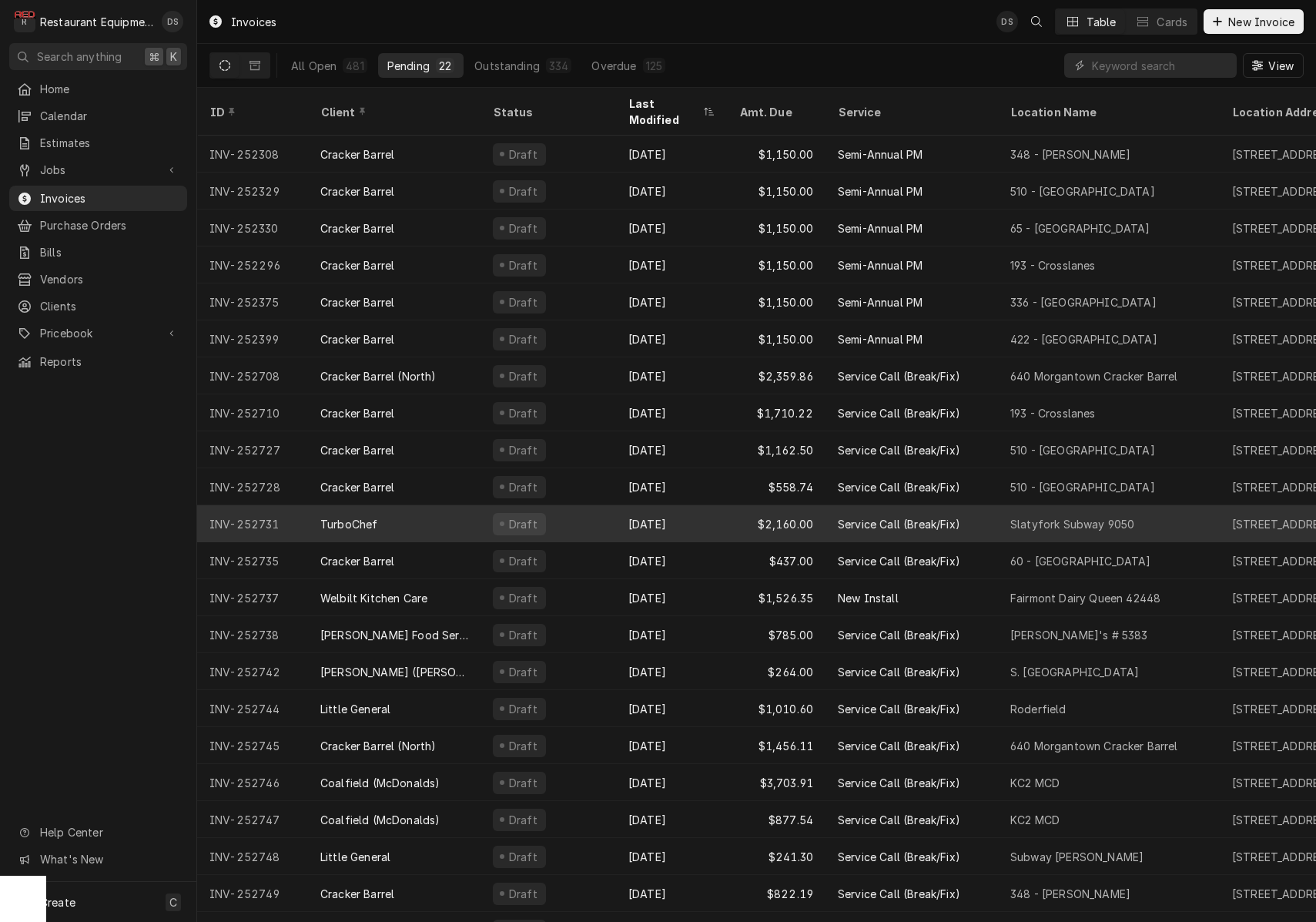
click at [686, 515] on div "[DATE]" at bounding box center [671, 523] width 111 height 37
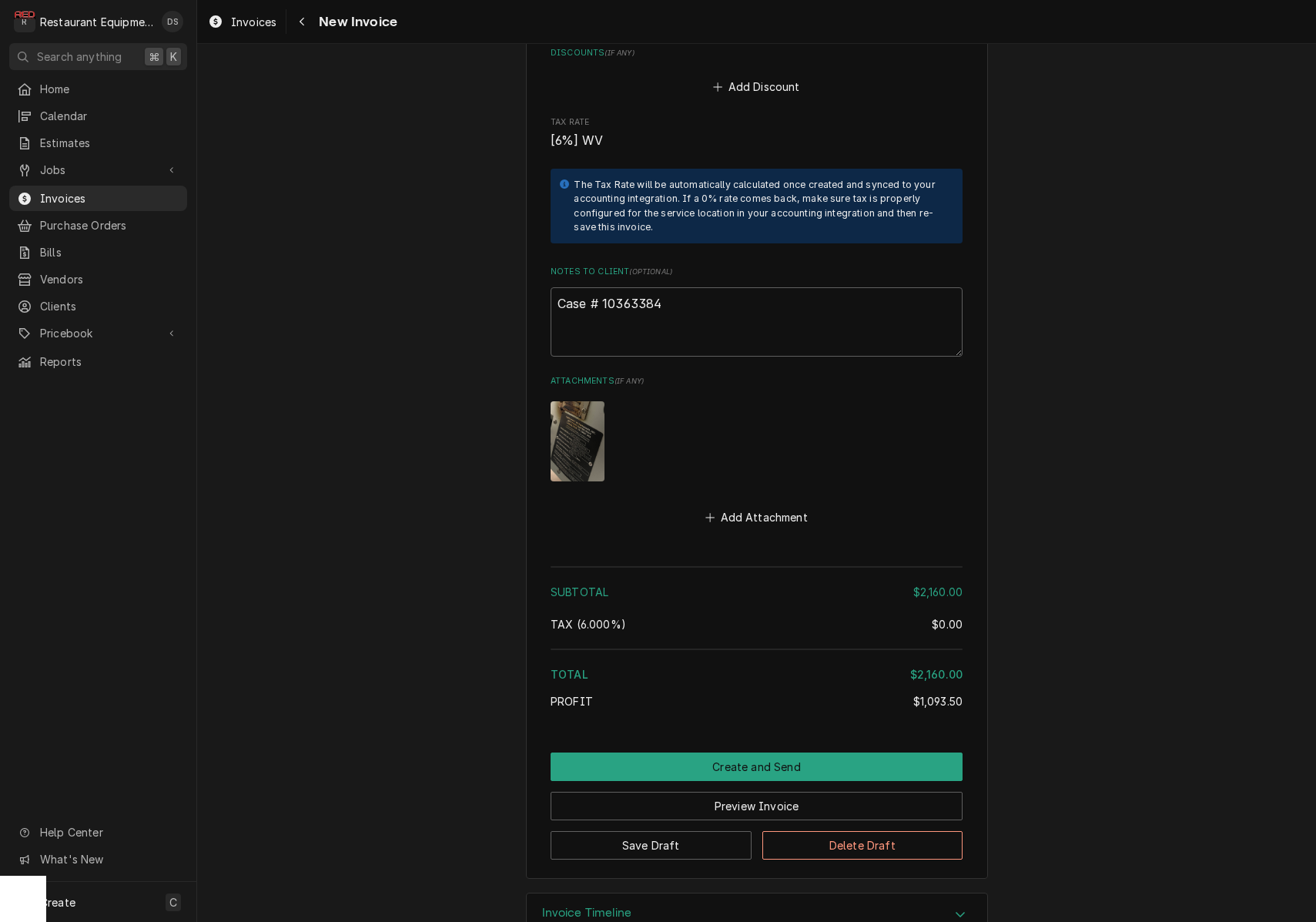
scroll to position [2942, 0]
click at [800, 288] on textarea "Case # 10363384" at bounding box center [756, 322] width 412 height 69
type textarea "x"
type textarea "Case # 10363384"
type textarea "x"
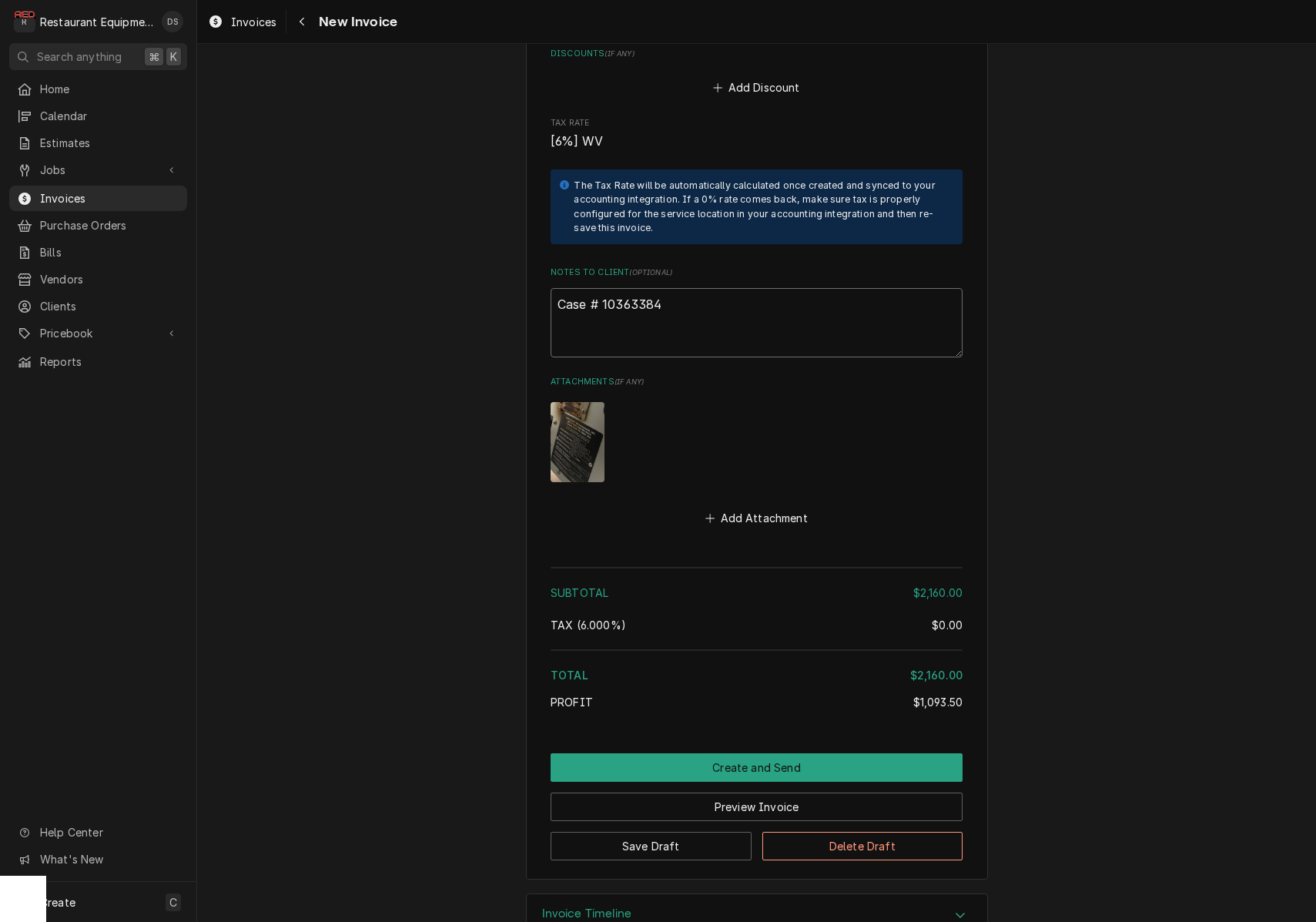
type textarea "Case # 10363384"
type textarea "x"
type textarea "Case # 10363384"
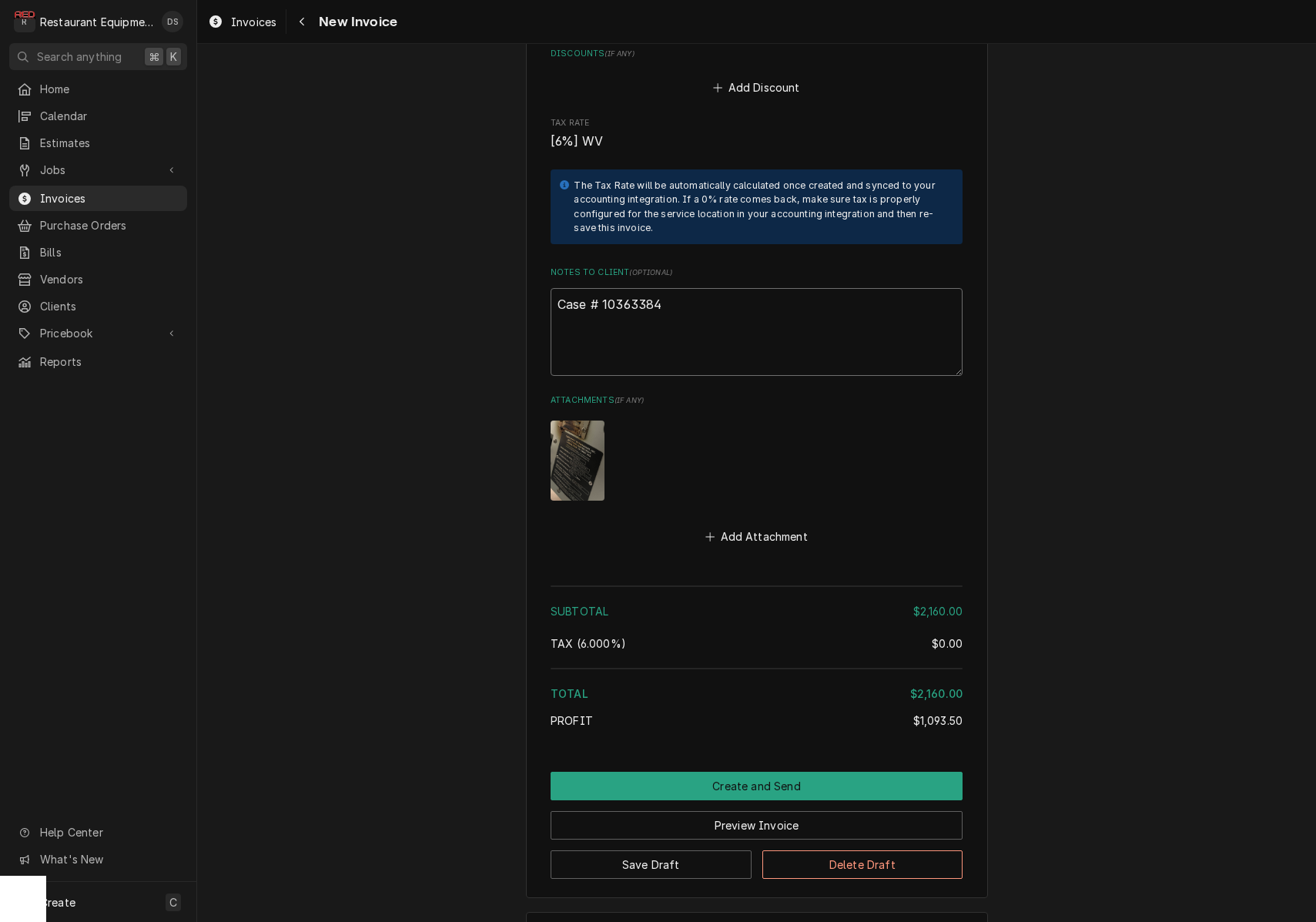
paste textarea "Claim #7148793 Auth #PT10363384"
type textarea "x"
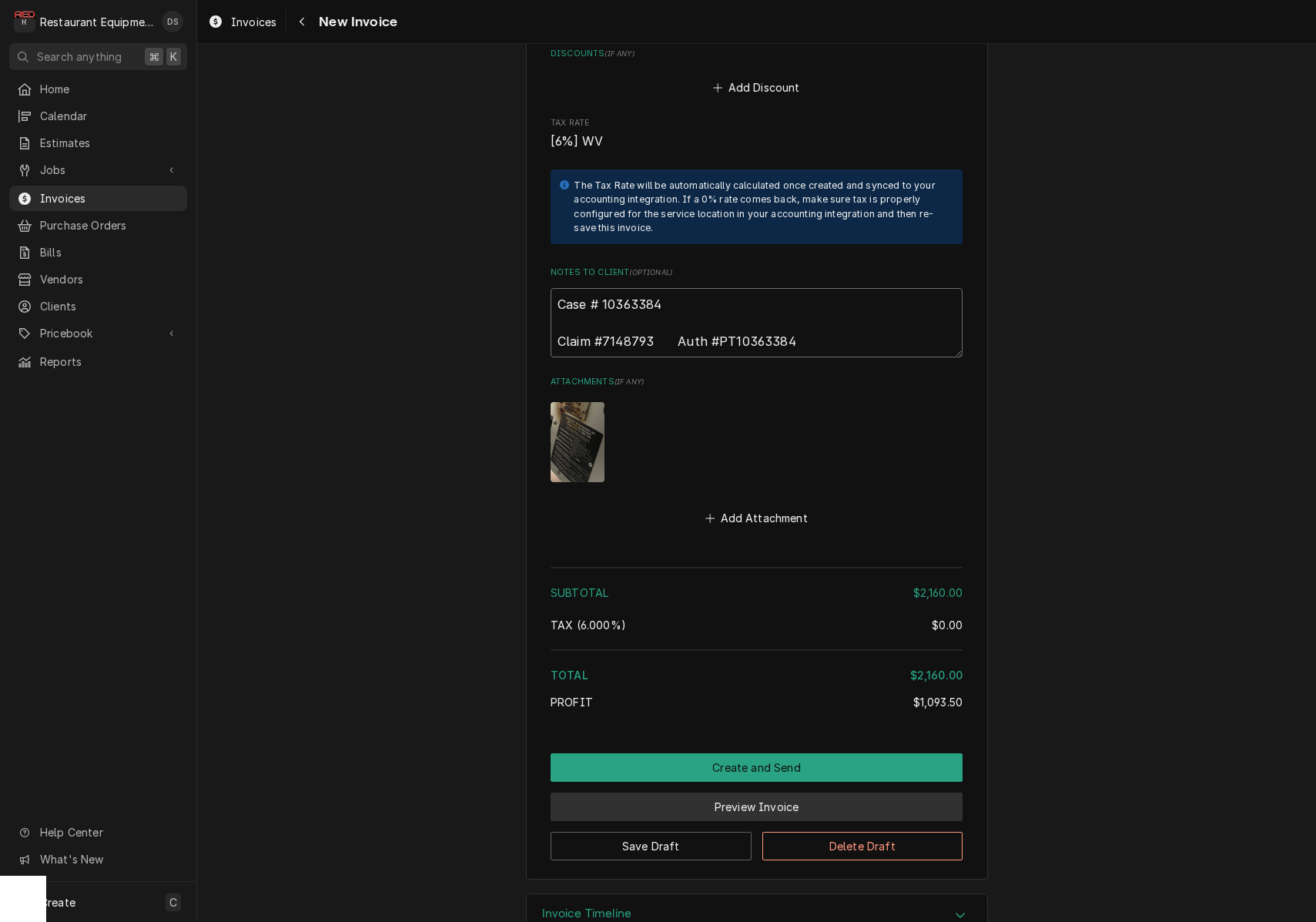
type textarea "Case # 10363384 Claim #7148793 Auth #PT10363384"
click at [756, 793] on button "Preview Invoice" at bounding box center [756, 807] width 412 height 28
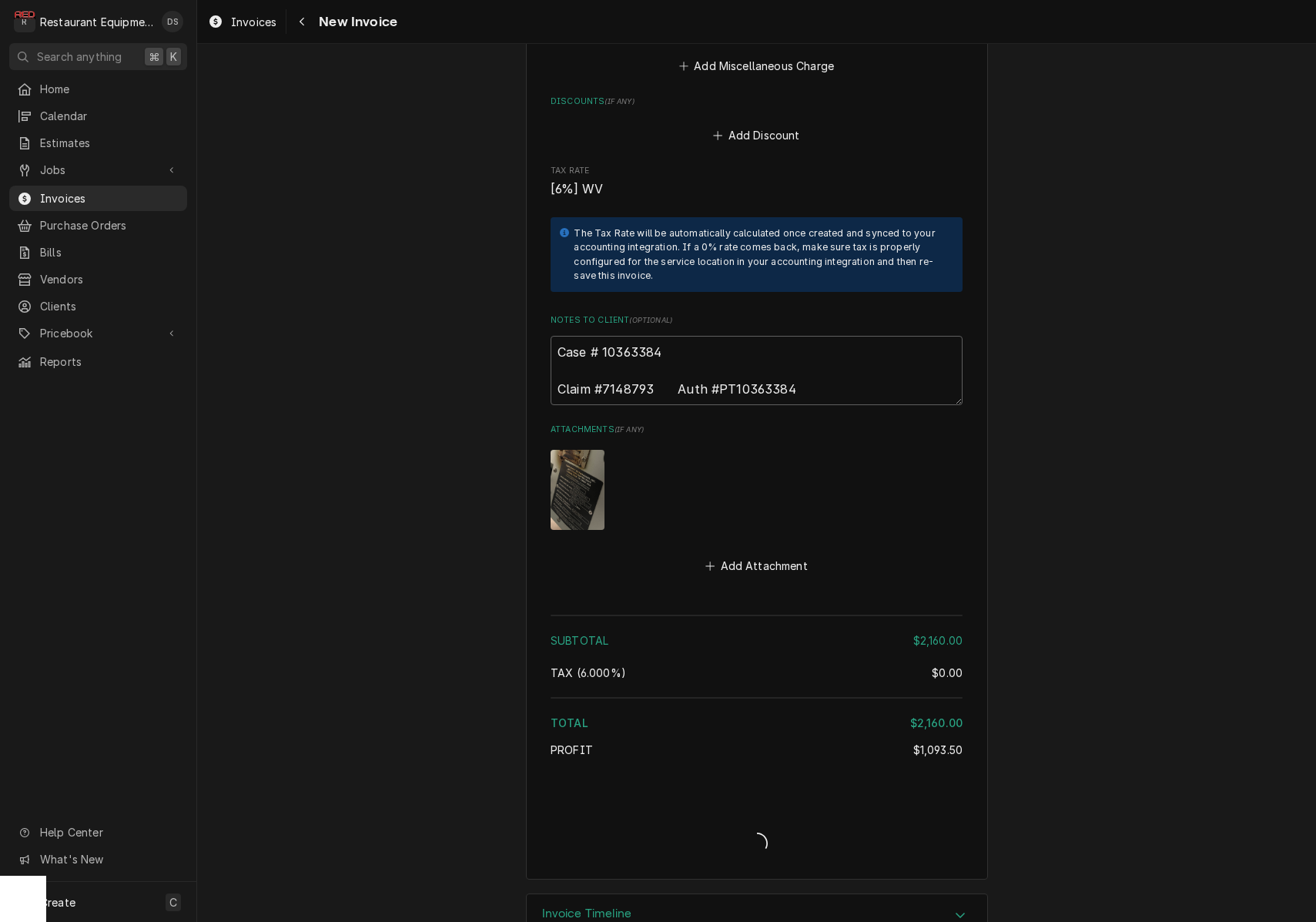
type textarea "x"
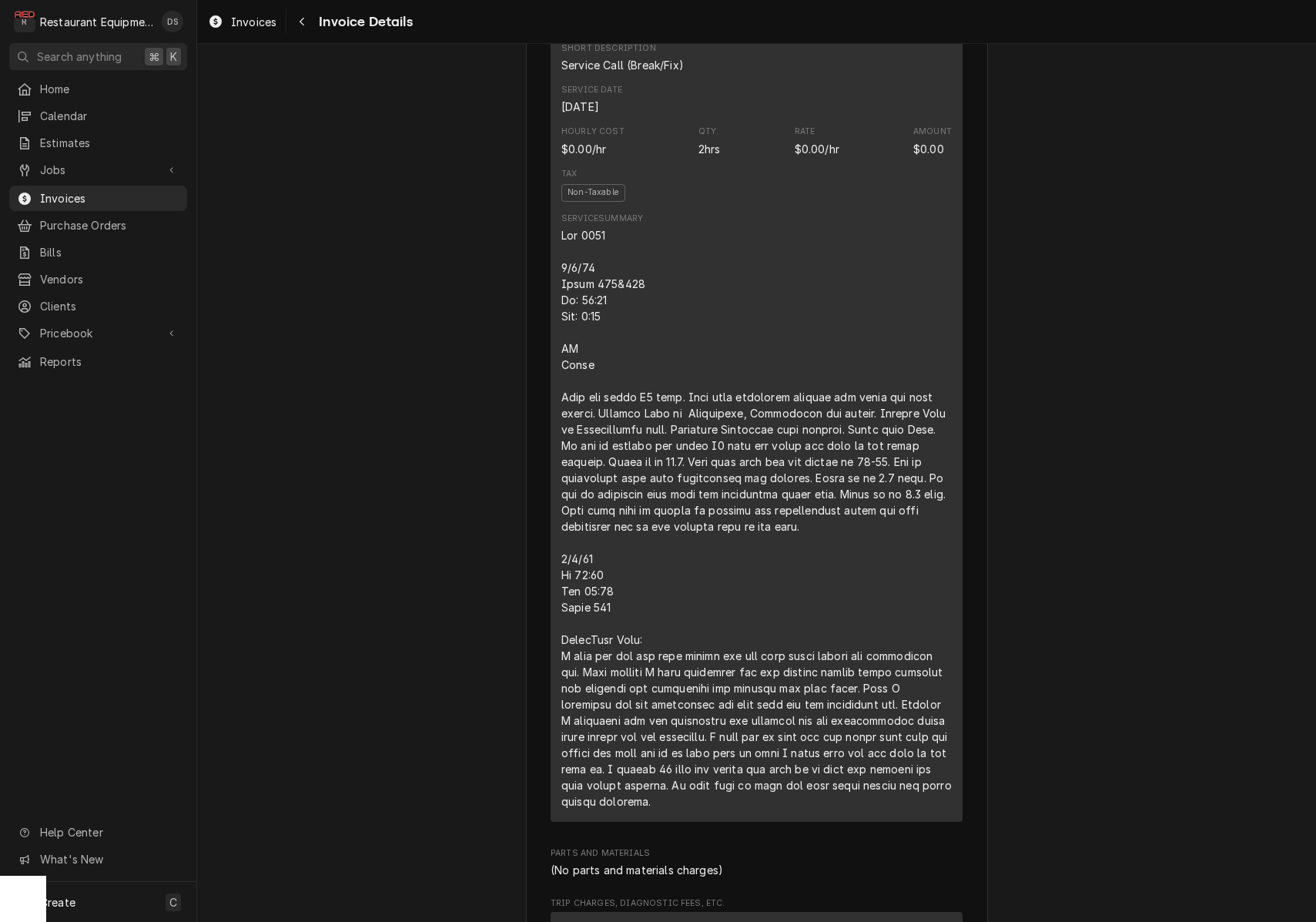
scroll to position [1443, 0]
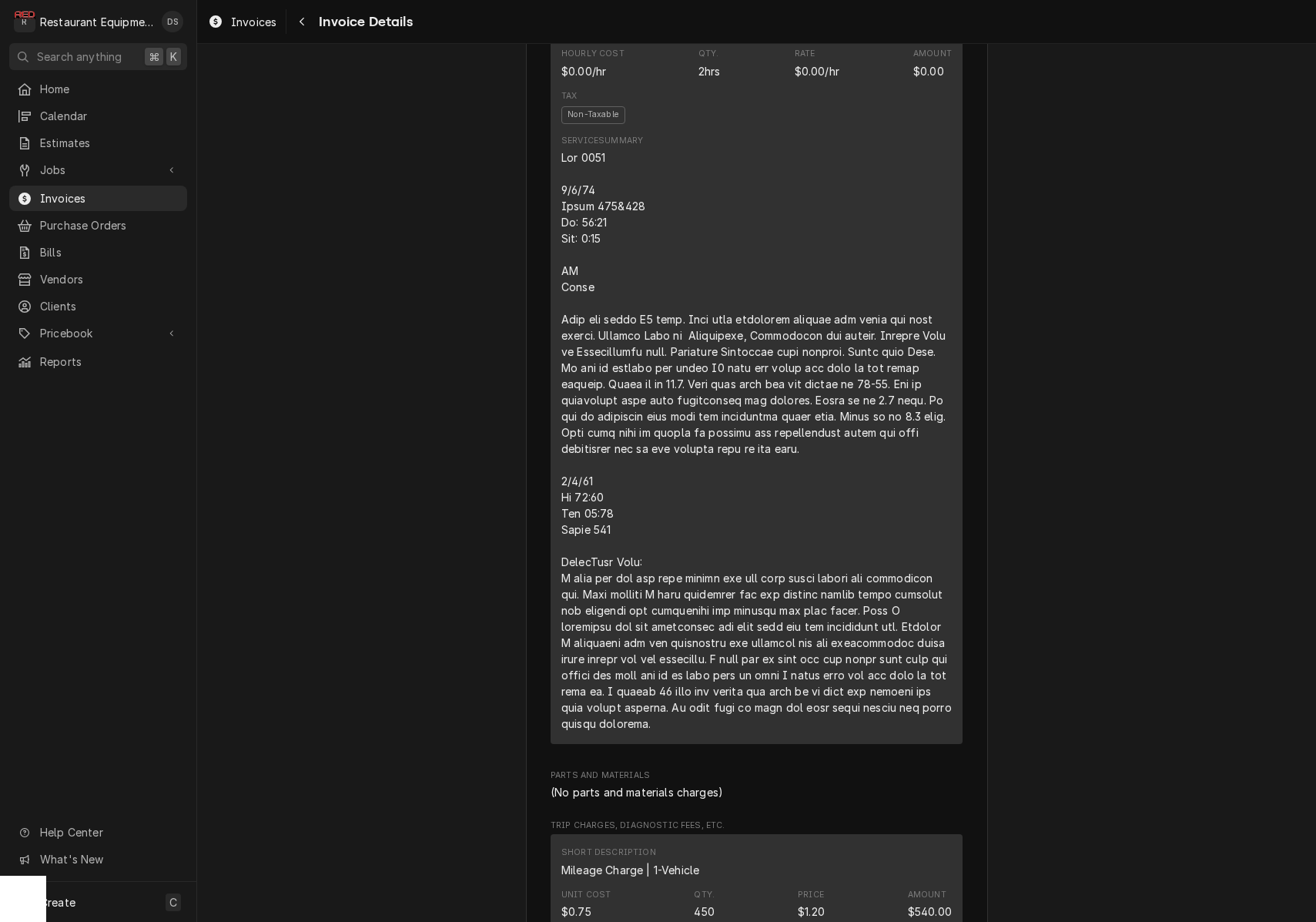
drag, startPoint x: 567, startPoint y: 246, endPoint x: 559, endPoint y: 242, distance: 8.9
click at [567, 246] on div "Line Item" at bounding box center [756, 440] width 391 height 582
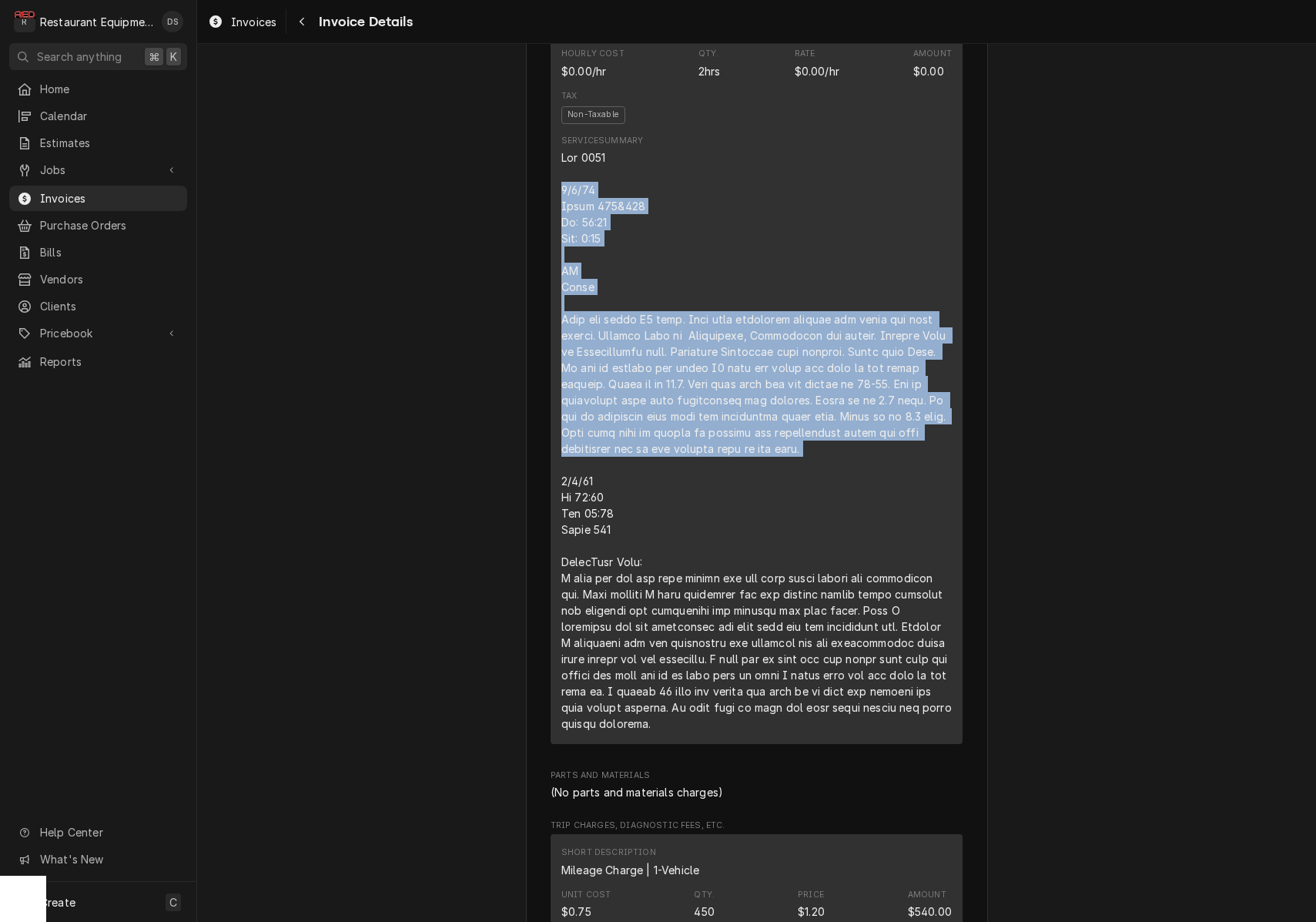
drag, startPoint x: 561, startPoint y: 236, endPoint x: 857, endPoint y: 471, distance: 377.9
click at [911, 505] on div "Short Description Service Call (Break/Fix) Service Date [DATE] Hourly Cost $0.0…" at bounding box center [756, 348] width 412 height 792
copy div "[DATE] Truck 108&105 In: 10:45 Out: 1:30 SN Model Unit has blown F3 fuse. With …"
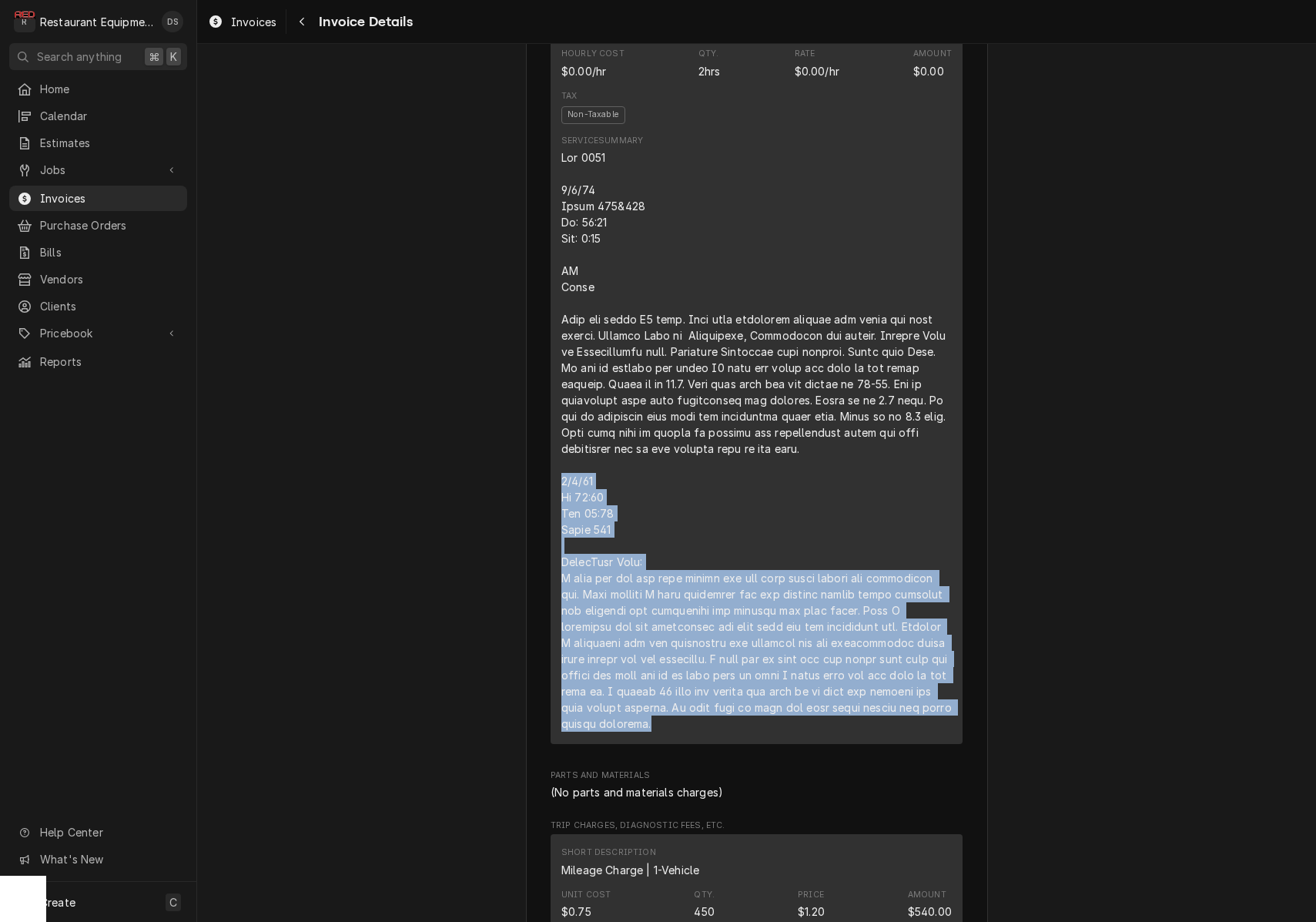
drag, startPoint x: 561, startPoint y: 527, endPoint x: 761, endPoint y: 778, distance: 320.9
click at [761, 732] on div "Line Item" at bounding box center [756, 440] width 391 height 582
copy div "[DATE] In 11:00 Out 12:45 Truck 102 TurboChef Oven: I took the top and side pan…"
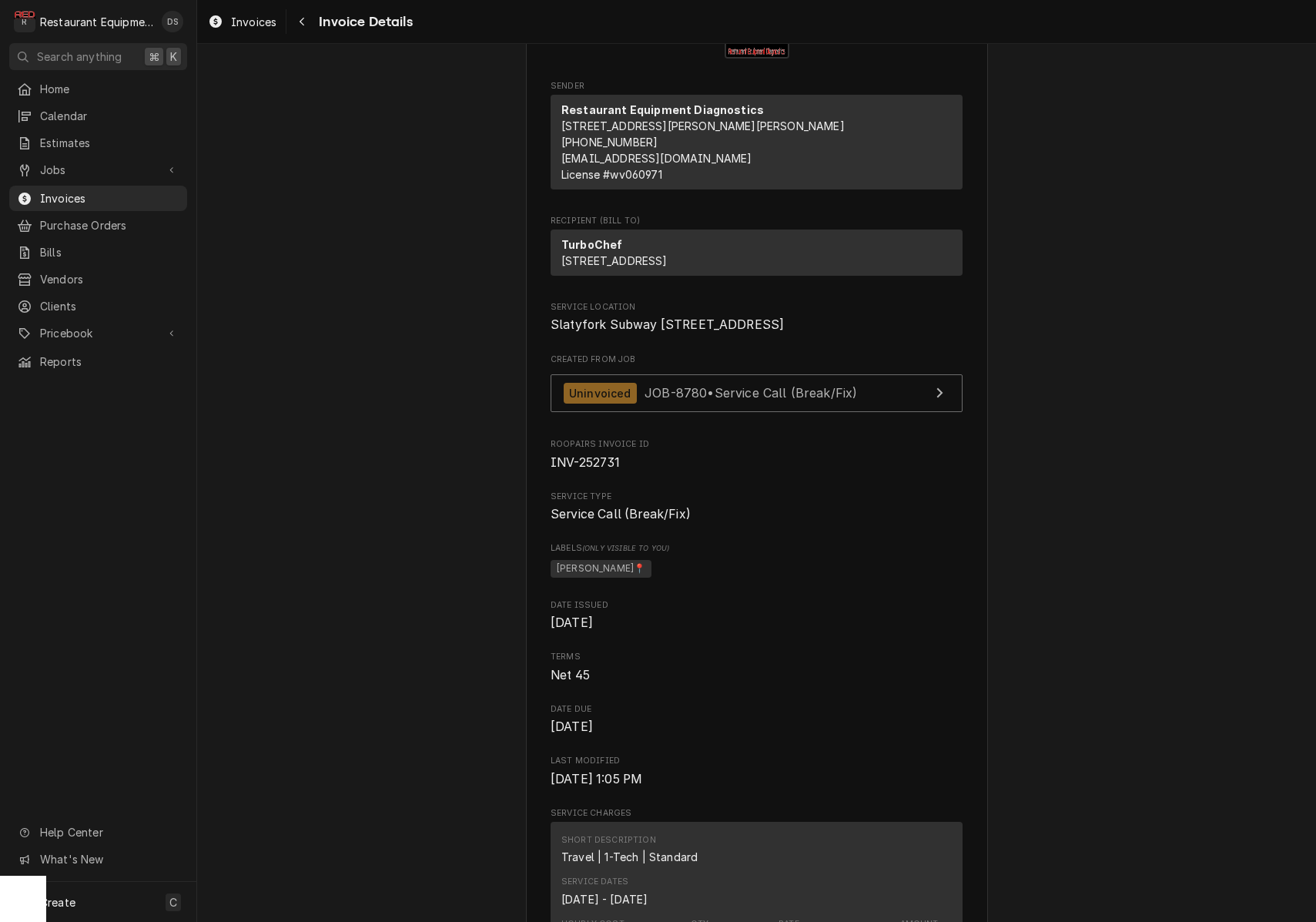
scroll to position [91, 0]
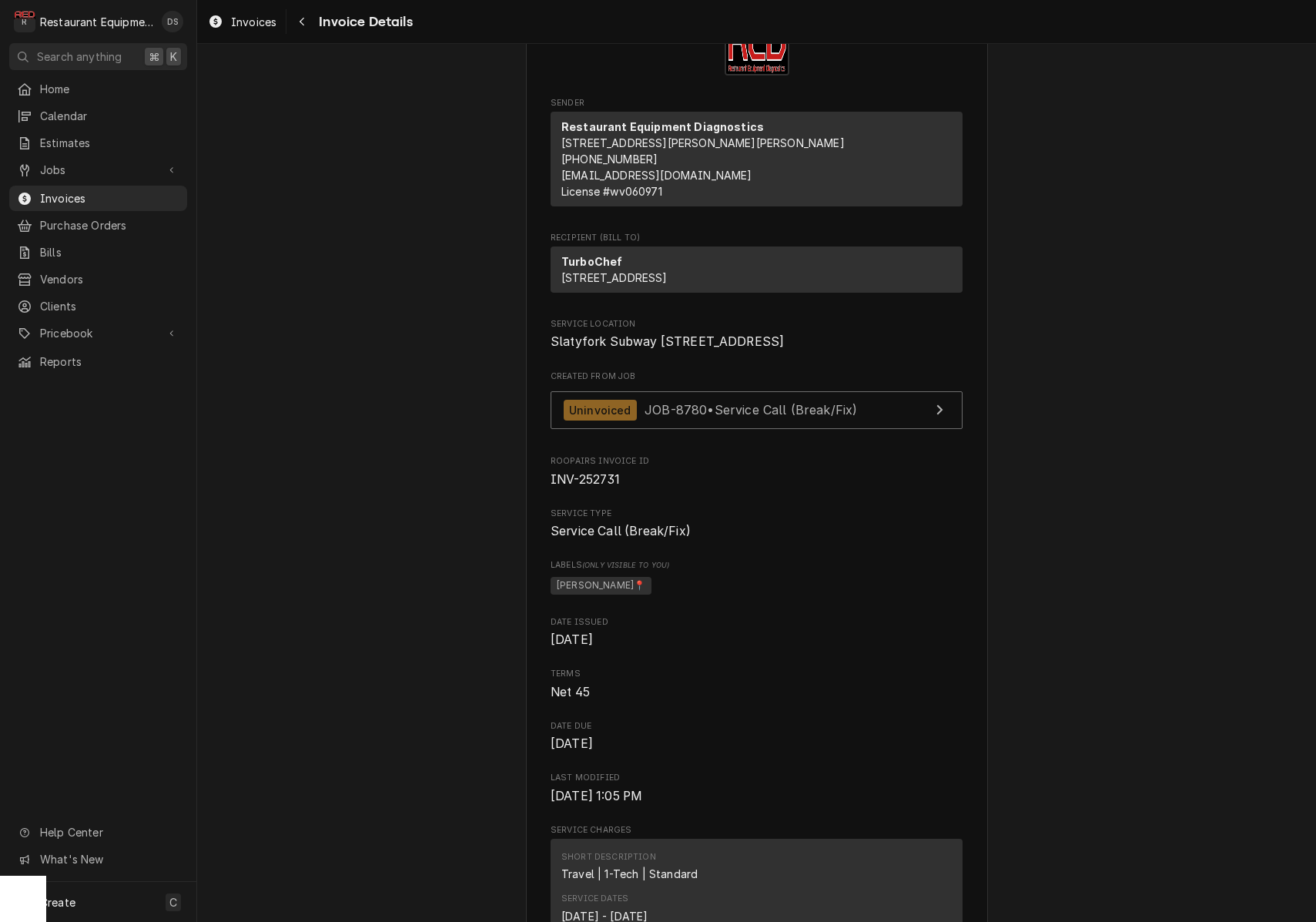
drag, startPoint x: 561, startPoint y: 387, endPoint x: 720, endPoint y: 409, distance: 160.5
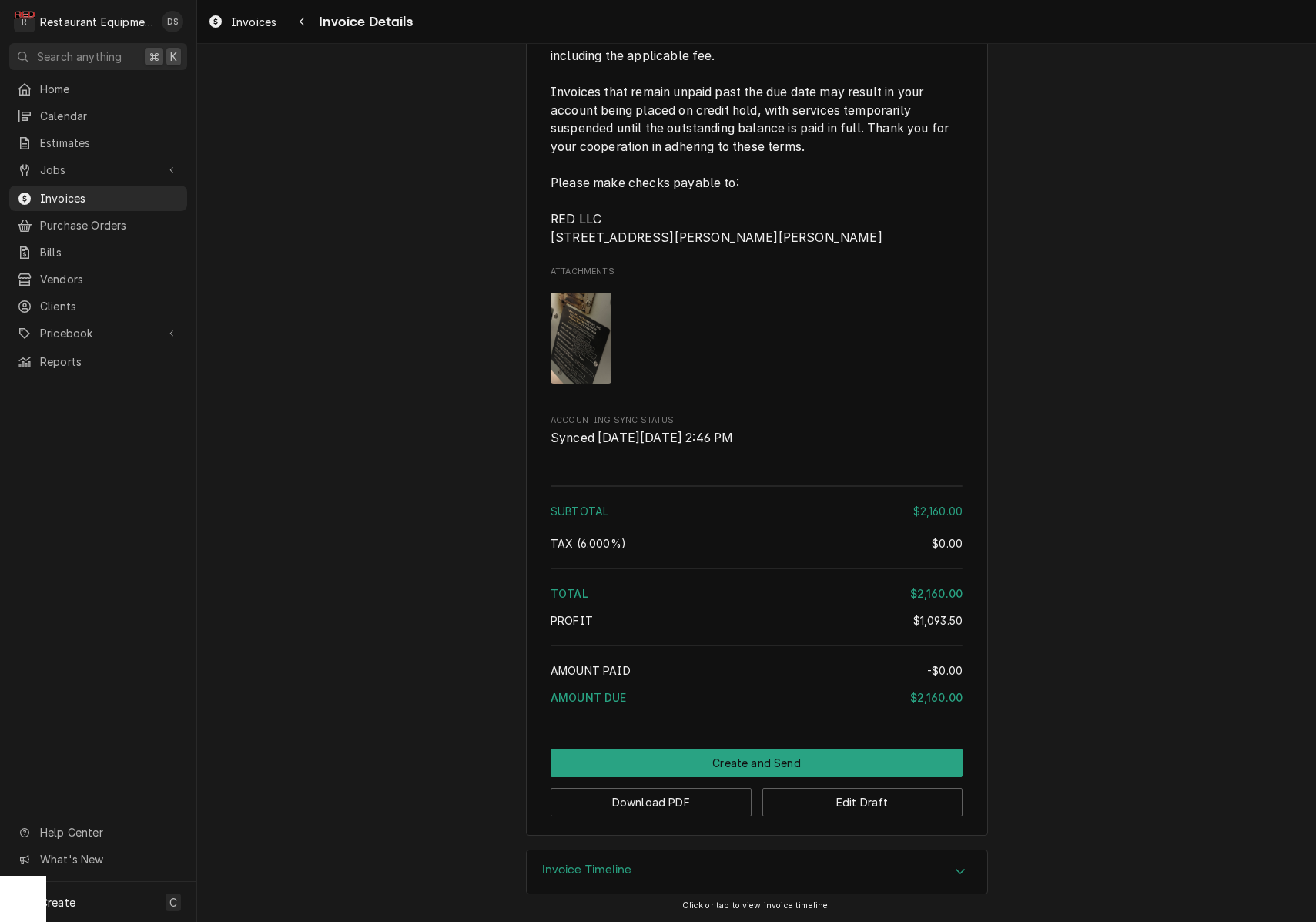
scroll to position [2798, 0]
click at [719, 801] on button "Download PDF" at bounding box center [651, 802] width 201 height 28
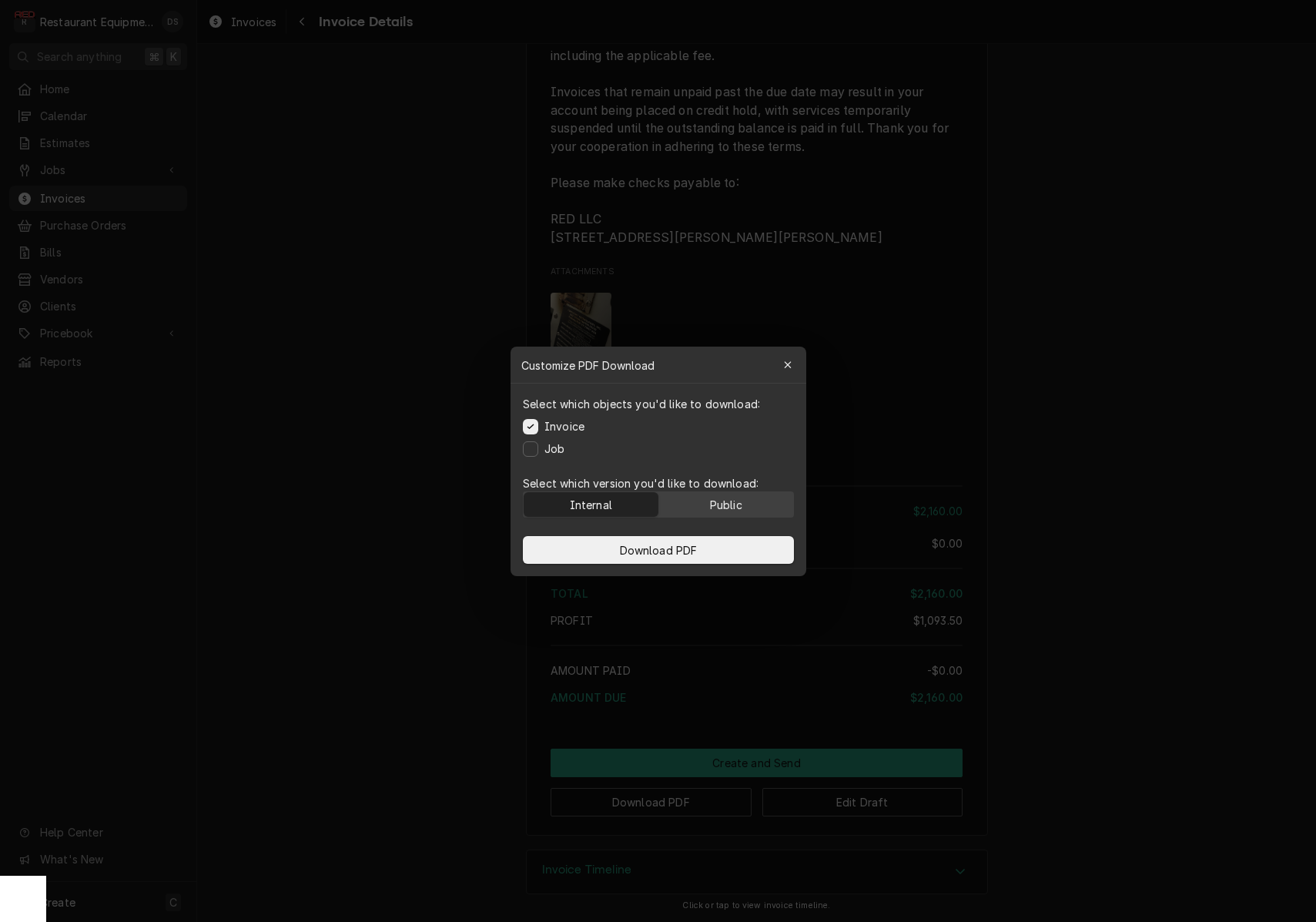
click at [739, 507] on div "Public" at bounding box center [725, 504] width 33 height 16
click at [725, 544] on button "Download PDF" at bounding box center [658, 549] width 271 height 27
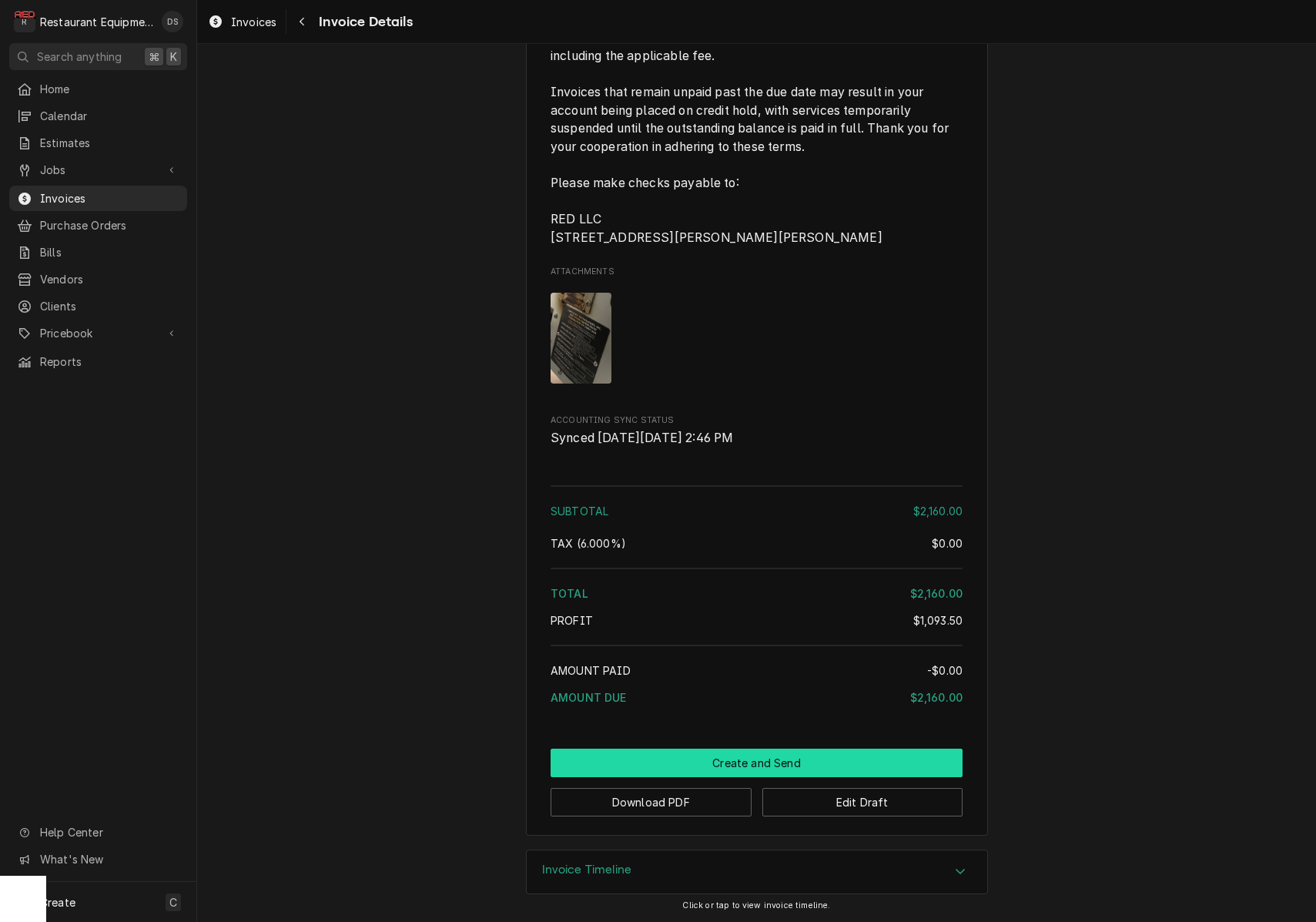
click at [737, 763] on button "Create and Send" at bounding box center [756, 763] width 412 height 28
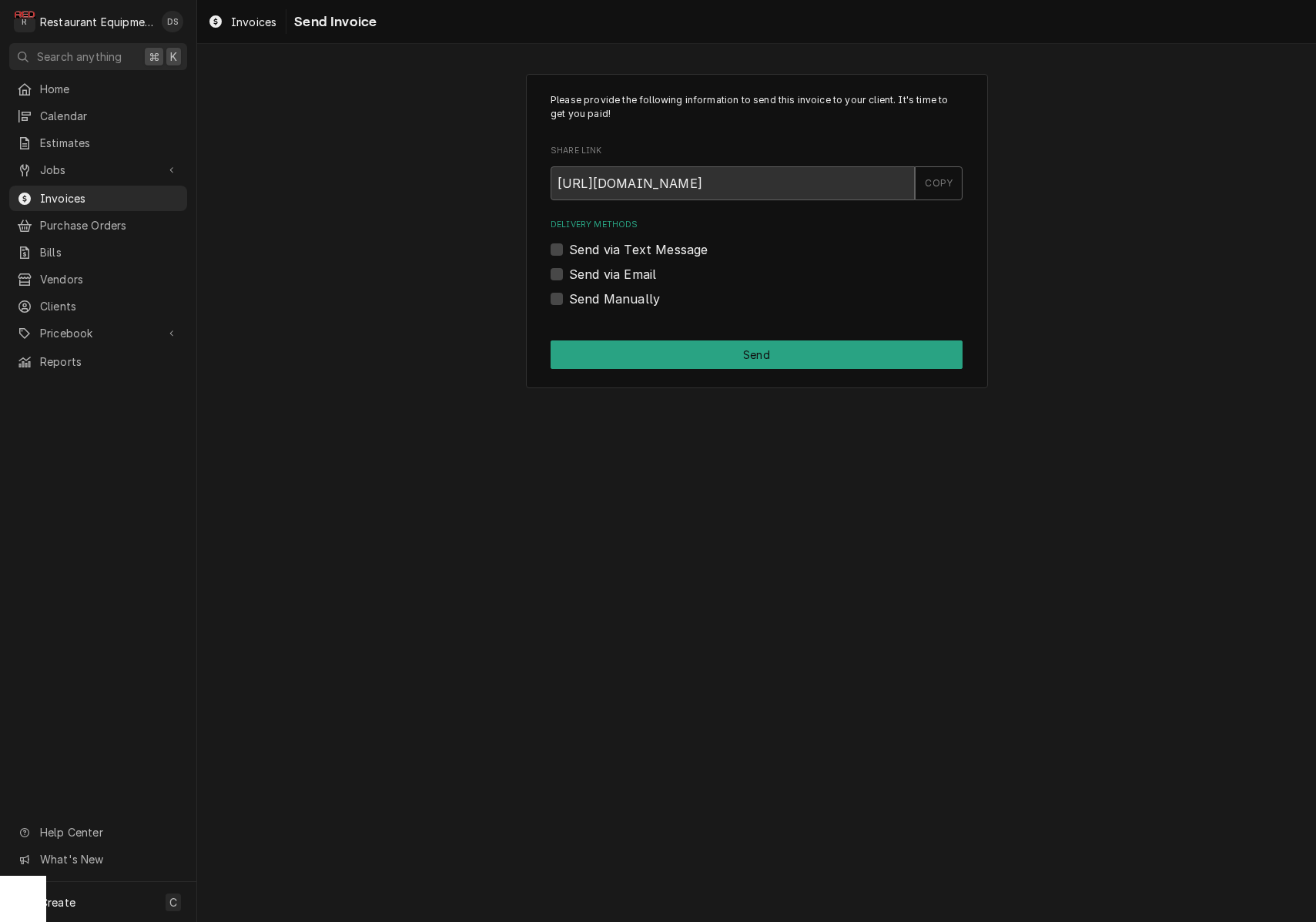
click at [569, 298] on label "Send Manually" at bounding box center [614, 298] width 91 height 19
click at [569, 298] on input "Send Manually" at bounding box center [774, 306] width 412 height 34
checkbox input "true"
click at [668, 354] on button "Send" at bounding box center [756, 354] width 412 height 28
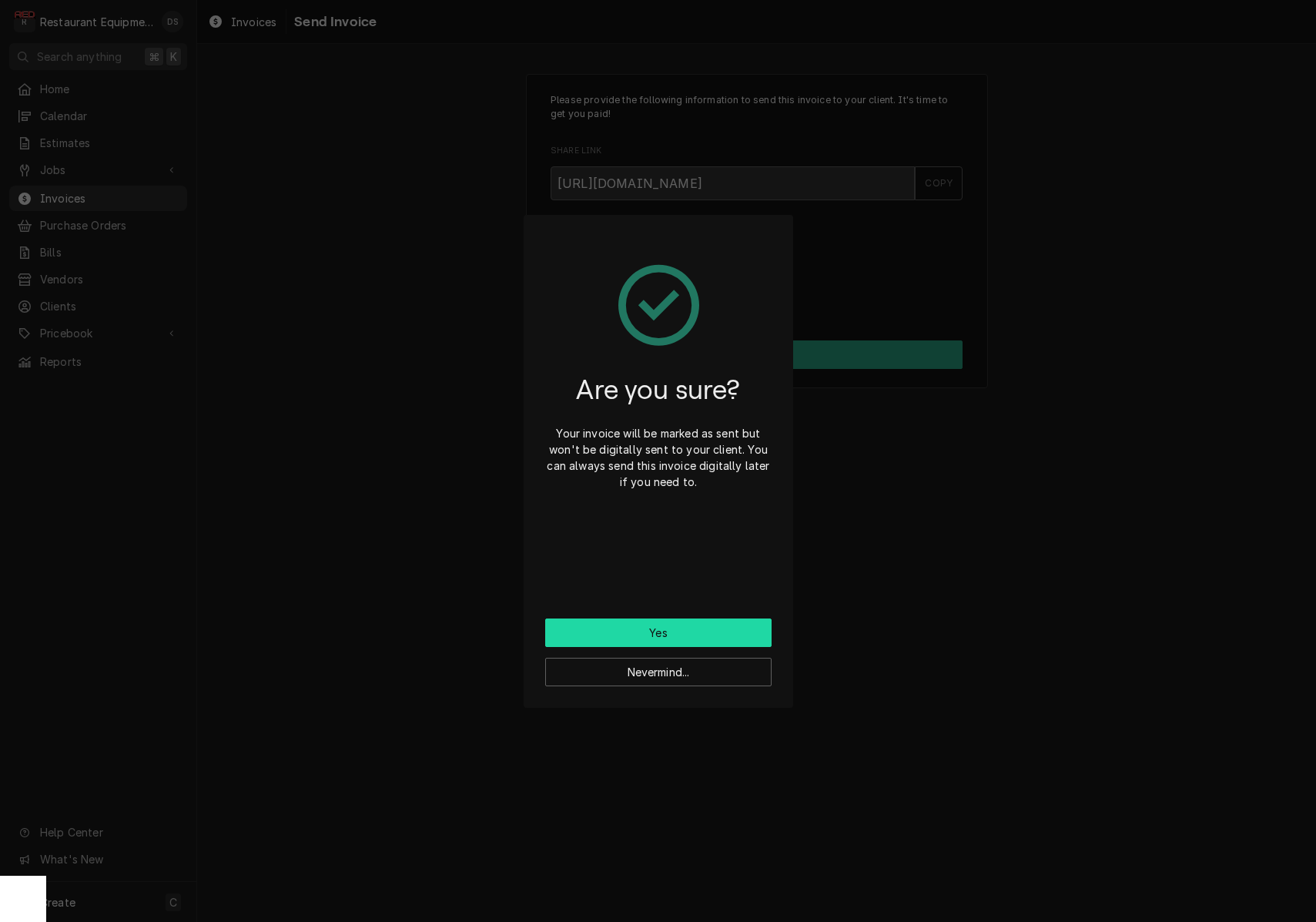
click at [643, 628] on button "Yes" at bounding box center [659, 632] width 227 height 28
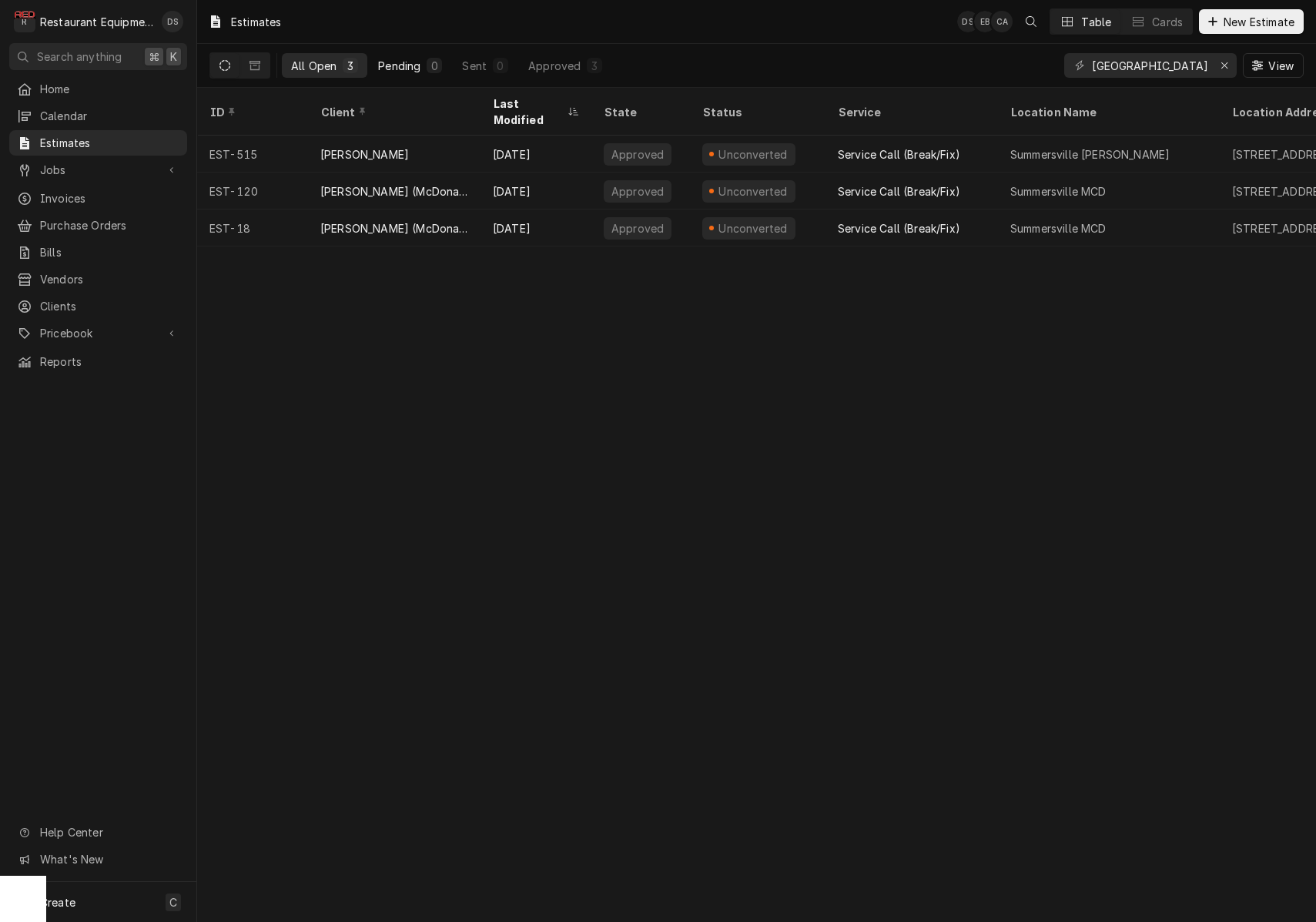
drag, startPoint x: 415, startPoint y: 62, endPoint x: 426, endPoint y: 62, distance: 11.0
click at [415, 62] on div "Pending" at bounding box center [399, 66] width 43 height 16
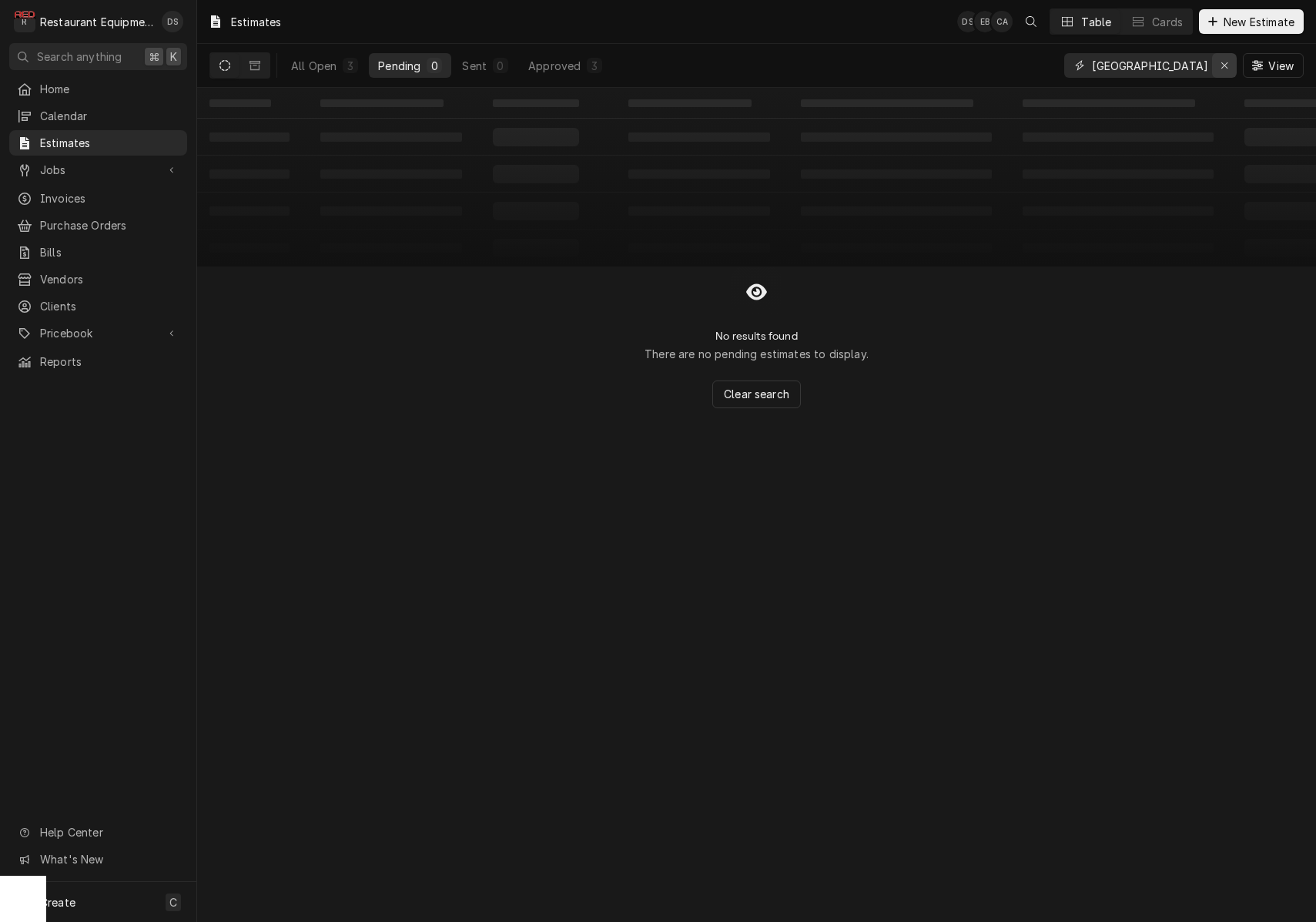
click at [1226, 66] on icon "Erase input" at bounding box center [1225, 66] width 9 height 11
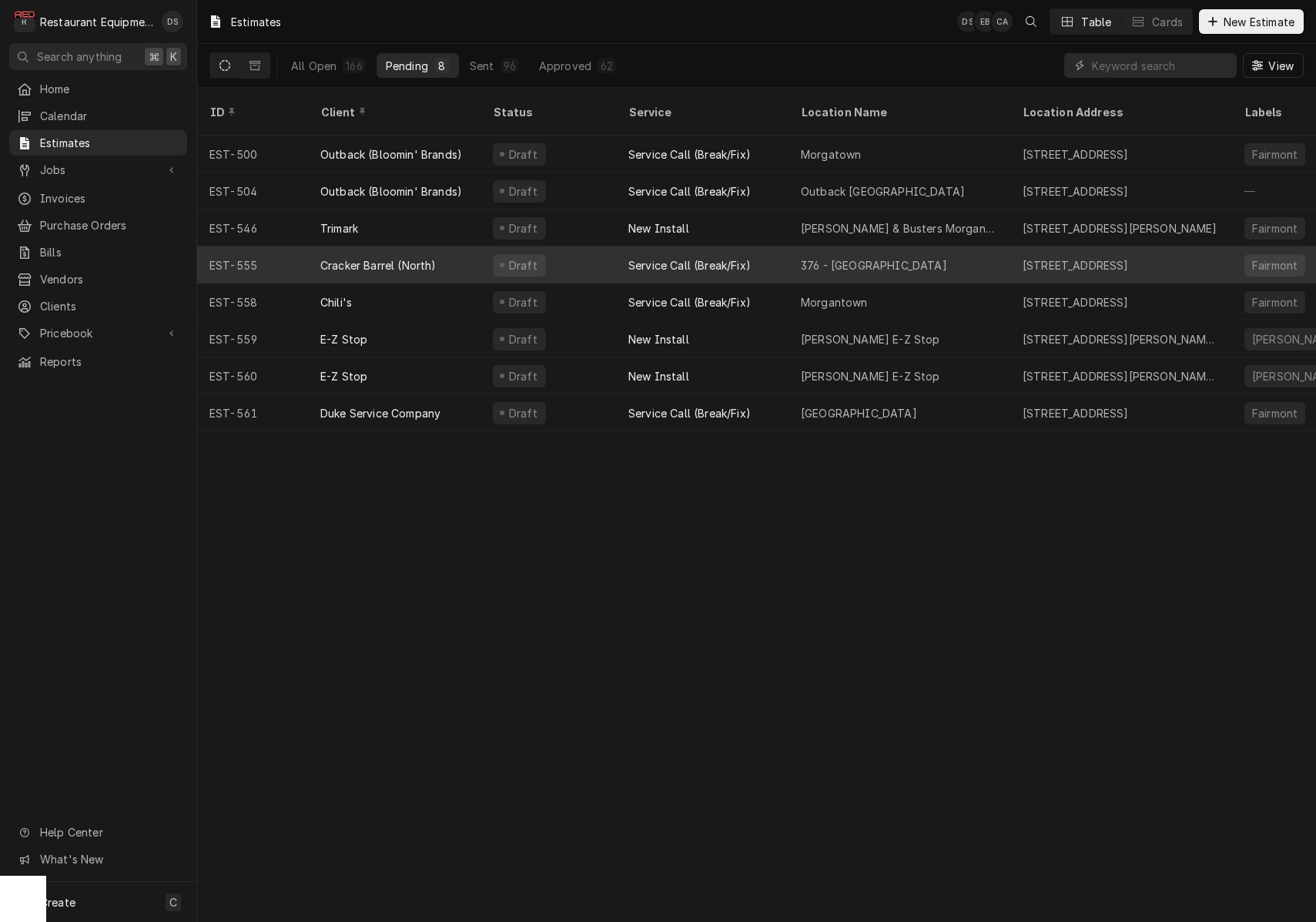
scroll to position [0, -1]
click at [786, 246] on div "Service Call (Break/Fix)" at bounding box center [702, 265] width 173 height 37
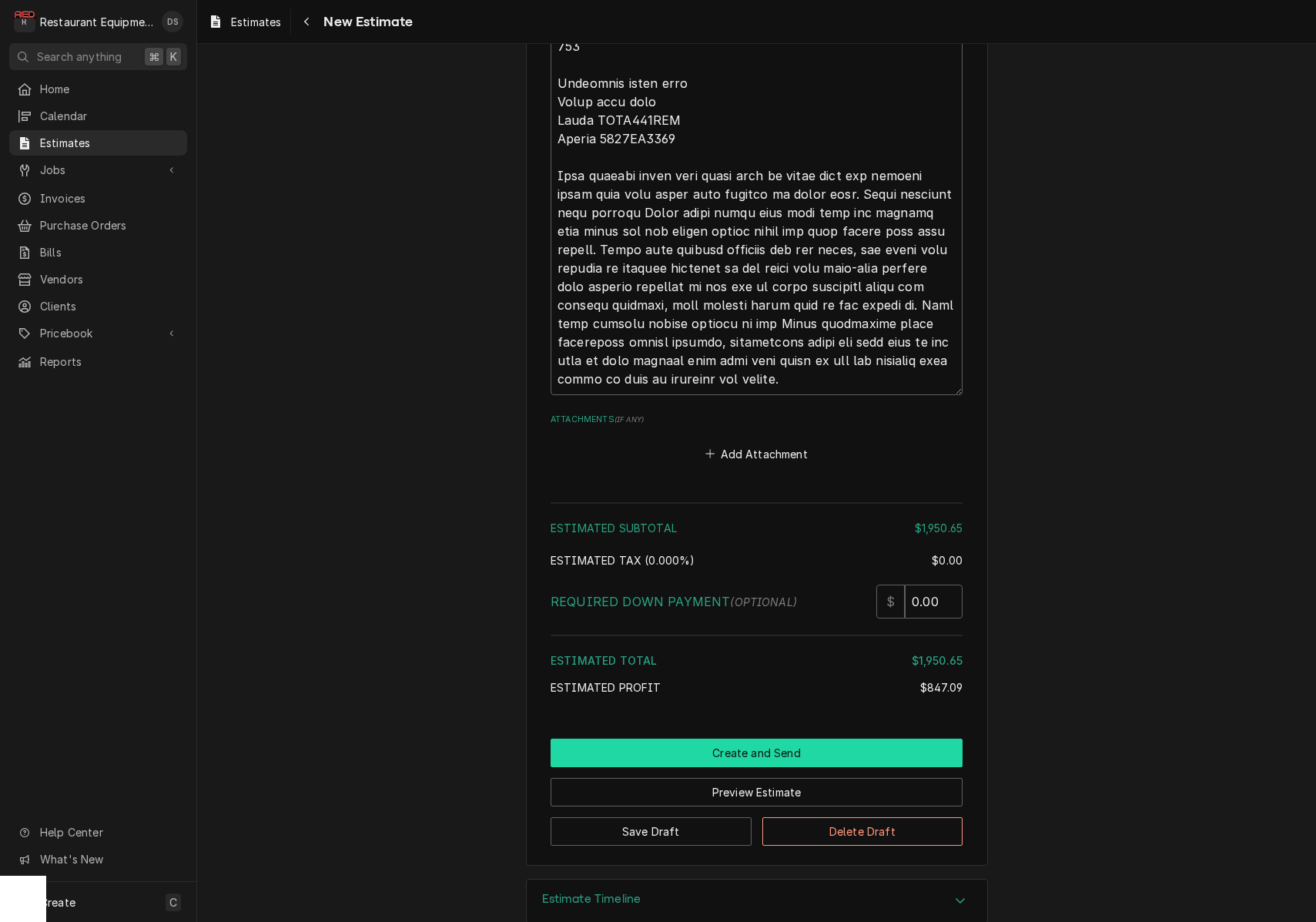
click at [770, 739] on button "Create and Send" at bounding box center [756, 753] width 412 height 28
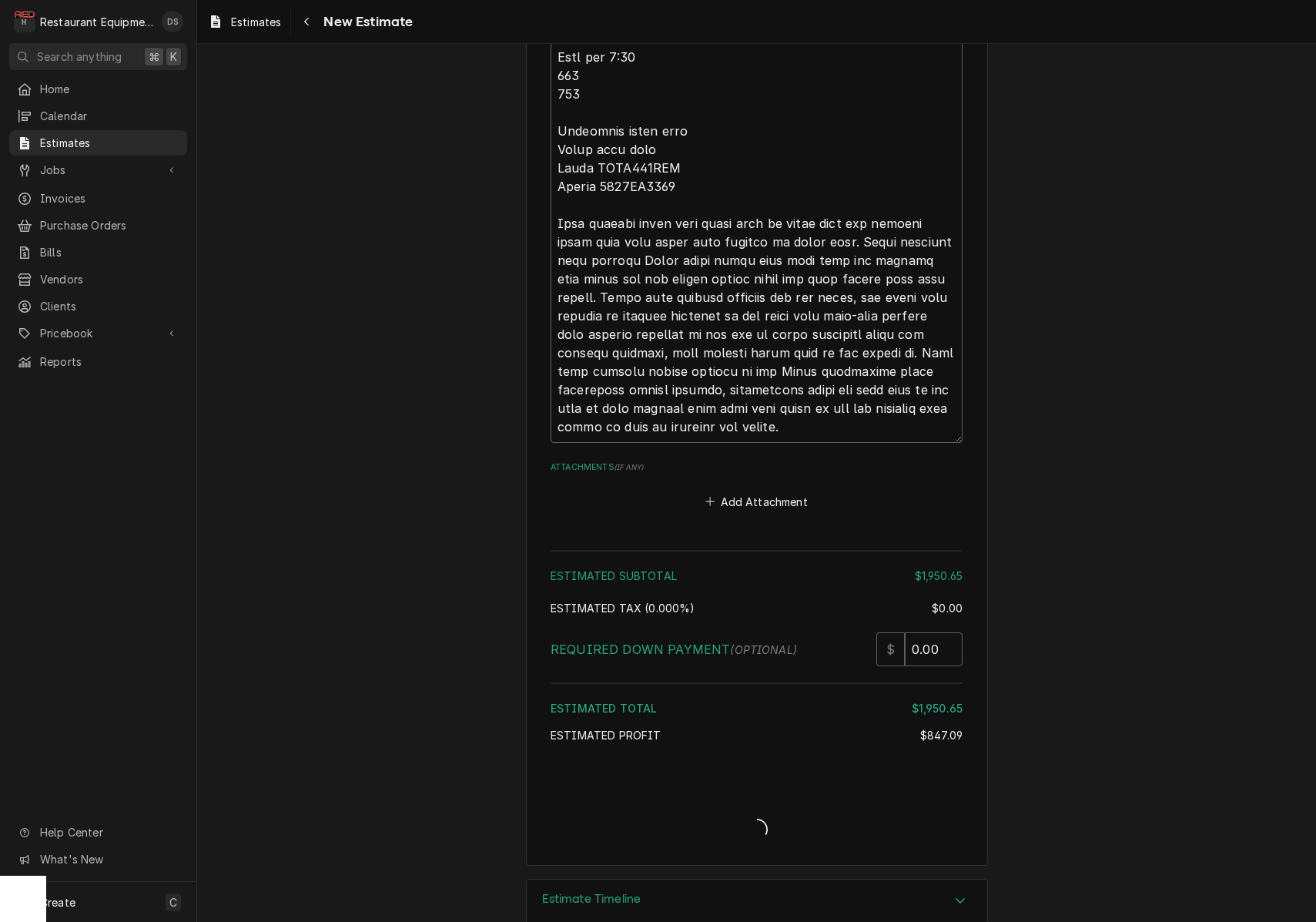
type textarea "x"
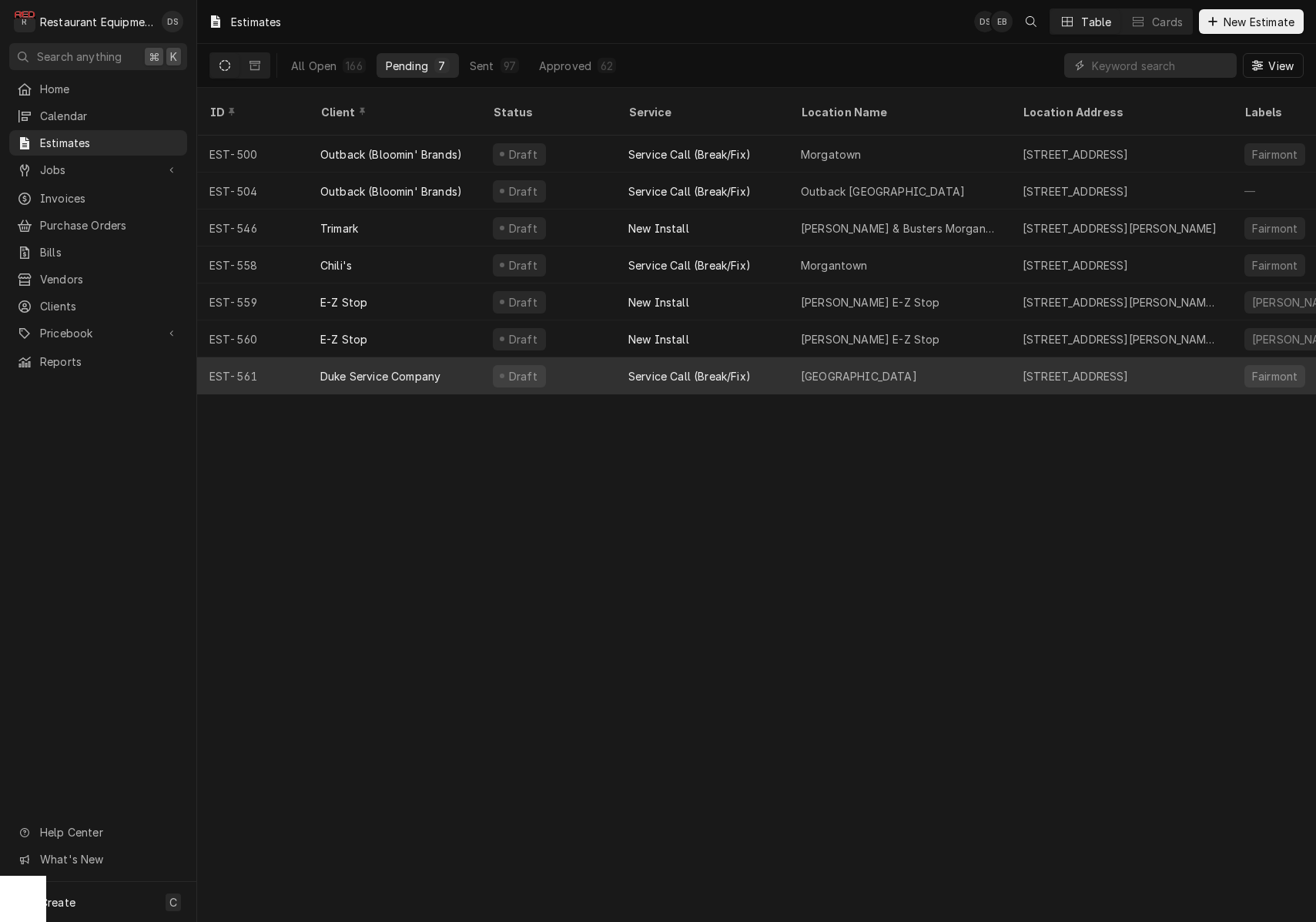
click at [433, 368] on div "Duke Service Company" at bounding box center [381, 376] width 120 height 16
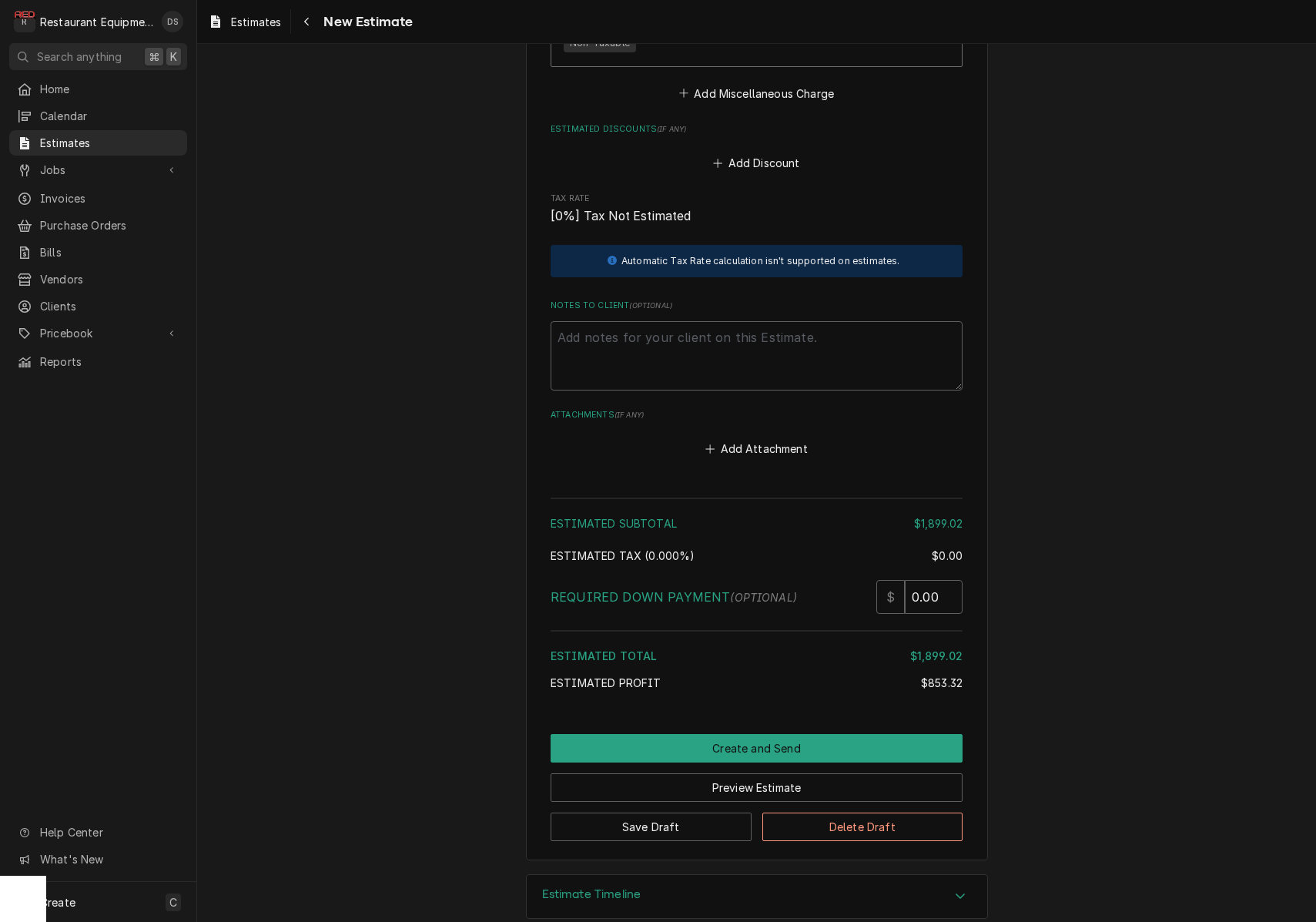
scroll to position [4204, 0]
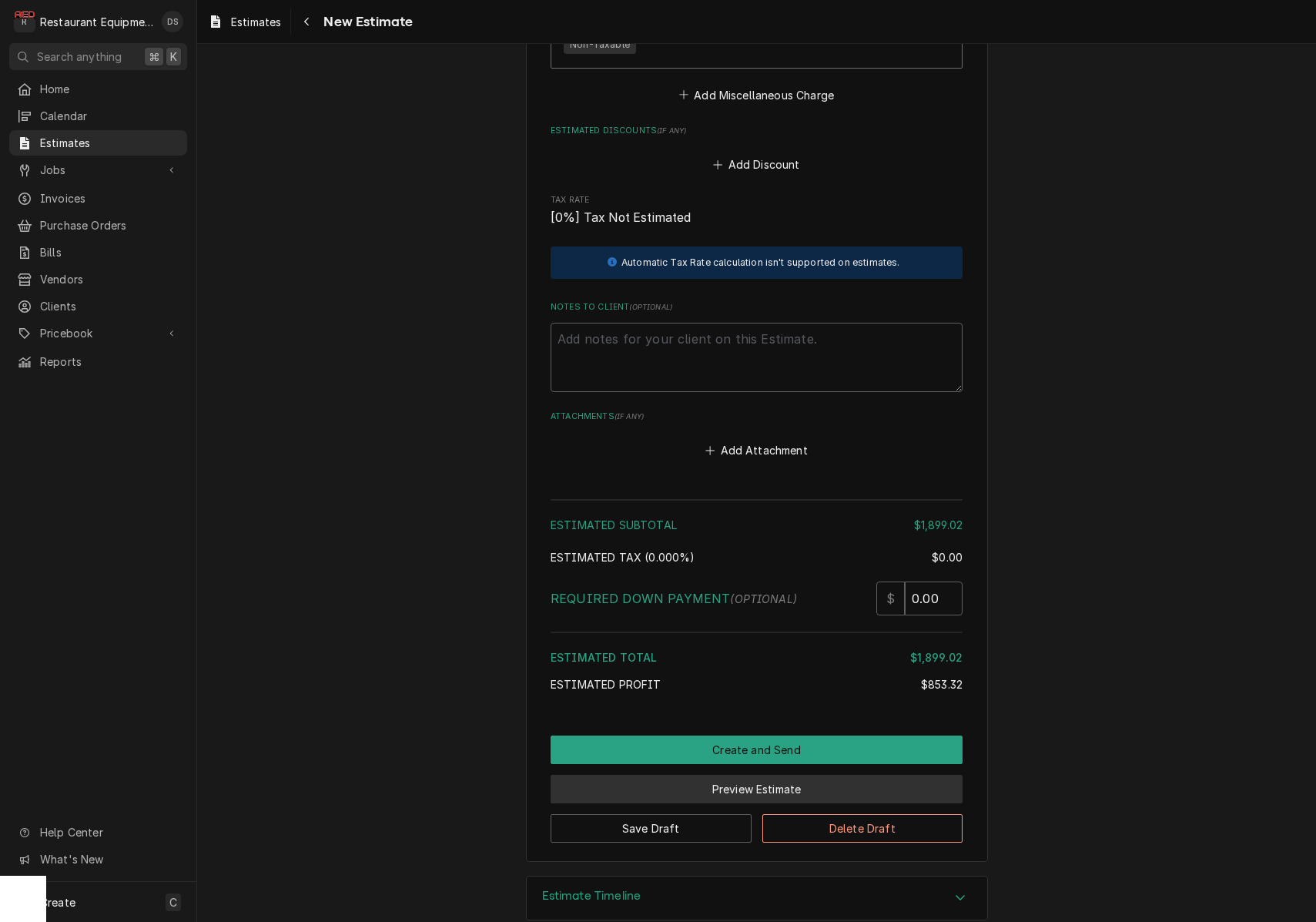
click at [720, 775] on button "Preview Estimate" at bounding box center [756, 789] width 412 height 28
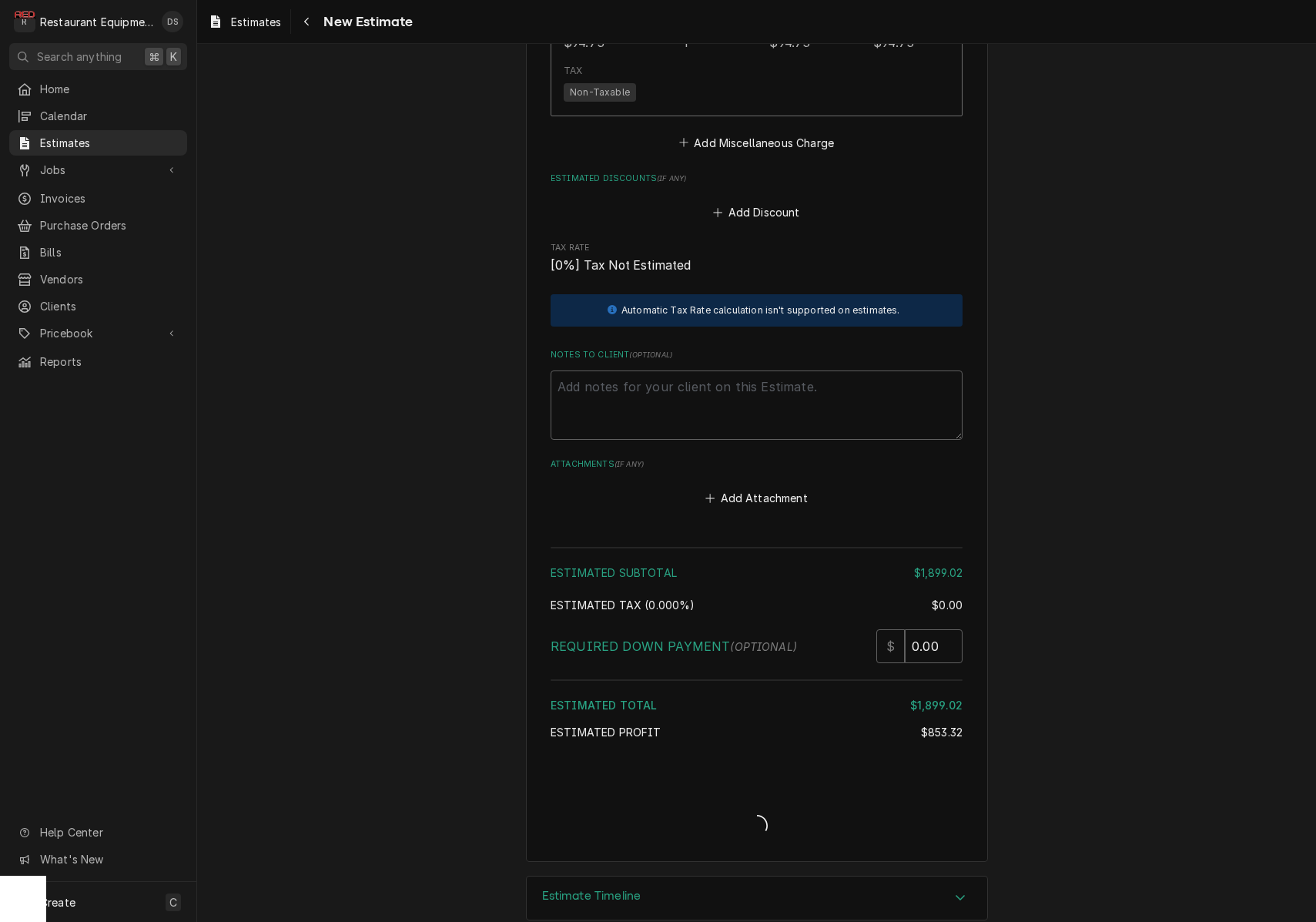
type textarea "x"
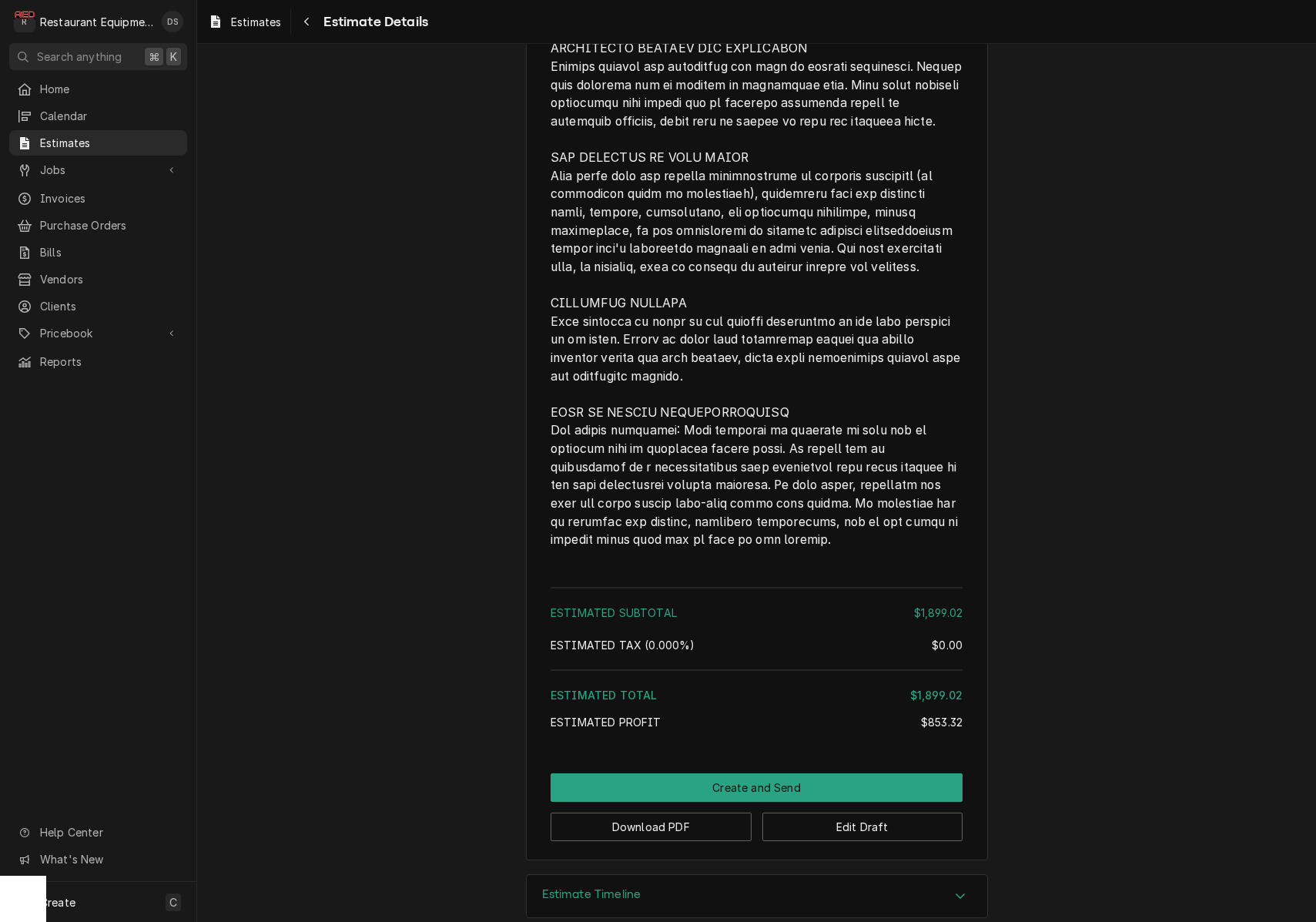
scroll to position [3825, 0]
click at [692, 813] on button "Download PDF" at bounding box center [651, 827] width 201 height 28
click at [734, 774] on button "Create and Send" at bounding box center [756, 788] width 412 height 28
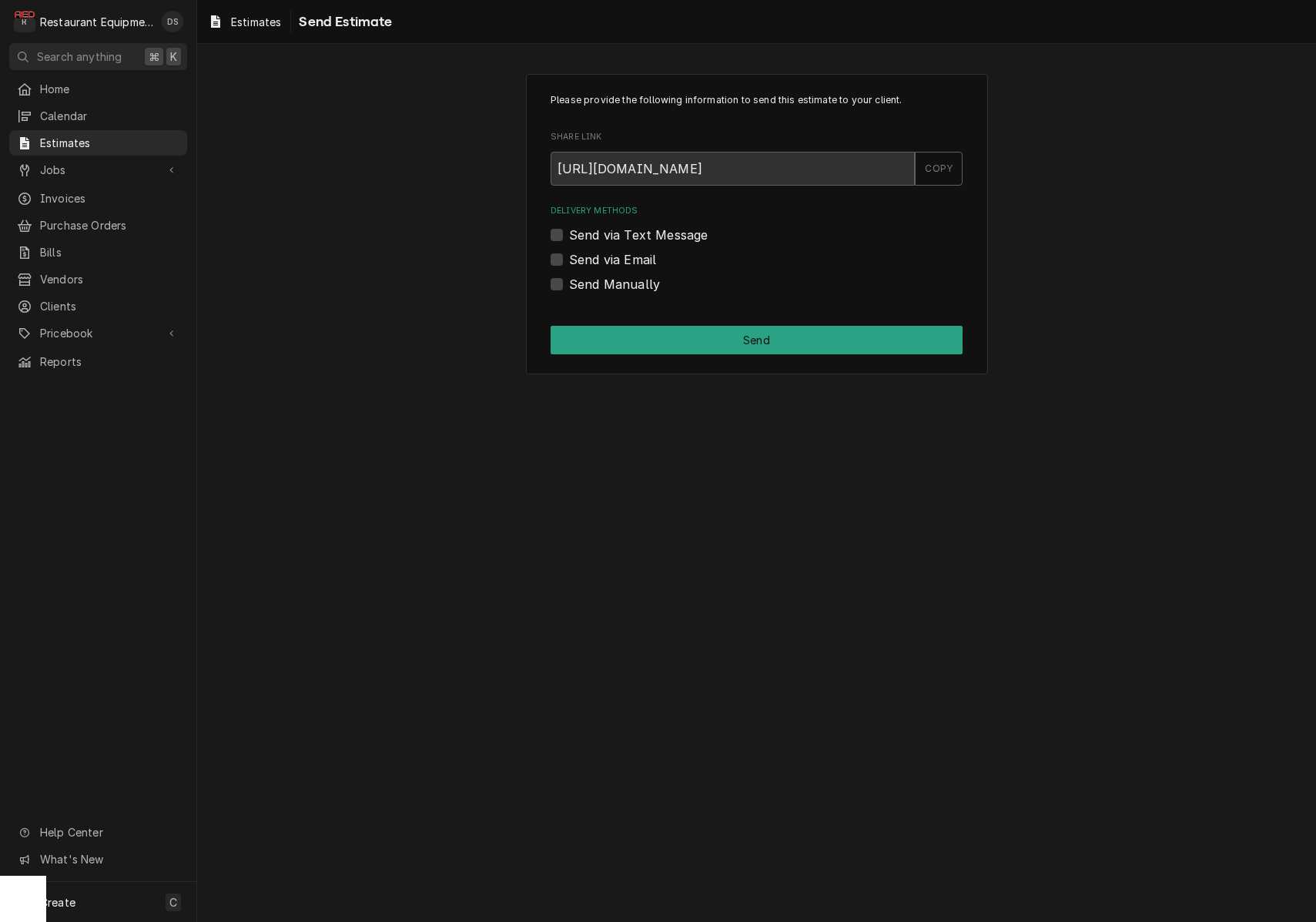
drag, startPoint x: 554, startPoint y: 257, endPoint x: 565, endPoint y: 262, distance: 12.1
click at [569, 257] on label "Send via Email" at bounding box center [612, 260] width 87 height 19
click at [569, 257] on input "Send via Email" at bounding box center [774, 267] width 412 height 34
checkbox input "true"
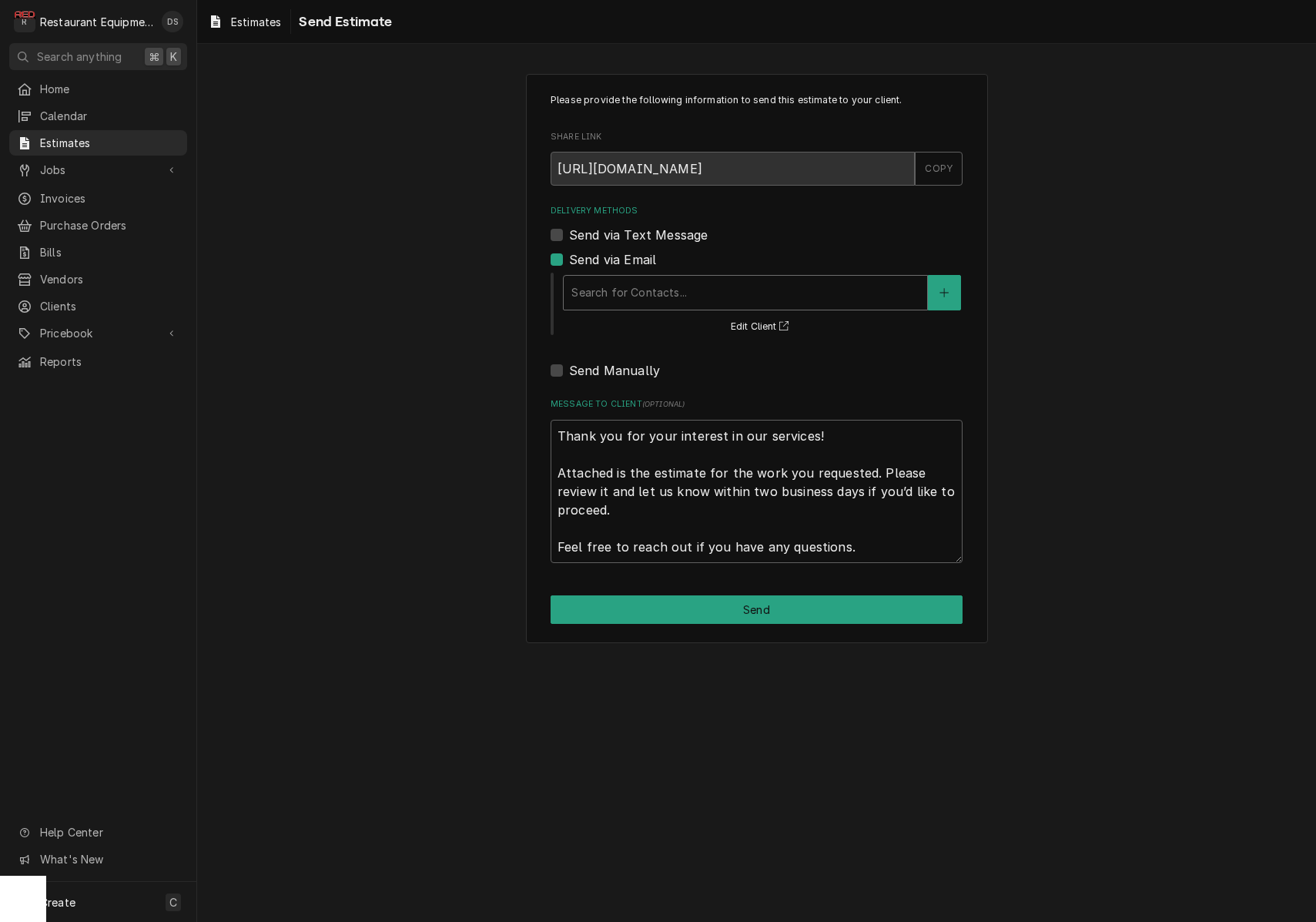
click at [653, 300] on div "Delivery Methods" at bounding box center [745, 292] width 348 height 27
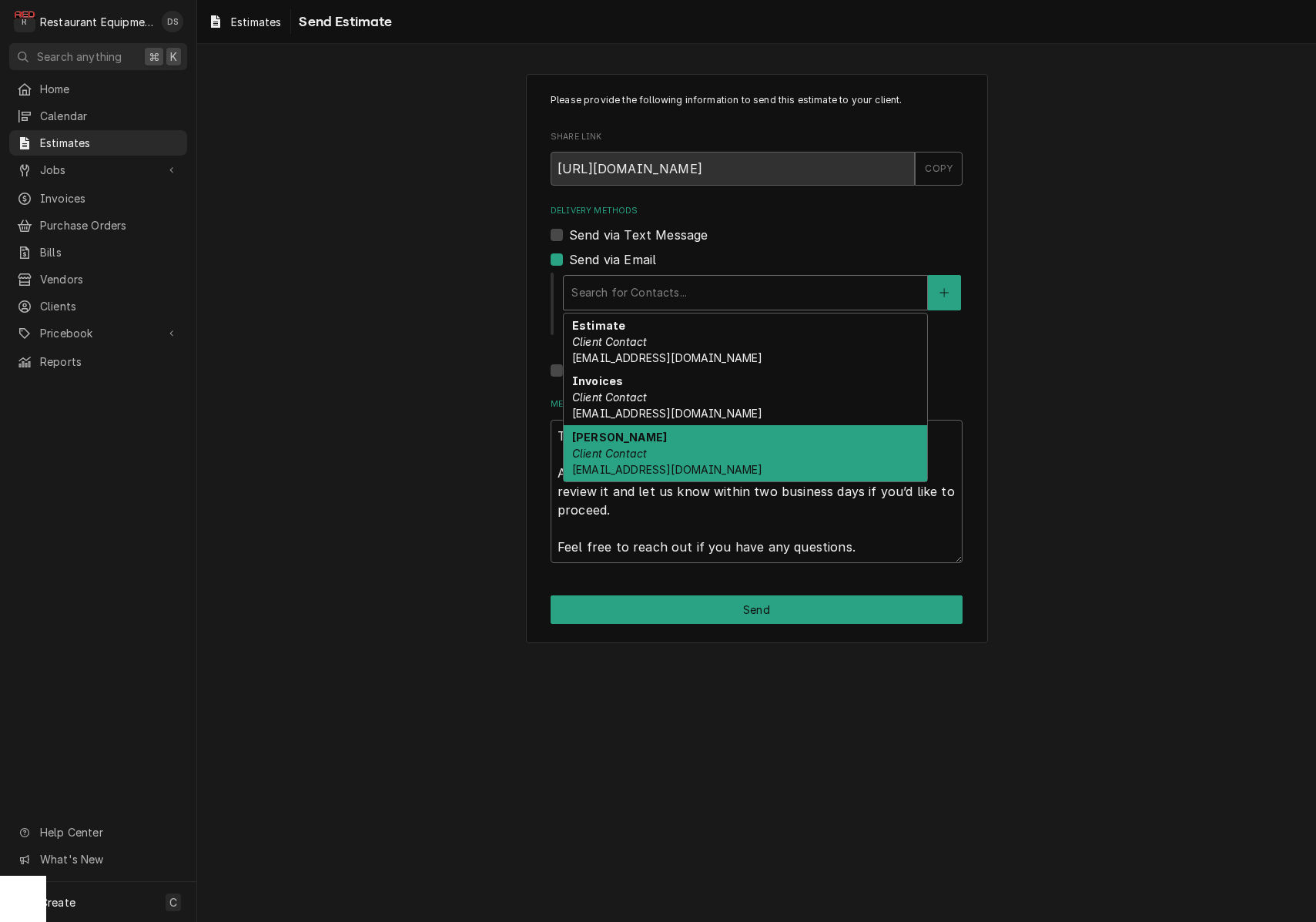
click at [685, 447] on div "[PERSON_NAME] Client Contact [EMAIL_ADDRESS][DOMAIN_NAME]" at bounding box center [745, 453] width 363 height 56
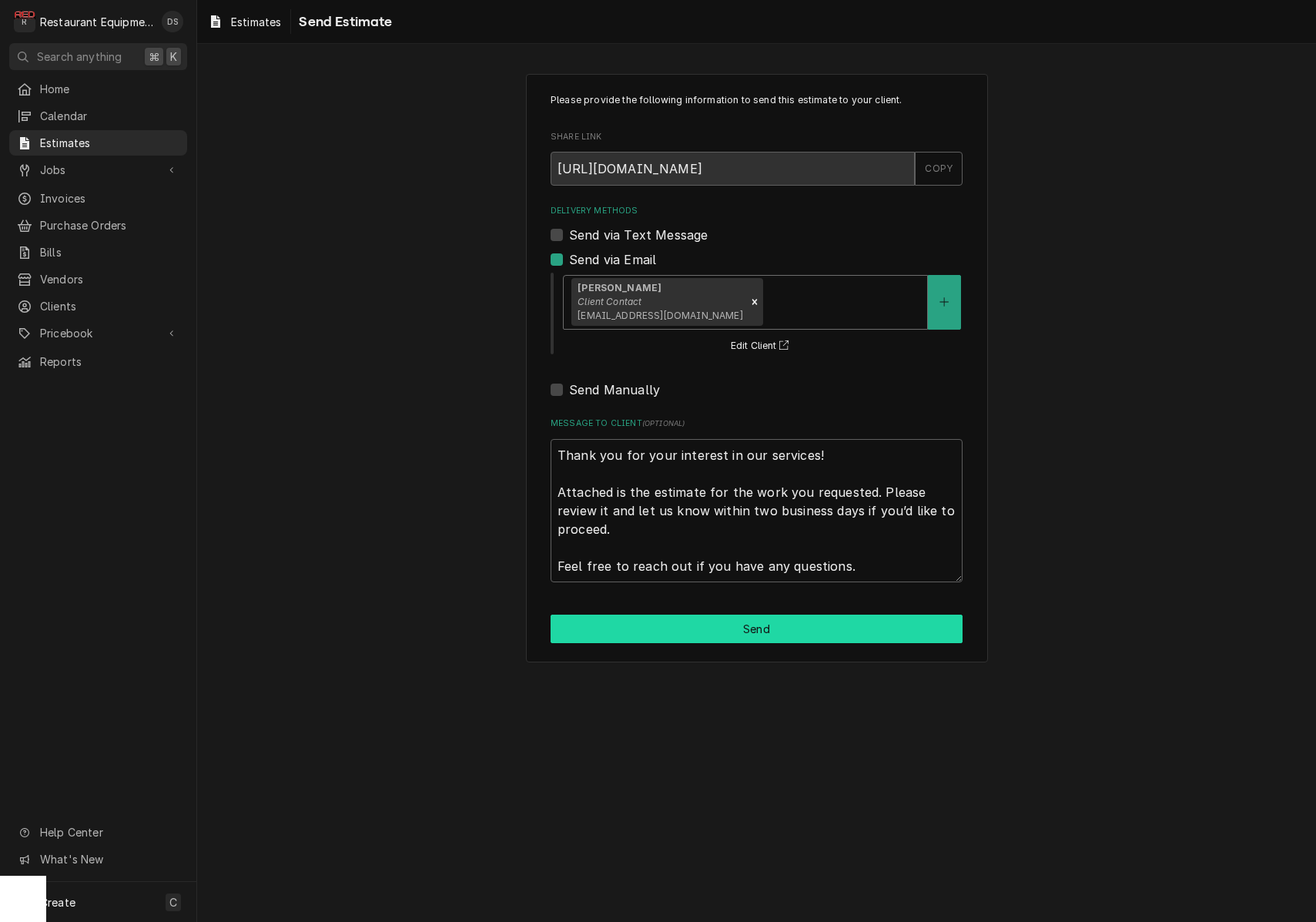
click at [763, 635] on button "Send" at bounding box center [756, 629] width 412 height 28
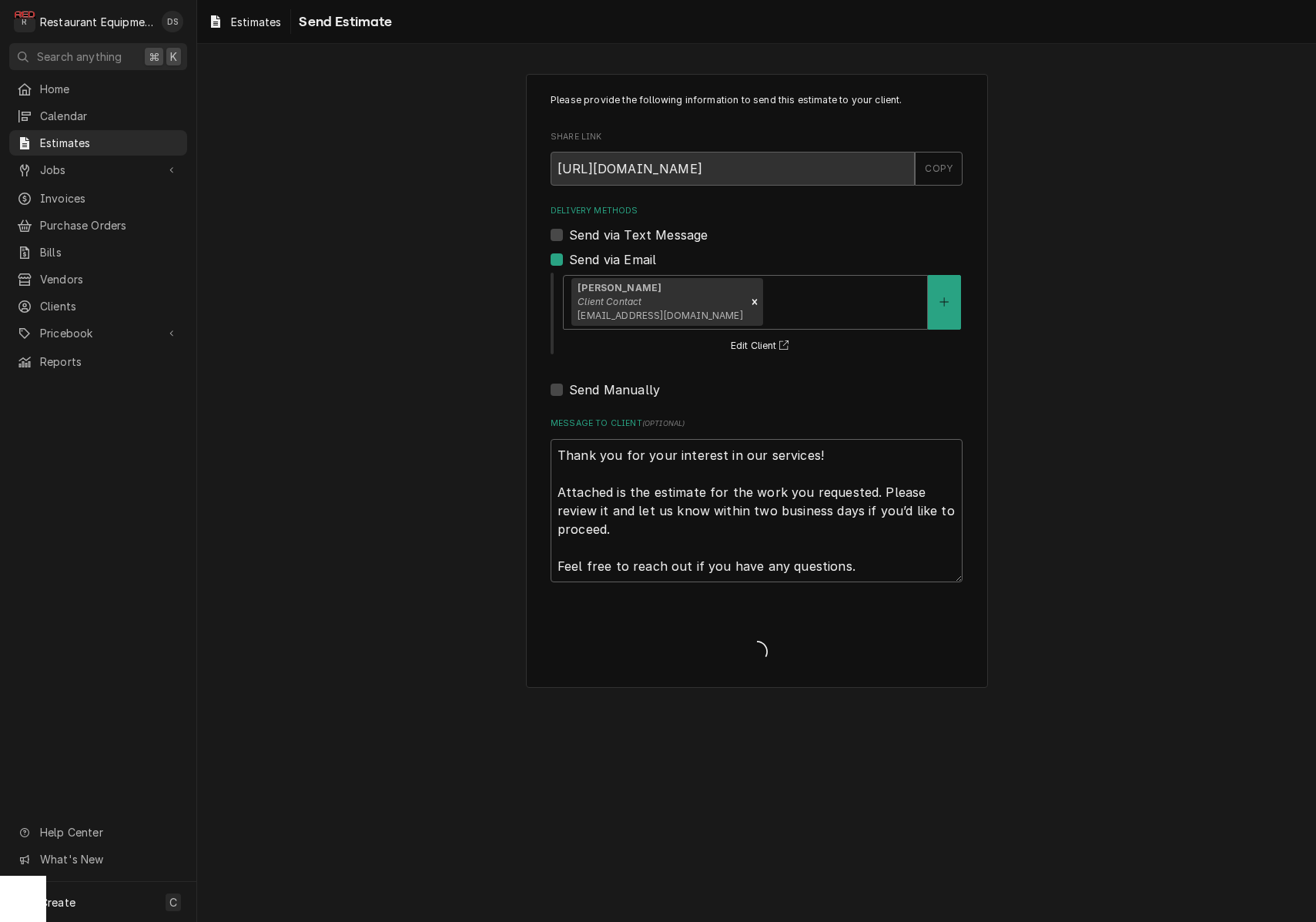
type textarea "x"
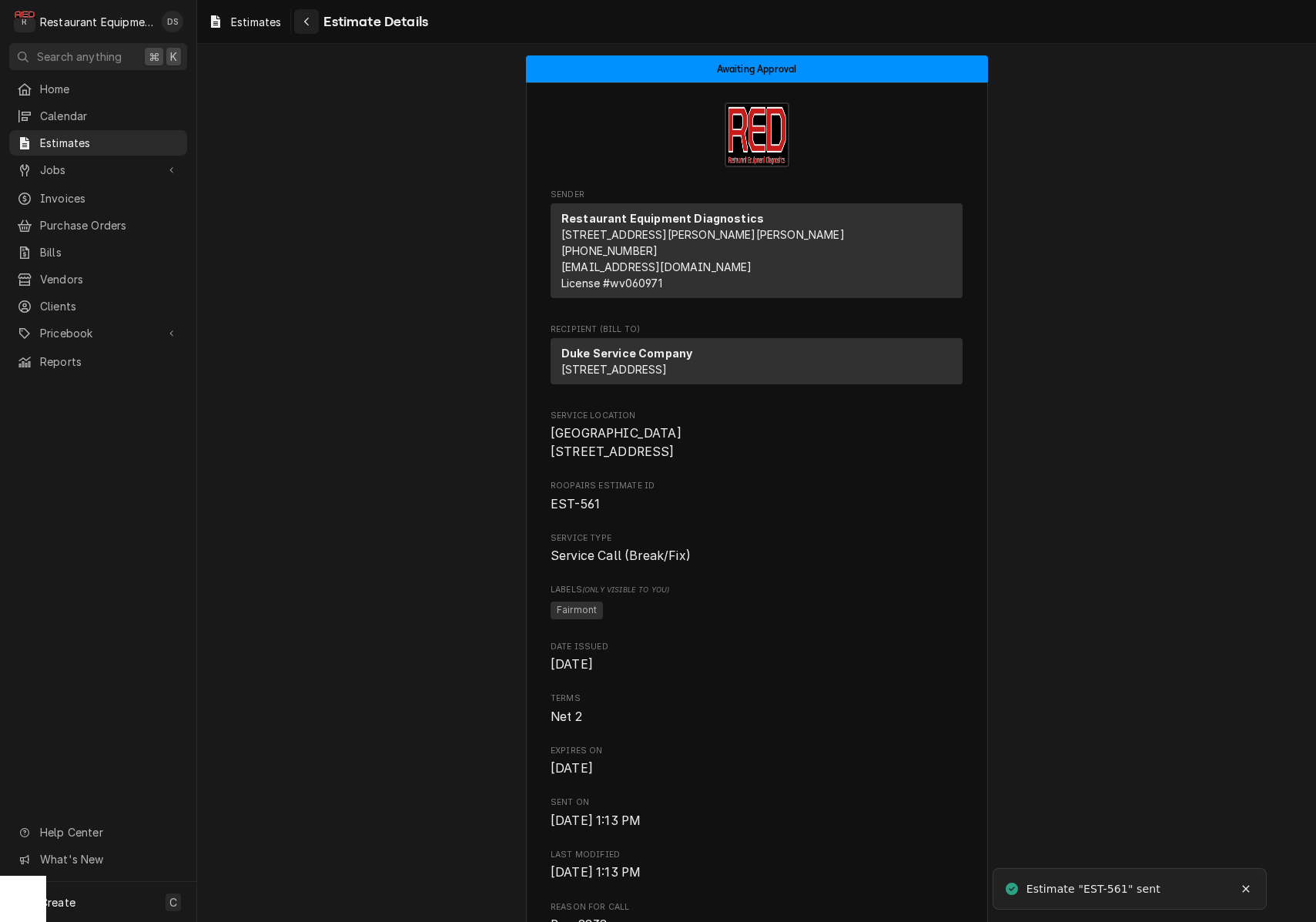
click at [314, 23] on div "Navigate back" at bounding box center [306, 21] width 15 height 15
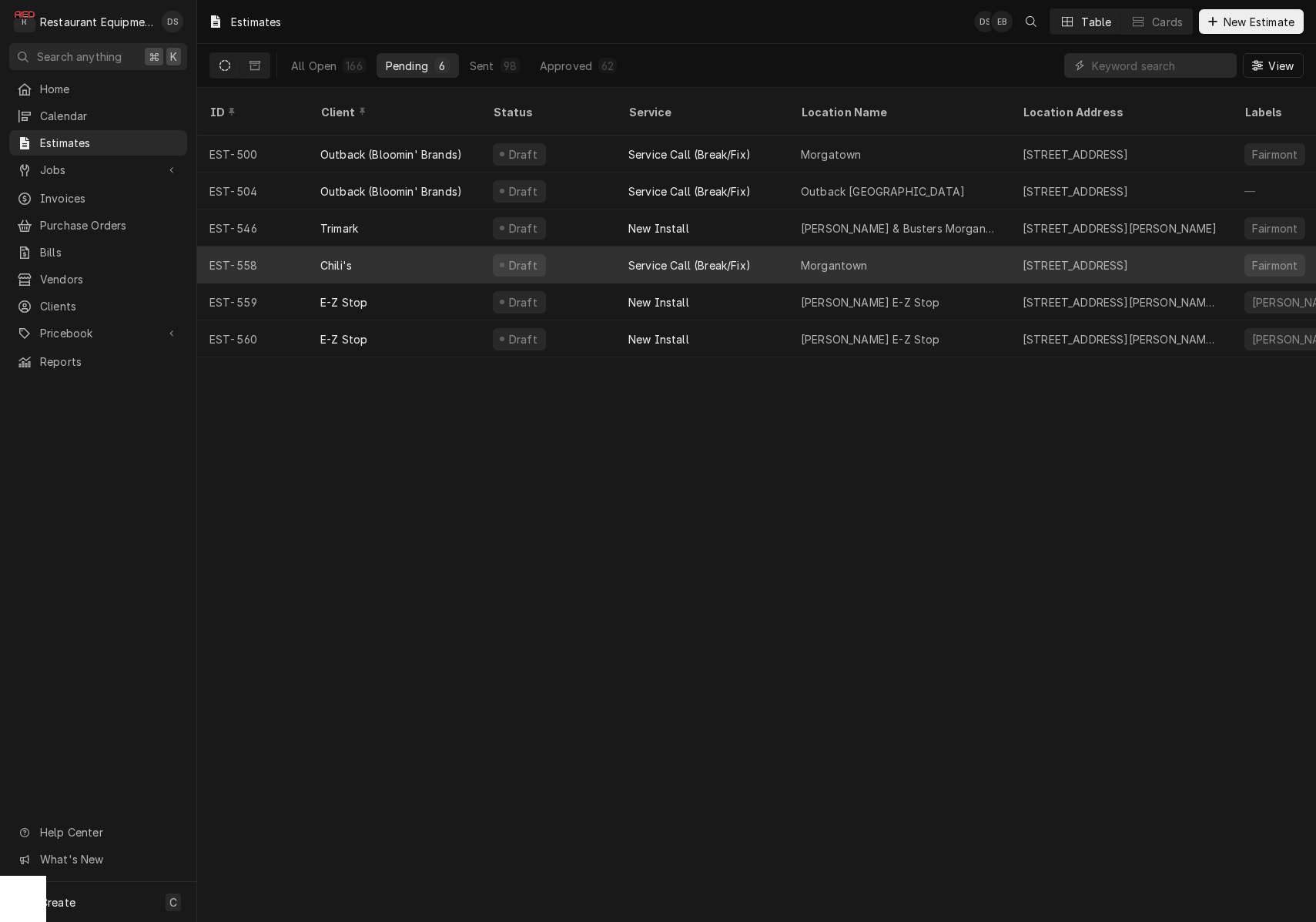
click at [451, 252] on div "Chili's" at bounding box center [394, 265] width 173 height 37
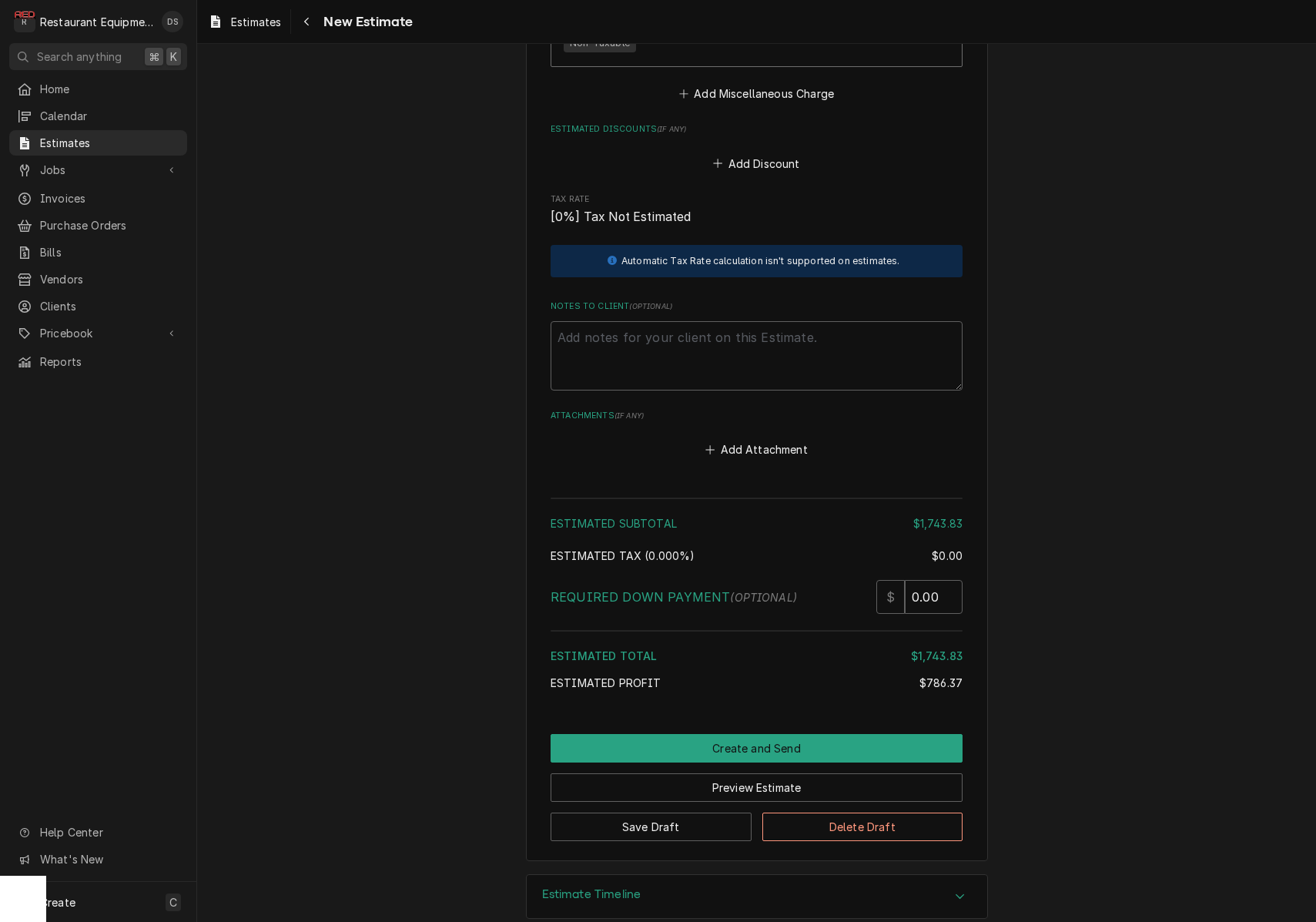
scroll to position [4047, 0]
click at [655, 337] on textarea "Notes to Client ( optional )" at bounding box center [756, 356] width 412 height 69
paste textarea "CH121400584"
type textarea "x"
type textarea "CH121400584"
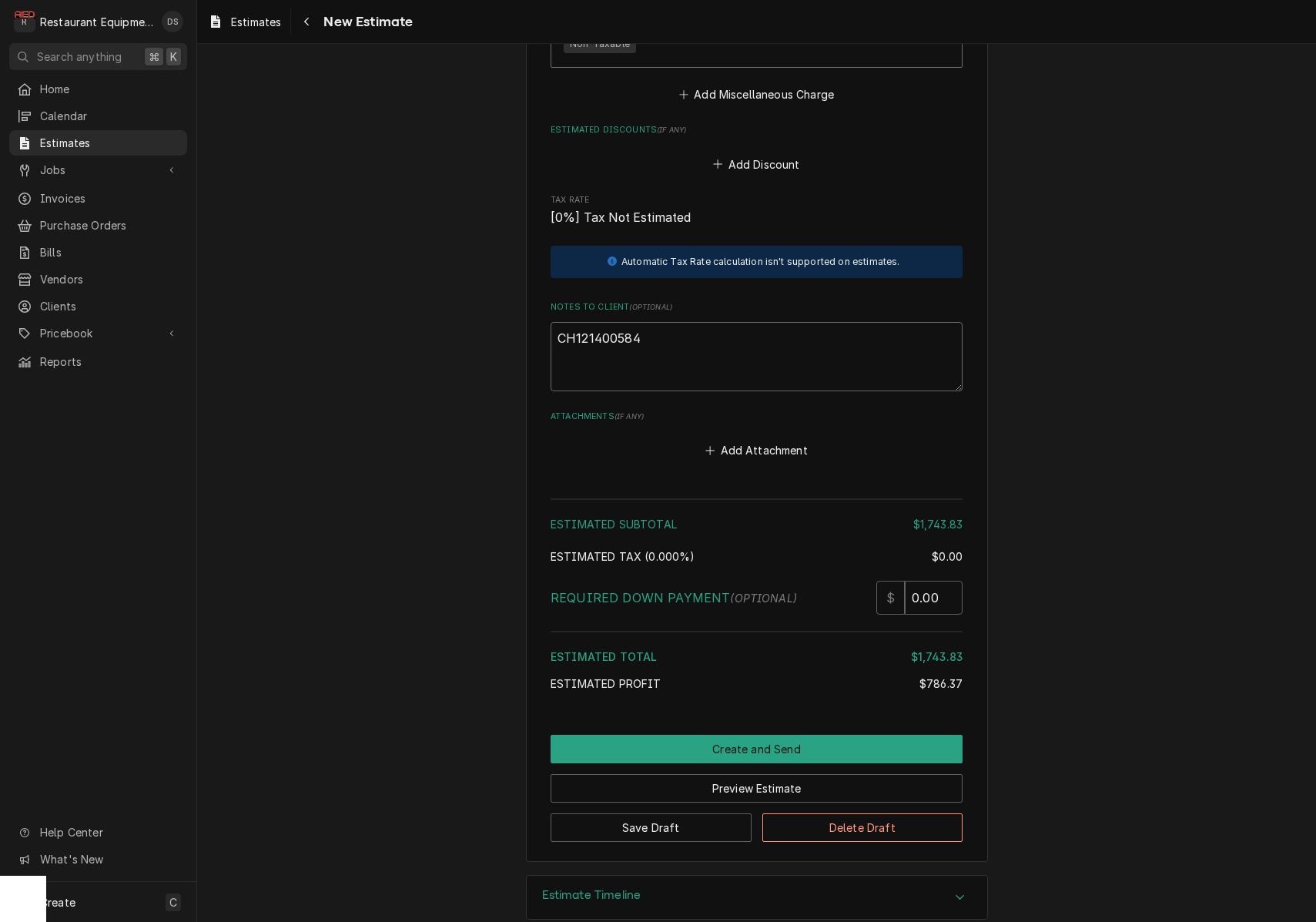
type textarea "x"
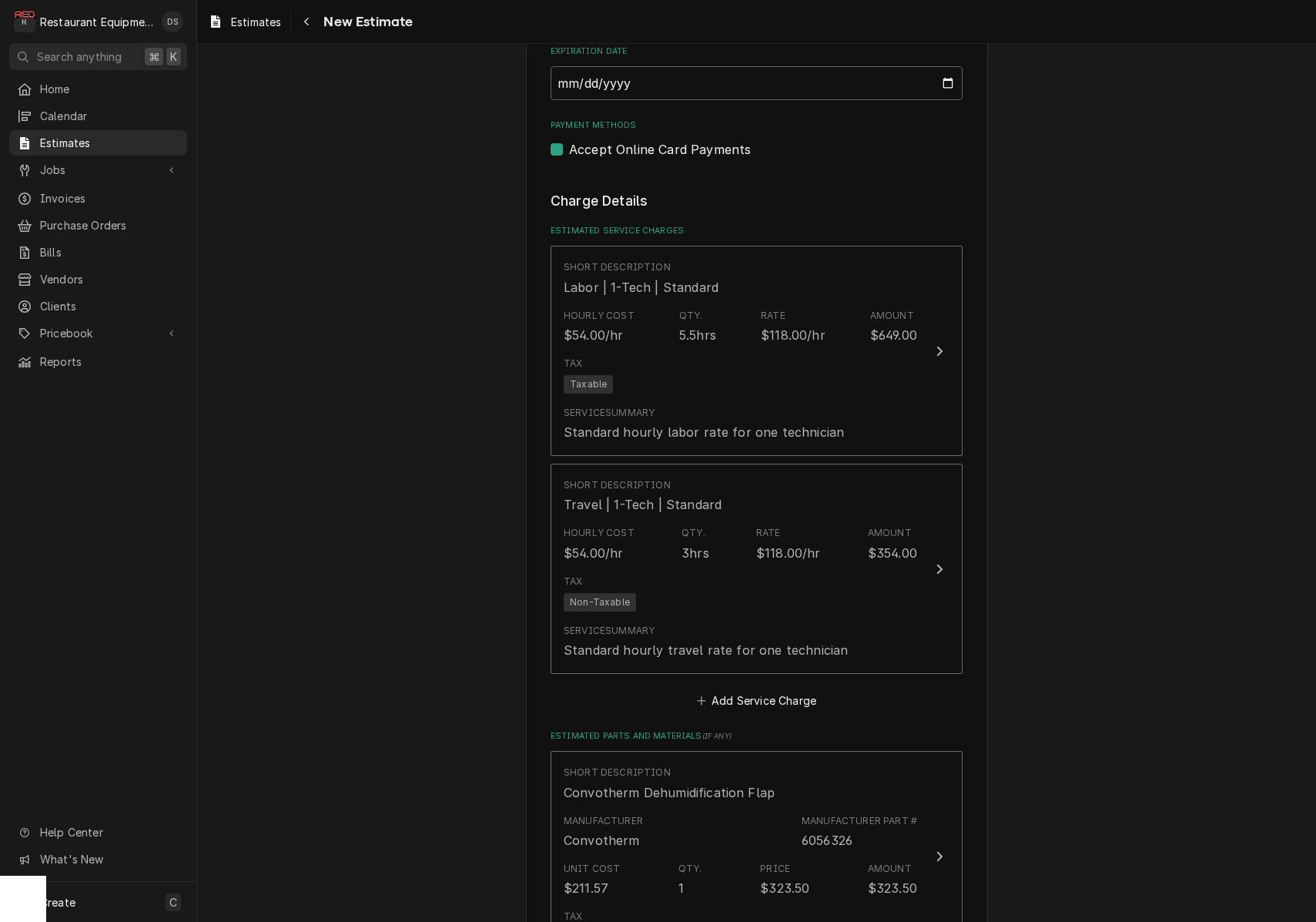
scroll to position [1933, 0]
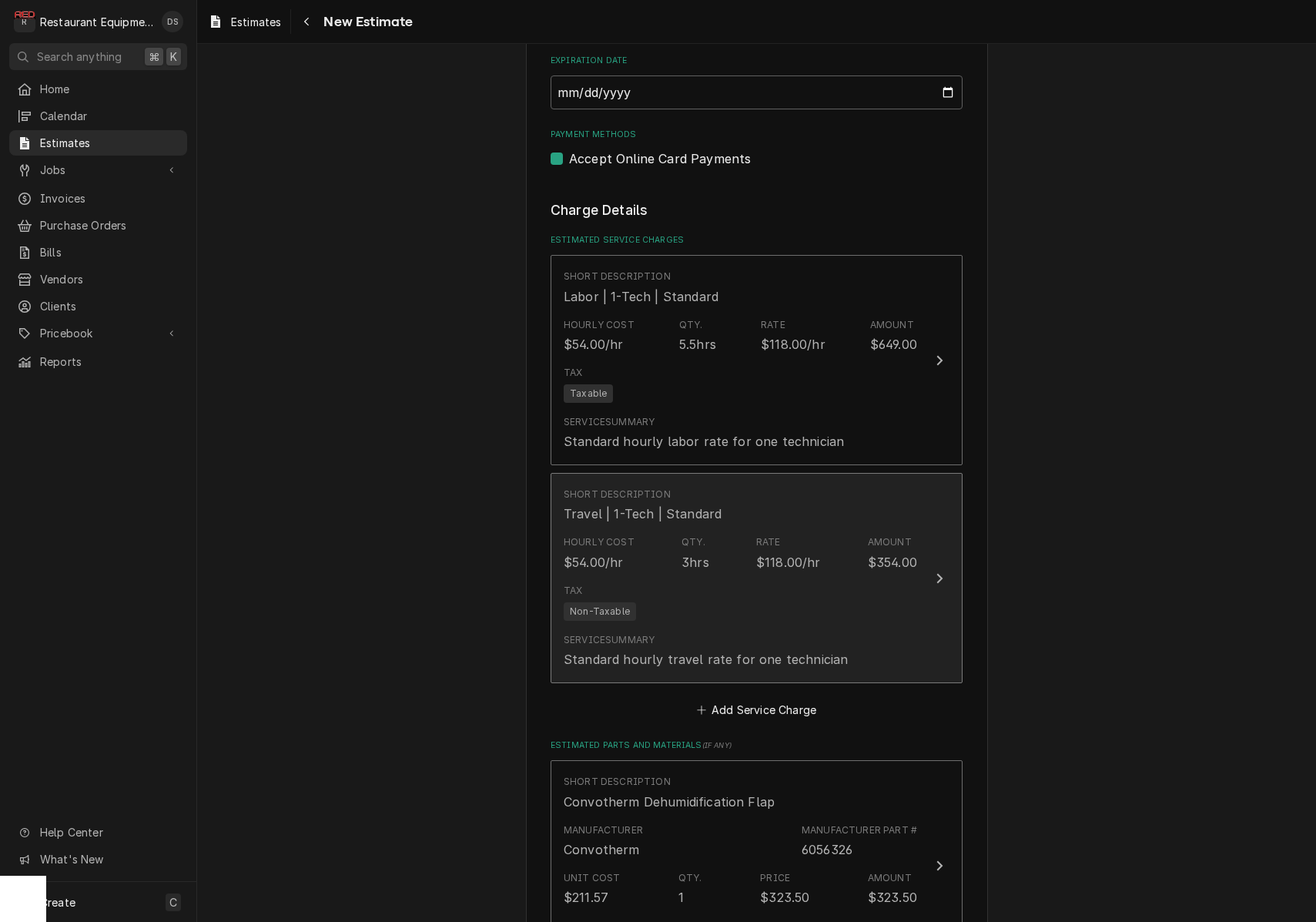
type textarea "CH121400584"
click at [801, 499] on div "Short Description Travel | 1-Tech | Standard" at bounding box center [739, 505] width 353 height 48
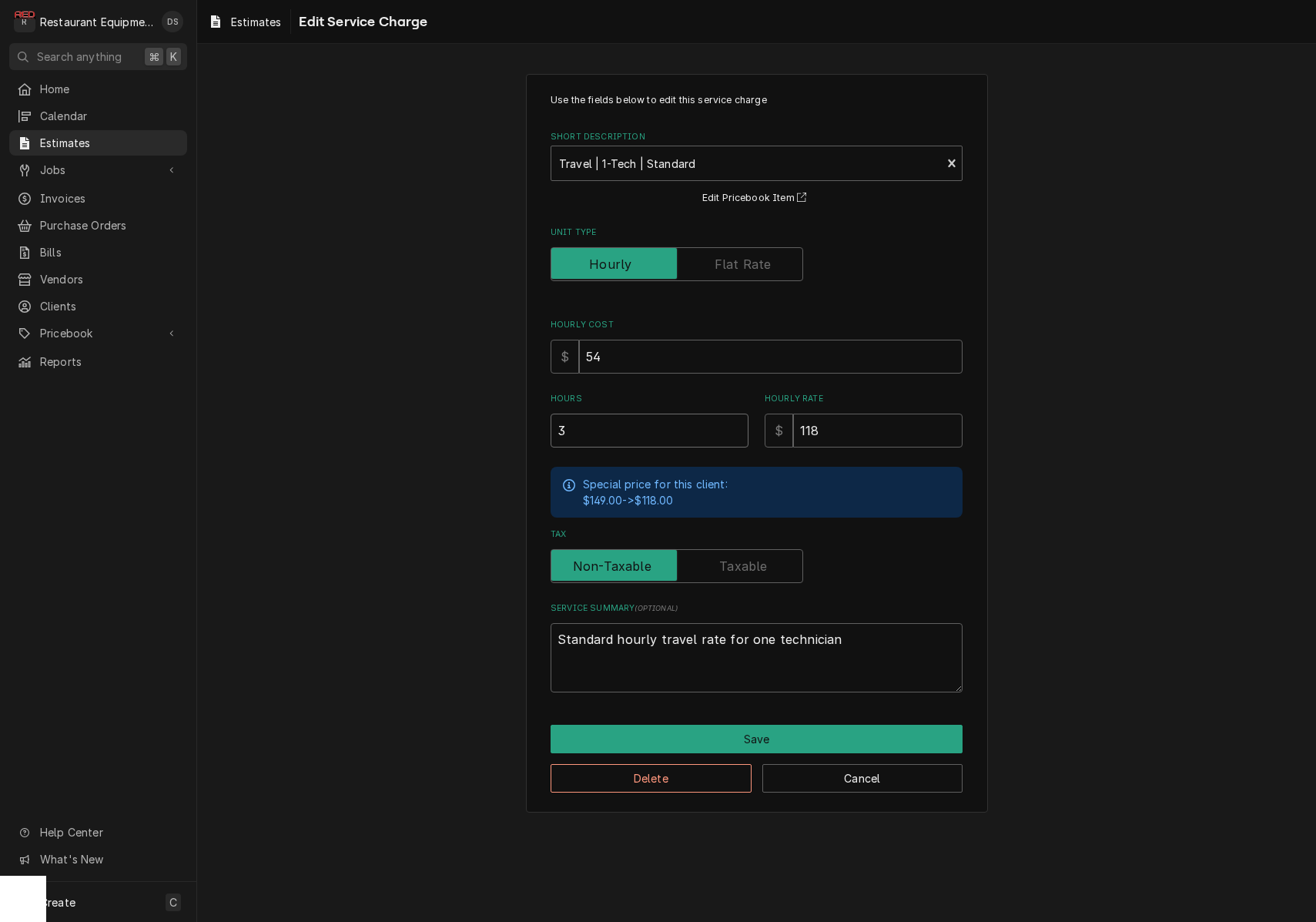
drag, startPoint x: 586, startPoint y: 431, endPoint x: 510, endPoint y: 428, distance: 76.1
click at [511, 428] on div "Use the fields below to edit this service charge Short Description Travel | 1-T…" at bounding box center [756, 443] width 1119 height 765
type textarea "x"
type input "2"
type textarea "x"
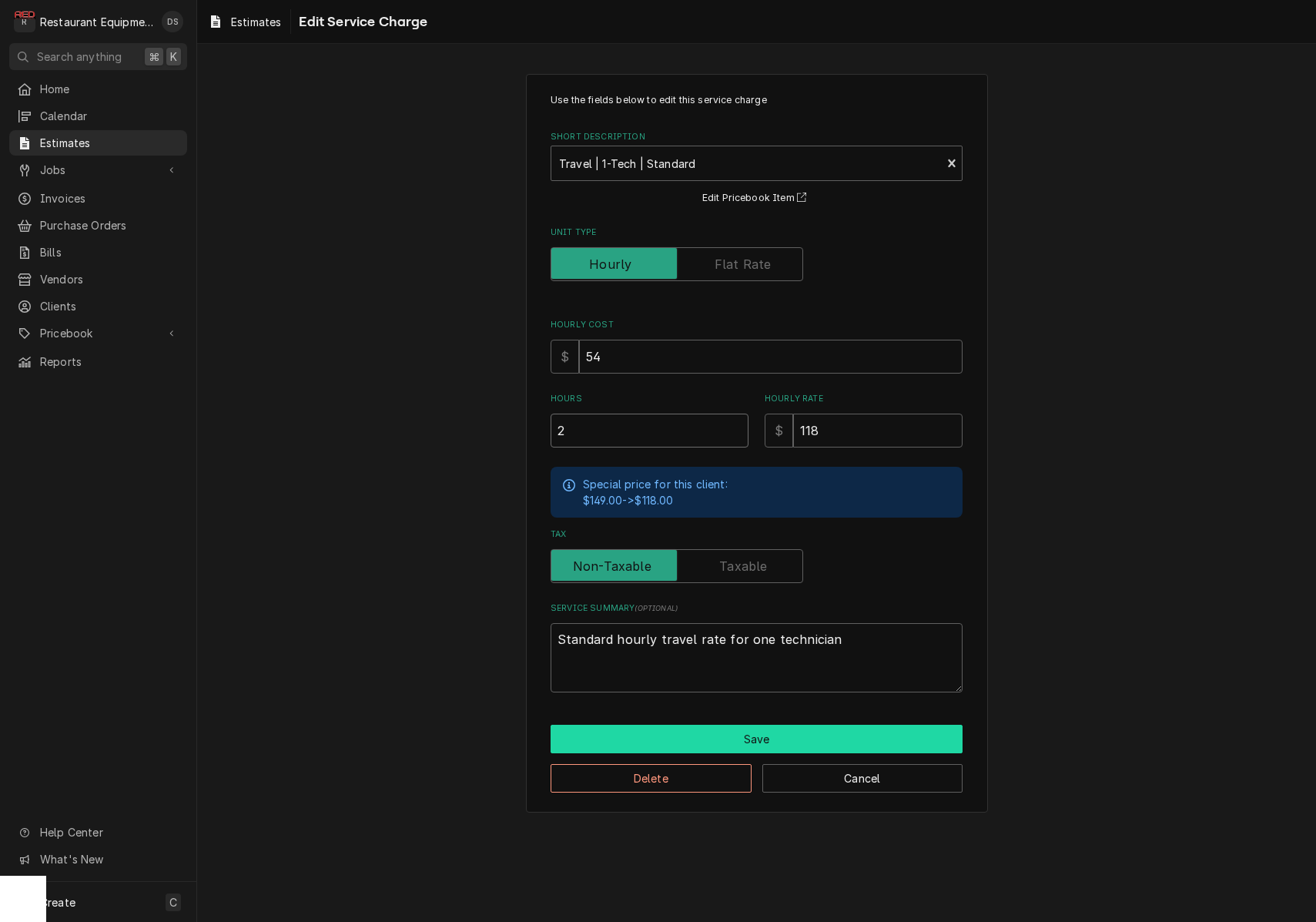
type input "2"
click at [774, 732] on button "Save" at bounding box center [756, 739] width 412 height 28
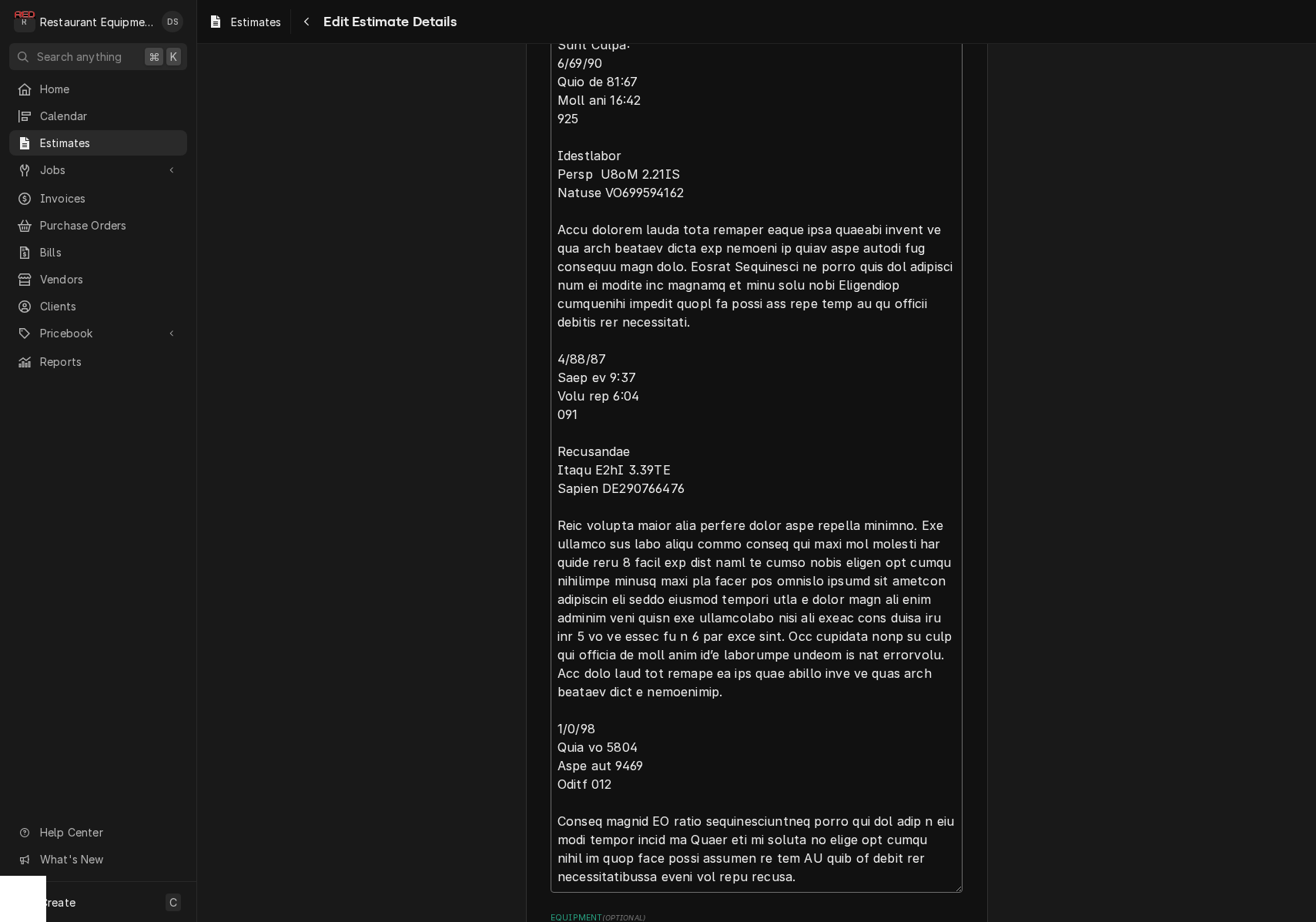
drag, startPoint x: 609, startPoint y: 285, endPoint x: 568, endPoint y: 209, distance: 86.4
click at [568, 209] on textarea "Reason For Call" at bounding box center [756, 386] width 412 height 1011
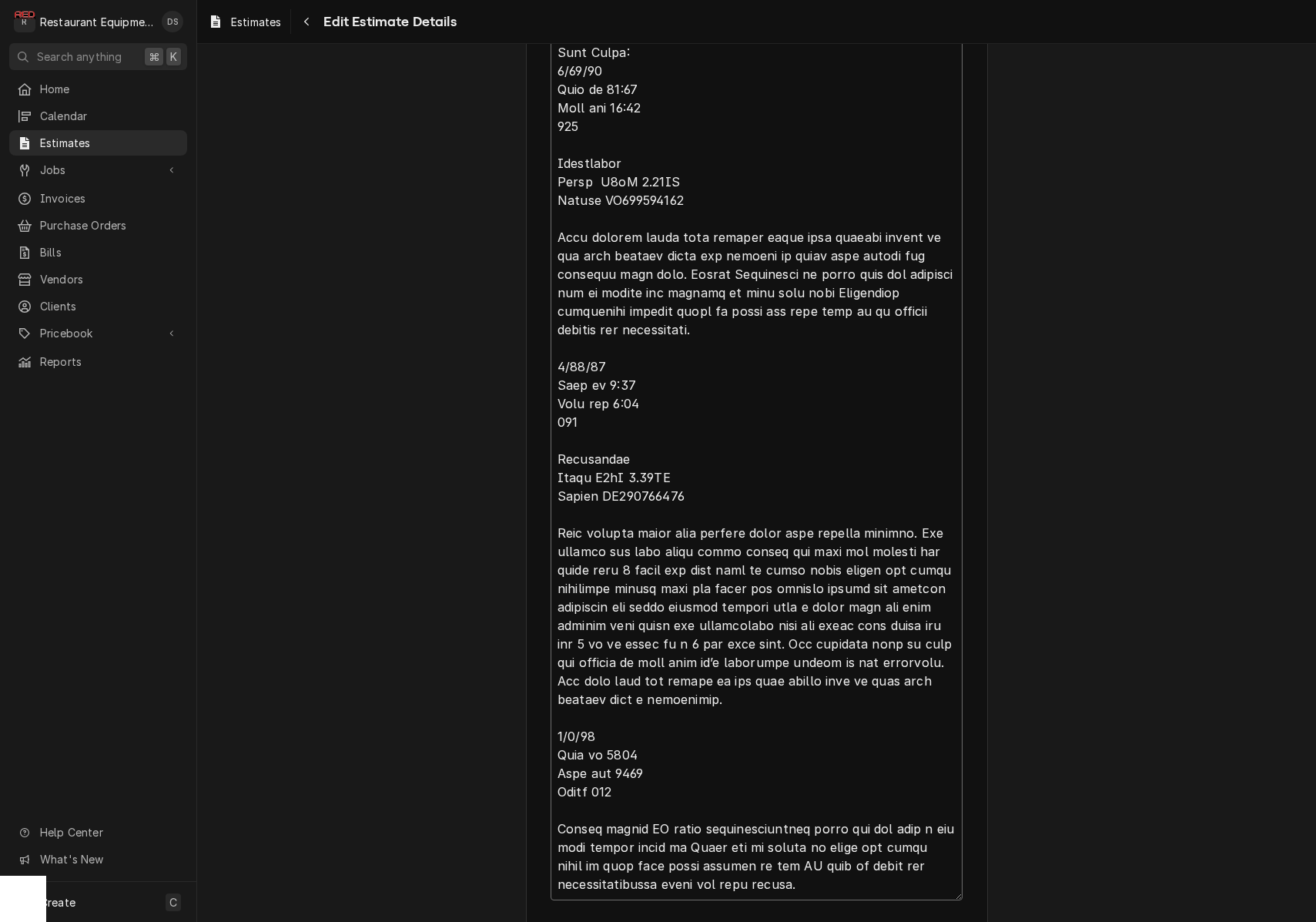
scroll to position [701, 0]
click at [634, 326] on textarea "Reason For Call" at bounding box center [756, 393] width 412 height 1011
drag, startPoint x: 636, startPoint y: 325, endPoint x: 557, endPoint y: 51, distance: 285.2
click at [557, 51] on textarea "Reason For Call" at bounding box center [756, 393] width 412 height 1011
type textarea "x"
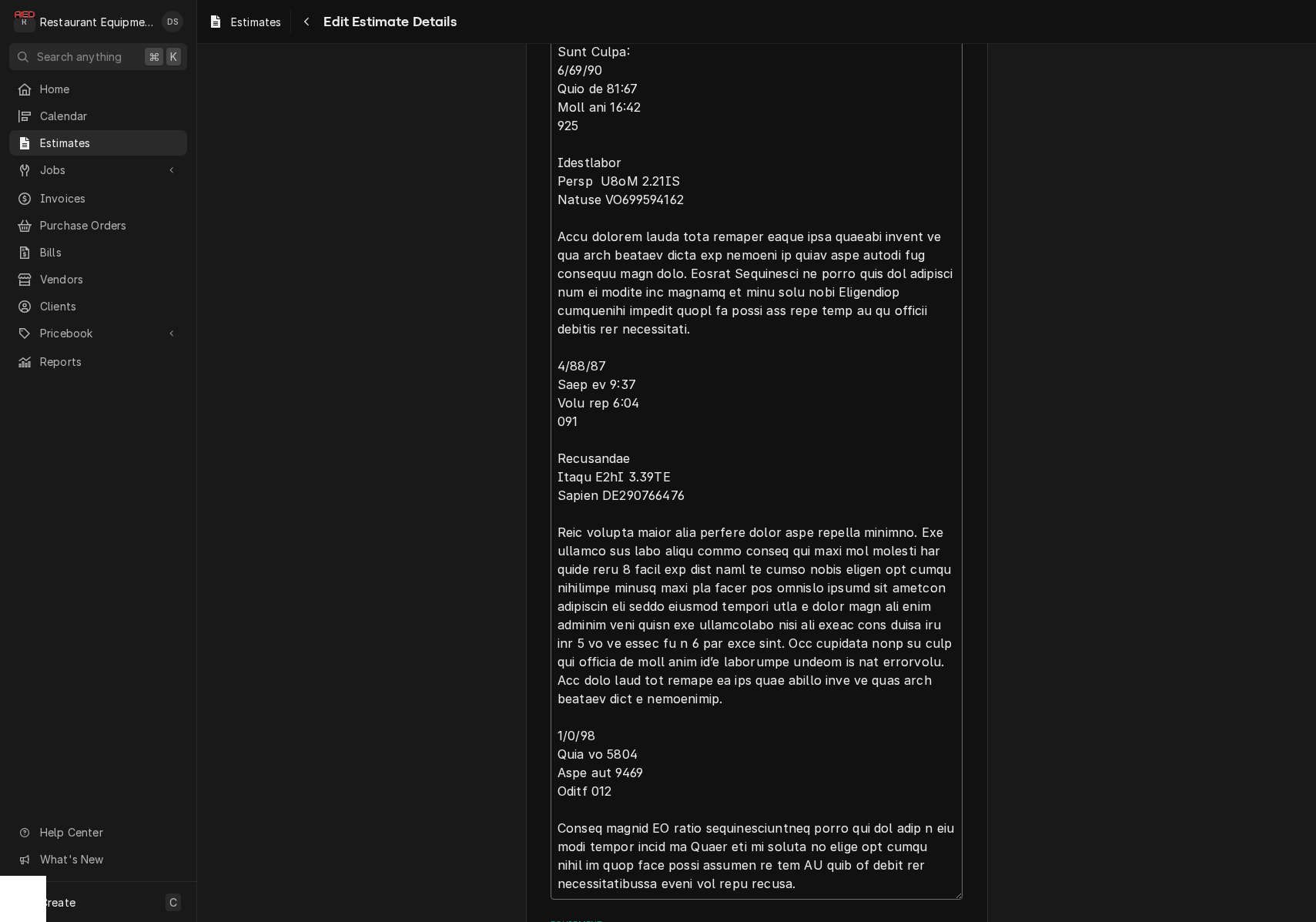
type textarea "Lor-5774 IP155574696 Dolo si ame consecte adipisc elitsed. Doeius te inc utlabo…"
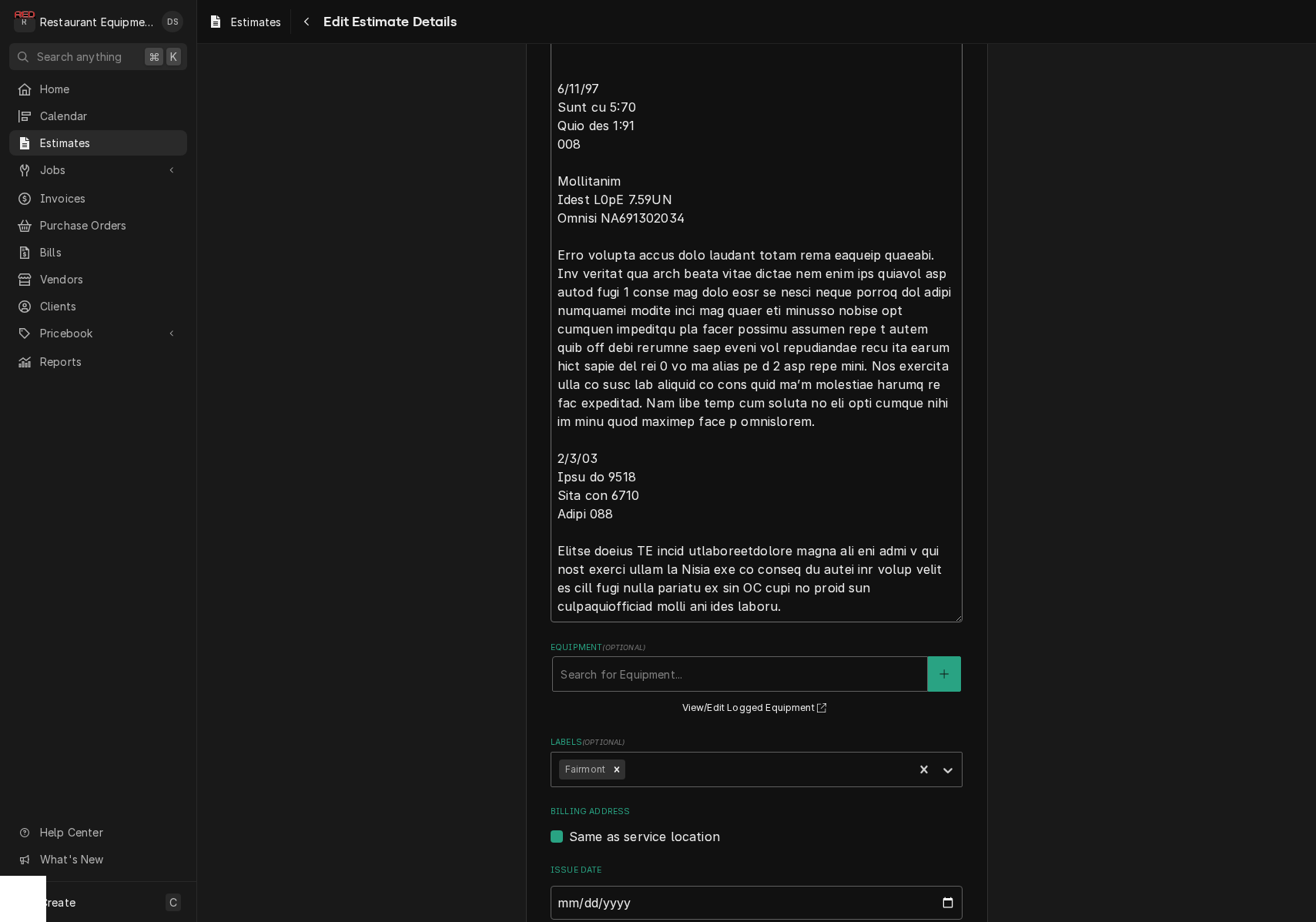
scroll to position [693, 0]
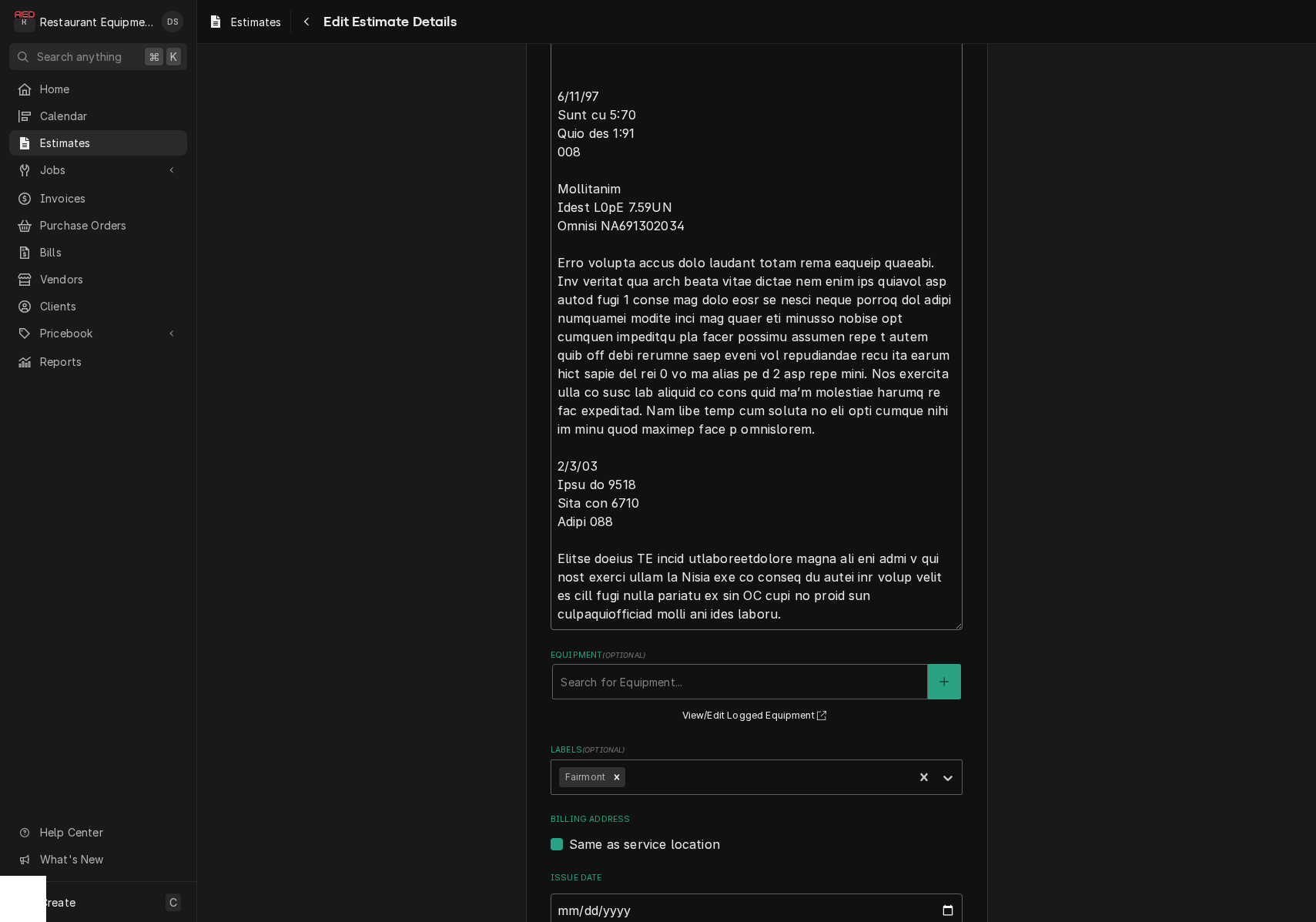
type textarea "x"
type textarea "Lor-8756 IP222648797 Dolo si ame consecte adipisc elitsed. Doeius te inc utlabo…"
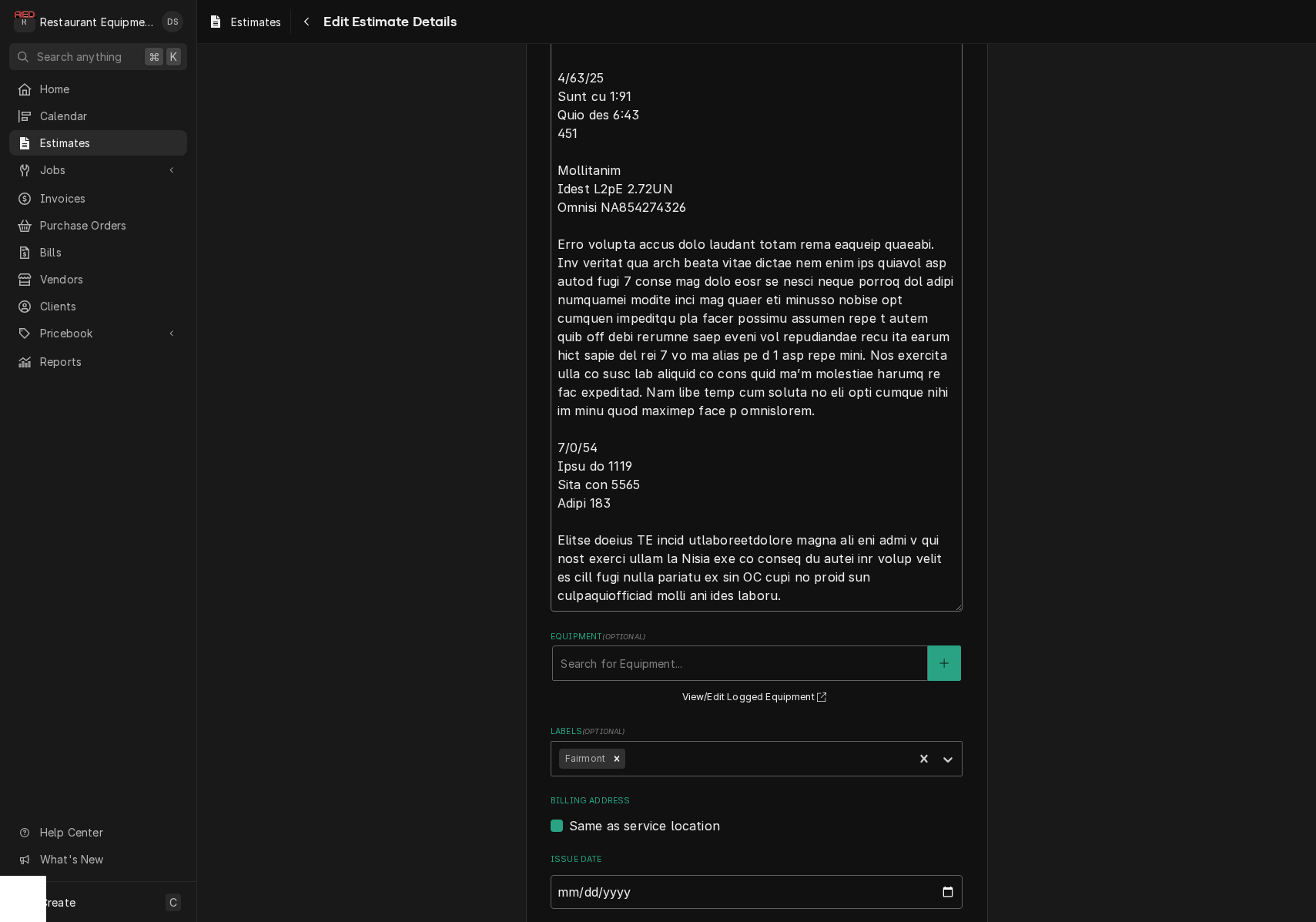
type textarea "x"
type textarea "Lor-4983 IP485031043 Dolo si ame consecte adipisc elitsed. Doeius te inc utlabo…"
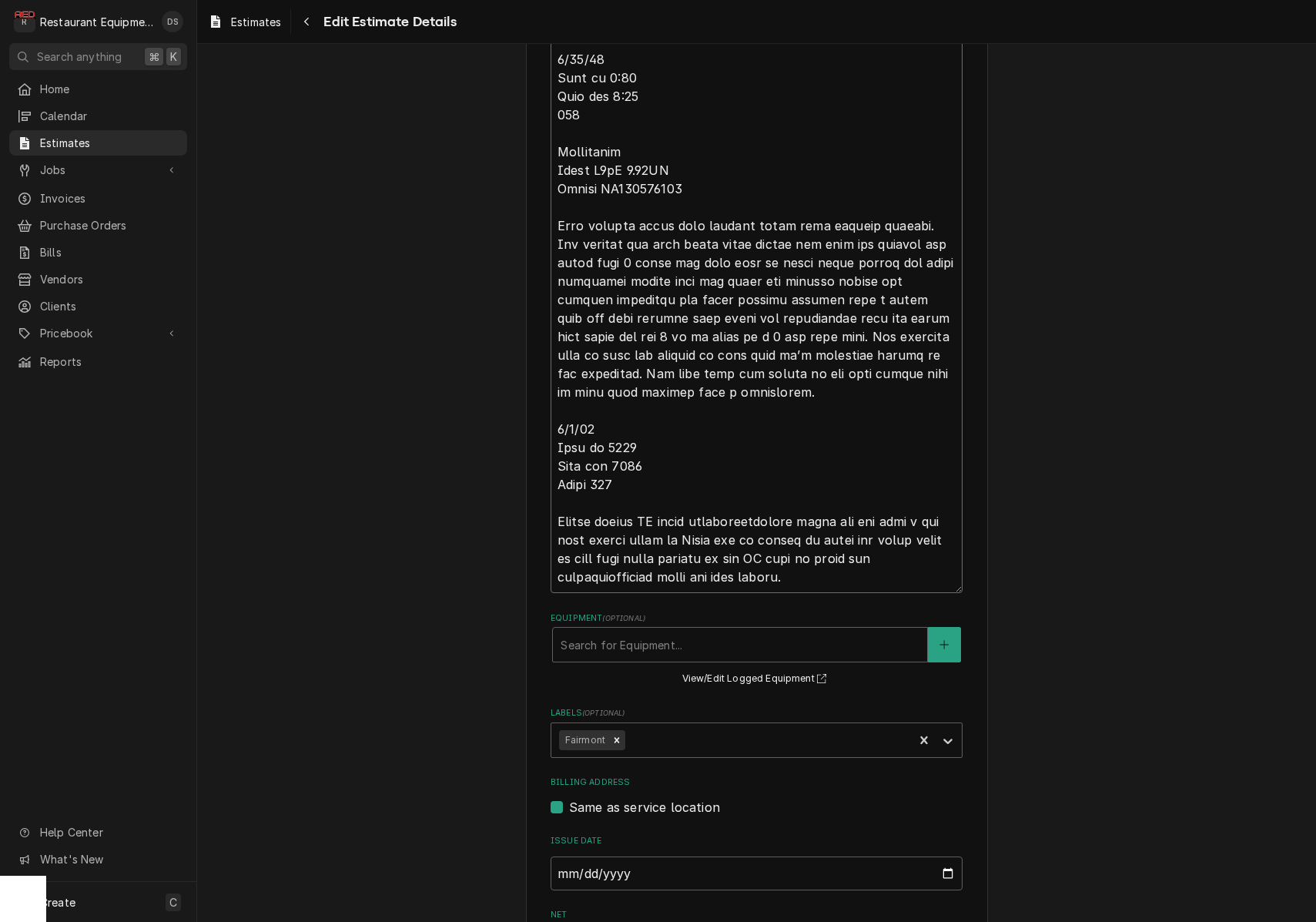
type textarea "x"
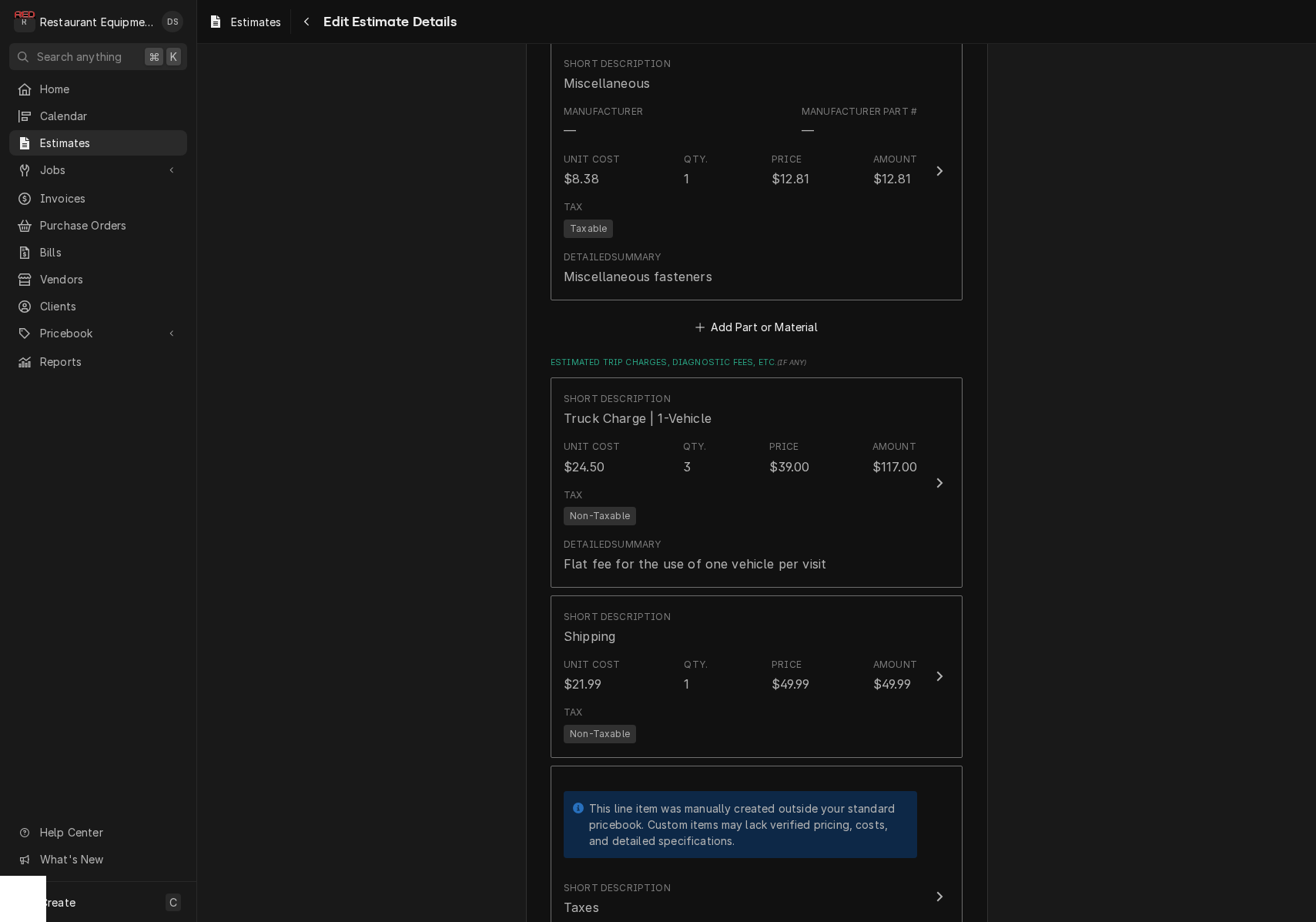
scroll to position [2815, 0]
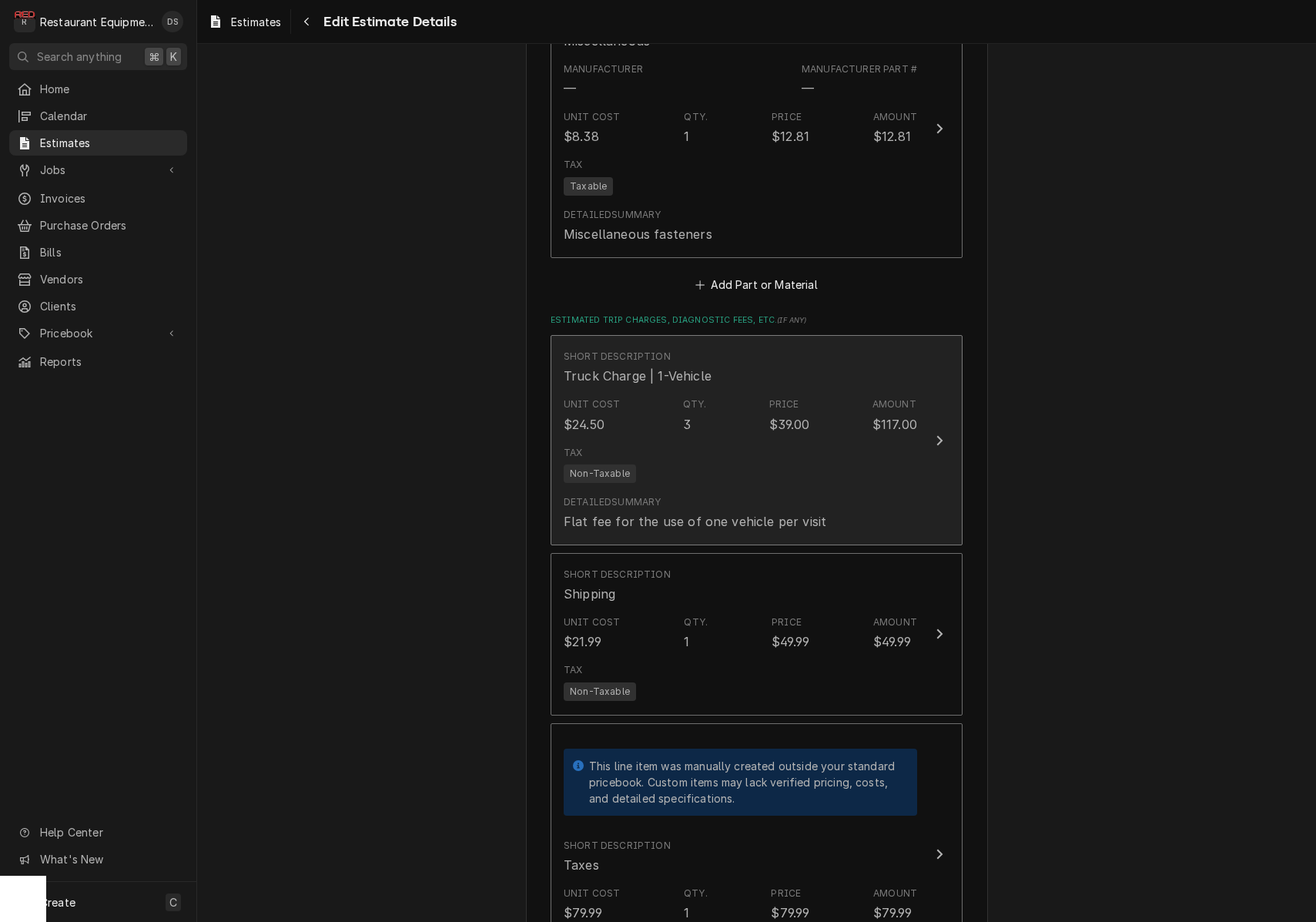
type textarea "Lor-4983 IP485031043 Dolo si ame consecte adipisc elitsed. Doeius te inc utlabo…"
click at [933, 428] on button "Short Description Truck Charge | 1-Vehicle Unit Cost $24.50 Qty. 3 Price $39.00…" at bounding box center [756, 439] width 412 height 210
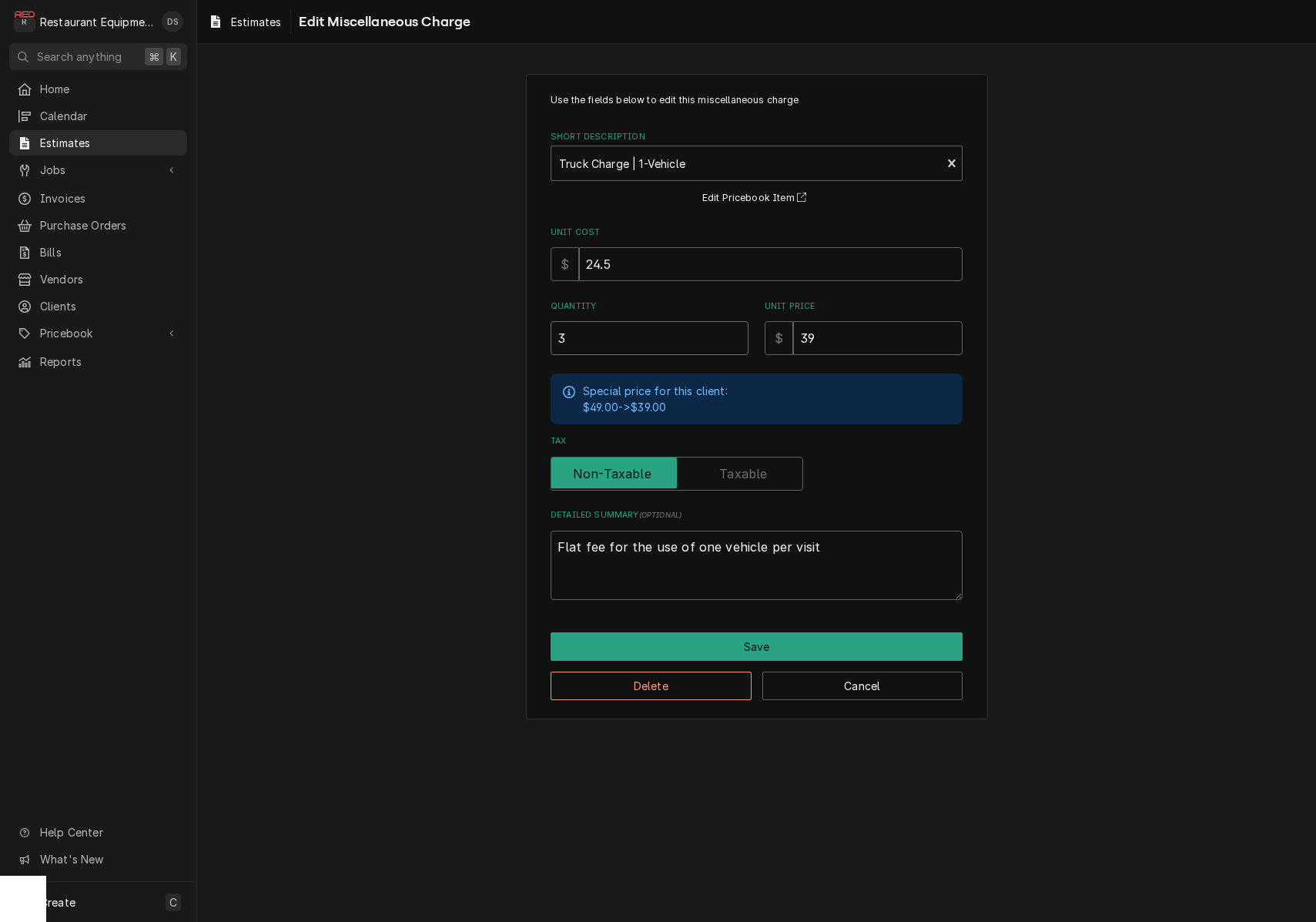
click at [633, 334] on input "3" at bounding box center [649, 338] width 197 height 34
drag, startPoint x: 632, startPoint y: 337, endPoint x: 463, endPoint y: 329, distance: 169.2
click at [466, 329] on div "Use the fields below to edit this miscellaneous charge Short Description Truck …" at bounding box center [756, 397] width 1119 height 673
type textarea "x"
type input "2"
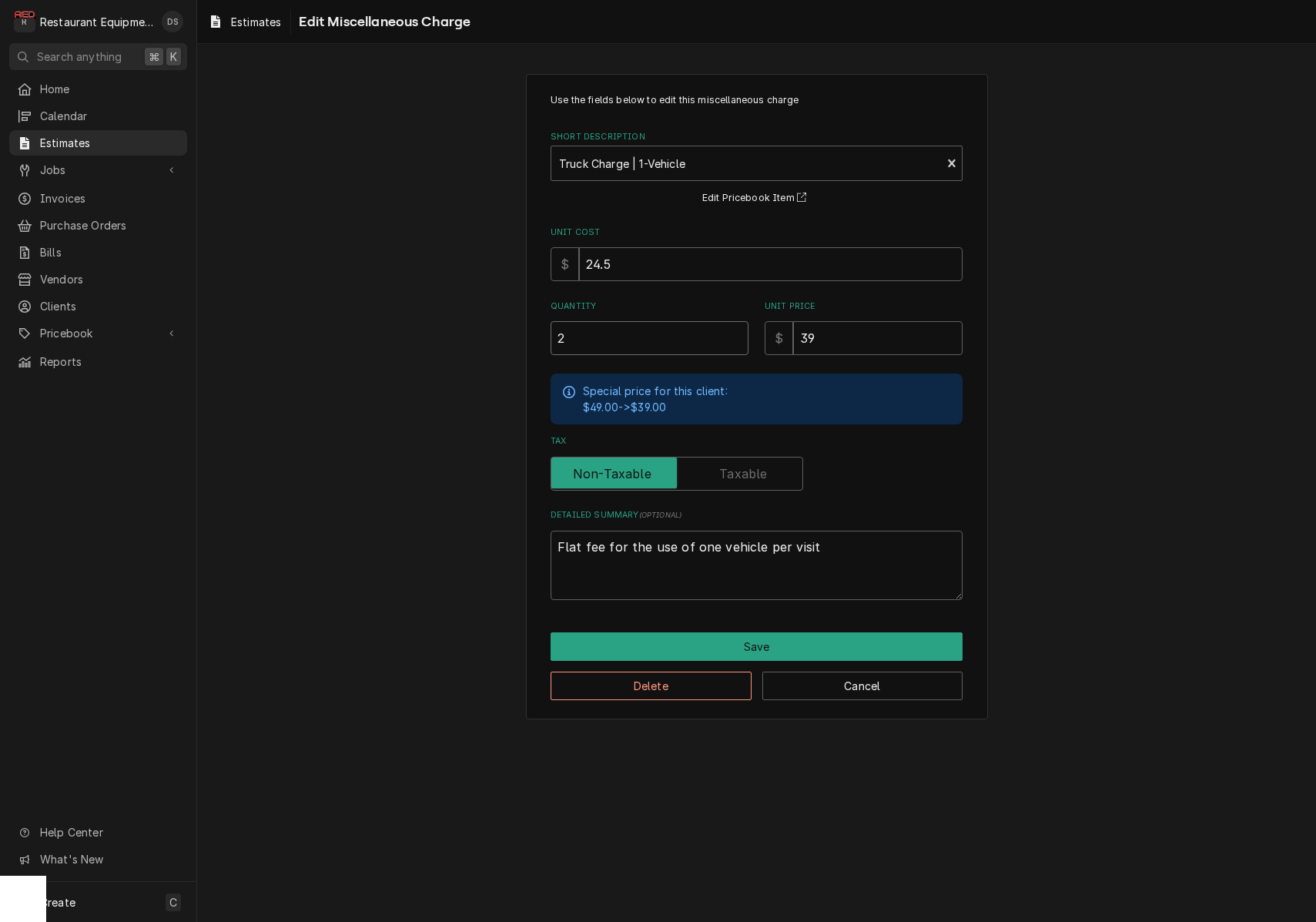
type textarea "x"
type input "2"
click at [747, 638] on button "Save" at bounding box center [756, 647] width 412 height 28
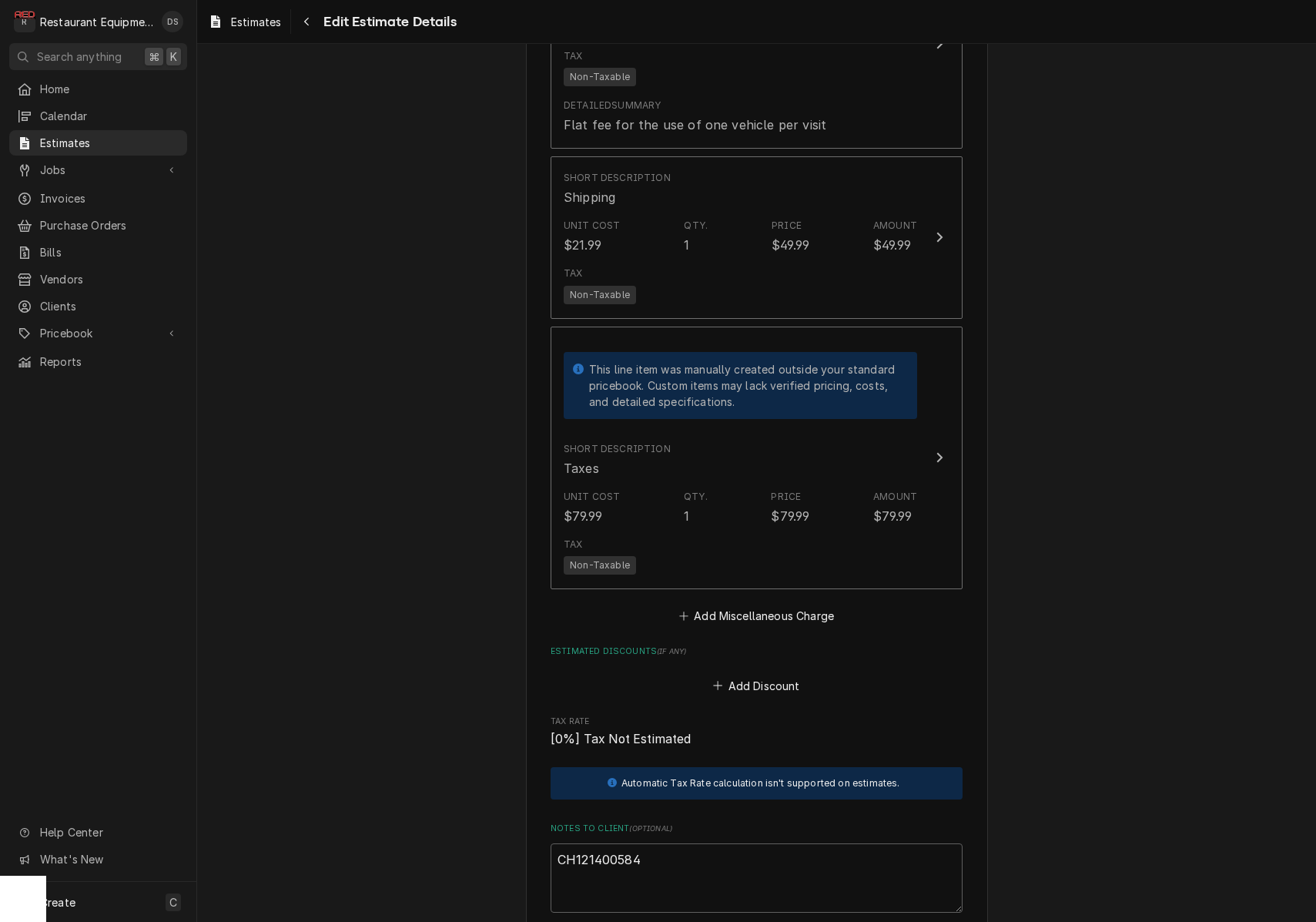
scroll to position [3200, 0]
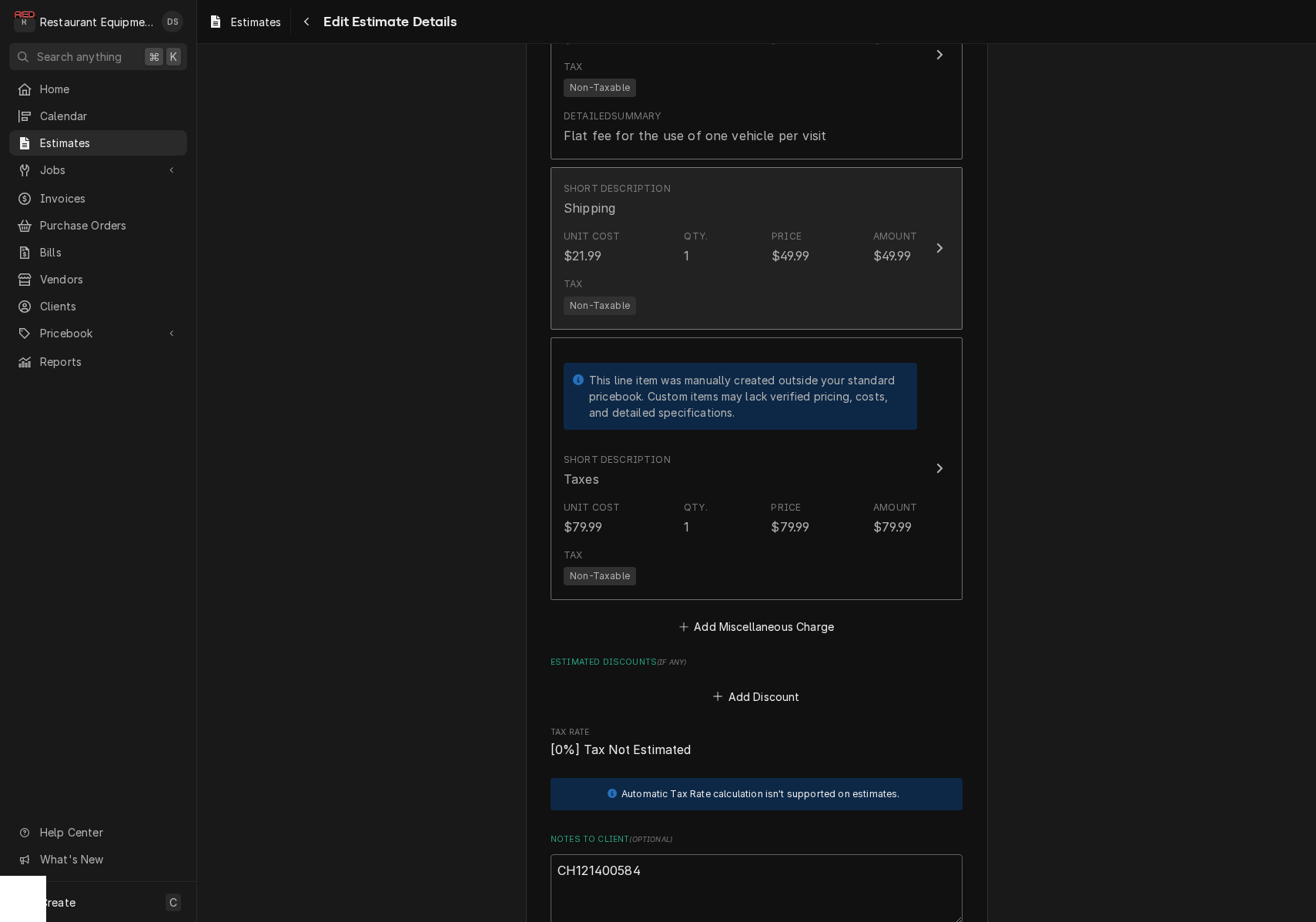
click at [867, 271] on div "Tax Non-Taxable" at bounding box center [739, 296] width 353 height 50
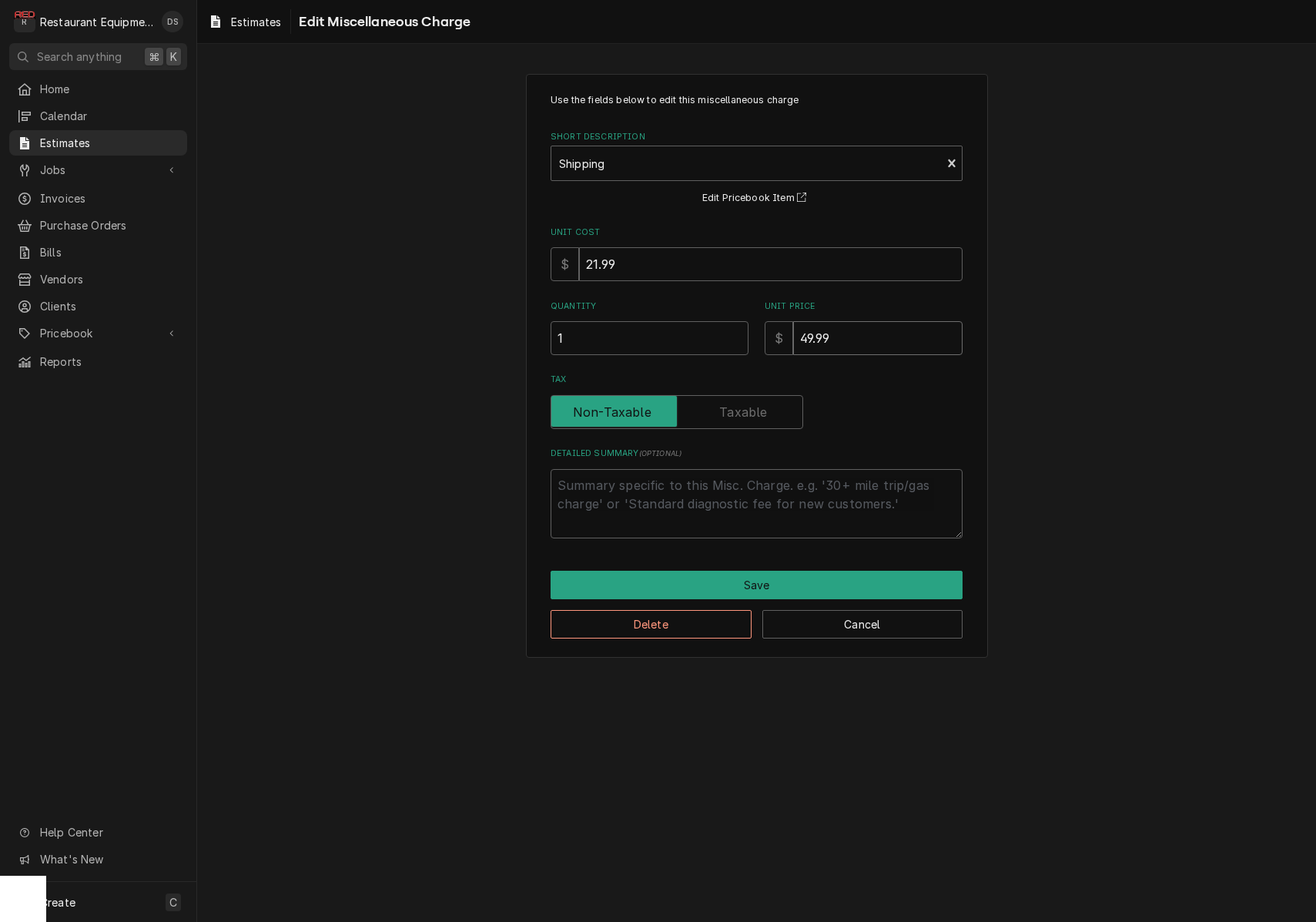
drag, startPoint x: 869, startPoint y: 338, endPoint x: 736, endPoint y: 327, distance: 133.5
click at [736, 327] on div "Quantity 1 Unit Price $ 49.99" at bounding box center [756, 328] width 412 height 55
type textarea "x"
type input "6"
type textarea "x"
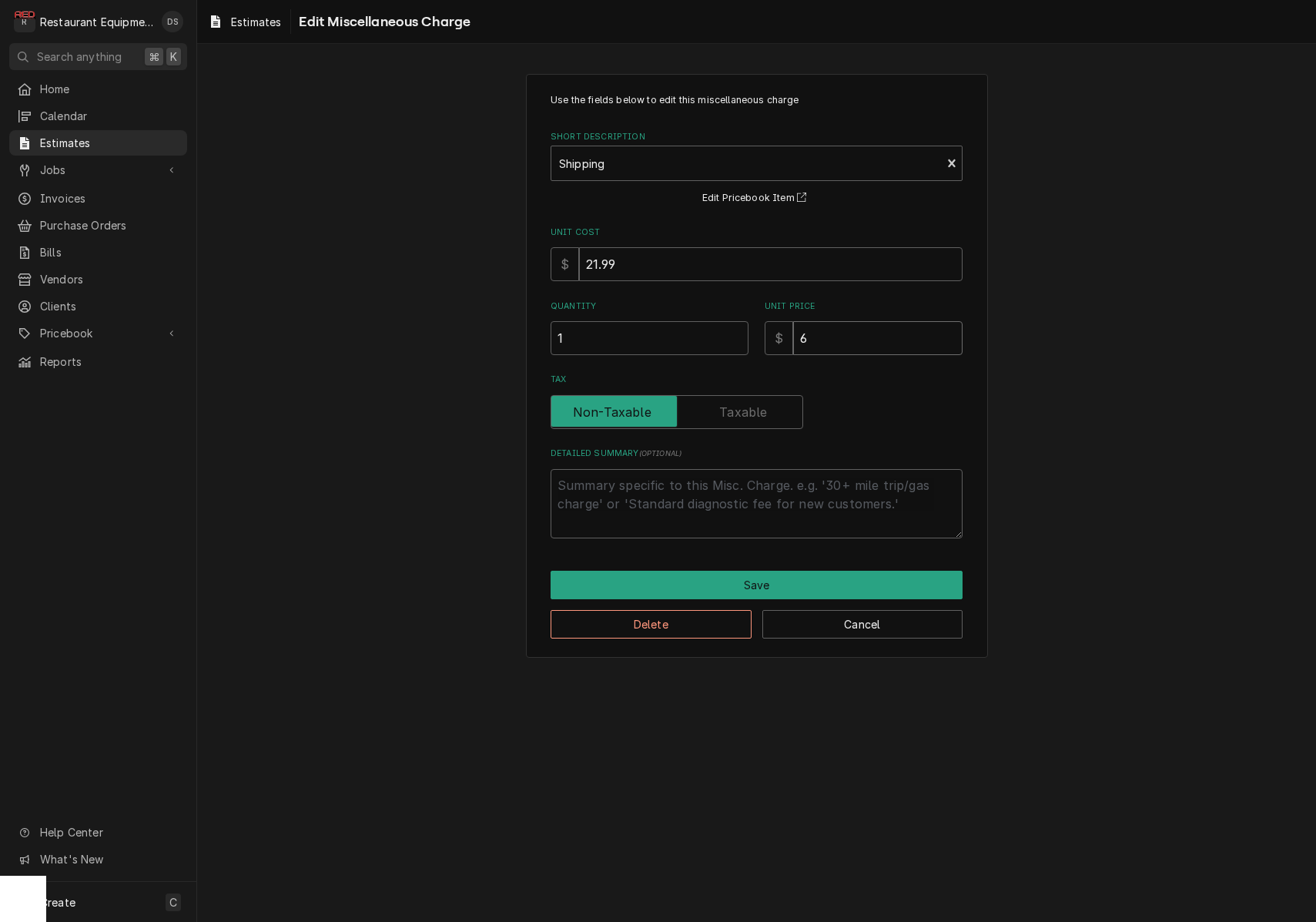
type input "67"
type textarea "x"
type input "6"
type textarea "x"
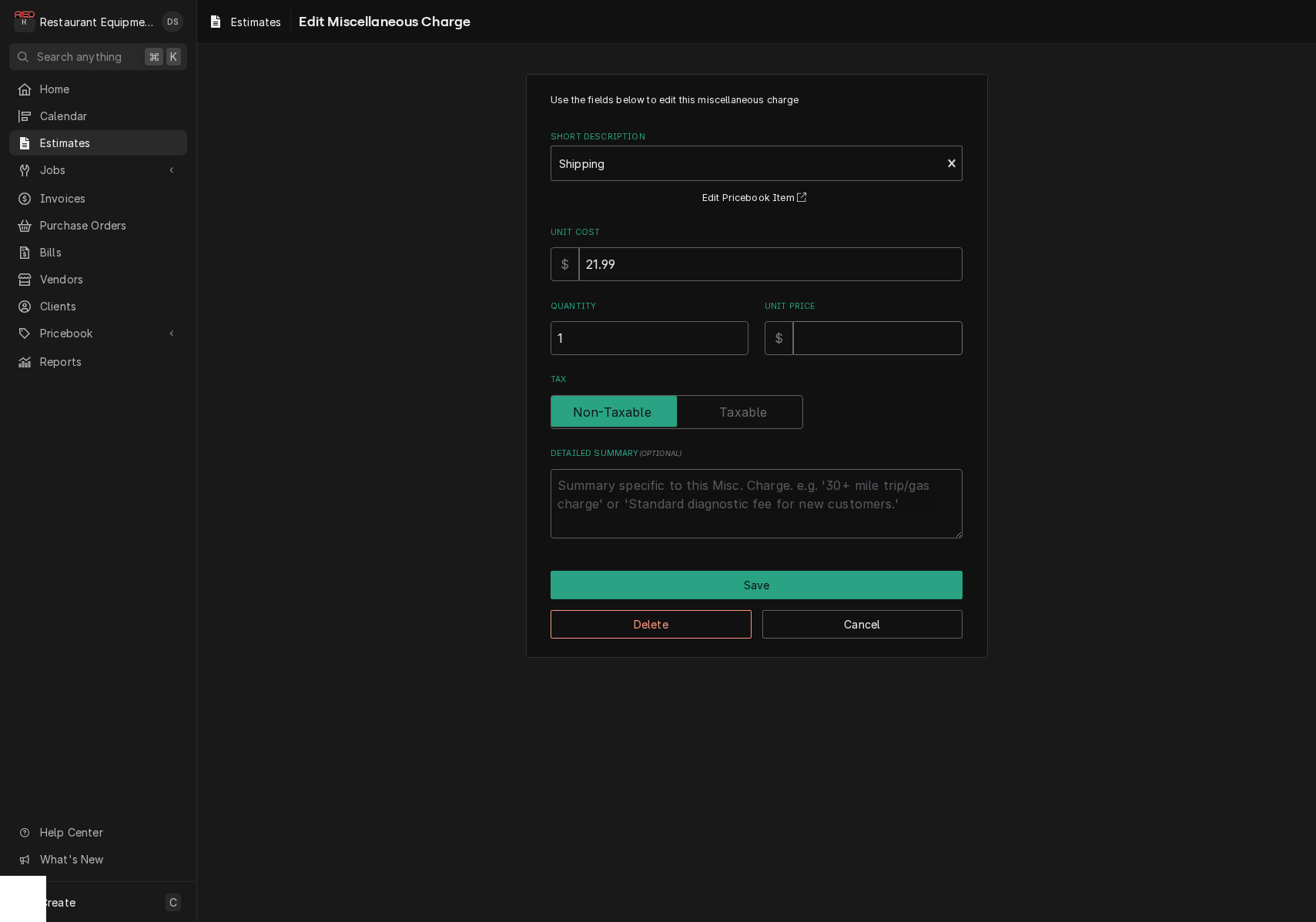
type input "4"
type textarea "x"
type input "7"
type textarea "x"
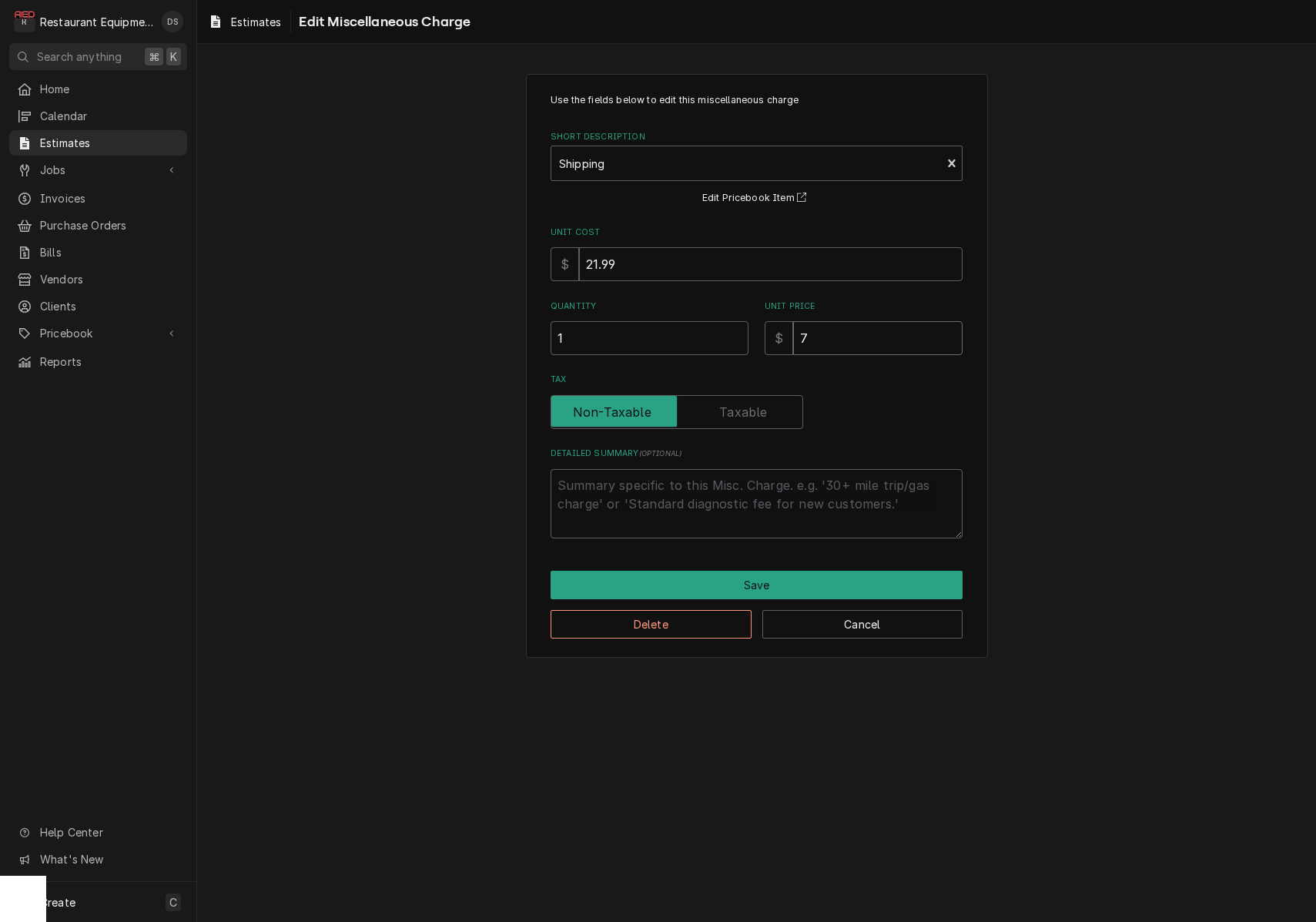
type input "71"
type textarea "x"
type input "71.8"
type textarea "x"
type input "71.89"
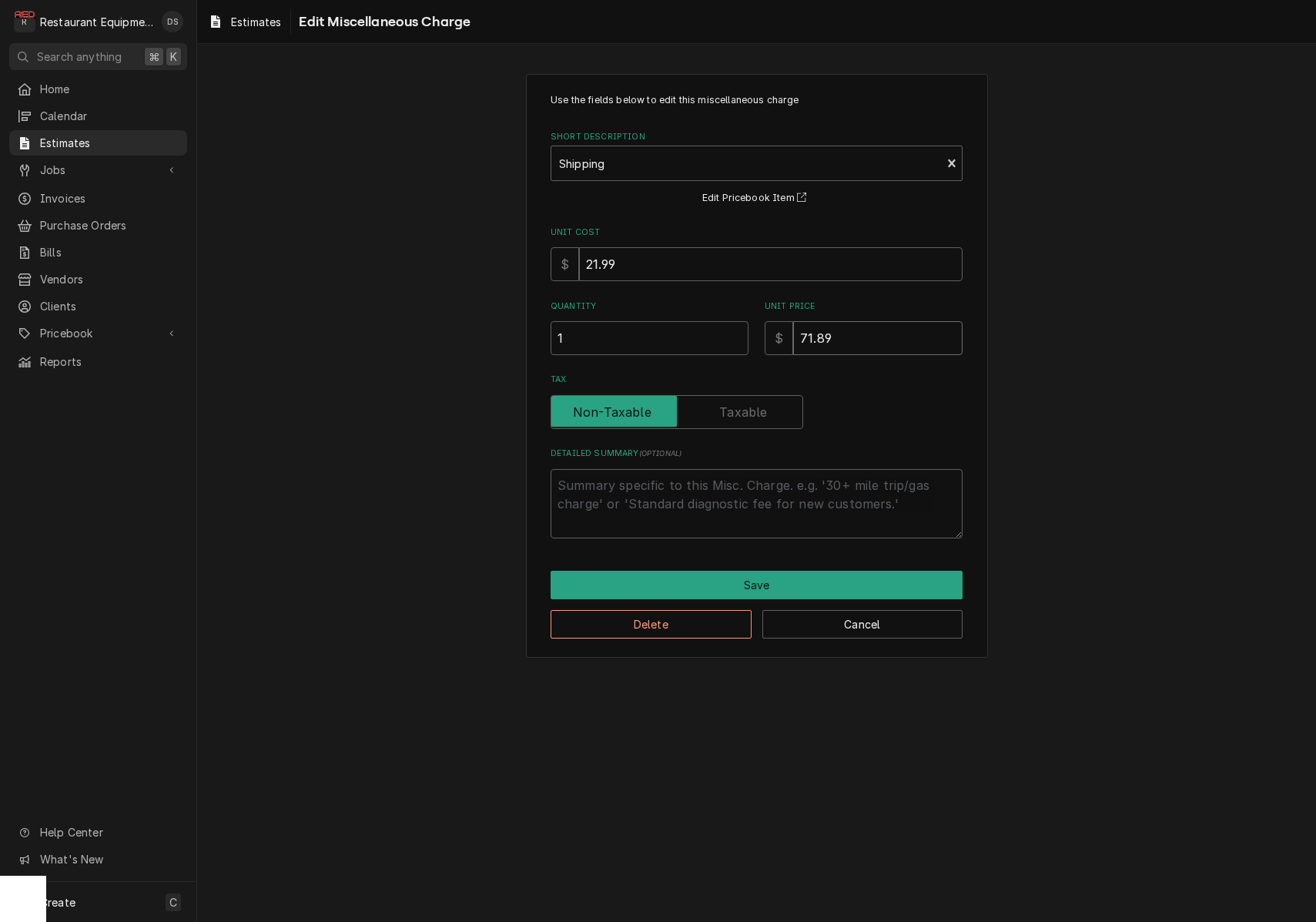
type textarea "x"
type input "71.89"
click at [774, 574] on button "Save" at bounding box center [756, 585] width 412 height 28
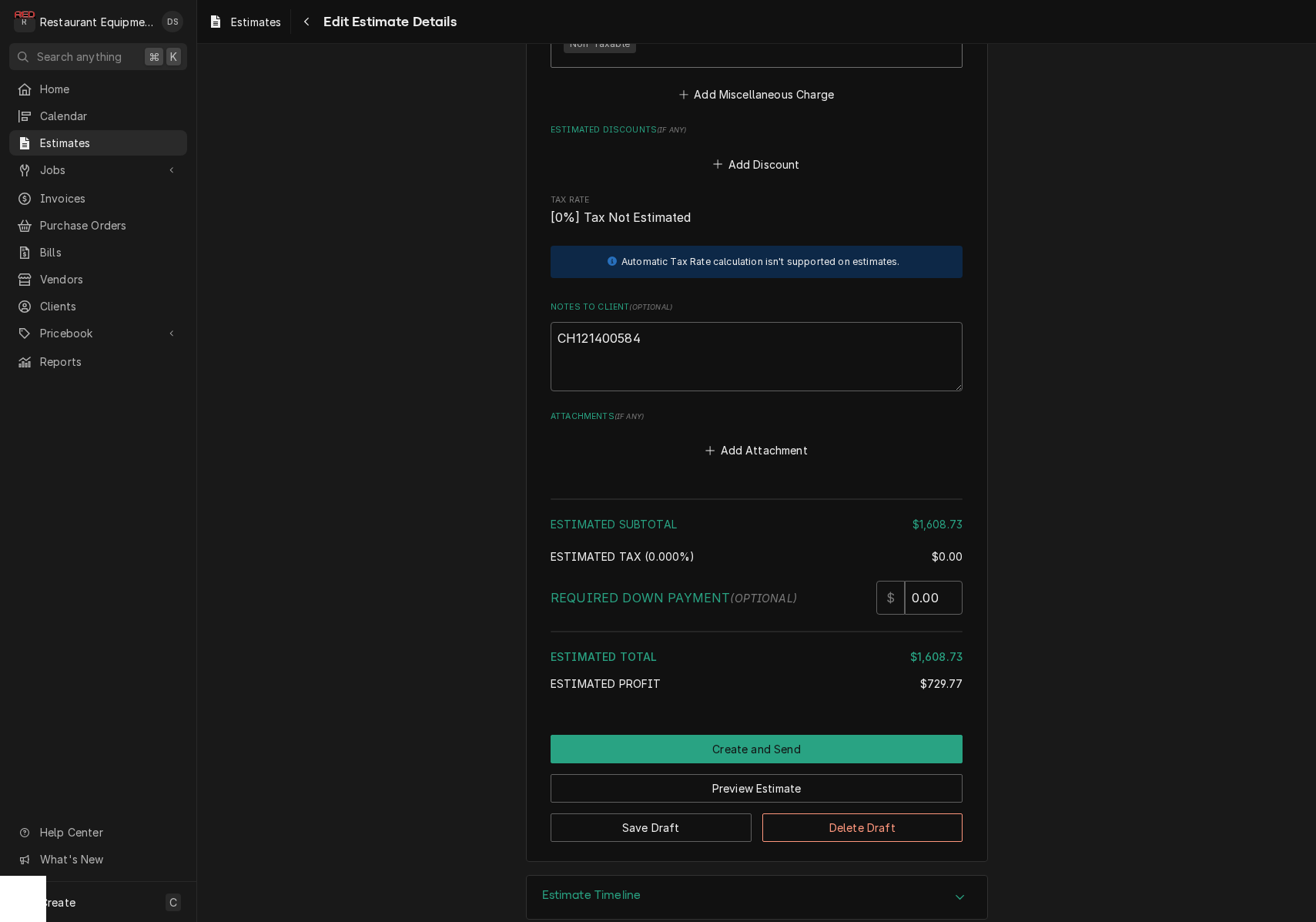
drag, startPoint x: 742, startPoint y: 729, endPoint x: 1219, endPoint y: 724, distance: 477.0
click at [742, 734] on button "Create and Send" at bounding box center [756, 748] width 412 height 28
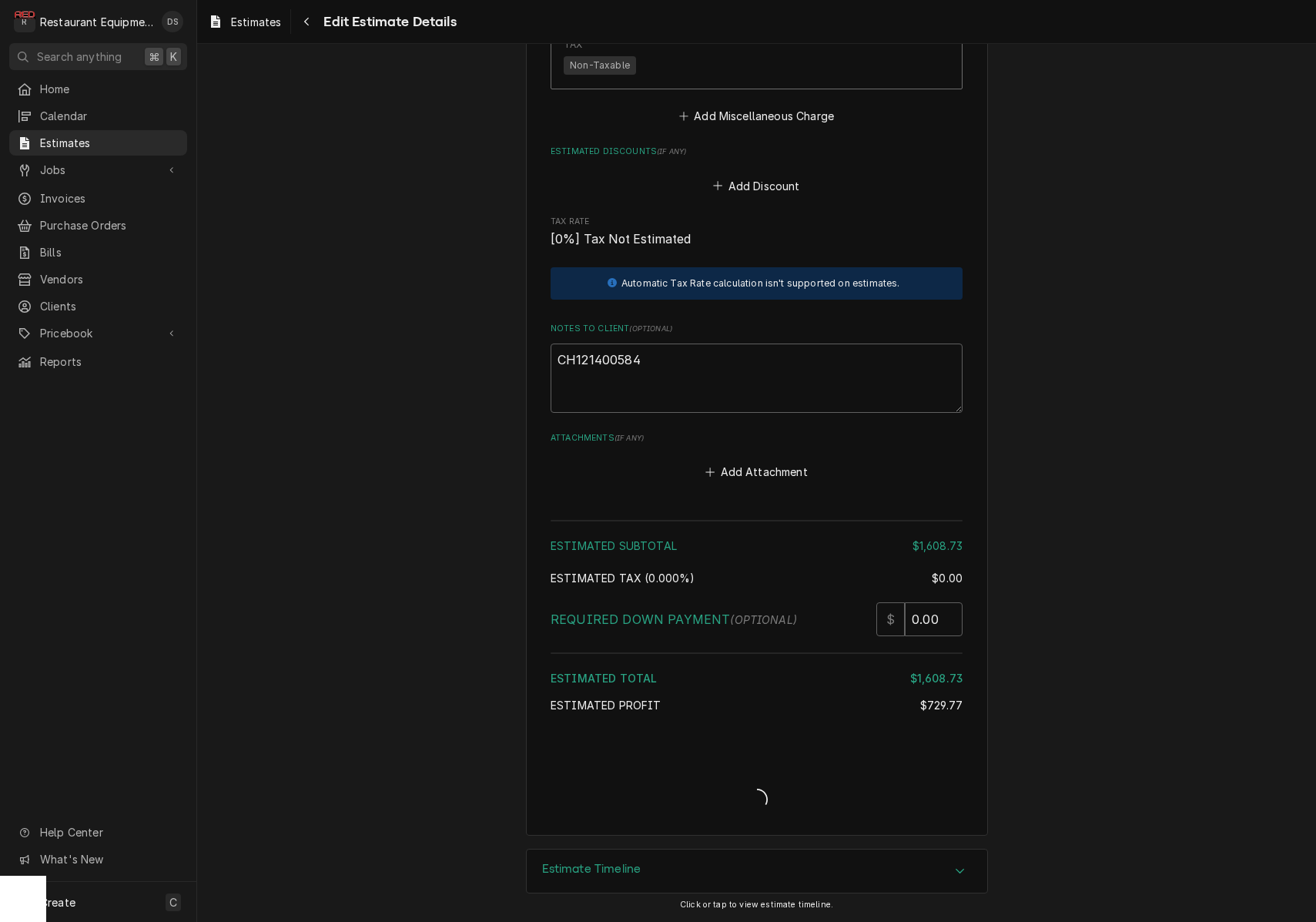
type textarea "x"
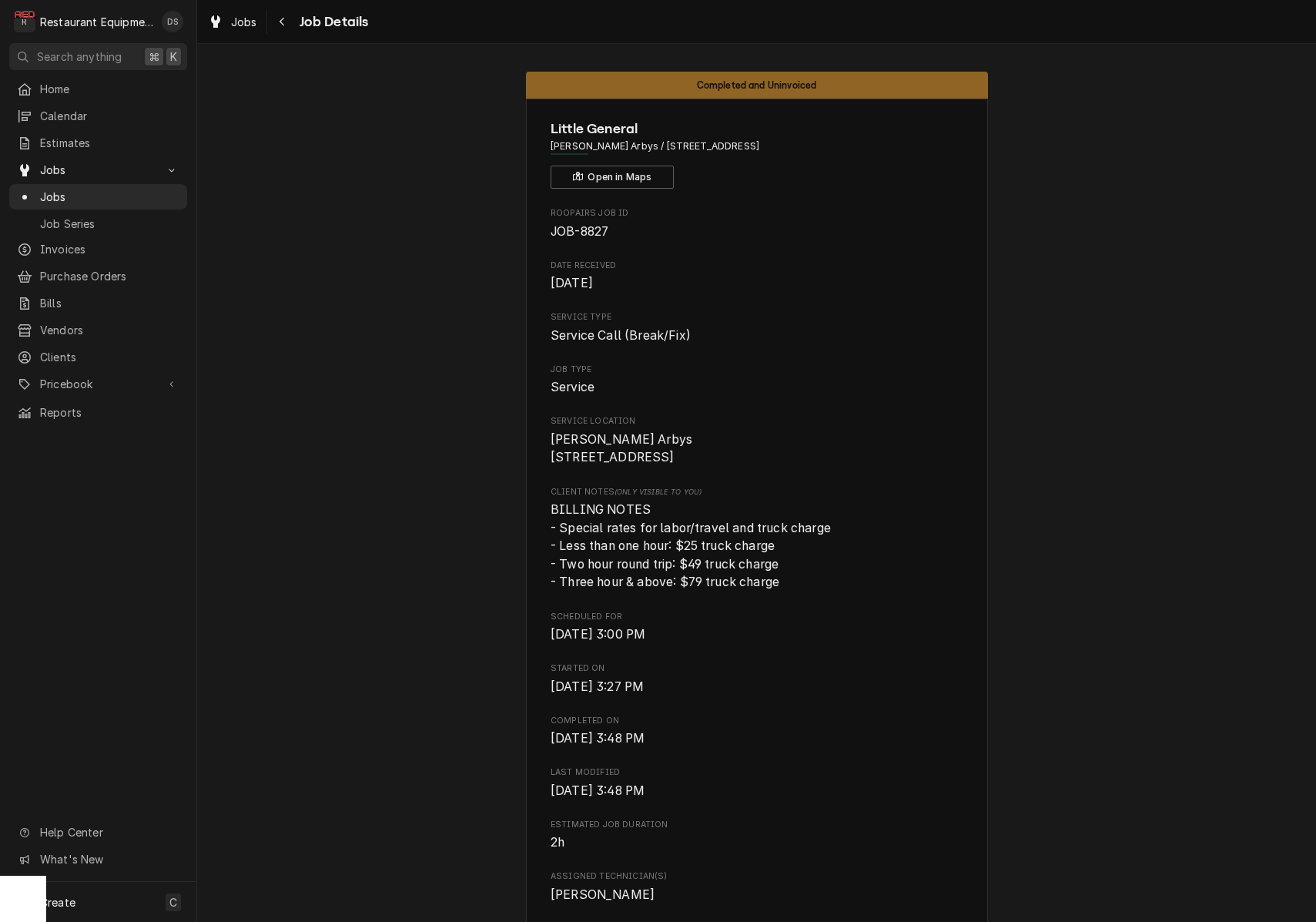
scroll to position [916, 0]
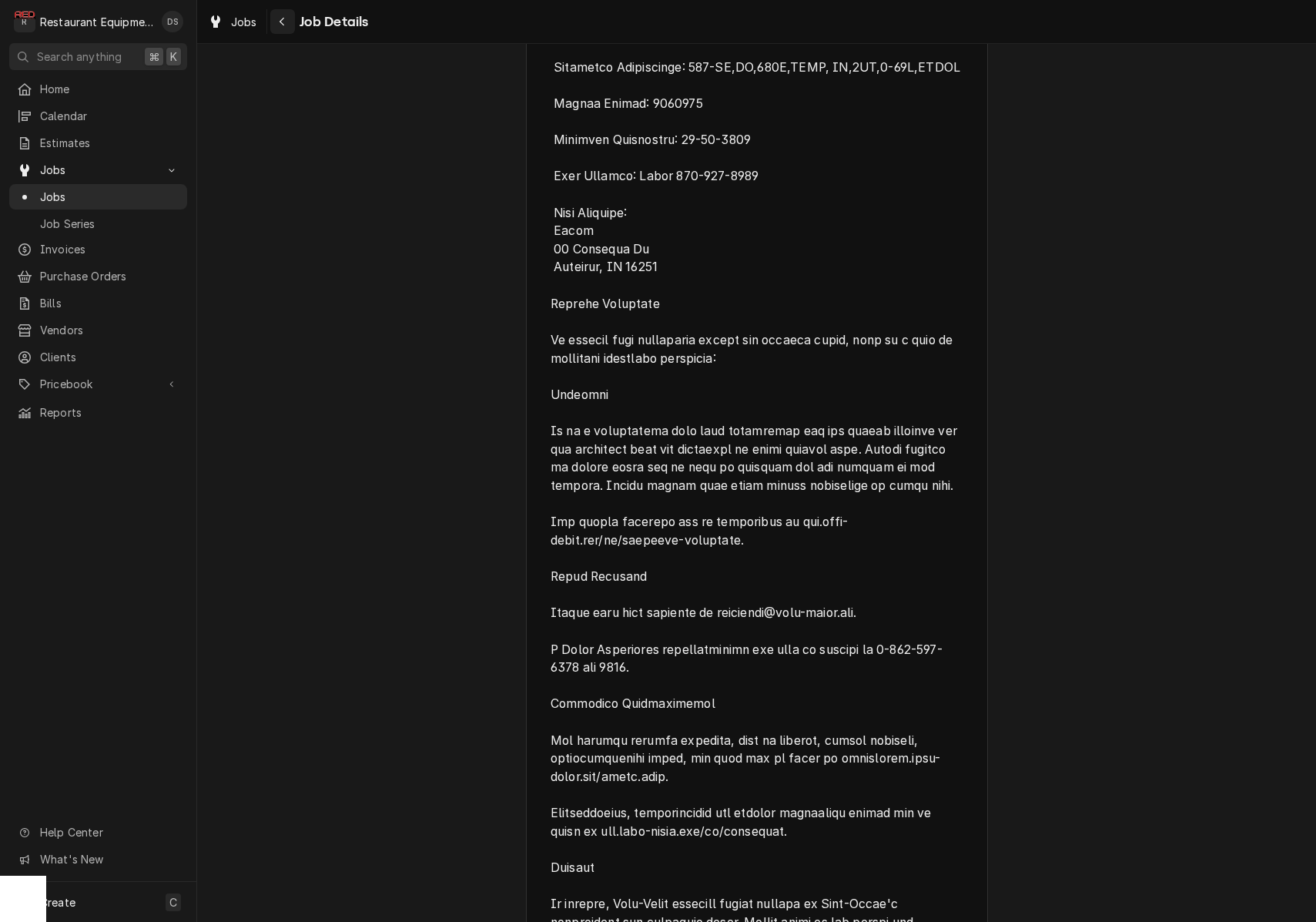
click at [281, 25] on icon "Navigate back" at bounding box center [283, 21] width 7 height 11
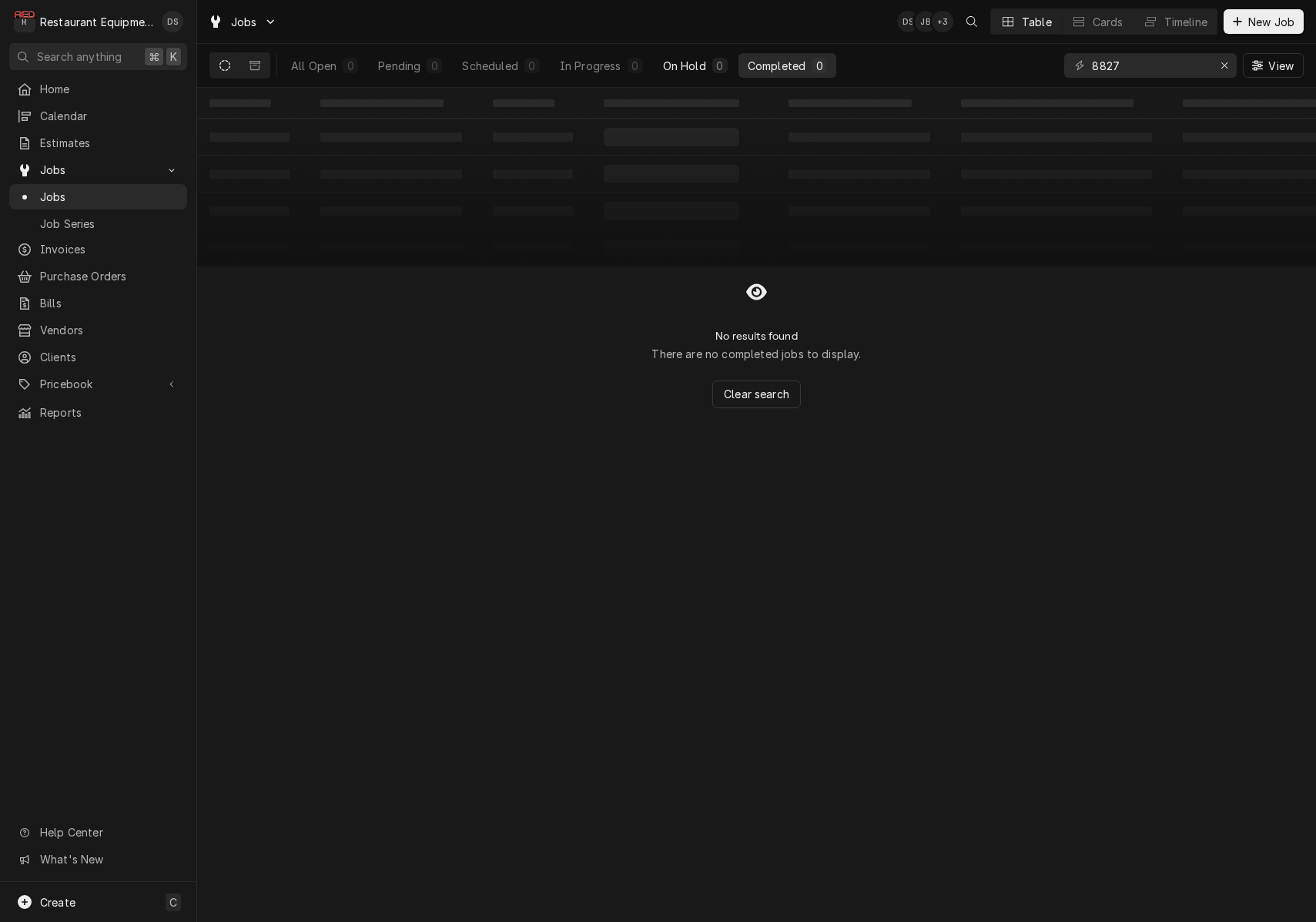
click at [678, 60] on div "On Hold" at bounding box center [685, 66] width 43 height 16
drag, startPoint x: 1134, startPoint y: 65, endPoint x: 1029, endPoint y: 59, distance: 105.2
click at [1033, 60] on div "All Open 0 Pending 0 Scheduled 0 In Progress 0 On Hold 0 Completed 0 8827 View" at bounding box center [755, 66] width 1094 height 43
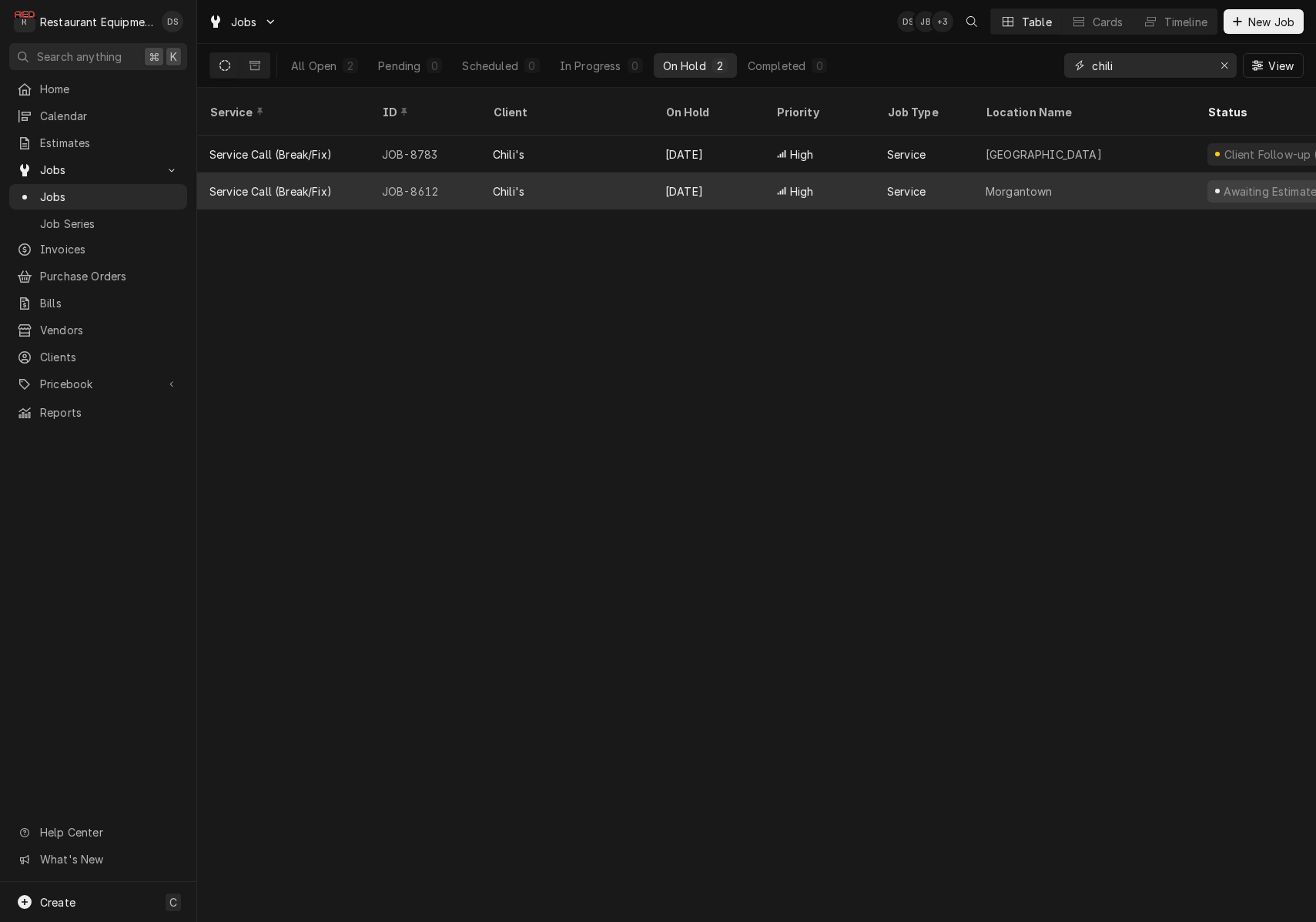
type input "chili"
click at [870, 173] on div "High" at bounding box center [818, 191] width 111 height 37
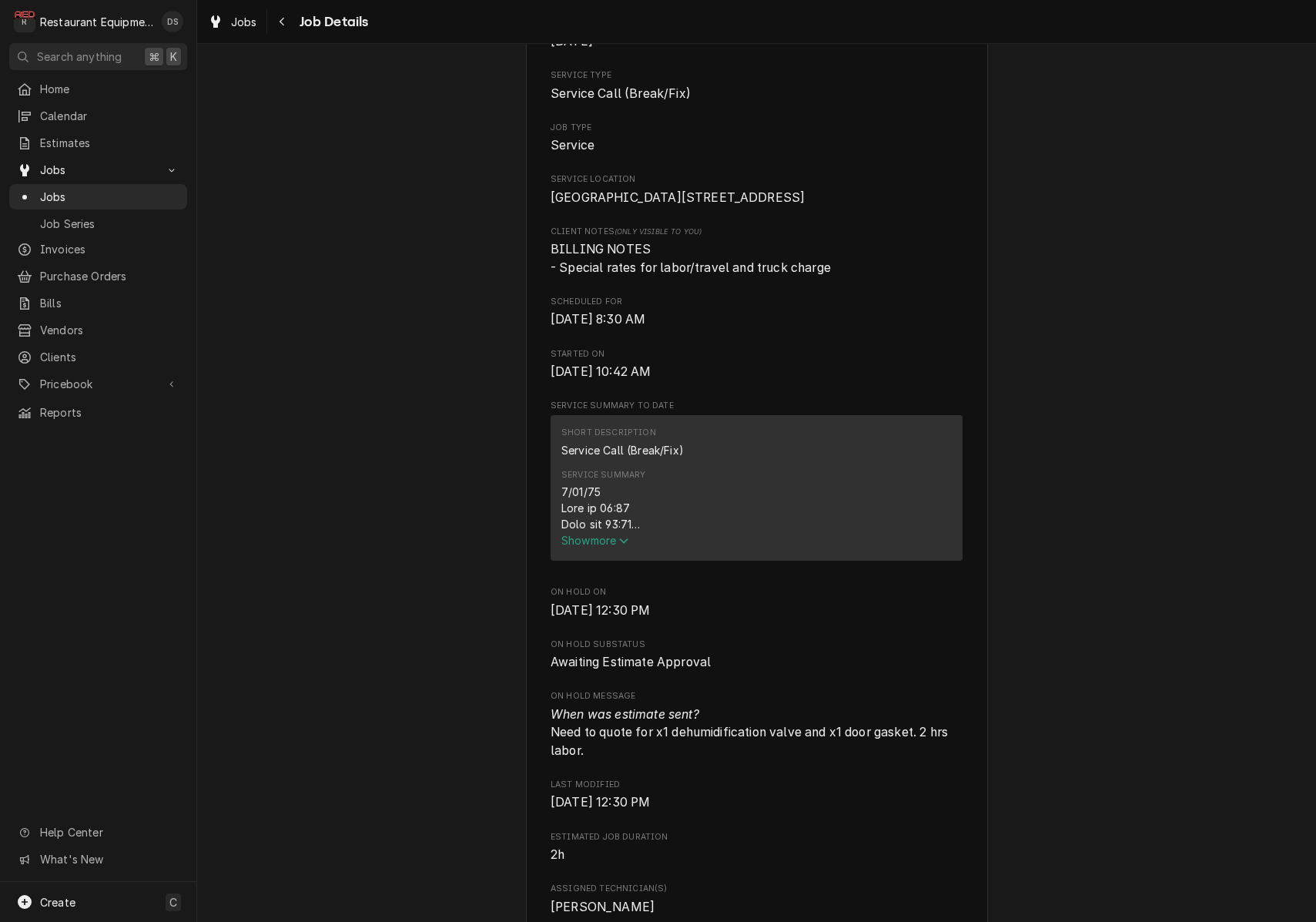
scroll to position [309, 0]
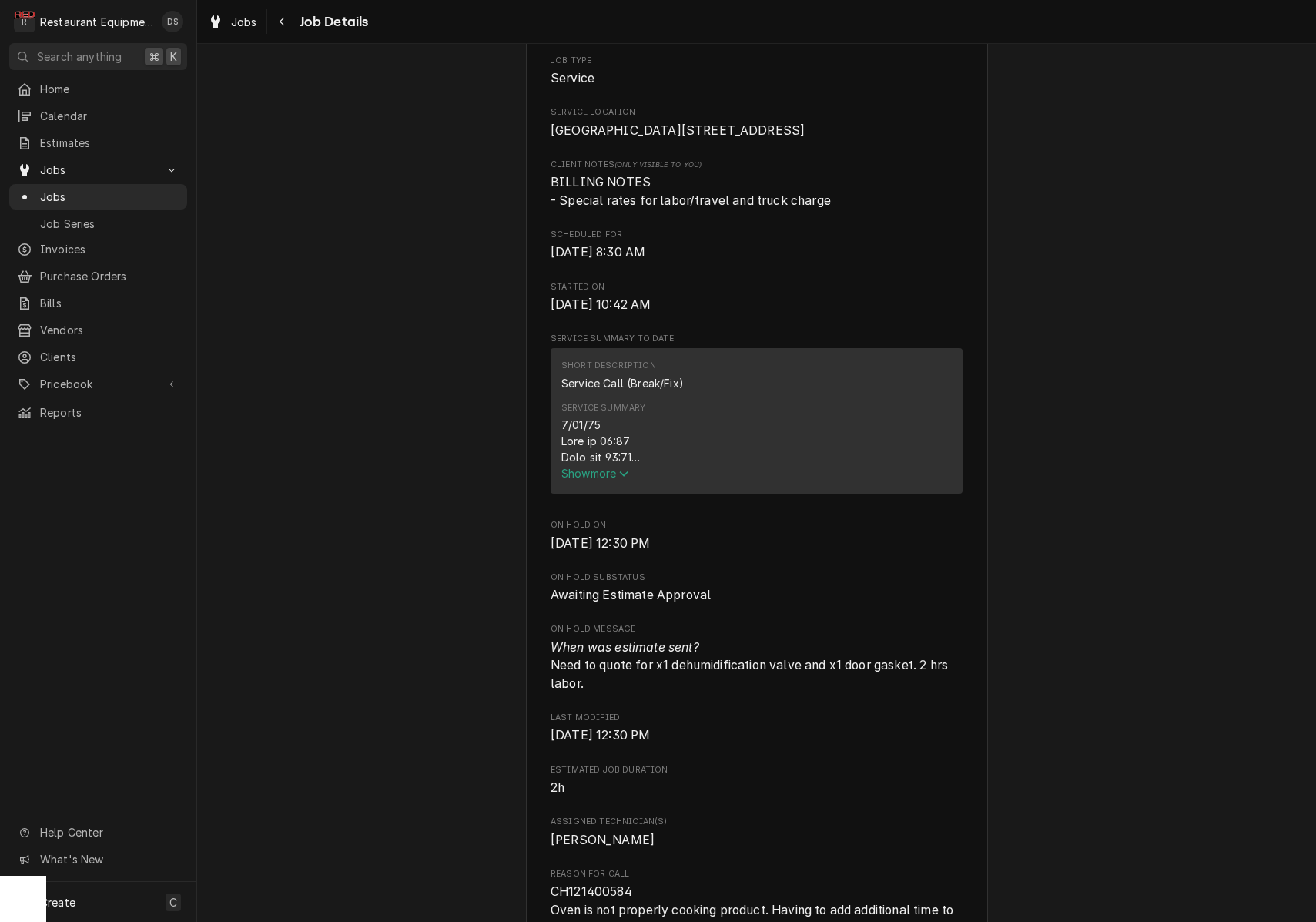
drag, startPoint x: 622, startPoint y: 491, endPoint x: 631, endPoint y: 486, distance: 10.3
click at [622, 480] on span "Show more" at bounding box center [595, 473] width 68 height 13
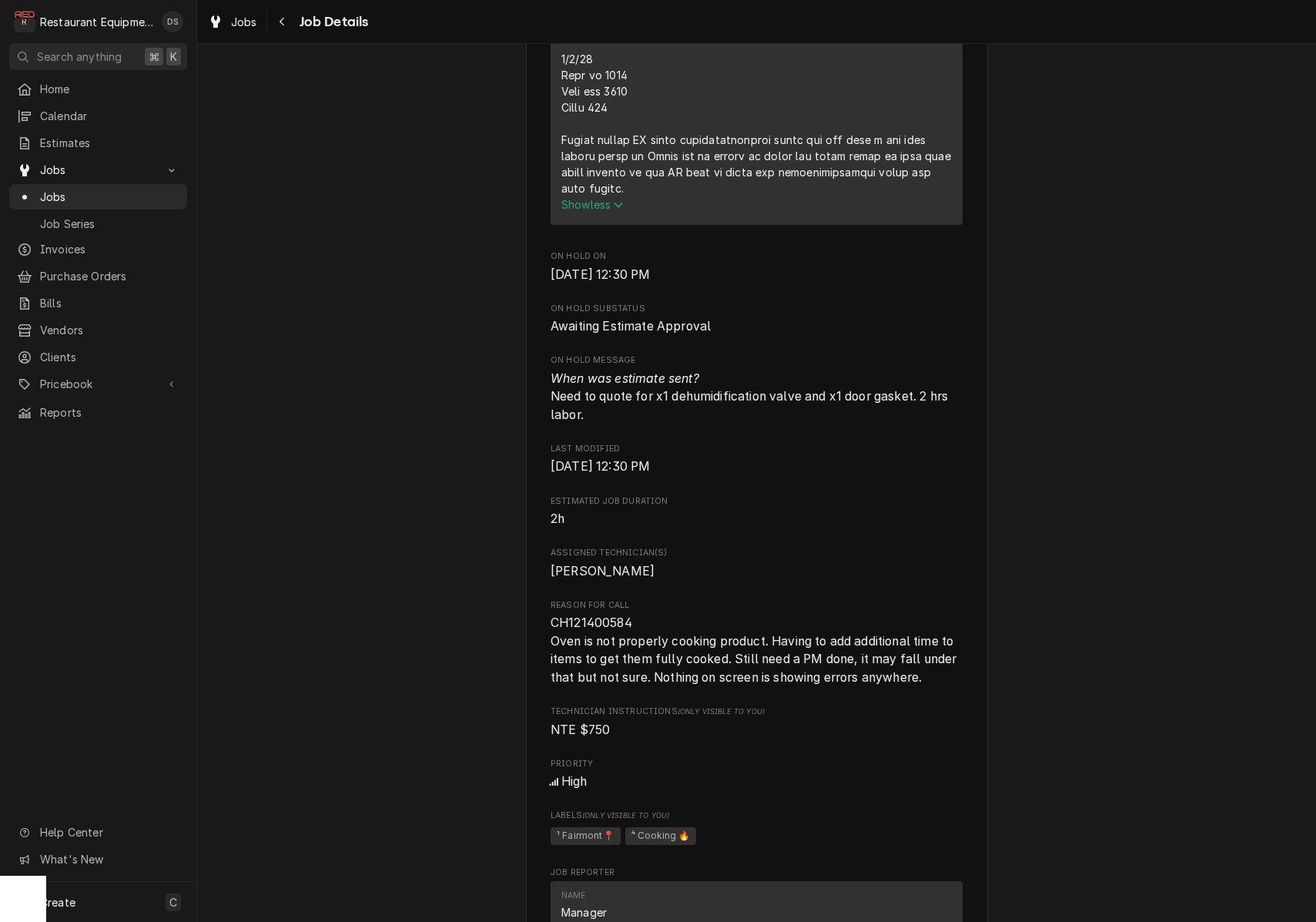
scroll to position [1206, 0]
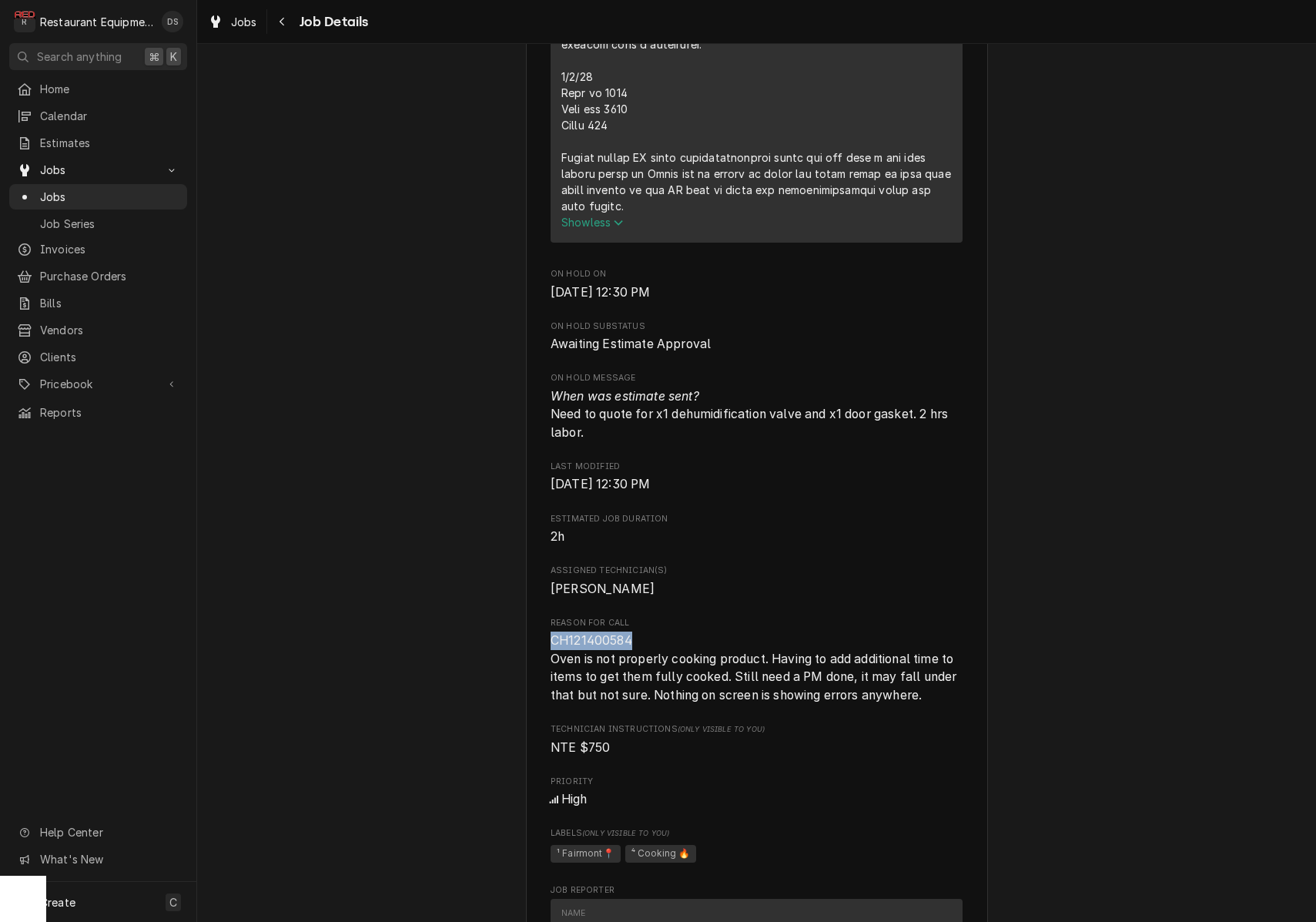
drag, startPoint x: 555, startPoint y: 657, endPoint x: 640, endPoint y: 661, distance: 85.1
click at [640, 661] on div "Chili's Morgantown / 1001 University Town Centre Dr, Morgantown, WV 26501 Open …" at bounding box center [757, 414] width 462 height 3043
copy span "CH121400584"
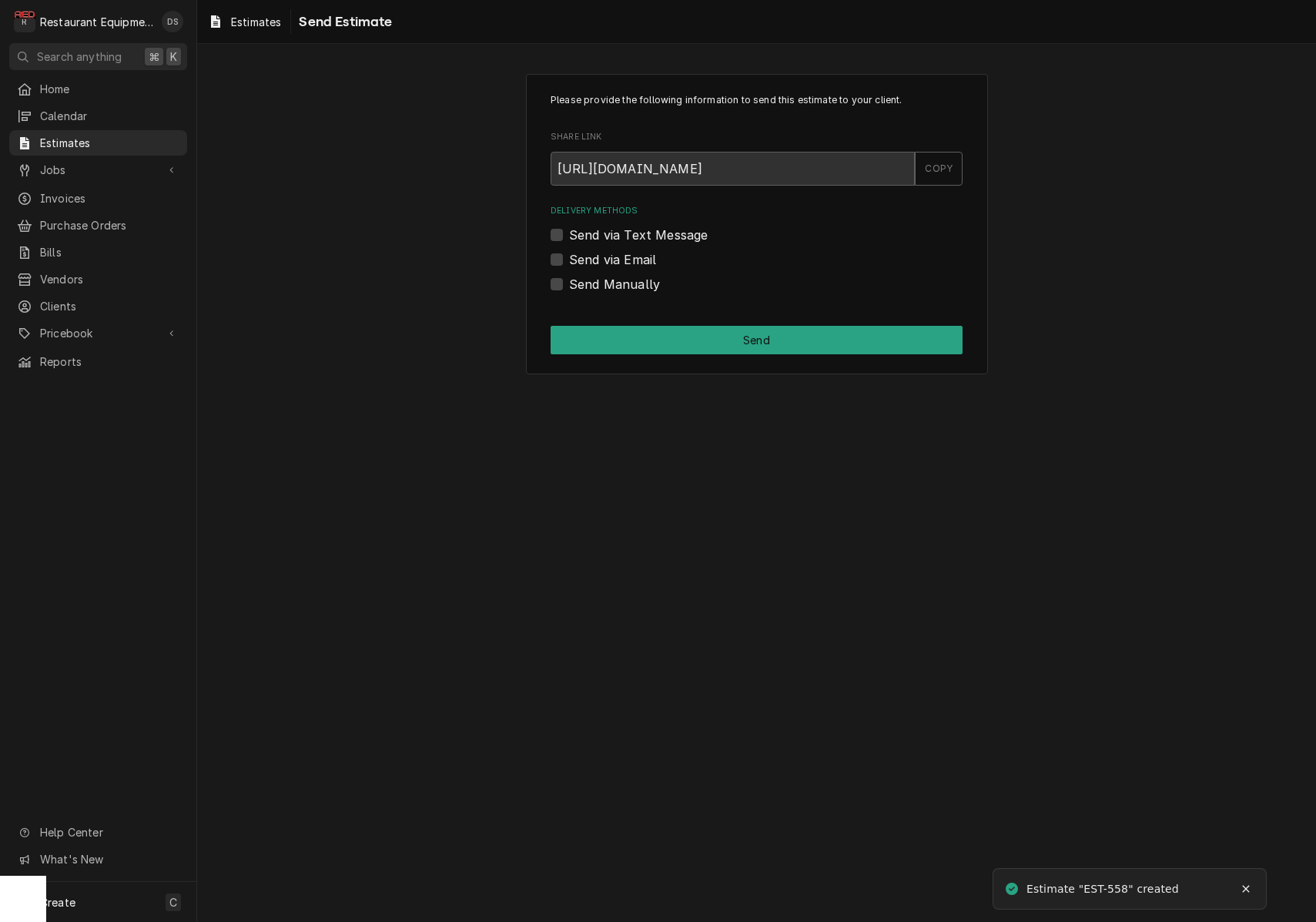
click at [569, 284] on label "Send Manually" at bounding box center [614, 283] width 91 height 19
click at [569, 284] on input "Send Manually" at bounding box center [774, 291] width 412 height 34
click at [569, 284] on label "Send Manually" at bounding box center [614, 283] width 91 height 19
click at [569, 284] on input "Send Manually" at bounding box center [774, 291] width 412 height 34
click at [569, 285] on label "Send Manually" at bounding box center [614, 283] width 91 height 19
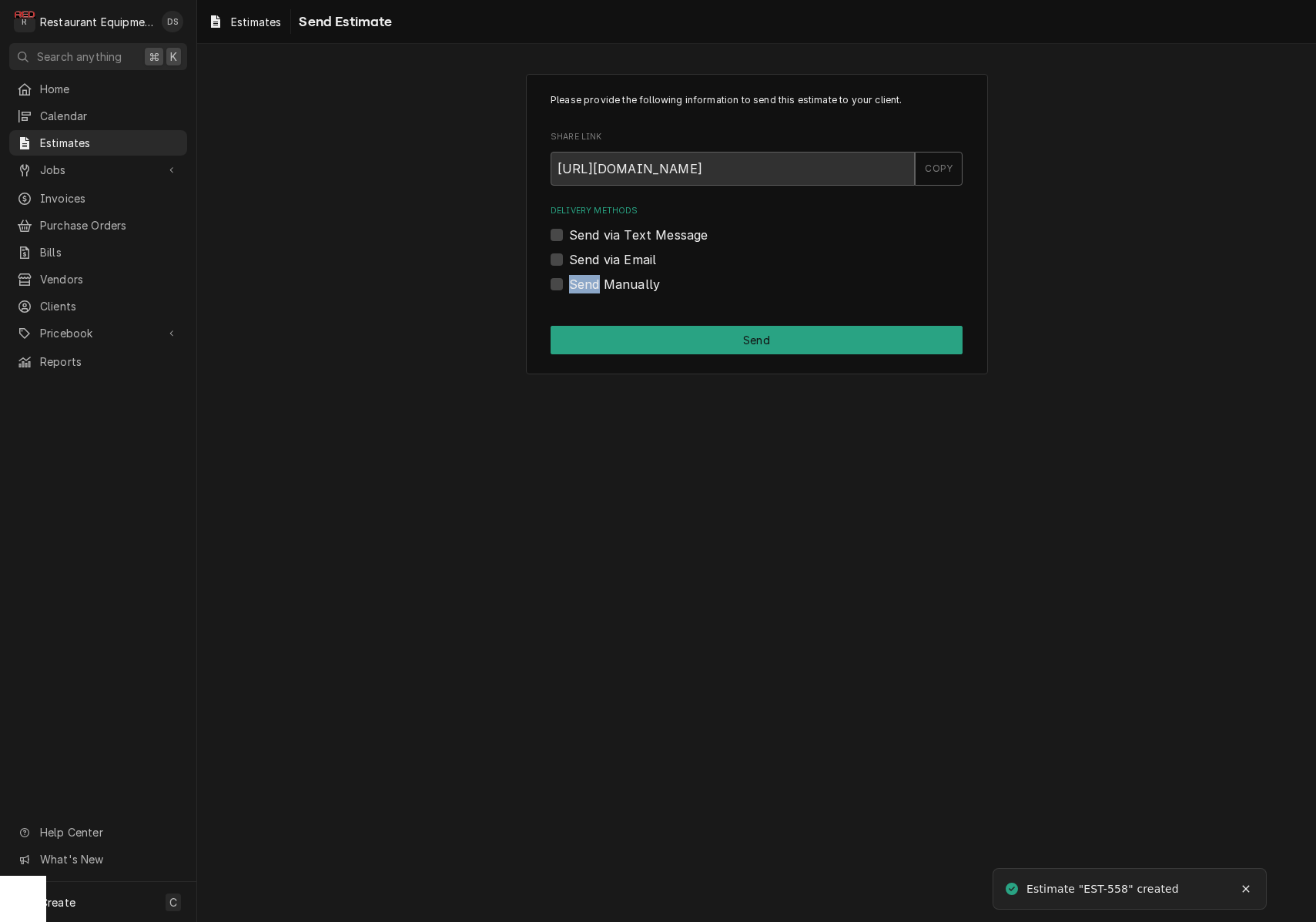
click at [569, 285] on input "Send Manually" at bounding box center [774, 291] width 412 height 34
checkbox input "true"
click at [635, 329] on button "Send" at bounding box center [756, 340] width 412 height 28
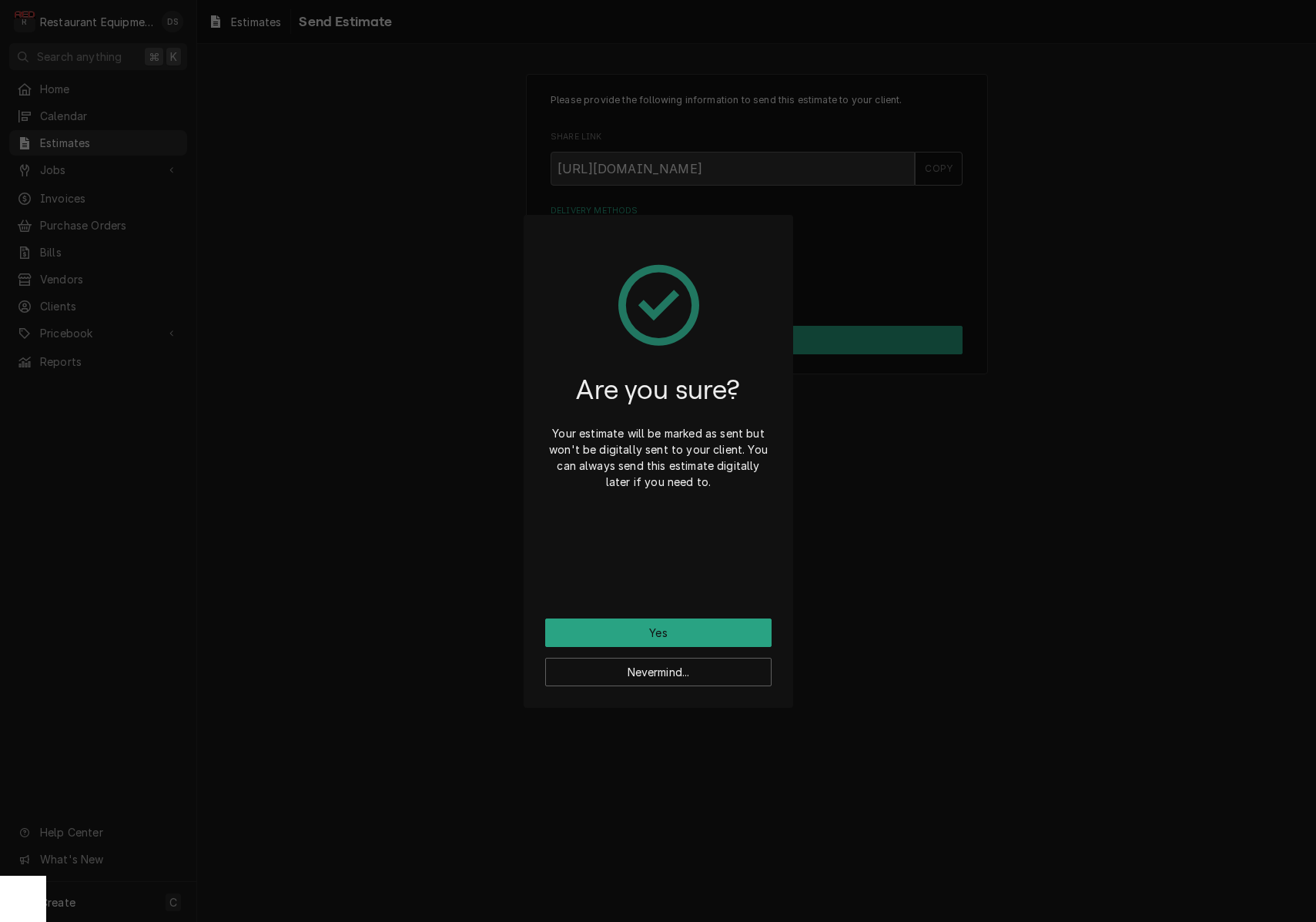
click at [721, 629] on button "Yes" at bounding box center [659, 632] width 227 height 28
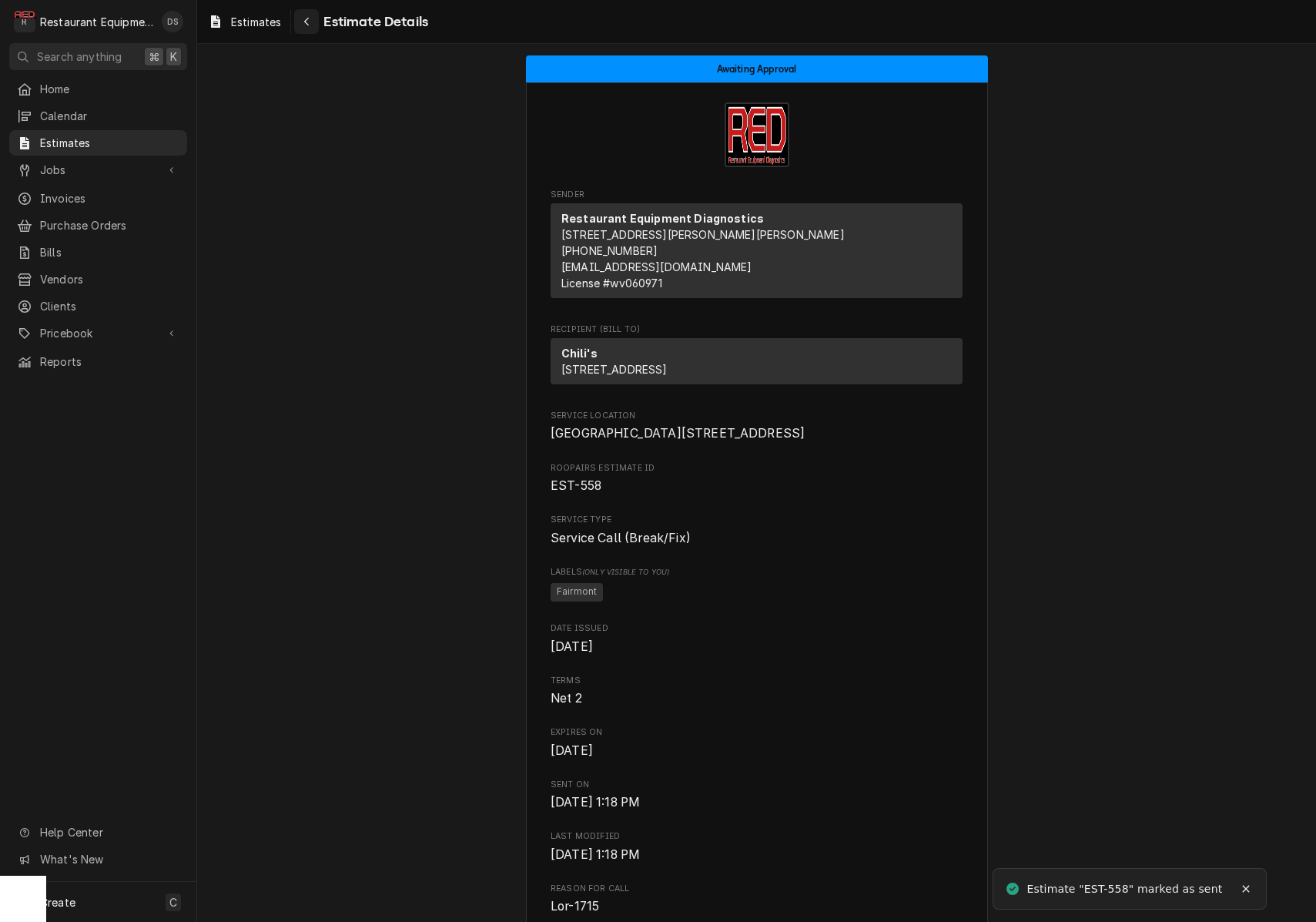
click at [309, 21] on icon "Navigate back" at bounding box center [307, 21] width 7 height 11
